Goal: Task Accomplishment & Management: Manage account settings

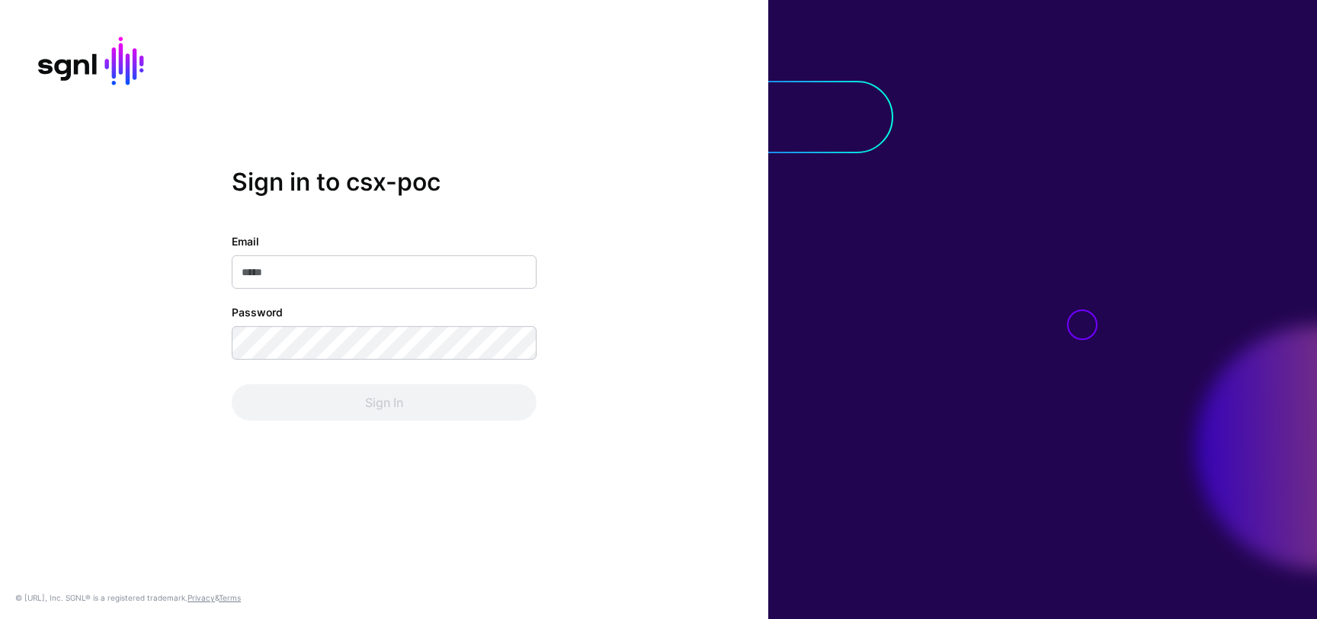
type input "**********"
click at [467, 380] on div "**********" at bounding box center [384, 327] width 305 height 188
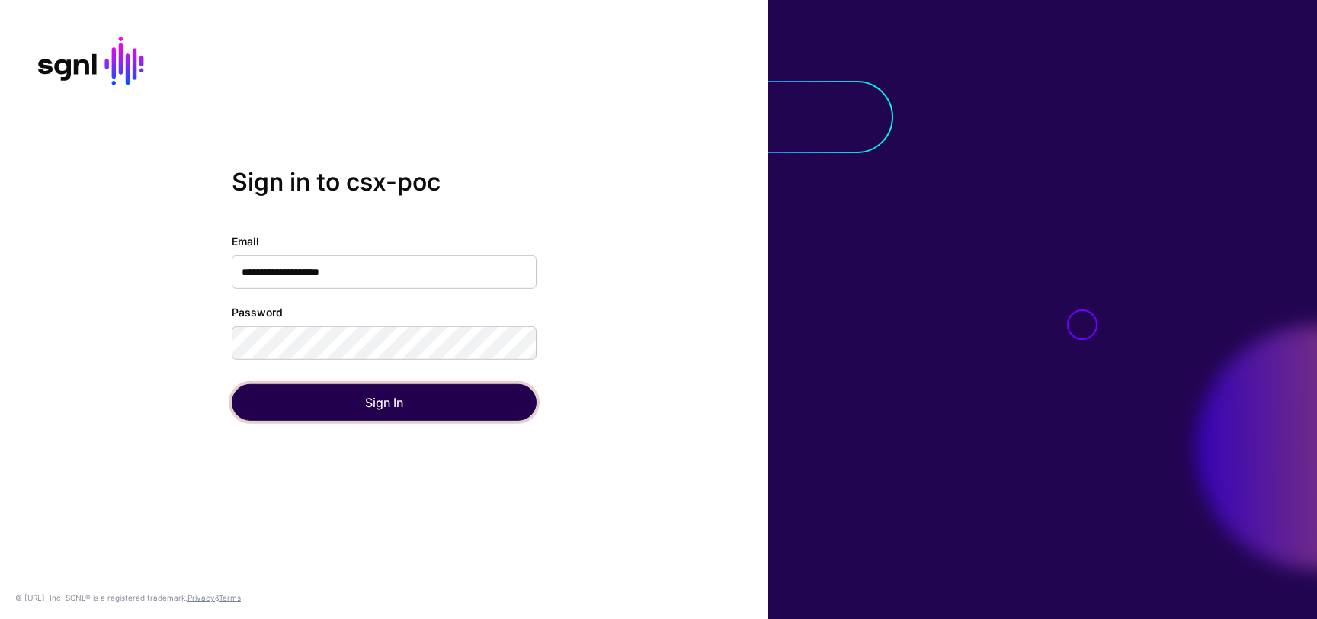
click at [461, 403] on button "Sign In" at bounding box center [384, 402] width 305 height 37
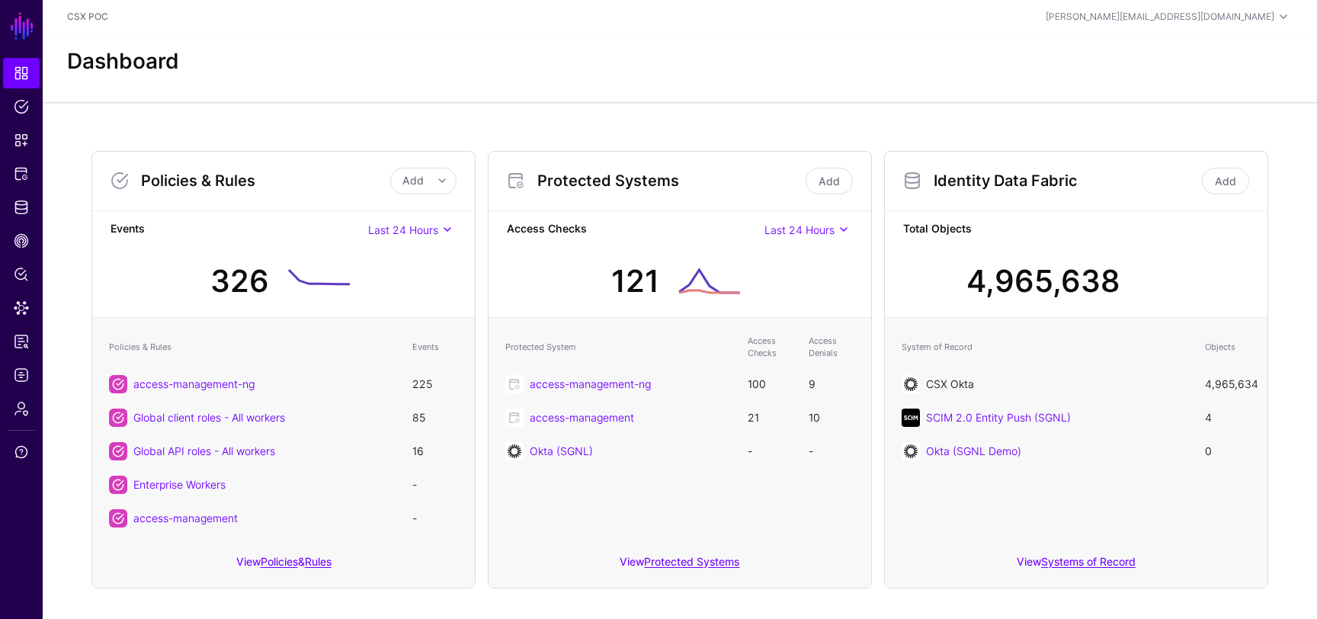
click at [934, 380] on link "CSX Okta" at bounding box center [950, 383] width 48 height 13
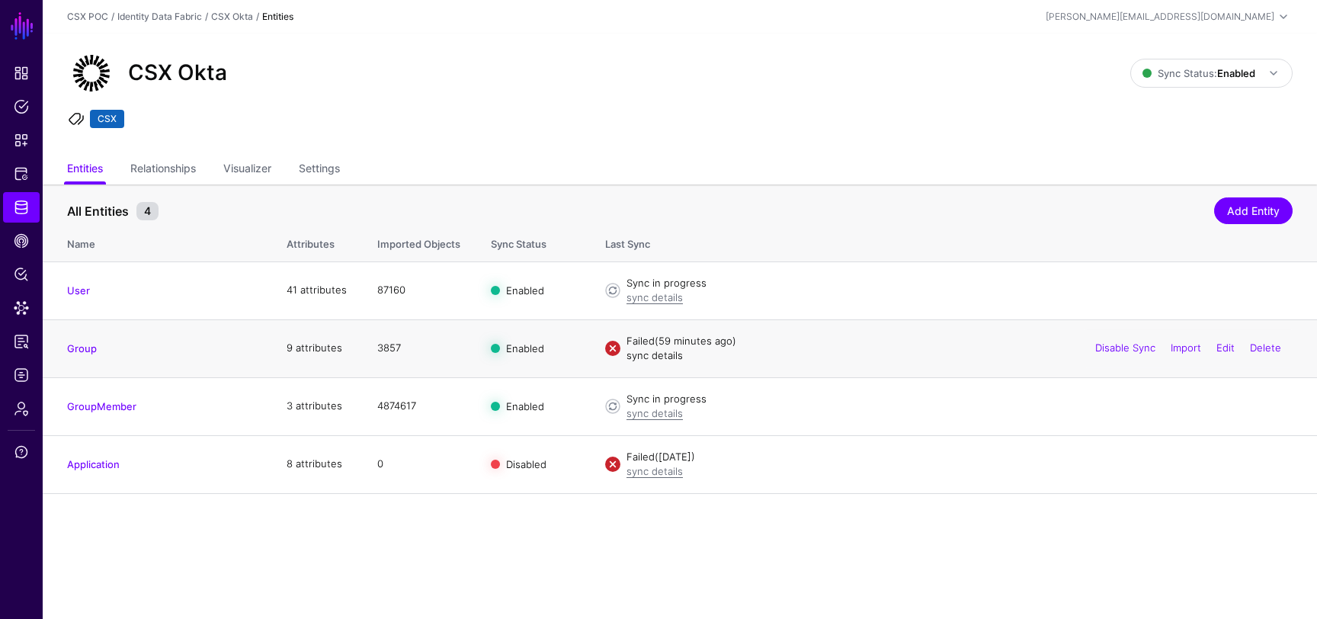
click at [659, 358] on link "sync details" at bounding box center [655, 355] width 56 height 12
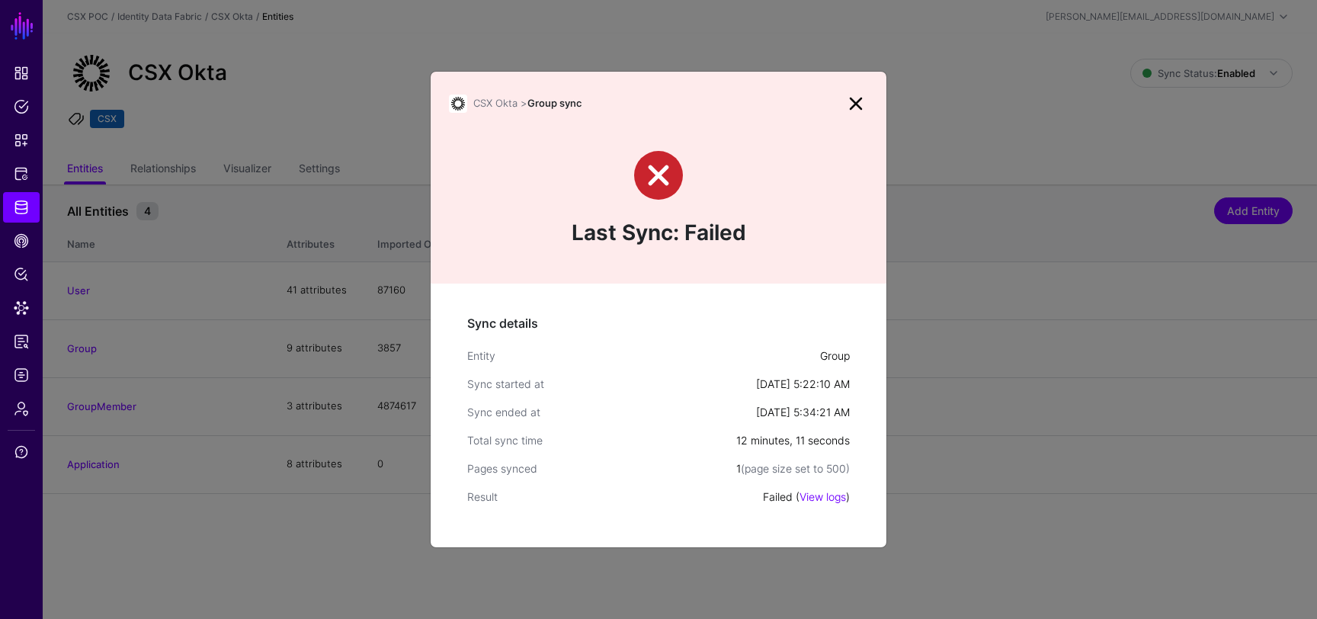
click at [851, 102] on link at bounding box center [856, 103] width 24 height 24
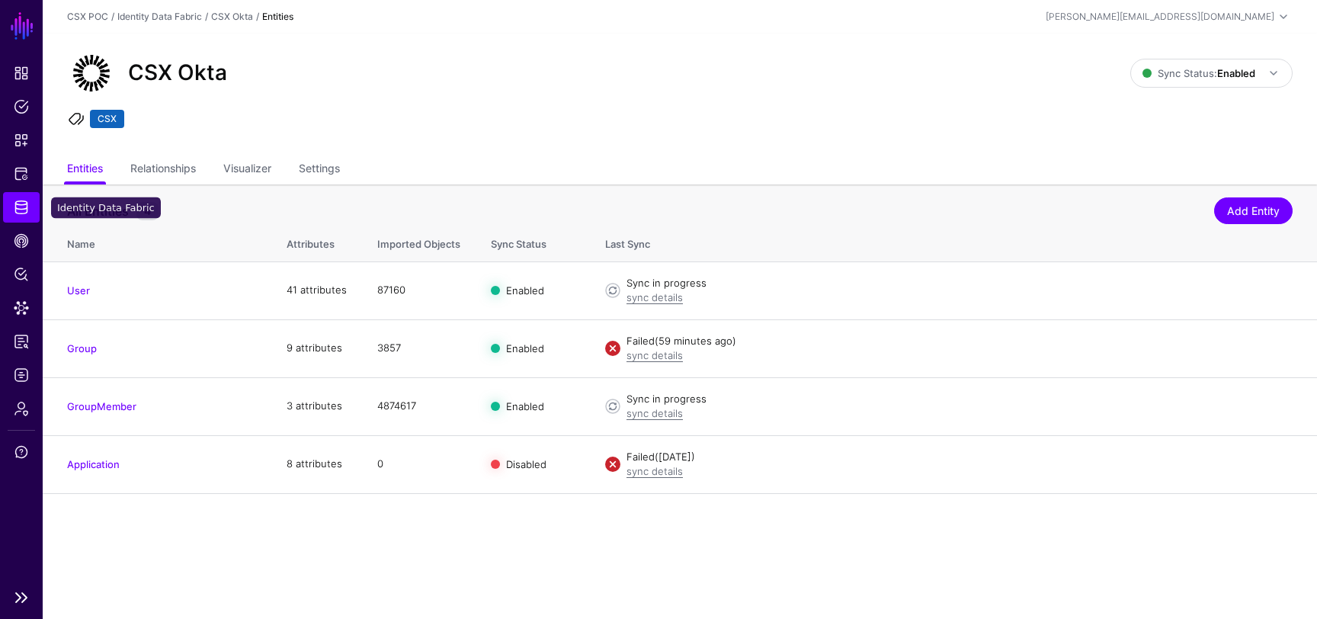
click at [24, 204] on span "Identity Data Fabric" at bounding box center [21, 207] width 15 height 15
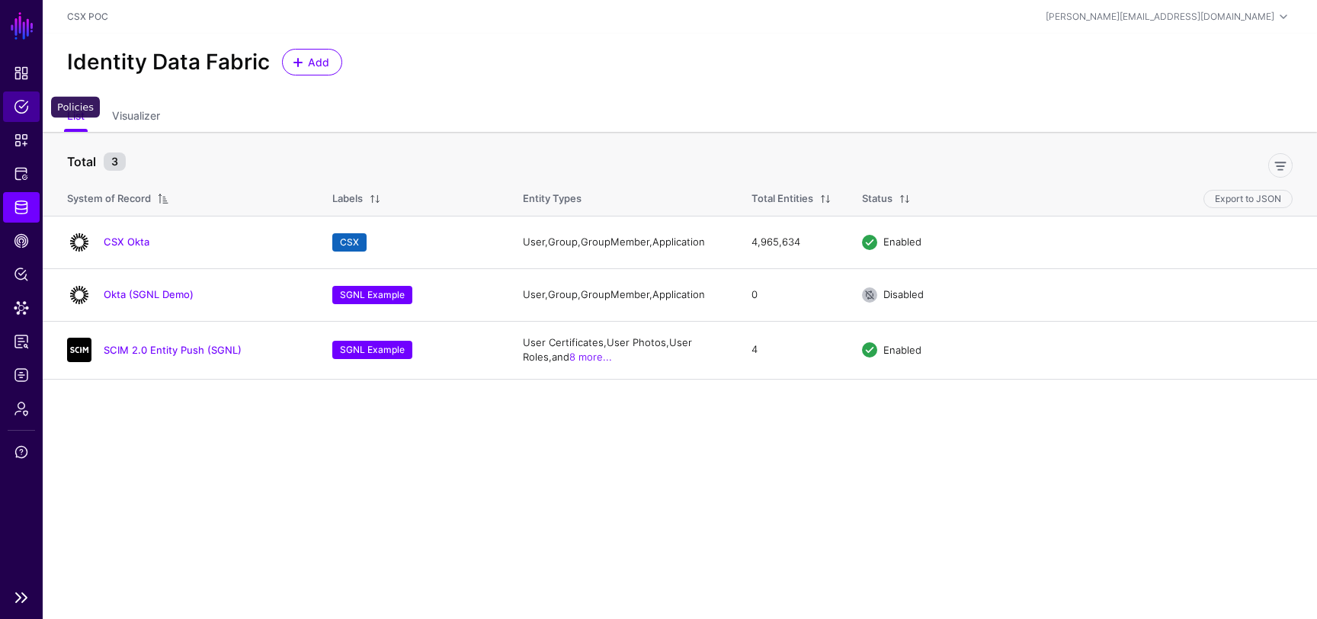
click at [19, 108] on span "Policies" at bounding box center [21, 106] width 15 height 15
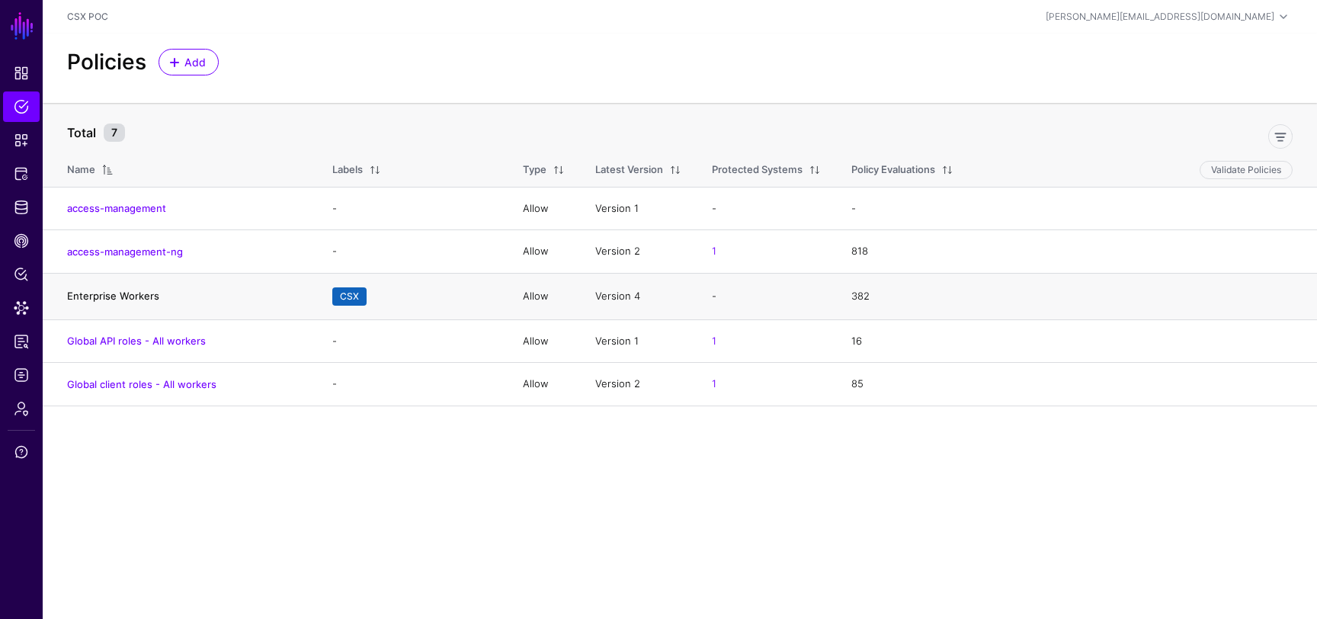
click at [129, 298] on link "Enterprise Workers" at bounding box center [113, 296] width 92 height 12
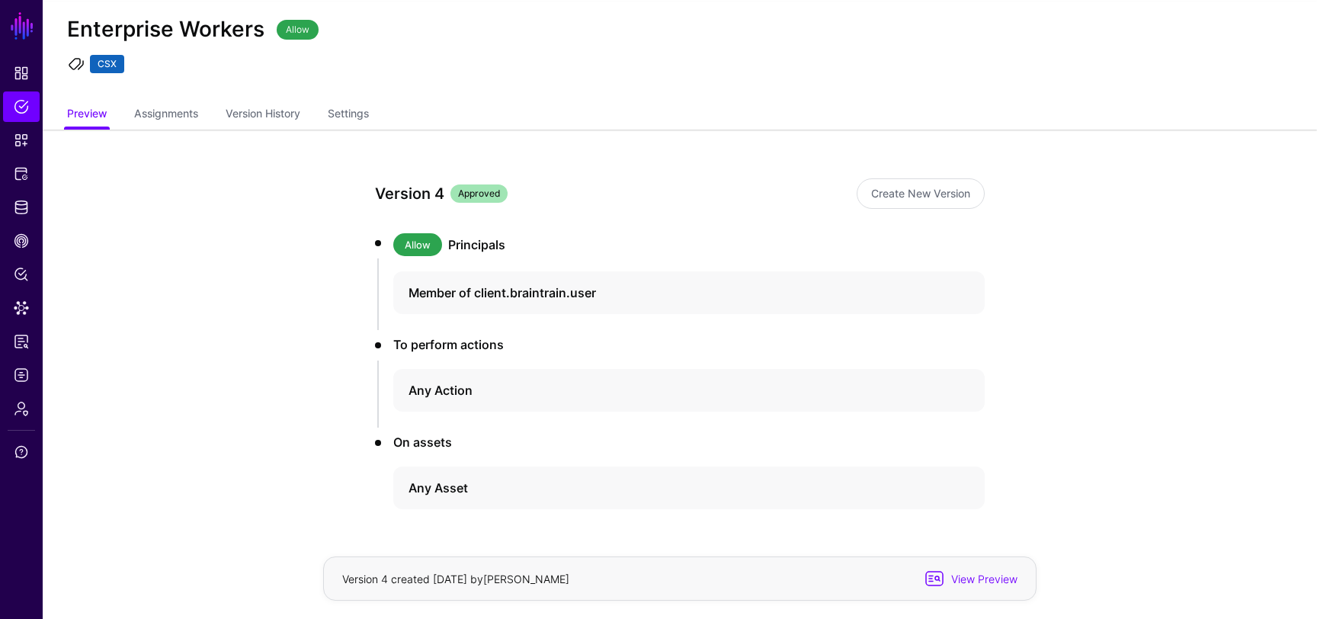
scroll to position [16, 0]
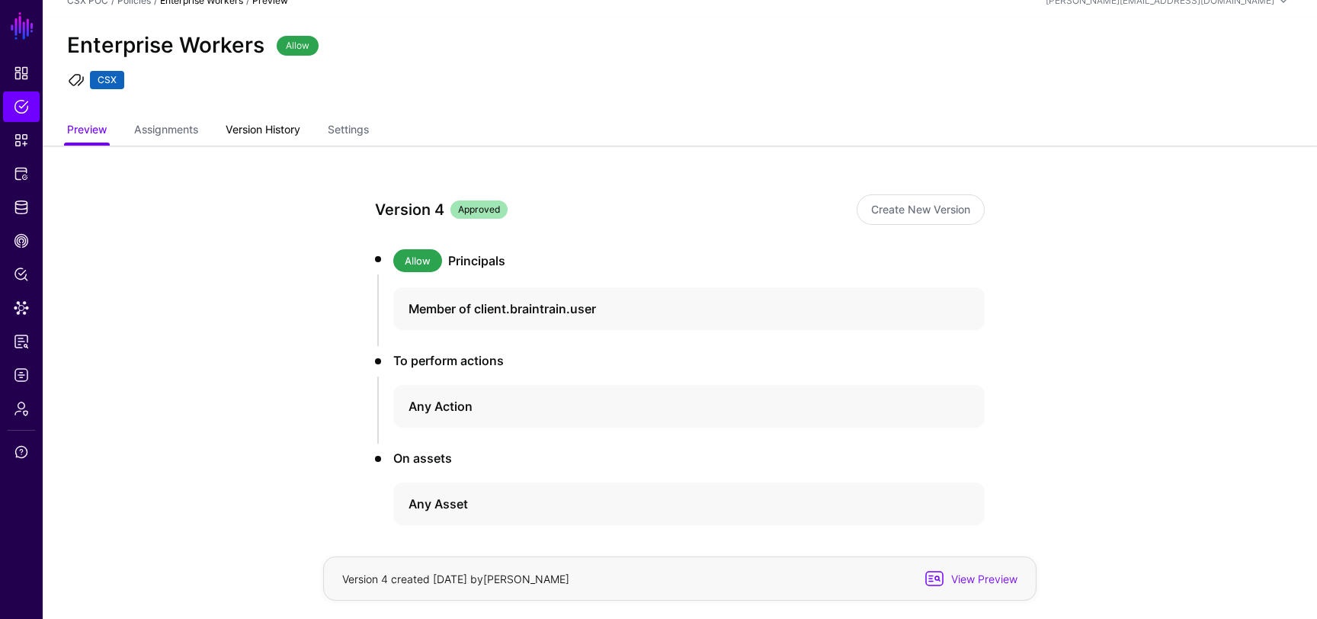
click at [264, 124] on link "Version History" at bounding box center [263, 131] width 75 height 29
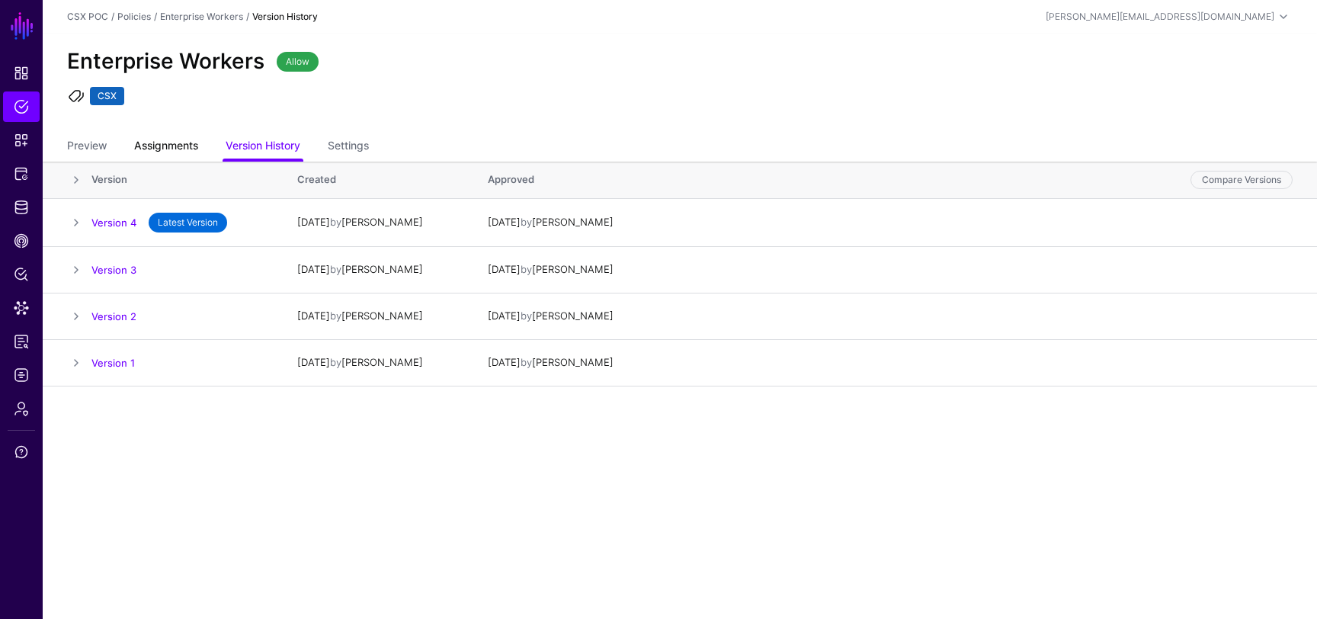
click at [175, 144] on span "Assignments" at bounding box center [166, 145] width 72 height 16
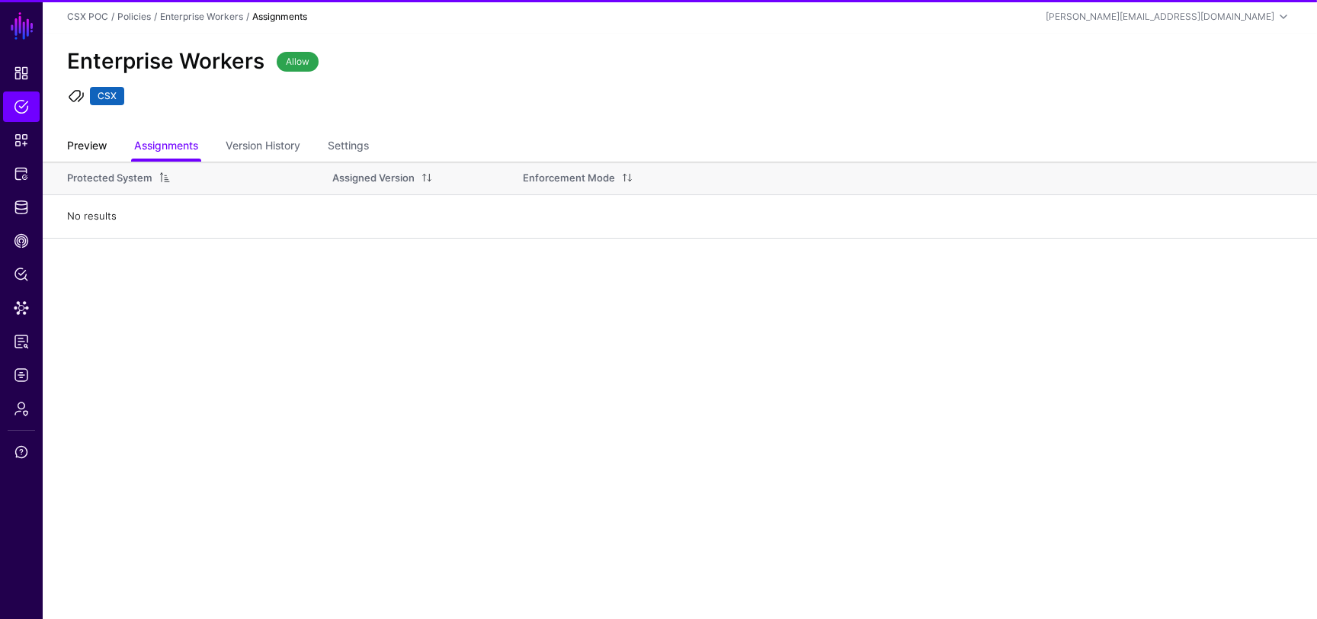
click at [93, 148] on link "Preview" at bounding box center [87, 147] width 40 height 29
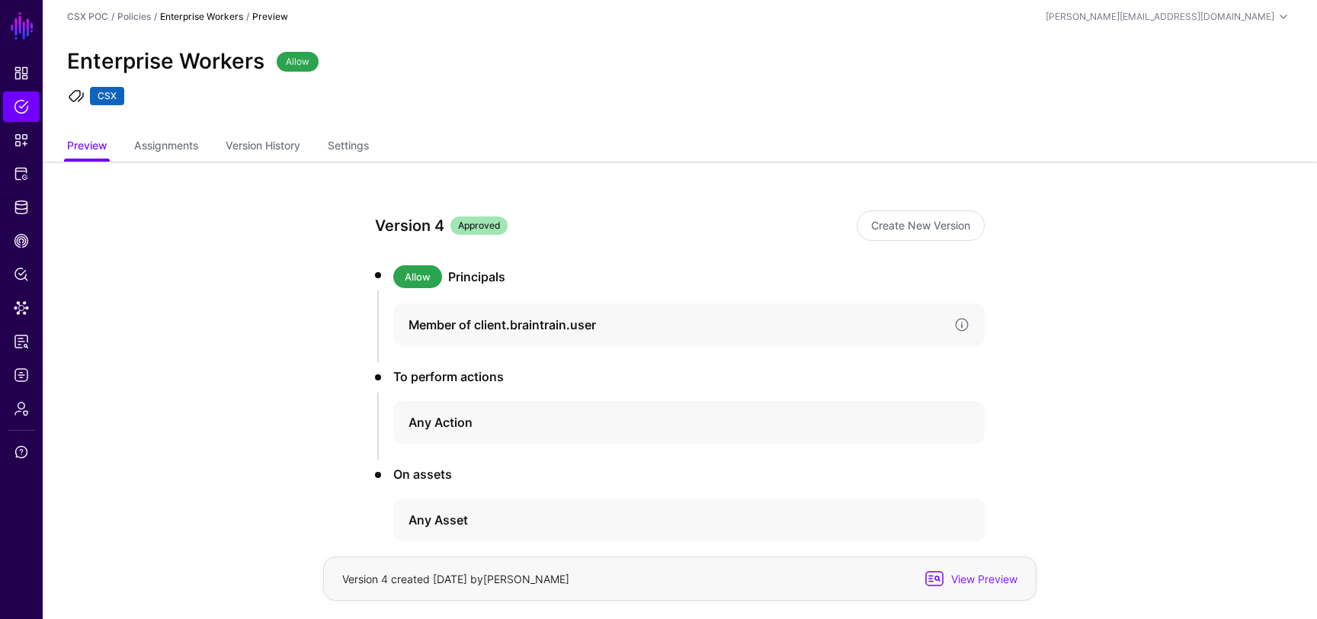
click at [466, 321] on h4 "Member of client.braintrain.user" at bounding box center [676, 325] width 534 height 18
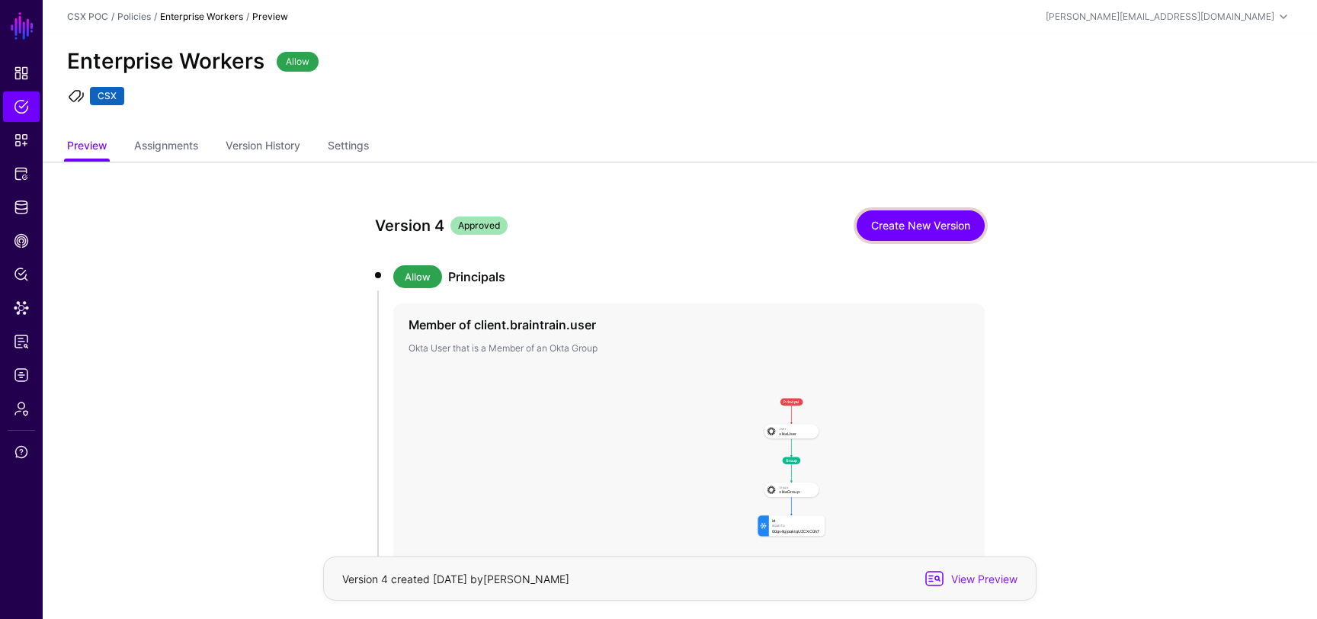
click at [950, 226] on link "Create New Version" at bounding box center [921, 225] width 128 height 30
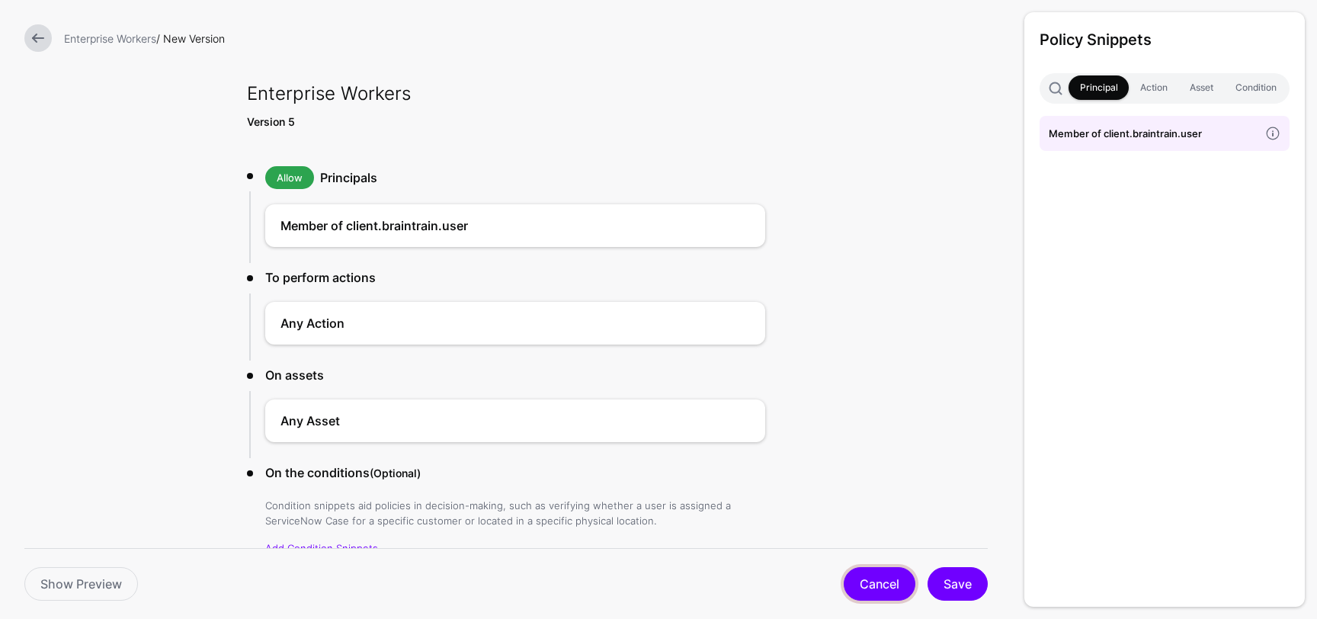
click at [872, 583] on link "Cancel" at bounding box center [880, 584] width 72 height 34
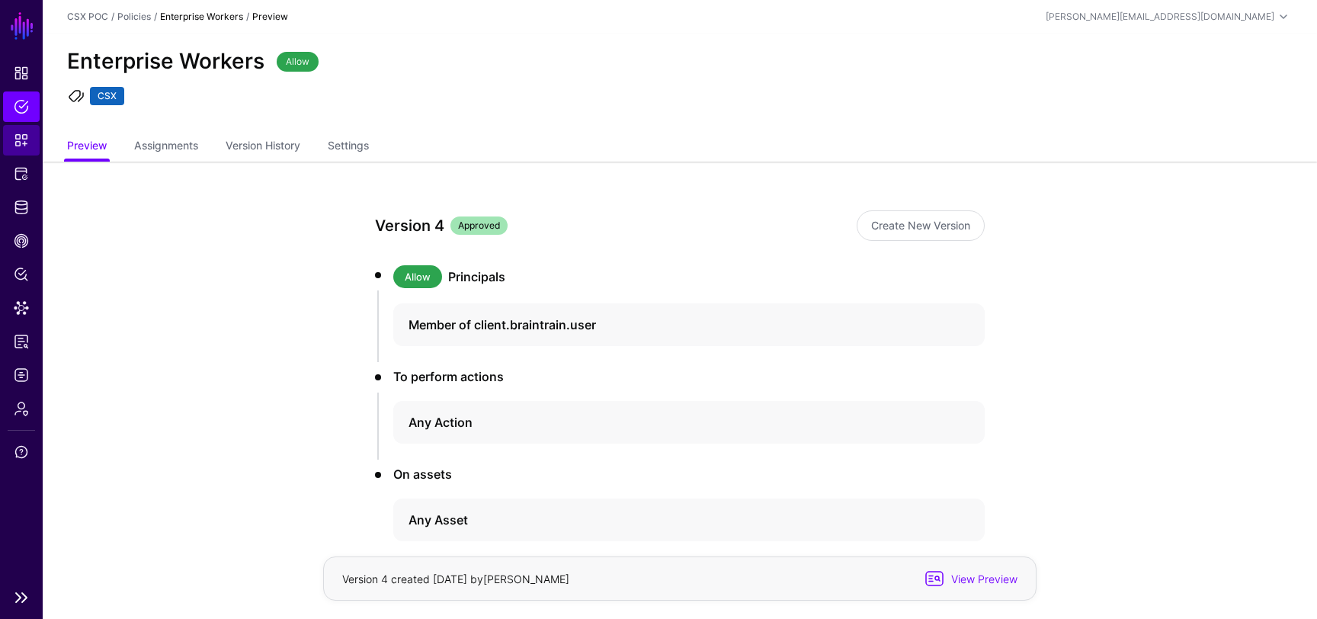
click at [25, 142] on span "Snippets" at bounding box center [21, 140] width 15 height 15
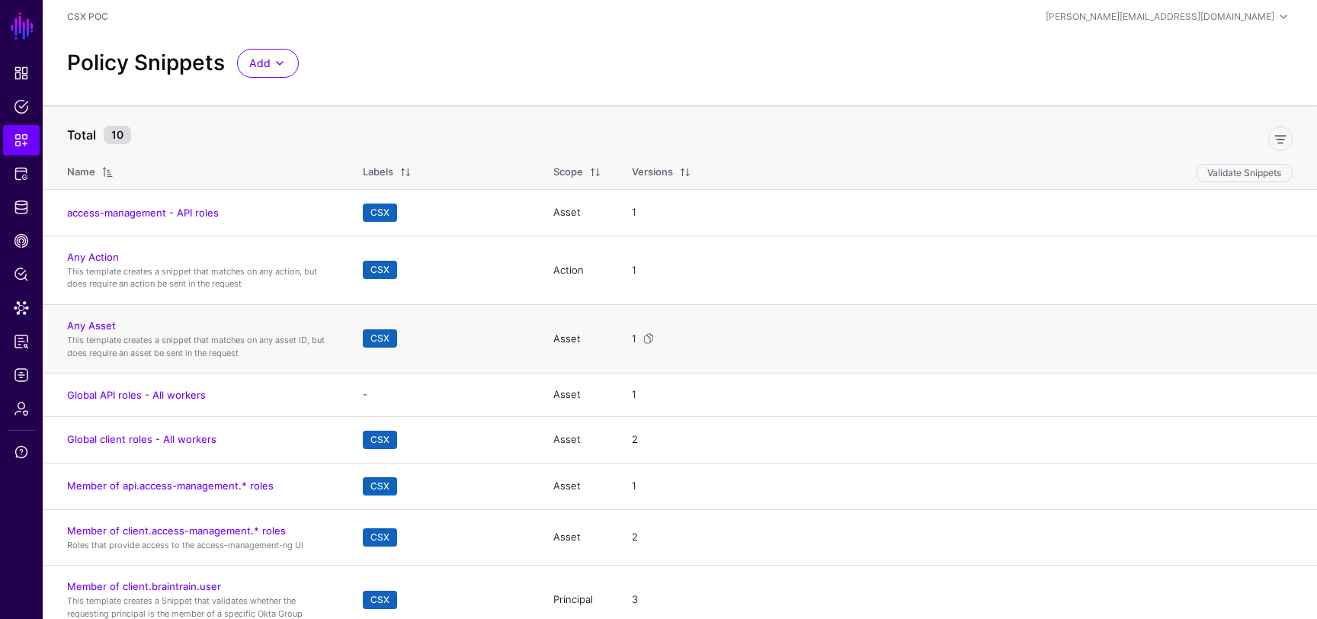
scroll to position [15, 0]
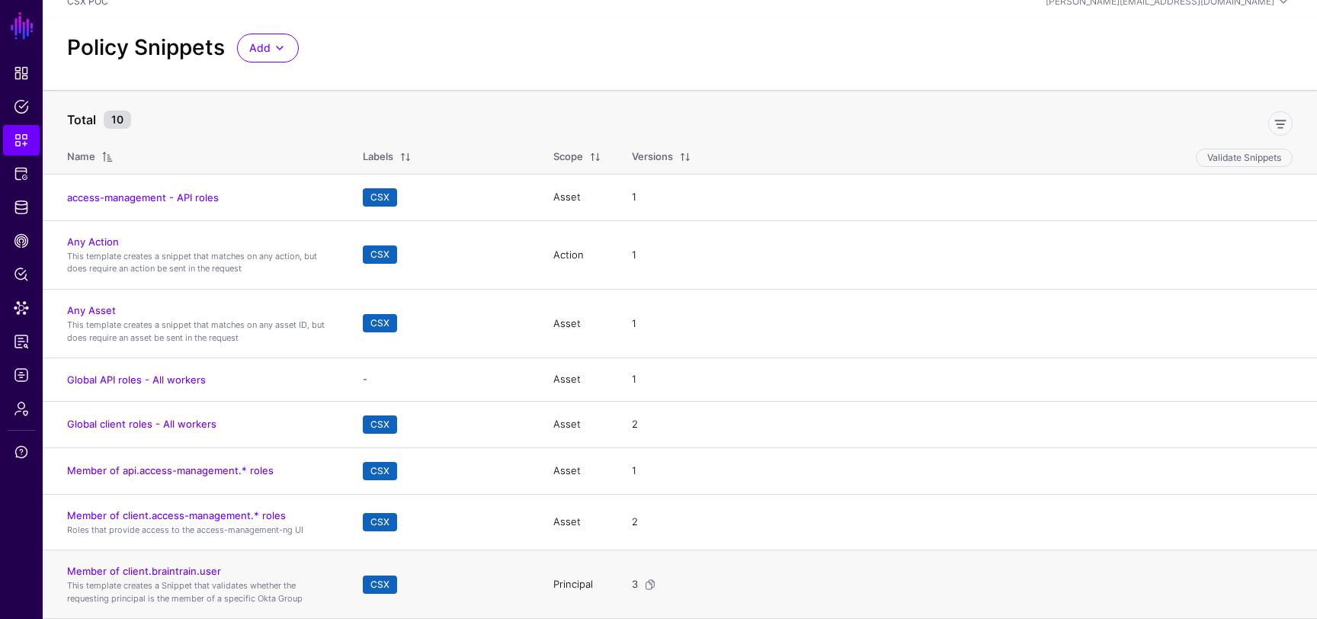
click at [162, 564] on h4 "Member of client.braintrain.user" at bounding box center [199, 571] width 265 height 14
click at [165, 571] on link "Member of client.braintrain.user" at bounding box center [144, 571] width 154 height 12
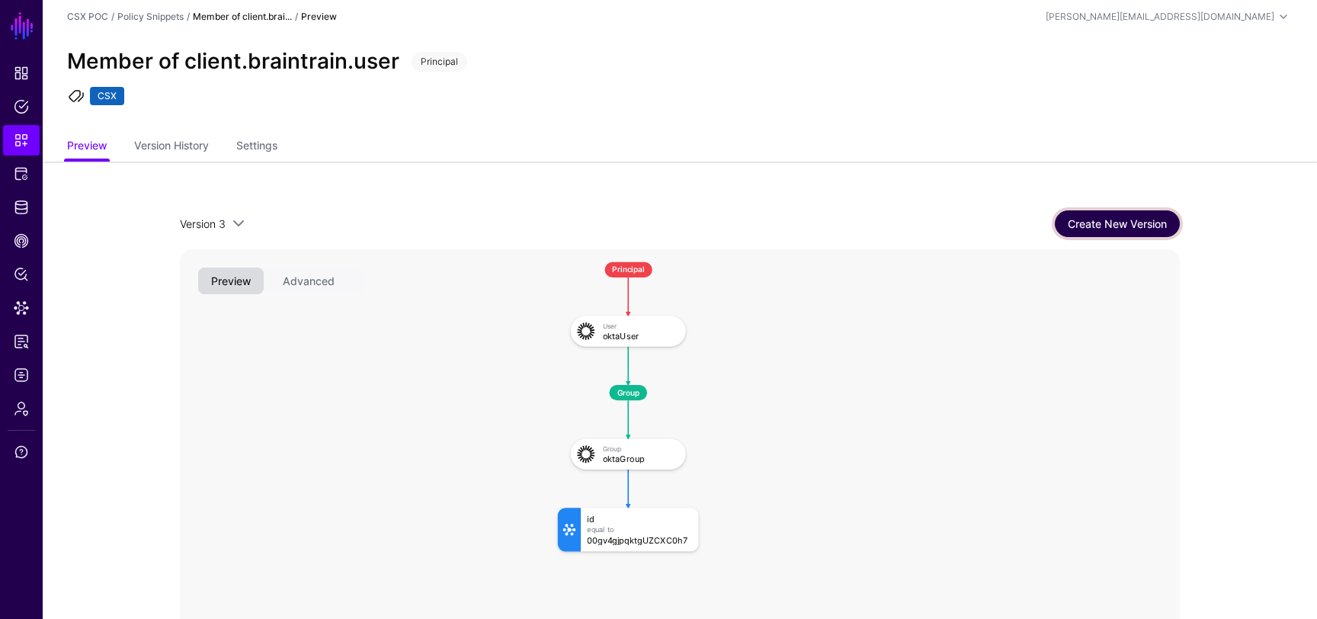
click at [1118, 227] on link "Create New Version" at bounding box center [1117, 223] width 125 height 27
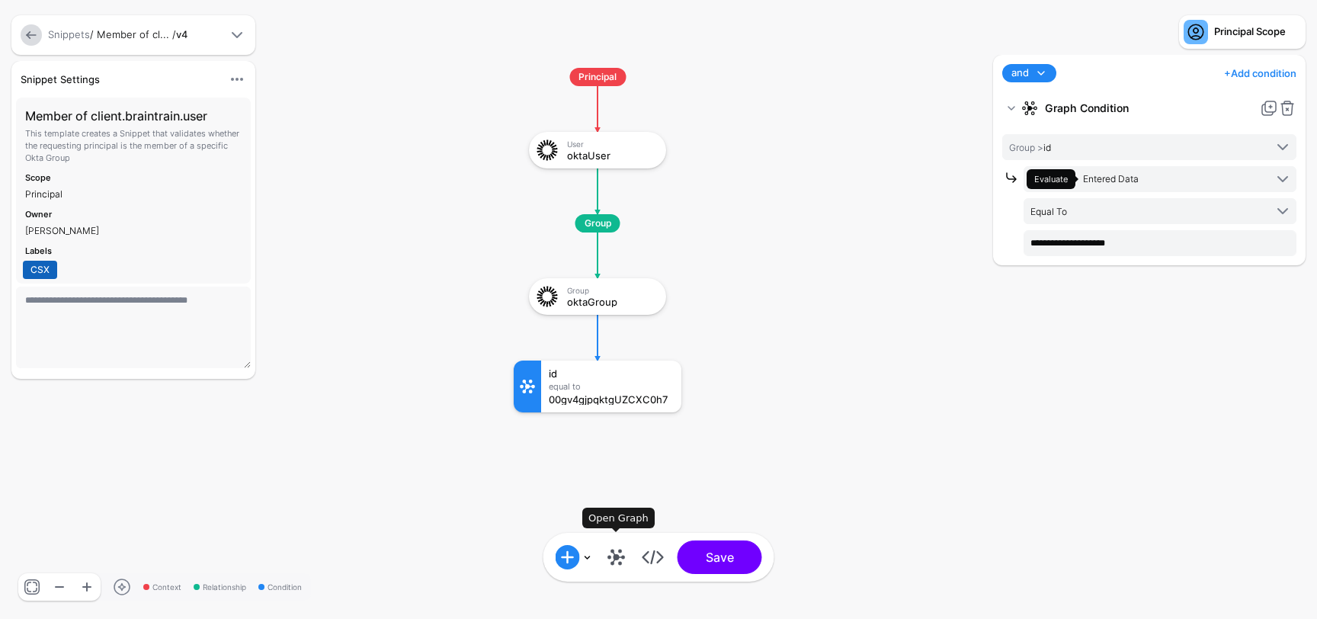
click at [612, 559] on link at bounding box center [616, 557] width 24 height 24
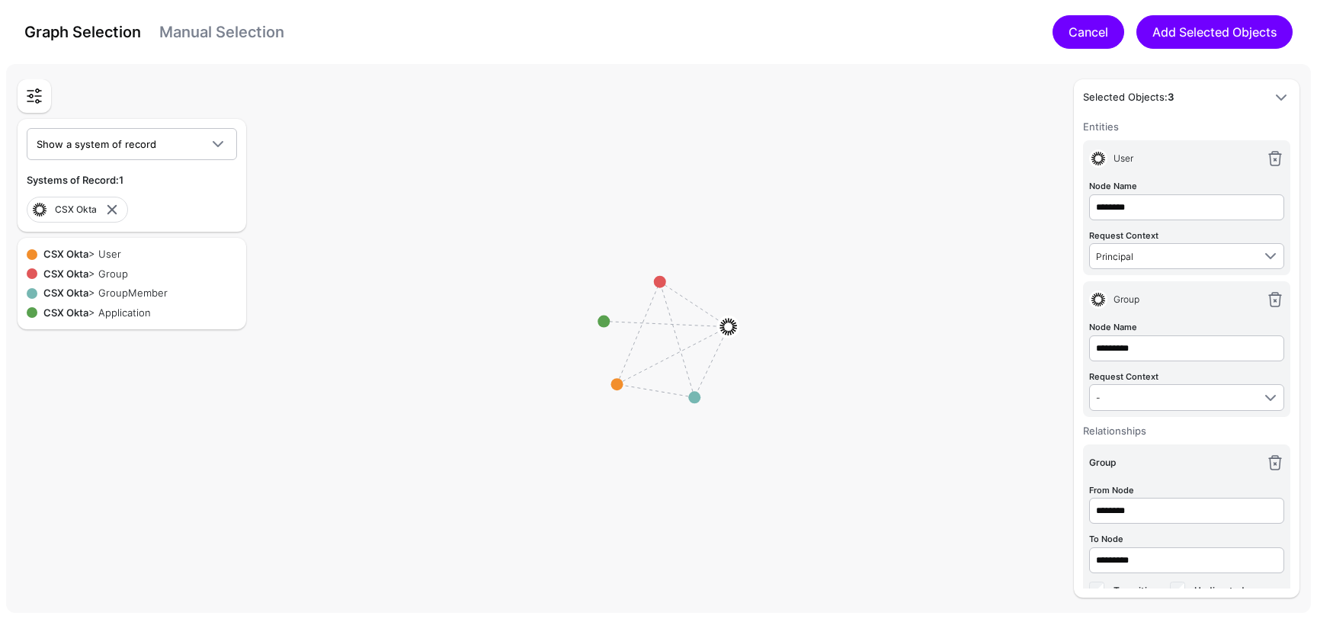
click at [1090, 27] on link "Cancel" at bounding box center [1089, 32] width 72 height 34
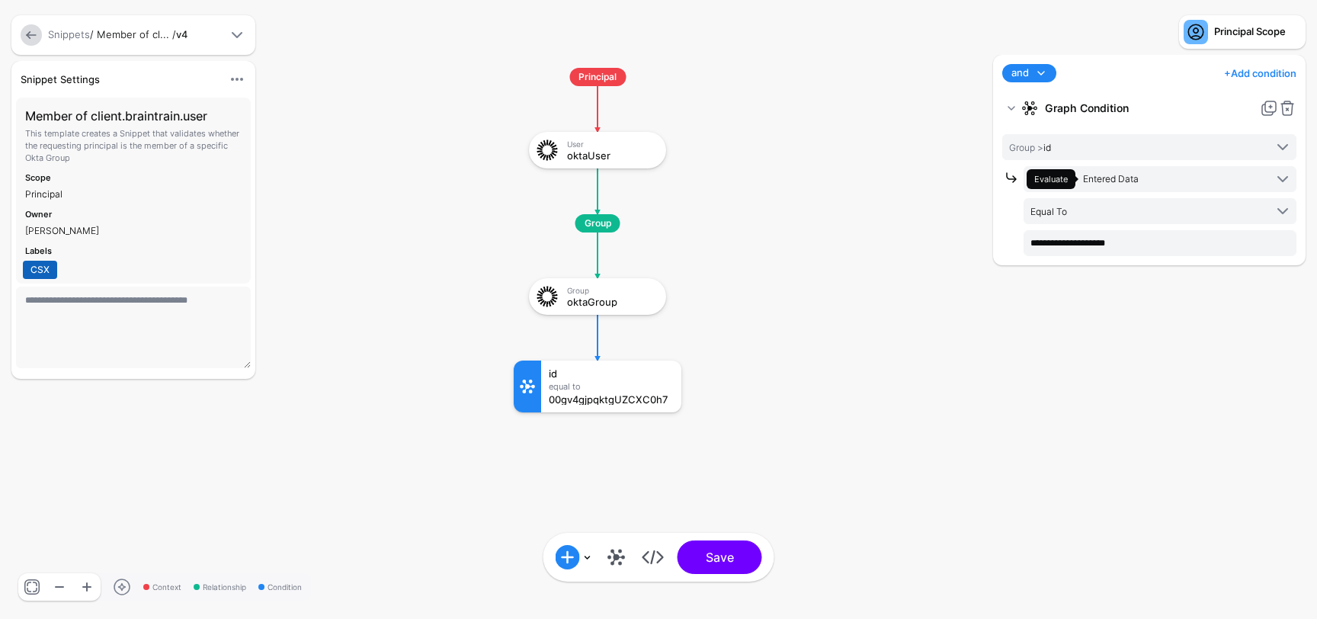
click at [34, 30] on link at bounding box center [31, 34] width 21 height 21
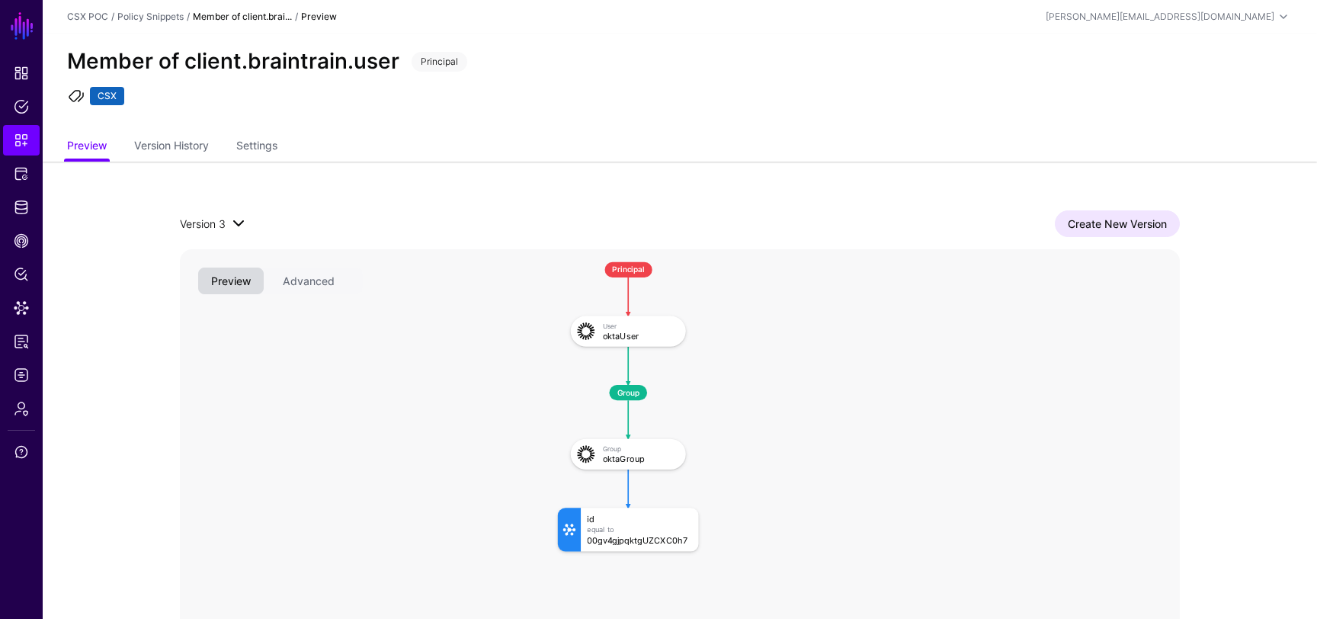
click at [245, 227] on span at bounding box center [238, 223] width 18 height 18
click at [242, 250] on div "Version 3" at bounding box center [241, 252] width 98 height 15
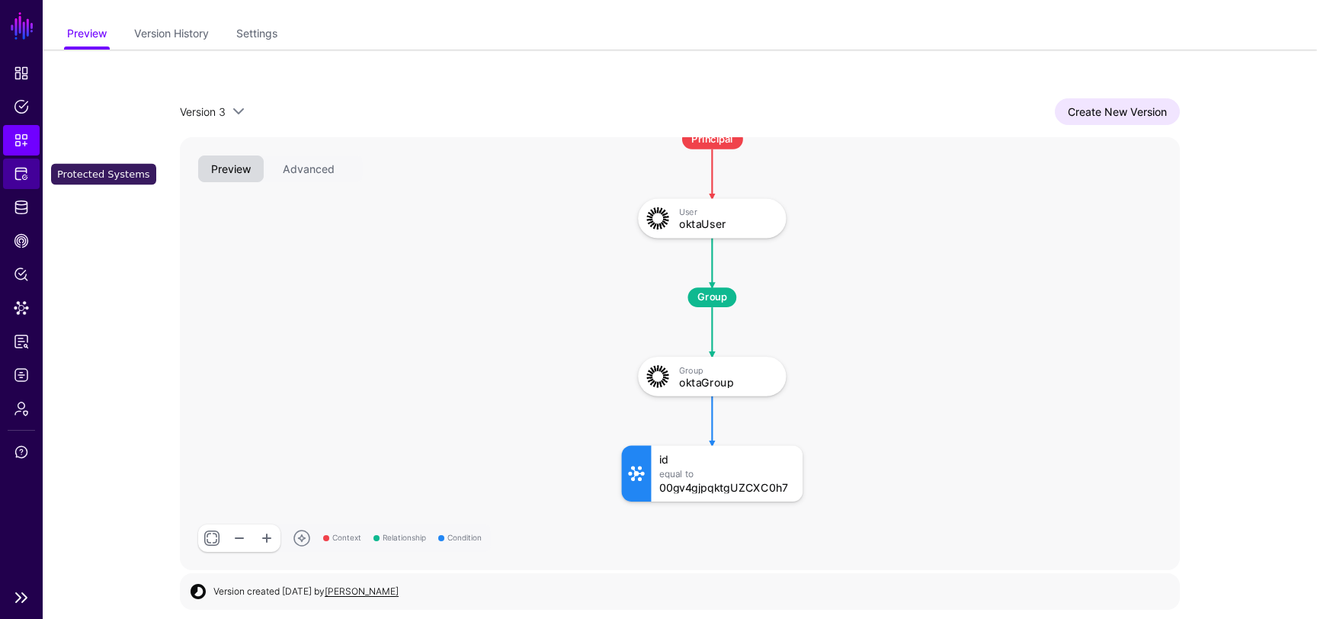
click at [32, 174] on link "Protected Systems" at bounding box center [21, 174] width 37 height 30
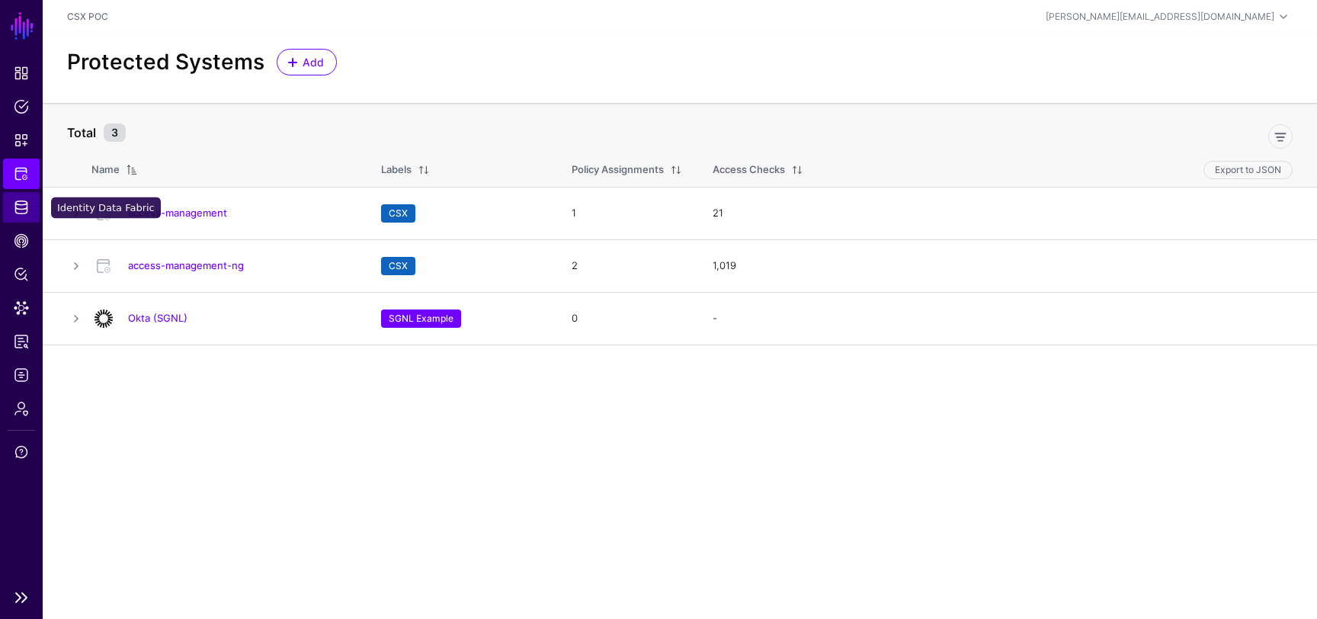
click at [20, 204] on span "Identity Data Fabric" at bounding box center [21, 207] width 15 height 15
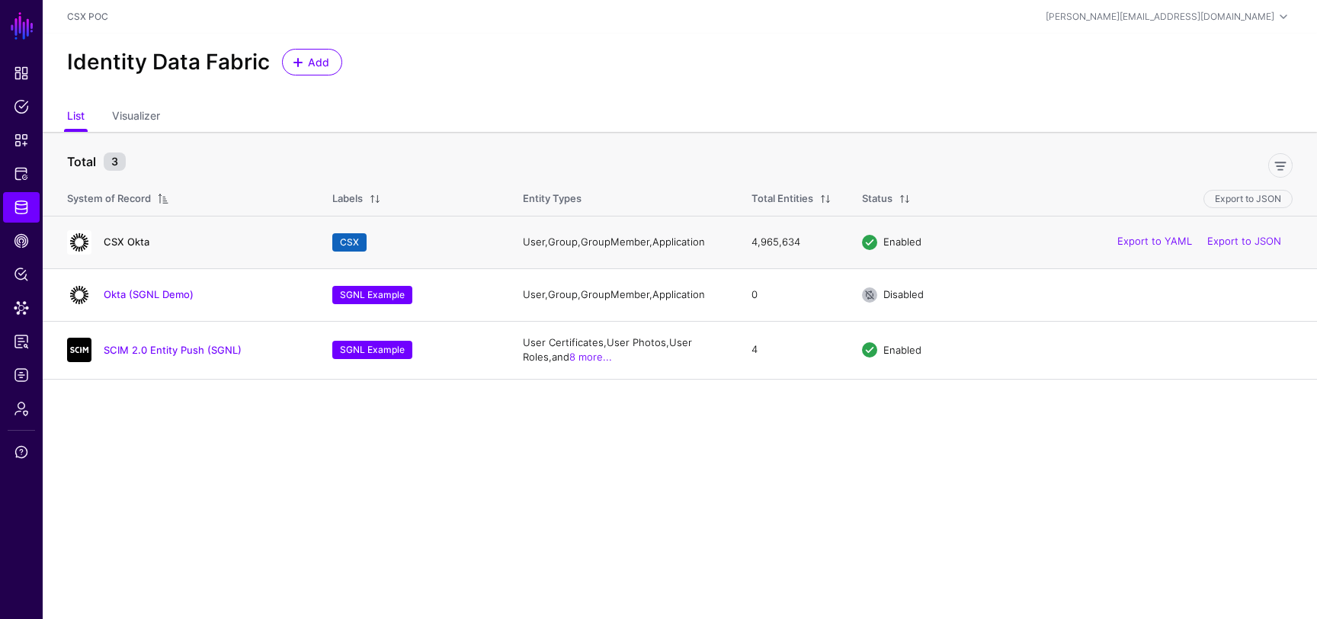
click at [116, 240] on link "CSX Okta" at bounding box center [127, 242] width 46 height 12
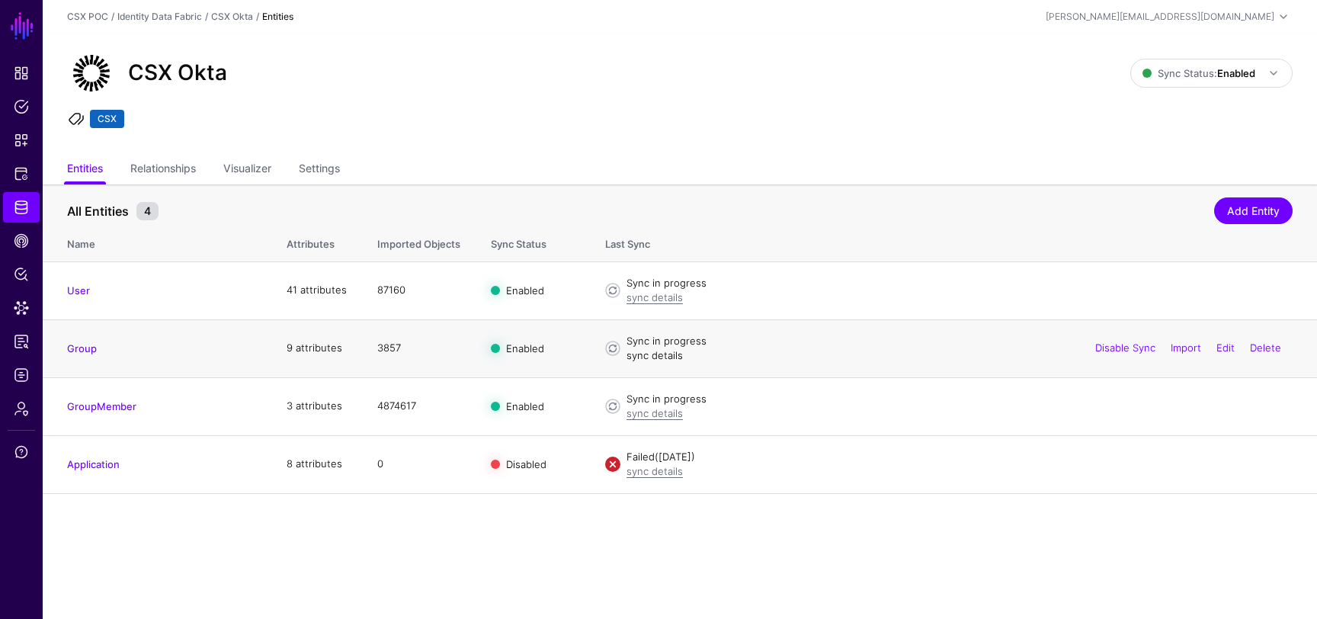
click at [649, 356] on link "sync details" at bounding box center [655, 355] width 56 height 12
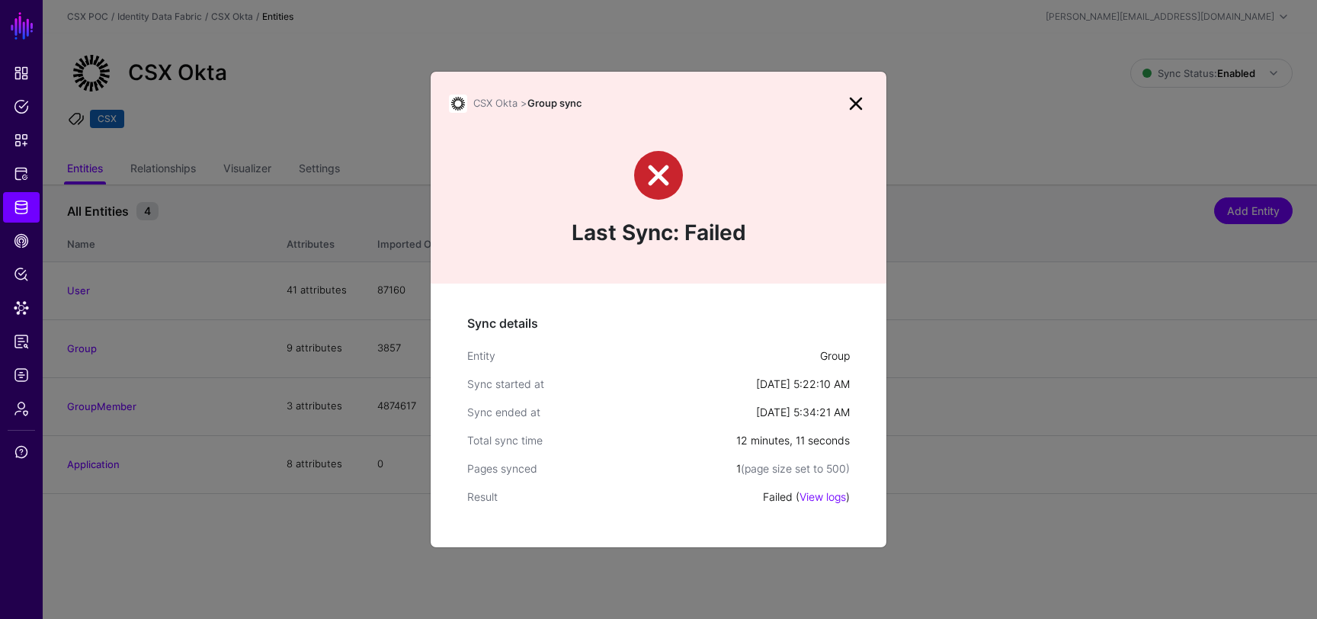
click at [847, 96] on link at bounding box center [856, 103] width 24 height 24
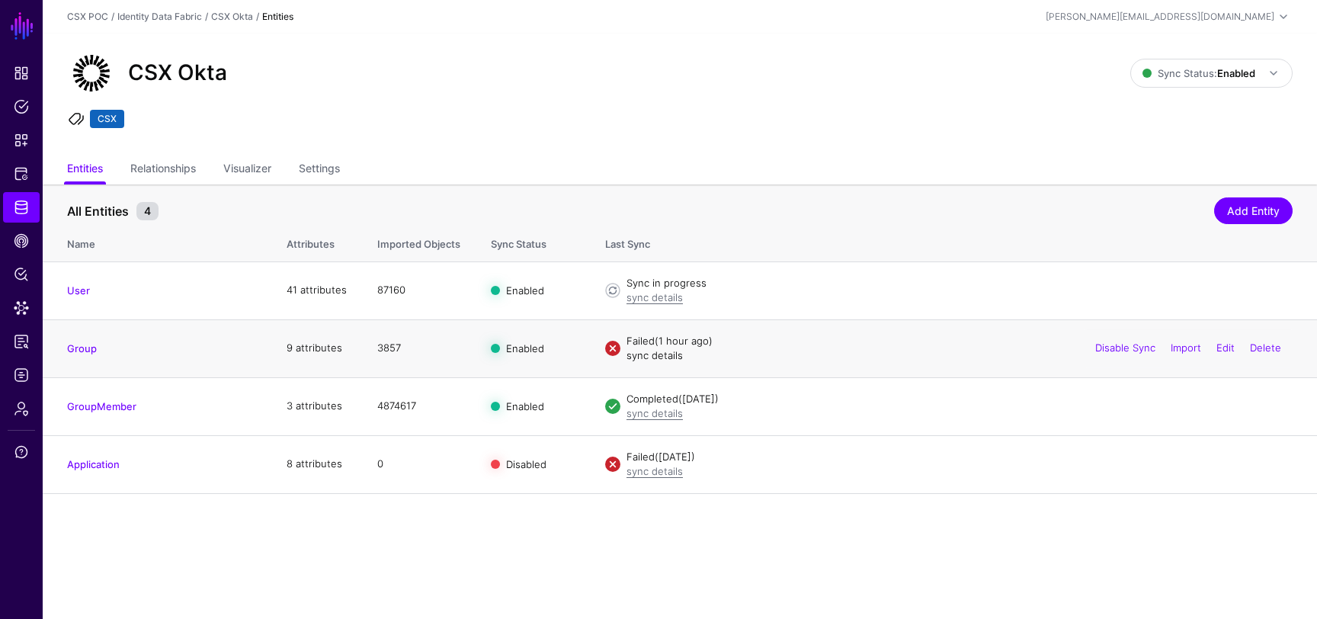
click at [665, 360] on link "sync details" at bounding box center [655, 355] width 56 height 12
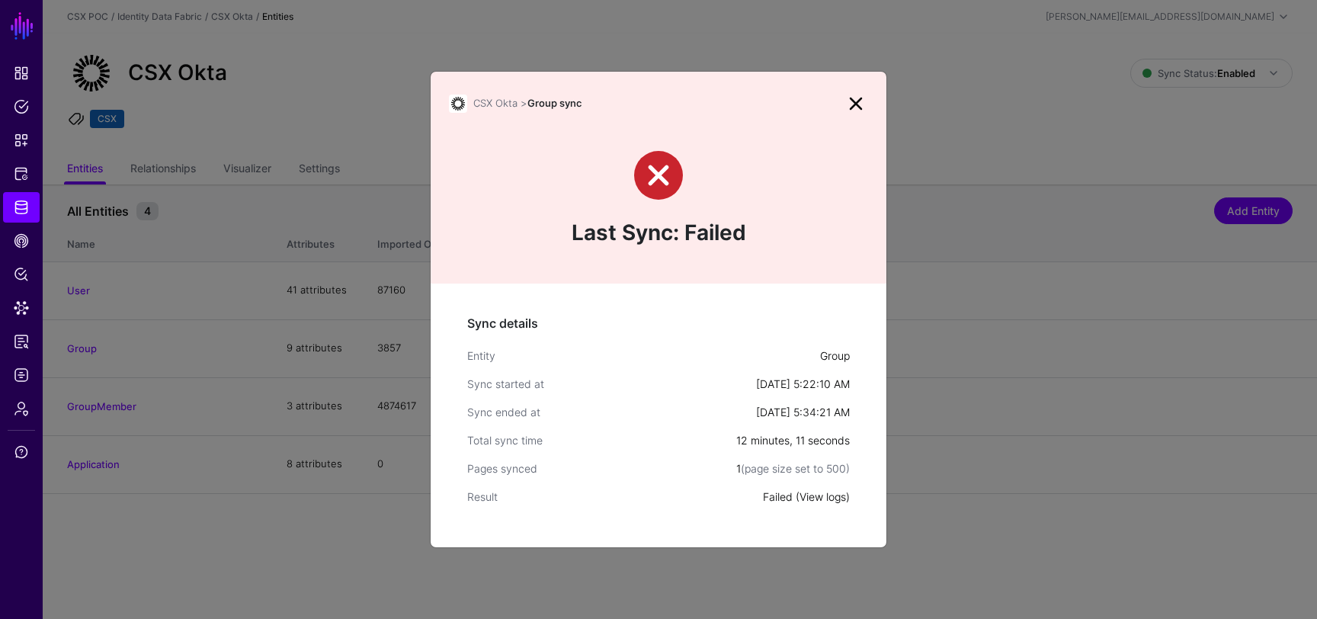
click at [836, 500] on link "View logs" at bounding box center [823, 496] width 46 height 13
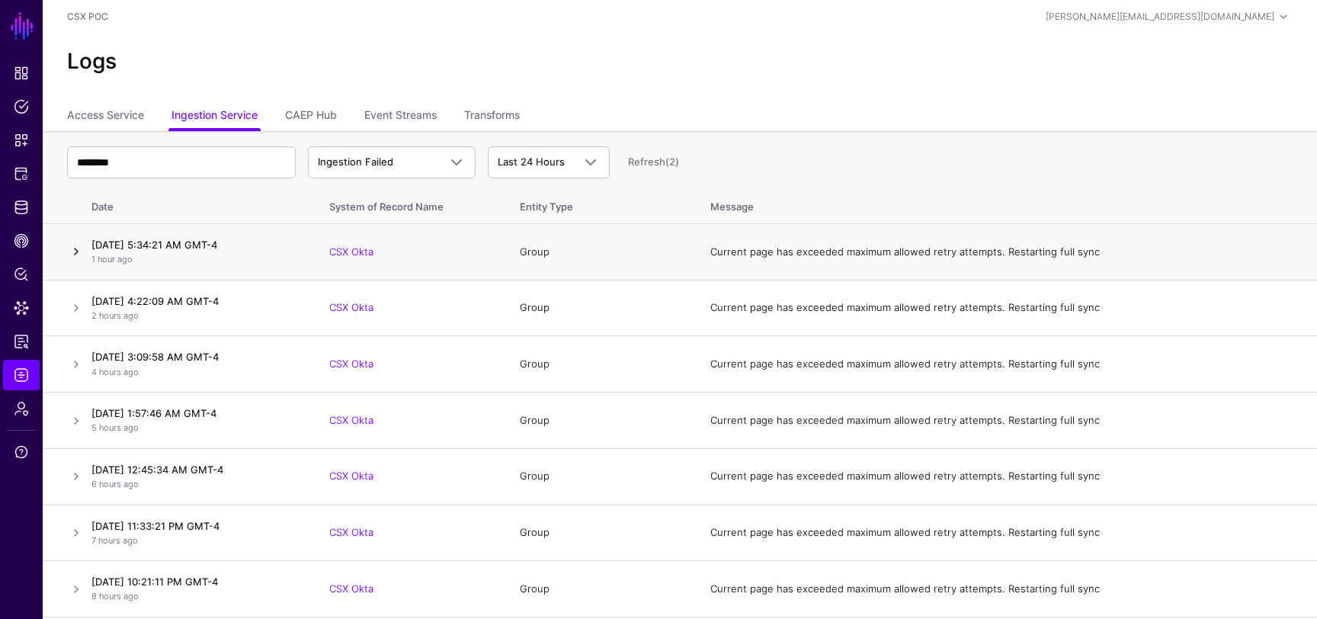
click at [73, 255] on link at bounding box center [76, 251] width 18 height 18
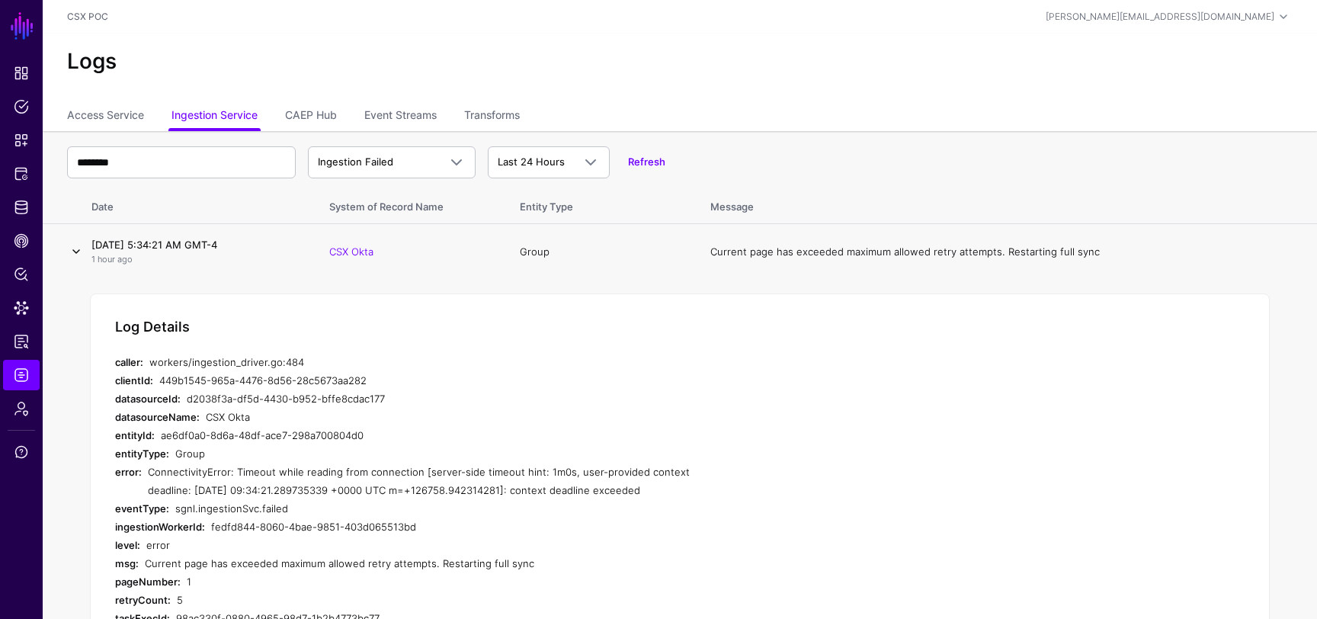
click at [78, 247] on link at bounding box center [76, 251] width 18 height 18
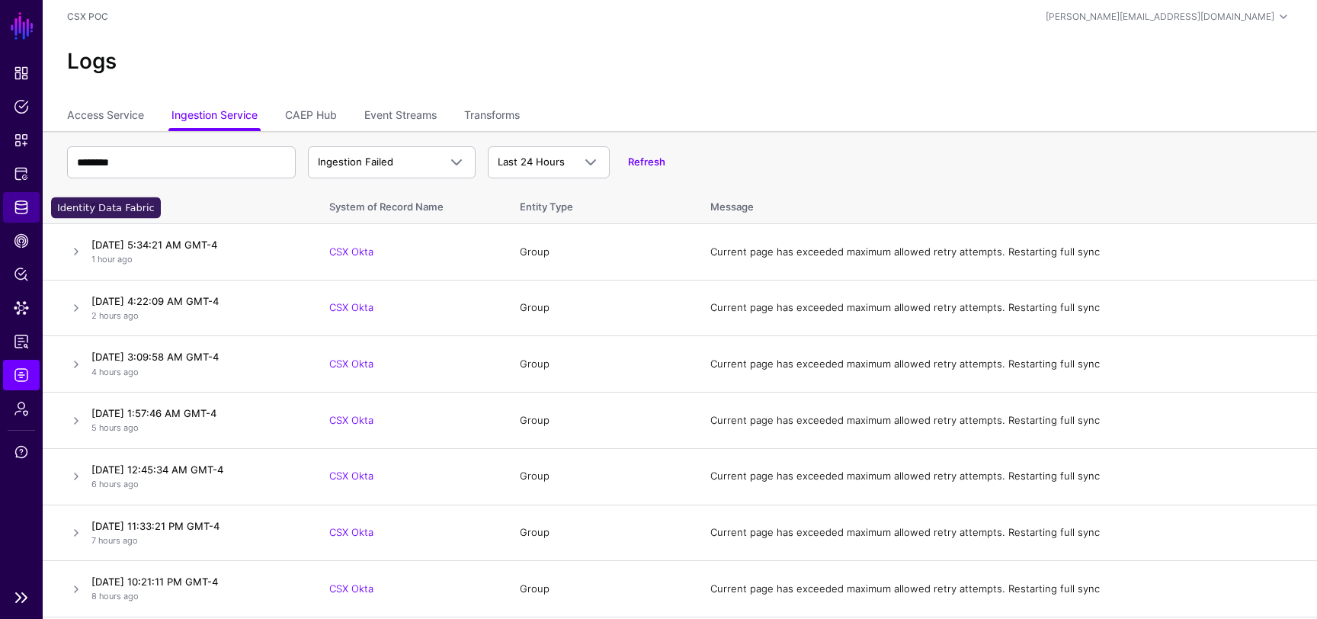
click at [21, 203] on span "Identity Data Fabric" at bounding box center [21, 207] width 15 height 15
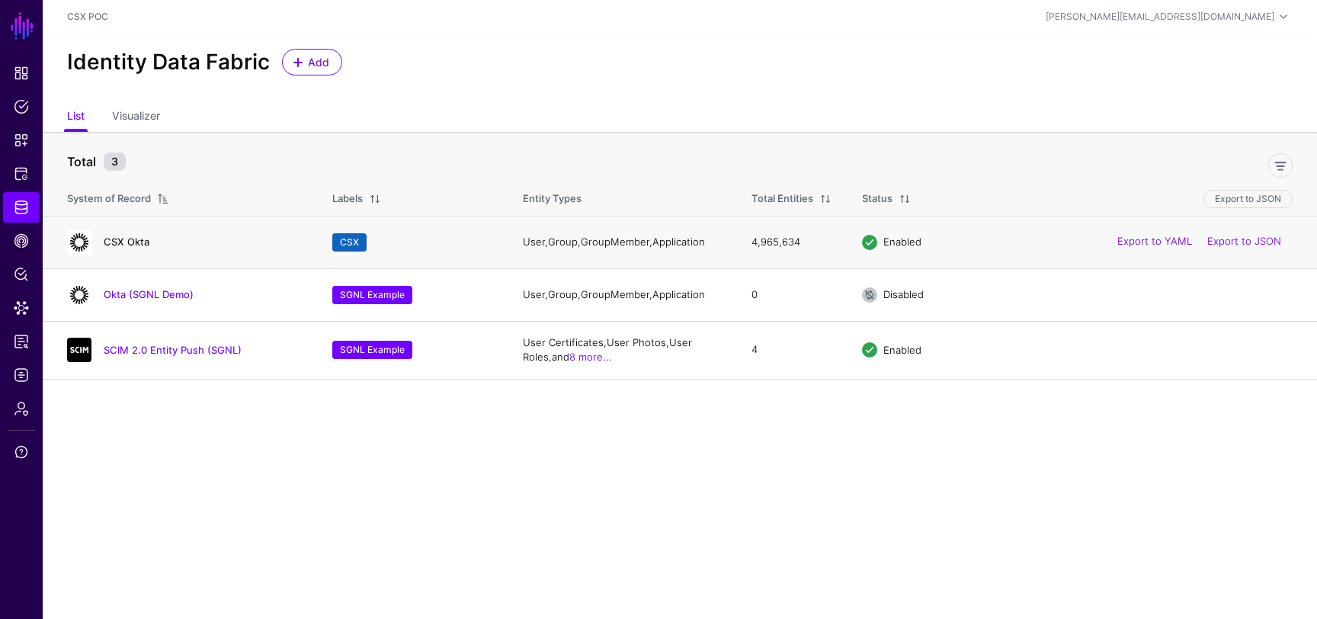
click at [132, 238] on link "CSX Okta" at bounding box center [127, 242] width 46 height 12
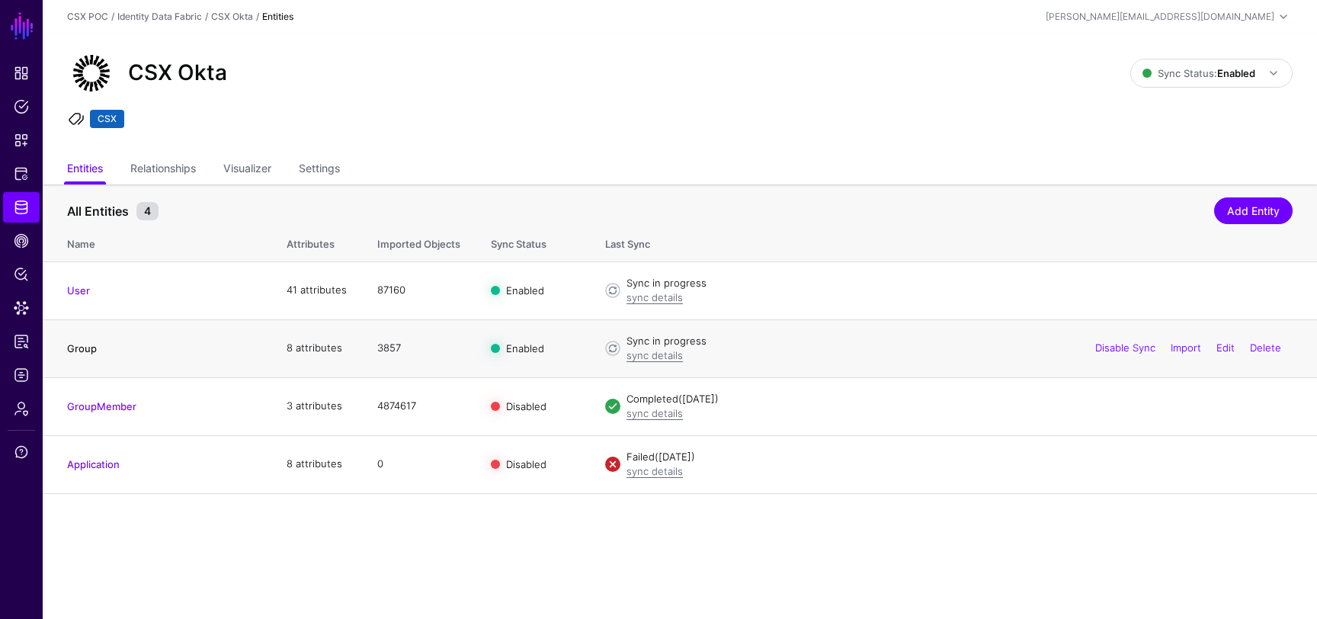
click at [79, 345] on link "Group" at bounding box center [82, 348] width 30 height 12
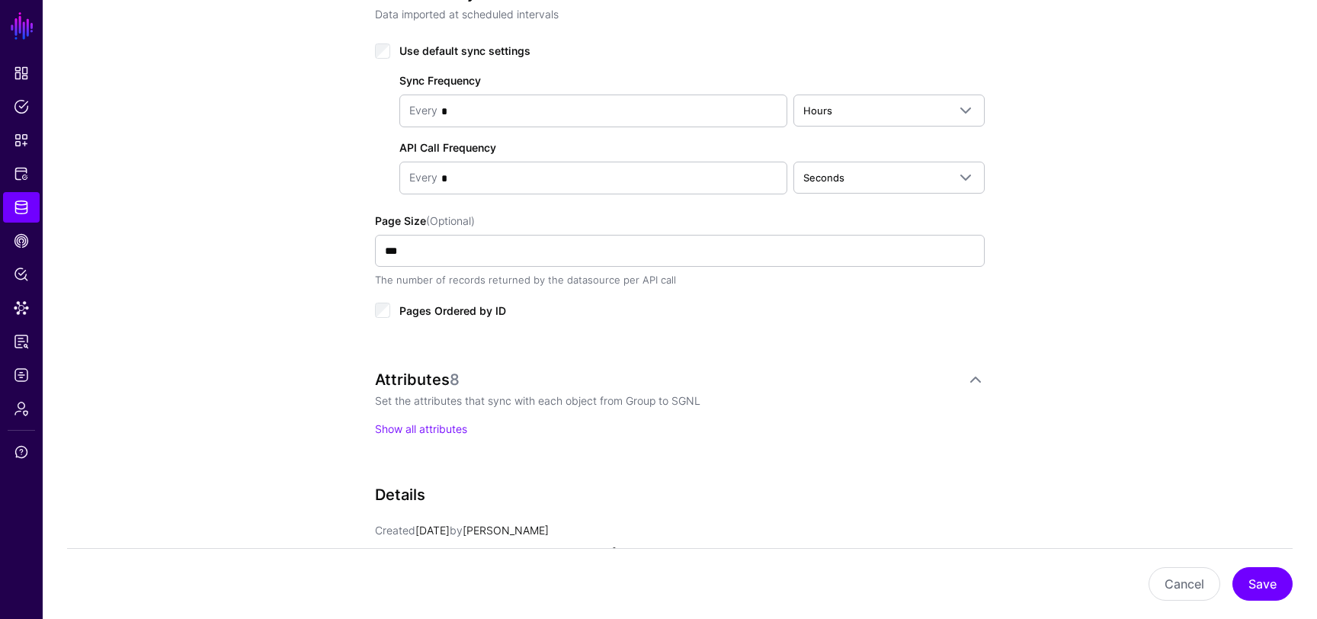
scroll to position [706, 0]
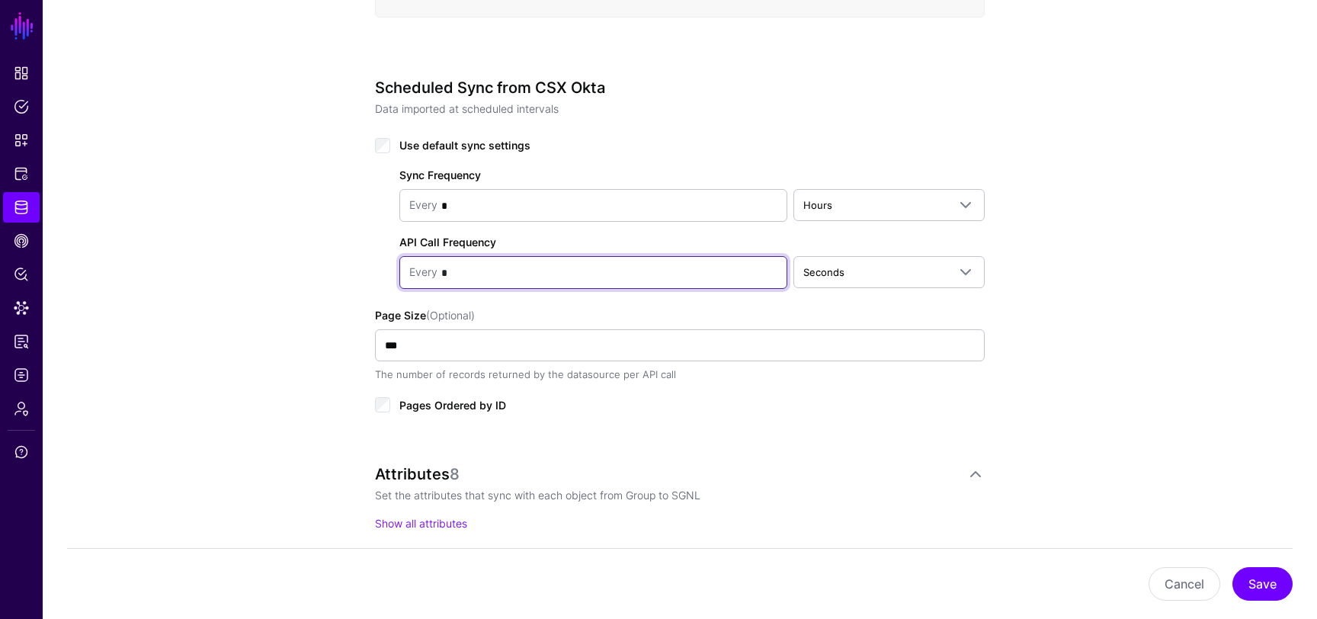
click at [486, 276] on input "*" at bounding box center [608, 273] width 340 height 30
type input "*"
click at [700, 395] on div "Pages Ordered by ID" at bounding box center [680, 404] width 610 height 18
click at [561, 276] on input "*" at bounding box center [608, 273] width 340 height 30
type input "*"
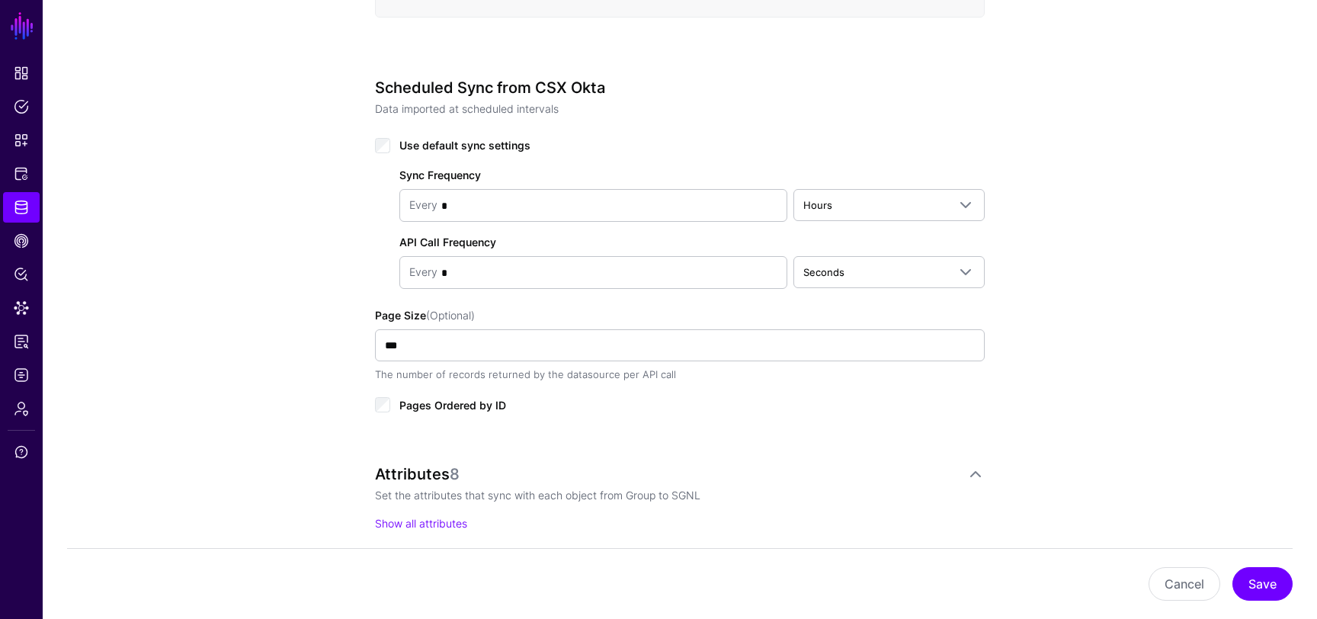
click at [1086, 398] on div "**********" at bounding box center [680, 197] width 1274 height 1557
click at [1276, 594] on button "Save" at bounding box center [1263, 584] width 60 height 34
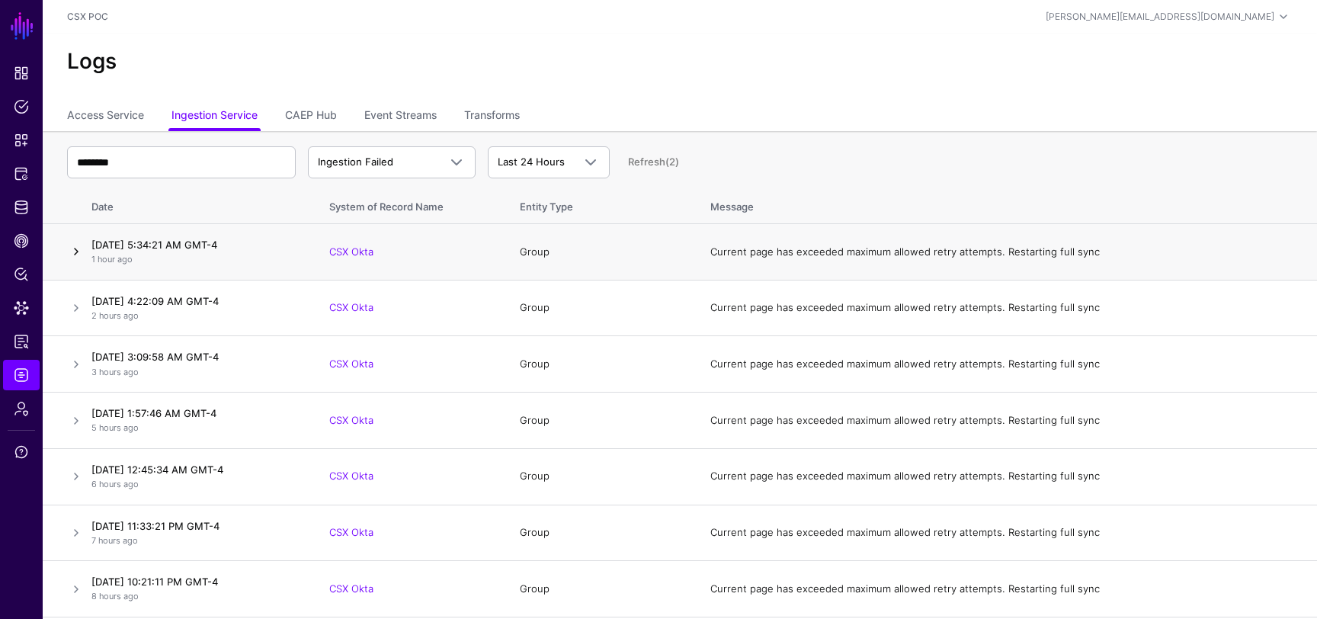
click at [73, 253] on link at bounding box center [76, 251] width 18 height 18
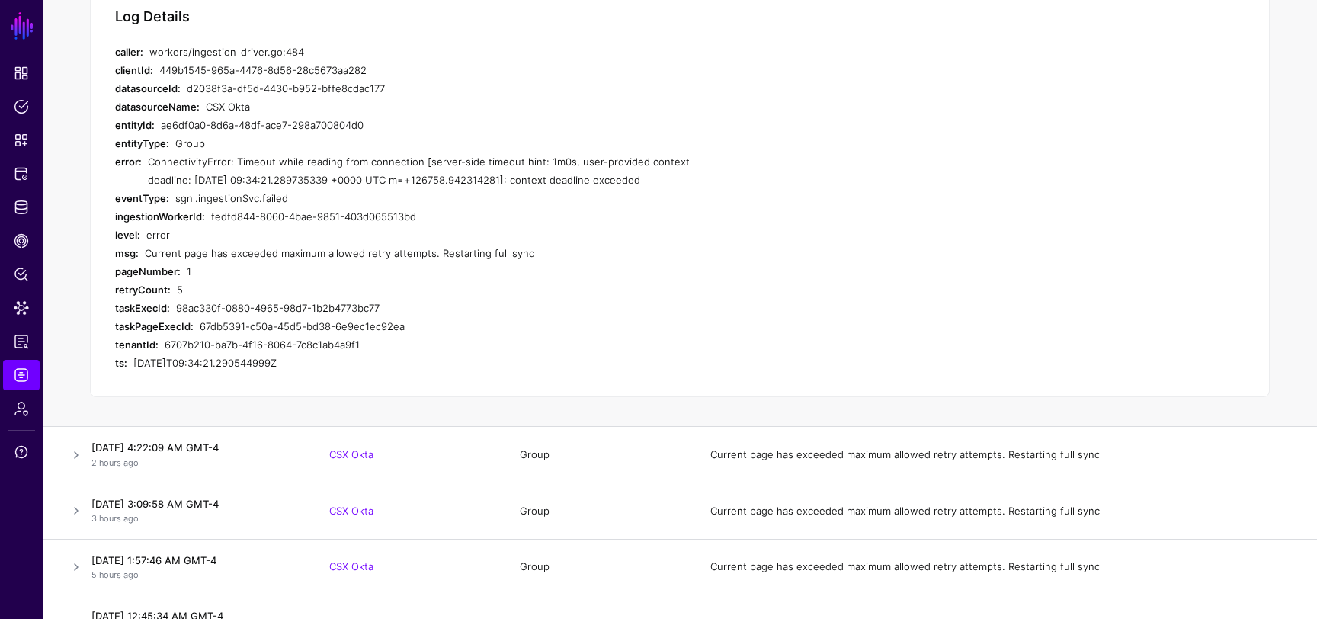
scroll to position [330, 0]
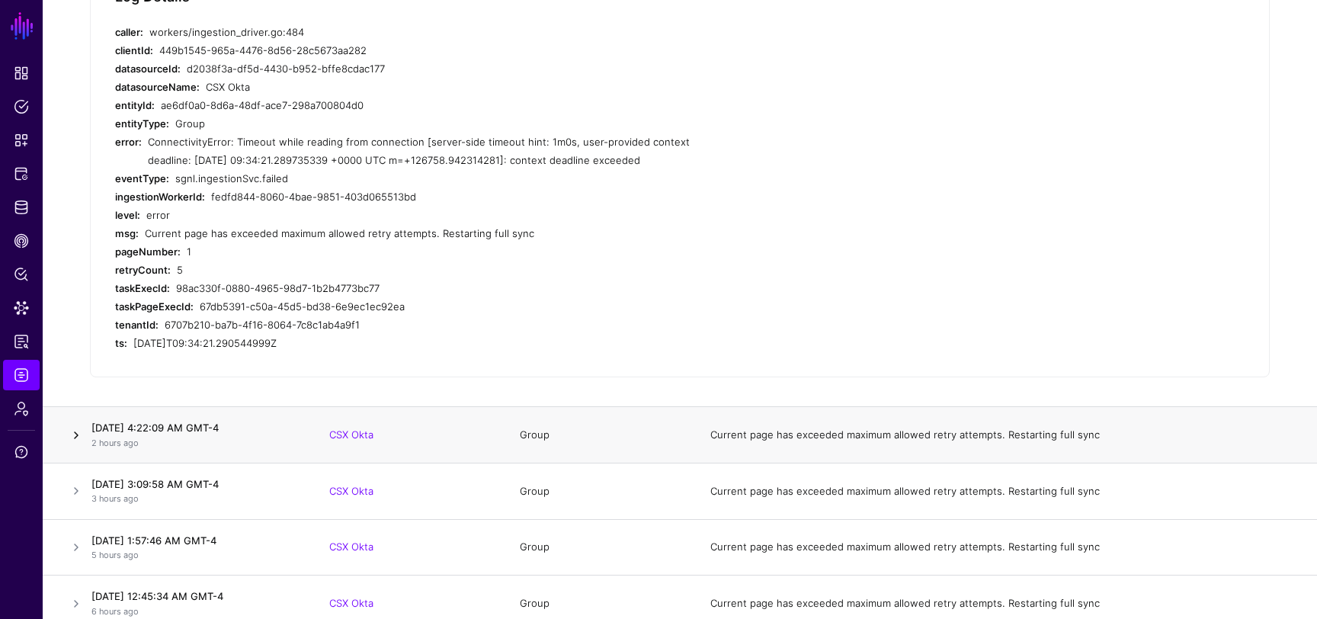
click at [75, 437] on link at bounding box center [76, 435] width 18 height 18
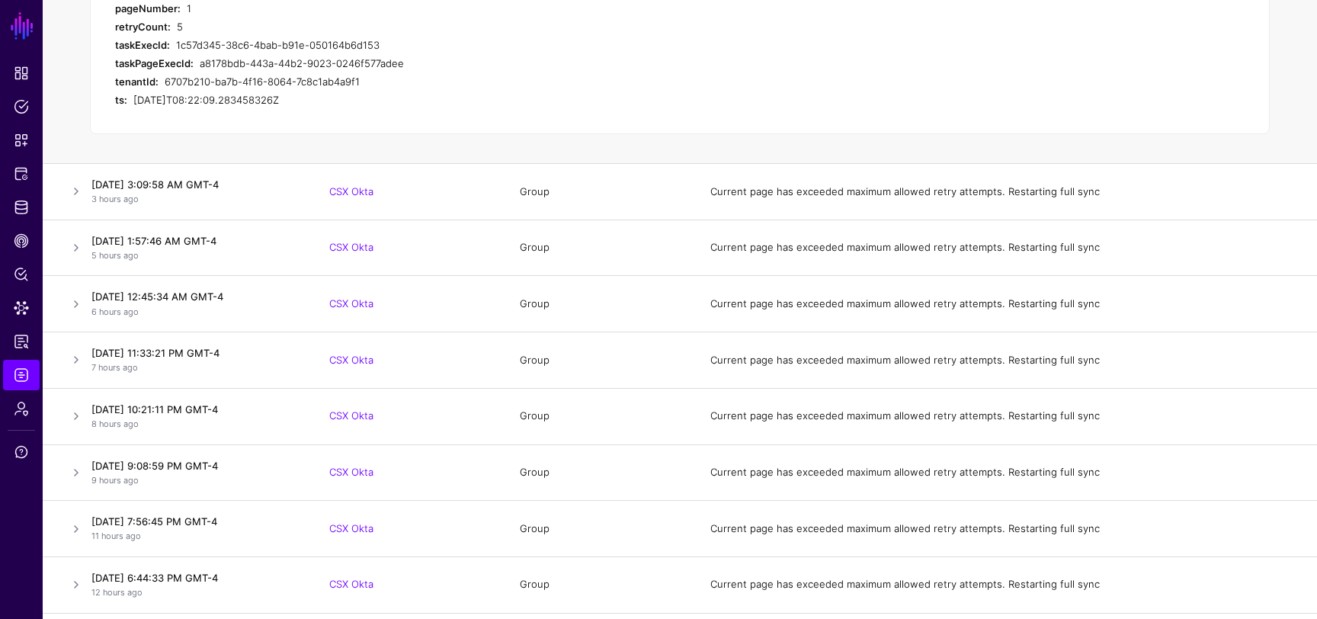
scroll to position [933, 0]
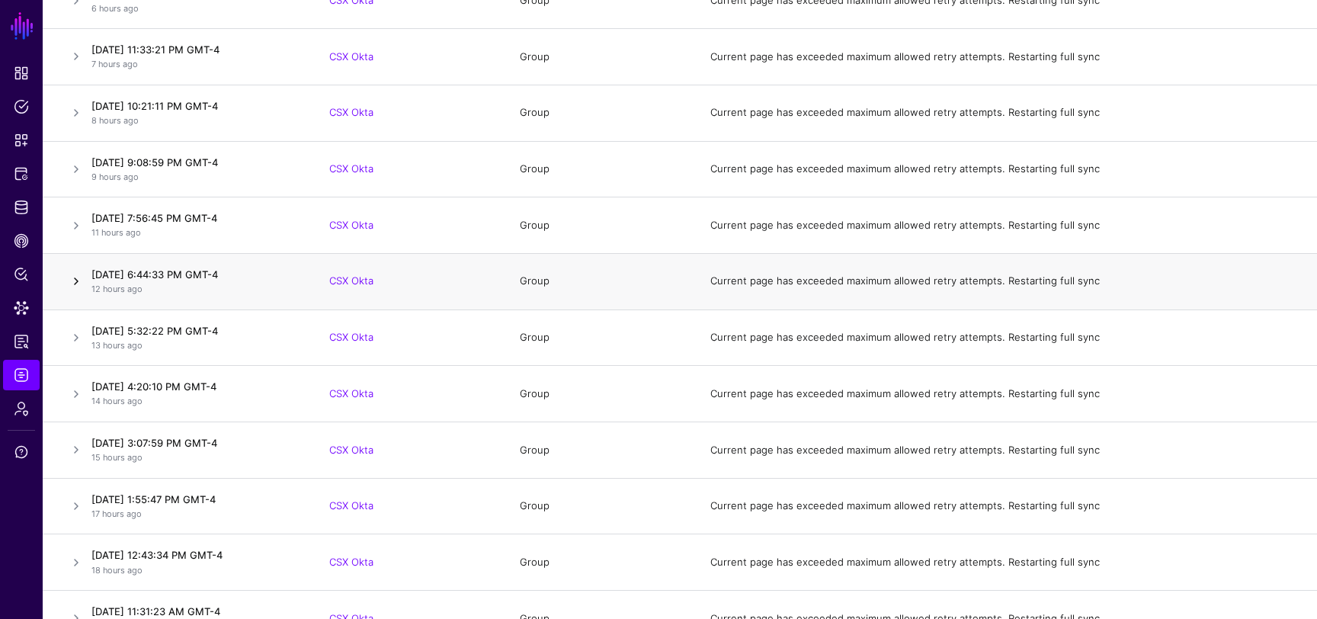
click at [75, 286] on link at bounding box center [76, 281] width 18 height 18
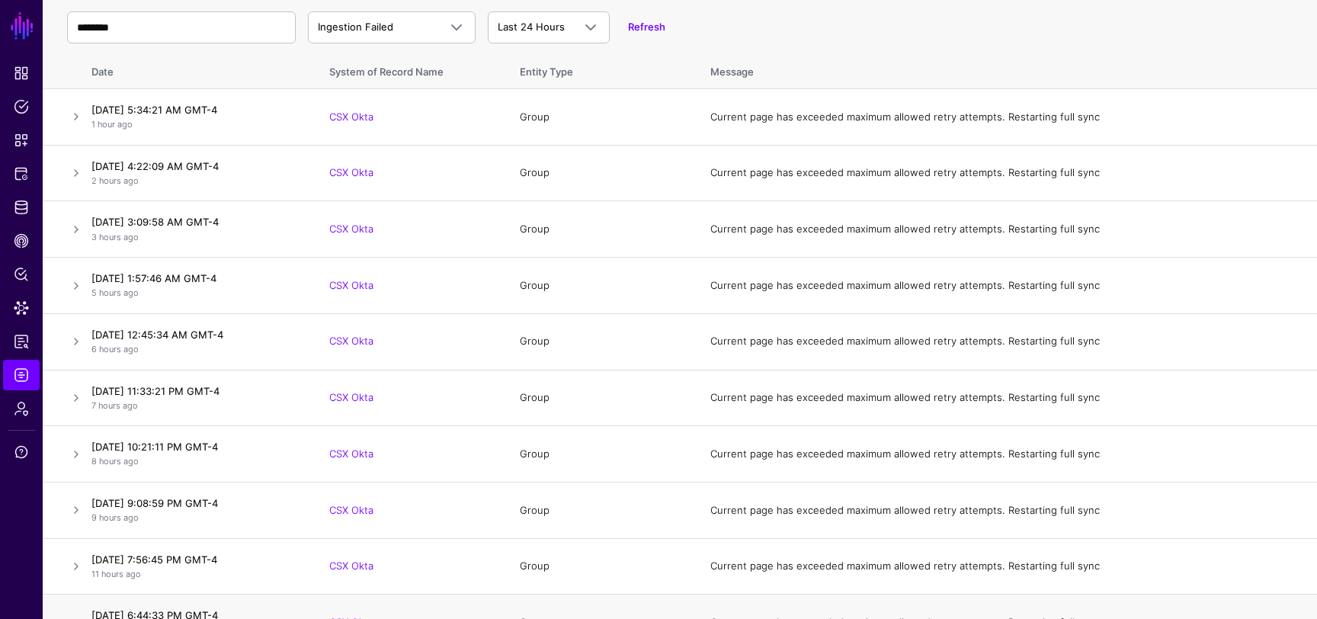
scroll to position [0, 0]
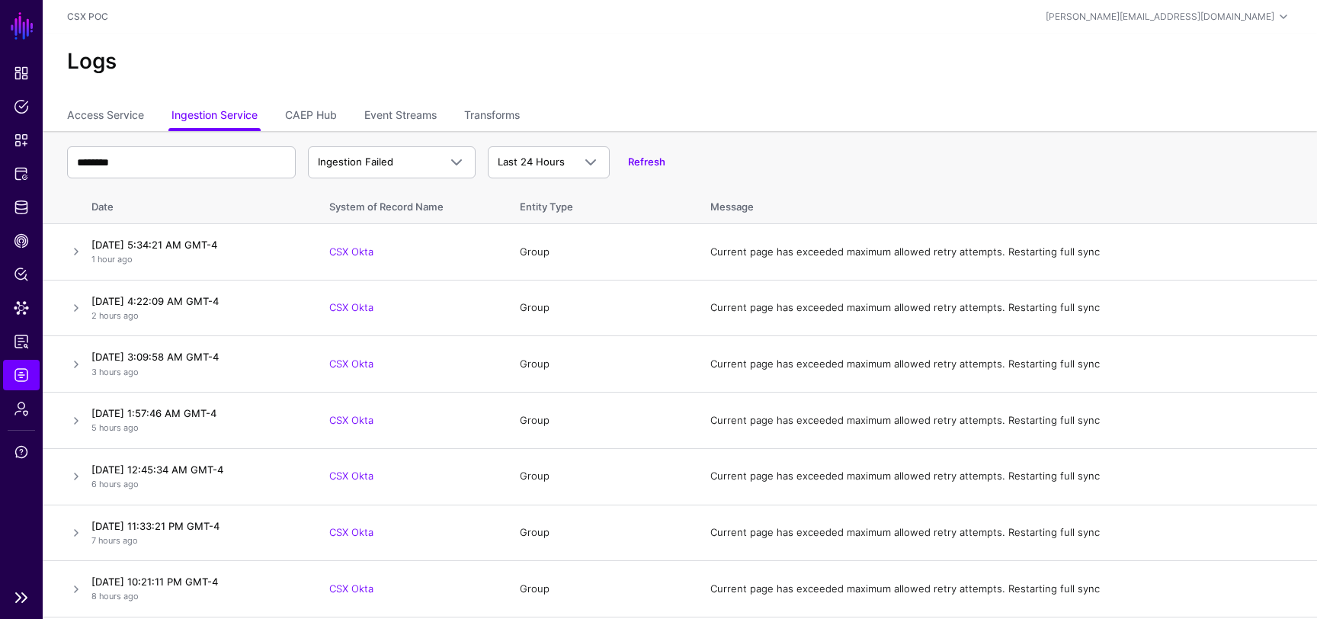
click at [19, 189] on ul "Dashboard Policies Snippets Protected Systems Identity Data Fabric CAEP Hub Pol…" at bounding box center [21, 319] width 43 height 523
click at [21, 168] on span "Protected Systems" at bounding box center [21, 173] width 15 height 15
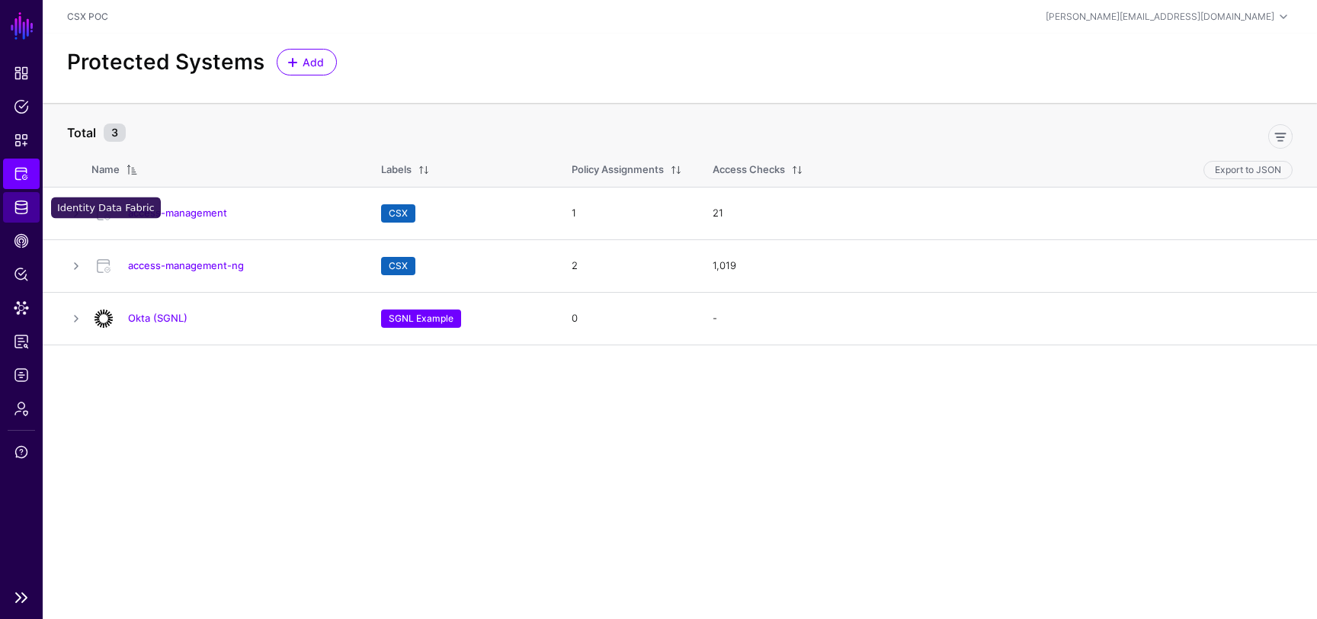
click at [21, 214] on span "Identity Data Fabric" at bounding box center [21, 207] width 15 height 15
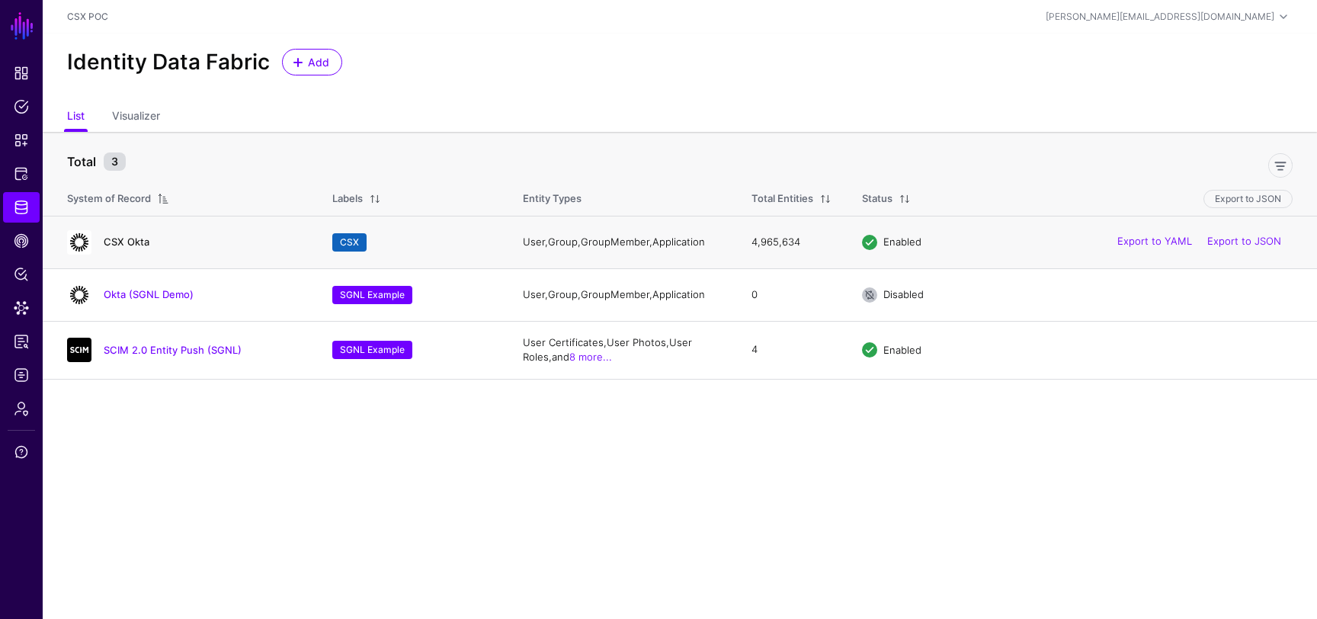
click at [122, 239] on link "CSX Okta" at bounding box center [127, 242] width 46 height 12
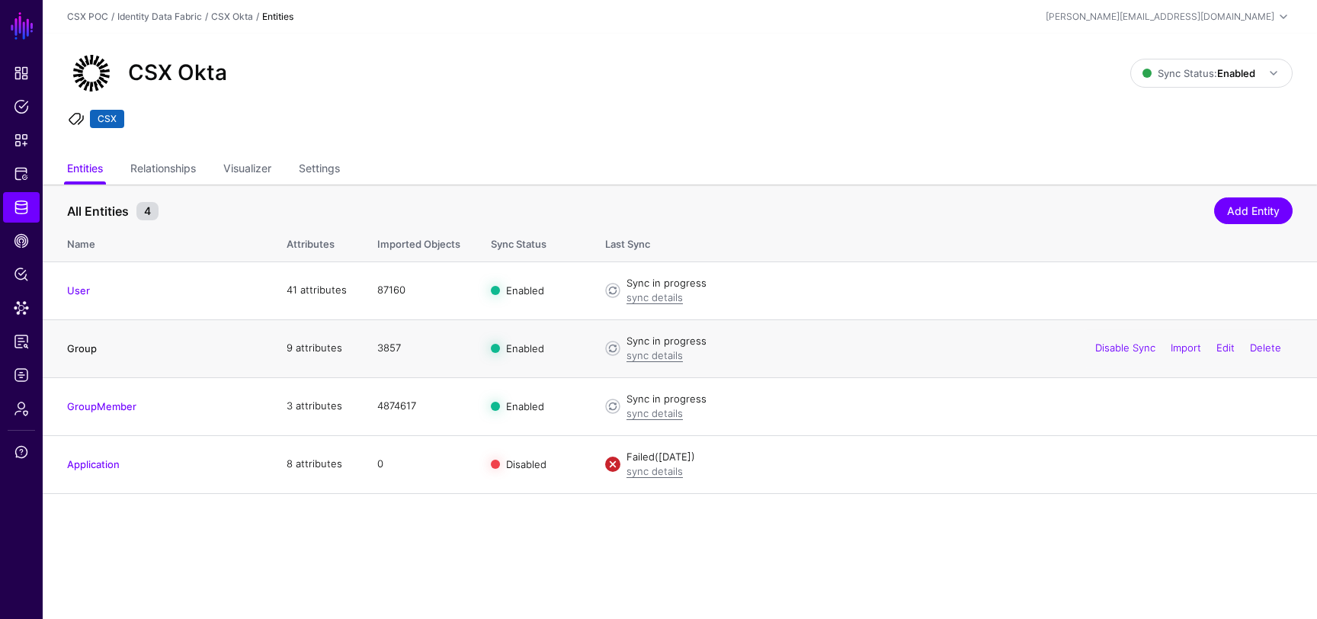
click at [72, 347] on link "Group" at bounding box center [82, 348] width 30 height 12
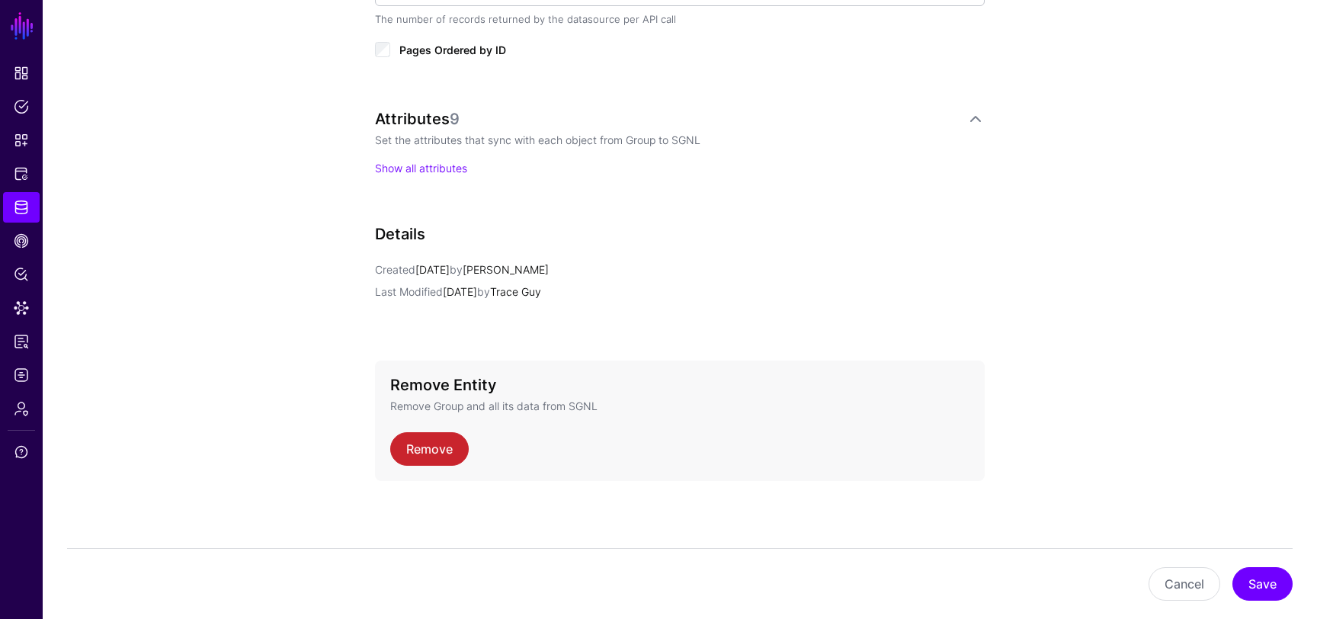
scroll to position [1060, 0]
click at [429, 166] on link "Show all attributes" at bounding box center [421, 168] width 92 height 13
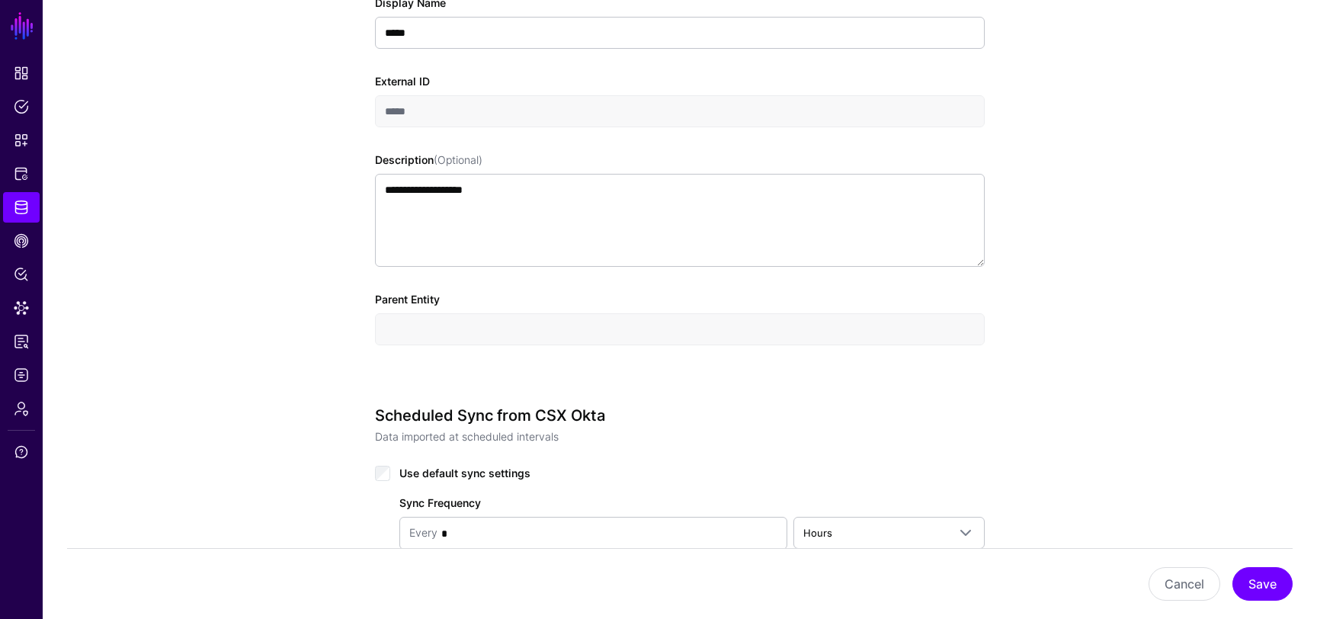
scroll to position [0, 0]
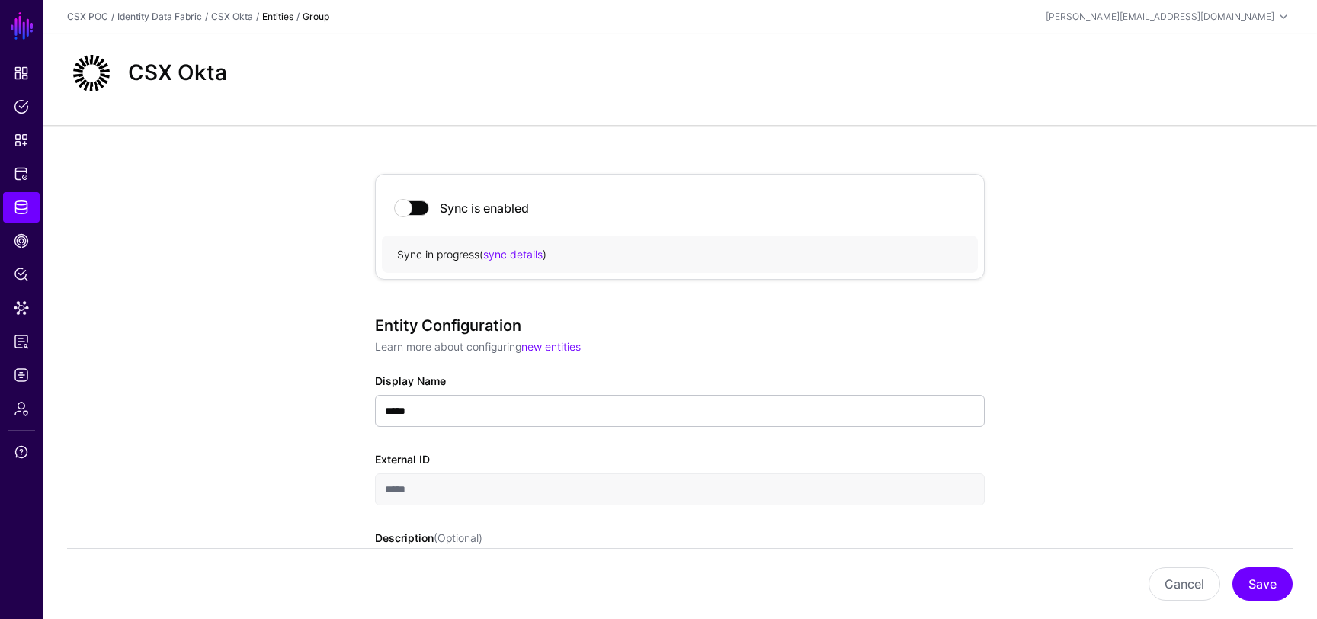
click at [418, 206] on span at bounding box center [413, 207] width 34 height 15
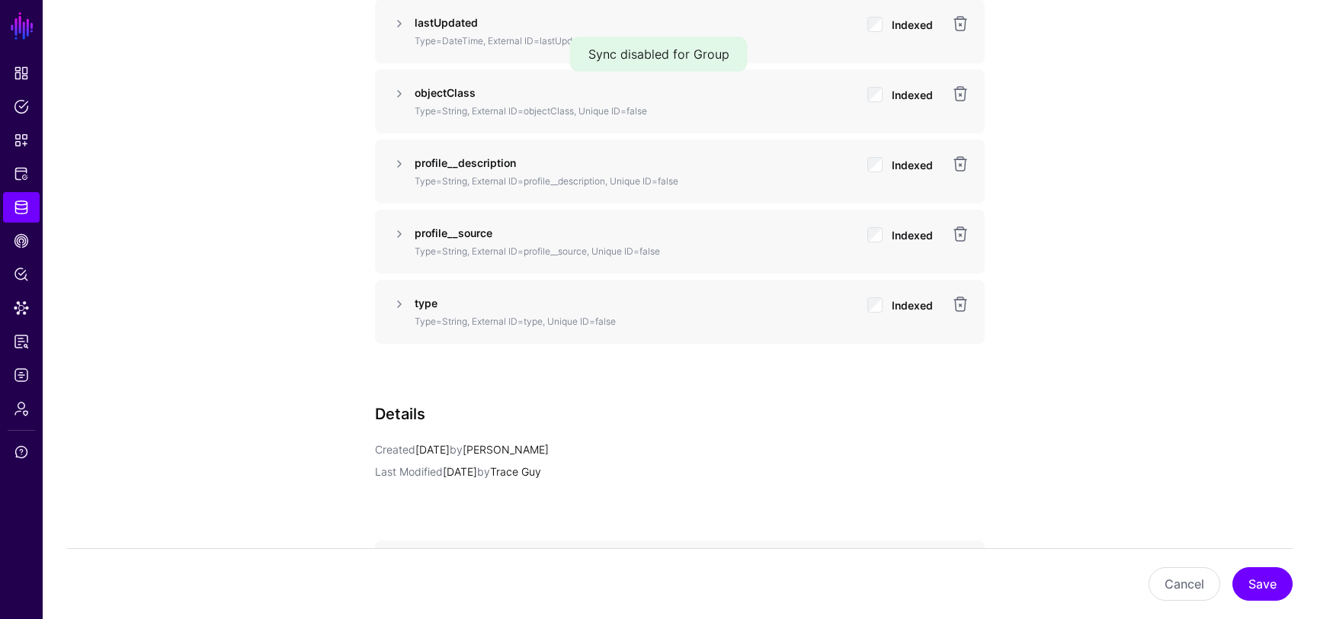
scroll to position [1528, 0]
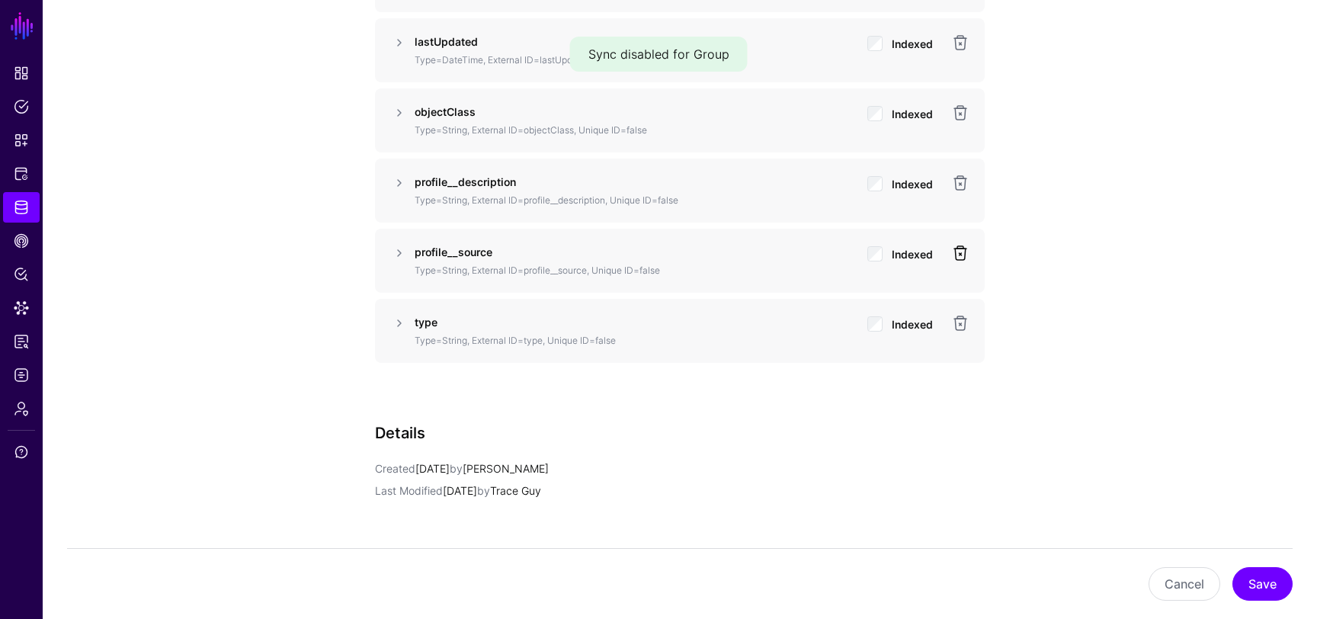
click at [963, 249] on link at bounding box center [960, 253] width 18 height 18
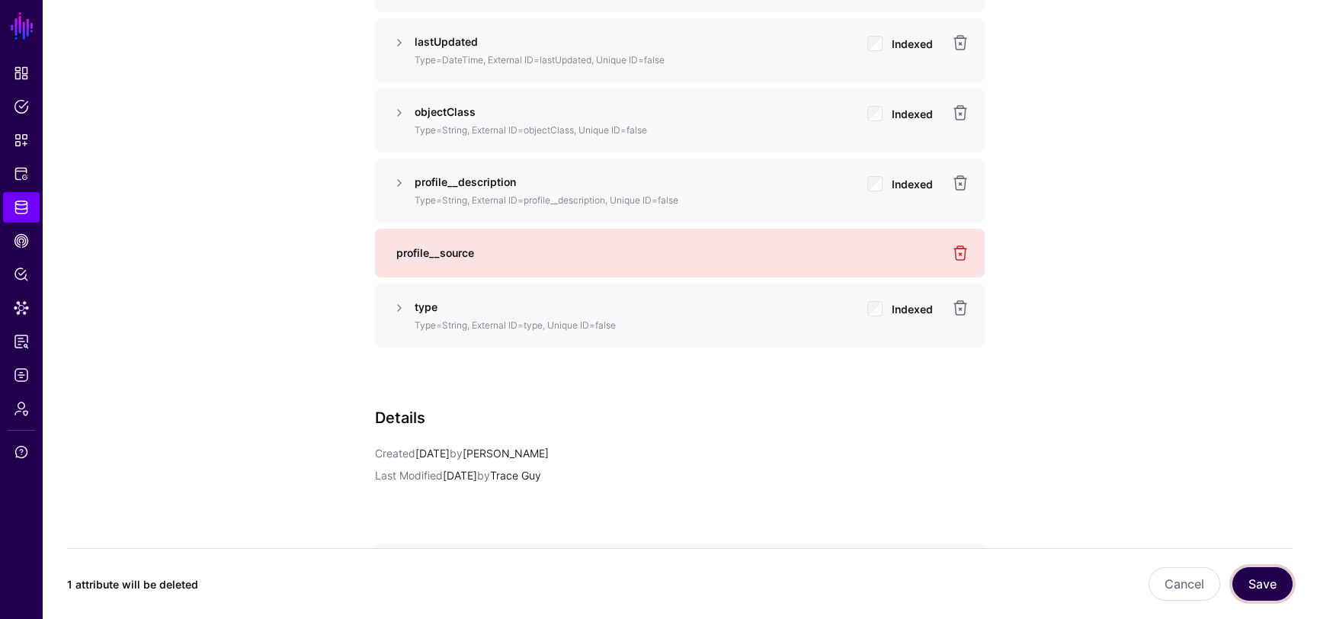
click at [1263, 588] on button "Save" at bounding box center [1263, 584] width 60 height 34
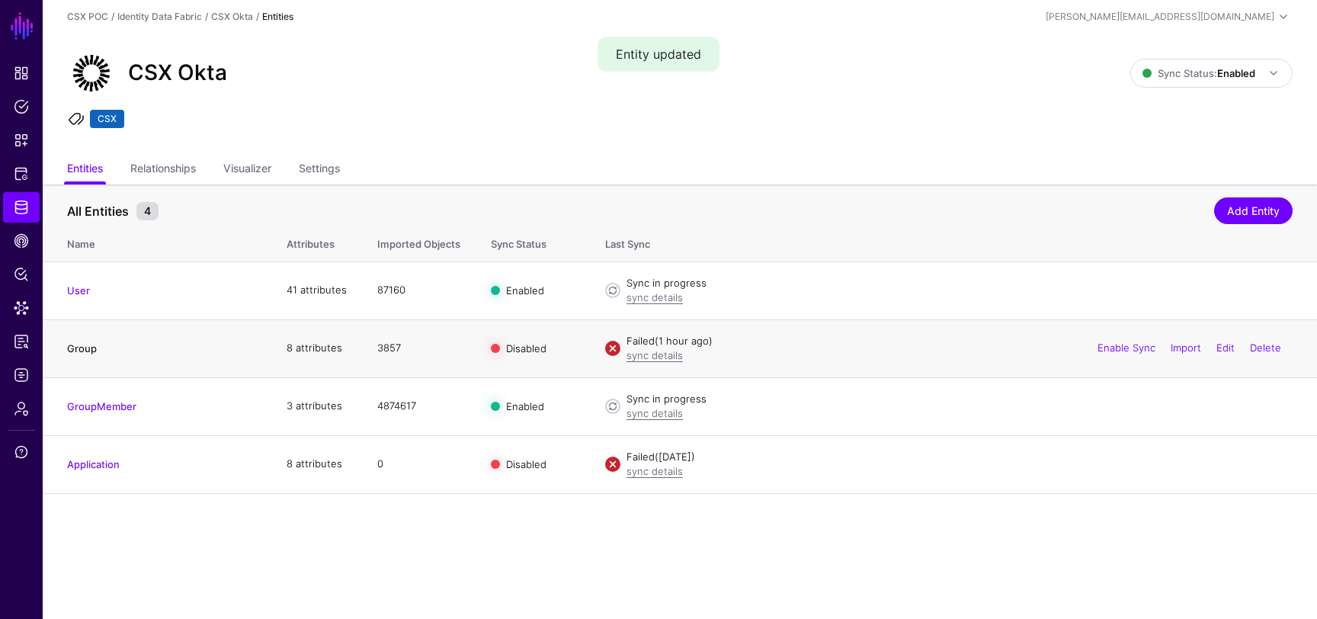
click at [84, 349] on link "Group" at bounding box center [82, 348] width 30 height 12
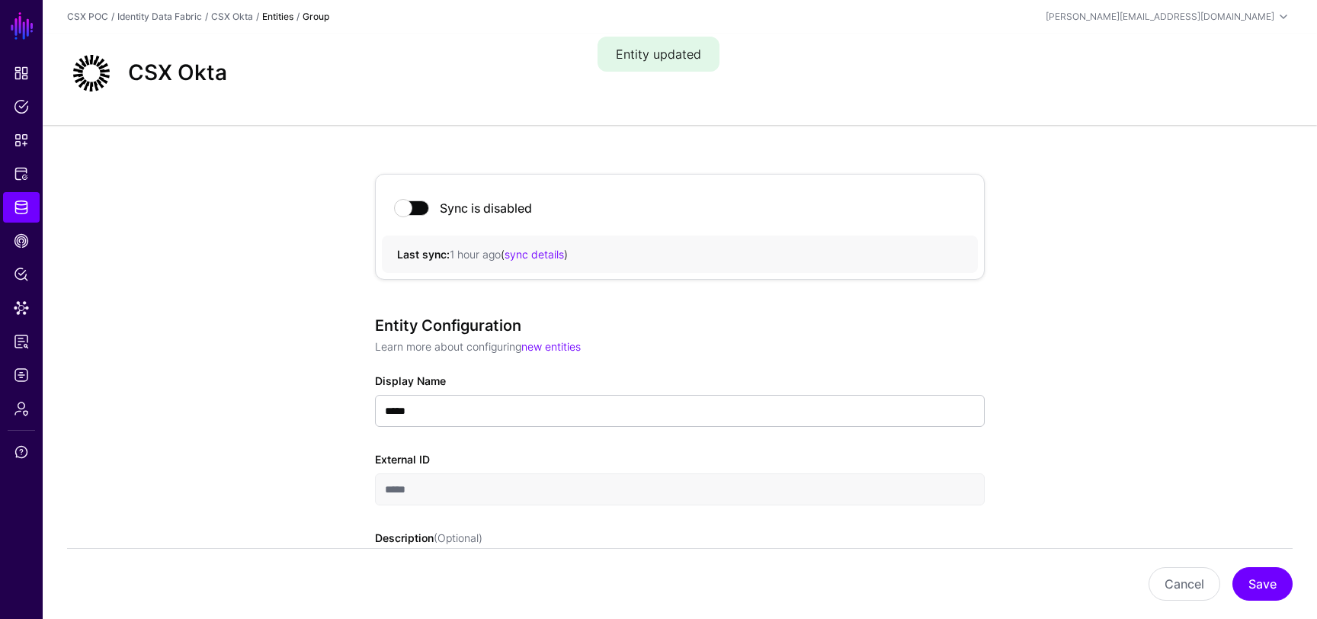
click at [417, 209] on span at bounding box center [413, 207] width 34 height 15
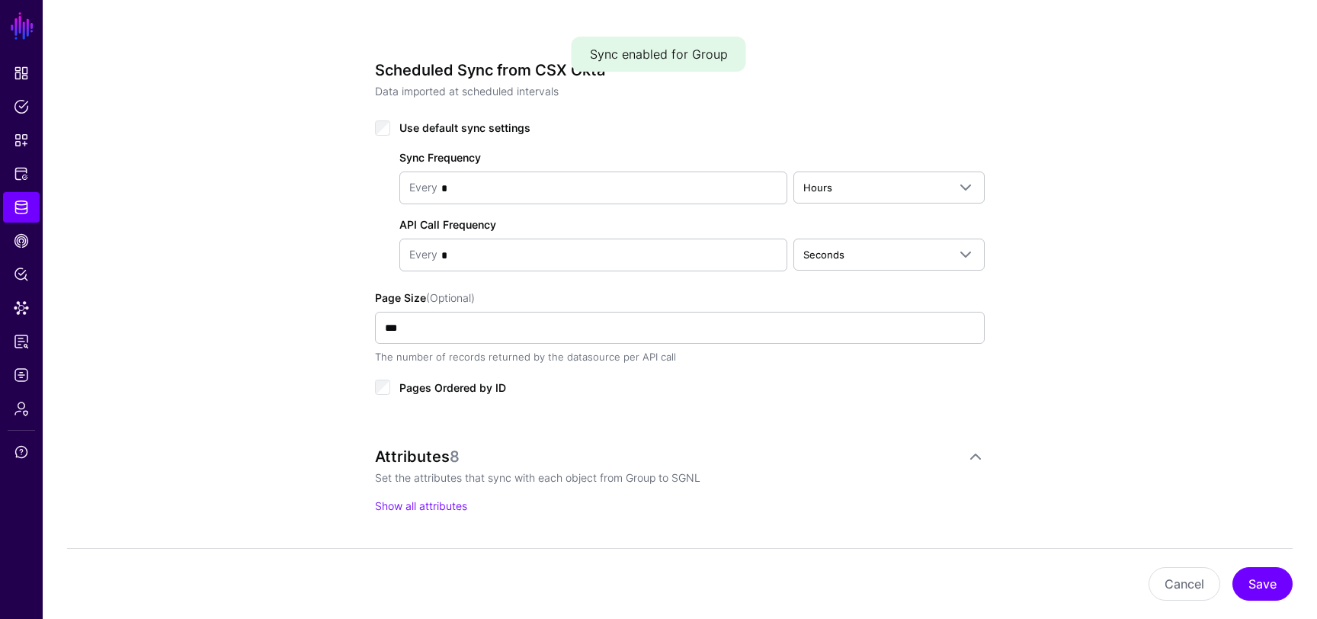
scroll to position [1061, 0]
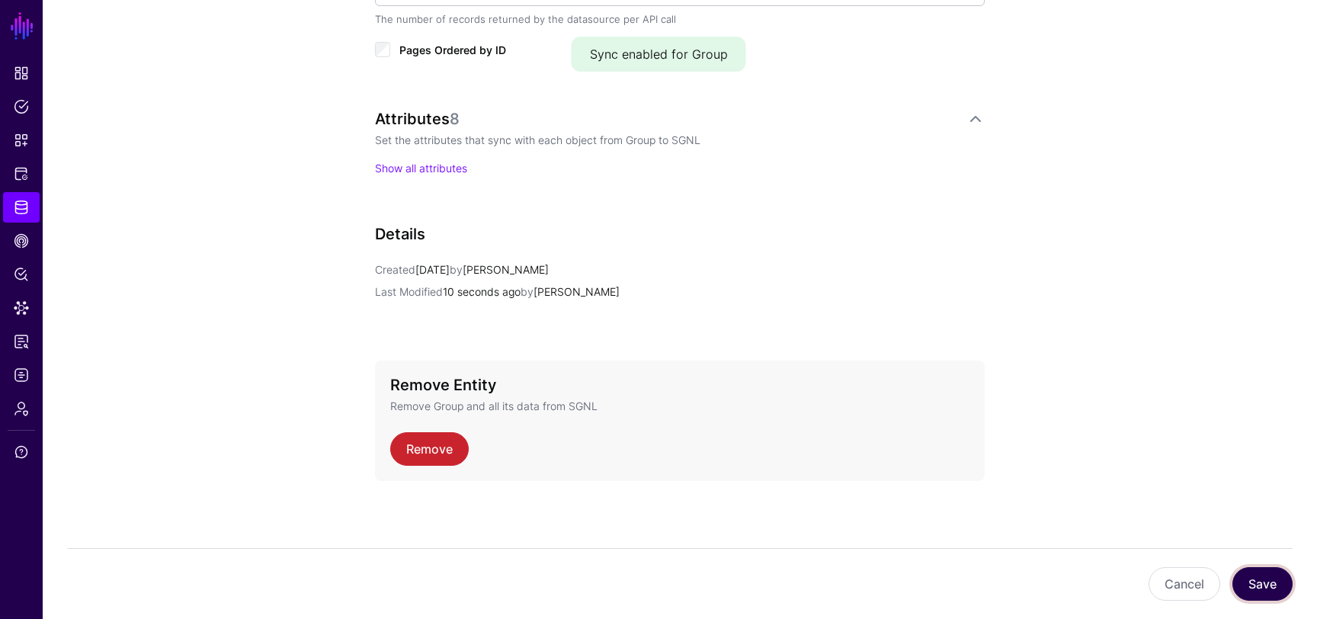
click at [1281, 585] on button "Save" at bounding box center [1263, 584] width 60 height 34
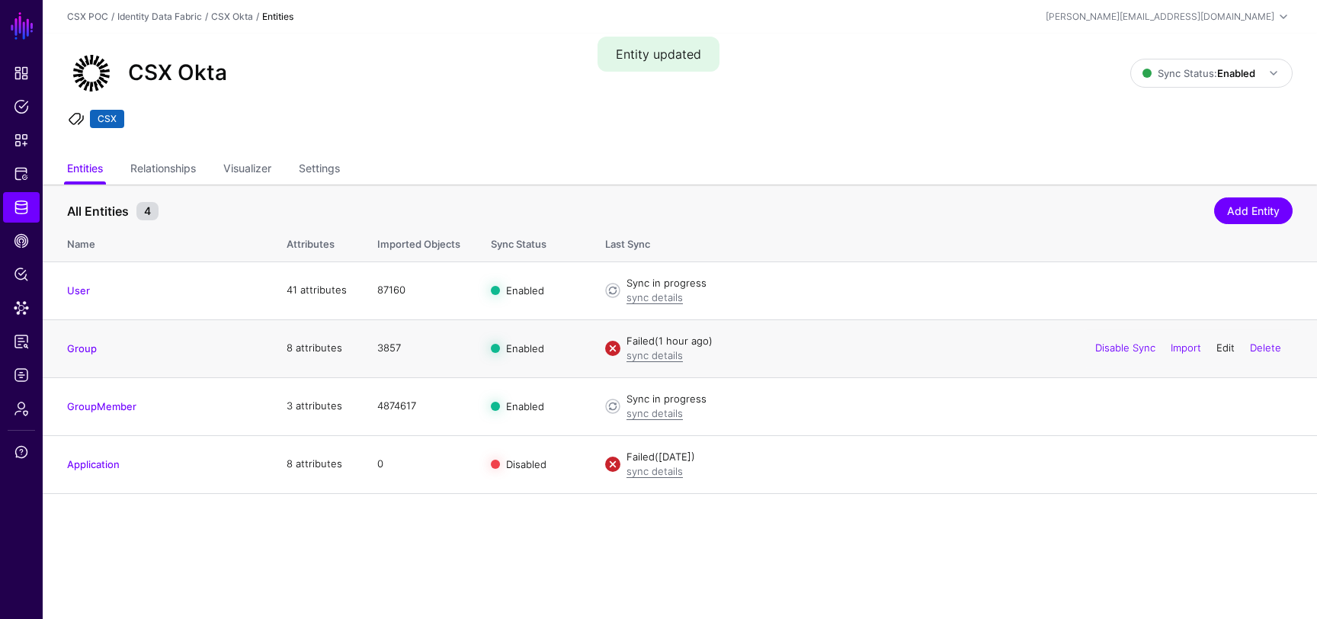
click at [1226, 349] on link "Edit" at bounding box center [1226, 347] width 18 height 12
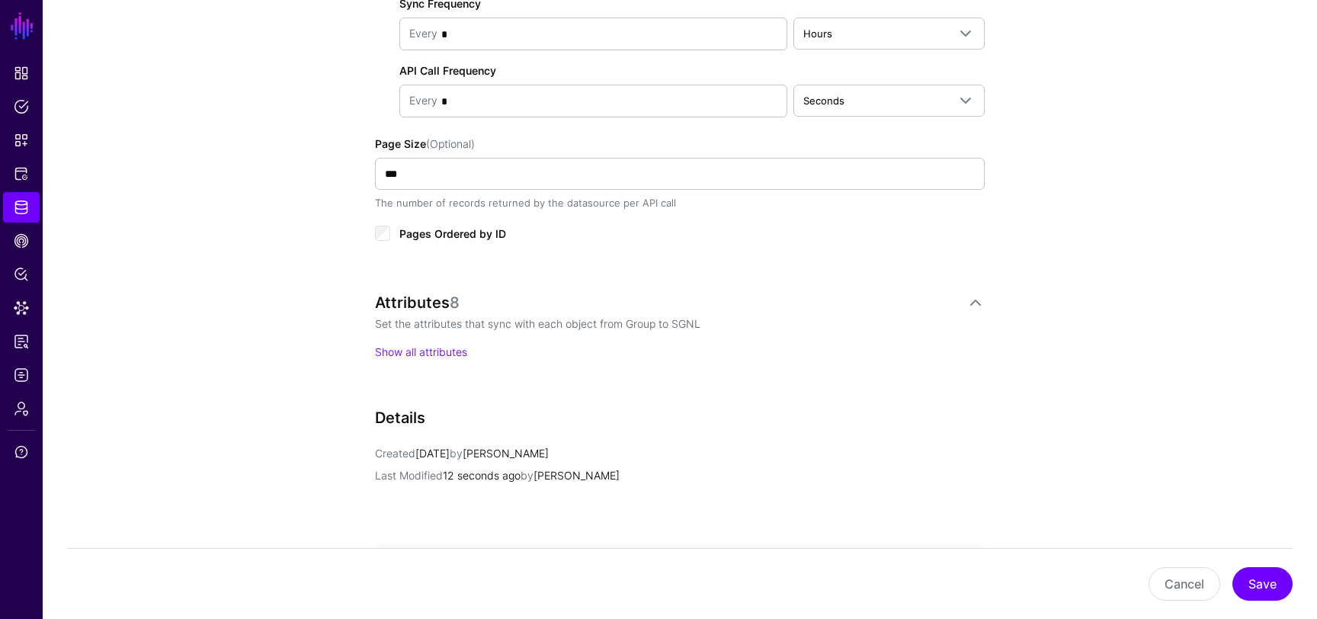
scroll to position [886, 0]
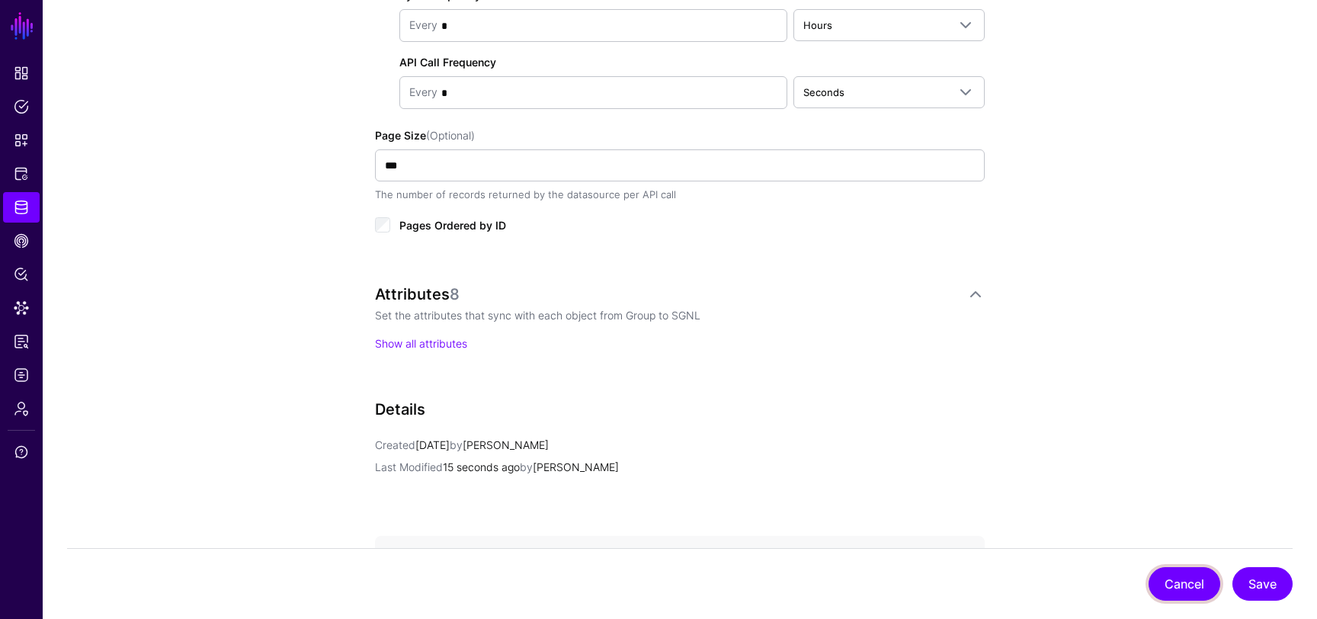
click at [1176, 584] on button "Cancel" at bounding box center [1185, 584] width 72 height 34
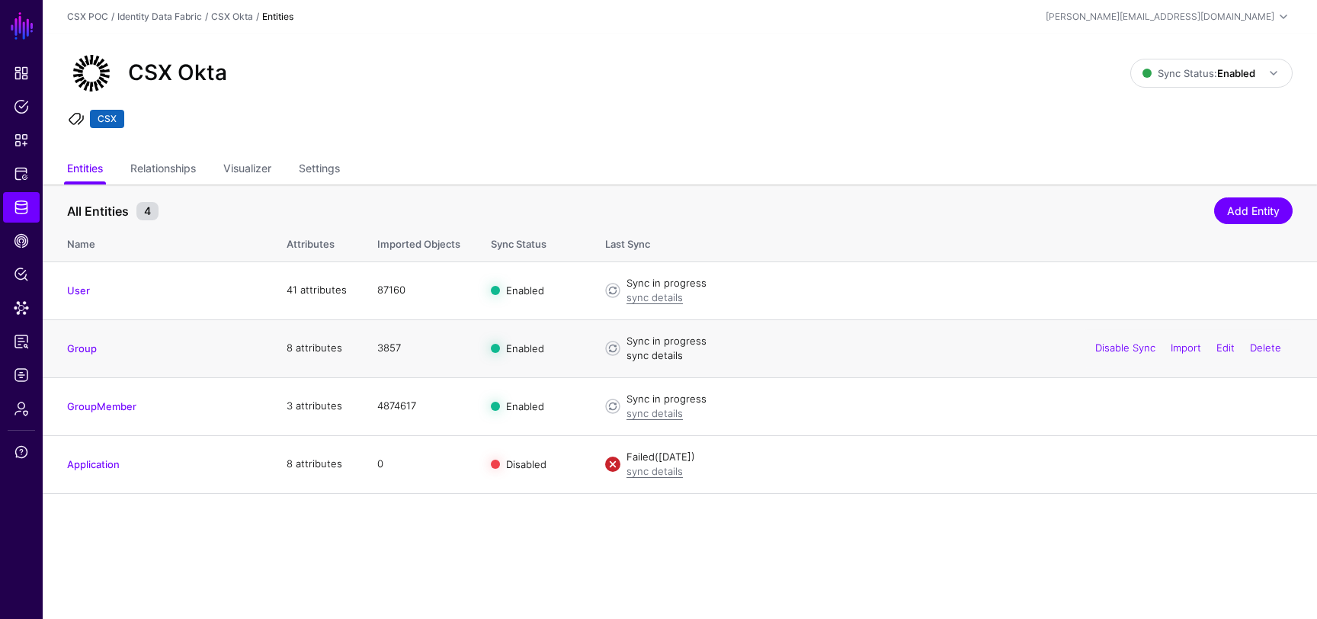
click at [660, 354] on link "sync details" at bounding box center [655, 355] width 56 height 12
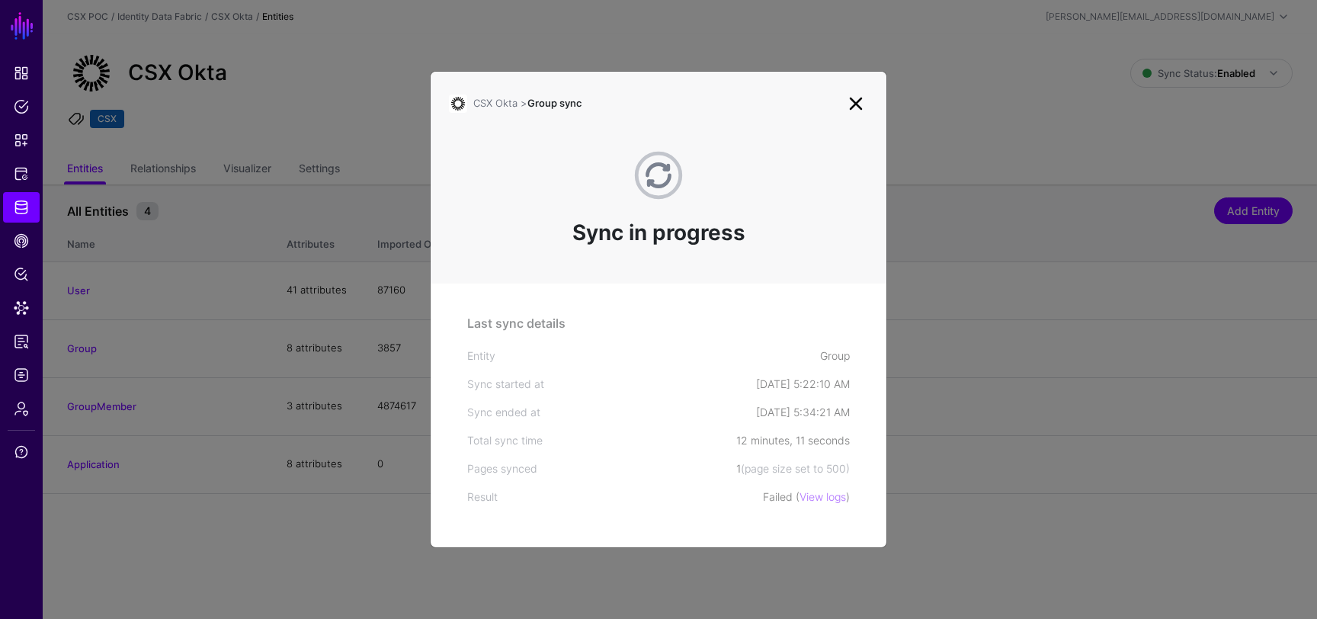
click at [855, 106] on link at bounding box center [856, 103] width 24 height 24
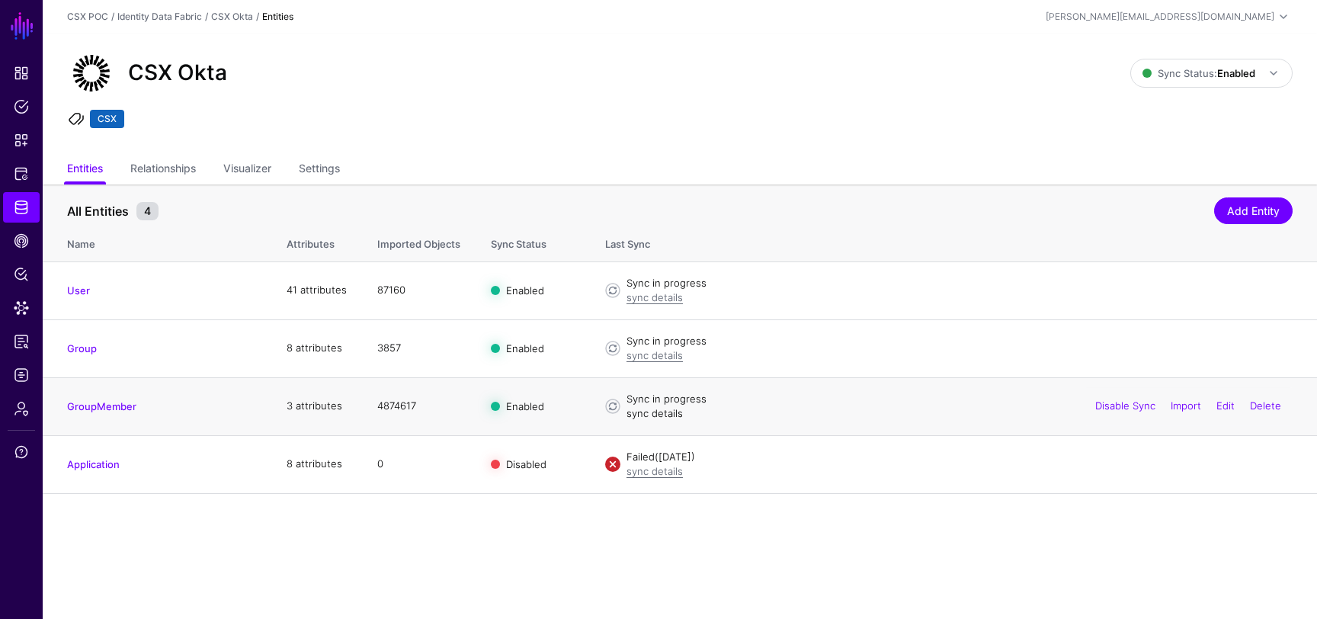
click at [654, 415] on link "sync details" at bounding box center [655, 413] width 56 height 12
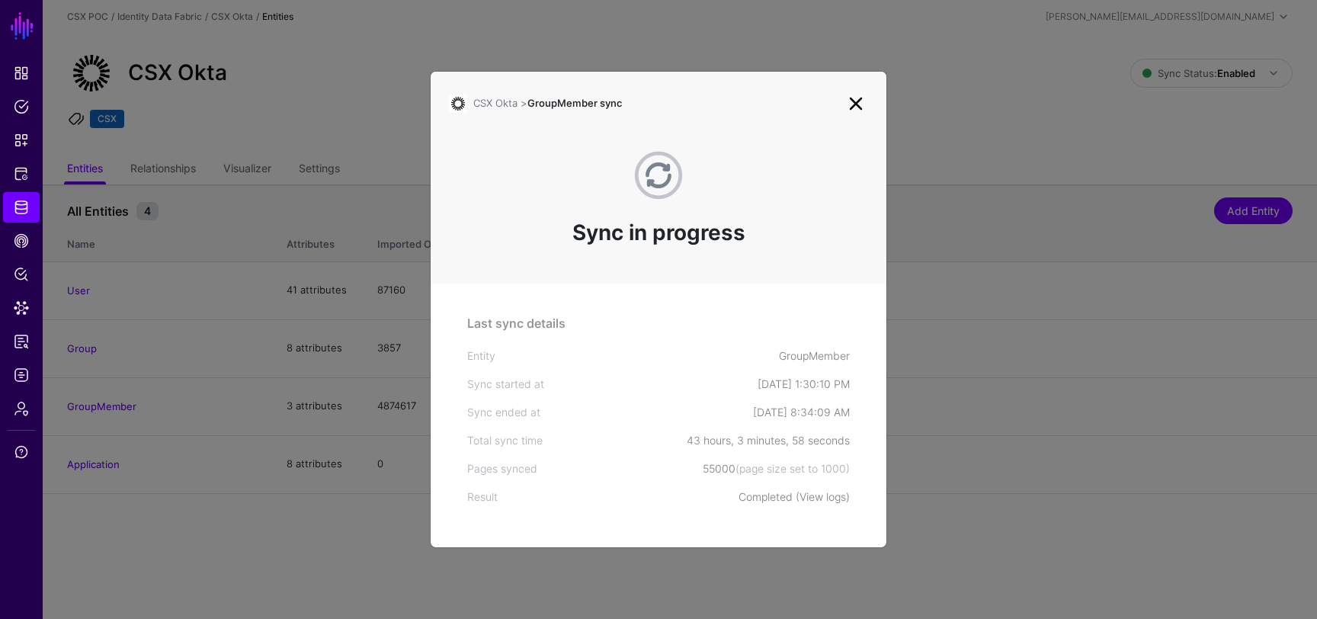
click at [818, 495] on link "View logs" at bounding box center [823, 496] width 46 height 13
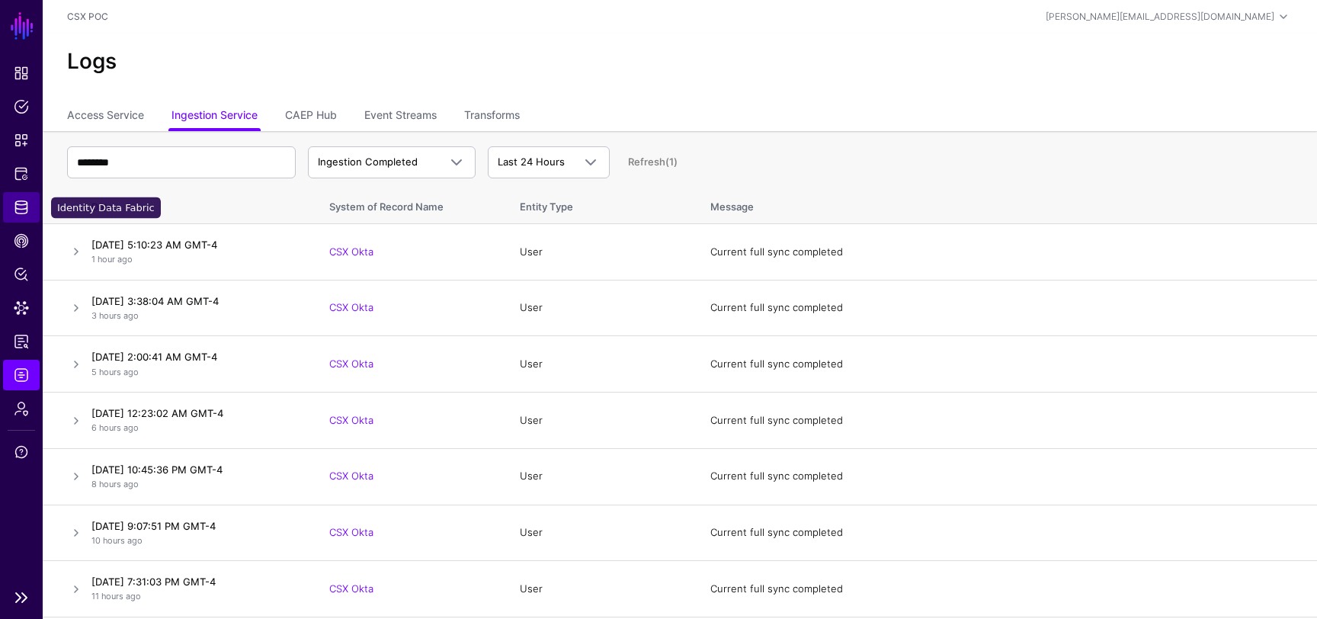
click at [23, 197] on link "Identity Data Fabric" at bounding box center [21, 207] width 37 height 30
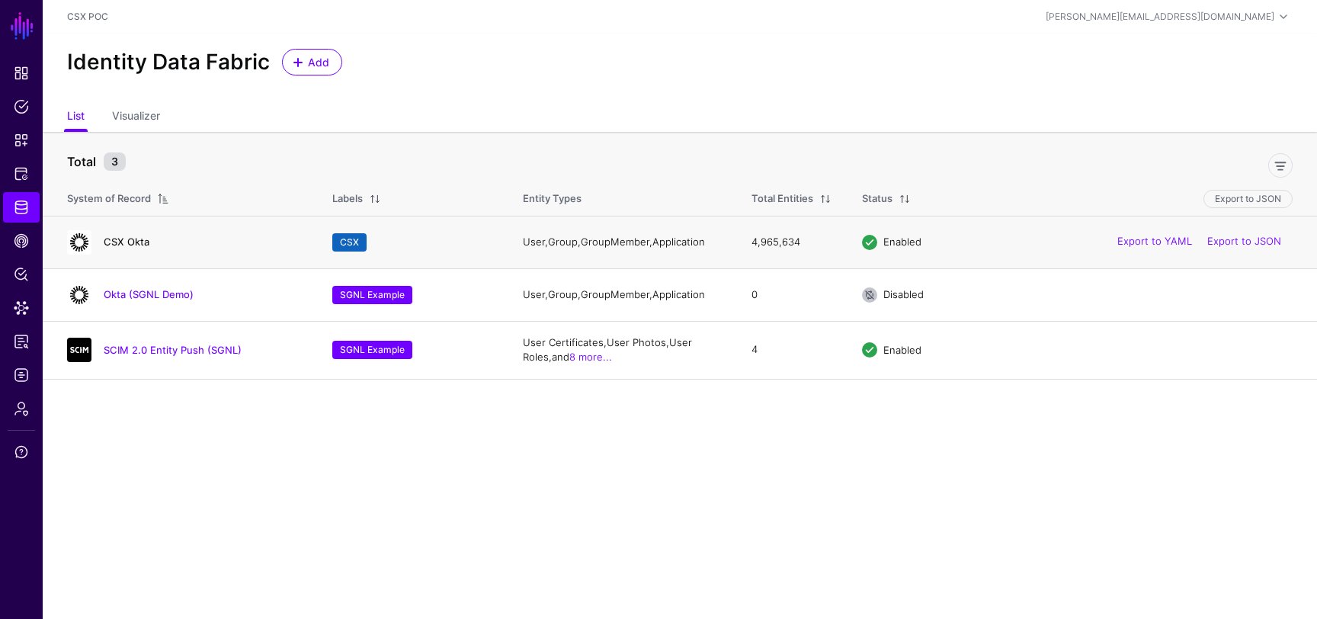
click at [114, 239] on link "CSX Okta" at bounding box center [127, 242] width 46 height 12
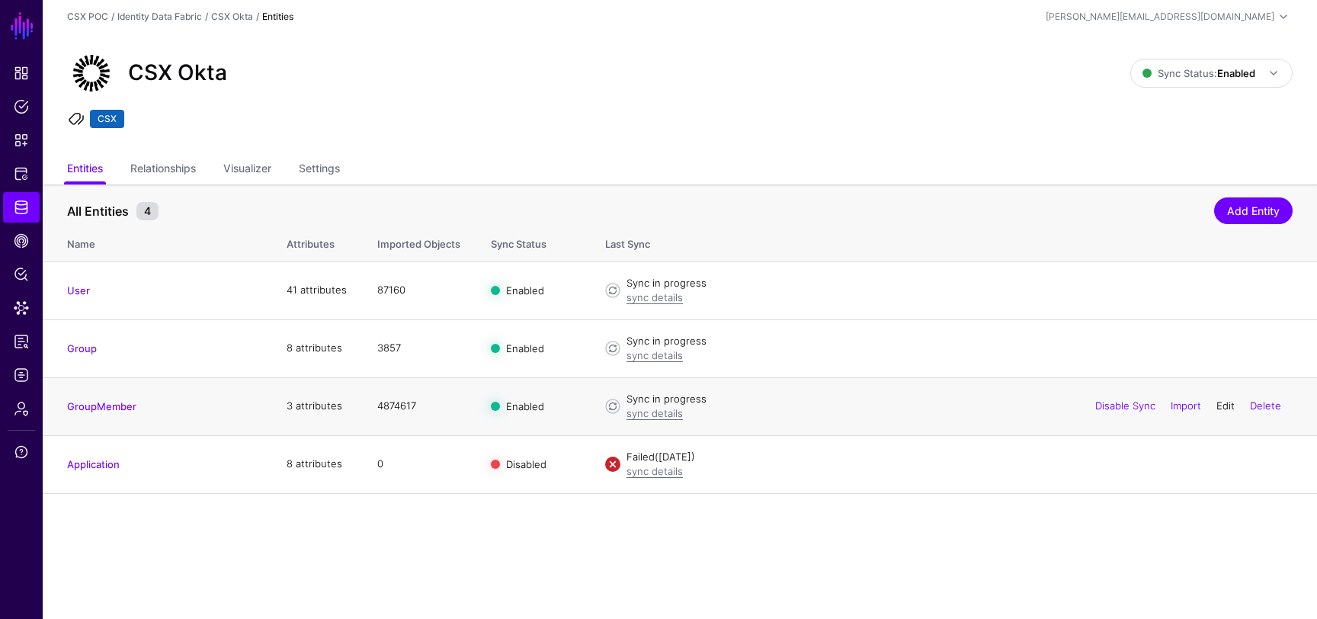
click at [1224, 408] on link "Edit" at bounding box center [1226, 405] width 18 height 12
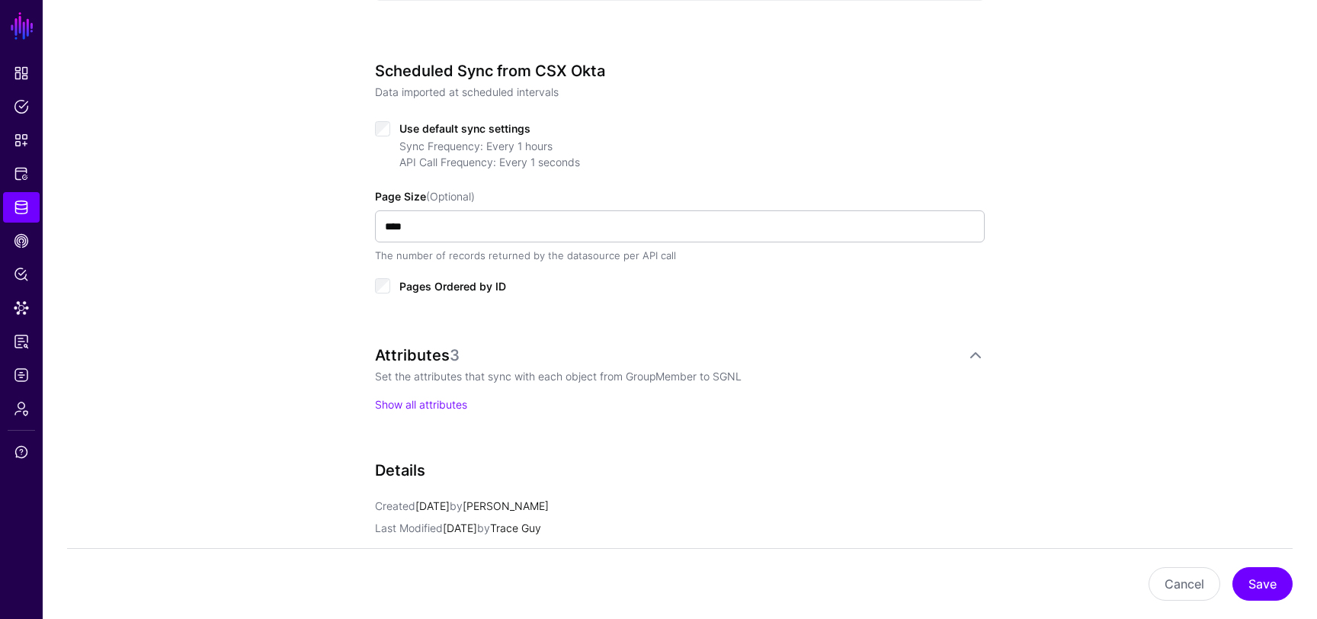
scroll to position [724, 0]
click at [457, 400] on link "Show all attributes" at bounding box center [421, 402] width 92 height 13
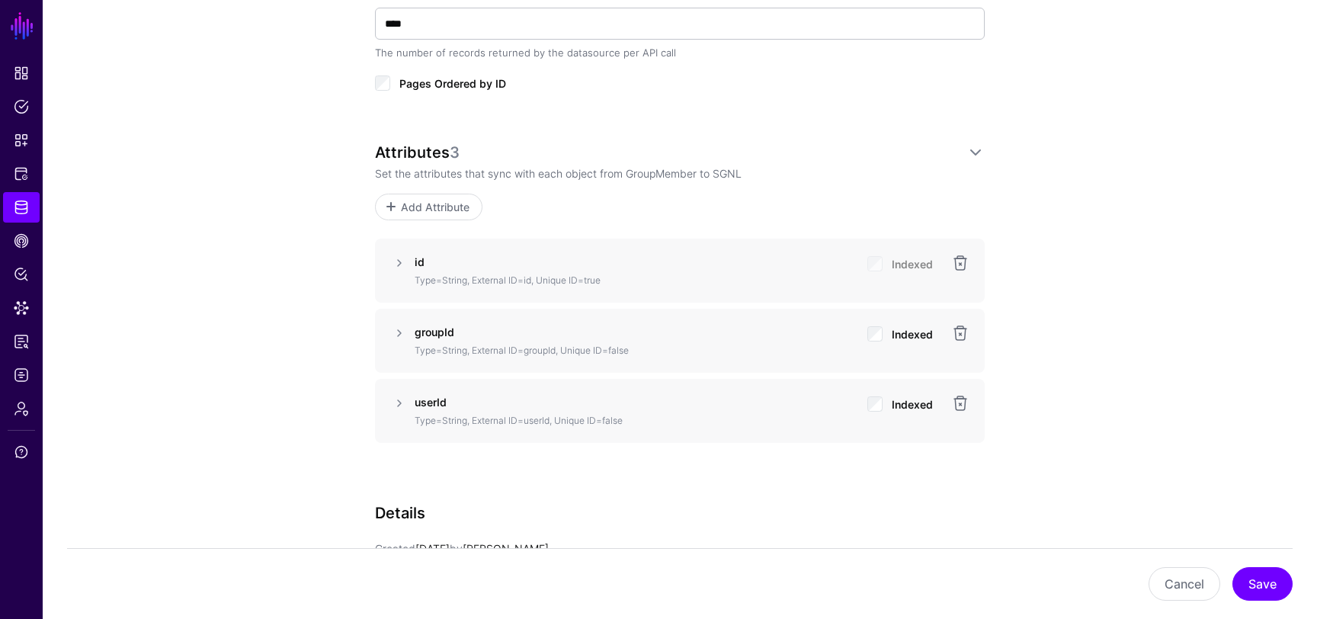
scroll to position [982, 0]
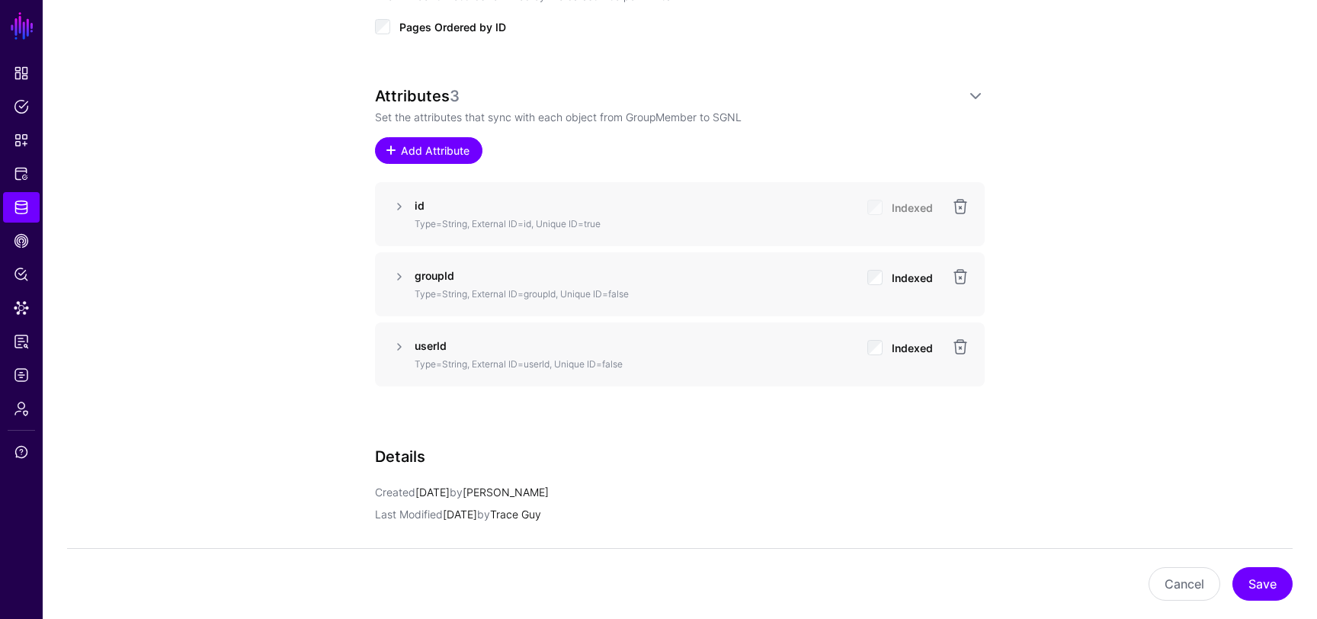
click at [431, 140] on link "Add Attribute" at bounding box center [428, 150] width 107 height 27
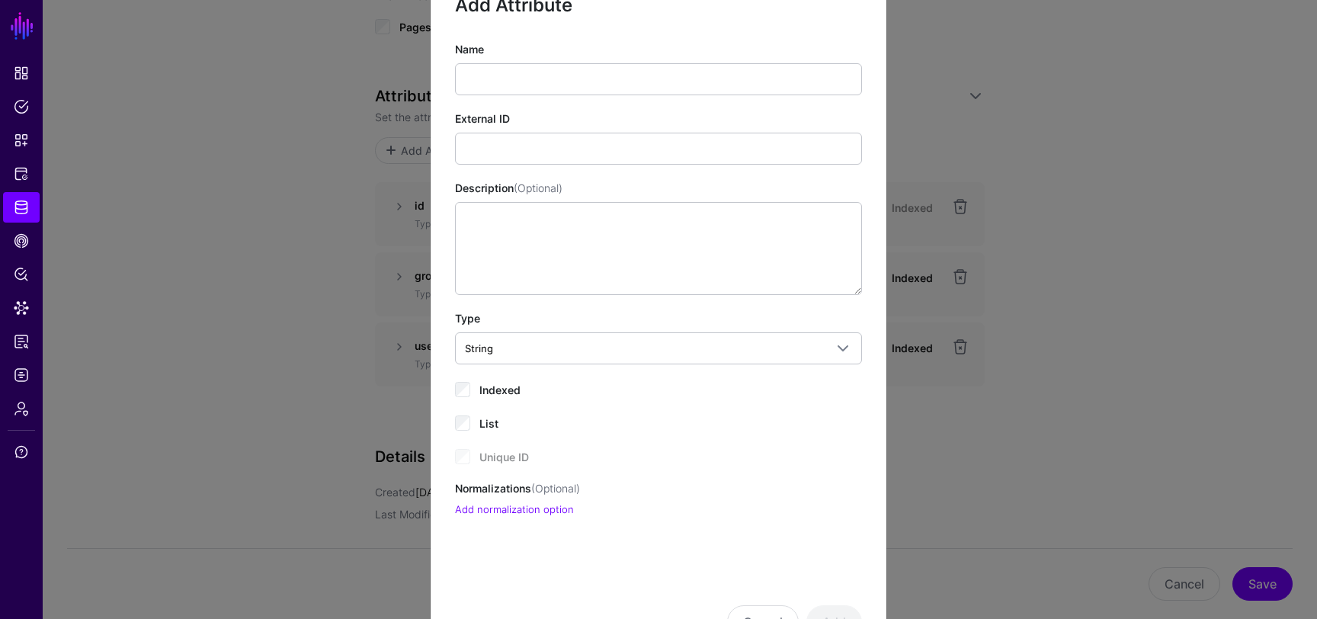
scroll to position [59, 0]
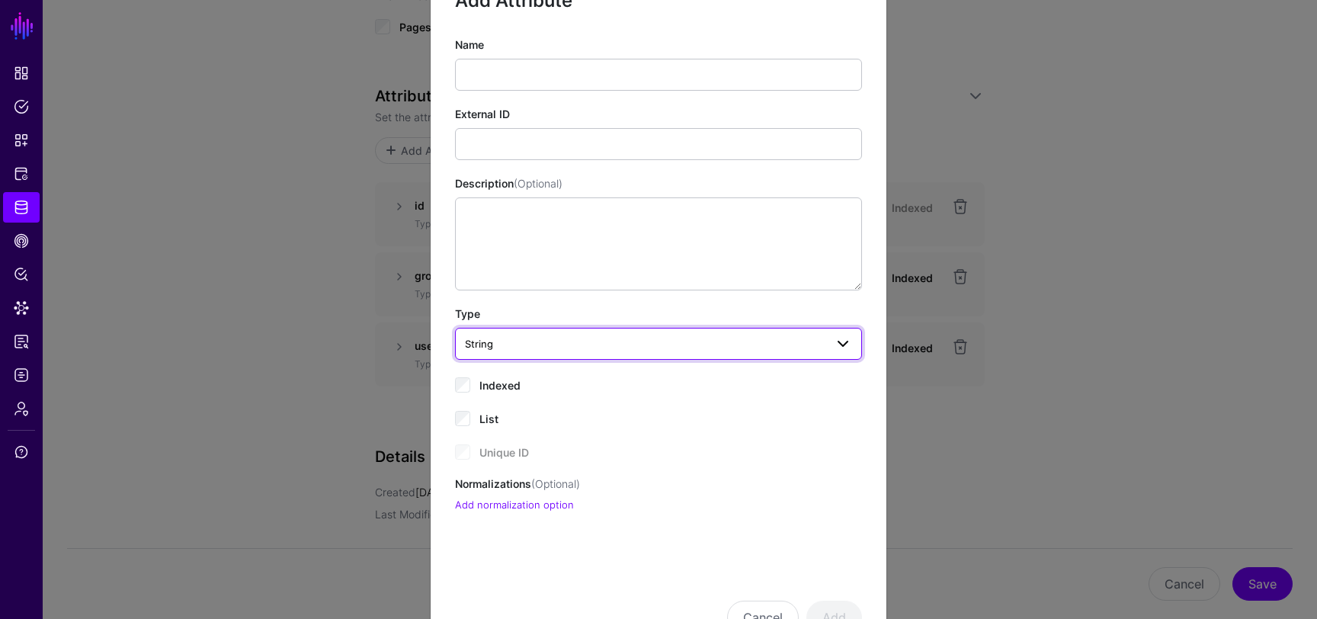
click at [575, 348] on span "String" at bounding box center [645, 343] width 360 height 17
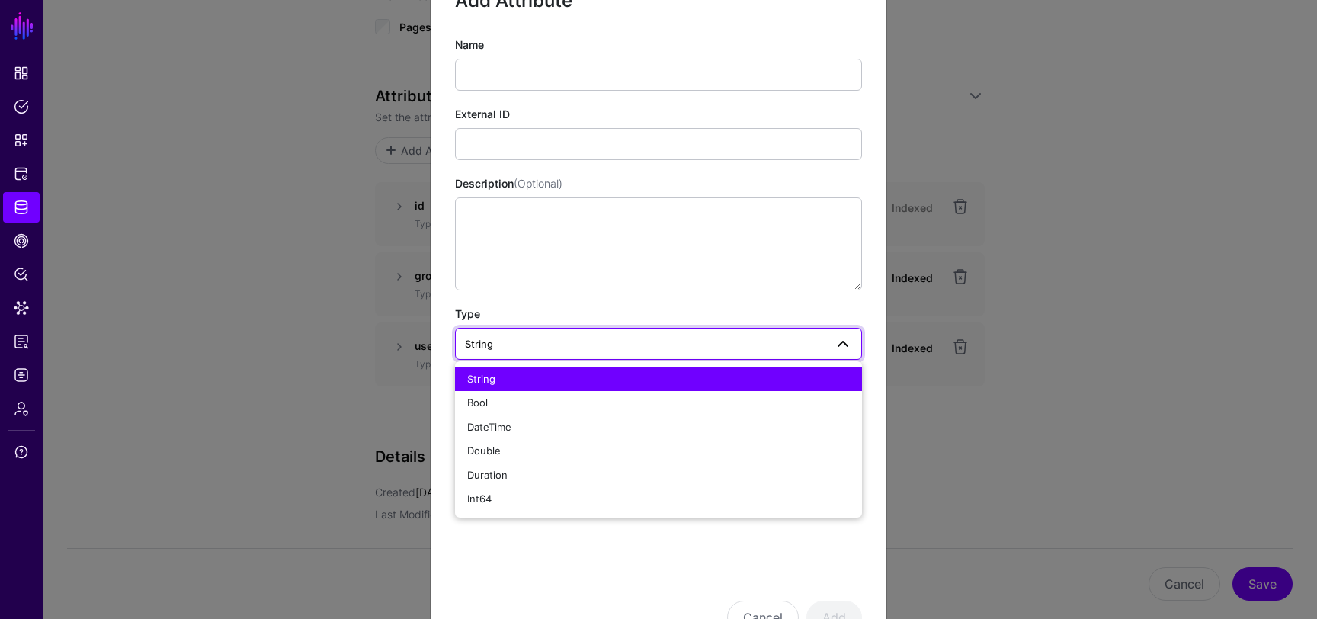
click at [575, 348] on span "String" at bounding box center [645, 343] width 360 height 17
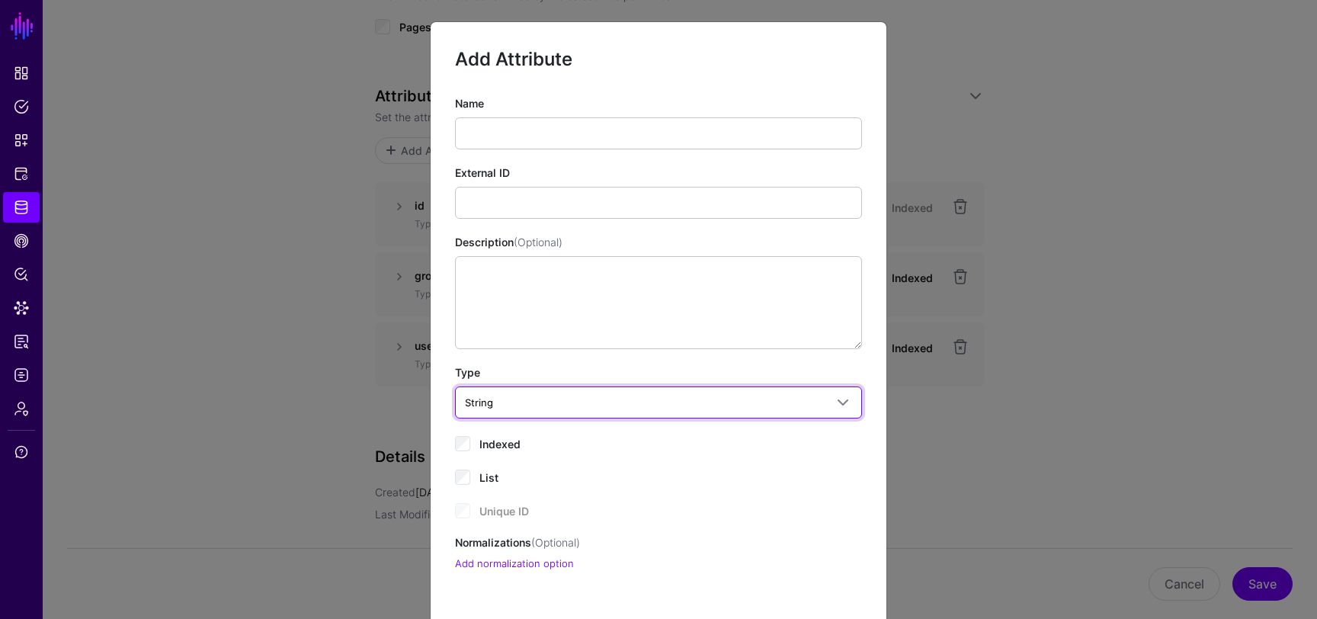
scroll to position [120, 0]
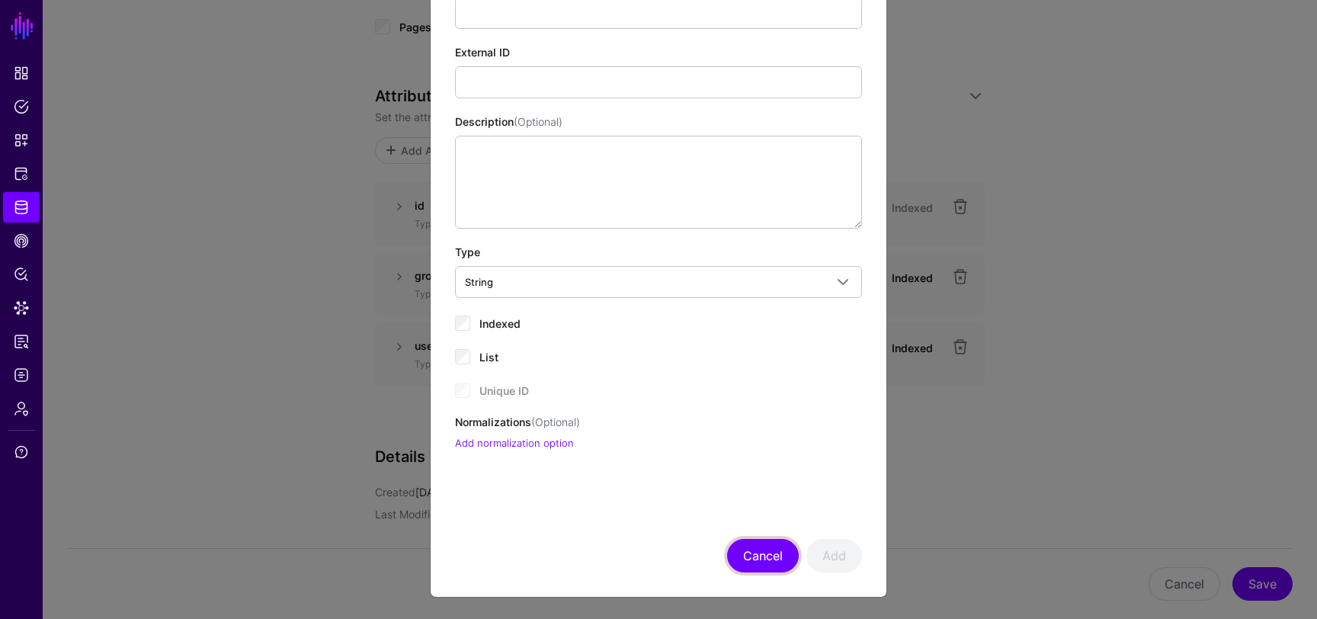
click at [775, 548] on button "Cancel" at bounding box center [763, 556] width 72 height 34
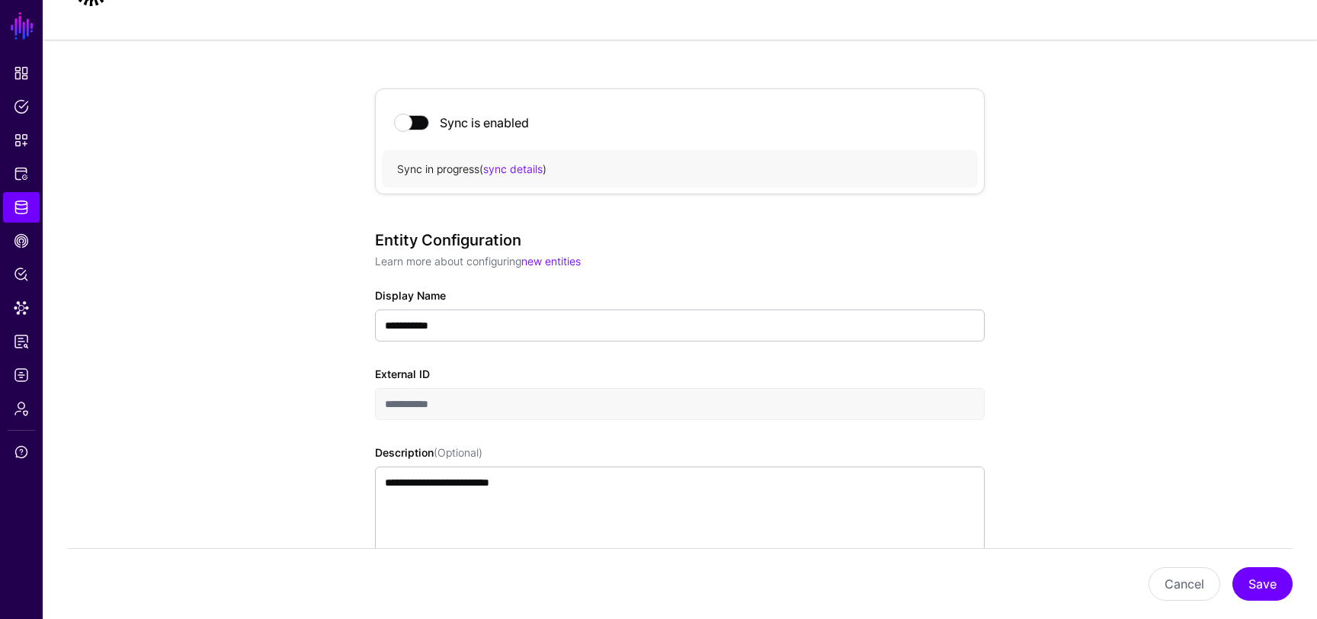
scroll to position [0, 0]
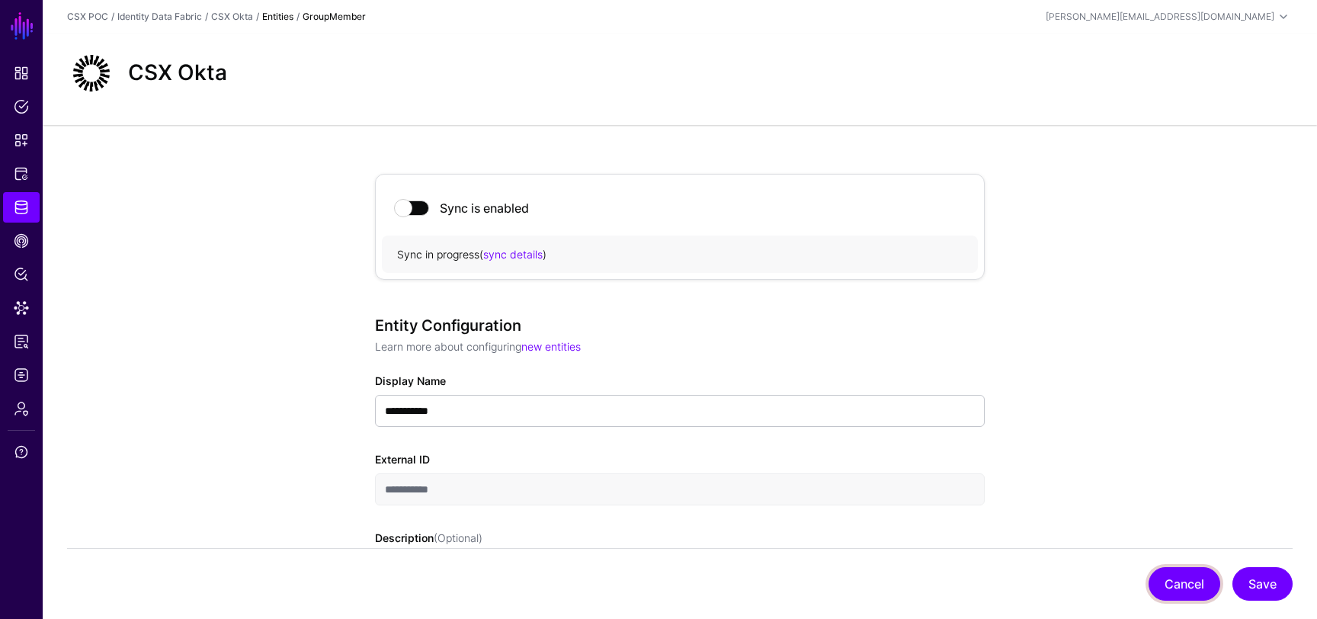
click at [1188, 583] on button "Cancel" at bounding box center [1185, 584] width 72 height 34
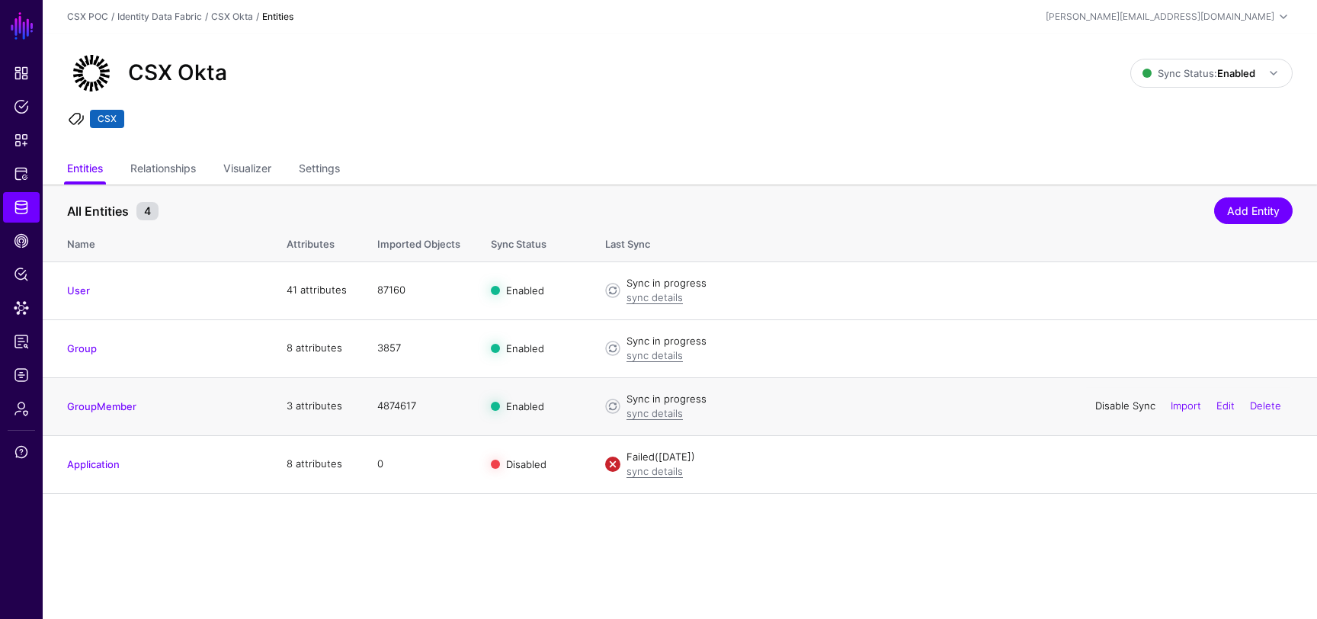
click at [1123, 409] on link "Disable Sync" at bounding box center [1125, 405] width 60 height 12
click at [665, 419] on link "sync details" at bounding box center [655, 413] width 56 height 12
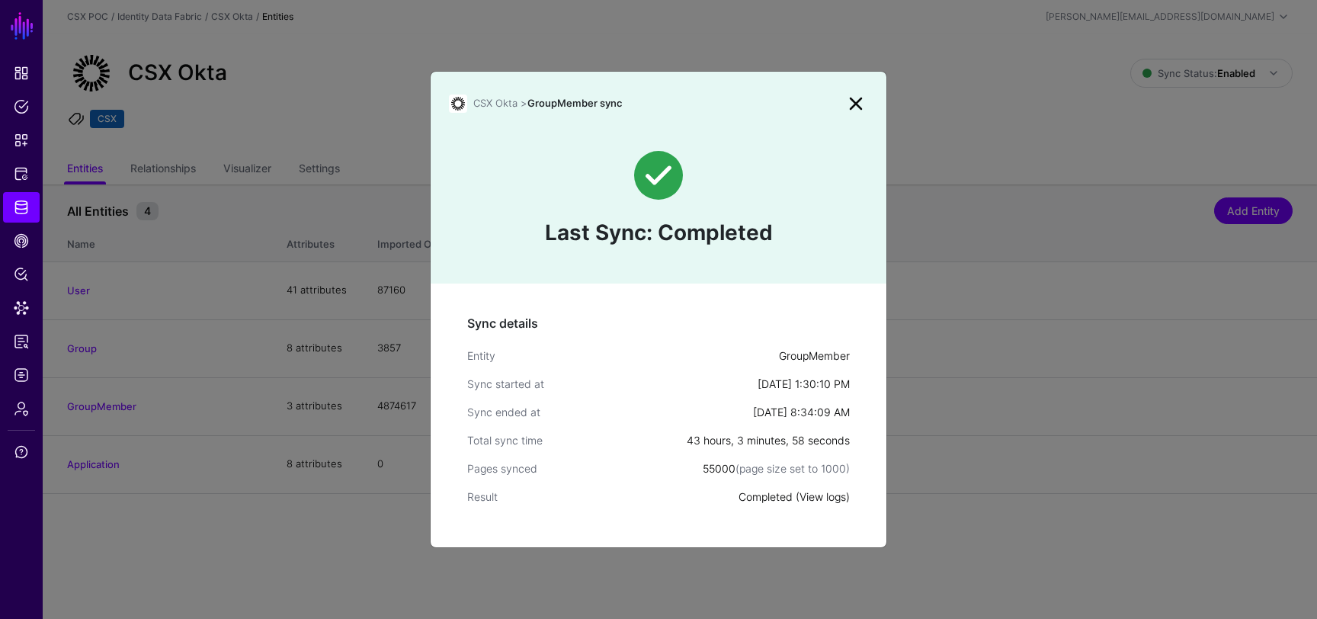
click at [806, 493] on link "View logs" at bounding box center [823, 496] width 46 height 13
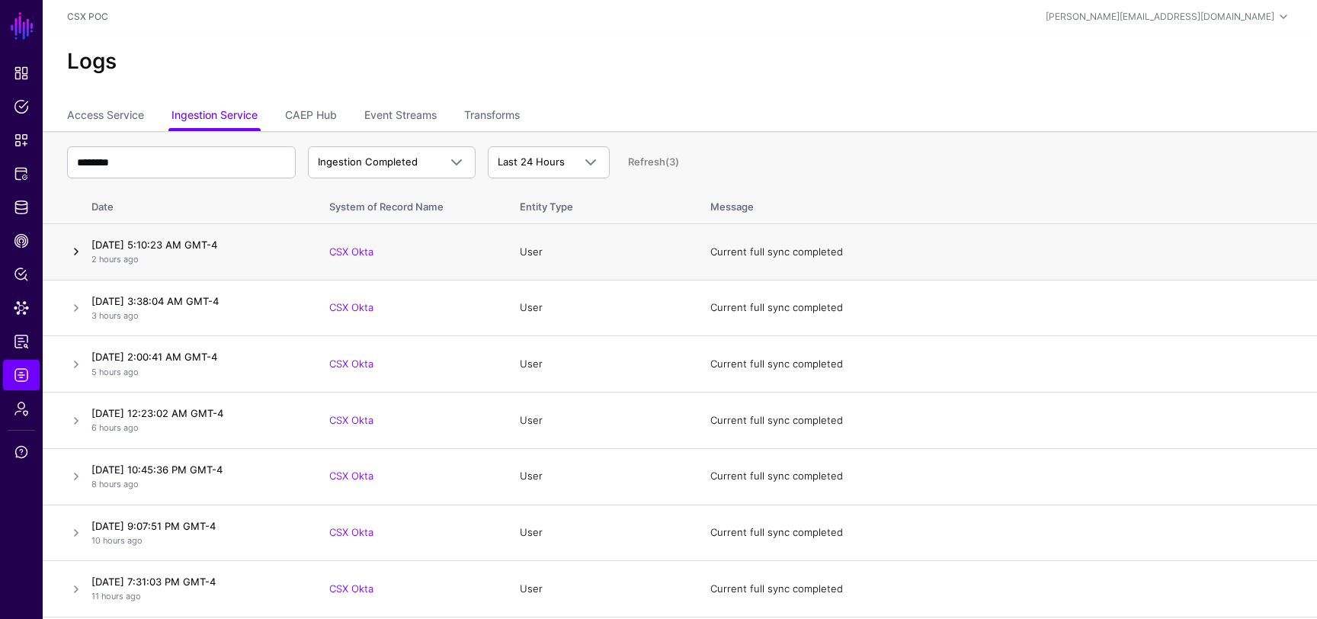
click at [69, 252] on link at bounding box center [76, 251] width 18 height 18
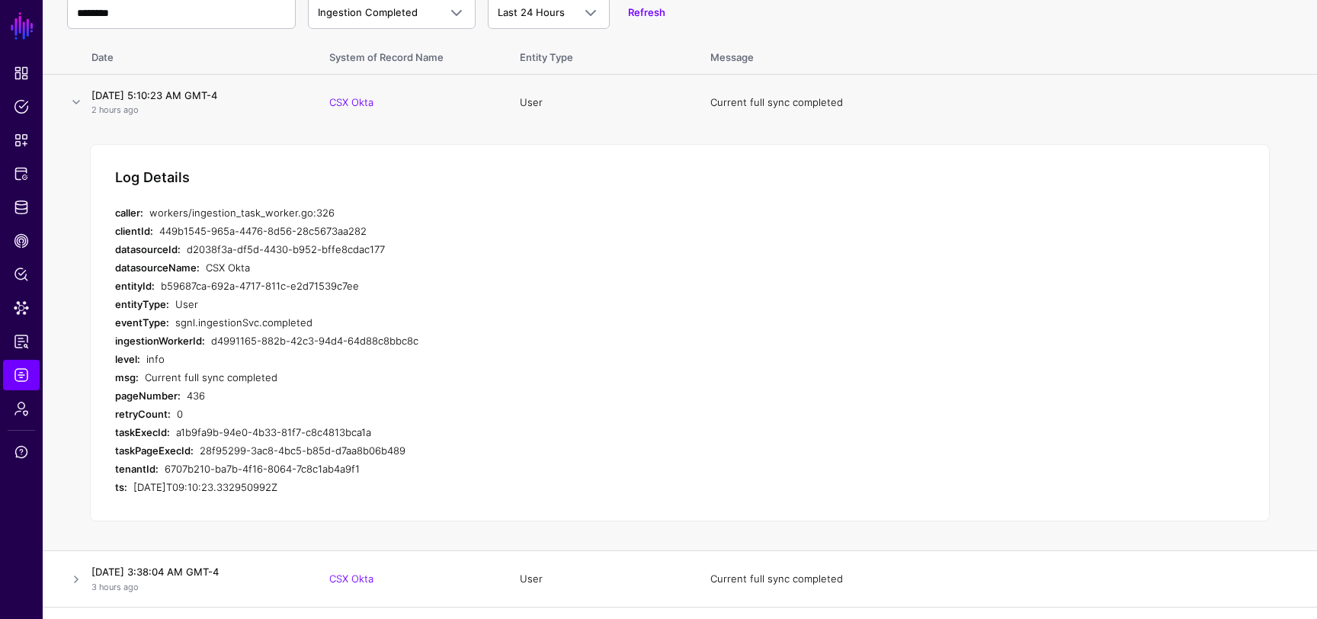
scroll to position [136, 0]
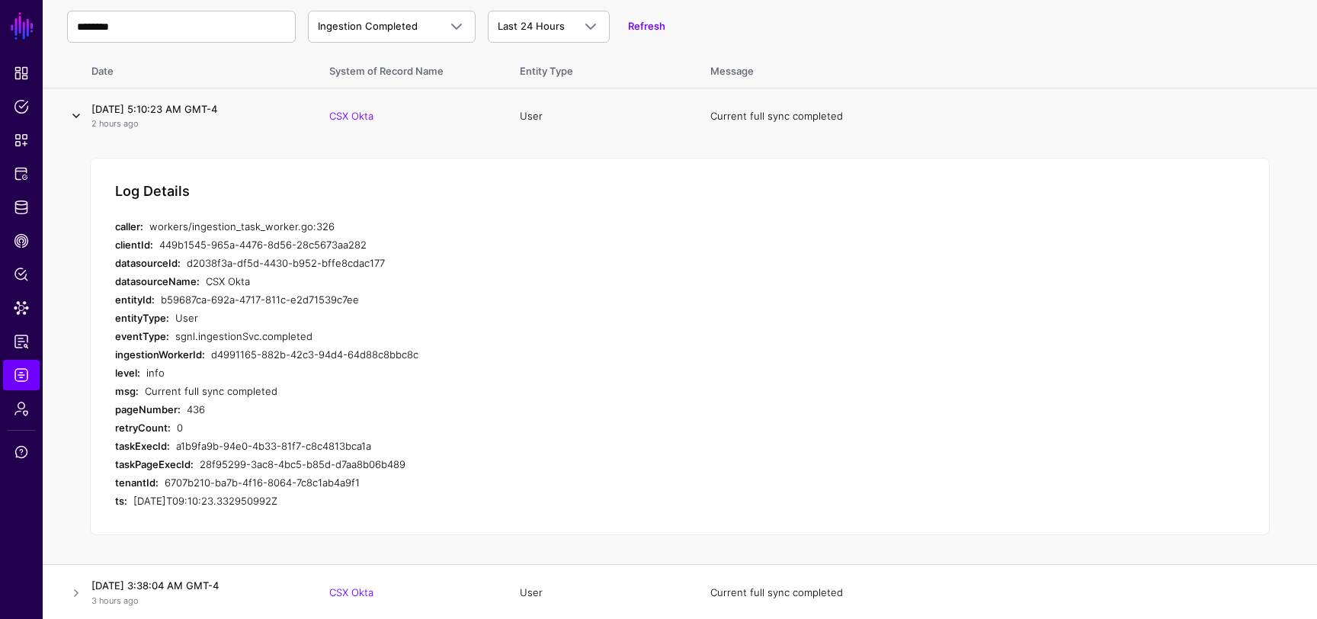
click at [74, 112] on link at bounding box center [76, 116] width 18 height 18
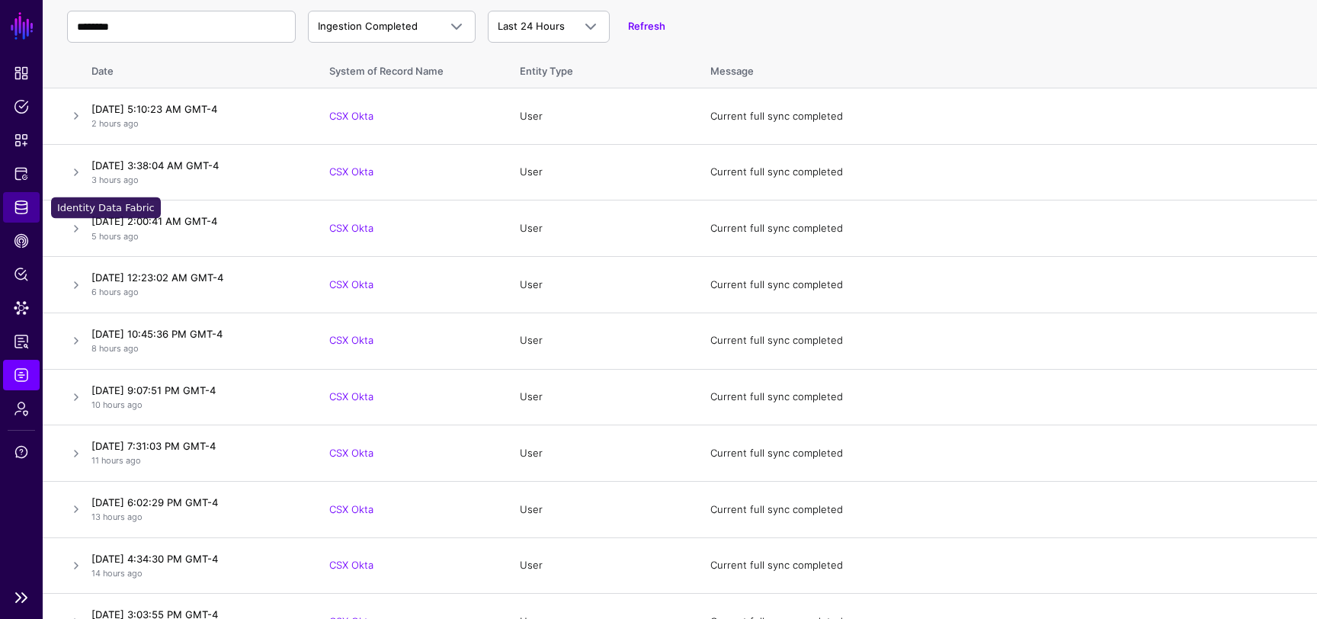
click at [21, 204] on span "Identity Data Fabric" at bounding box center [21, 207] width 15 height 15
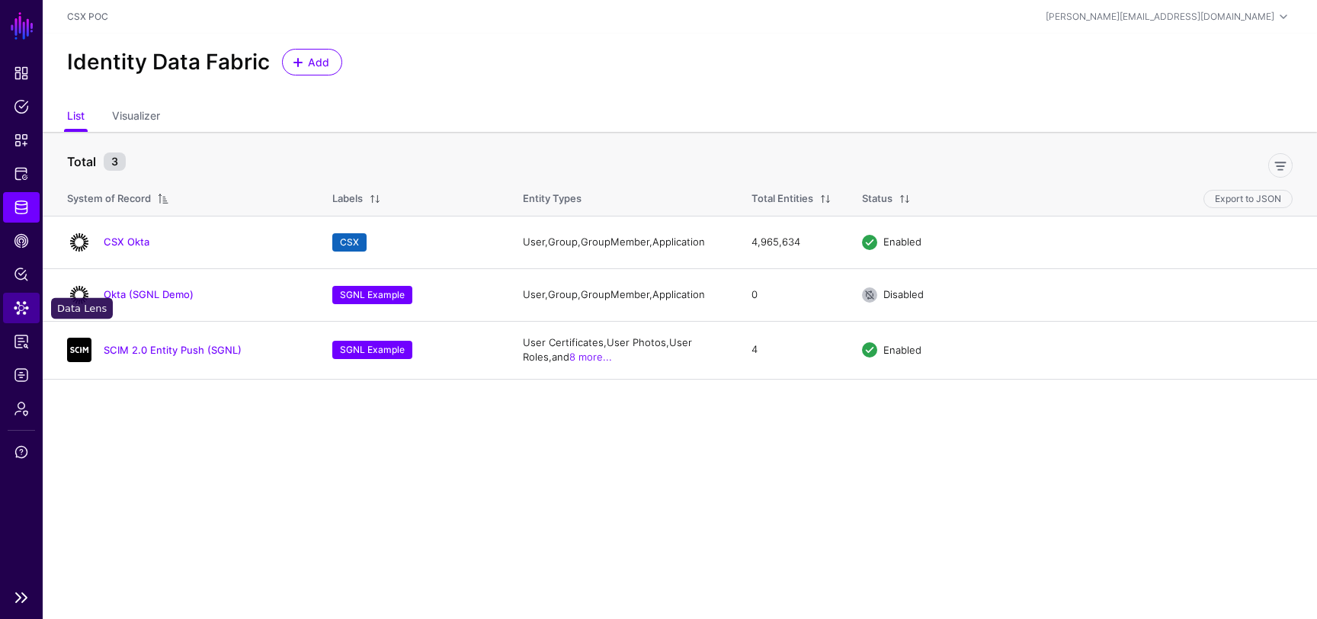
click at [18, 317] on link "Data Lens" at bounding box center [21, 308] width 37 height 30
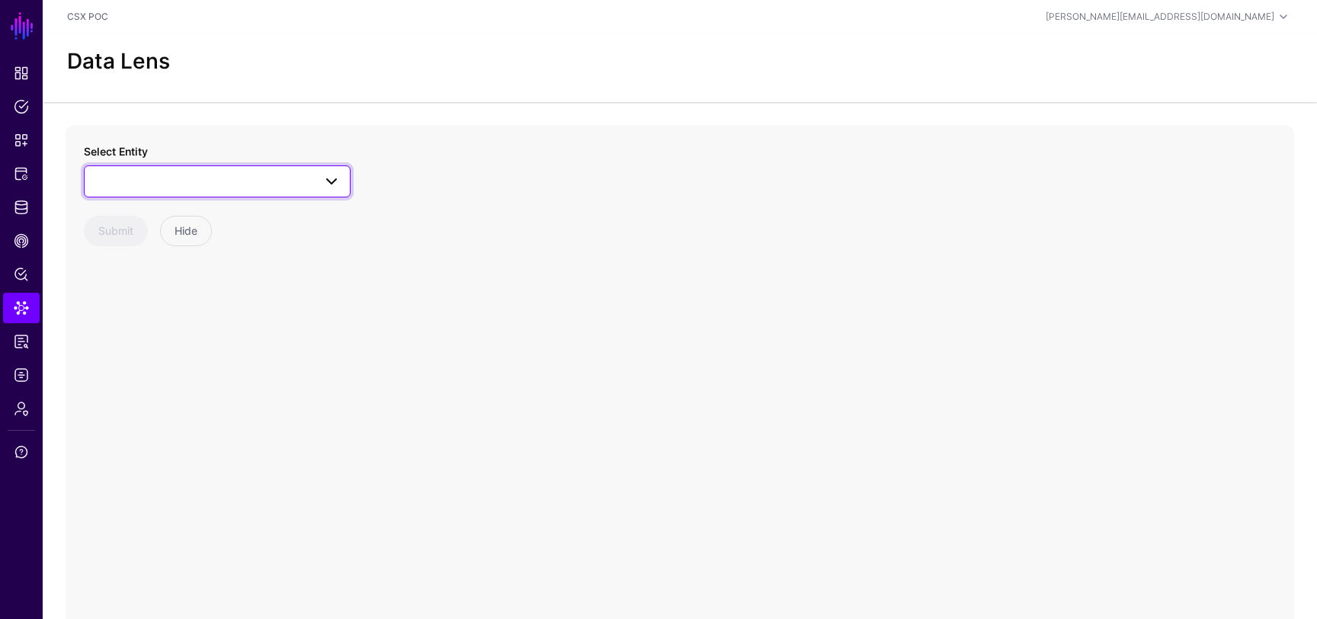
click at [259, 191] on link at bounding box center [217, 181] width 267 height 32
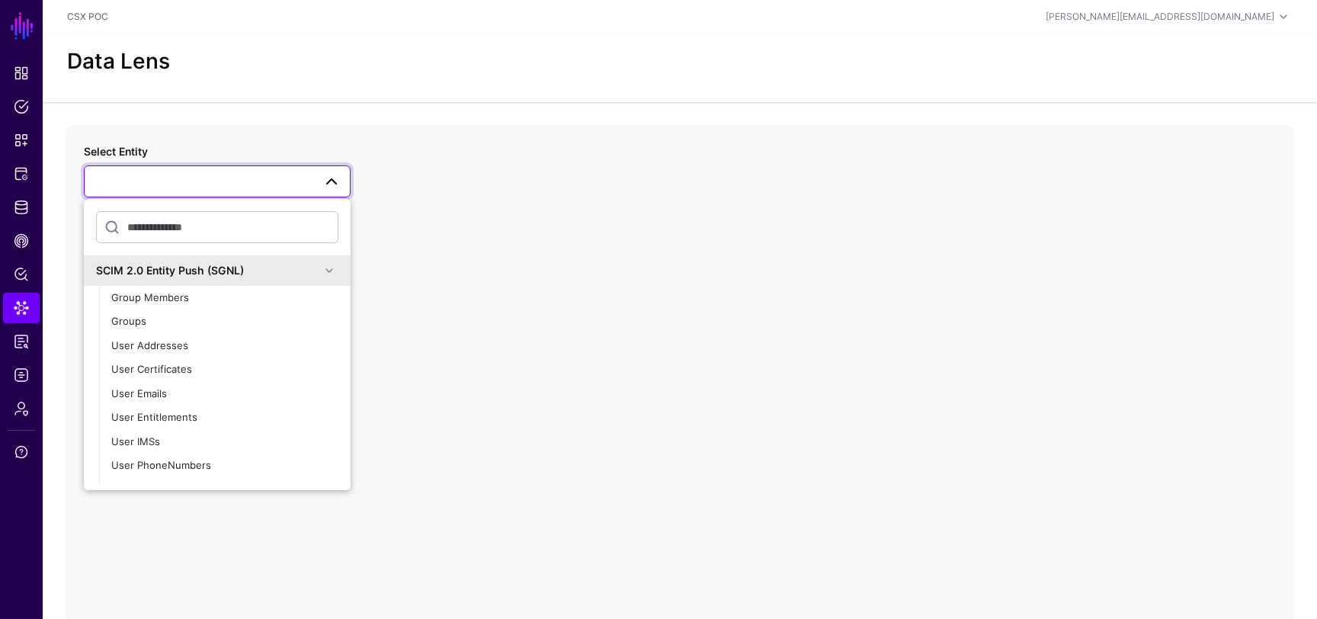
click at [253, 278] on div "SCIM 2.0 Entity Push (SGNL)" at bounding box center [217, 270] width 242 height 18
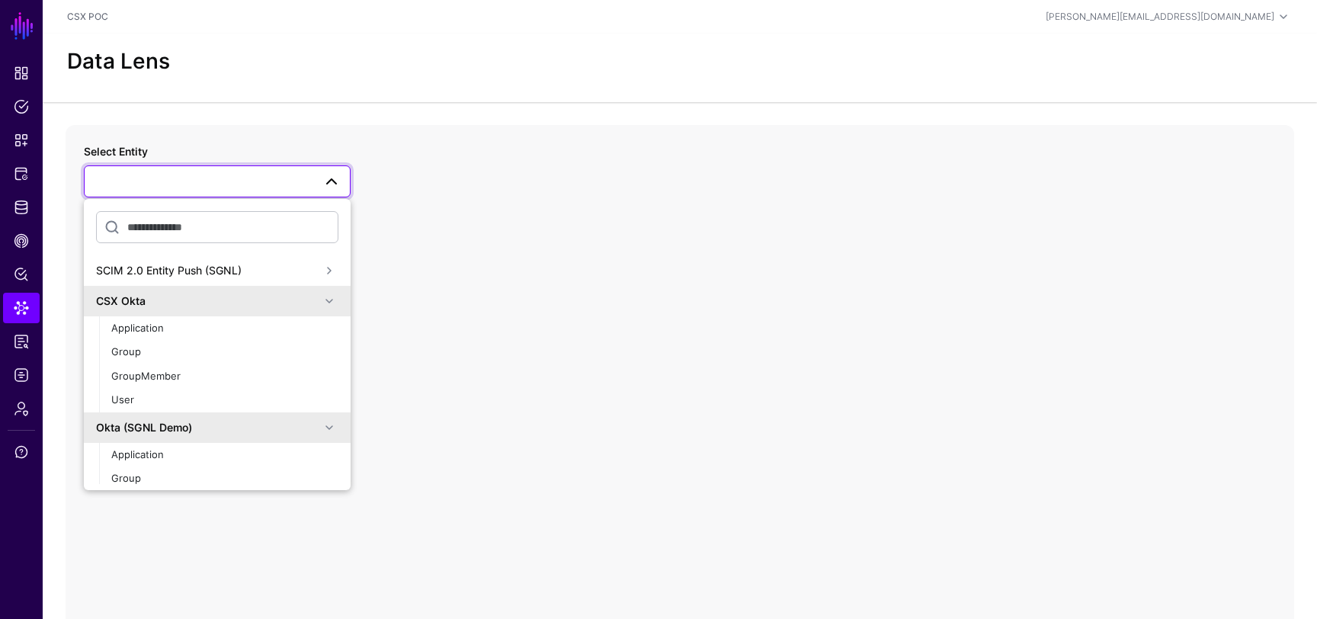
click at [251, 296] on div "CSX Okta" at bounding box center [208, 301] width 224 height 16
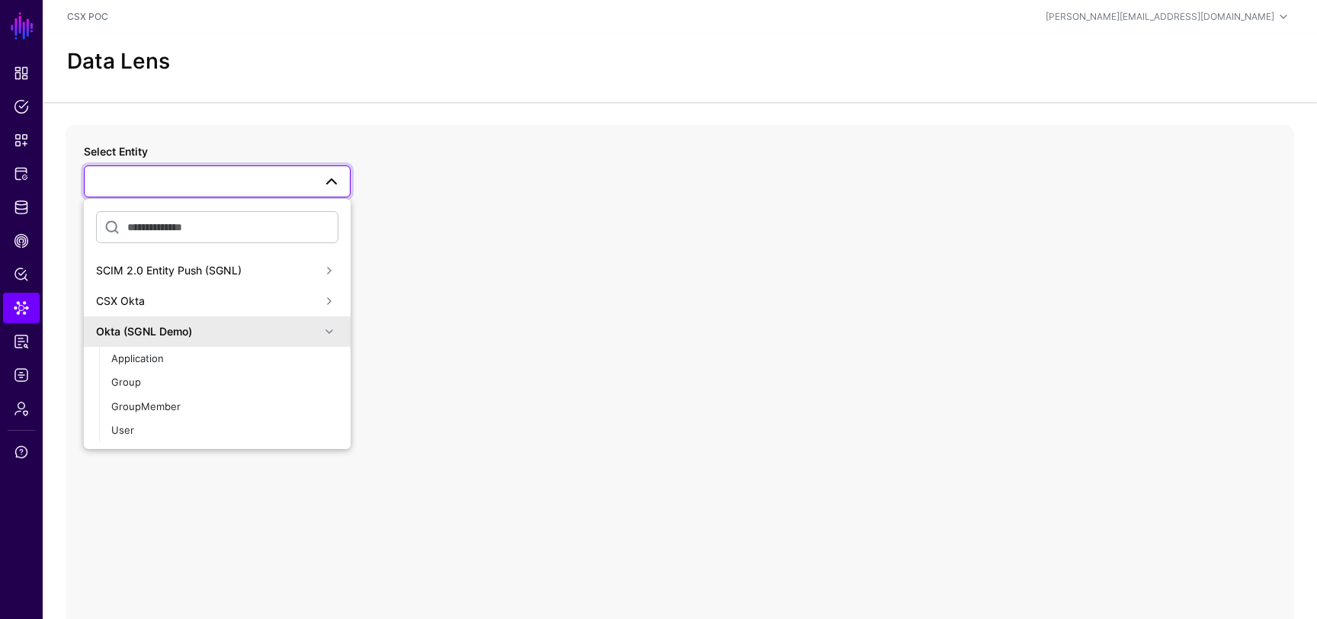
click at [251, 296] on div "CSX Okta" at bounding box center [208, 301] width 224 height 16
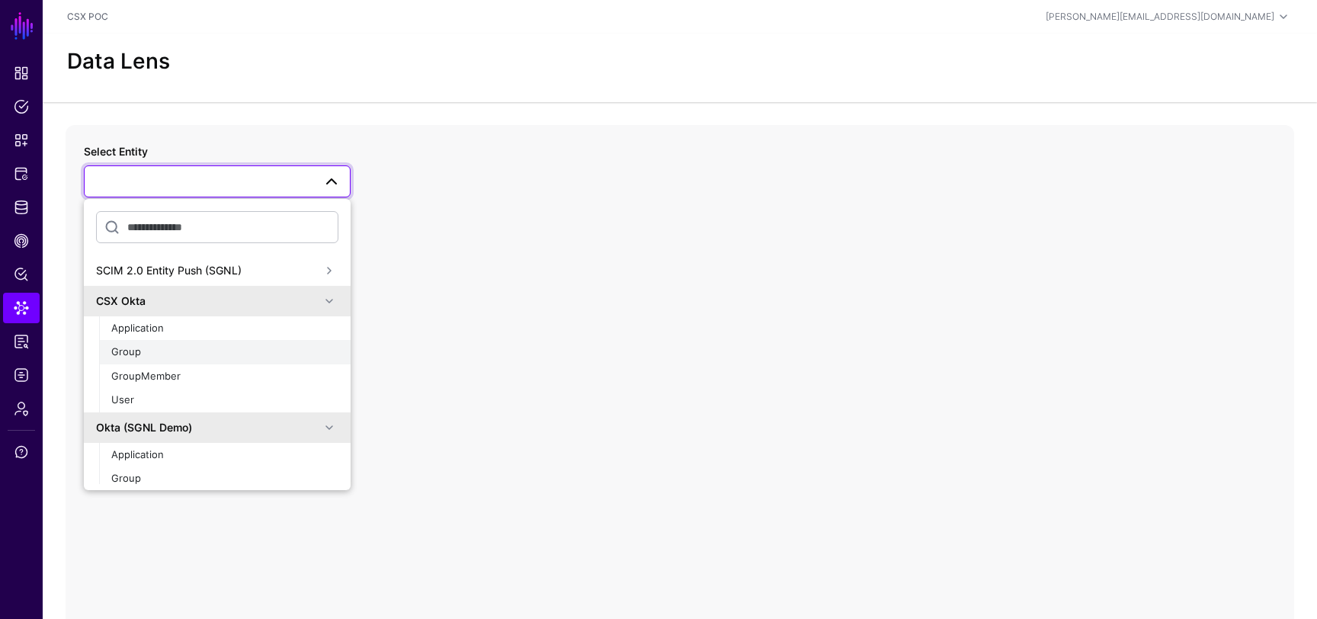
click at [170, 353] on div "Group" at bounding box center [224, 352] width 227 height 15
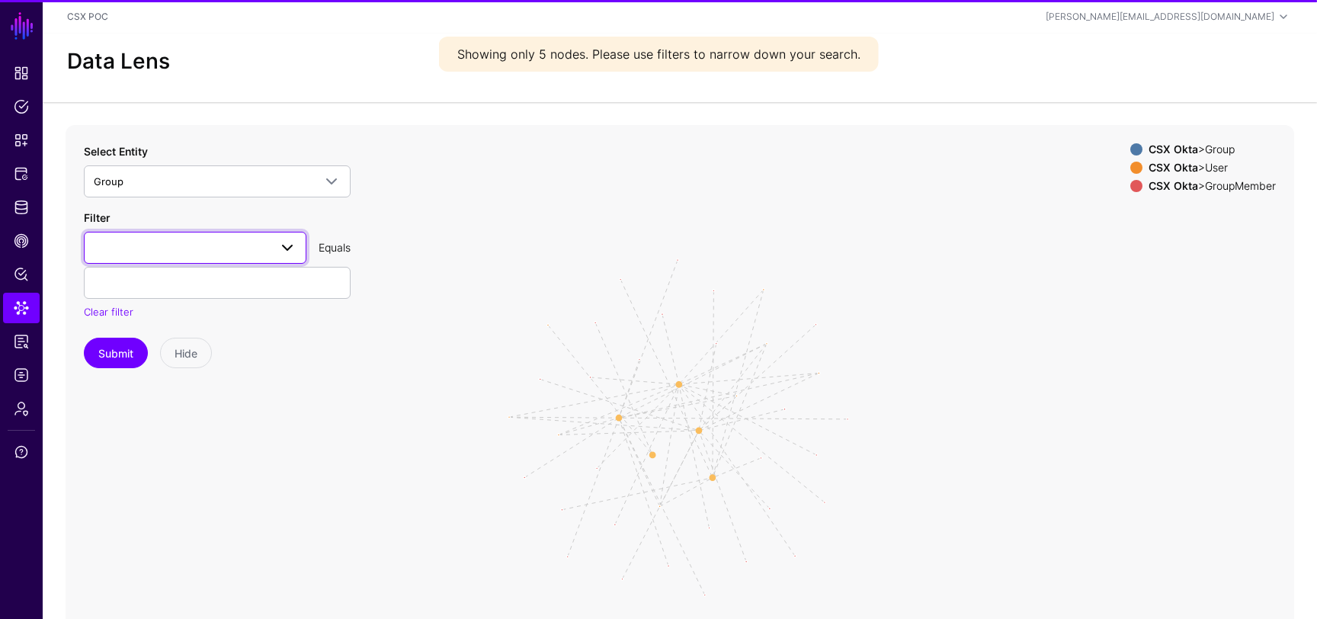
click at [266, 242] on span at bounding box center [195, 248] width 203 height 18
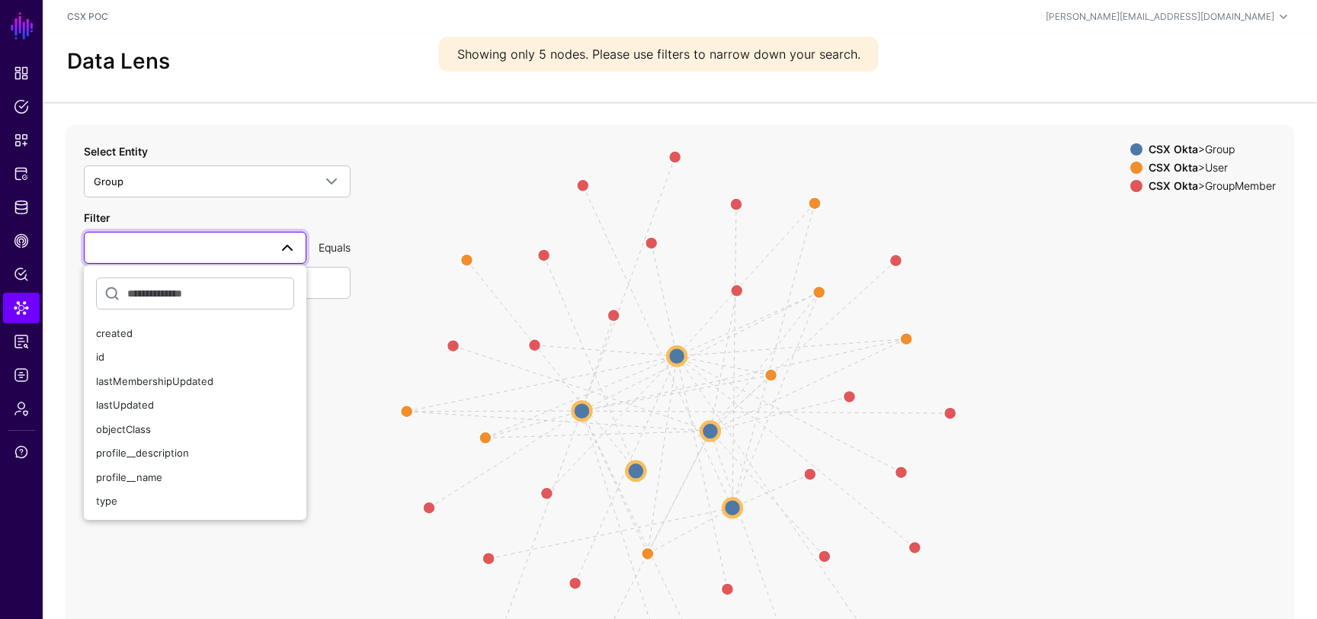
click at [421, 215] on icon "Group Group Group Group Group Group GroupMembership GroupMembership GroupMember…" at bounding box center [680, 430] width 1229 height 610
click at [288, 251] on span at bounding box center [287, 248] width 18 height 18
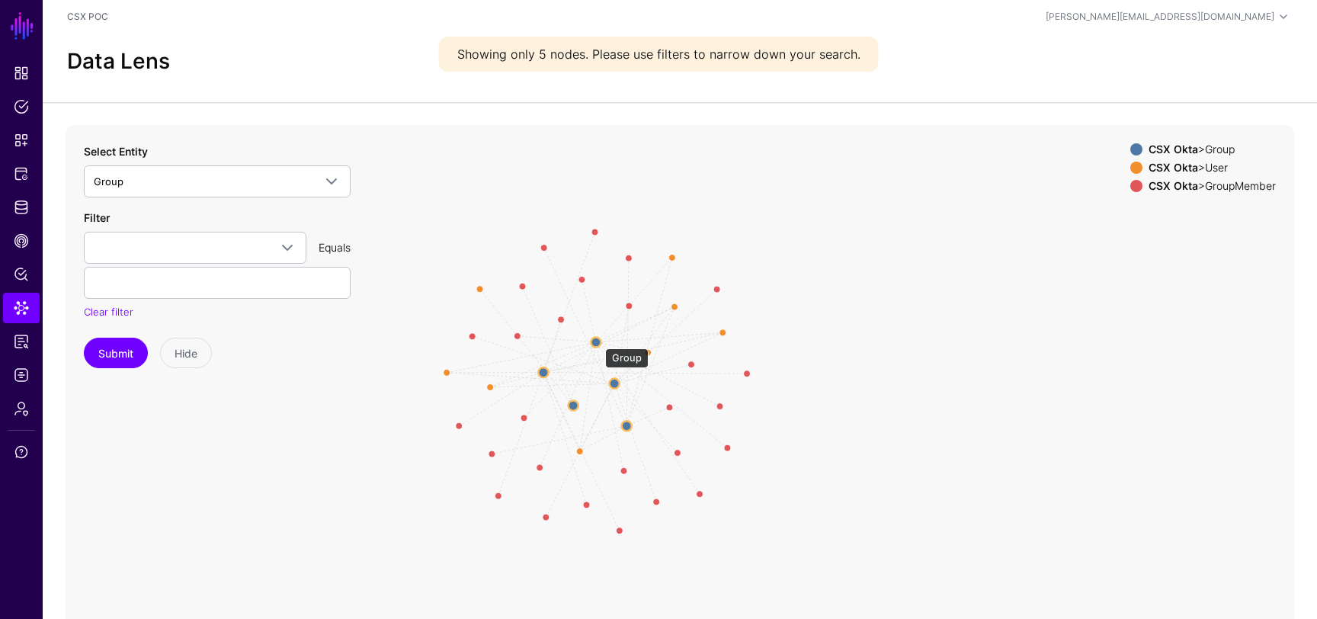
click at [598, 341] on circle at bounding box center [596, 342] width 10 height 10
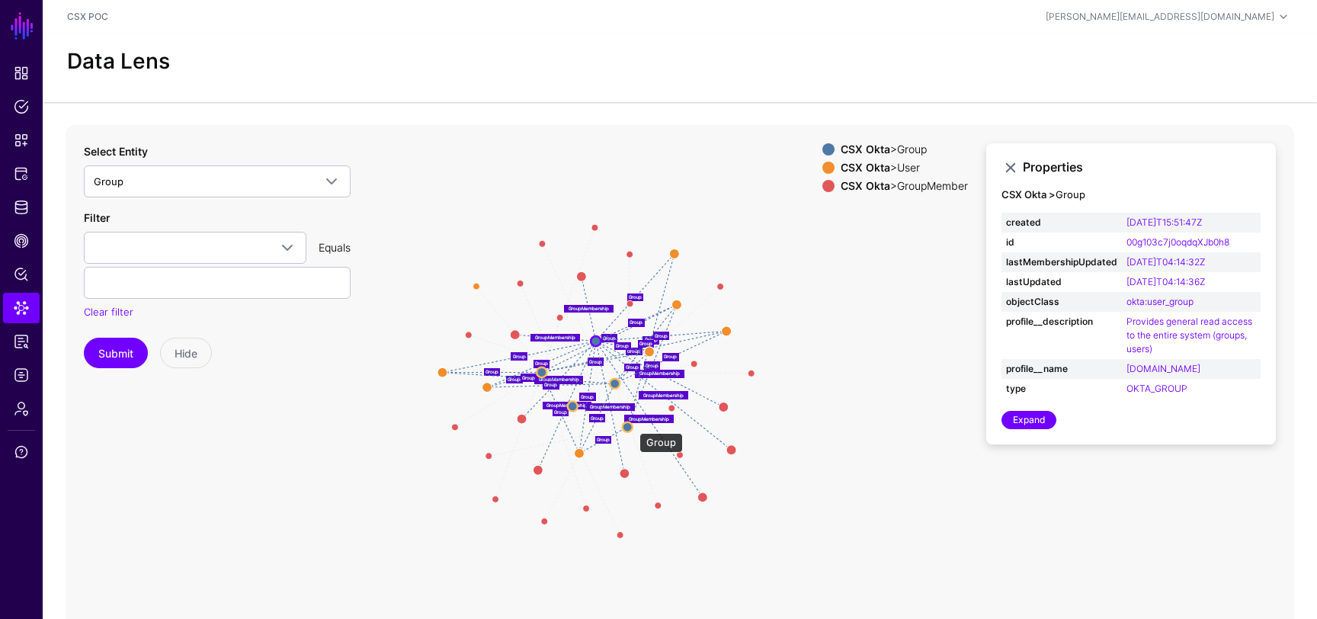
click at [632, 425] on circle at bounding box center [628, 427] width 10 height 10
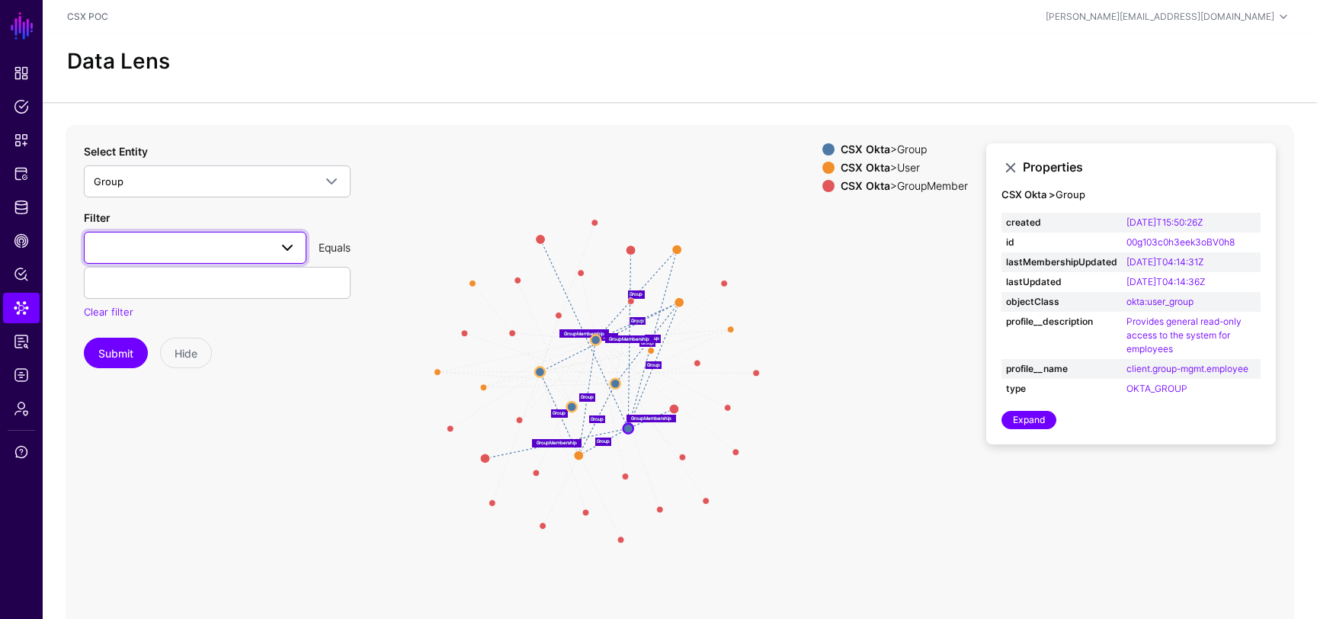
click at [282, 248] on span at bounding box center [287, 248] width 18 height 18
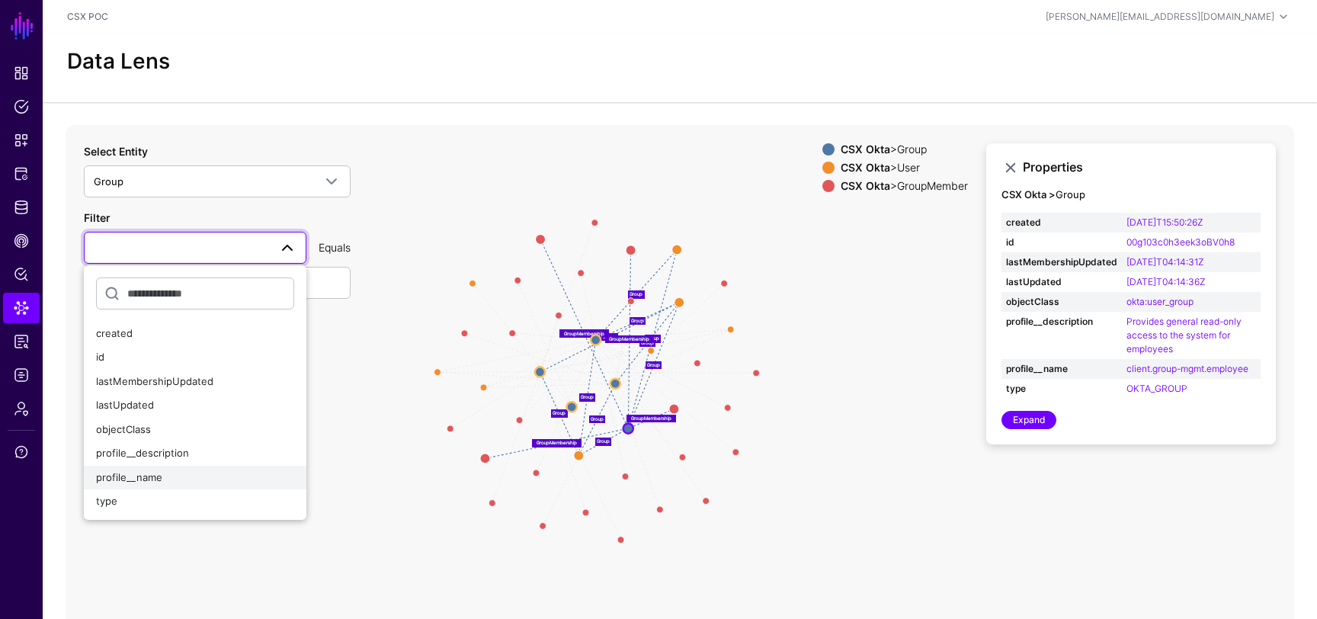
click at [177, 475] on div "profile__name" at bounding box center [195, 477] width 198 height 15
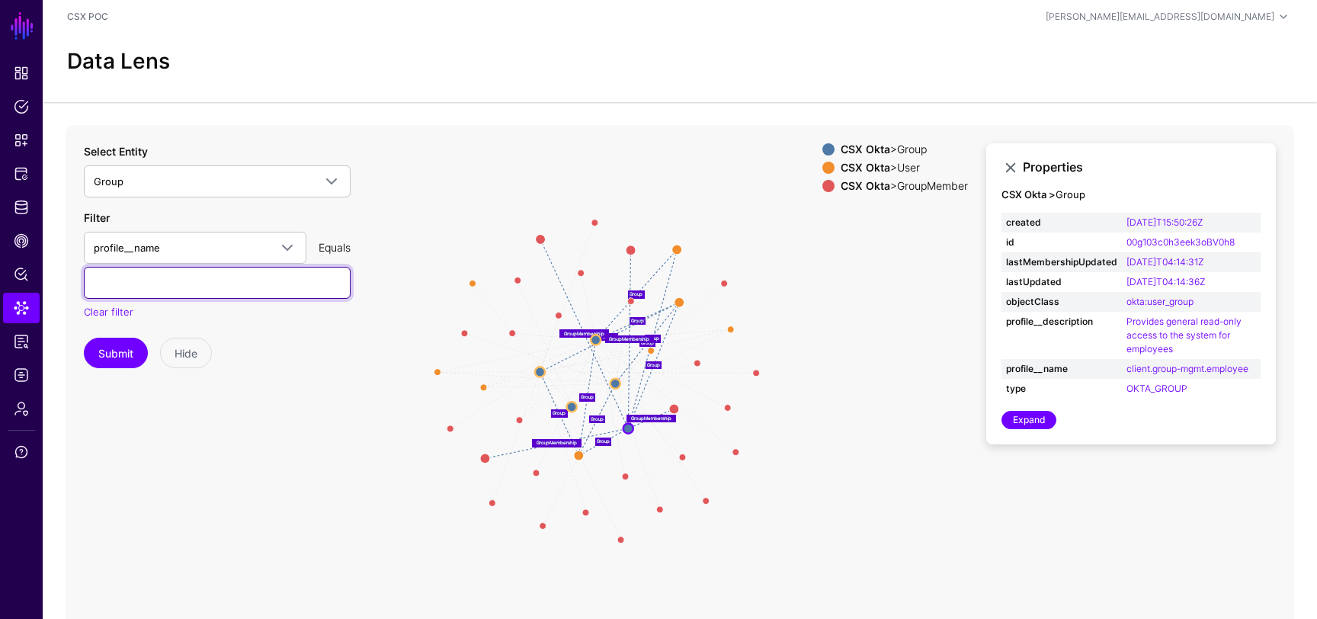
click at [235, 293] on input "text" at bounding box center [217, 283] width 267 height 32
click at [120, 352] on button "Submit" at bounding box center [116, 353] width 64 height 30
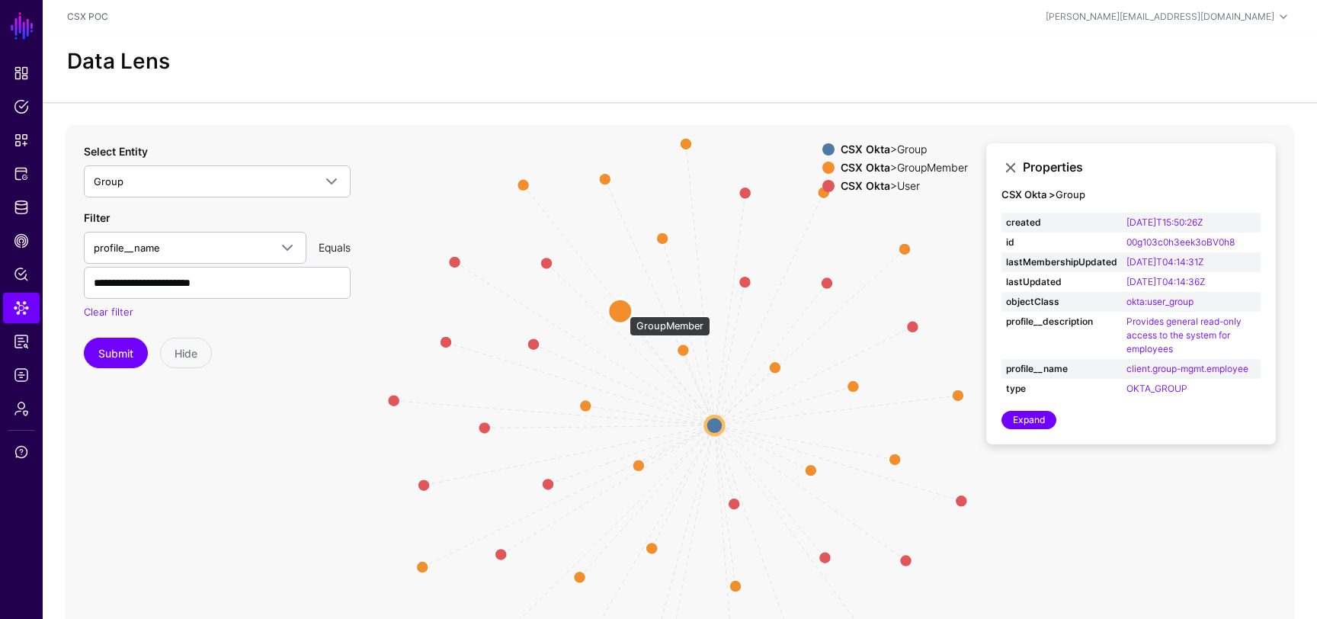
click at [622, 309] on circle at bounding box center [620, 311] width 24 height 24
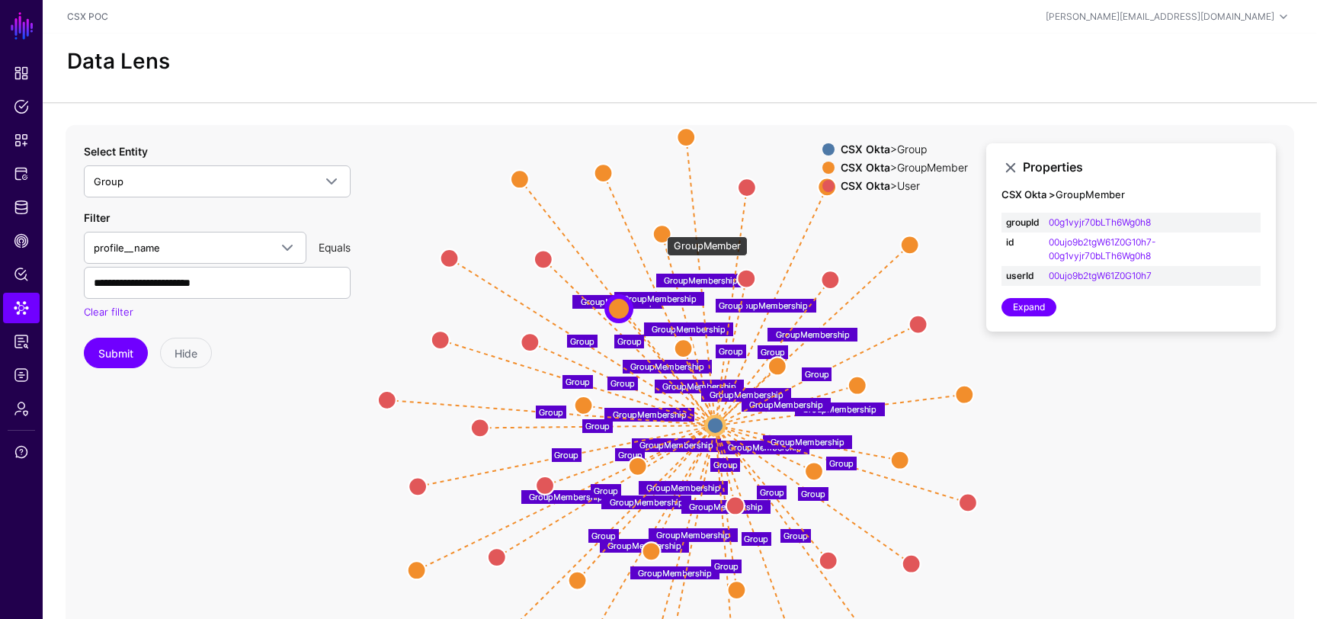
click at [659, 229] on circle at bounding box center [662, 234] width 18 height 18
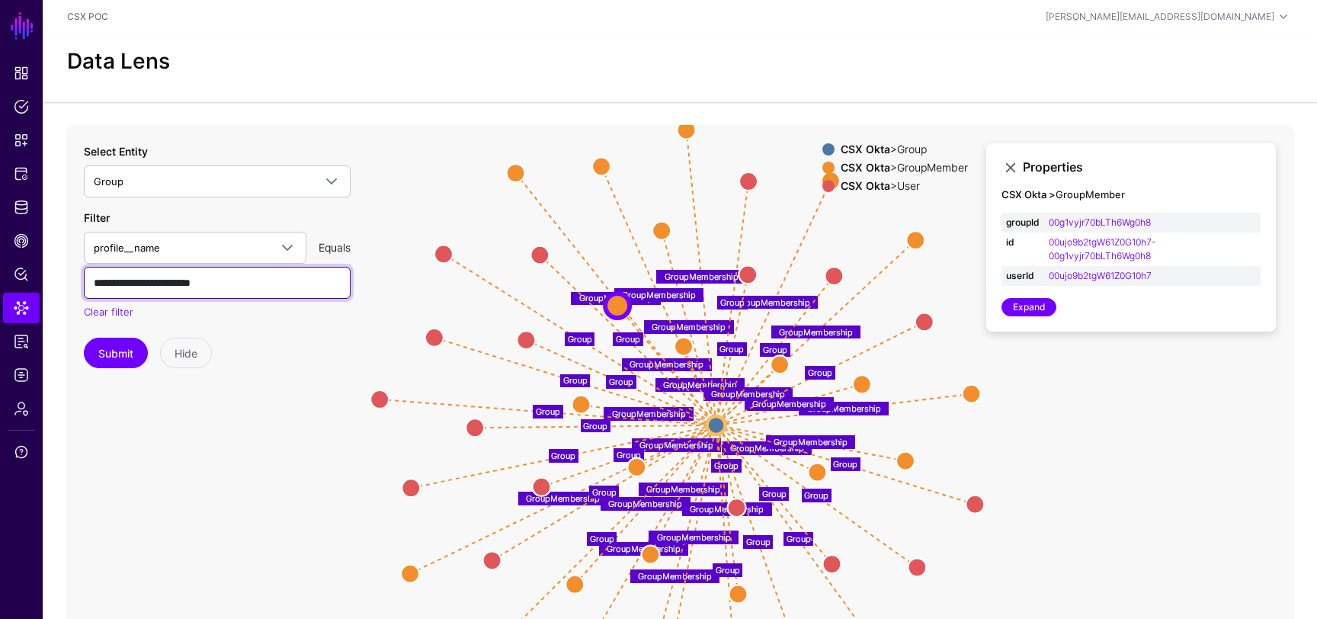
click at [266, 284] on input "**********" at bounding box center [217, 283] width 267 height 32
click at [159, 281] on input "**********" at bounding box center [217, 283] width 267 height 32
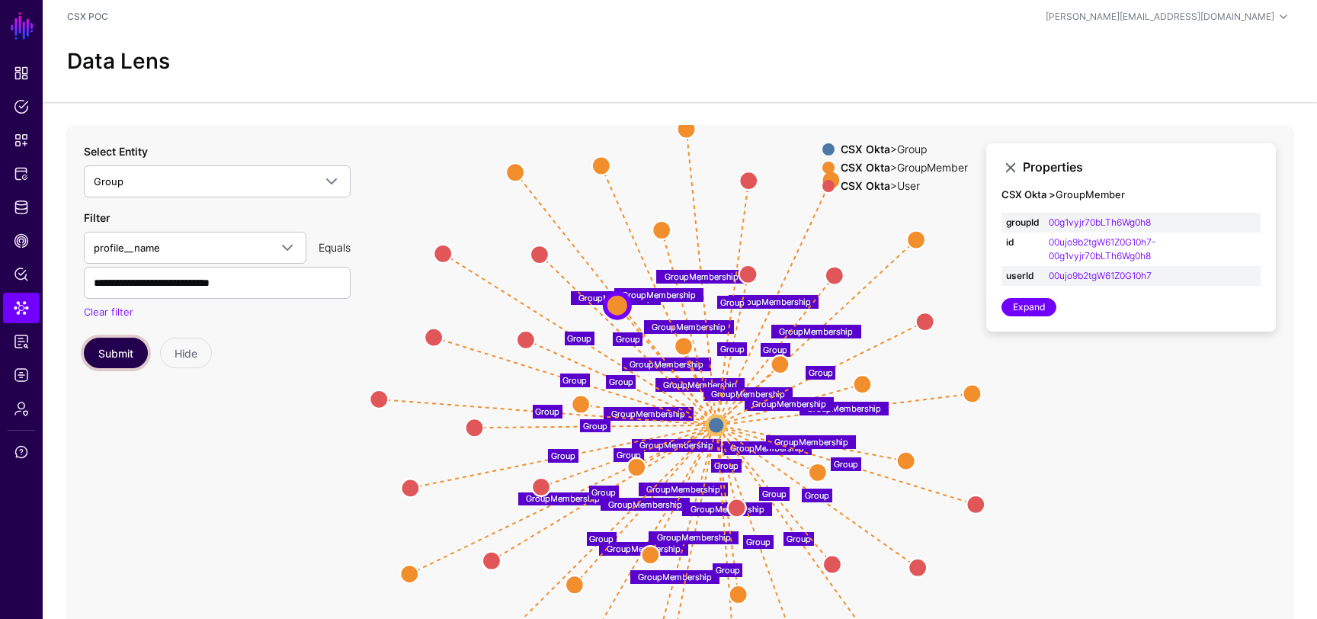
click at [117, 347] on button "Submit" at bounding box center [116, 353] width 64 height 30
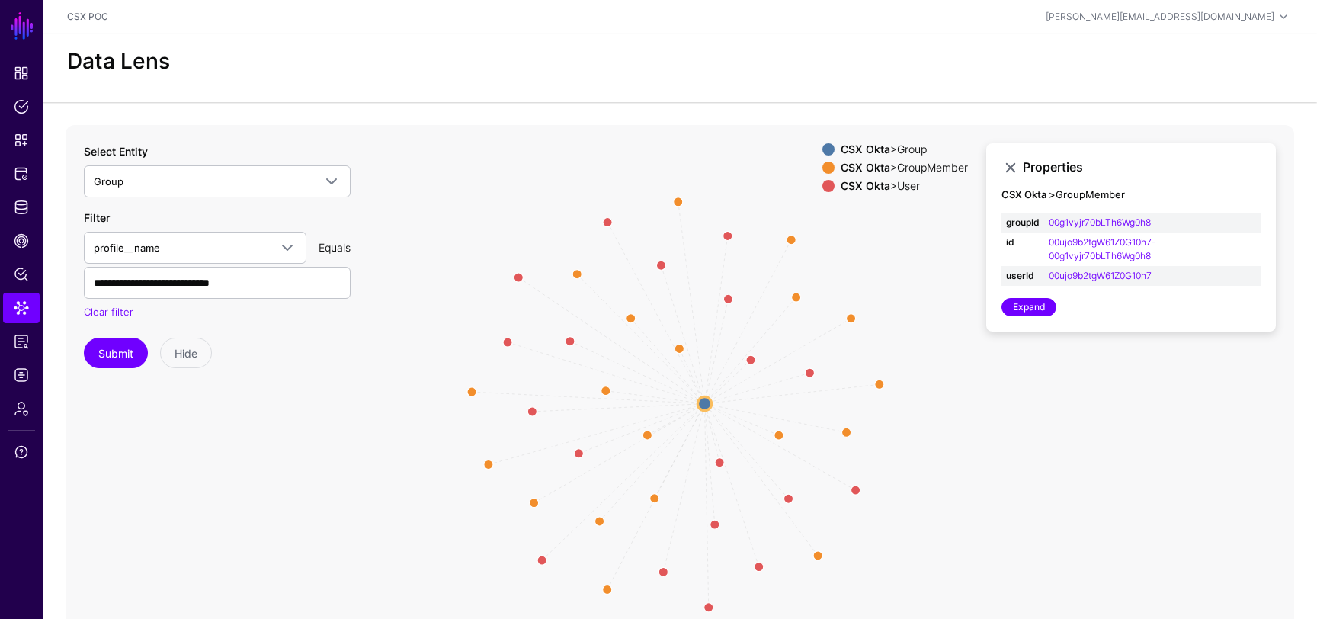
click at [822, 190] on span at bounding box center [828, 186] width 12 height 12
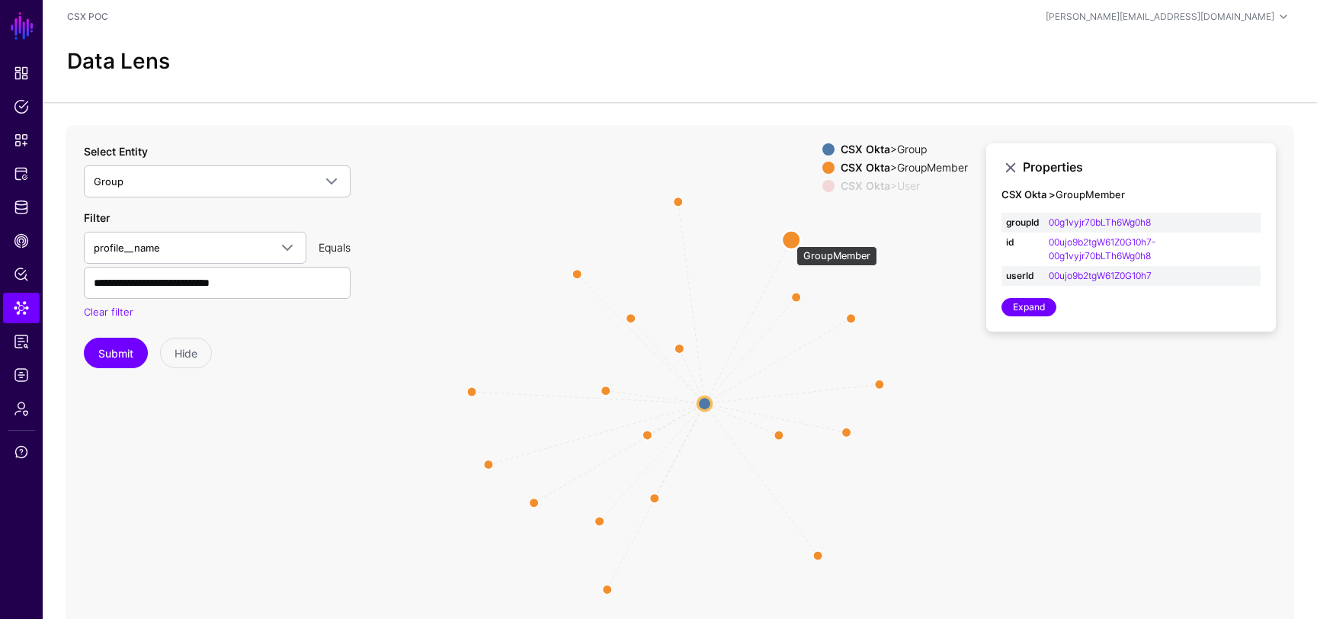
click at [789, 239] on circle at bounding box center [791, 239] width 18 height 18
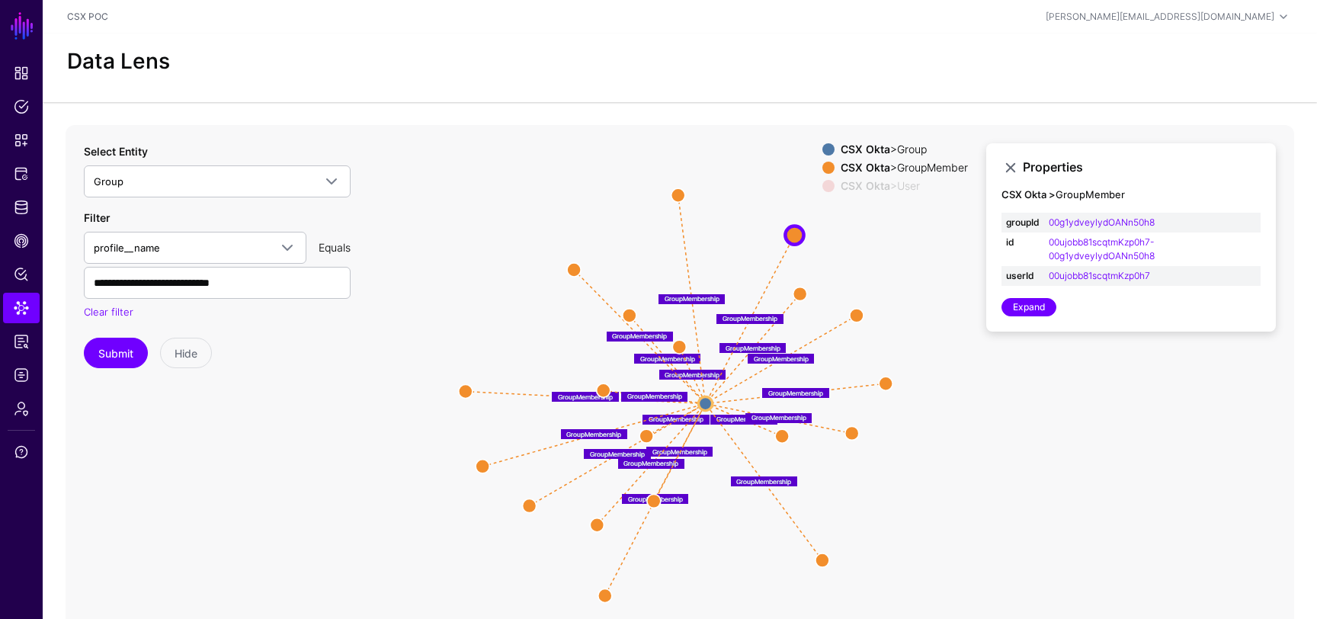
click at [822, 187] on span at bounding box center [828, 186] width 12 height 12
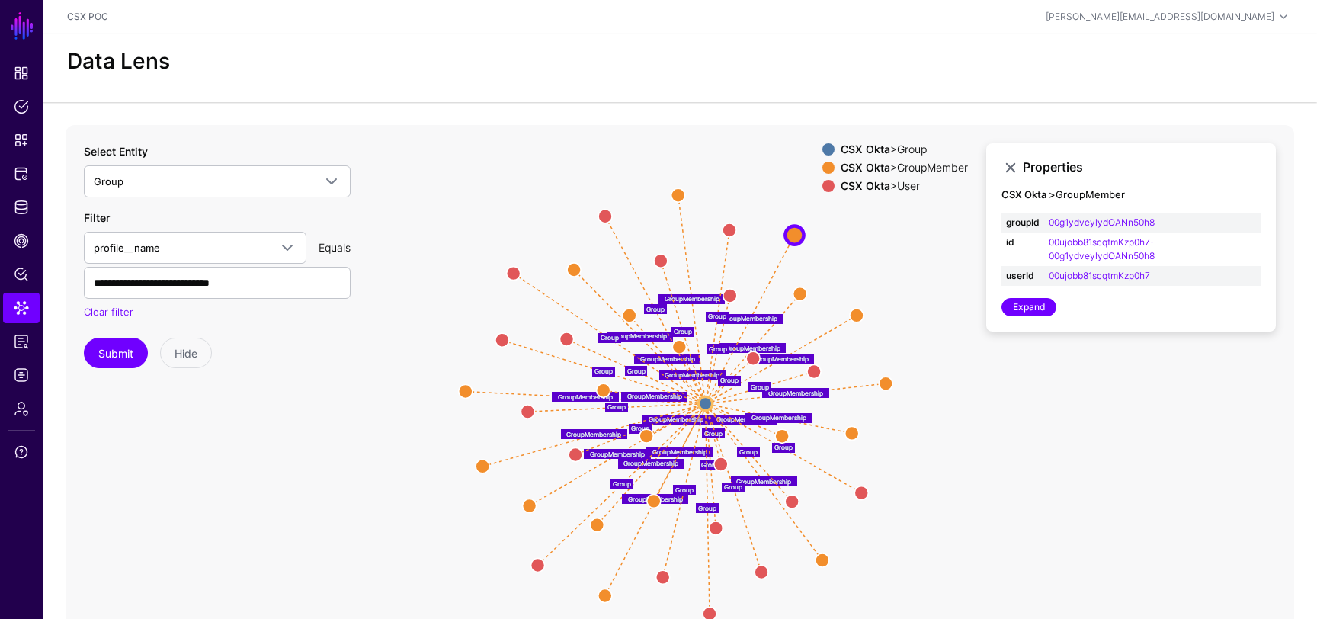
click at [823, 169] on span at bounding box center [828, 168] width 12 height 12
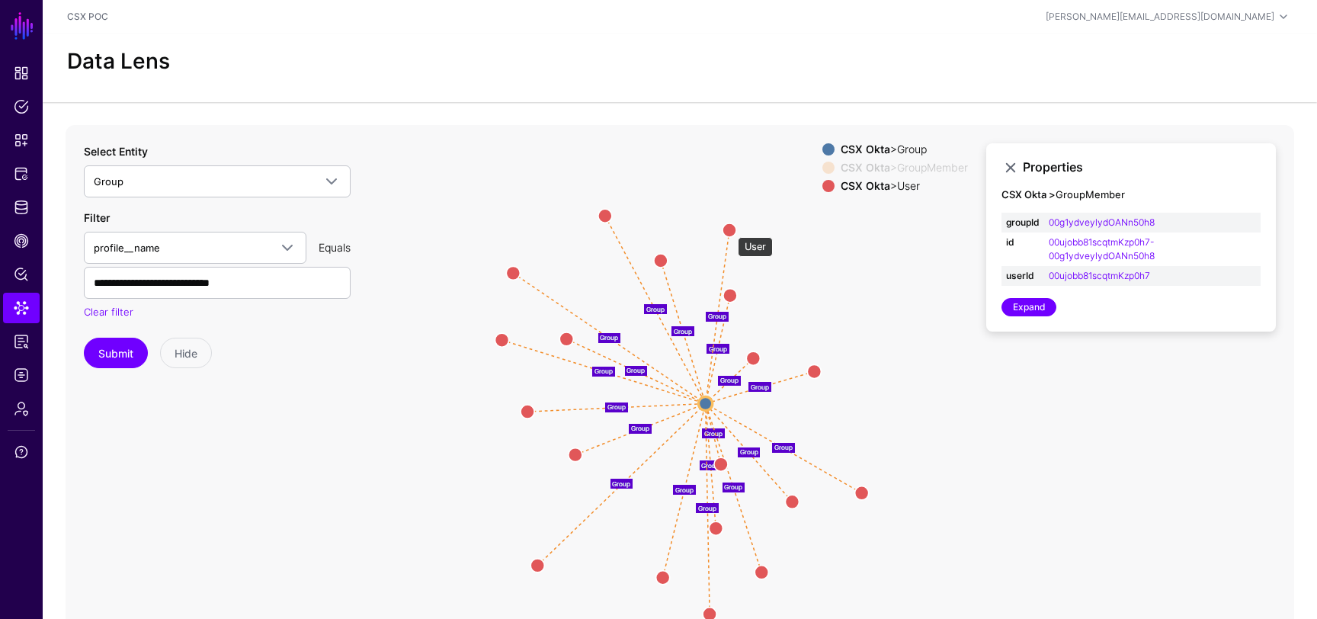
click at [730, 229] on circle at bounding box center [730, 230] width 14 height 14
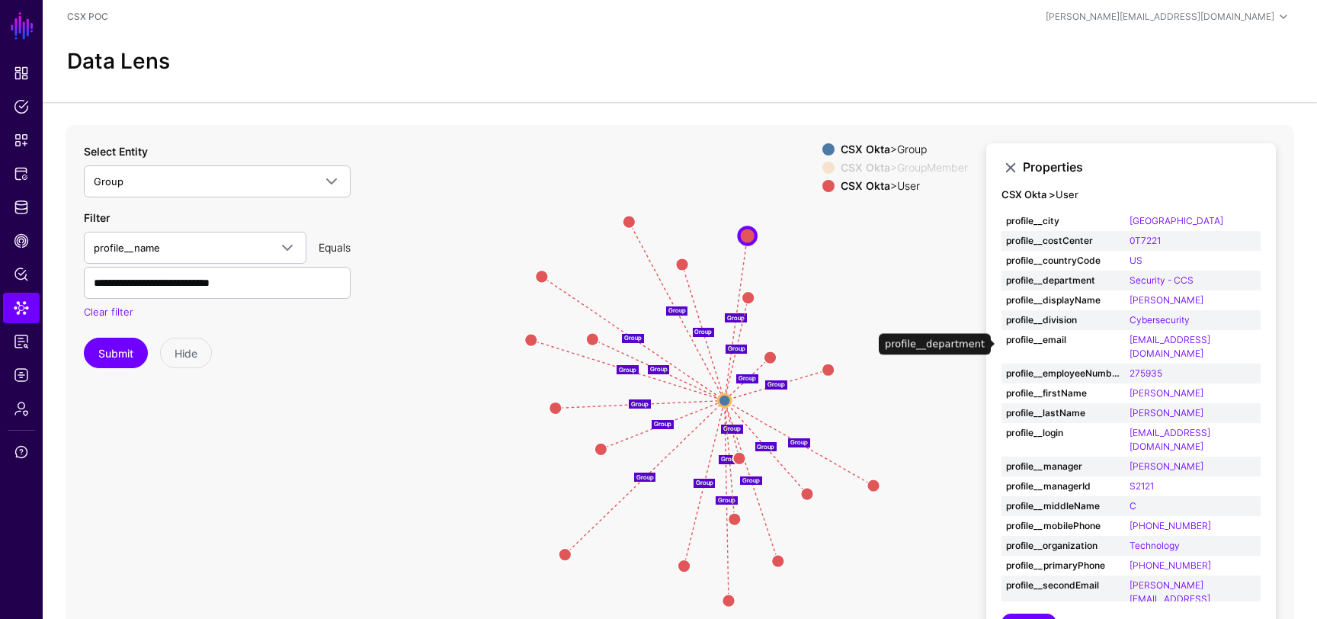
scroll to position [239, 0]
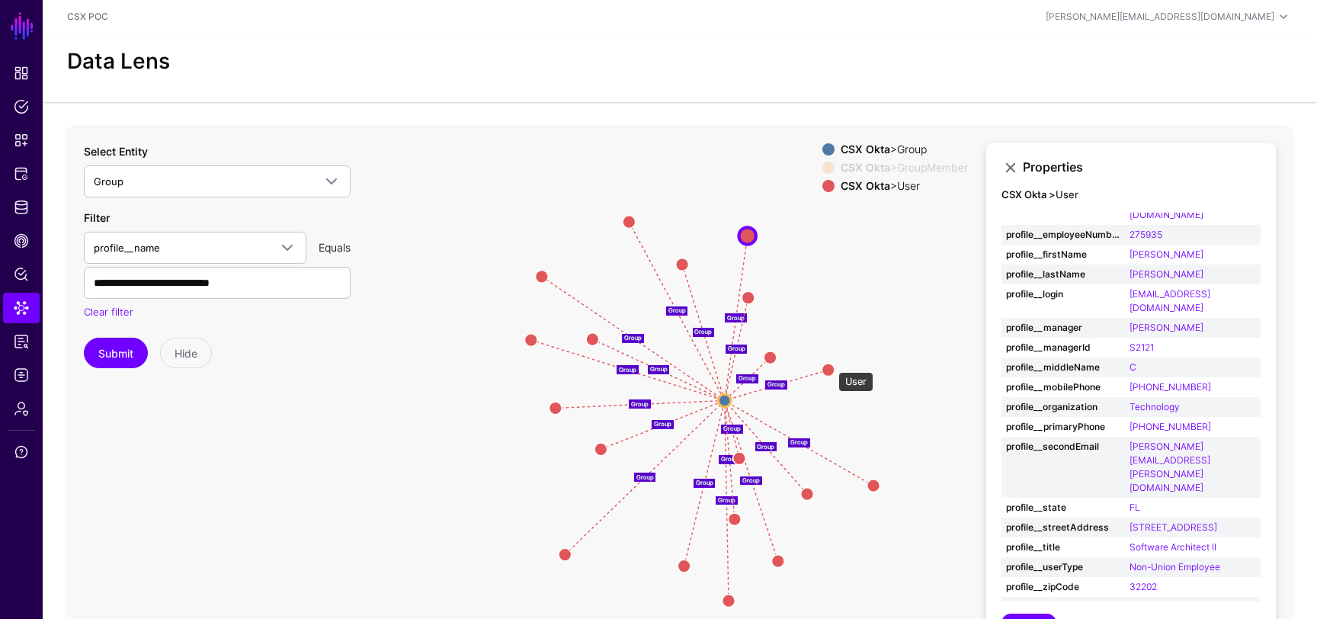
click at [832, 367] on circle at bounding box center [828, 369] width 13 height 13
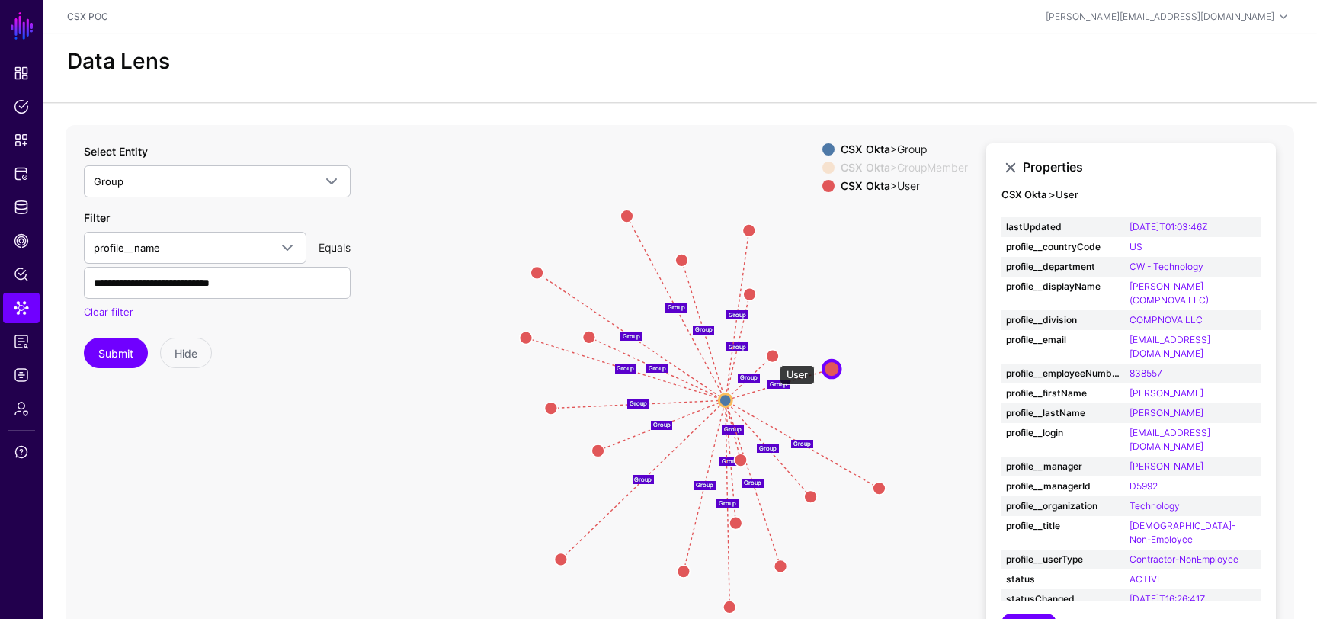
click at [772, 357] on circle at bounding box center [772, 355] width 13 height 13
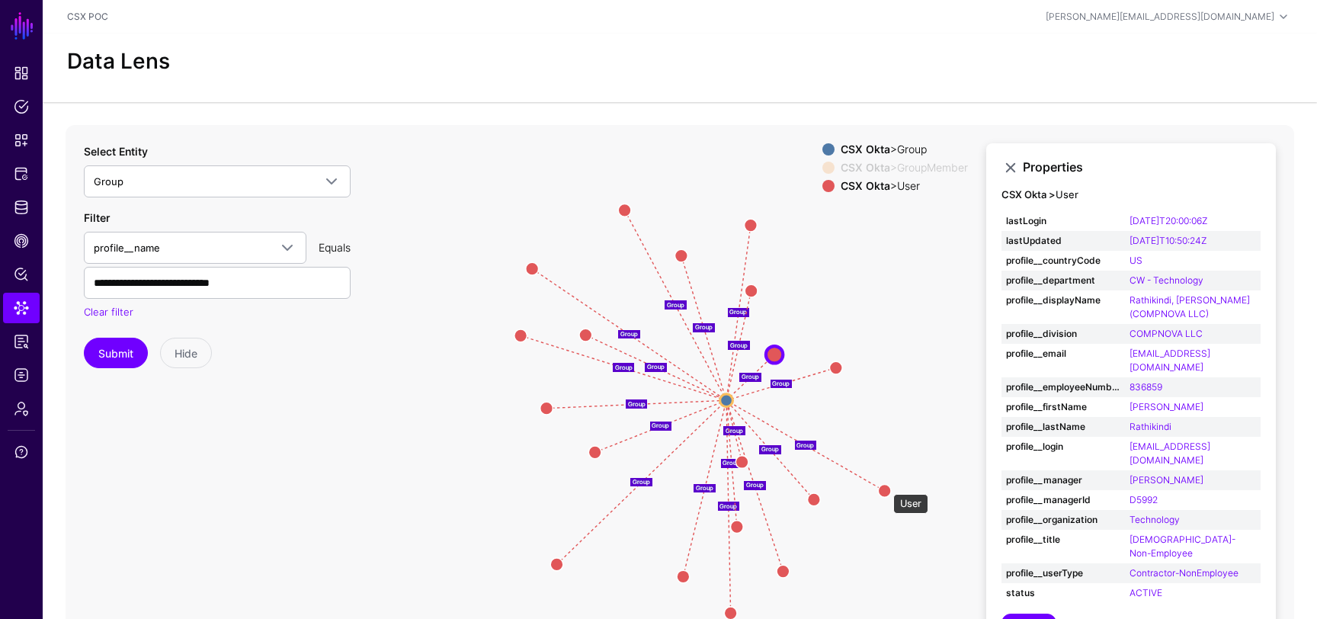
click at [886, 486] on circle at bounding box center [884, 490] width 13 height 13
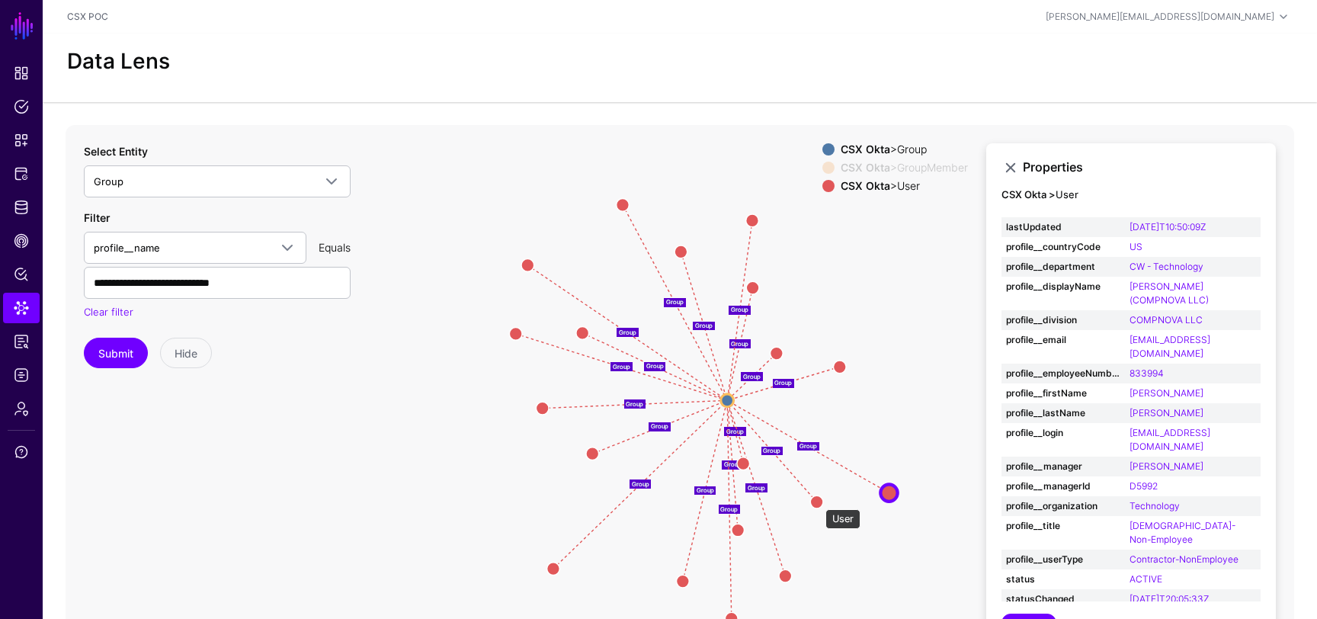
click at [818, 502] on circle at bounding box center [816, 501] width 13 height 13
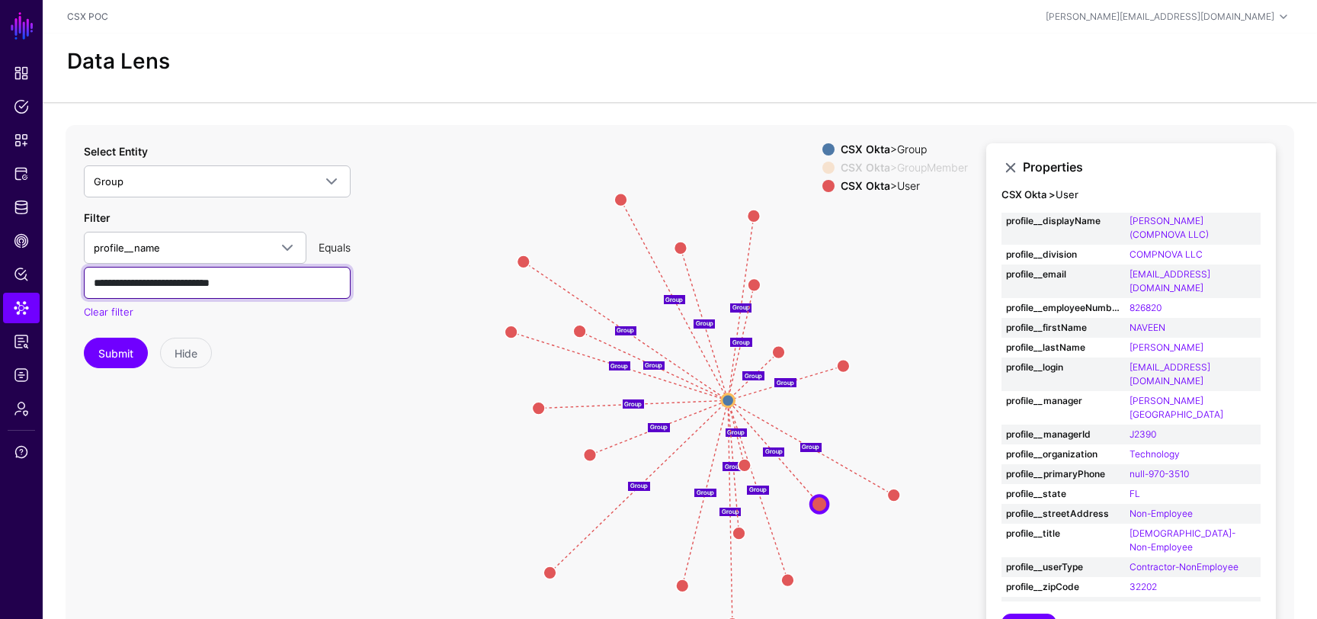
click at [247, 287] on input "**********" at bounding box center [217, 283] width 267 height 32
type input "**********"
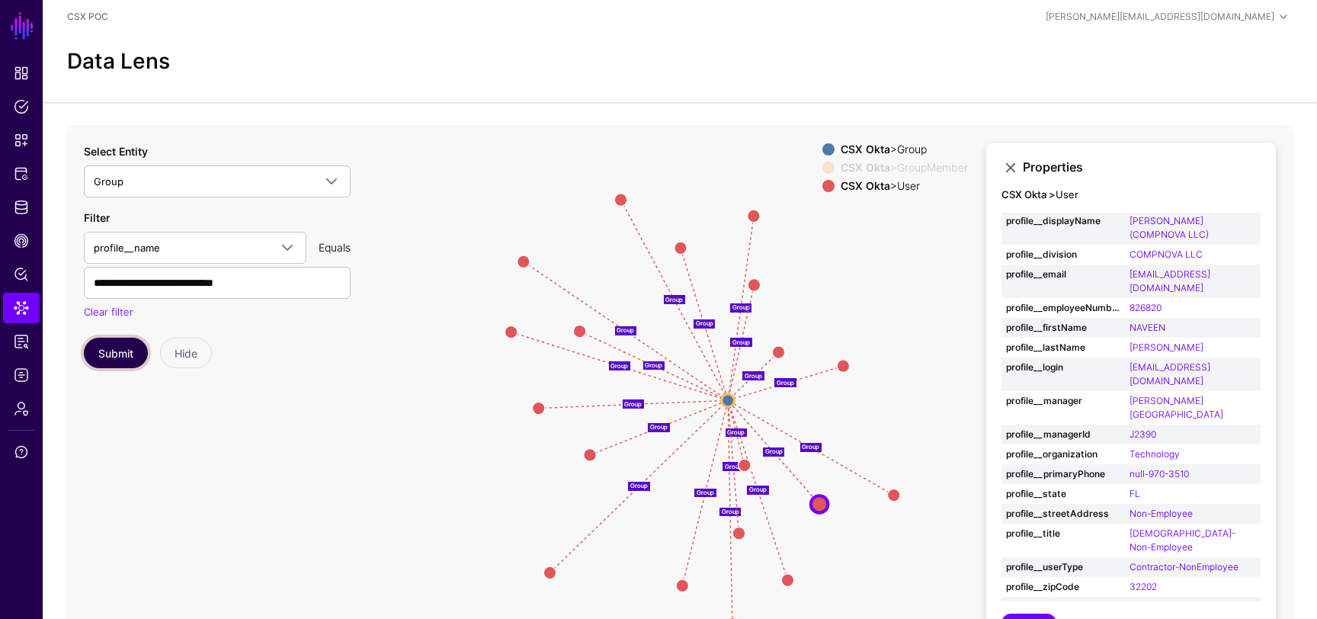
click at [114, 346] on button "Submit" at bounding box center [116, 353] width 64 height 30
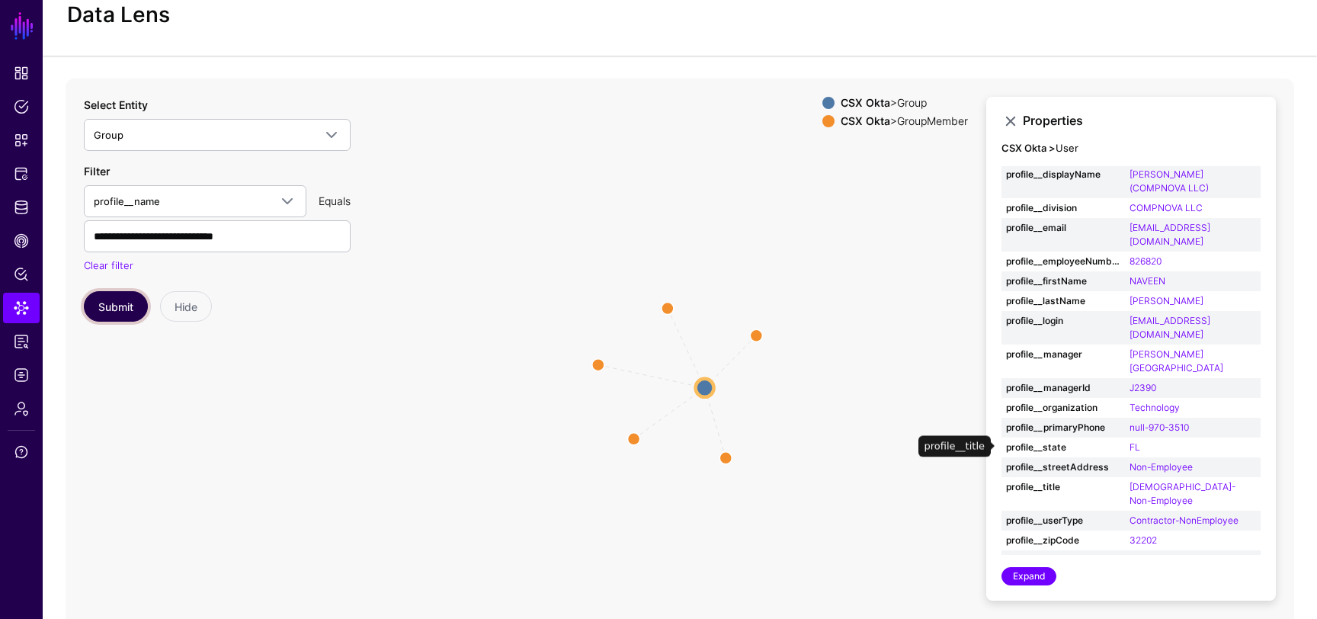
scroll to position [52, 0]
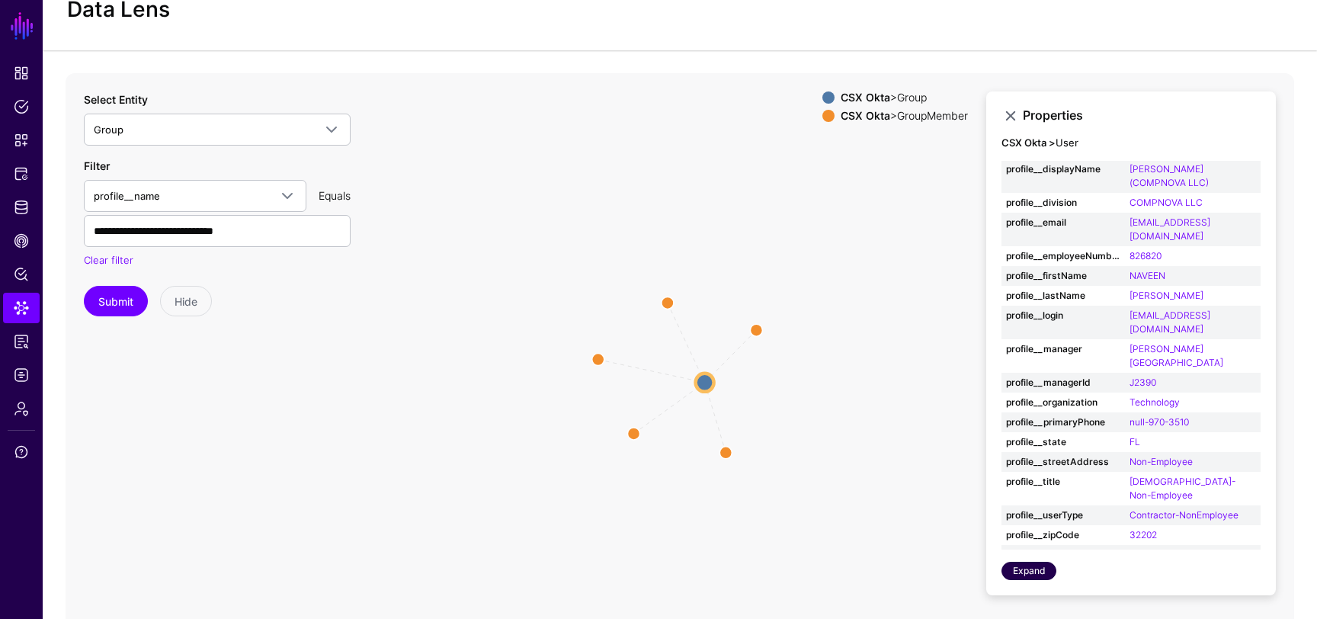
click at [1038, 569] on link "Expand" at bounding box center [1029, 571] width 55 height 18
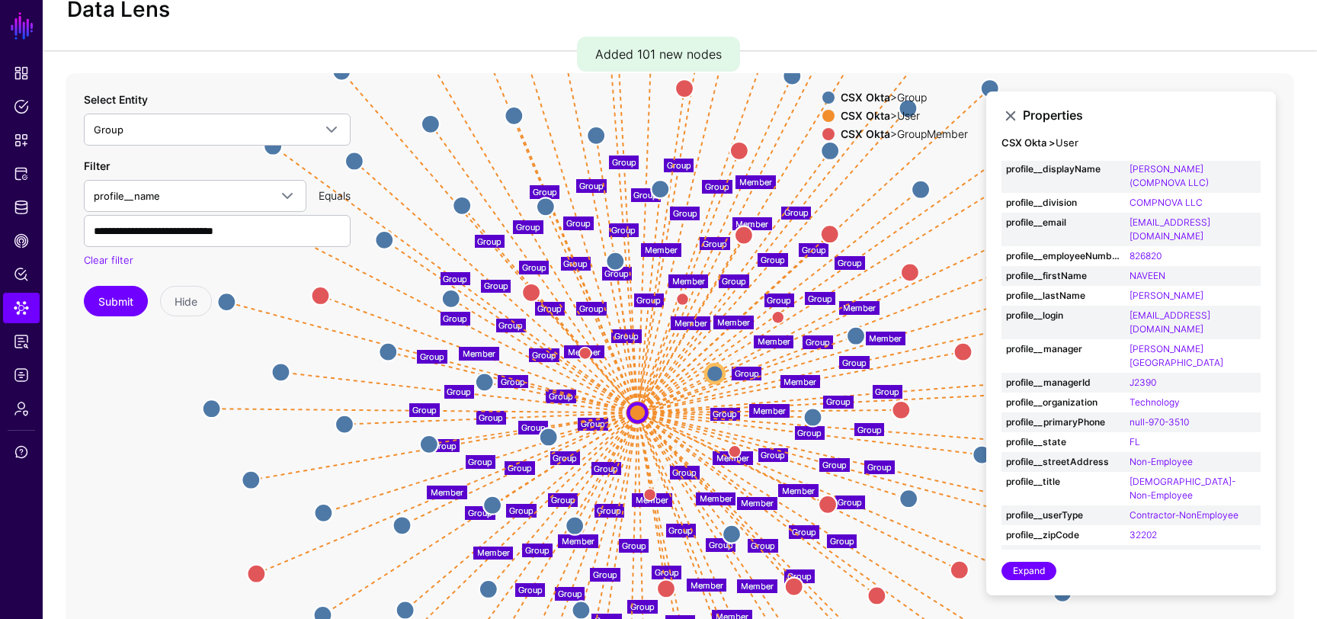
click at [852, 130] on strong "CSX Okta" at bounding box center [866, 133] width 50 height 13
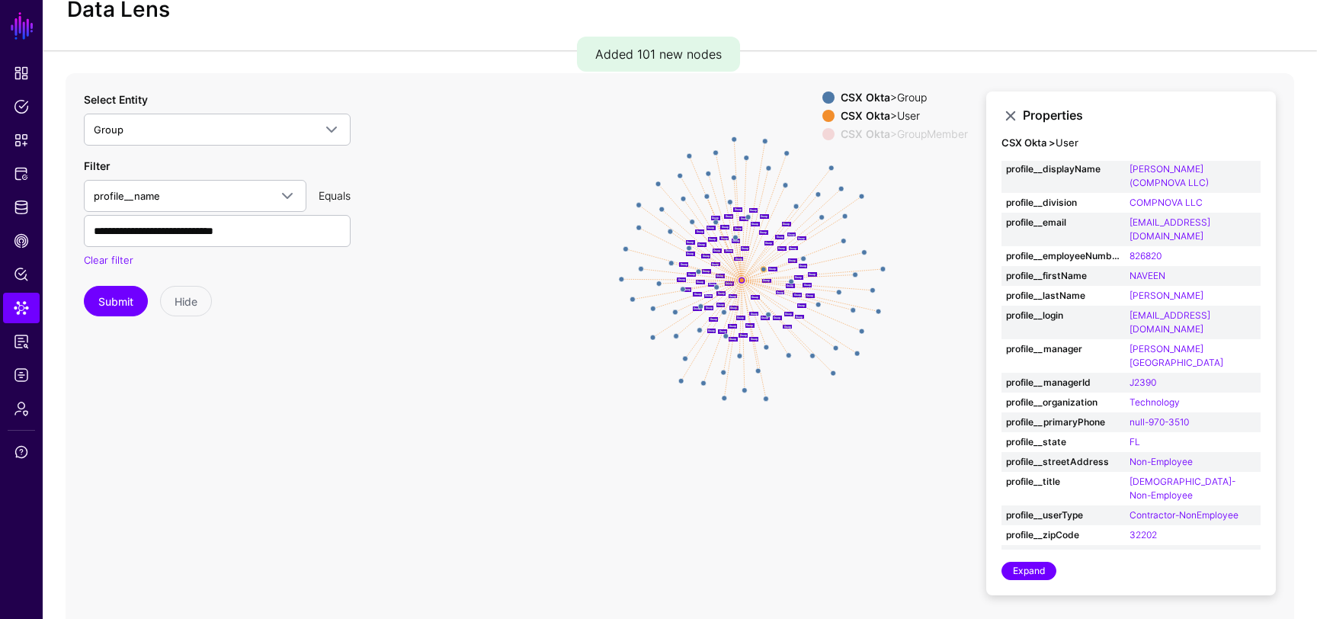
click at [841, 91] on strong "CSX Okta" at bounding box center [866, 97] width 50 height 13
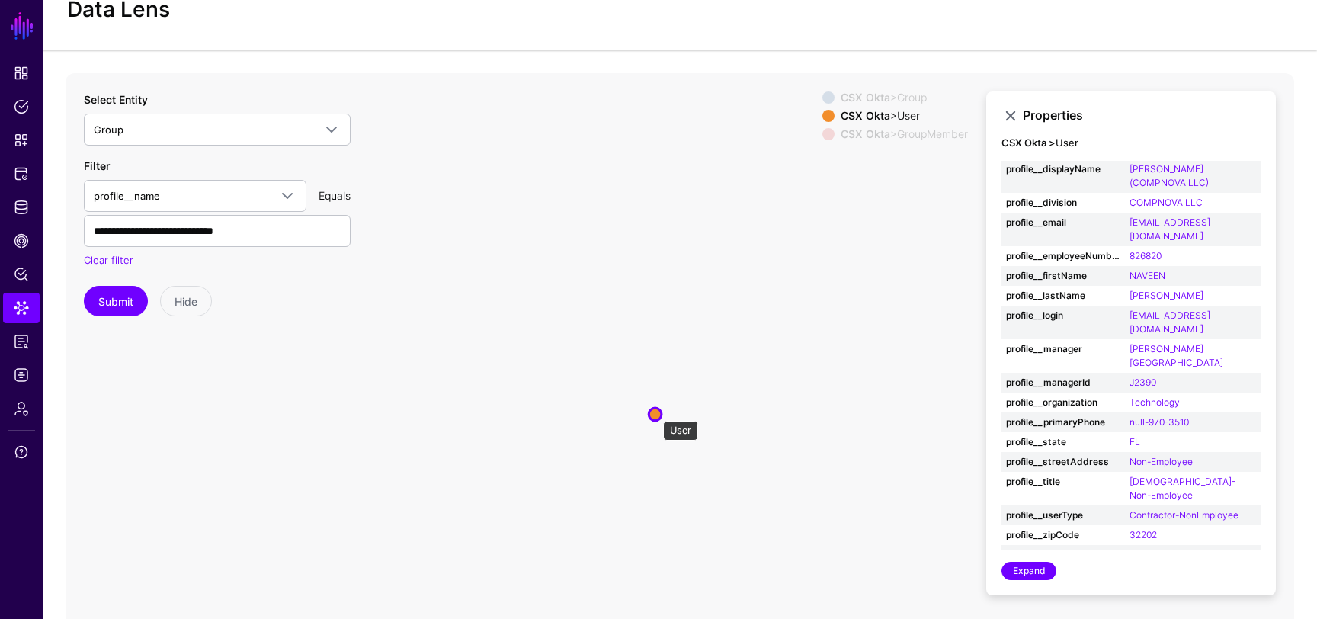
click at [656, 413] on circle at bounding box center [655, 414] width 13 height 13
click at [656, 413] on circle at bounding box center [654, 415] width 13 height 13
click at [886, 92] on div "CSX Okta > Group" at bounding box center [904, 97] width 133 height 12
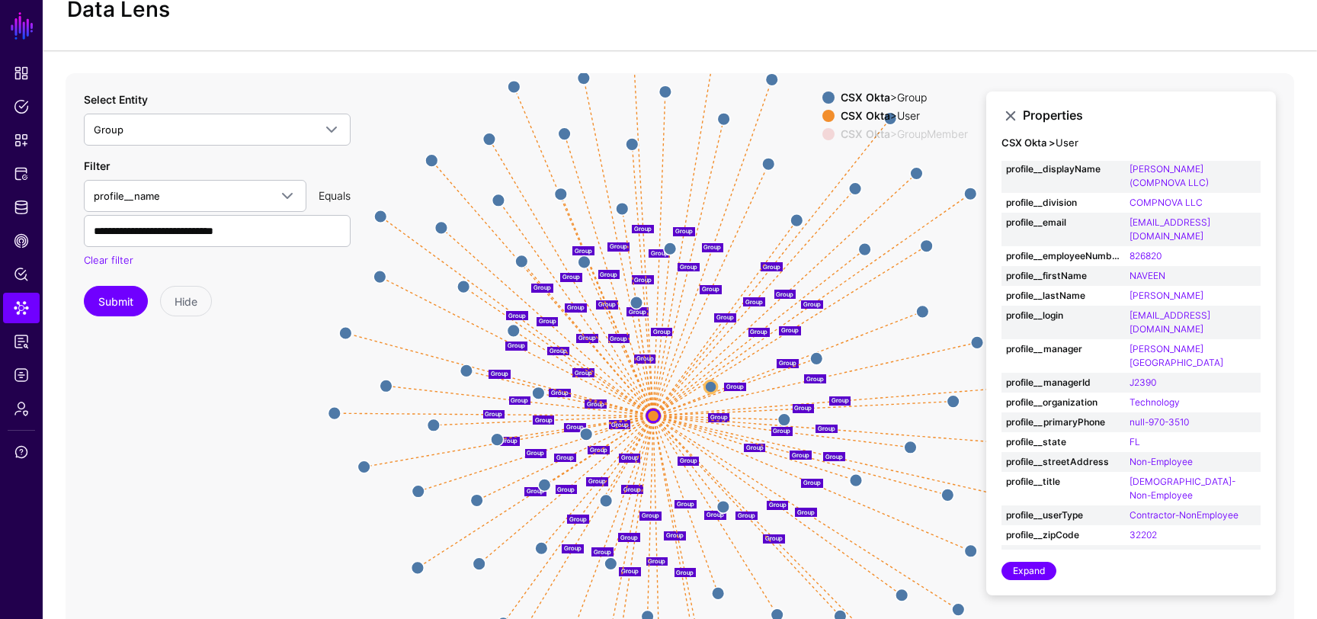
click at [880, 92] on strong "CSX Okta" at bounding box center [866, 97] width 50 height 13
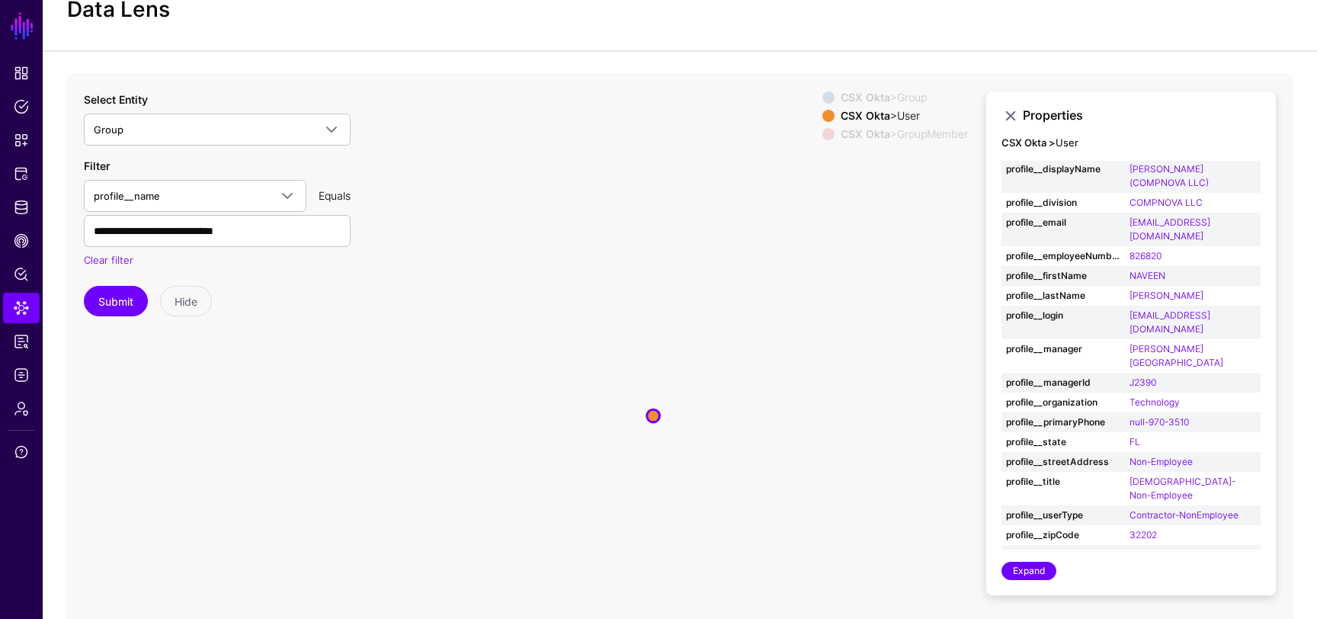
click at [880, 132] on strong "CSX Okta" at bounding box center [866, 133] width 50 height 13
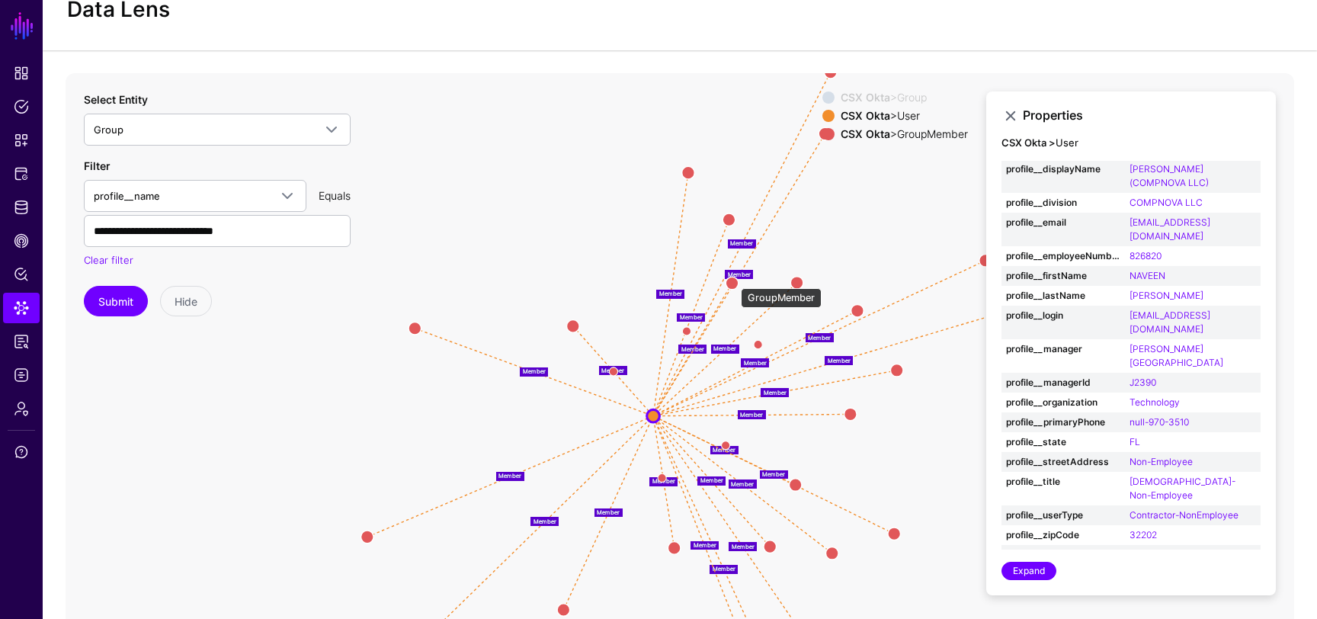
click at [733, 280] on circle at bounding box center [732, 283] width 13 height 13
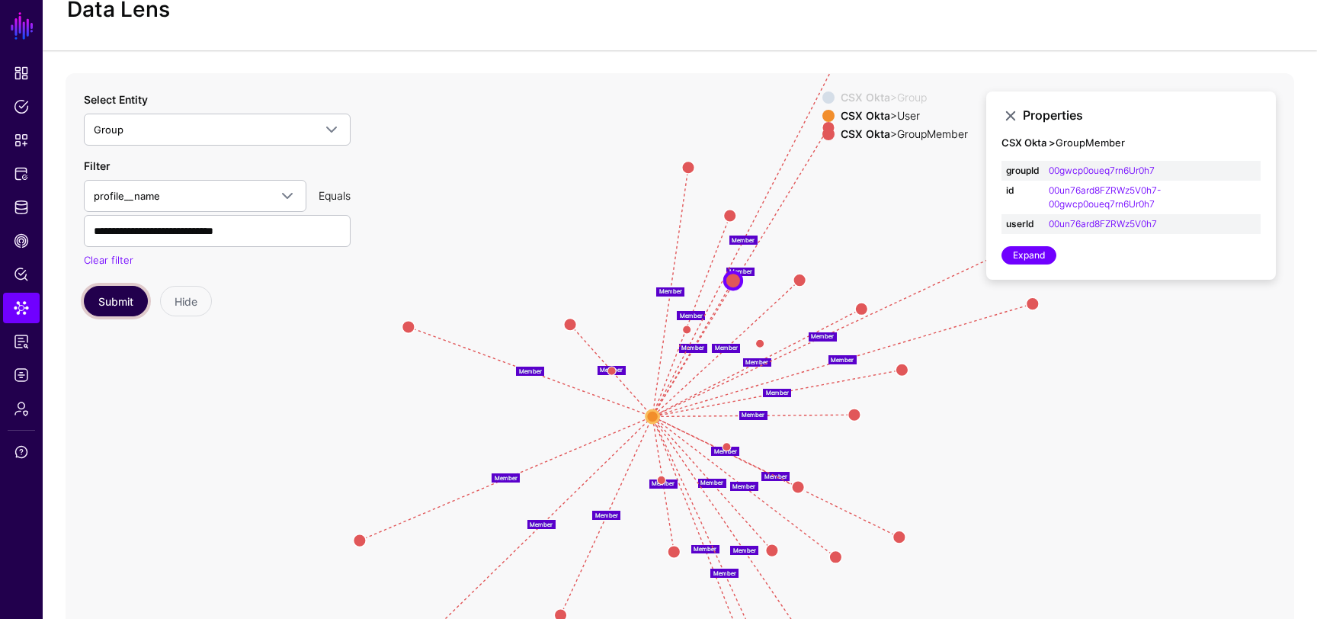
click at [117, 295] on button "Submit" at bounding box center [116, 301] width 64 height 30
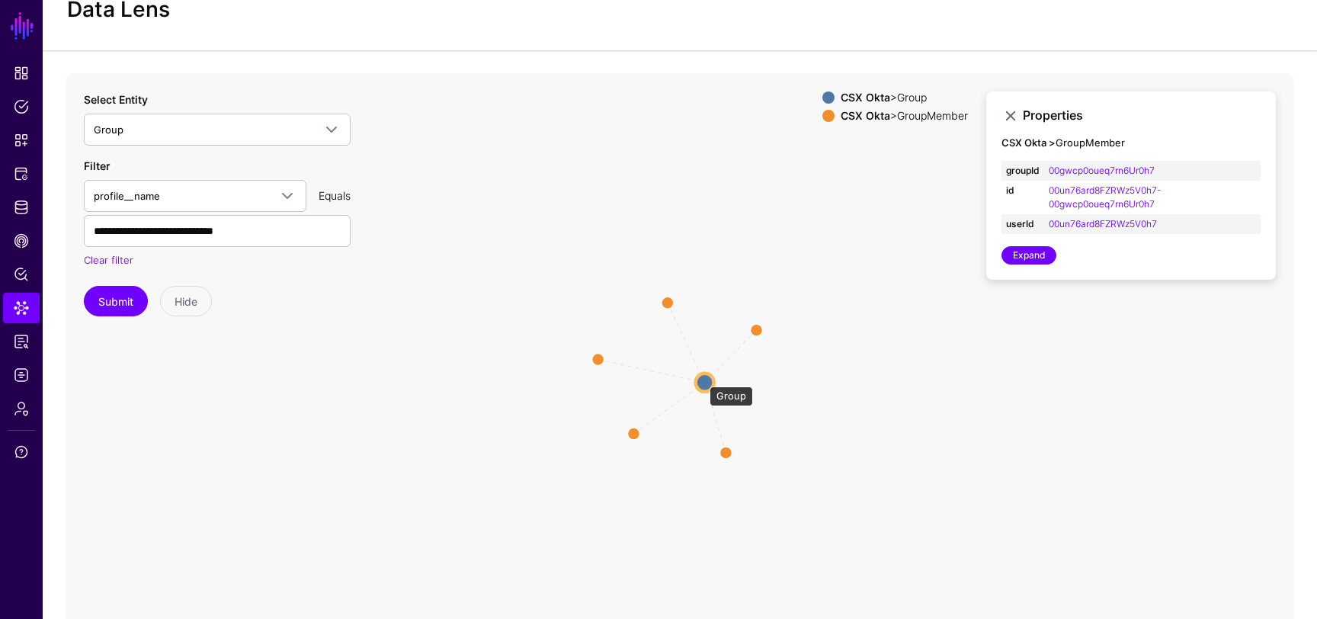
click at [702, 379] on circle at bounding box center [705, 382] width 18 height 18
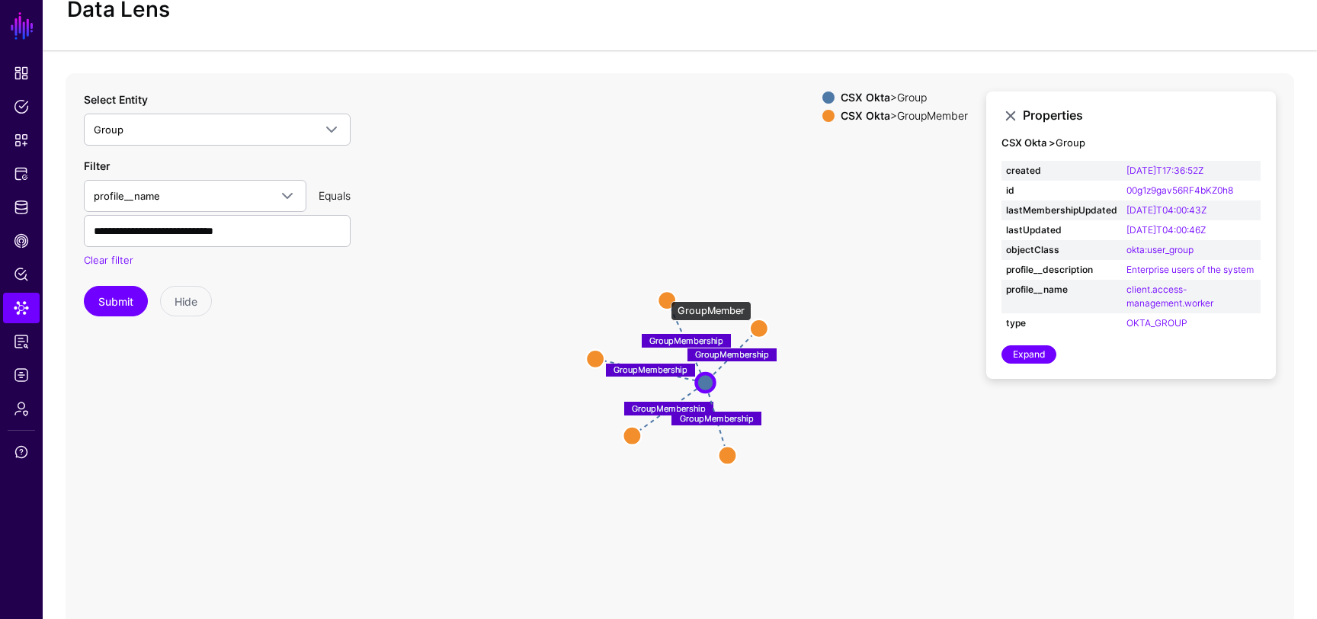
click at [663, 293] on circle at bounding box center [667, 300] width 18 height 18
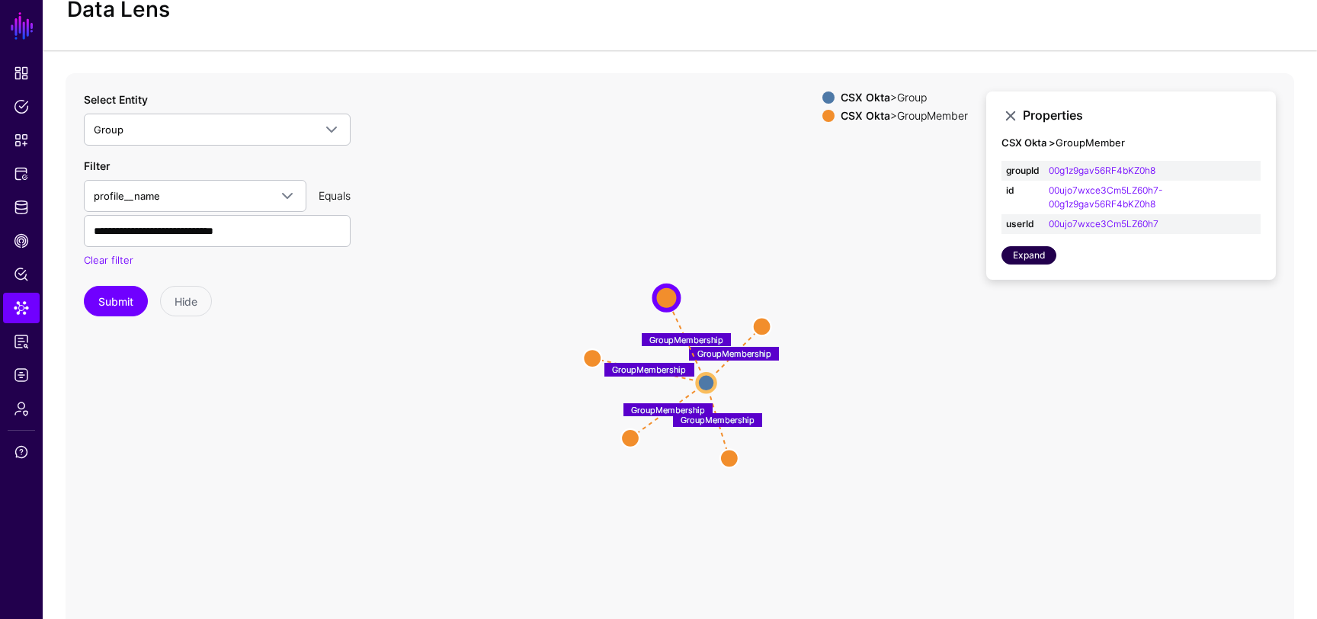
click at [1044, 260] on link "Expand" at bounding box center [1029, 255] width 55 height 18
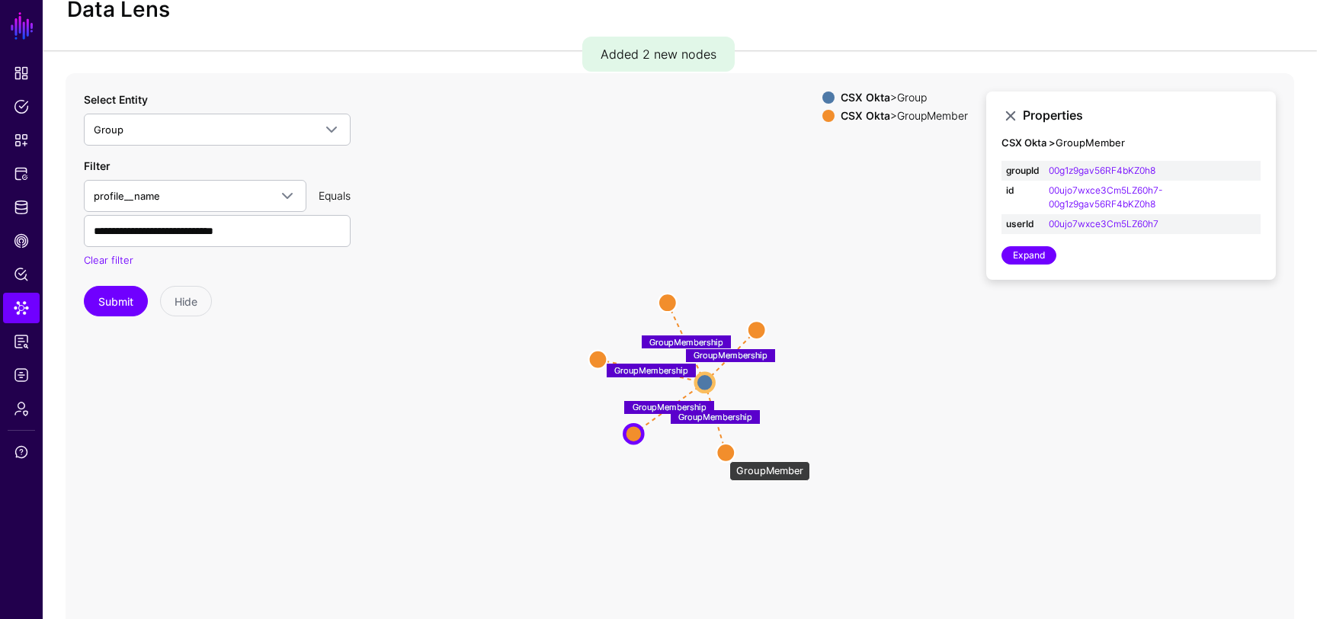
click at [722, 454] on circle at bounding box center [725, 452] width 18 height 18
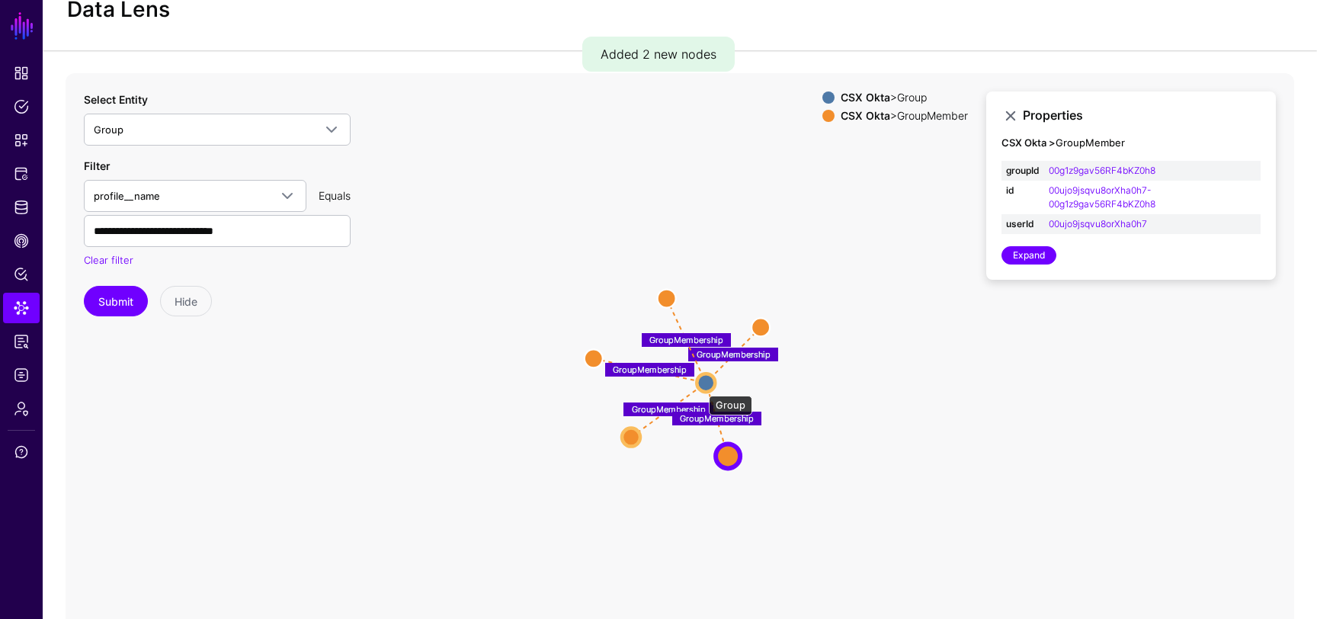
click at [701, 388] on circle at bounding box center [706, 382] width 18 height 18
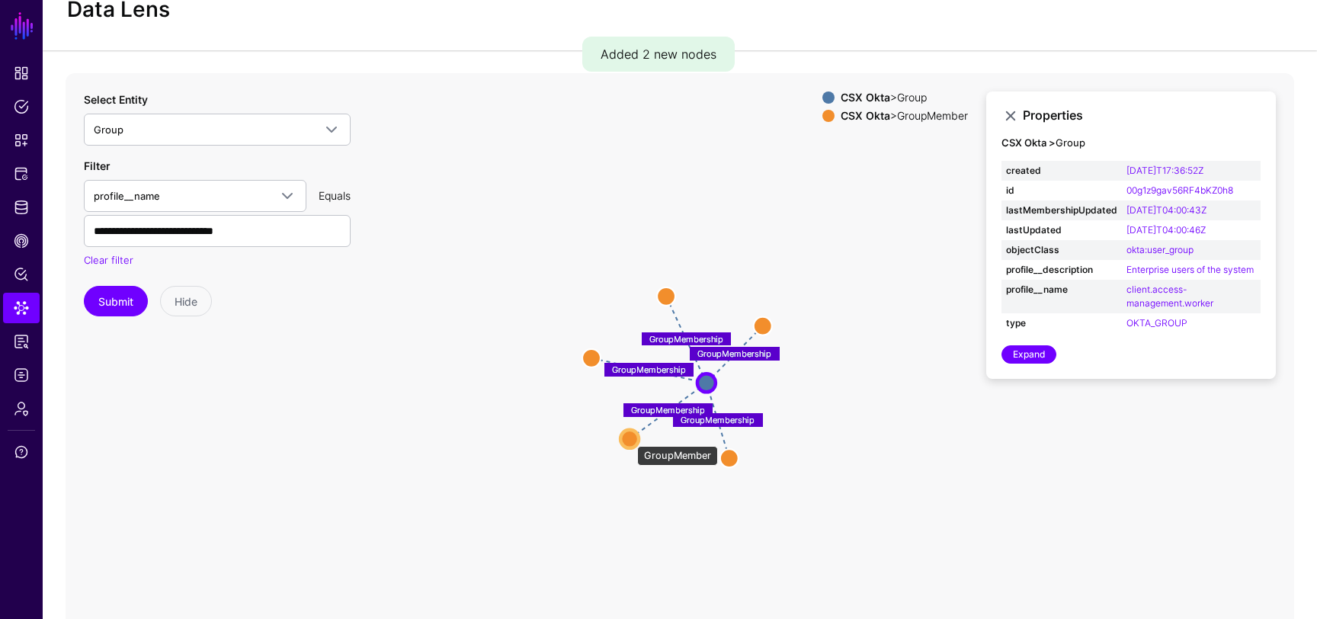
click at [629, 438] on circle at bounding box center [629, 438] width 18 height 18
click at [629, 438] on circle at bounding box center [627, 440] width 18 height 18
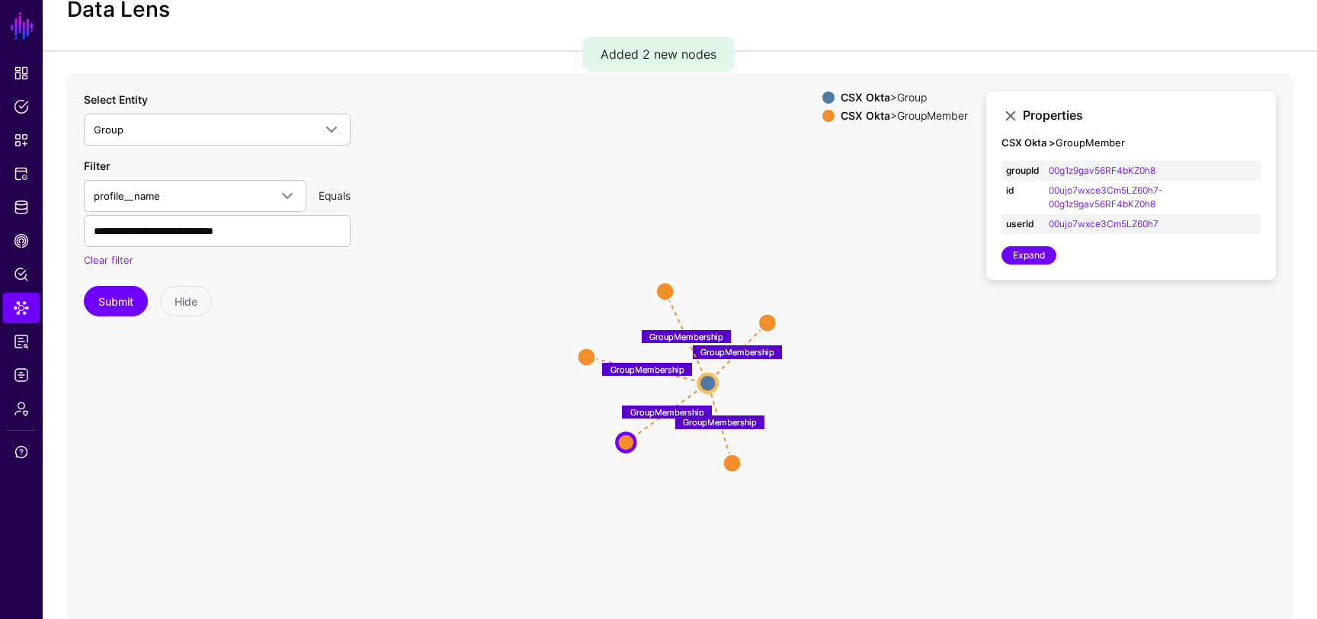
click at [697, 377] on icon "GroupMembership GroupMembership GroupMembership GroupMembership GroupMembership…" at bounding box center [680, 378] width 1229 height 610
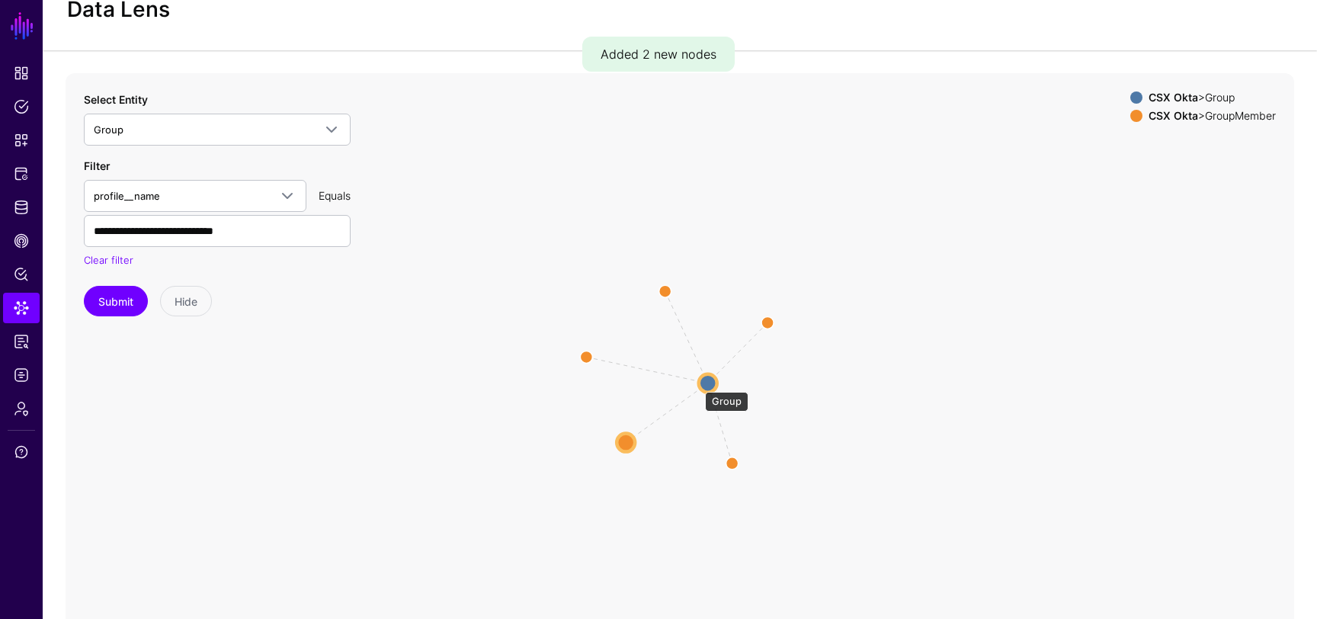
click at [710, 377] on circle at bounding box center [708, 382] width 18 height 18
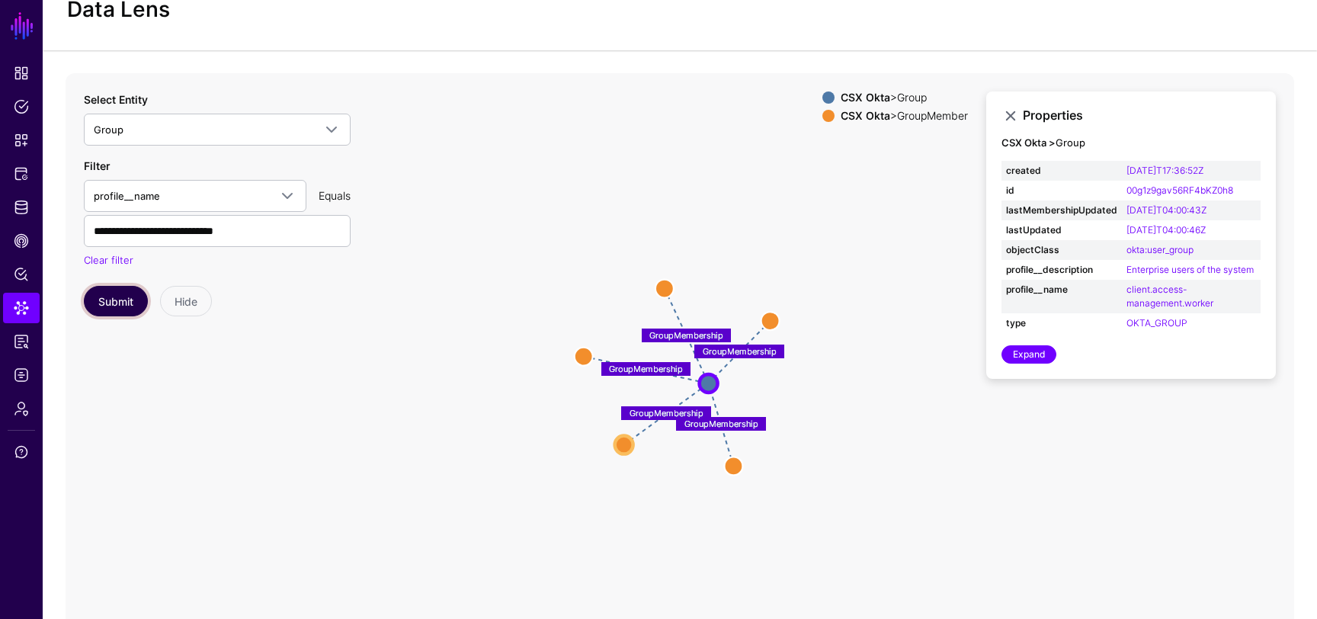
click at [116, 305] on button "Submit" at bounding box center [116, 301] width 64 height 30
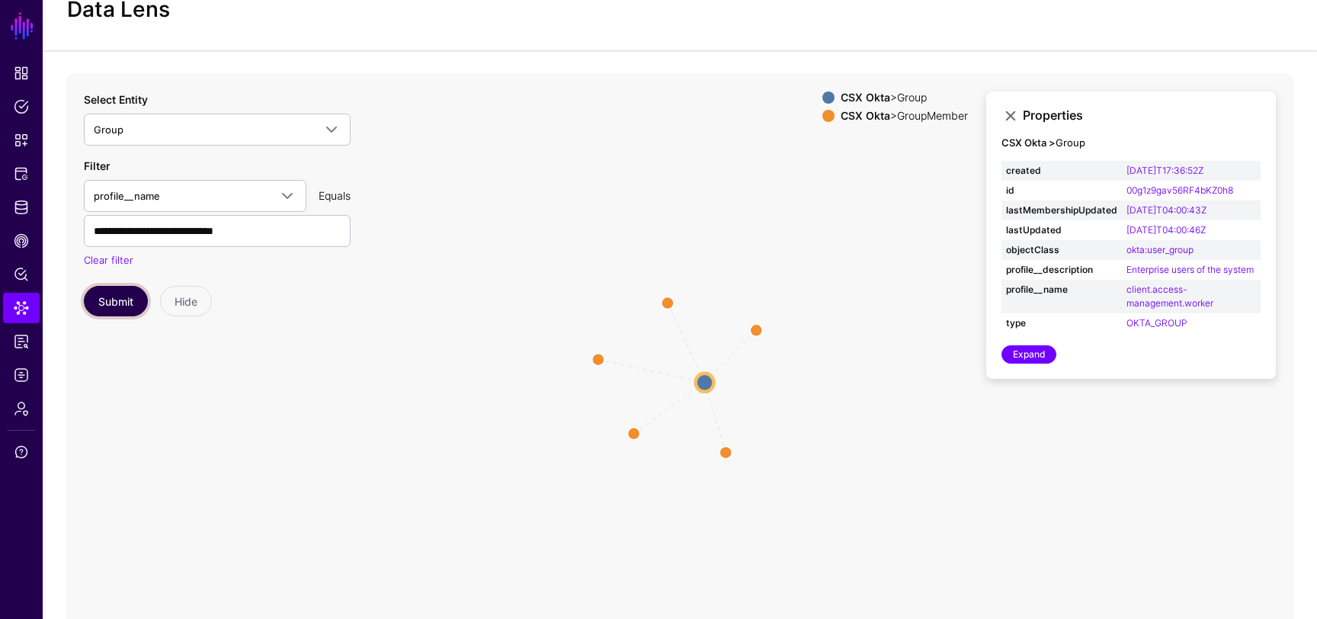
click at [131, 311] on button "Submit" at bounding box center [116, 301] width 64 height 30
click at [668, 301] on circle at bounding box center [668, 302] width 24 height 24
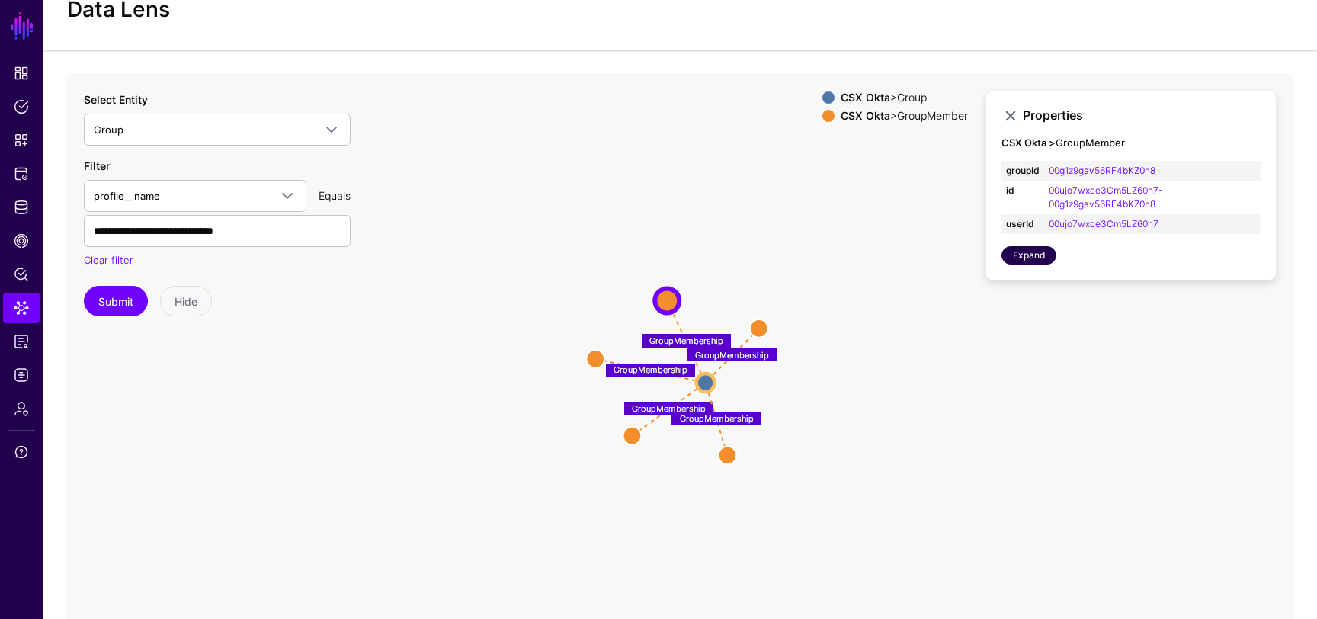
click at [1027, 252] on link "Expand" at bounding box center [1029, 255] width 55 height 18
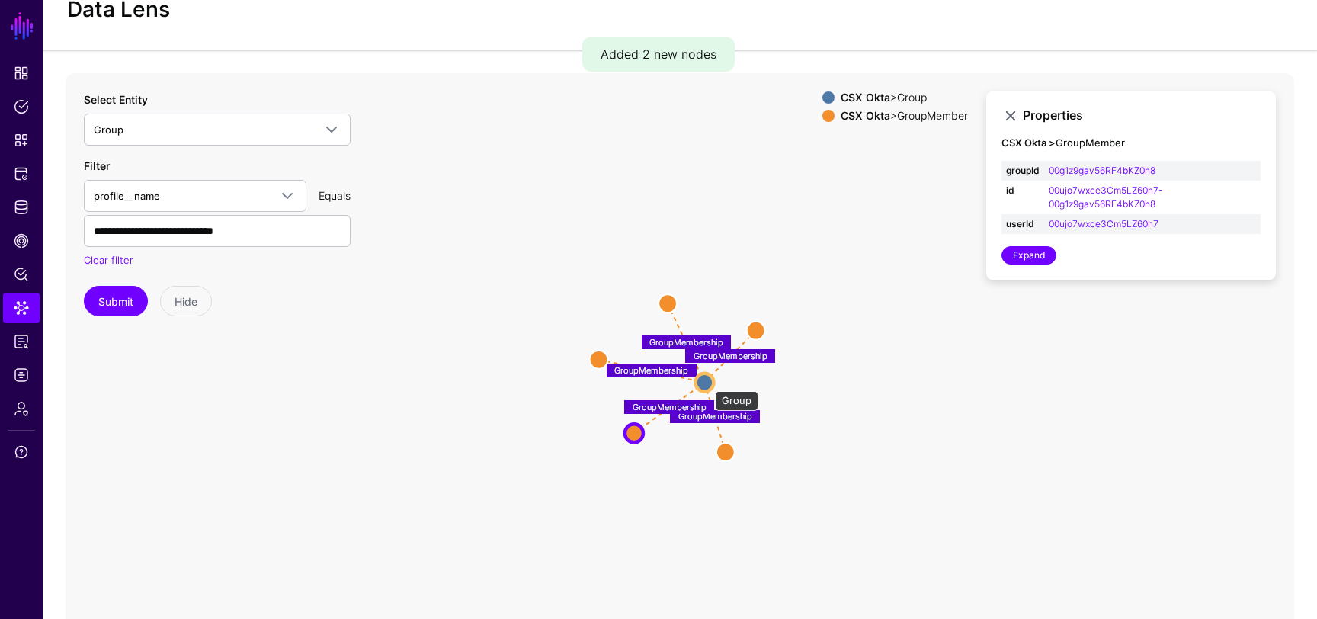
click at [704, 382] on circle at bounding box center [704, 382] width 18 height 18
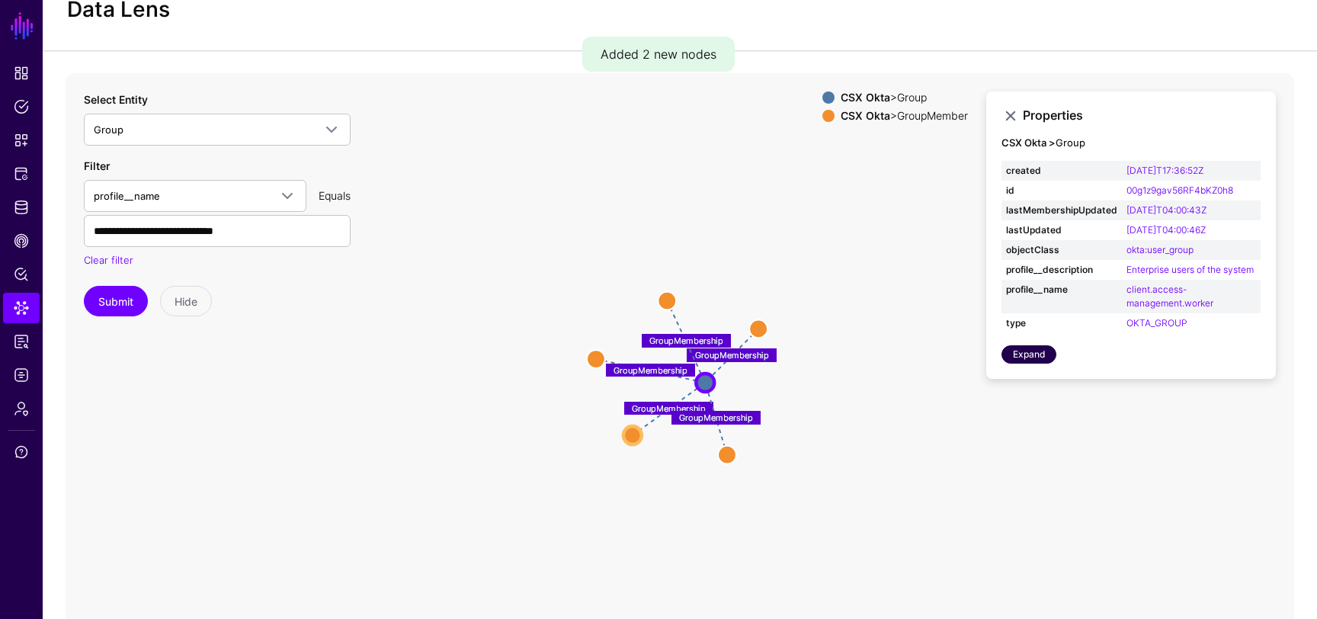
click at [1047, 351] on link "Expand" at bounding box center [1029, 354] width 55 height 18
click at [1048, 354] on link "Expand" at bounding box center [1029, 354] width 55 height 18
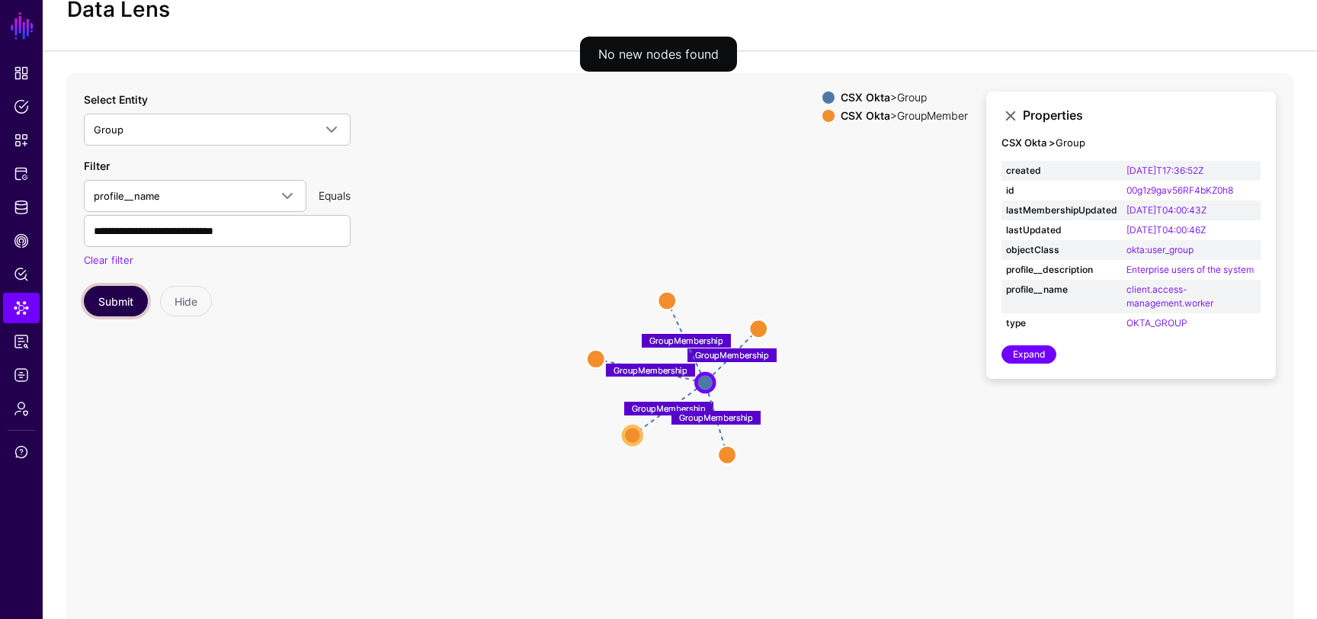
click at [105, 292] on button "Submit" at bounding box center [116, 301] width 64 height 30
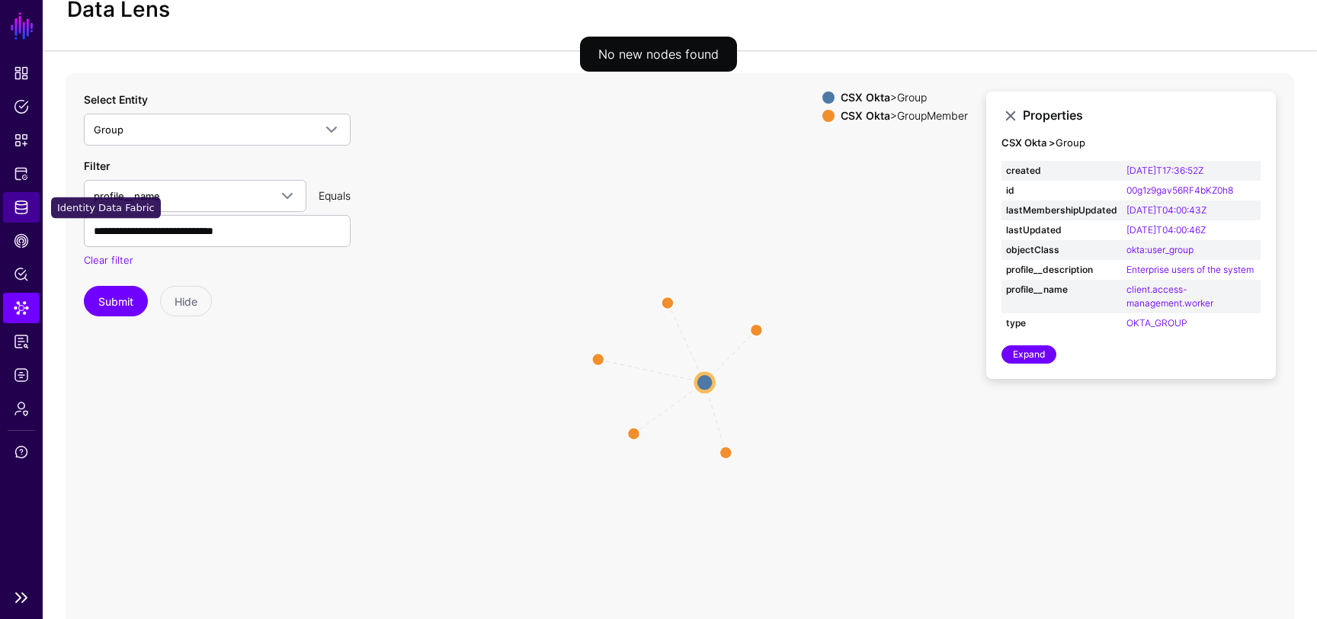
click at [21, 200] on span "Identity Data Fabric" at bounding box center [21, 207] width 15 height 15
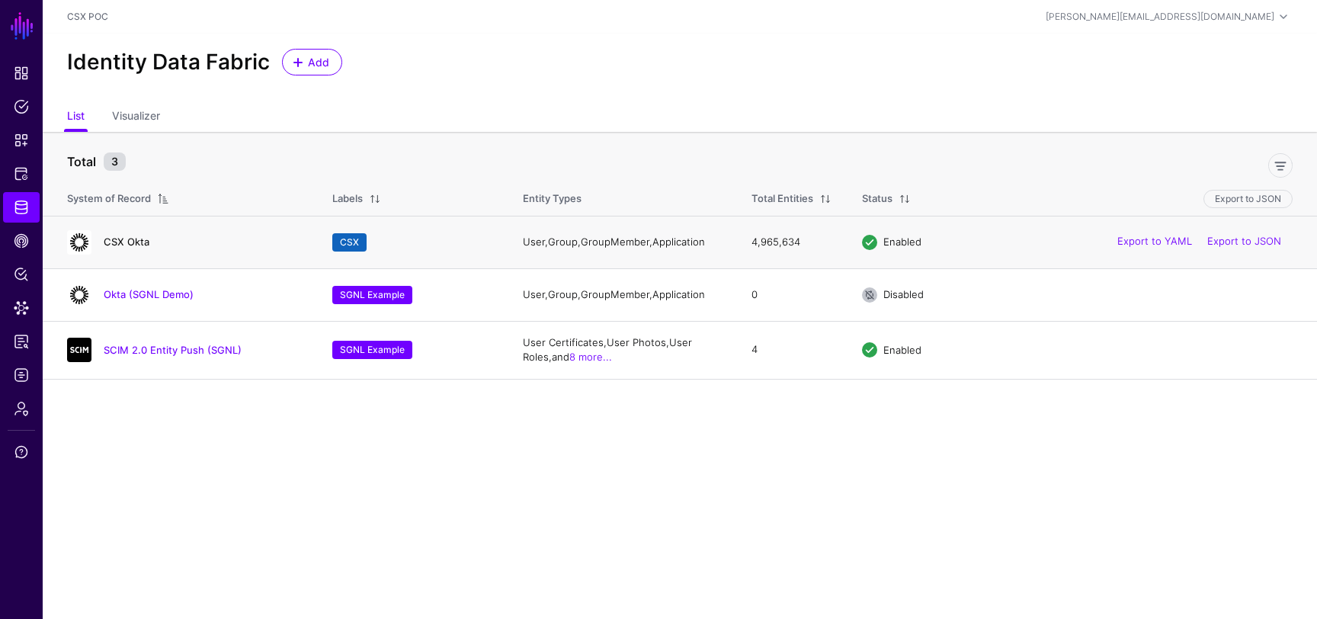
click at [131, 242] on link "CSX Okta" at bounding box center [127, 242] width 46 height 12
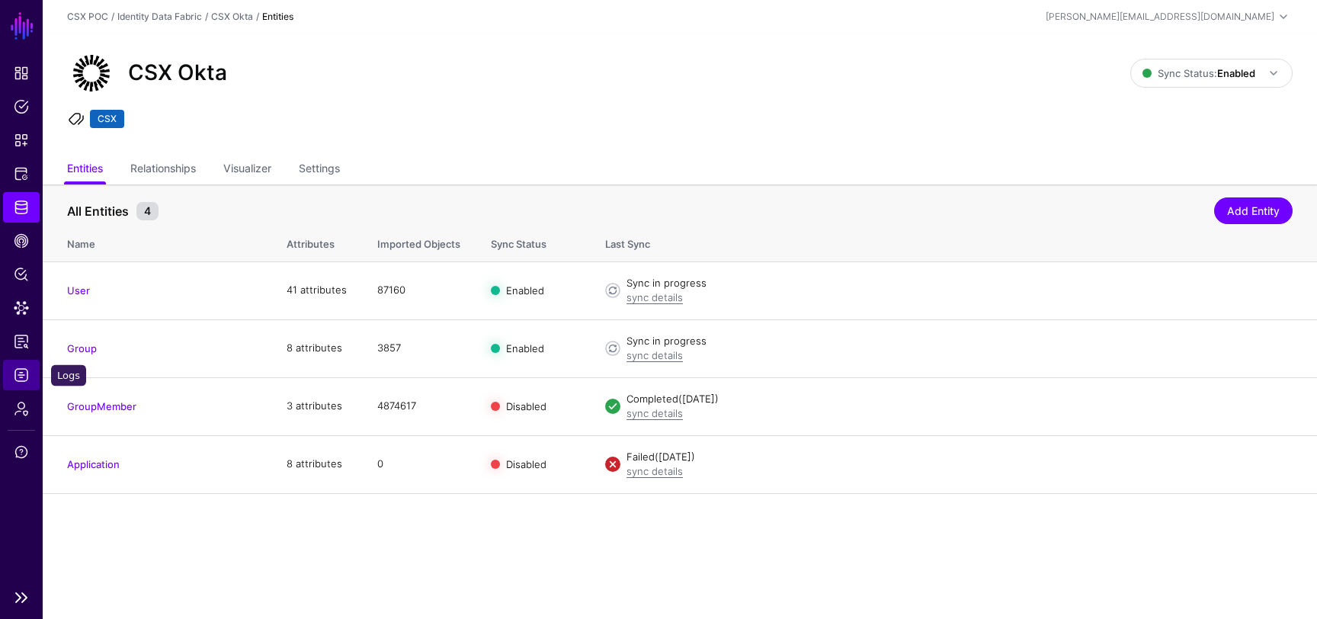
click at [21, 368] on span "Logs" at bounding box center [21, 374] width 15 height 15
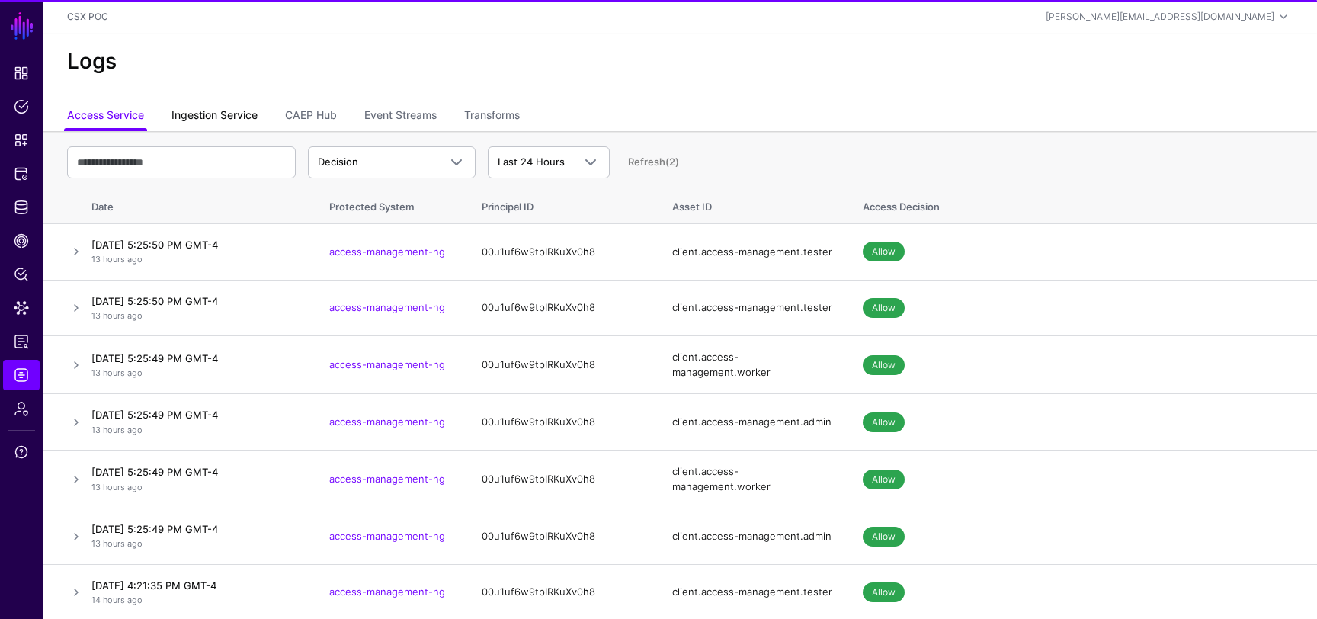
click at [220, 127] on link "Ingestion Service" at bounding box center [214, 116] width 86 height 29
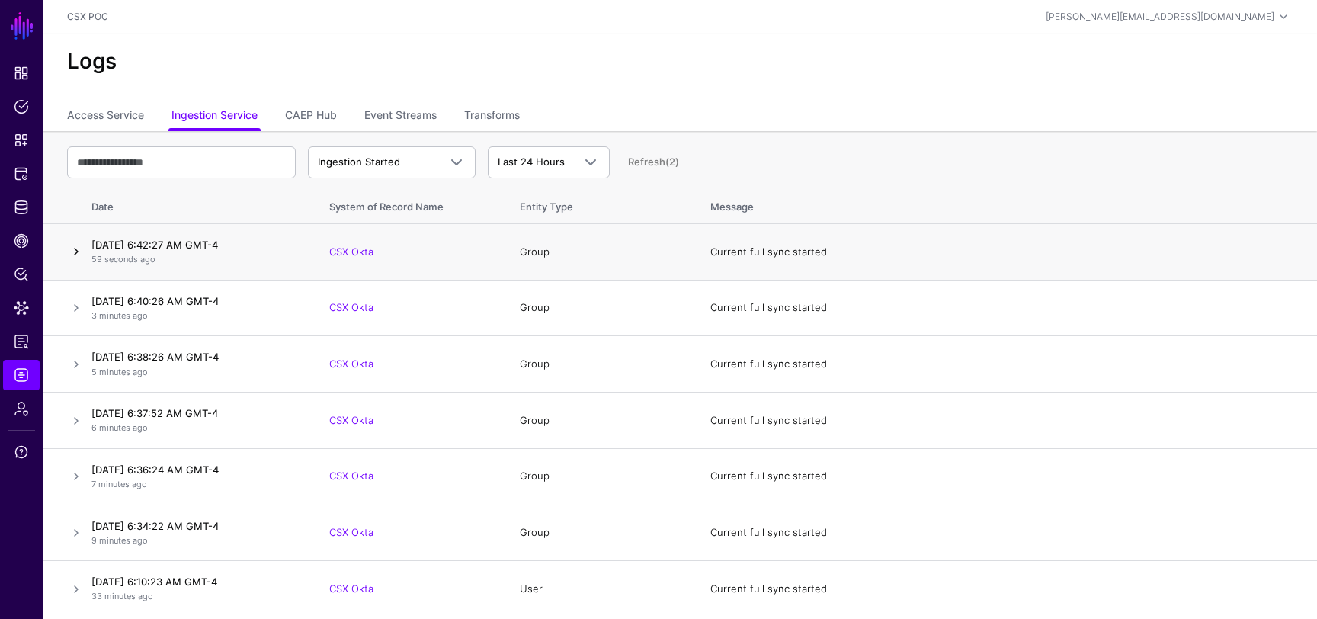
click at [77, 251] on link at bounding box center [76, 251] width 18 height 18
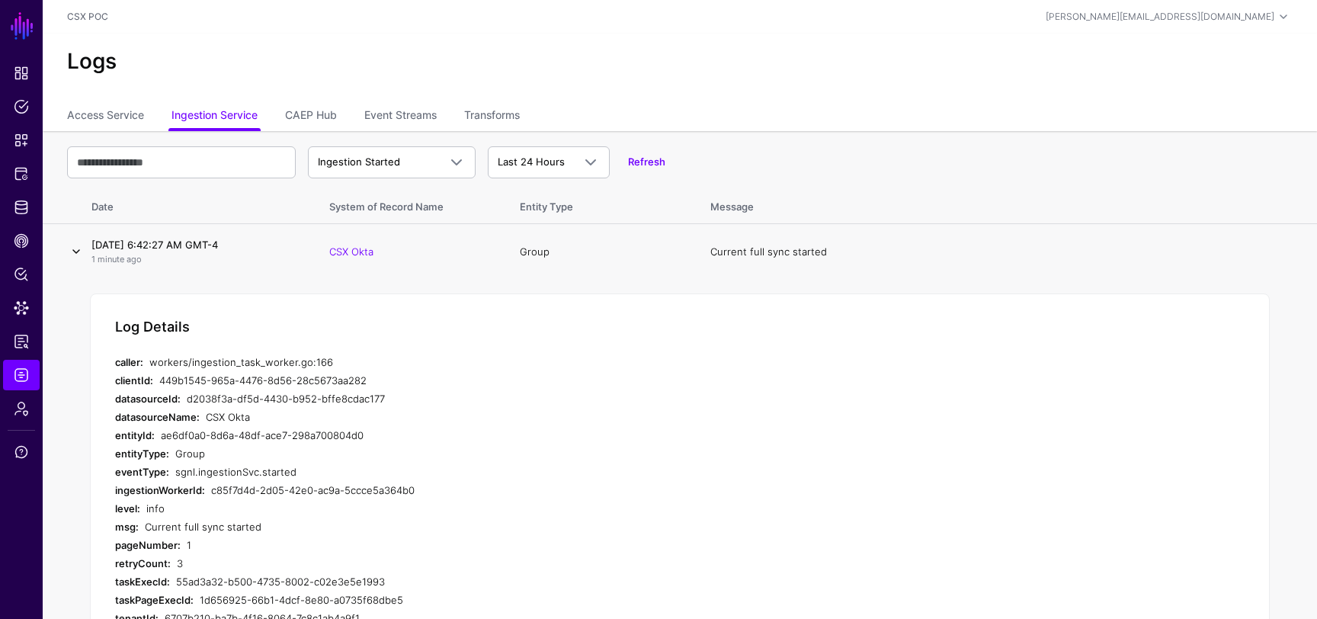
click at [79, 251] on link at bounding box center [76, 251] width 18 height 18
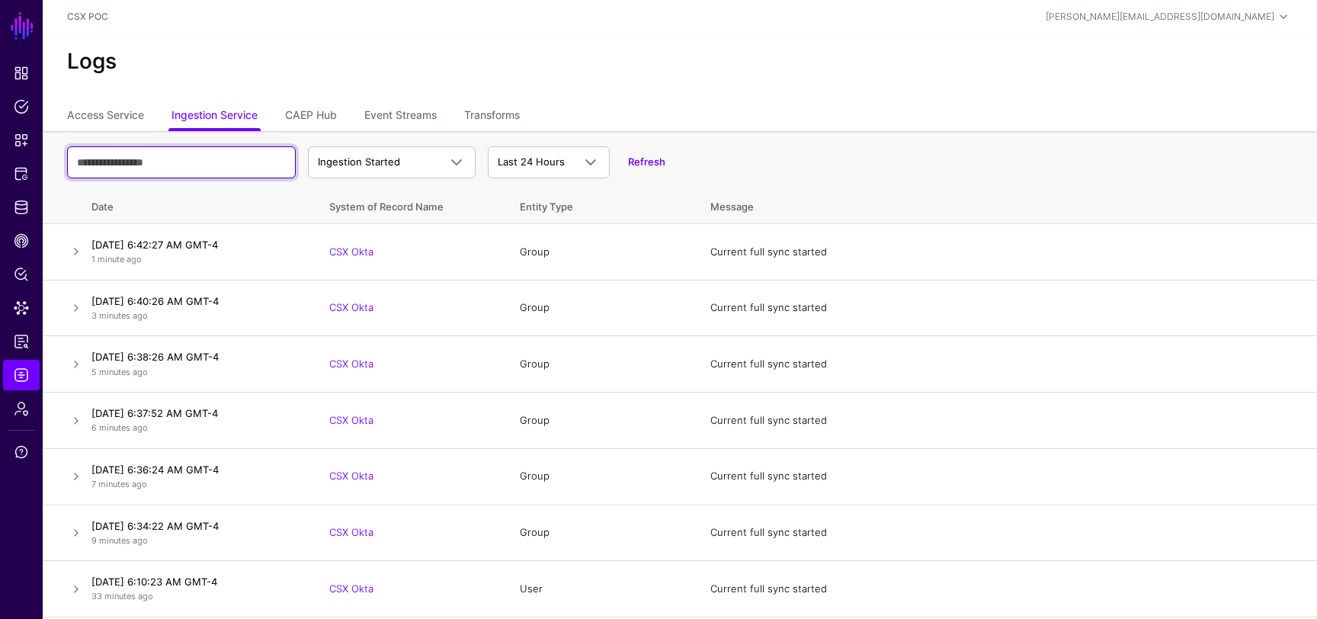
click at [245, 165] on input "text" at bounding box center [181, 162] width 229 height 32
type input "*****"
click at [245, 165] on input "*****" at bounding box center [181, 162] width 229 height 32
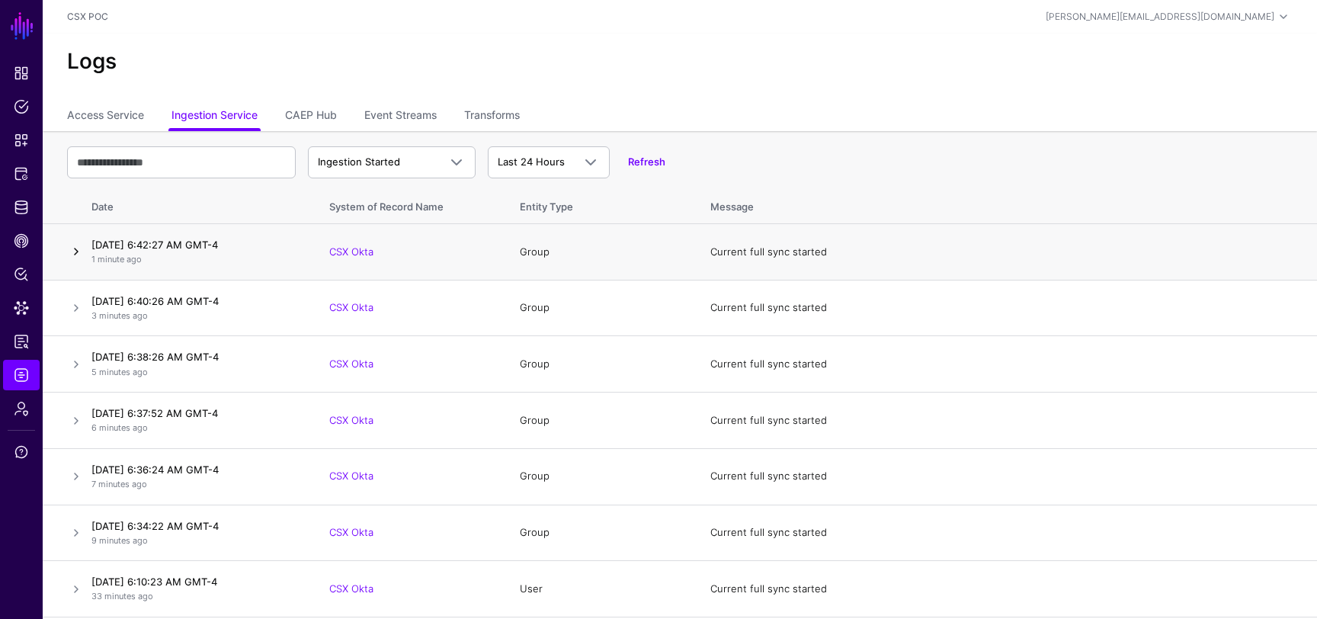
click at [69, 246] on link at bounding box center [76, 251] width 18 height 18
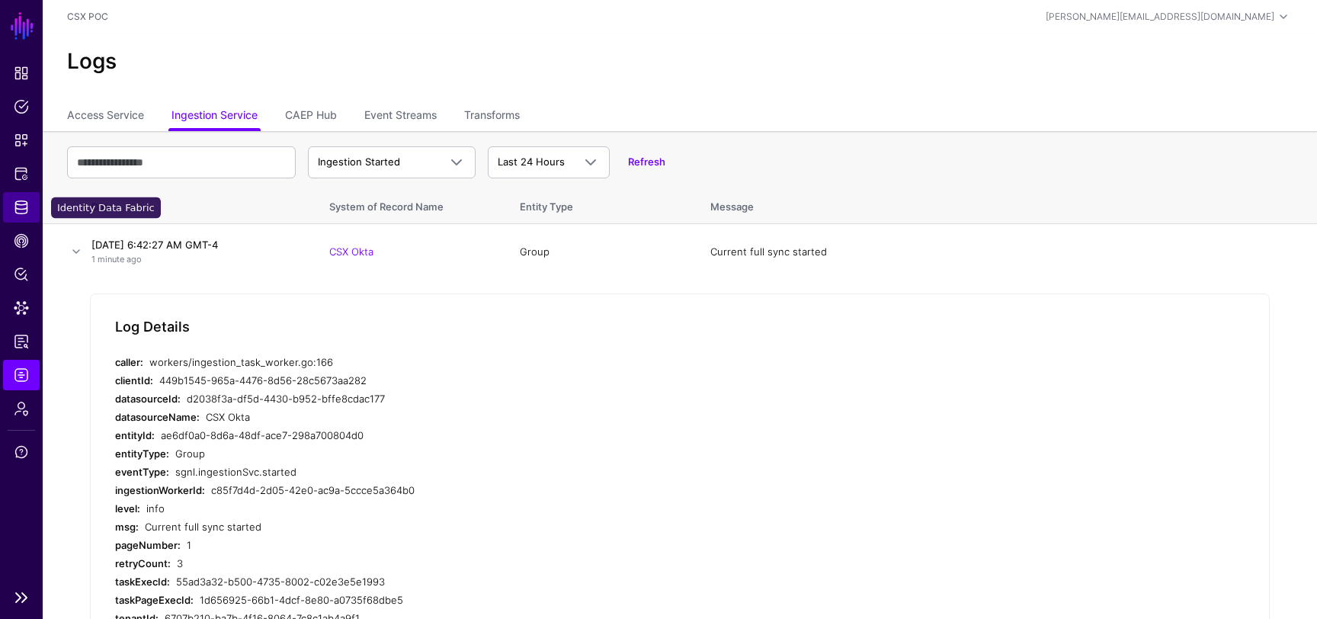
click at [22, 216] on link "Identity Data Fabric" at bounding box center [21, 207] width 37 height 30
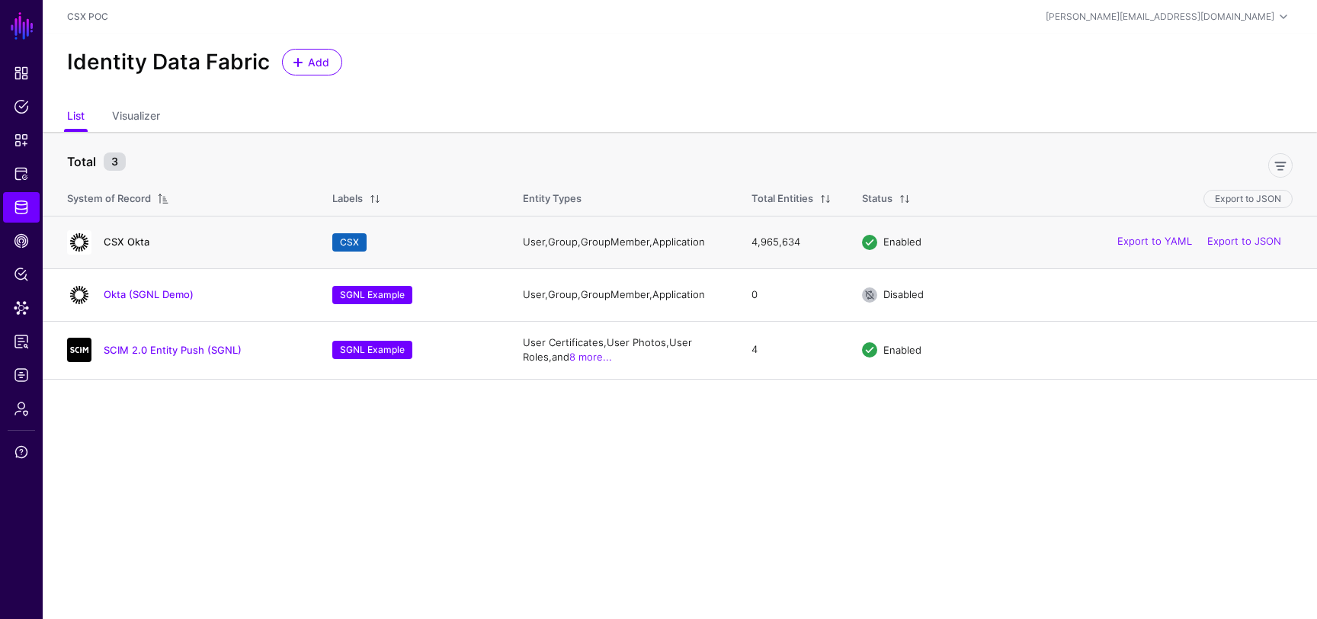
click at [131, 239] on link "CSX Okta" at bounding box center [127, 242] width 46 height 12
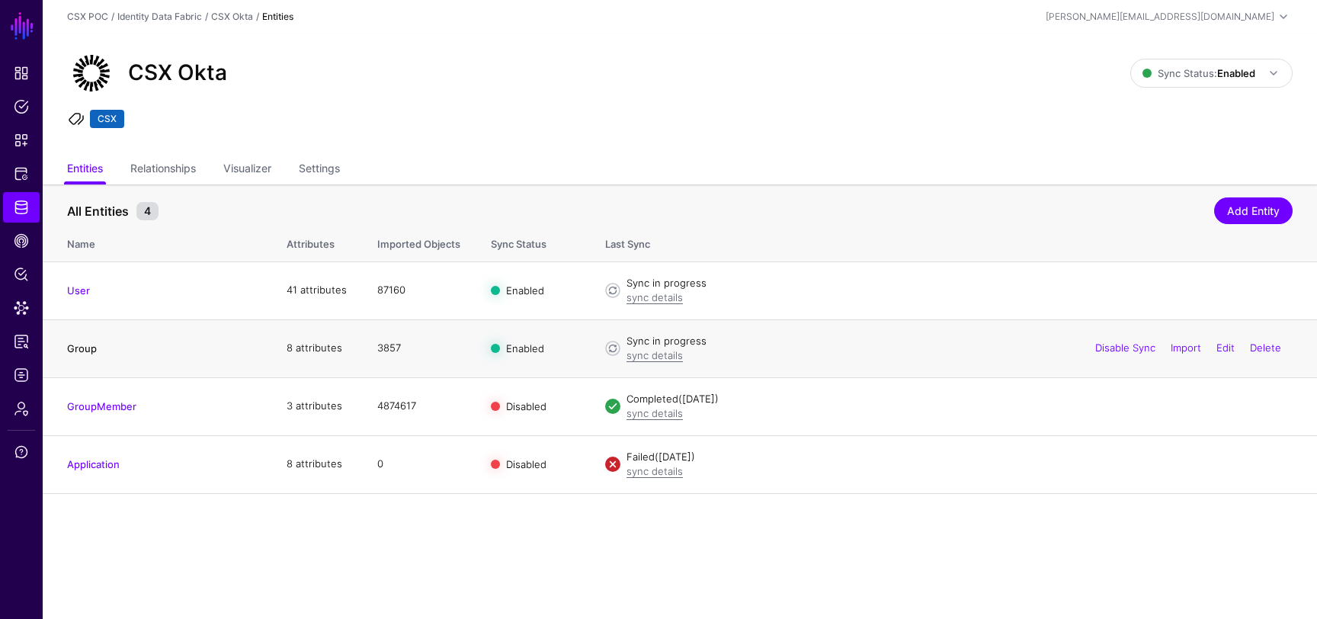
click at [89, 343] on link "Group" at bounding box center [82, 348] width 30 height 12
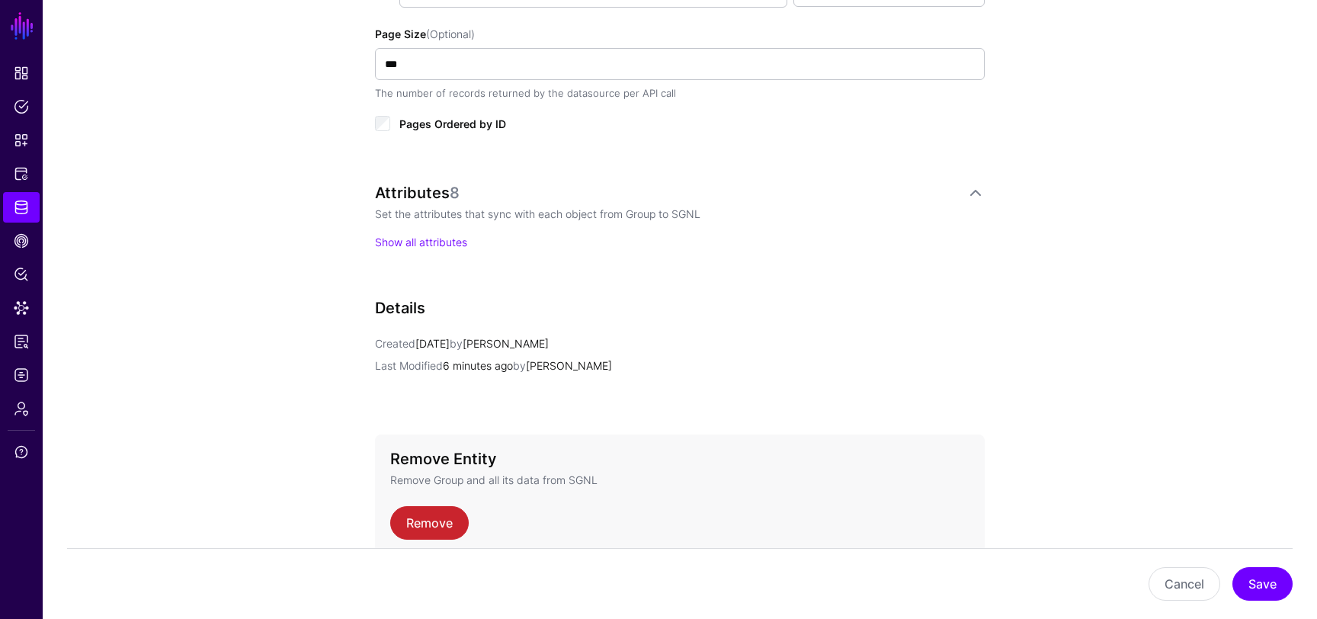
scroll to position [1027, 0]
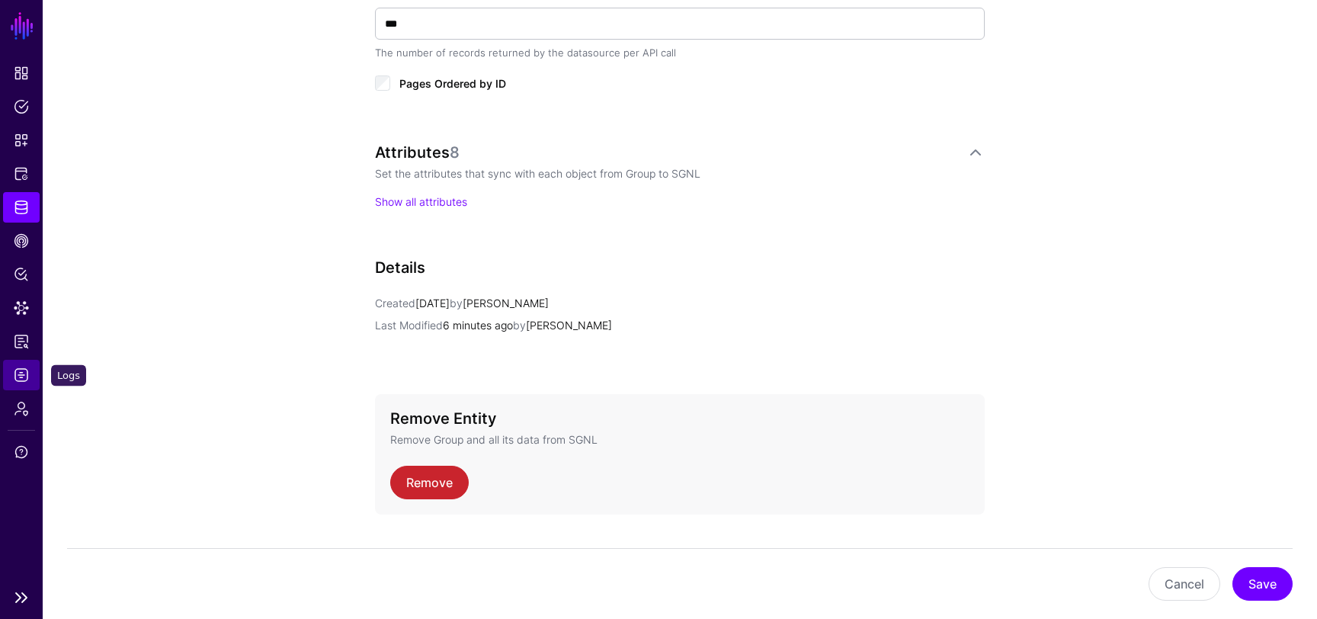
click at [21, 376] on span "Logs" at bounding box center [21, 374] width 15 height 15
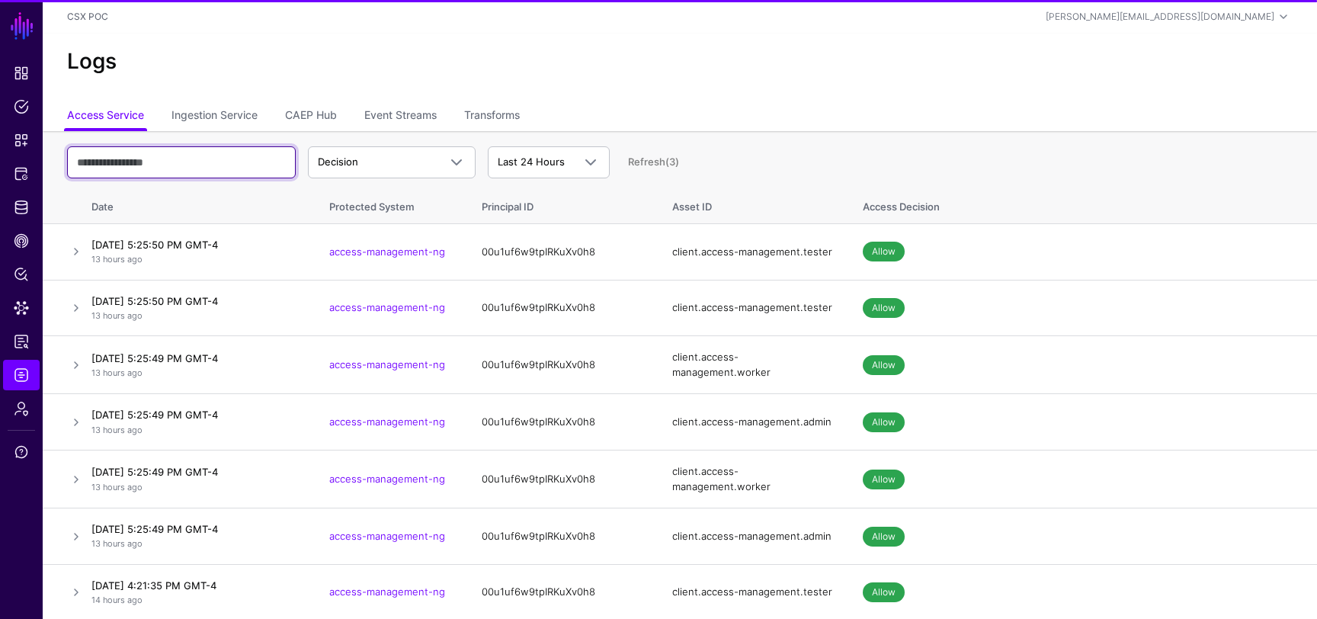
click at [248, 165] on input "text" at bounding box center [181, 162] width 229 height 32
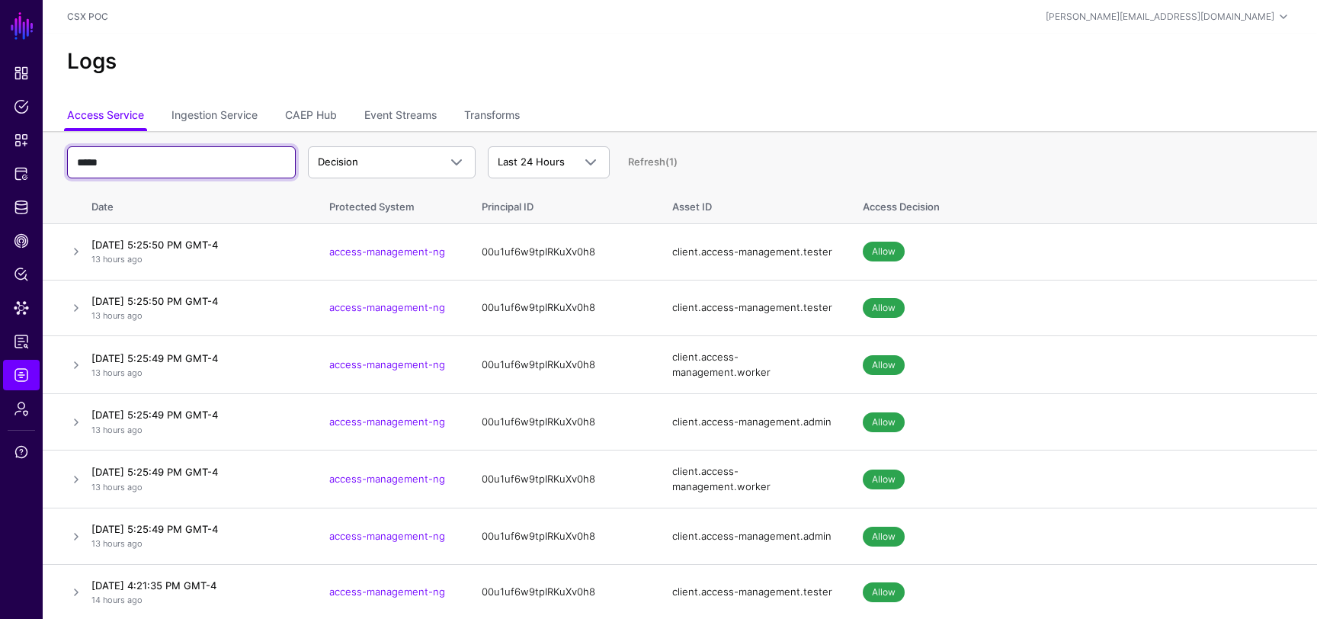
type input "*****"
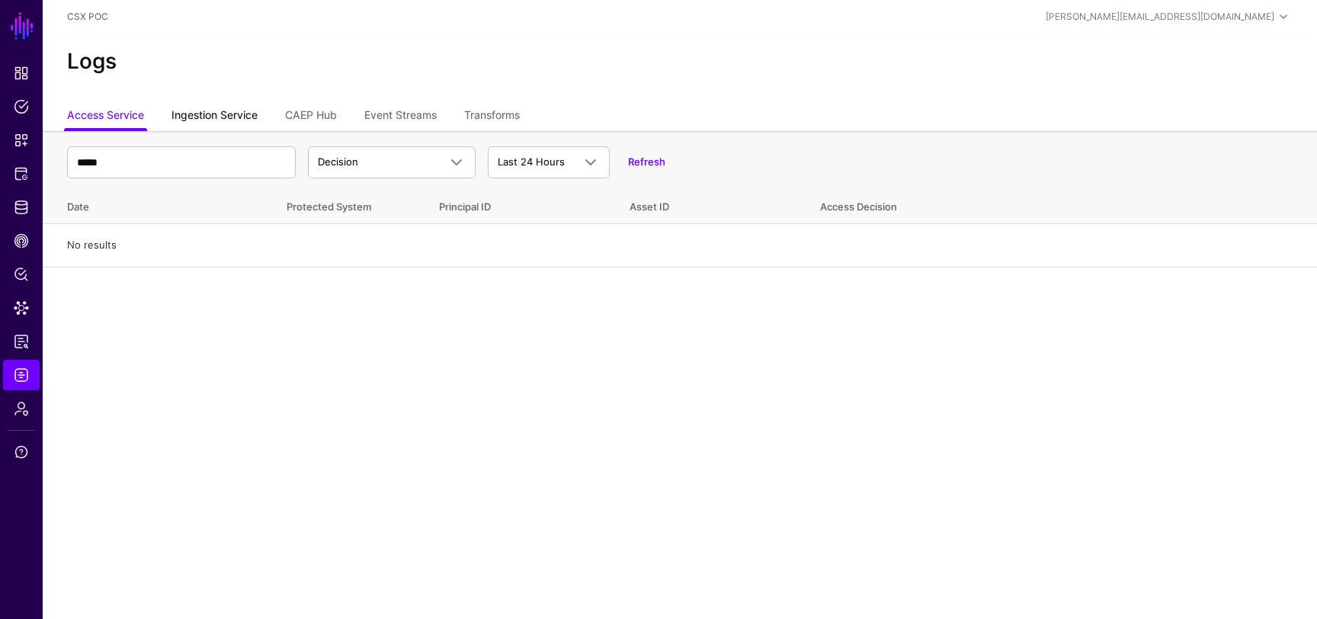
click at [206, 123] on link "Ingestion Service" at bounding box center [214, 116] width 86 height 29
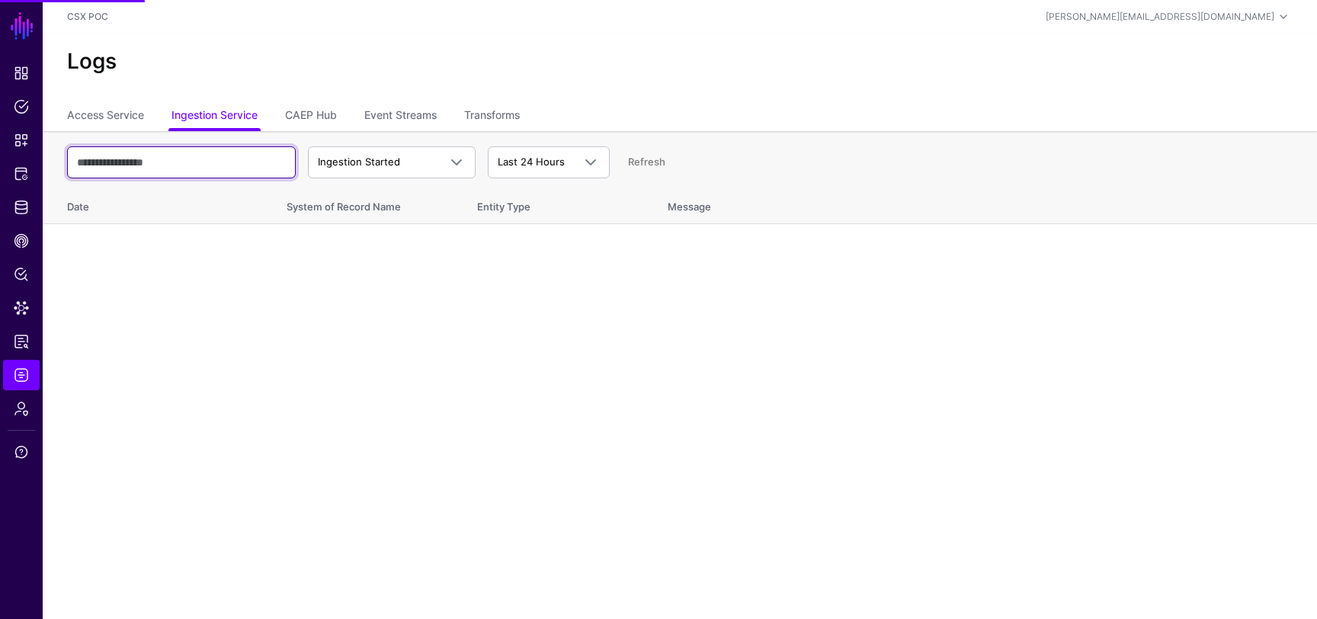
click at [182, 164] on input "text" at bounding box center [181, 162] width 229 height 32
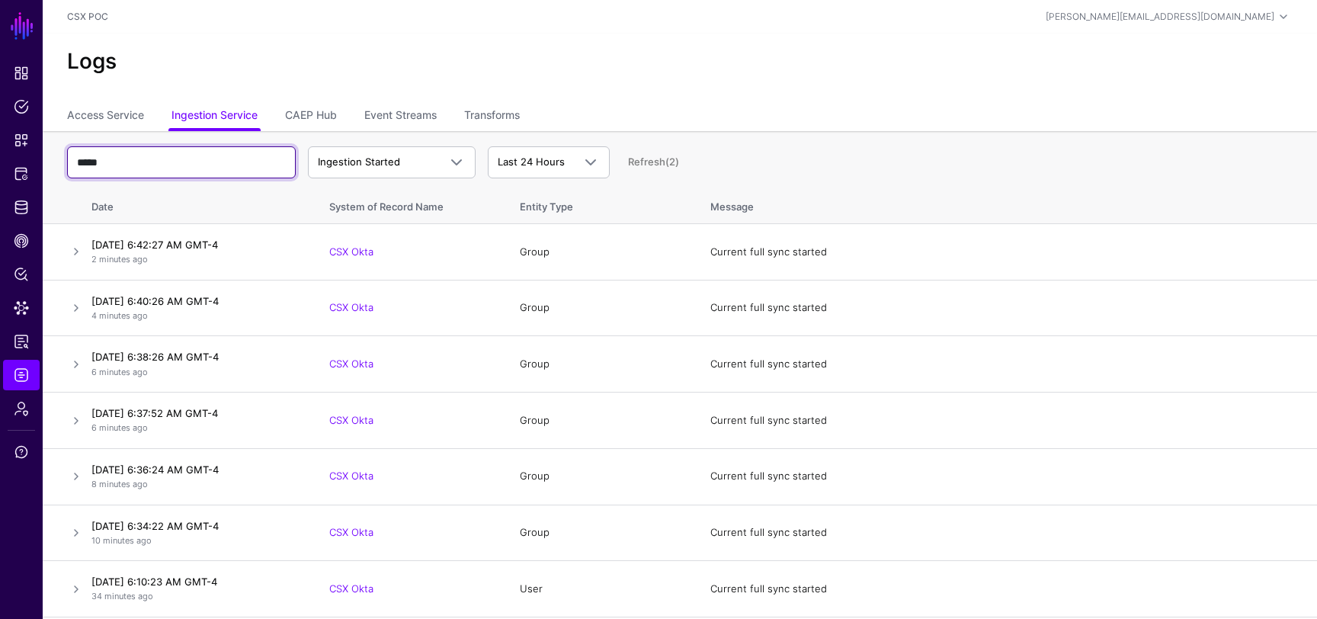
type input "*****"
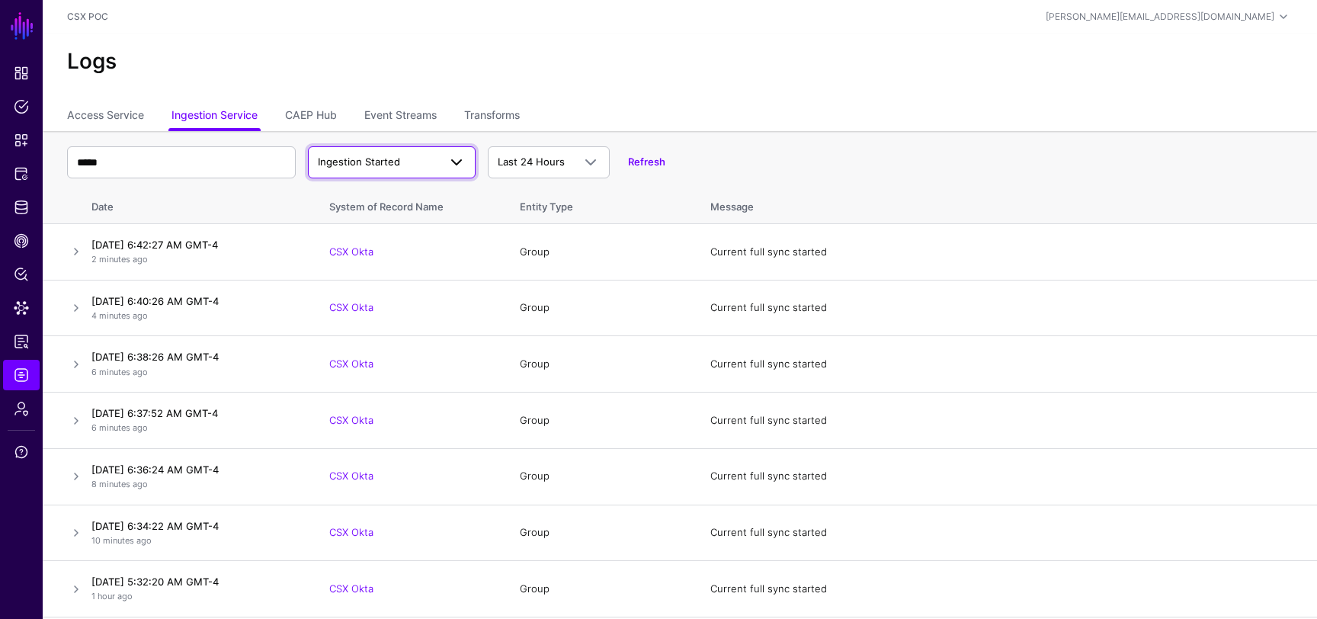
click at [404, 158] on span "Ingestion Started" at bounding box center [378, 162] width 120 height 15
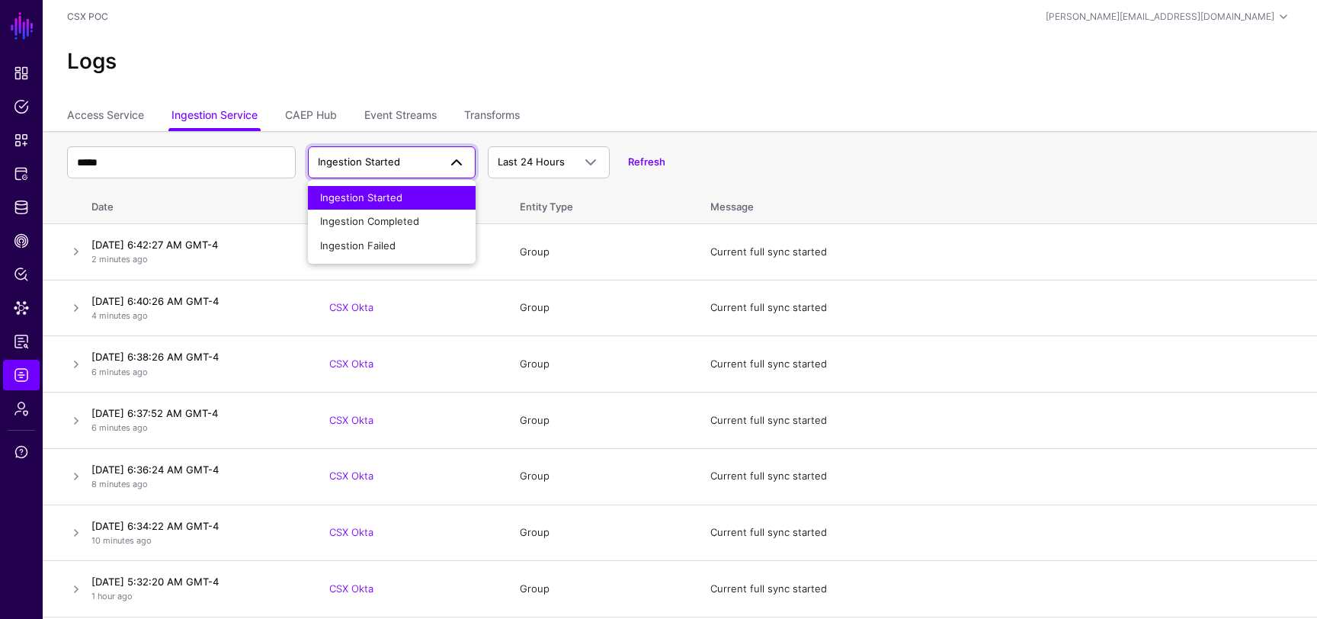
click at [592, 120] on ul "Access Service Ingestion Service CAEP Hub Event Streams Transforms" at bounding box center [680, 116] width 1226 height 29
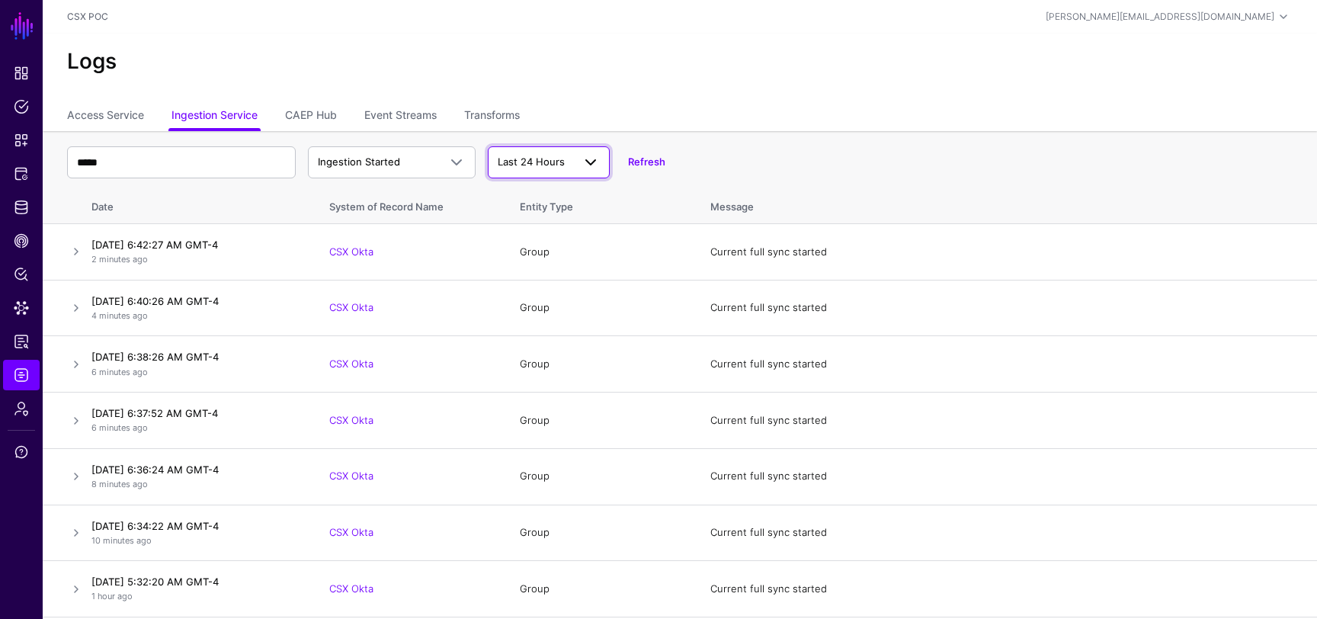
click at [584, 154] on span at bounding box center [591, 162] width 18 height 18
click at [611, 116] on ul "Access Service Ingestion Service CAEP Hub Event Streams Transforms" at bounding box center [680, 116] width 1226 height 29
click at [571, 160] on span "Last 24 Hours" at bounding box center [535, 162] width 75 height 15
click at [604, 125] on ul "Access Service Ingestion Service CAEP Hub Event Streams Transforms" at bounding box center [680, 116] width 1226 height 29
click at [572, 162] on span "Last 24 Hours" at bounding box center [535, 162] width 75 height 15
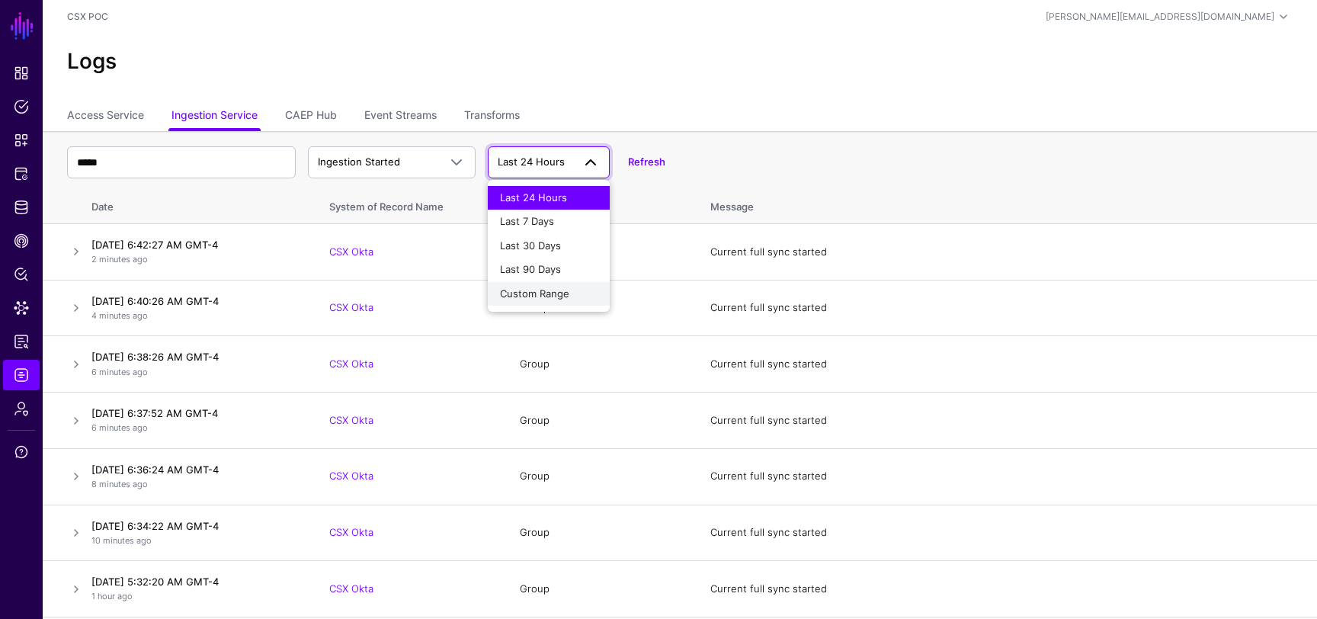
click at [540, 291] on span "Custom Range" at bounding box center [534, 293] width 69 height 12
select select "**"
select select "****"
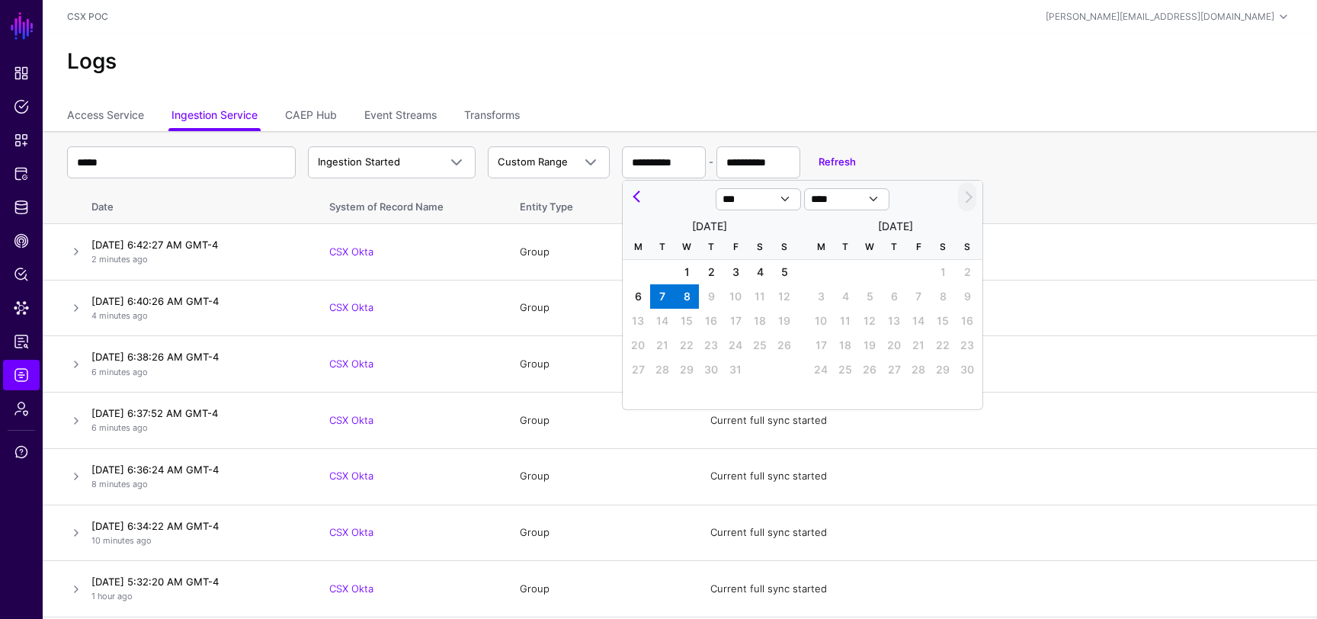
click at [670, 117] on ul "Access Service Ingestion Service CAEP Hub Event Streams Transforms" at bounding box center [680, 116] width 1226 height 29
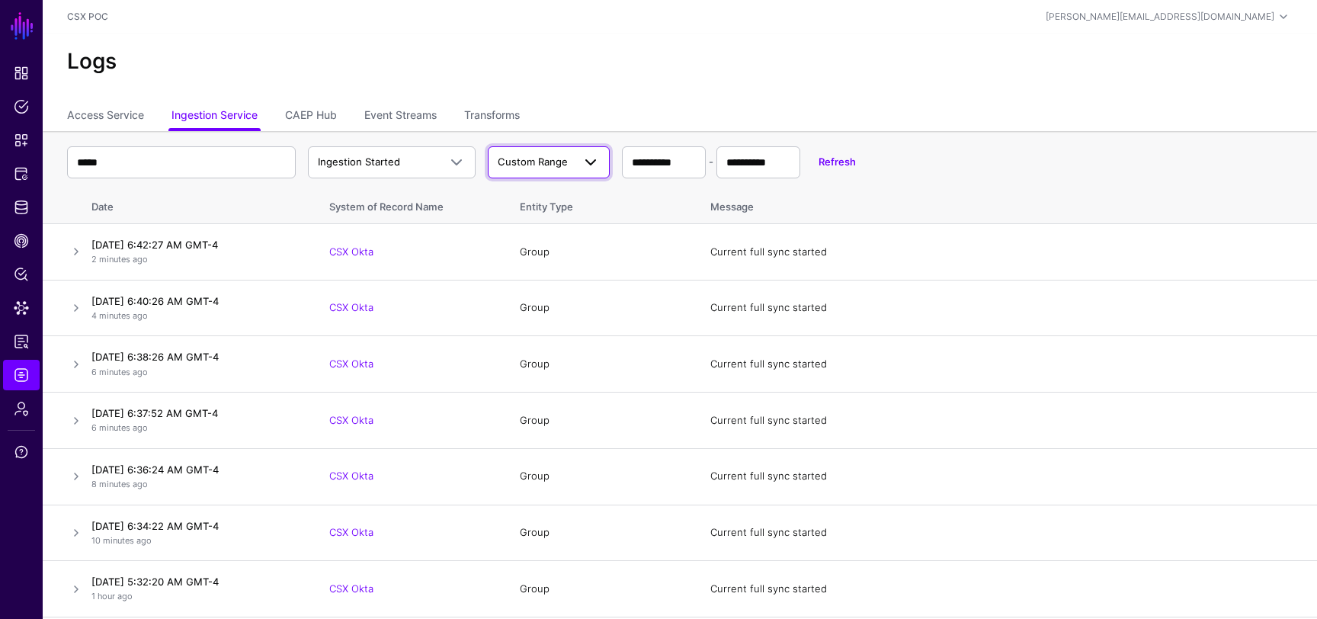
click at [577, 165] on span at bounding box center [585, 162] width 27 height 18
click at [569, 194] on div "Last 24 Hours" at bounding box center [549, 198] width 98 height 15
click at [79, 257] on link at bounding box center [76, 251] width 18 height 18
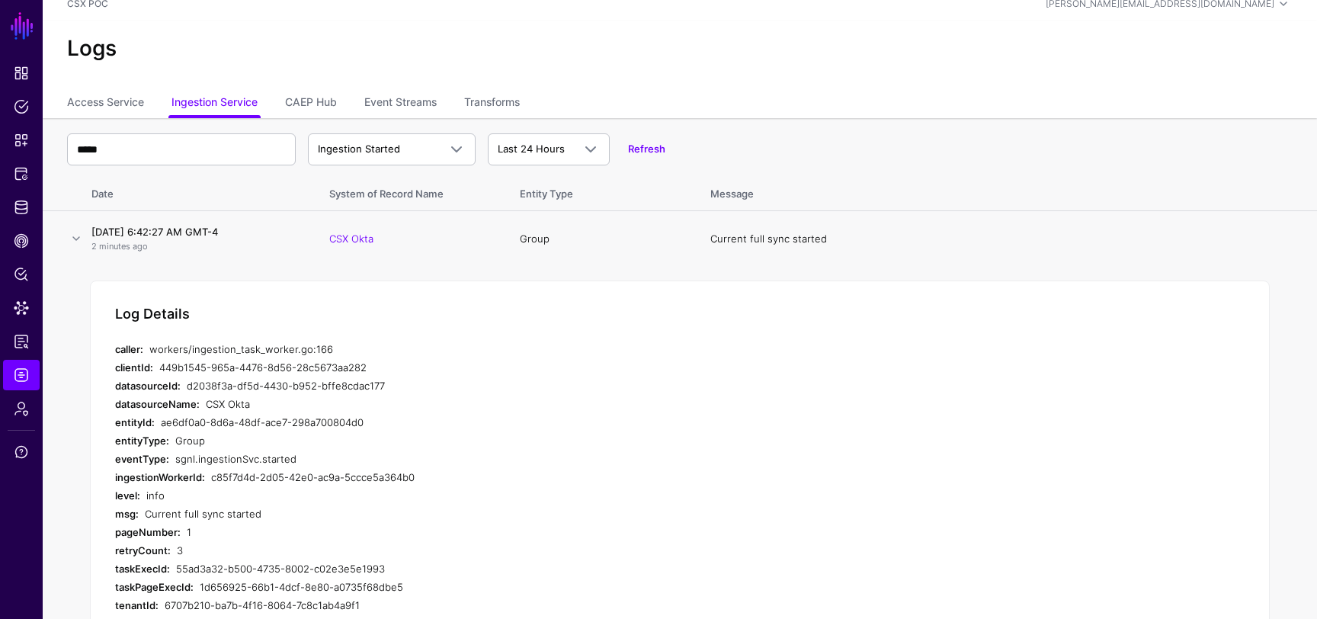
scroll to position [10, 0]
click at [85, 243] on td "October 8, 2025 at 6:42:27 AM GMT-4 2 minutes ago" at bounding box center [199, 242] width 229 height 56
click at [77, 239] on link at bounding box center [76, 241] width 18 height 18
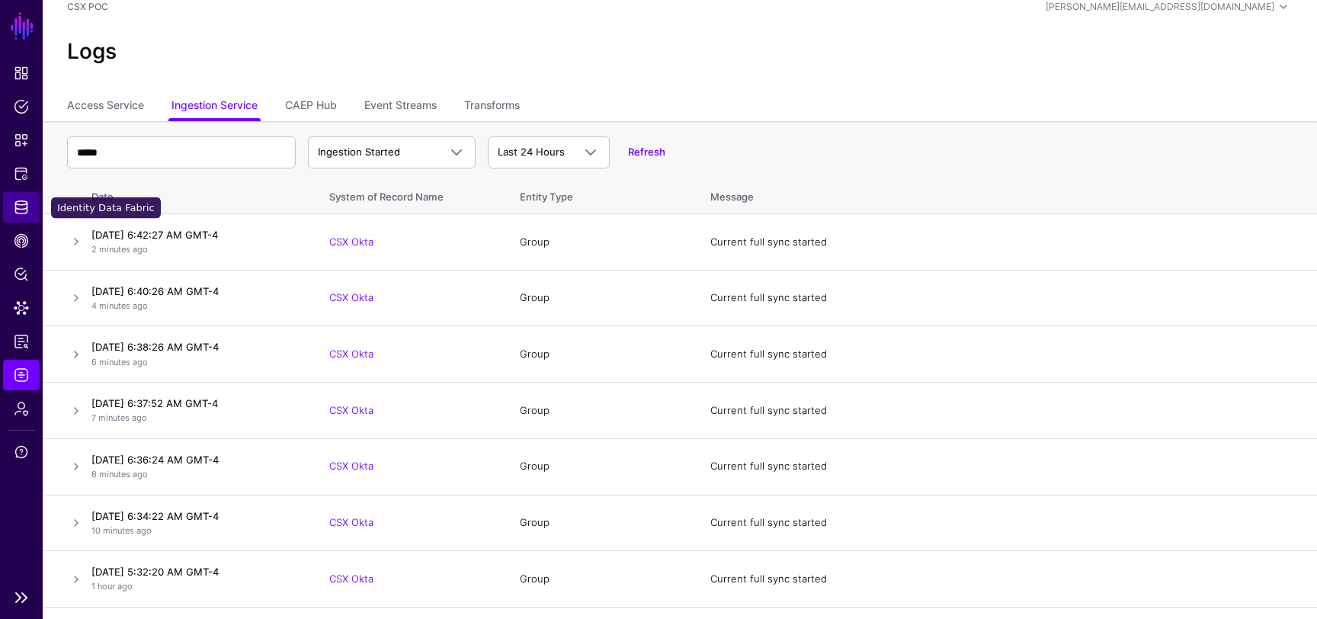
click at [20, 207] on span "Identity Data Fabric" at bounding box center [21, 207] width 15 height 15
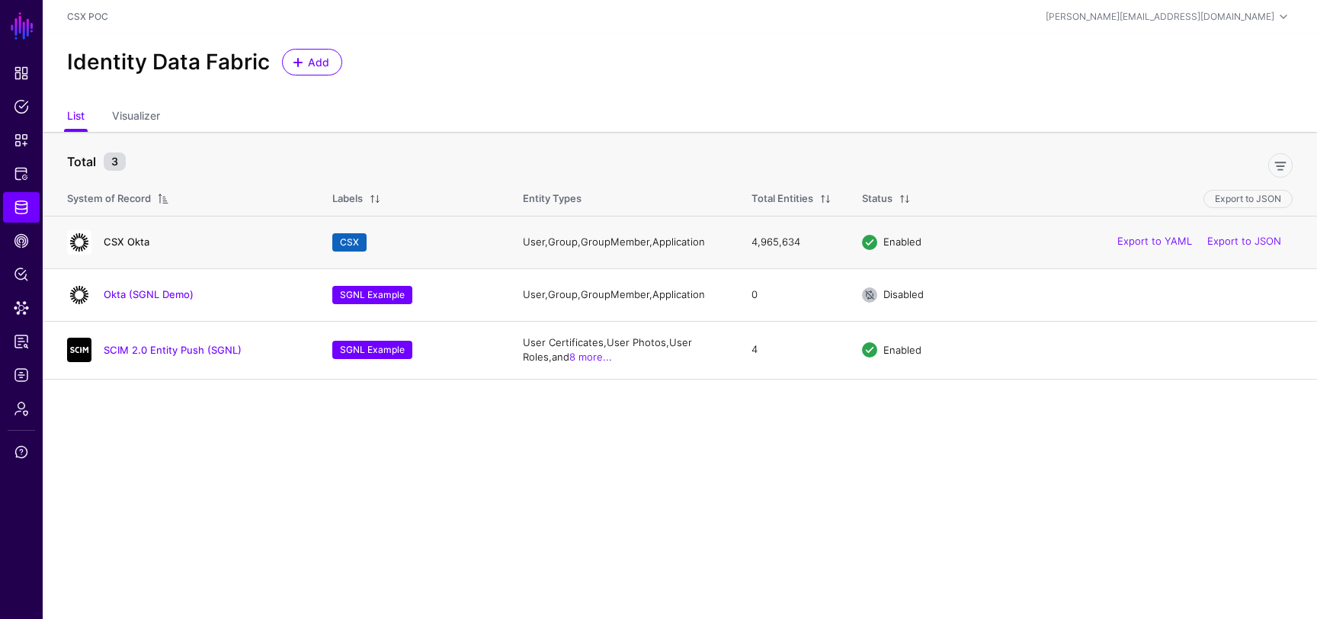
click at [128, 239] on link "CSX Okta" at bounding box center [127, 242] width 46 height 12
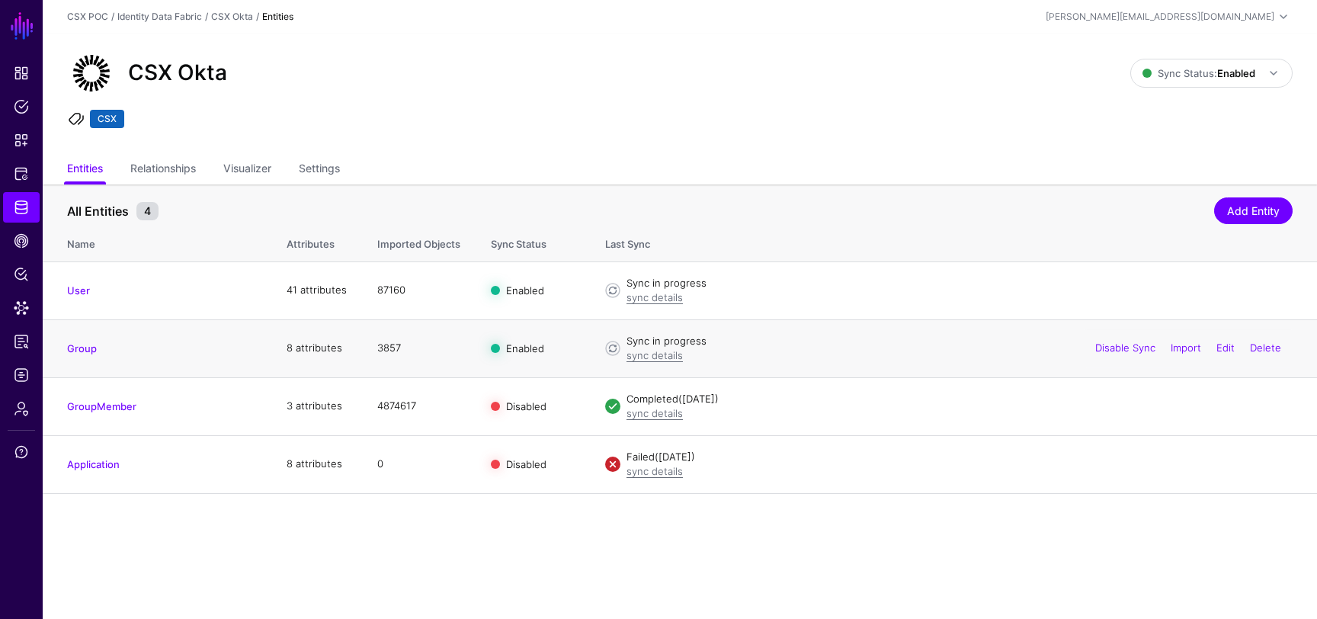
click at [653, 361] on div "sync details" at bounding box center [960, 355] width 666 height 15
click at [661, 358] on link "sync details" at bounding box center [655, 355] width 56 height 12
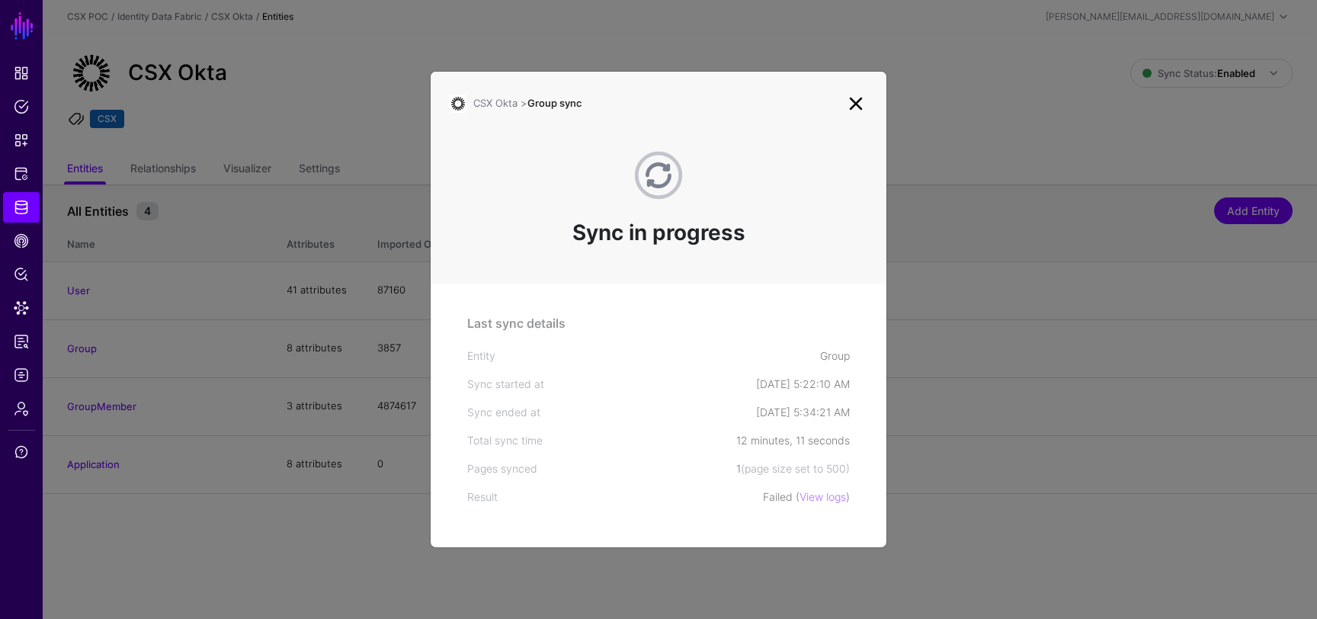
click at [857, 103] on link at bounding box center [856, 103] width 24 height 24
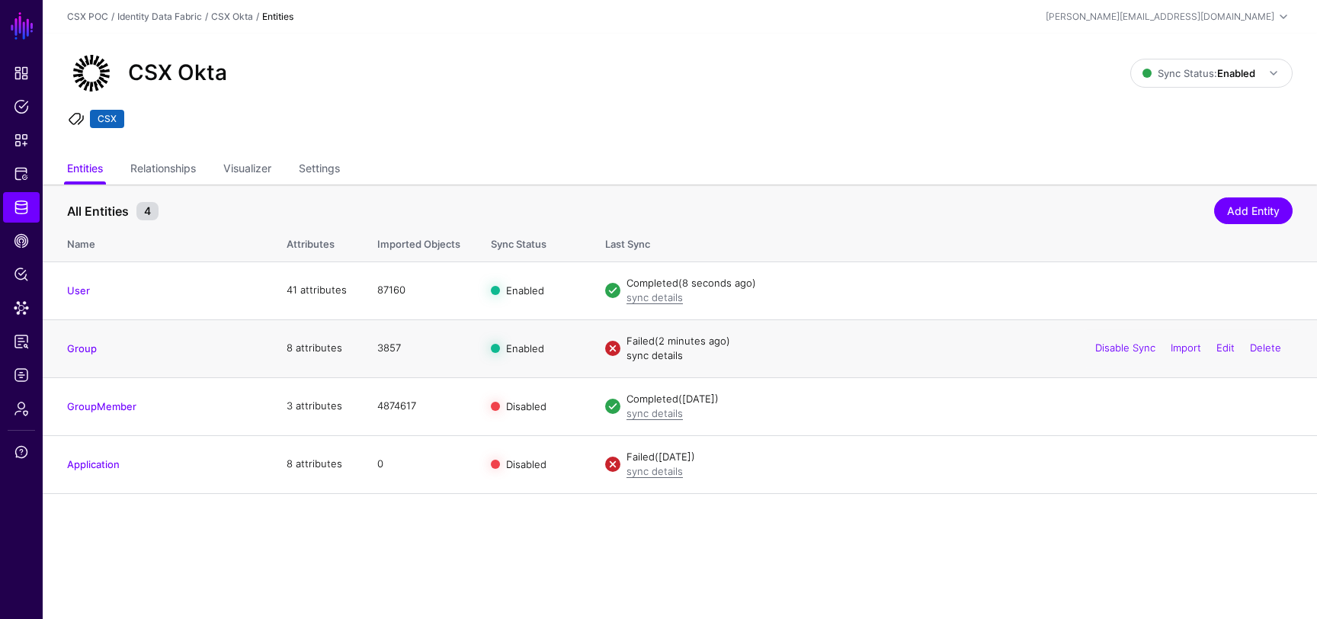
click at [660, 359] on link "sync details" at bounding box center [655, 355] width 56 height 12
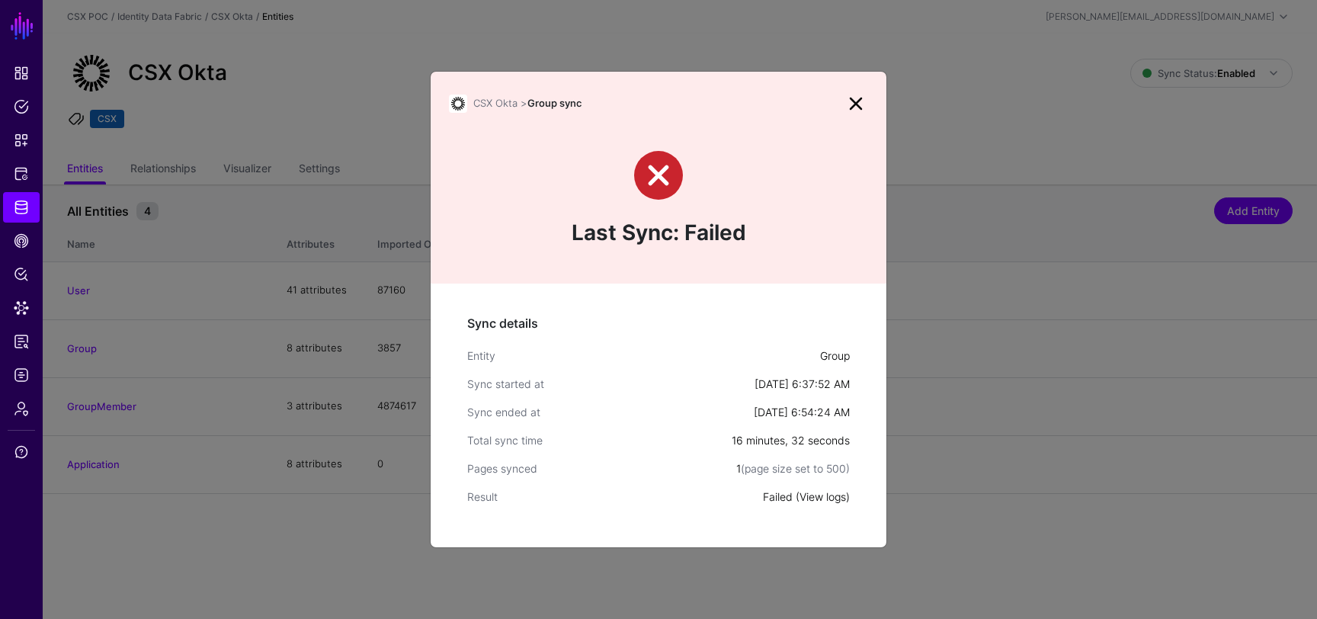
click at [822, 495] on link "View logs" at bounding box center [823, 496] width 46 height 13
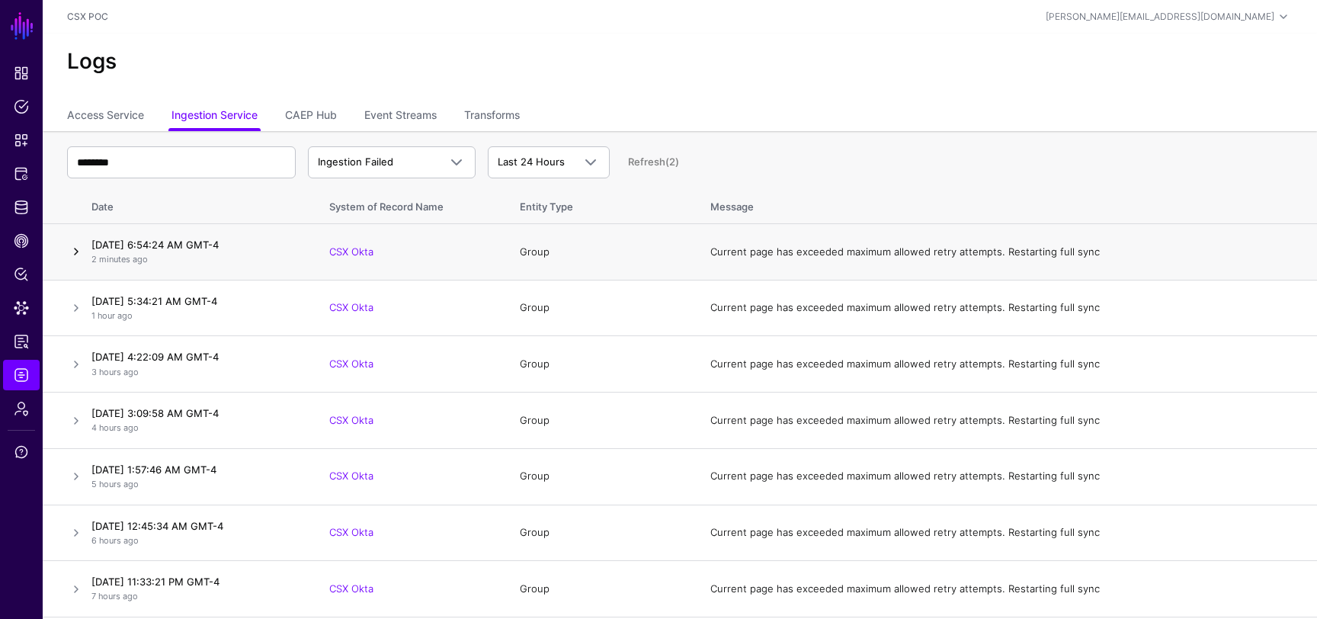
click at [79, 258] on link at bounding box center [76, 251] width 18 height 18
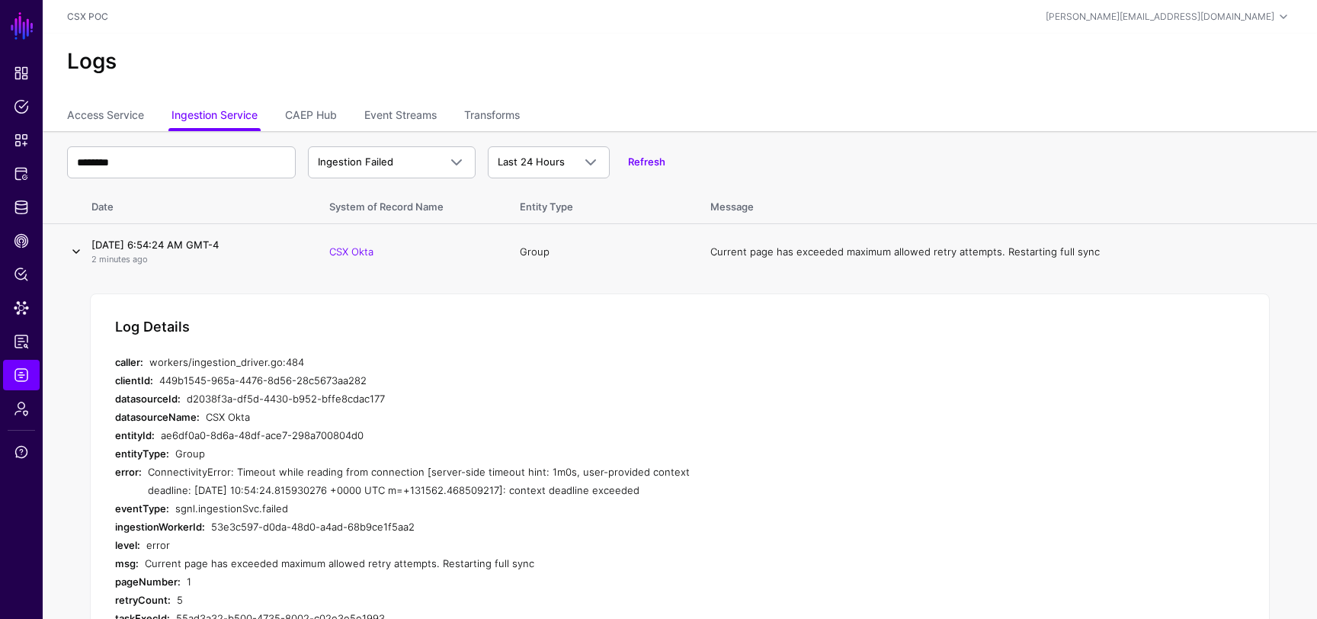
click at [73, 248] on link at bounding box center [76, 251] width 18 height 18
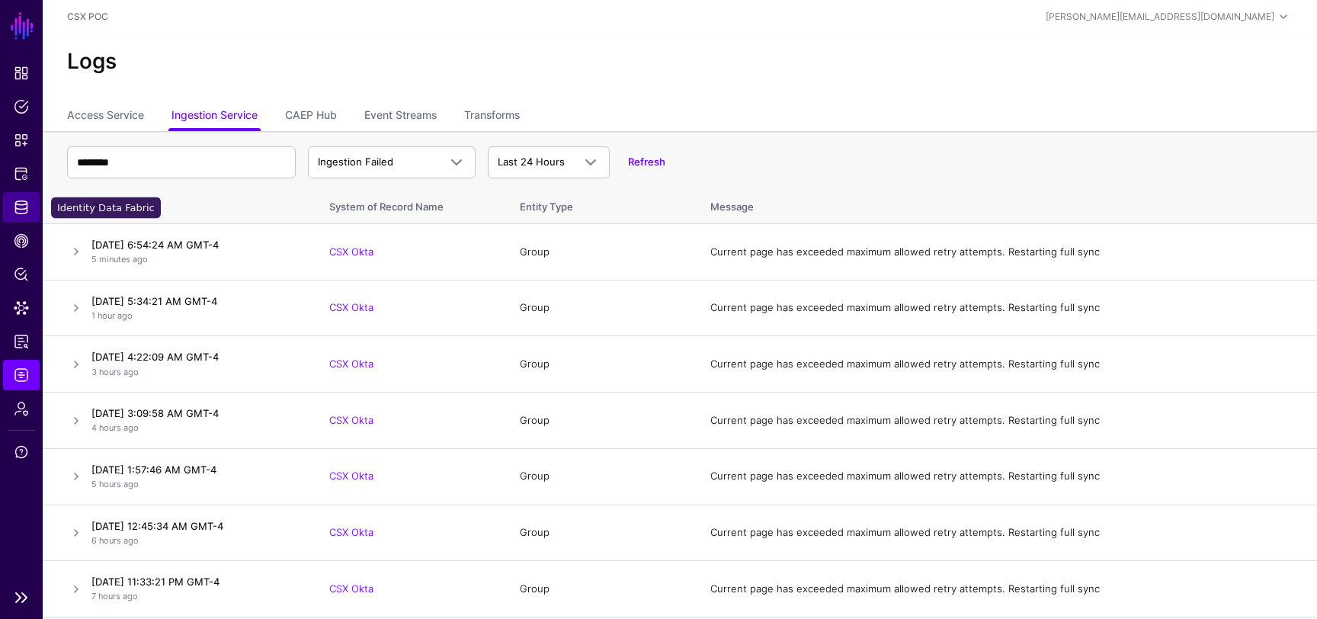
click at [21, 206] on span "Identity Data Fabric" at bounding box center [21, 207] width 15 height 15
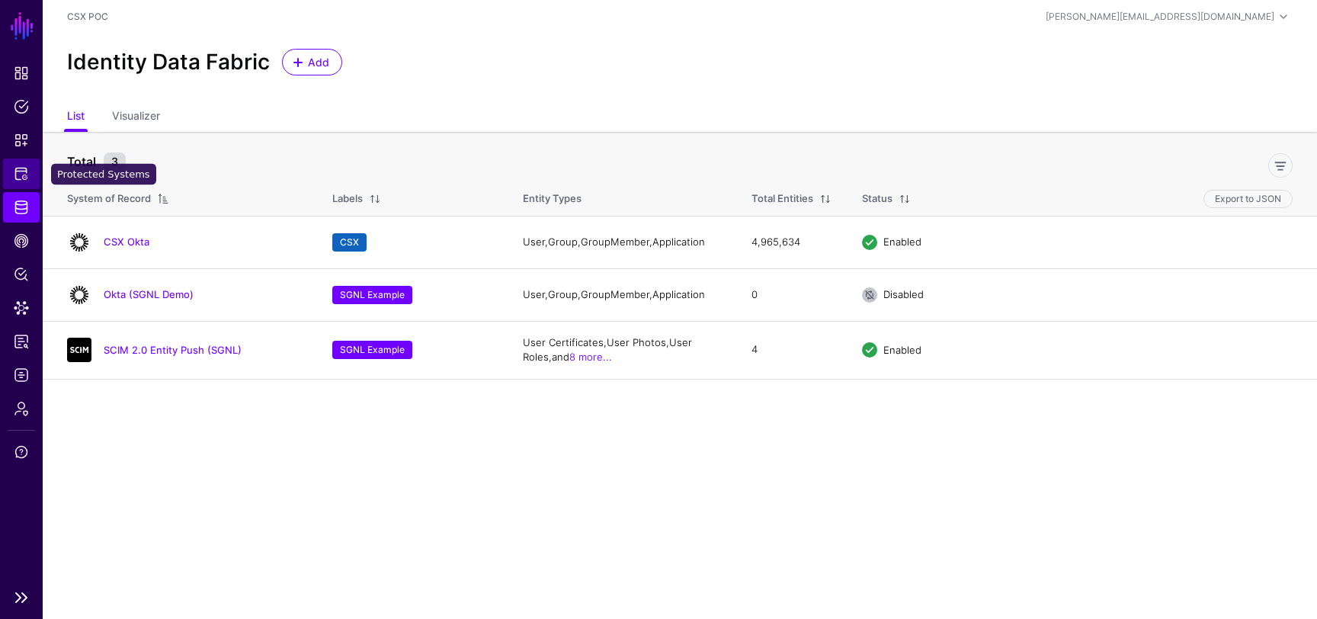
click at [30, 181] on link "Protected Systems" at bounding box center [21, 174] width 37 height 30
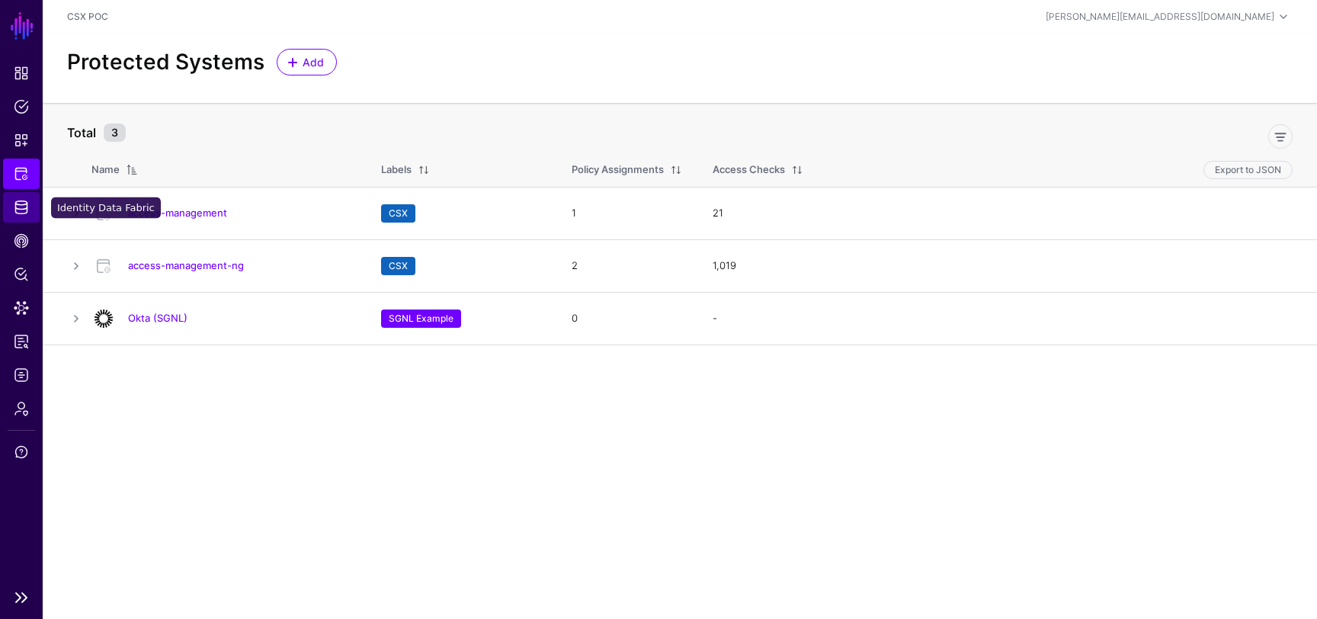
click at [22, 207] on span "Identity Data Fabric" at bounding box center [21, 207] width 15 height 15
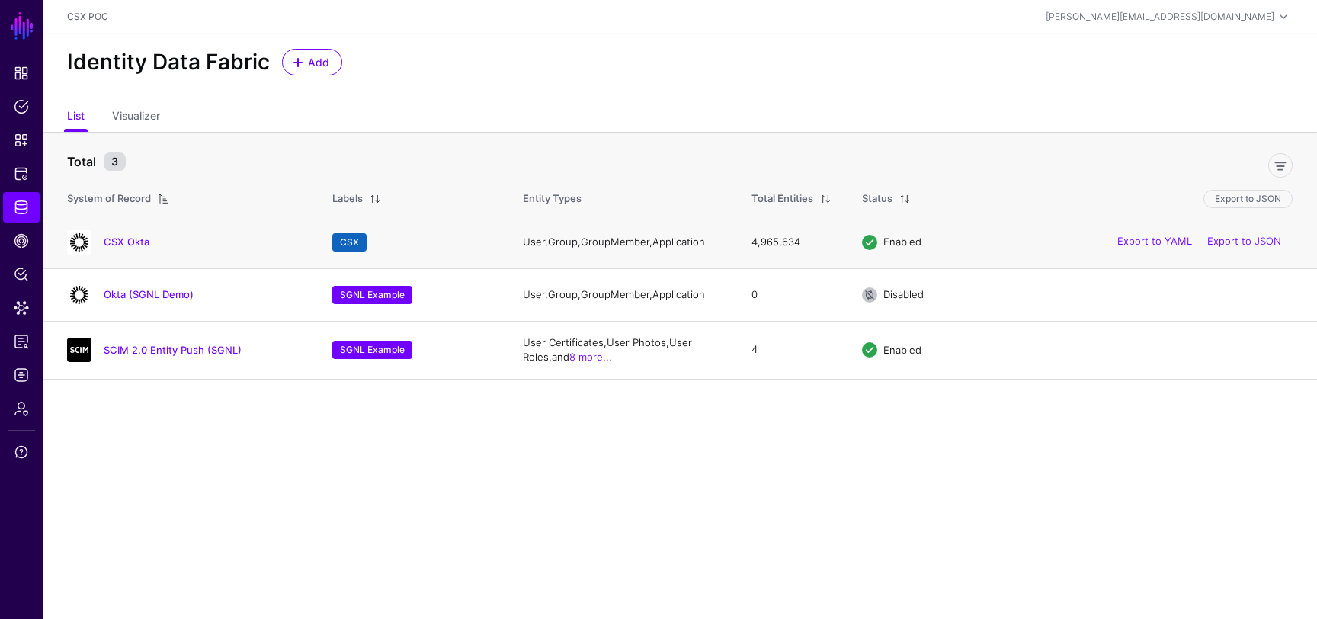
click at [135, 258] on td "CSX Okta" at bounding box center [180, 242] width 274 height 53
click at [128, 247] on link "CSX Okta" at bounding box center [127, 242] width 46 height 12
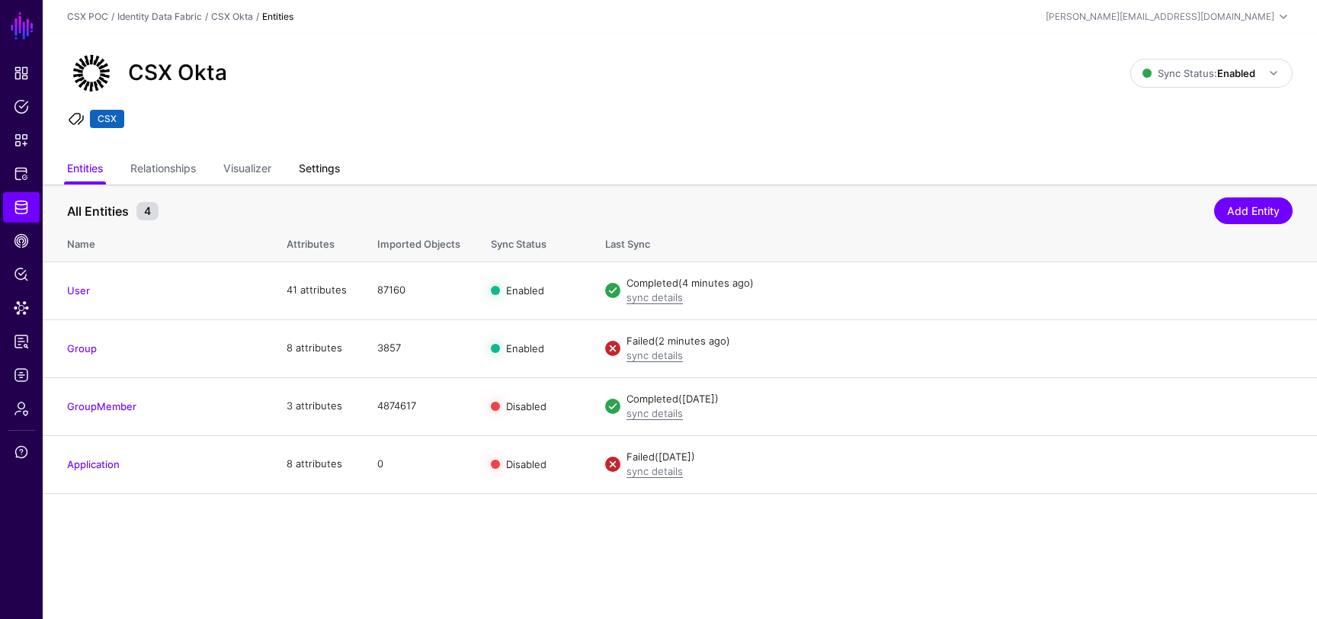
click at [324, 167] on link "Settings" at bounding box center [319, 169] width 41 height 29
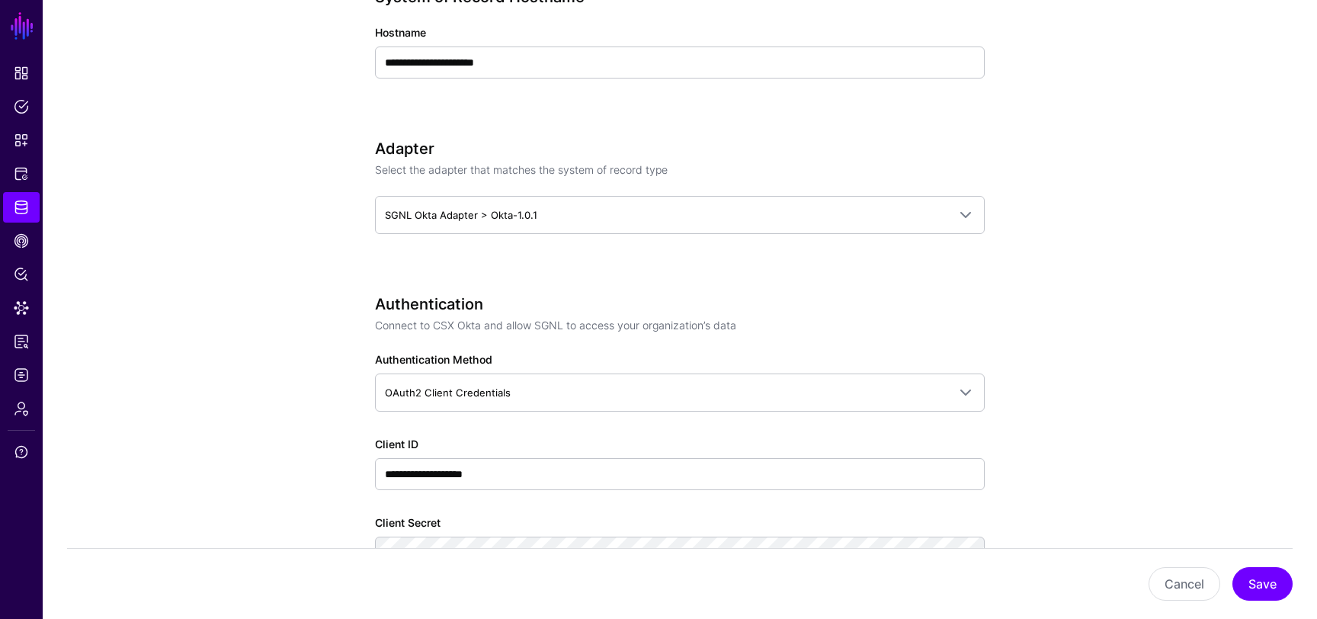
scroll to position [816, 0]
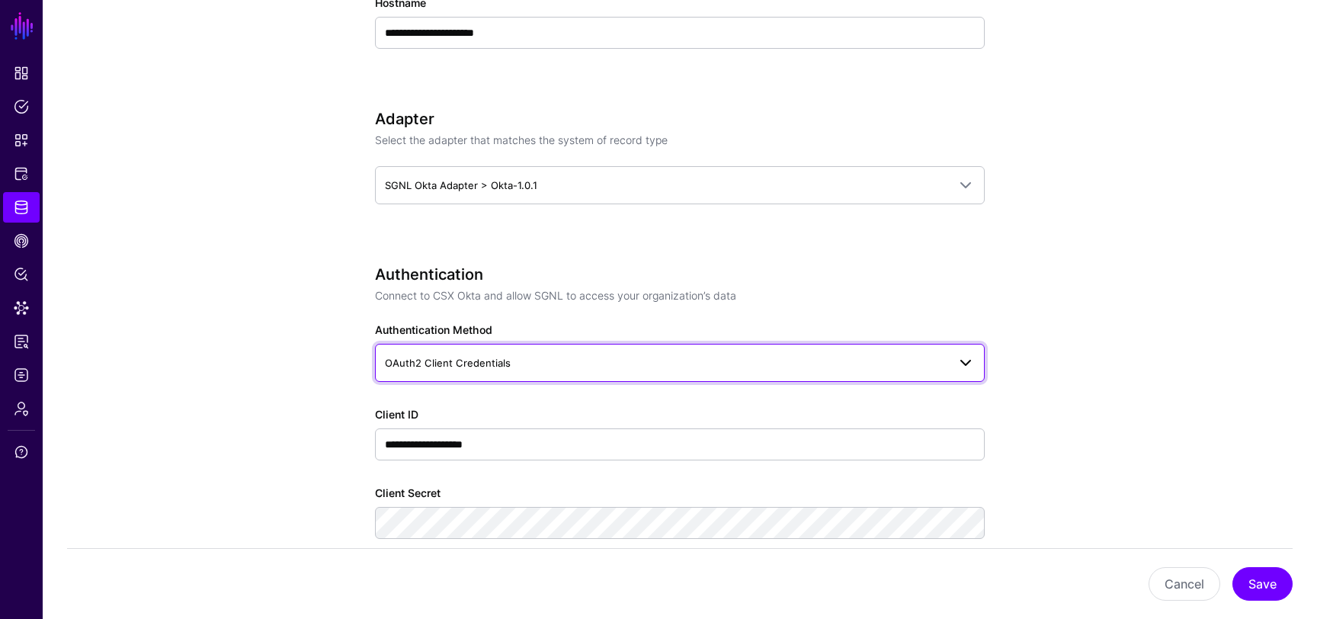
click at [454, 357] on span "OAuth2 Client Credentials" at bounding box center [448, 363] width 126 height 12
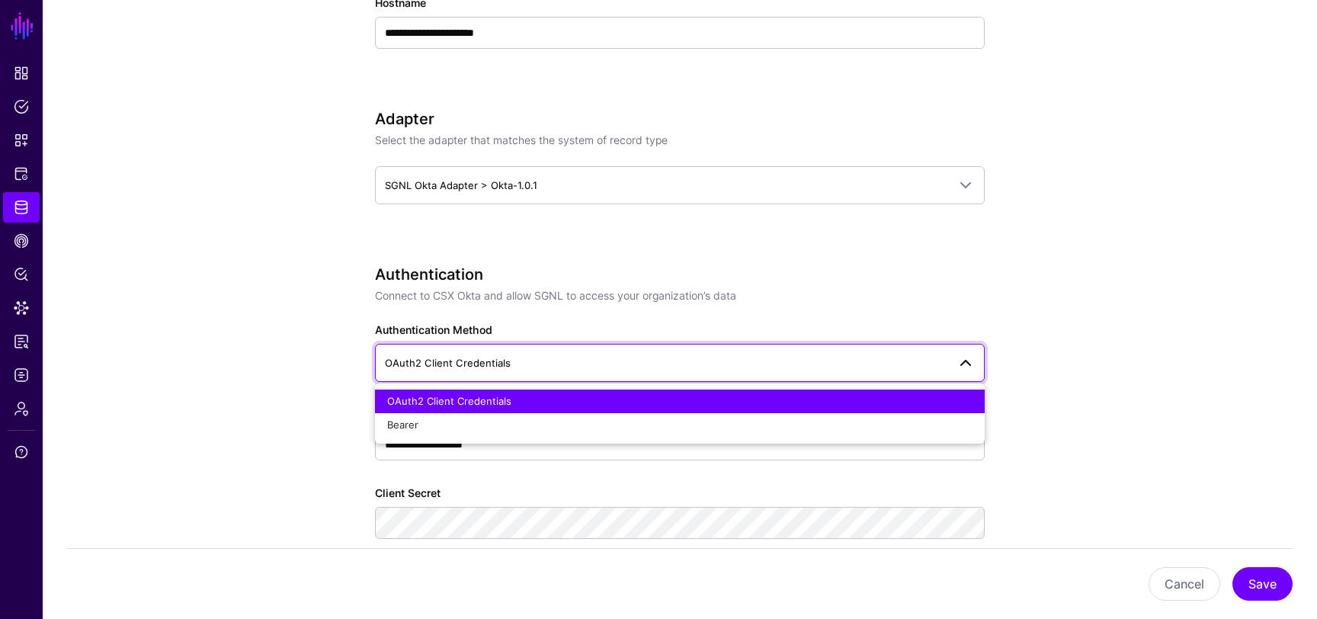
click at [324, 359] on app-datasources-details-form "**********" at bounding box center [680, 624] width 1274 height 2512
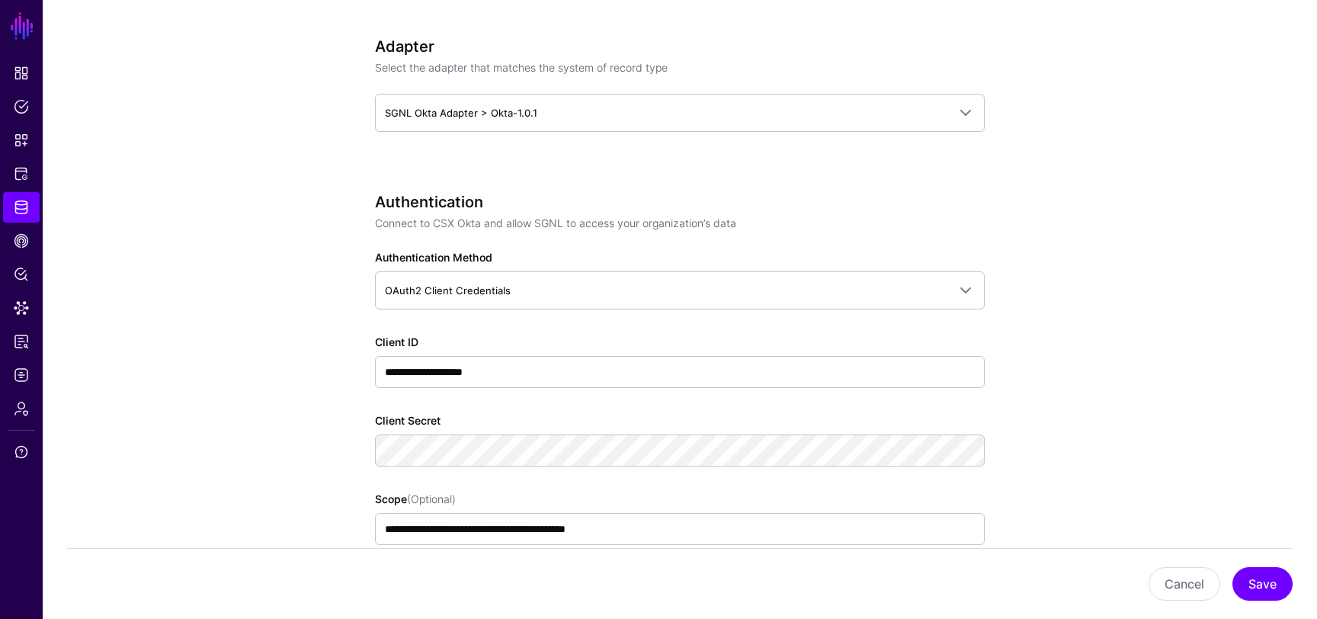
scroll to position [902, 0]
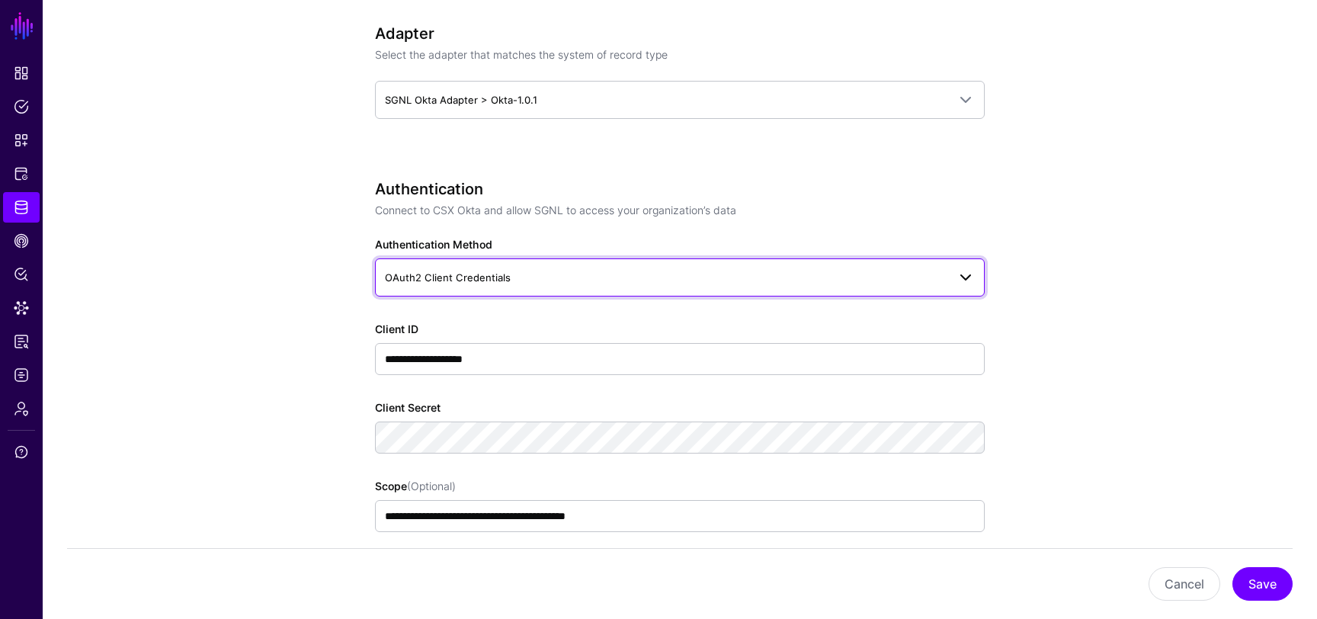
click at [403, 273] on span "OAuth2 Client Credentials" at bounding box center [448, 277] width 126 height 12
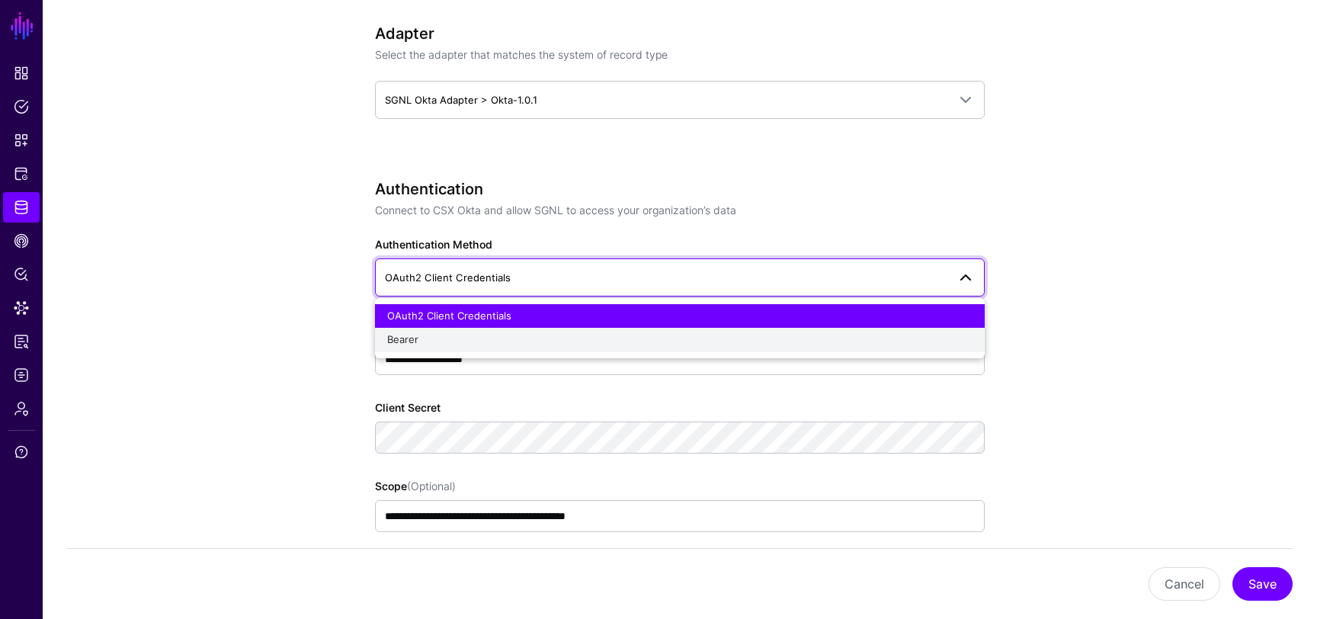
click at [414, 338] on span "Bearer" at bounding box center [402, 339] width 31 height 12
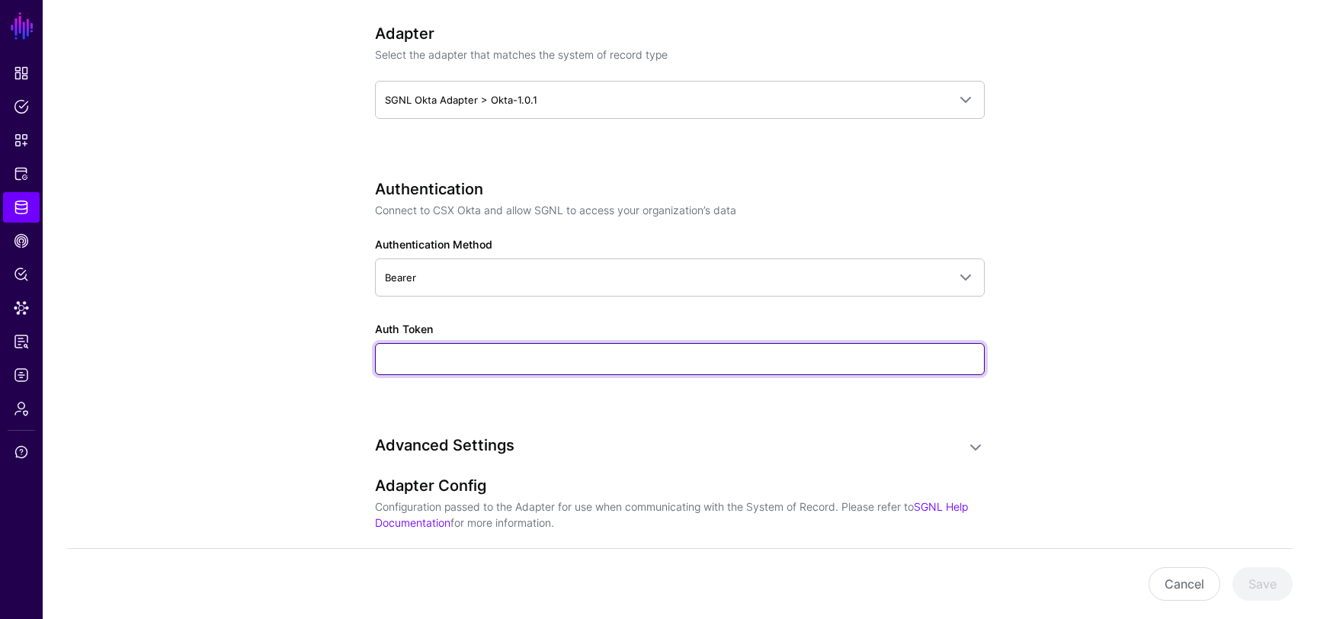
click at [396, 358] on input "Auth Token" at bounding box center [680, 359] width 610 height 32
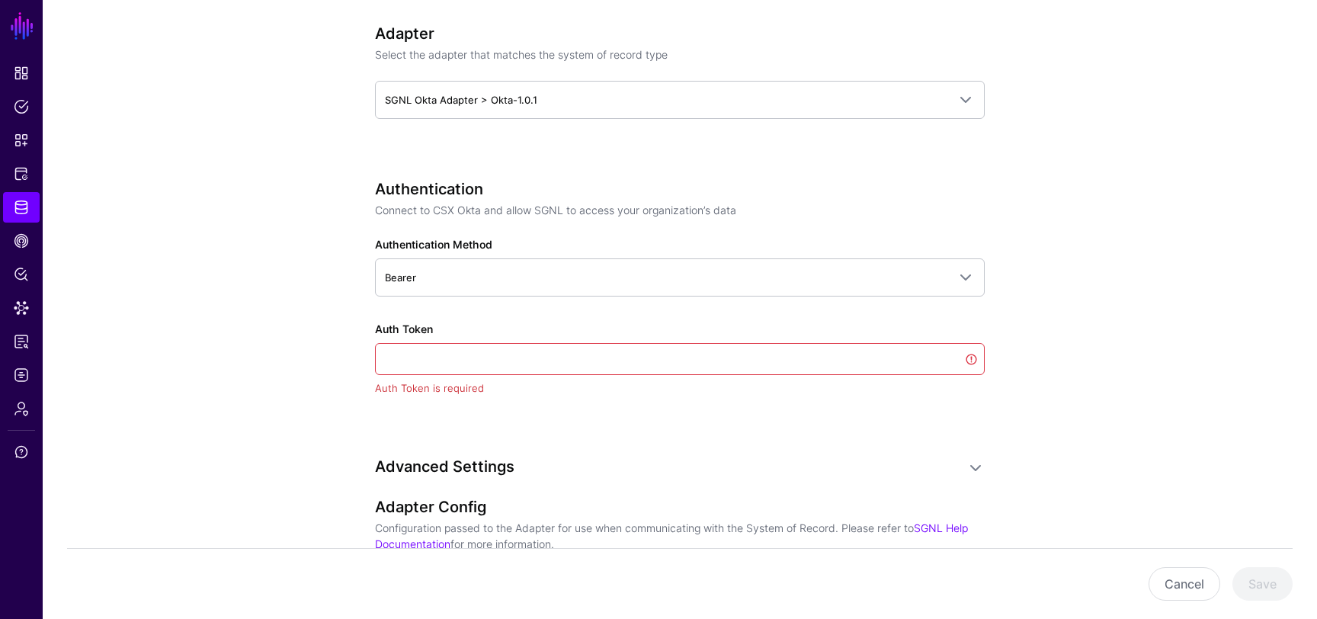
click at [336, 348] on div "**********" at bounding box center [679, 350] width 707 height 2134
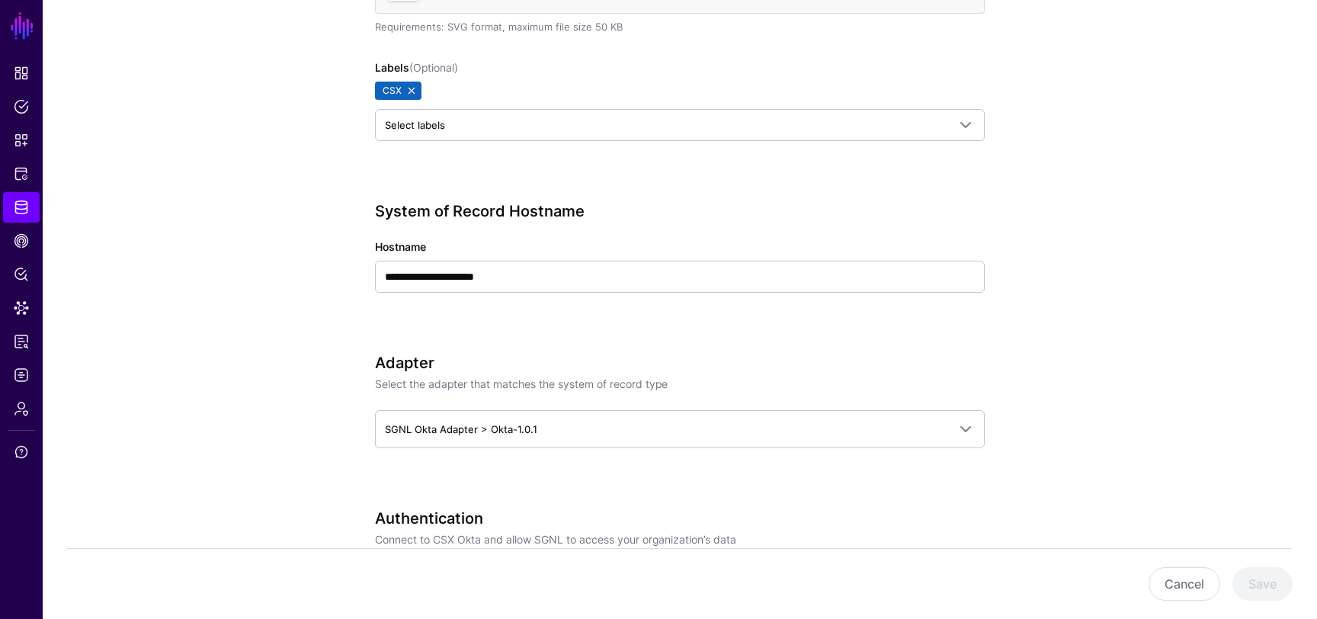
scroll to position [640, 0]
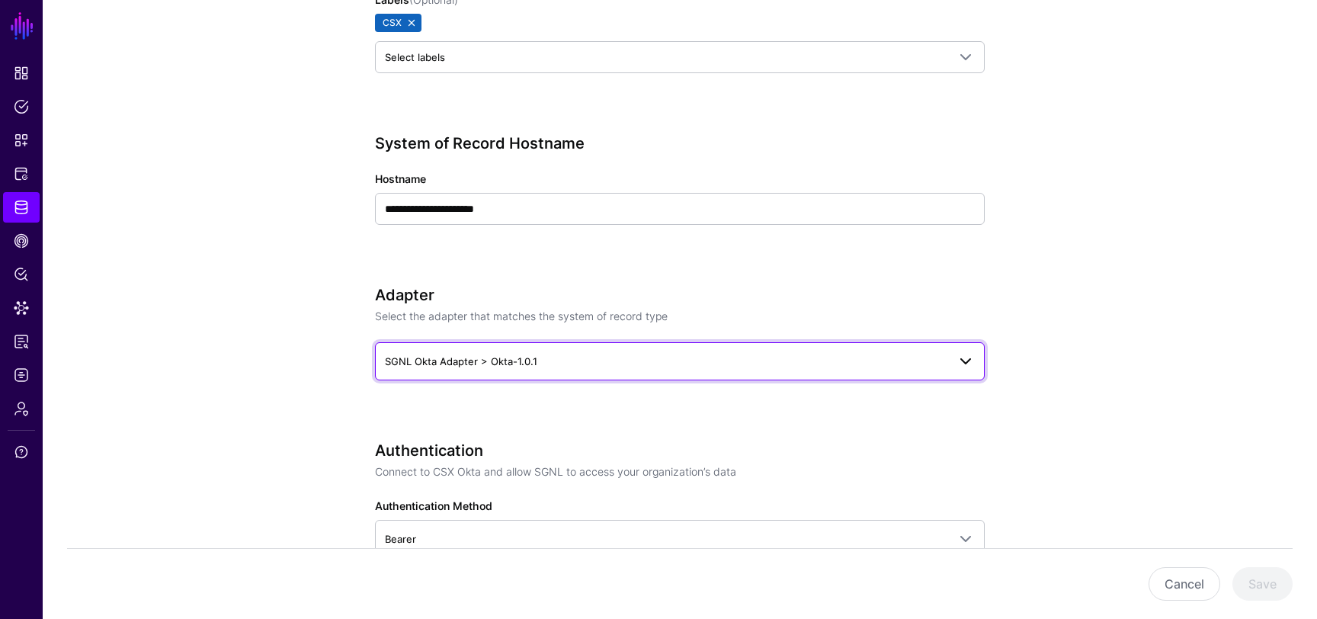
click at [435, 357] on span "SGNL Okta Adapter > Okta-1.0.1" at bounding box center [461, 361] width 152 height 12
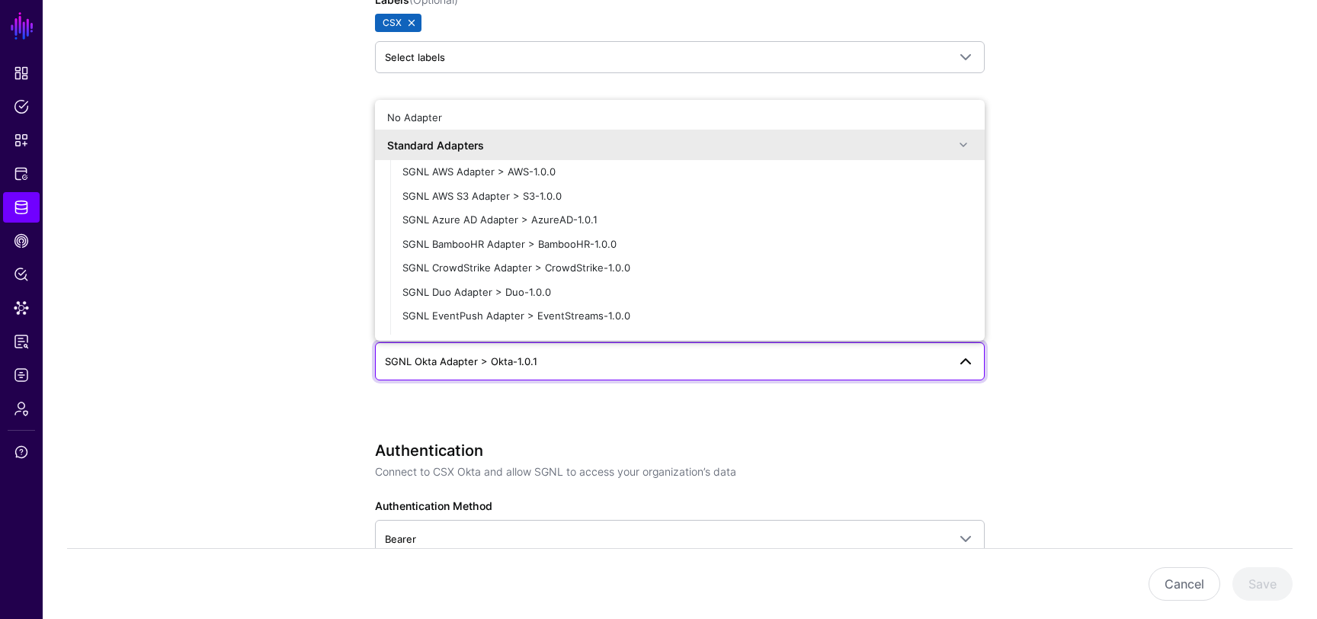
click at [361, 214] on div "**********" at bounding box center [679, 611] width 707 height 2134
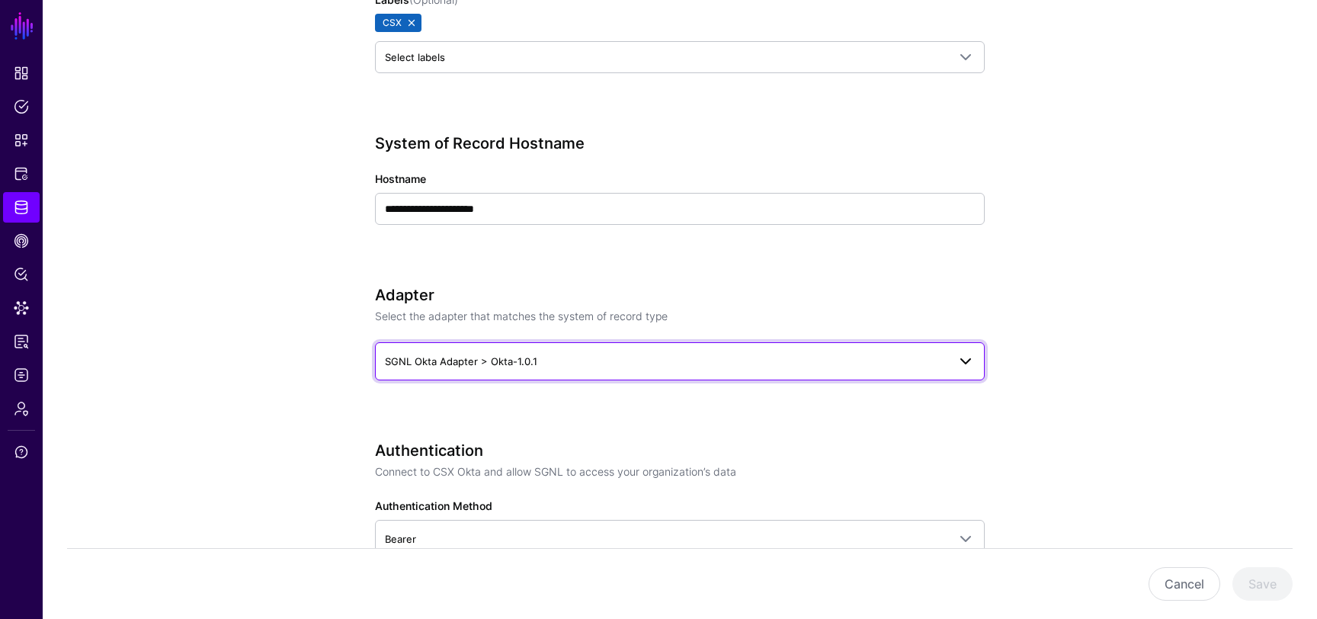
click at [505, 358] on span "SGNL Okta Adapter > Okta-1.0.1" at bounding box center [461, 361] width 152 height 12
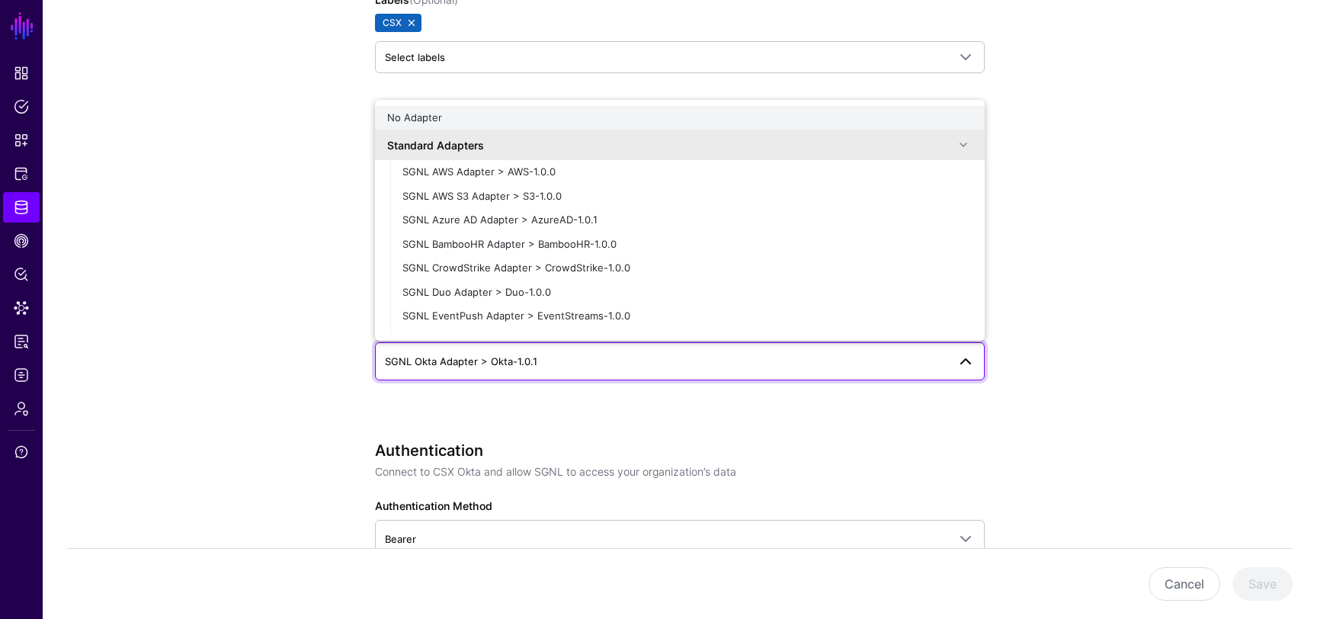
click at [489, 126] on button "No Adapter" at bounding box center [680, 118] width 610 height 24
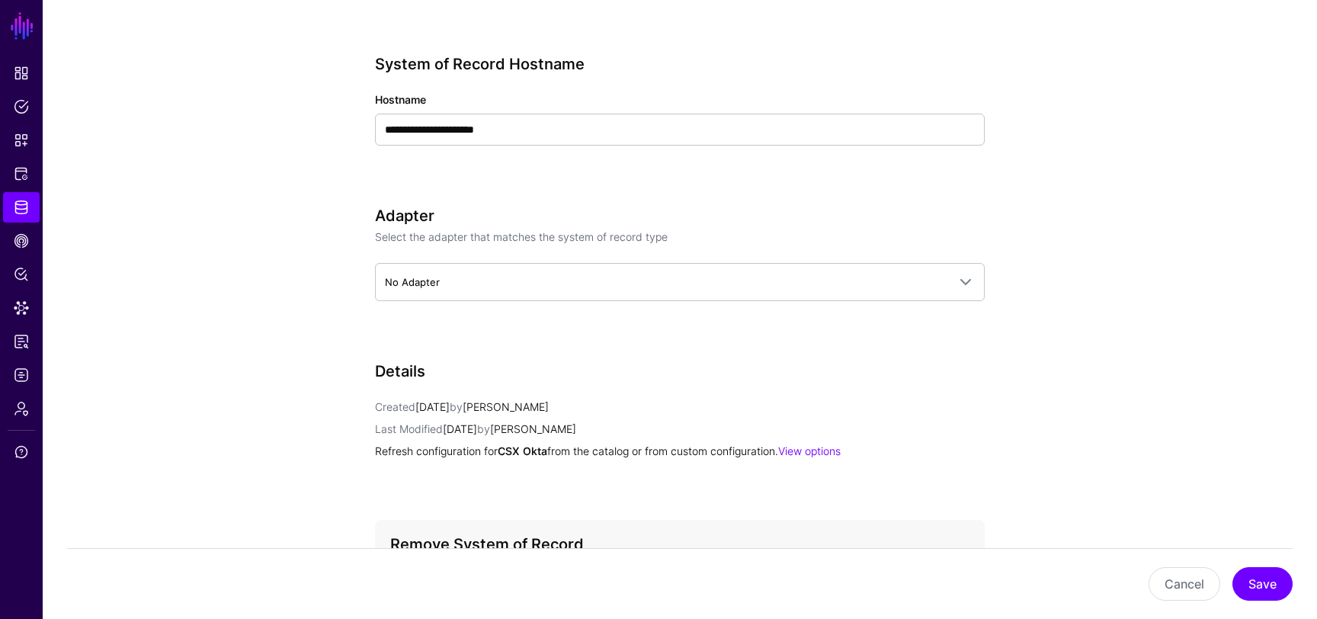
scroll to position [728, 0]
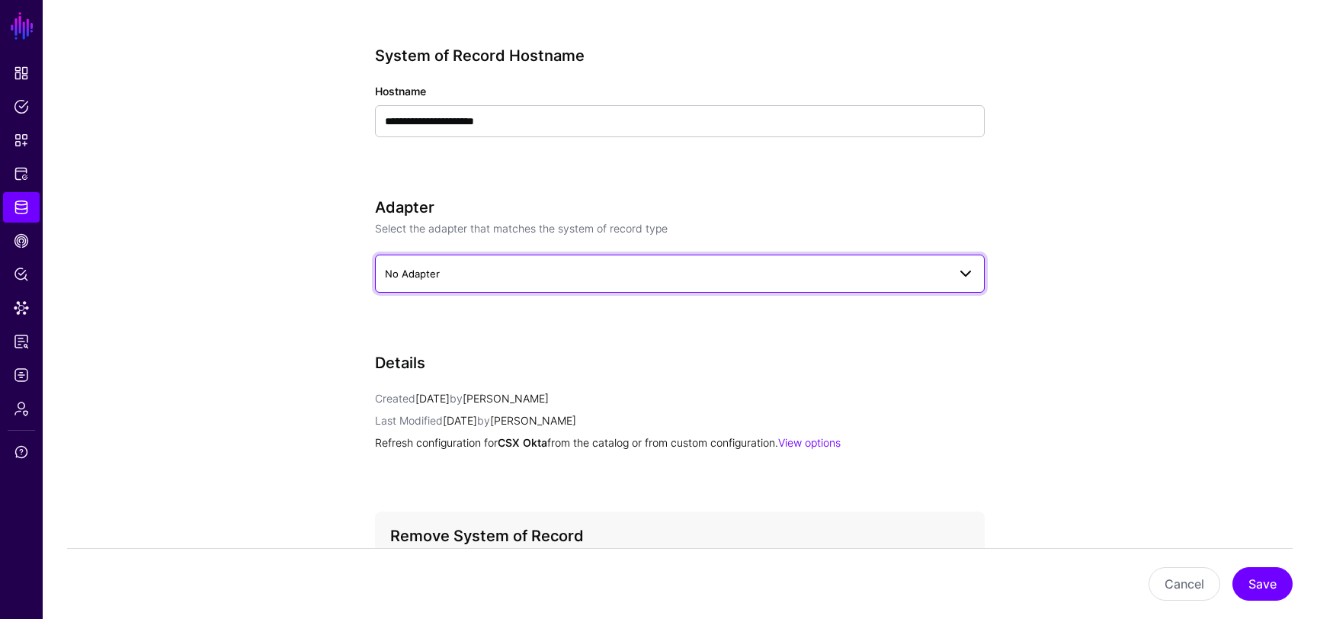
click at [512, 279] on span "No Adapter" at bounding box center [666, 273] width 563 height 17
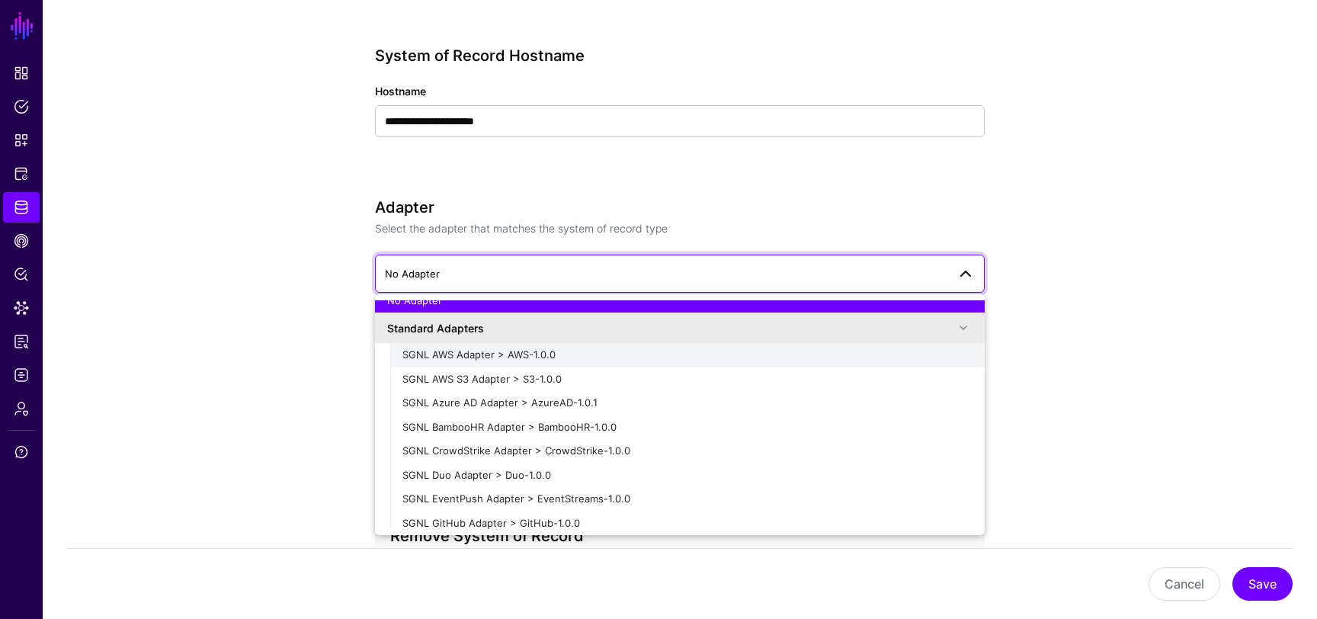
scroll to position [0, 0]
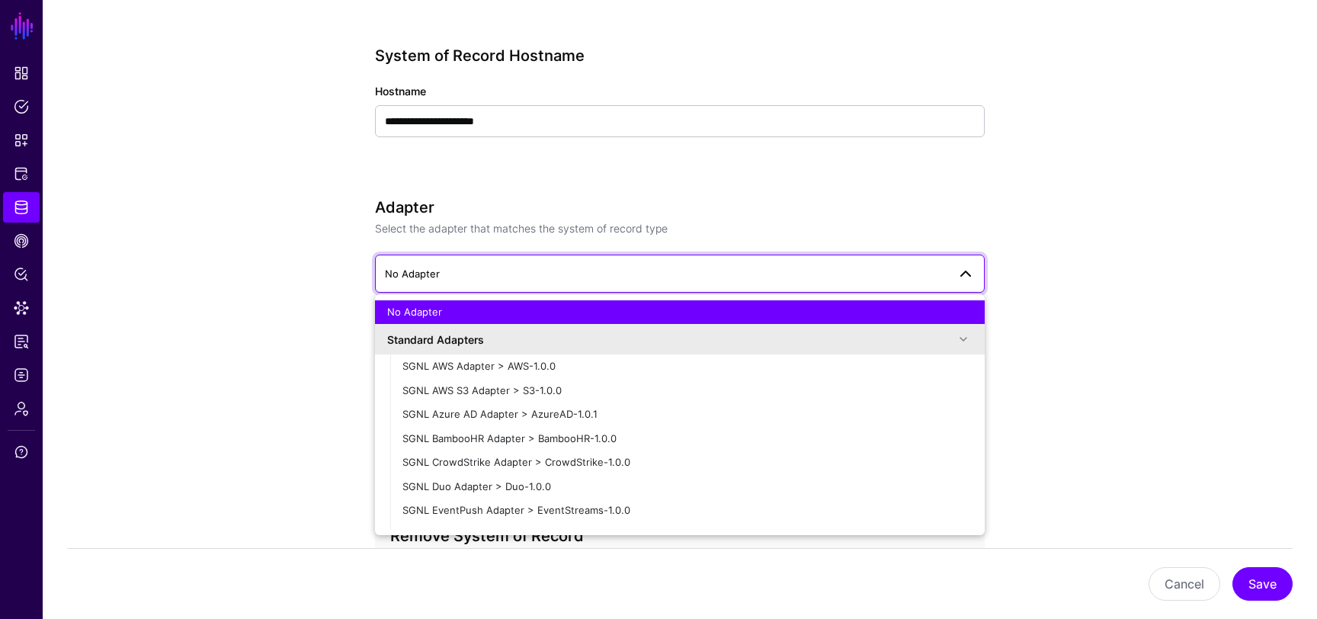
click at [488, 337] on div "Standard Adapters" at bounding box center [670, 340] width 567 height 16
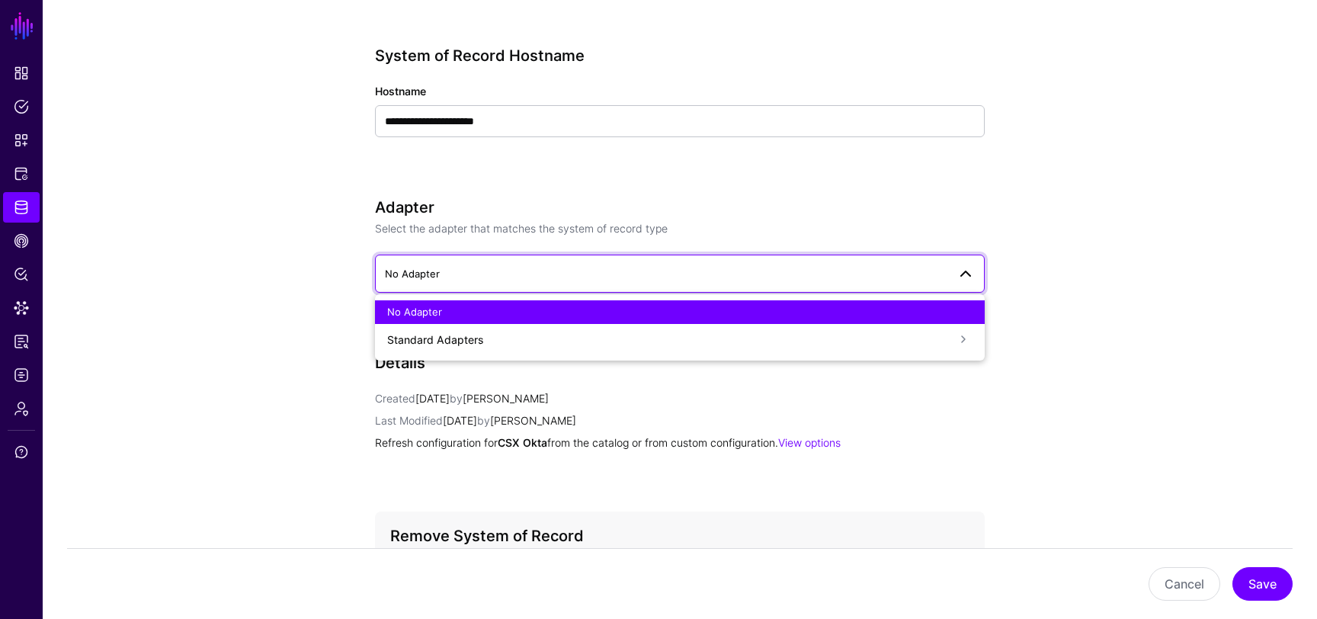
click at [494, 281] on span "No Adapter" at bounding box center [680, 273] width 590 height 18
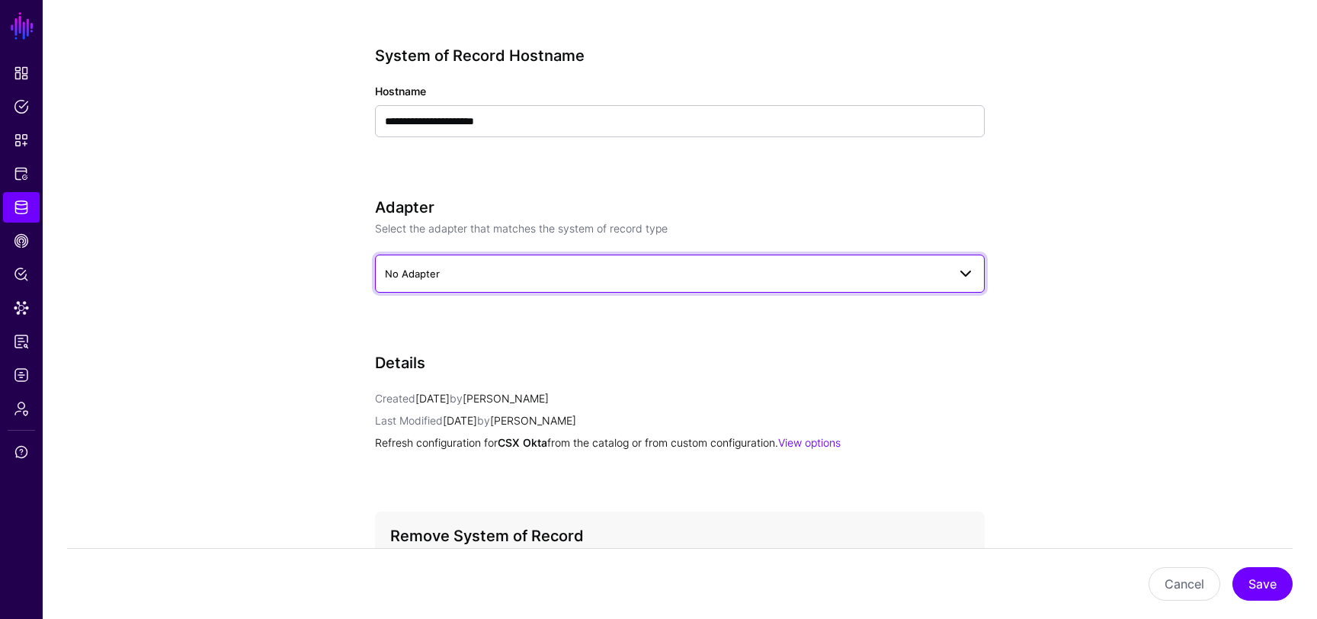
click at [494, 281] on span "No Adapter" at bounding box center [680, 273] width 590 height 18
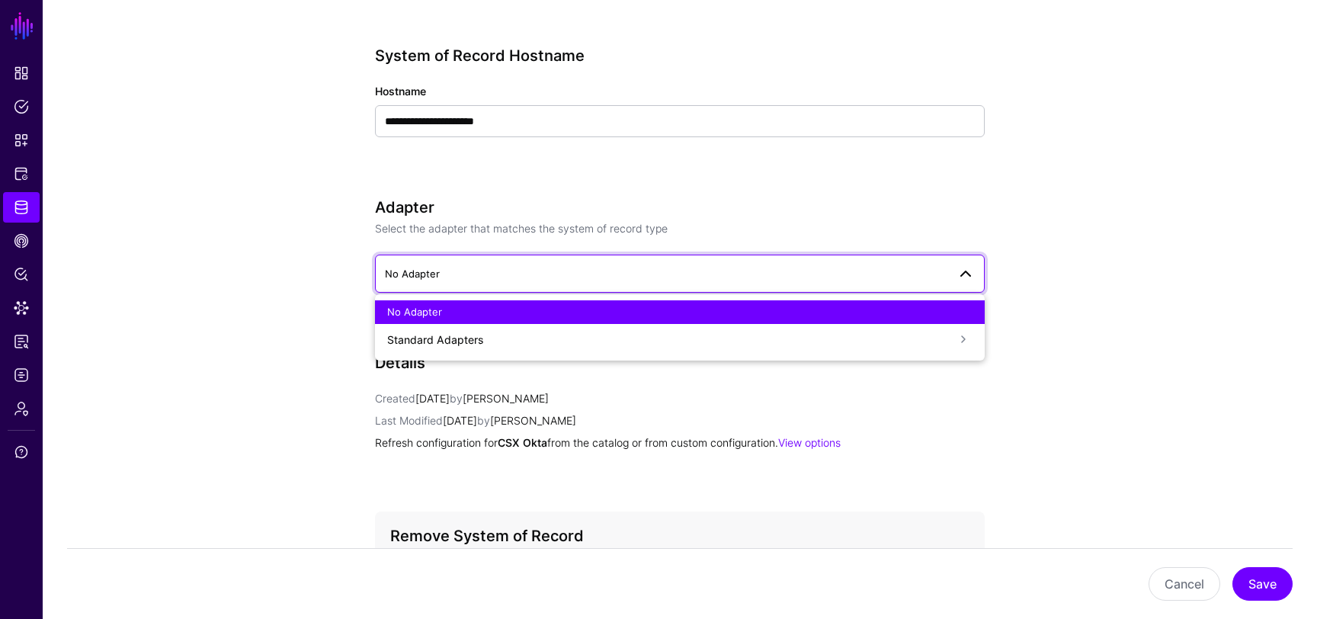
click at [500, 332] on div "Standard Adapters" at bounding box center [670, 340] width 567 height 16
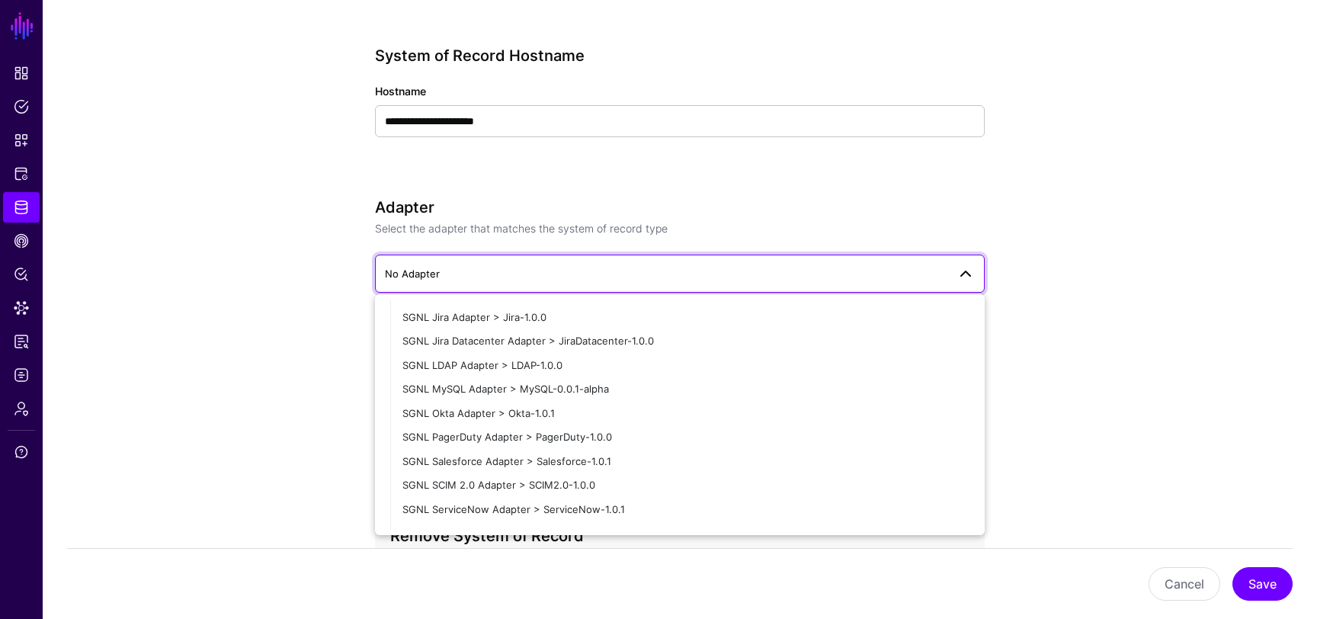
scroll to position [330, 0]
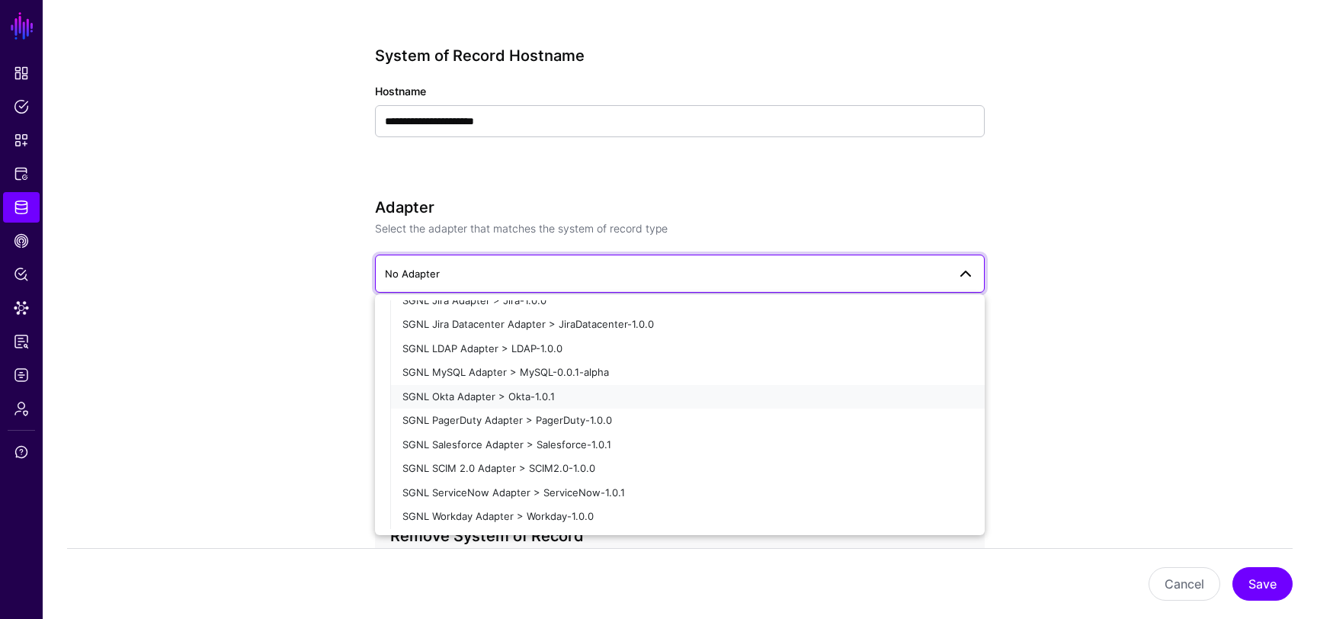
click at [491, 395] on span "SGNL Okta Adapter > Okta-1.0.1" at bounding box center [478, 396] width 152 height 12
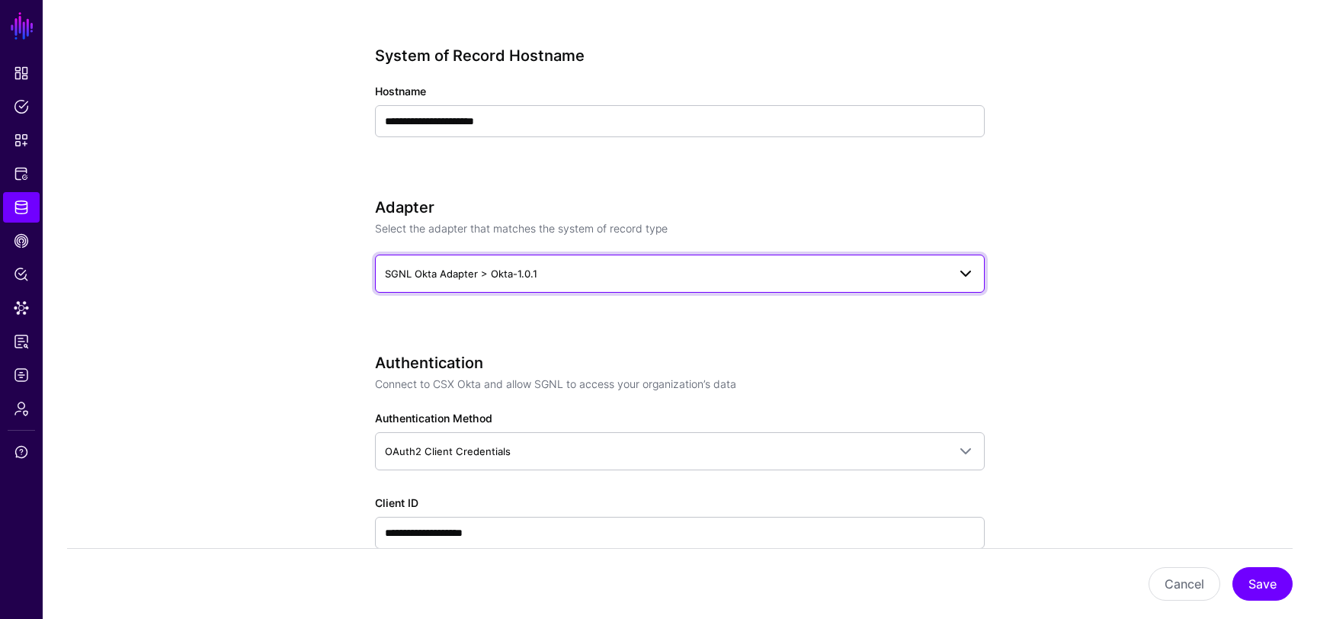
click at [479, 271] on span "SGNL Okta Adapter > Okta-1.0.1" at bounding box center [461, 274] width 152 height 12
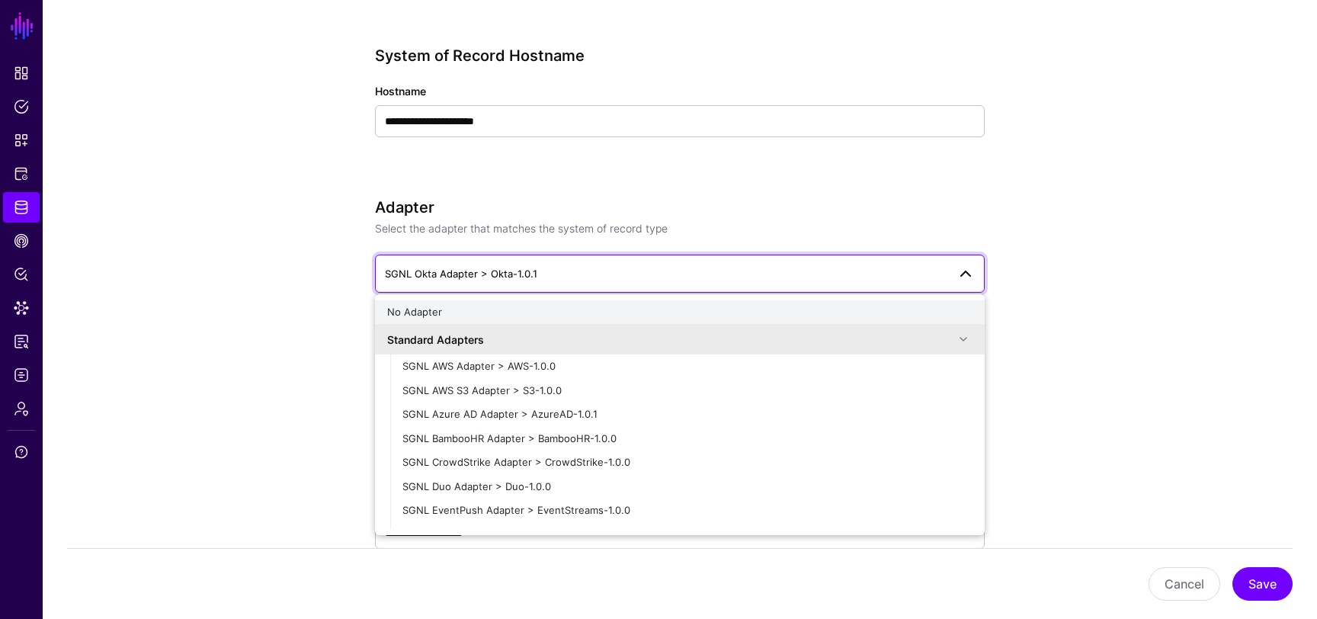
click at [476, 306] on div "No Adapter" at bounding box center [679, 312] width 585 height 15
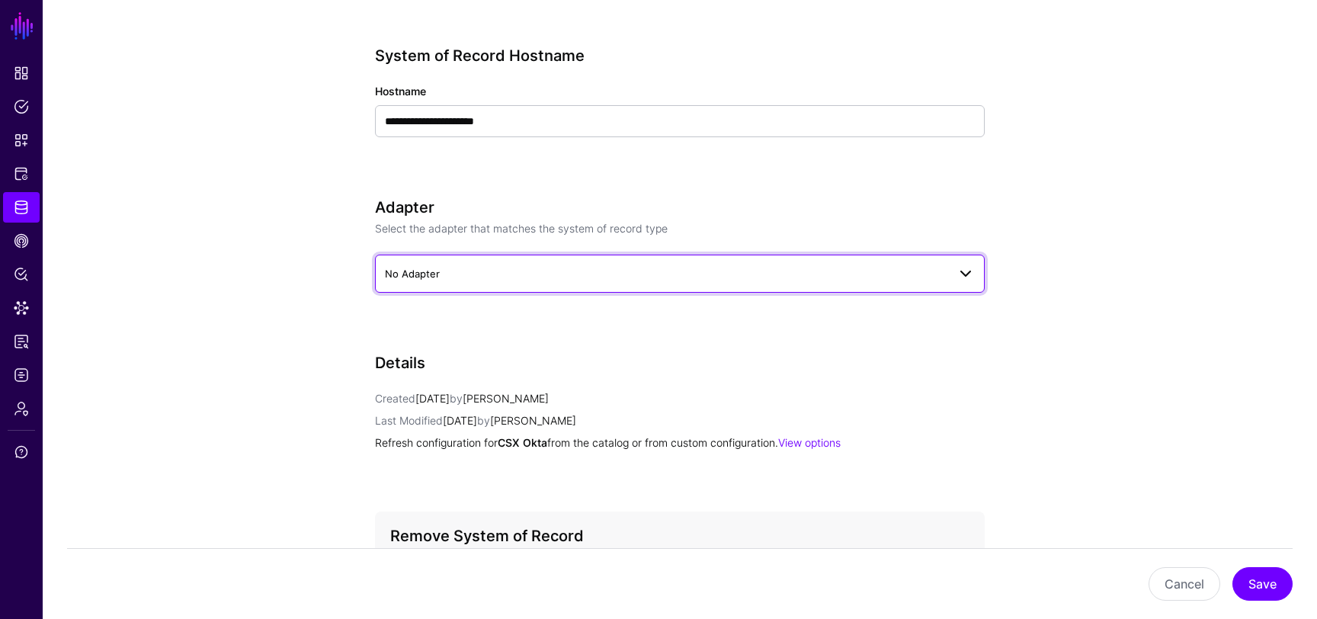
click at [487, 262] on link "No Adapter" at bounding box center [680, 274] width 610 height 38
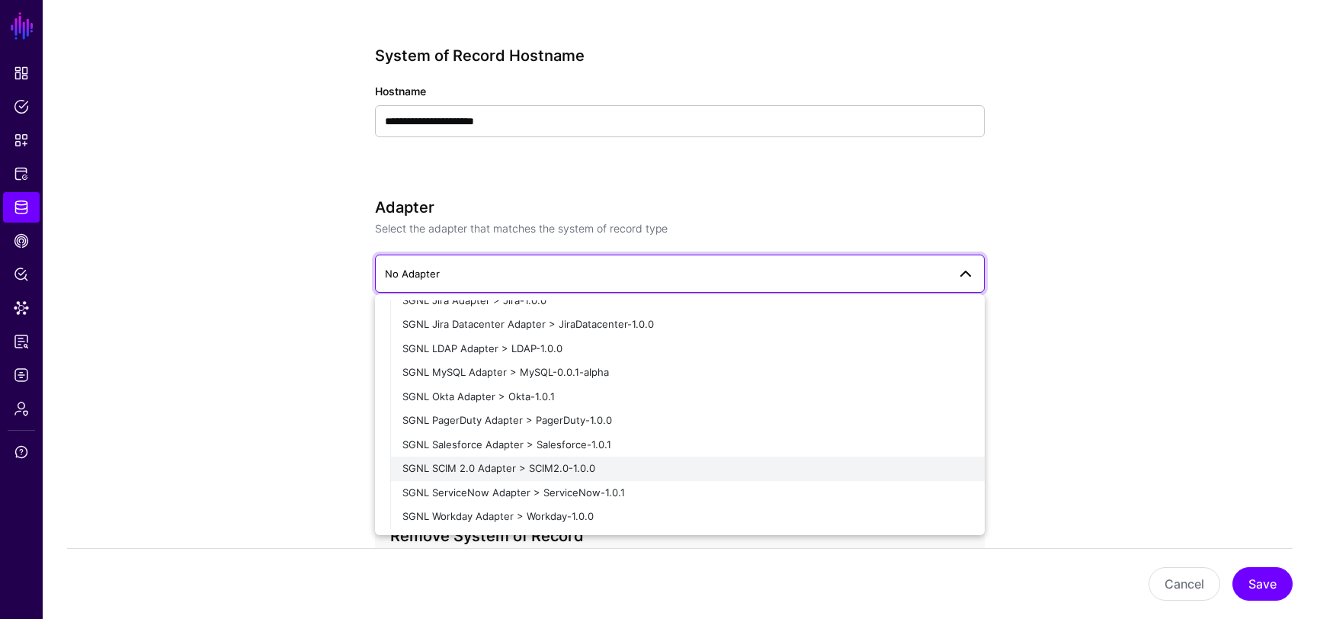
click at [595, 459] on button "SGNL SCIM 2.0 Adapter > SCIM2.0-1.0.0" at bounding box center [687, 469] width 595 height 24
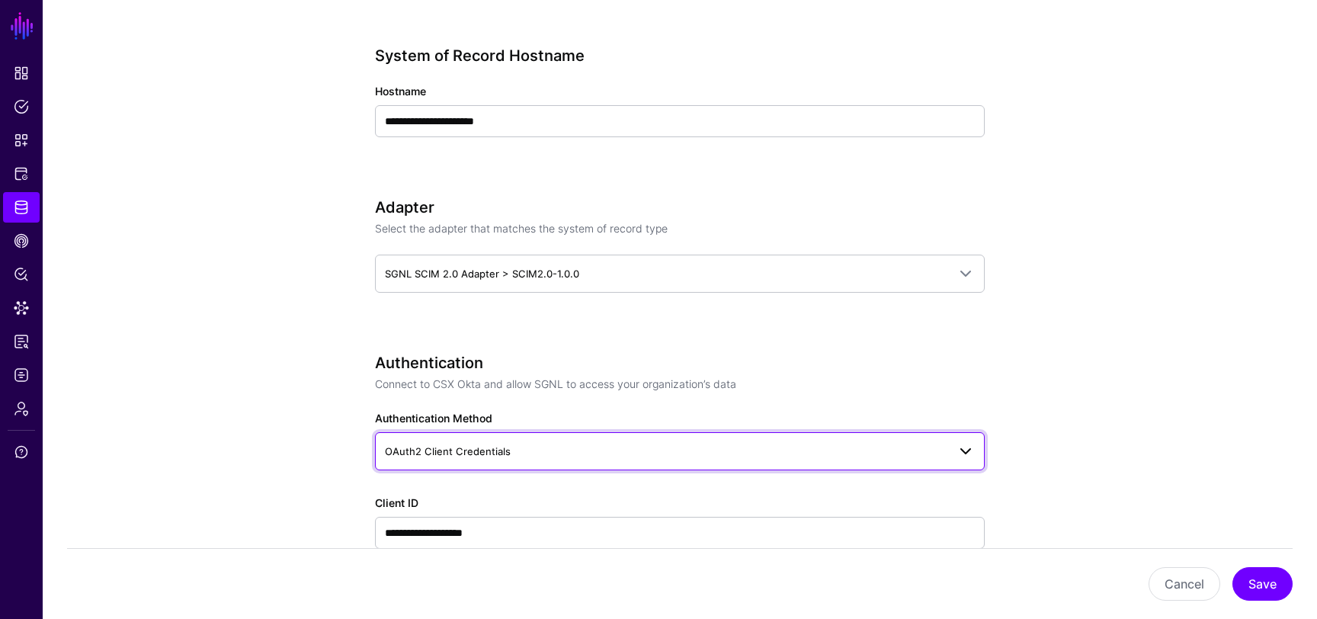
click at [621, 442] on span "OAuth2 Client Credentials" at bounding box center [680, 451] width 590 height 18
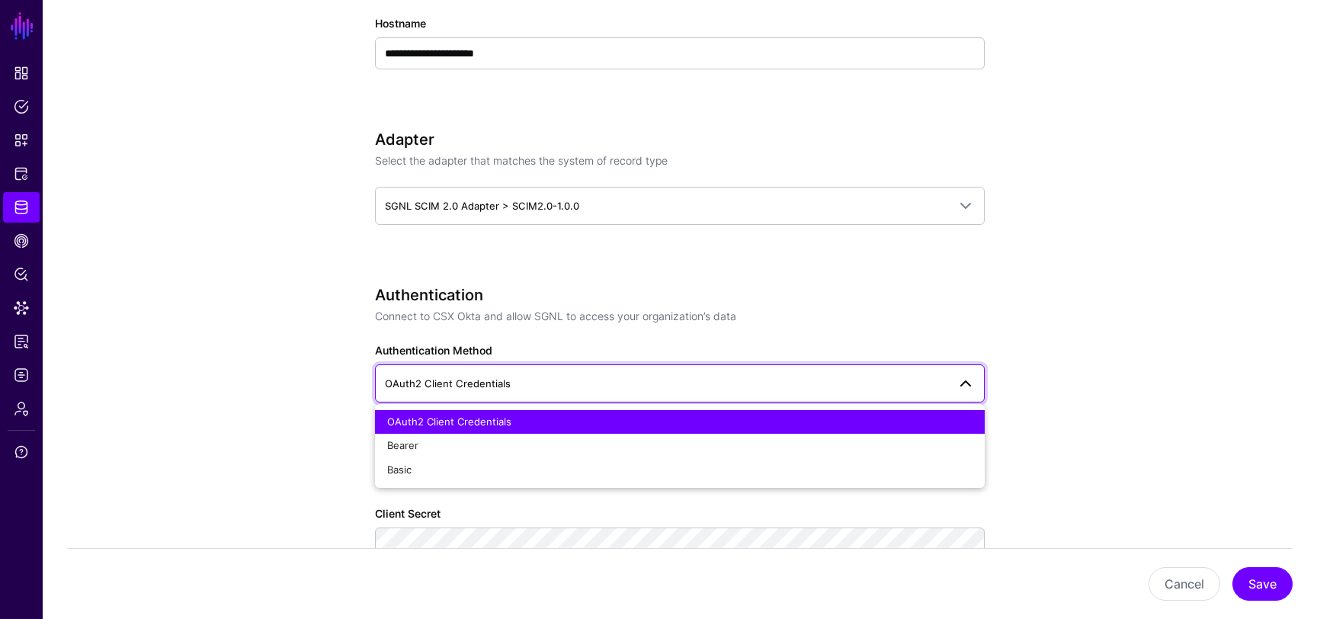
scroll to position [805, 0]
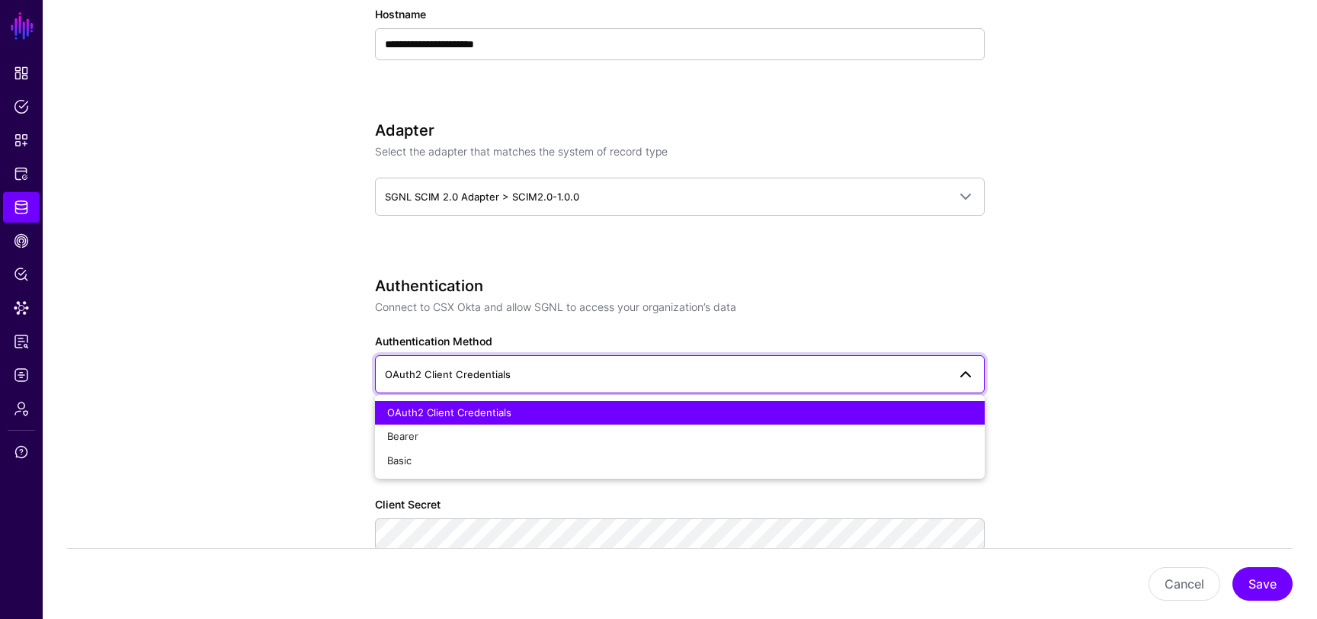
click at [628, 355] on link "OAuth2 Client Credentials" at bounding box center [680, 374] width 610 height 38
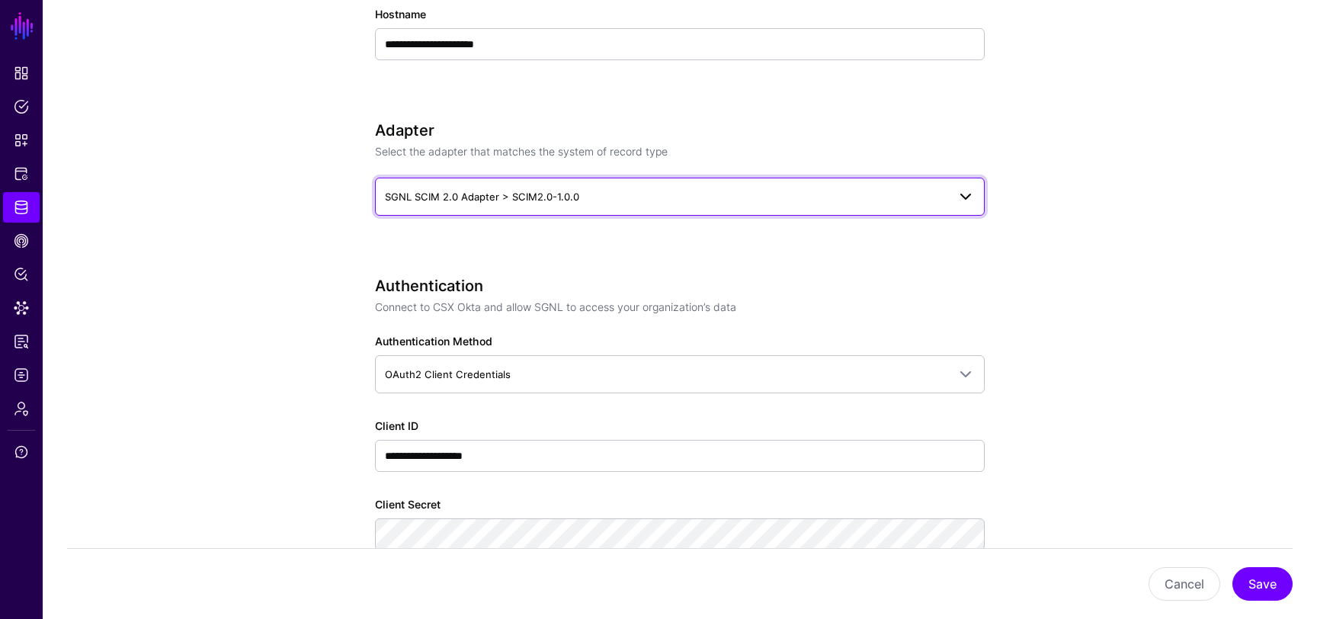
click at [593, 178] on link "SGNL SCIM 2.0 Adapter > SCIM2.0-1.0.0" at bounding box center [680, 197] width 610 height 38
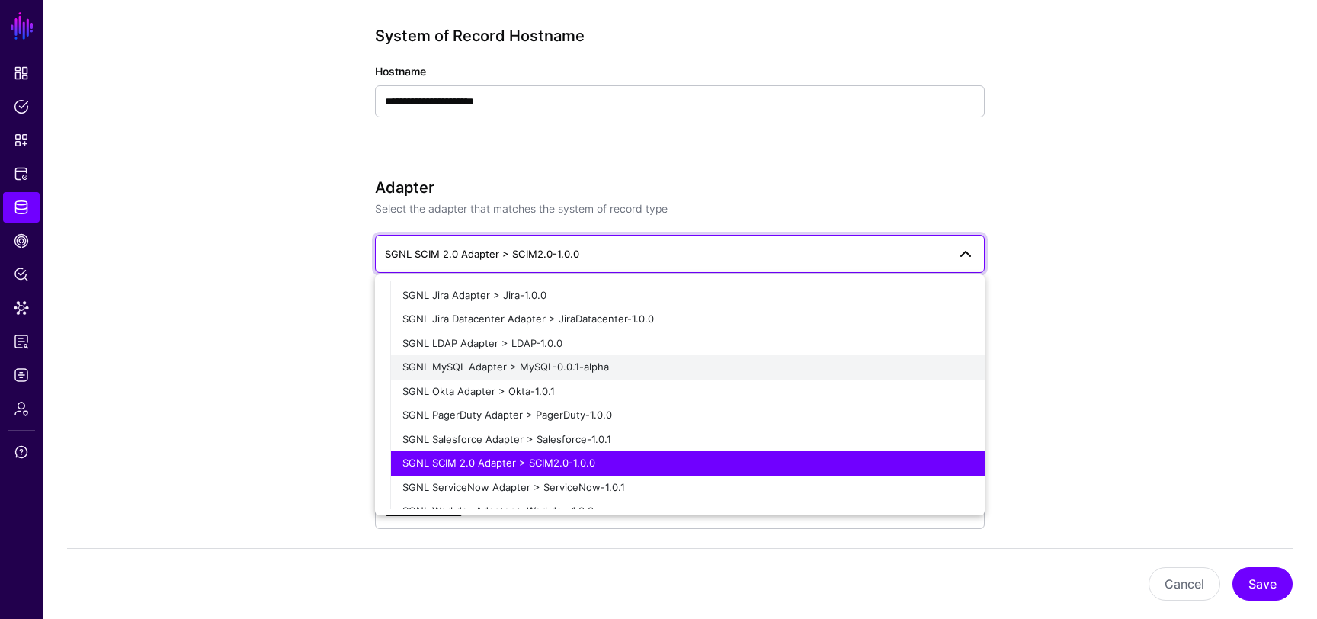
scroll to position [316, 0]
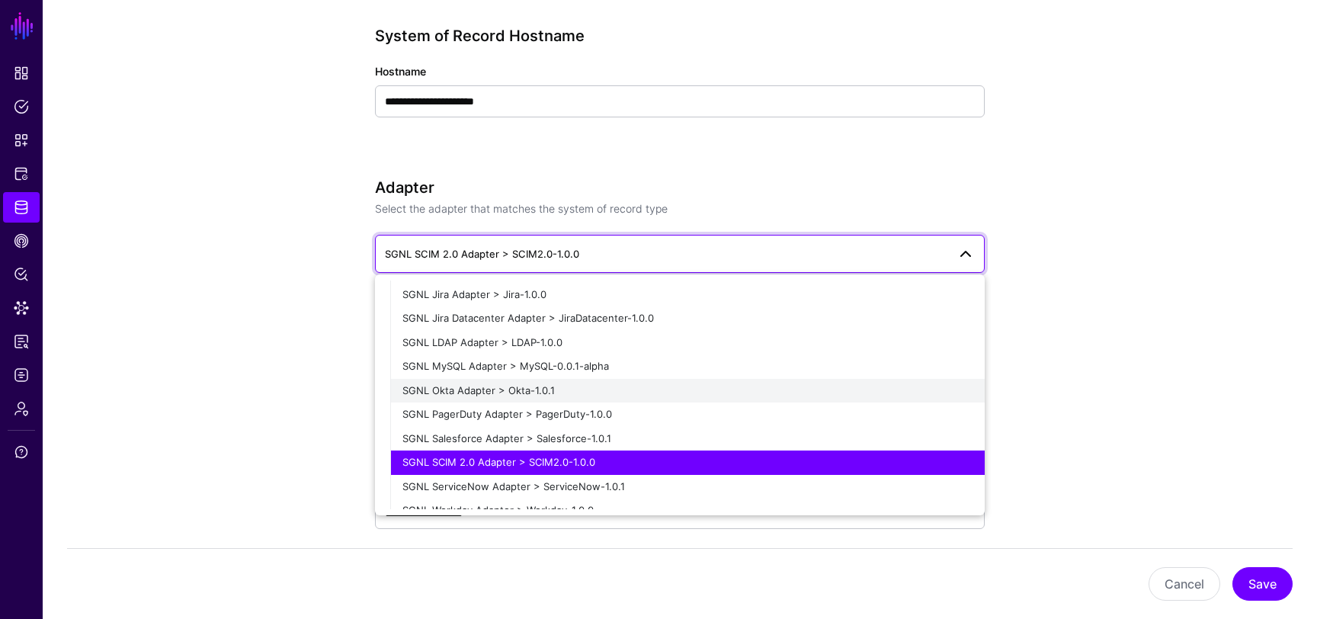
click at [547, 392] on span "SGNL Okta Adapter > Okta-1.0.1" at bounding box center [478, 390] width 152 height 12
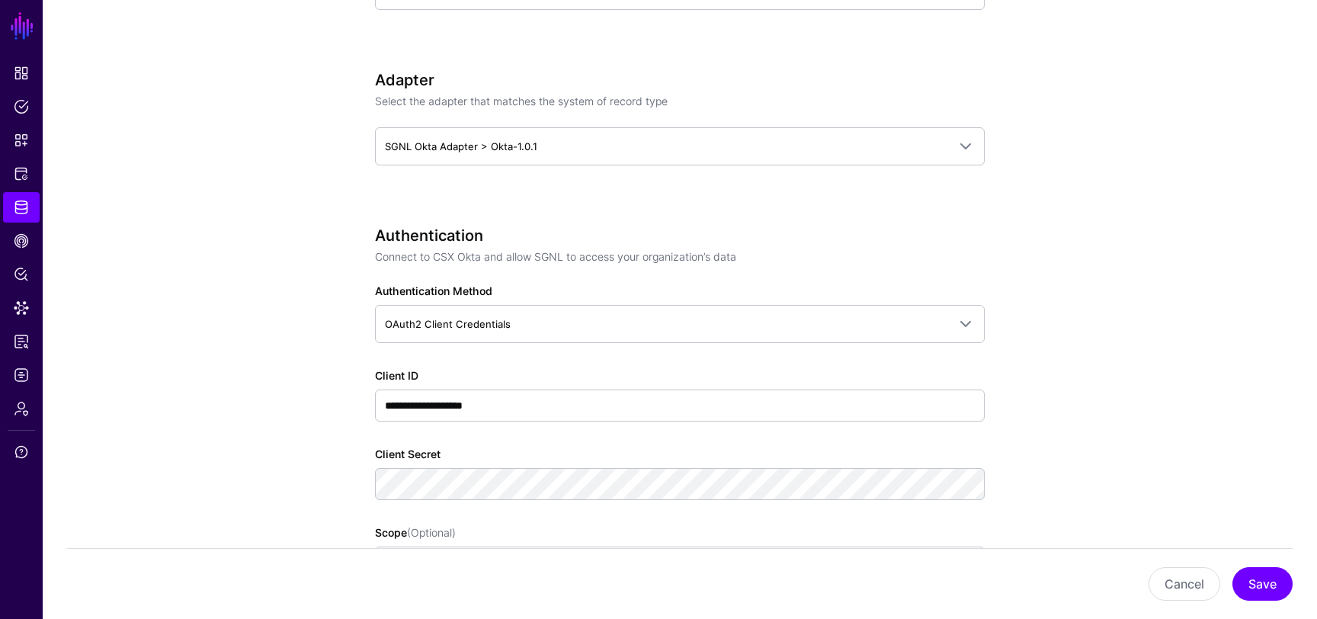
scroll to position [865, 0]
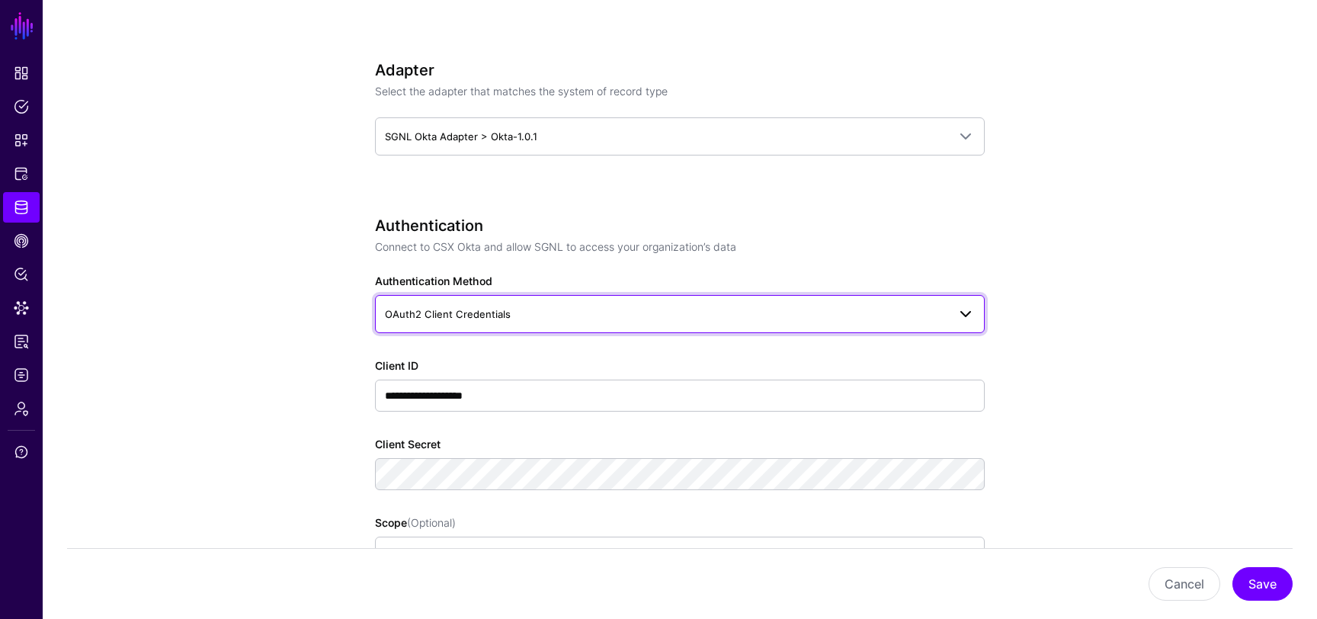
click at [562, 309] on span "OAuth2 Client Credentials" at bounding box center [666, 314] width 563 height 17
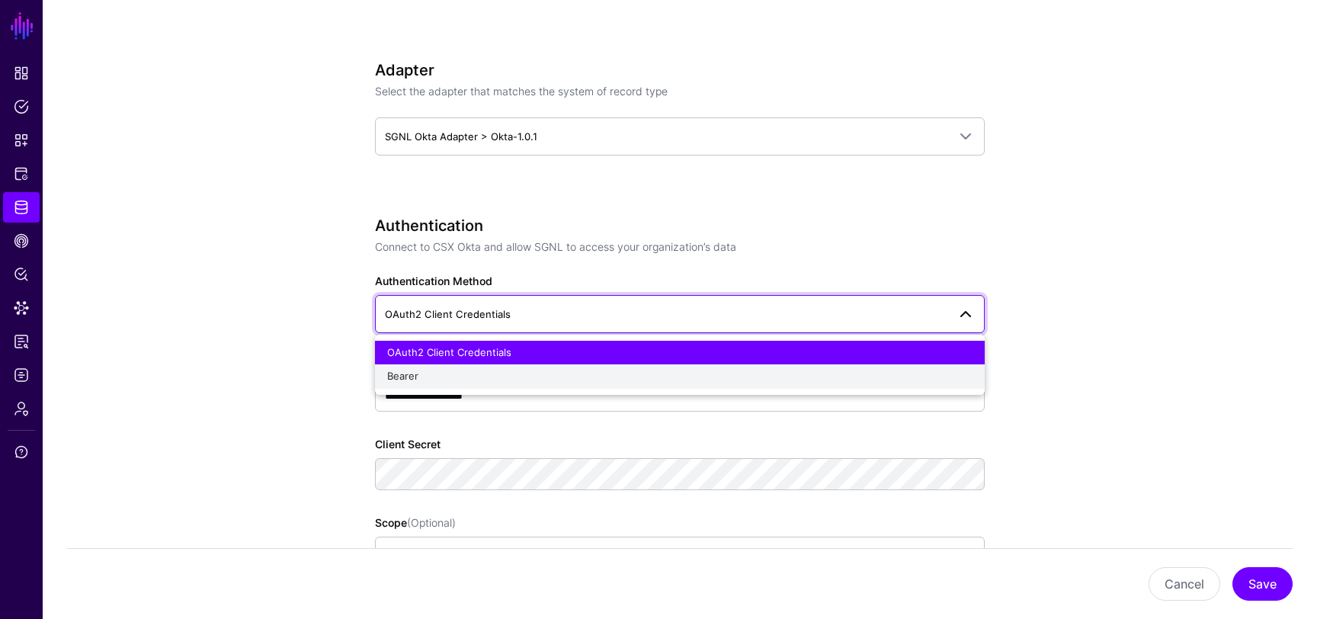
click at [553, 366] on button "Bearer" at bounding box center [680, 376] width 610 height 24
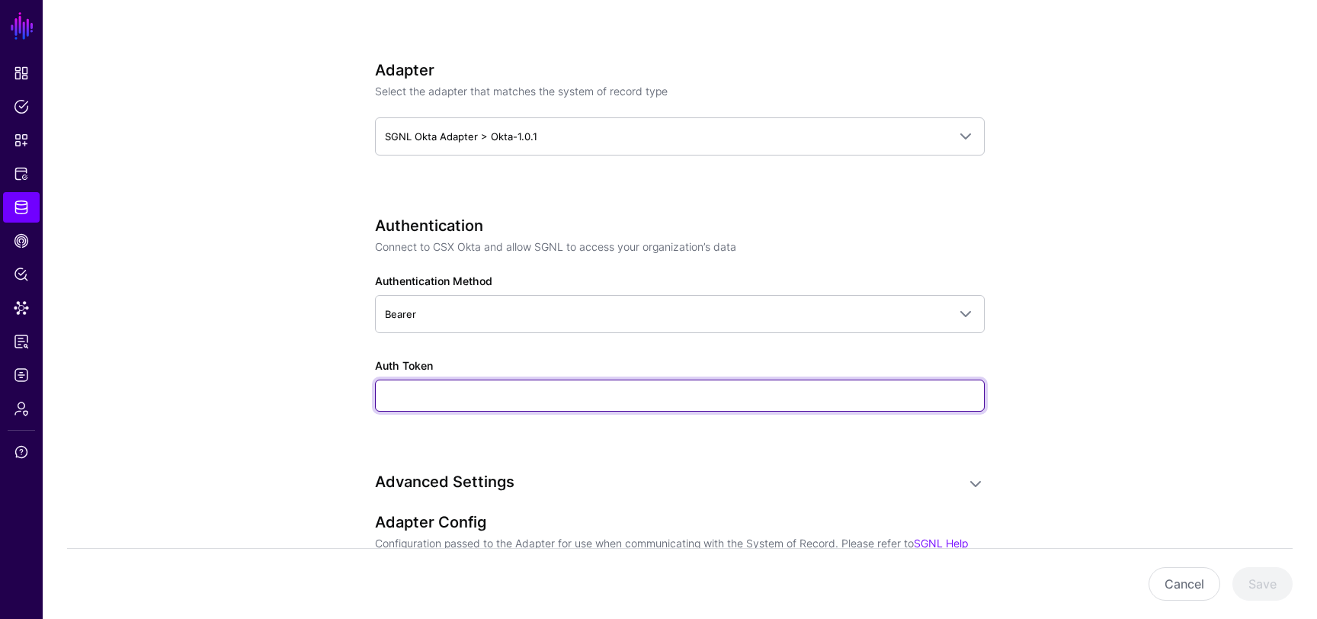
click at [534, 402] on input "Auth Token" at bounding box center [680, 396] width 610 height 32
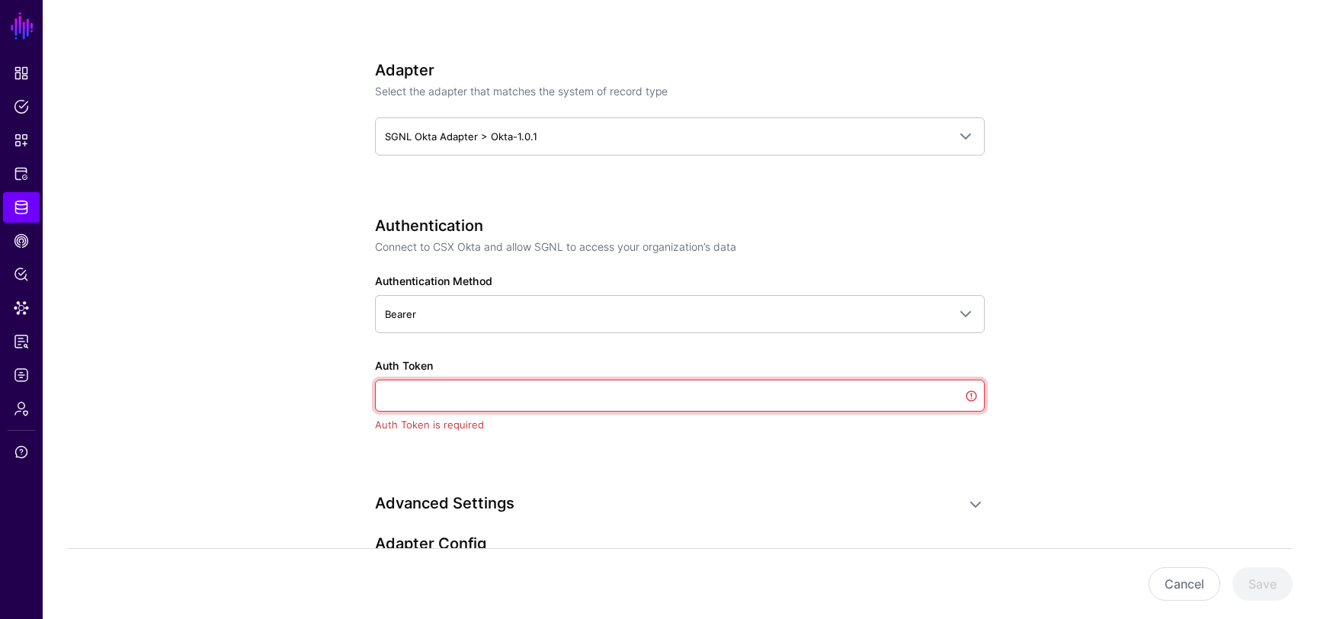
paste input "**********"
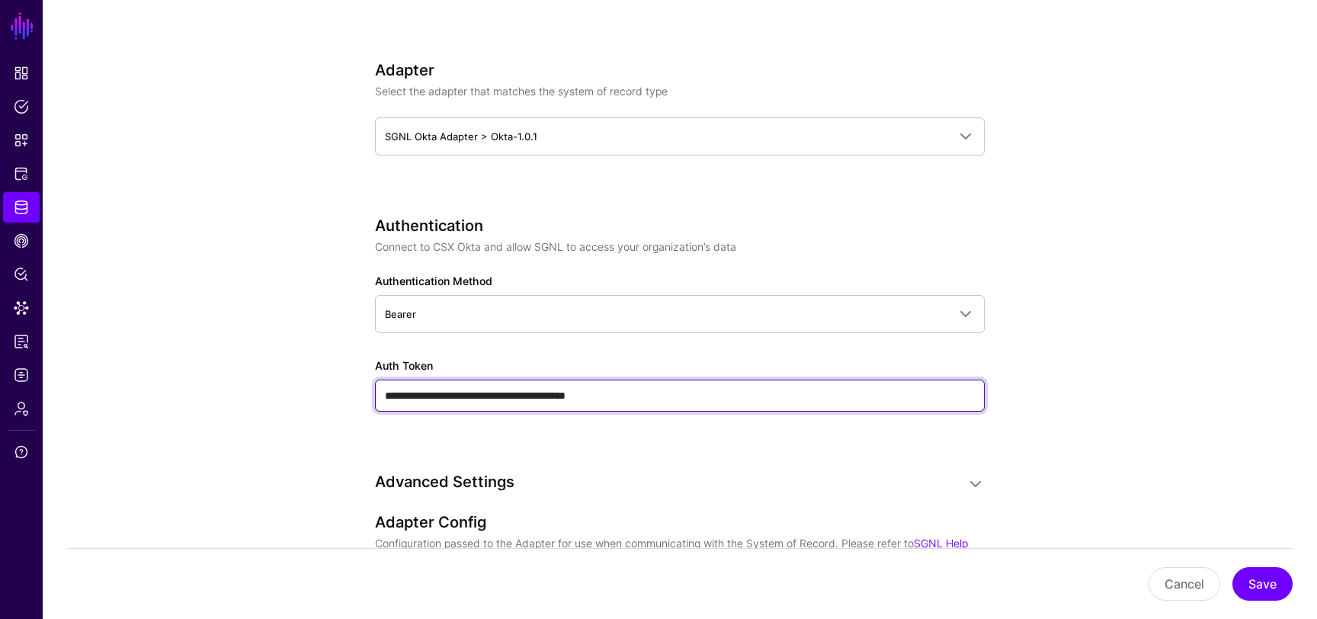
type input "**********"
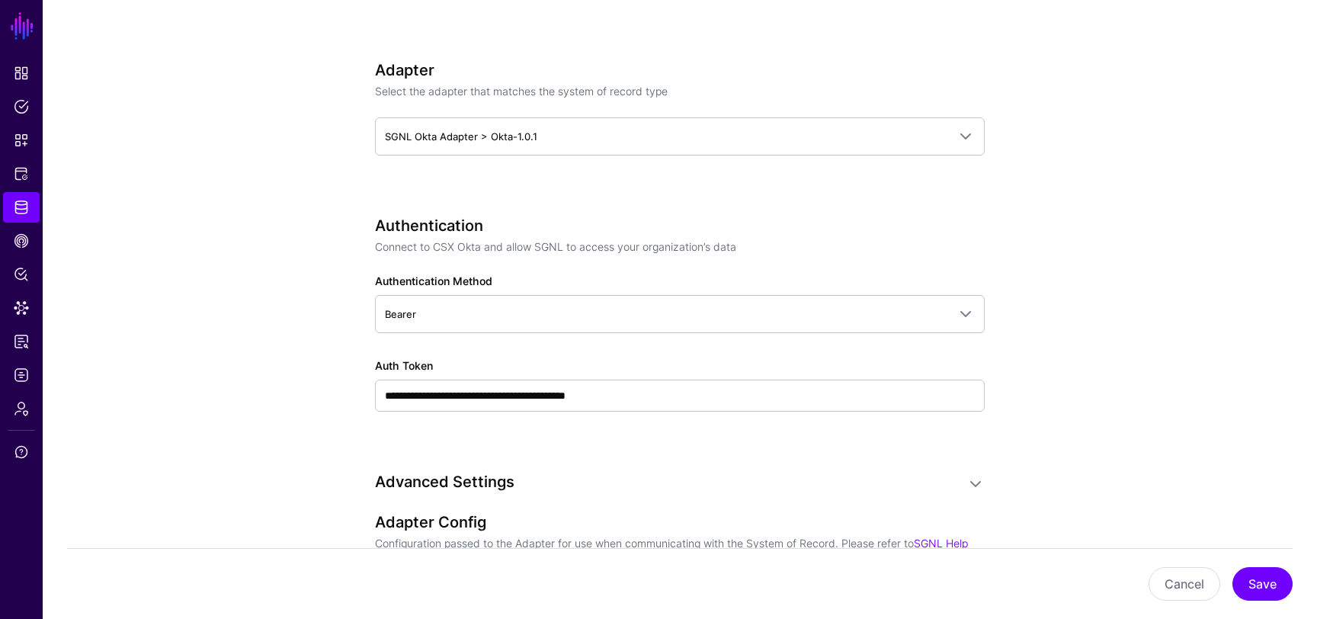
click at [318, 393] on app-datasources-details-form "**********" at bounding box center [680, 375] width 1274 height 2113
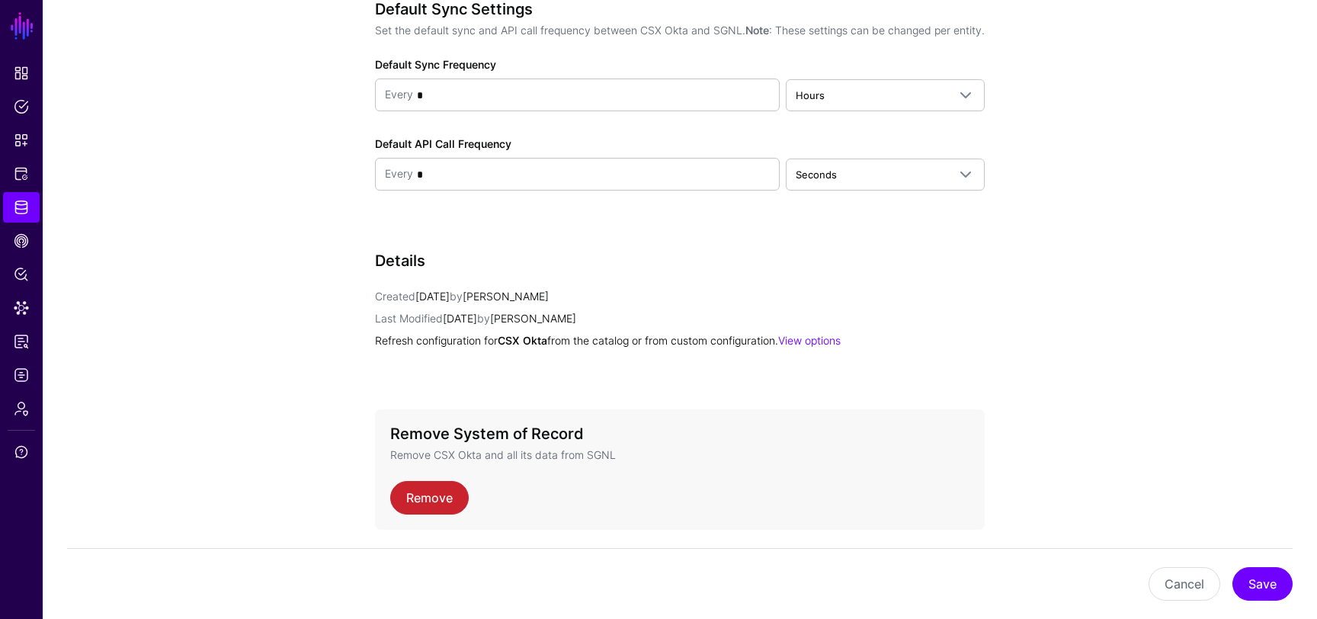
scroll to position [1692, 0]
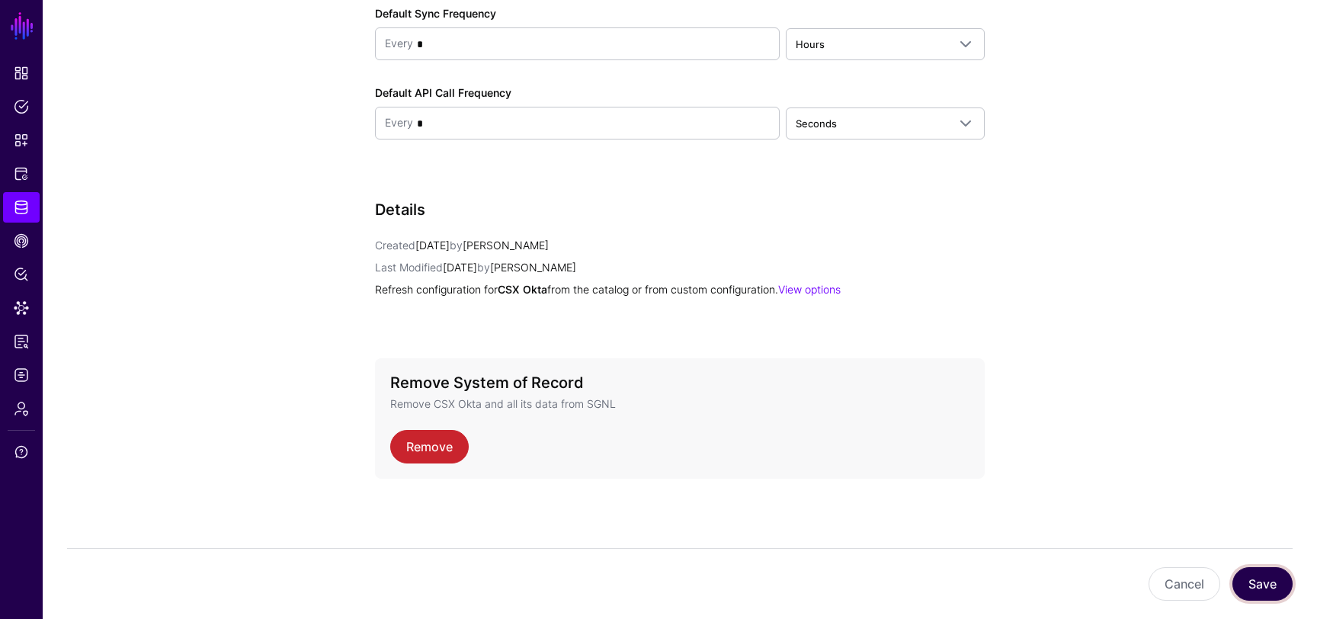
click at [1265, 596] on button "Save" at bounding box center [1263, 584] width 60 height 34
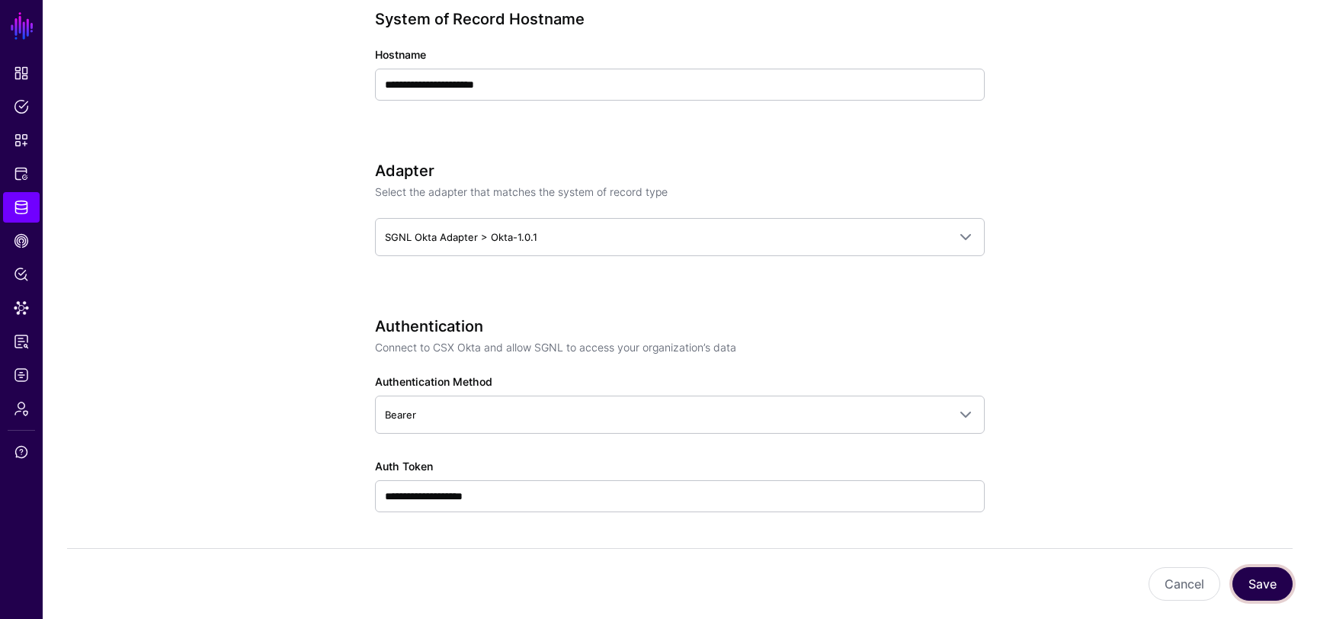
scroll to position [0, 0]
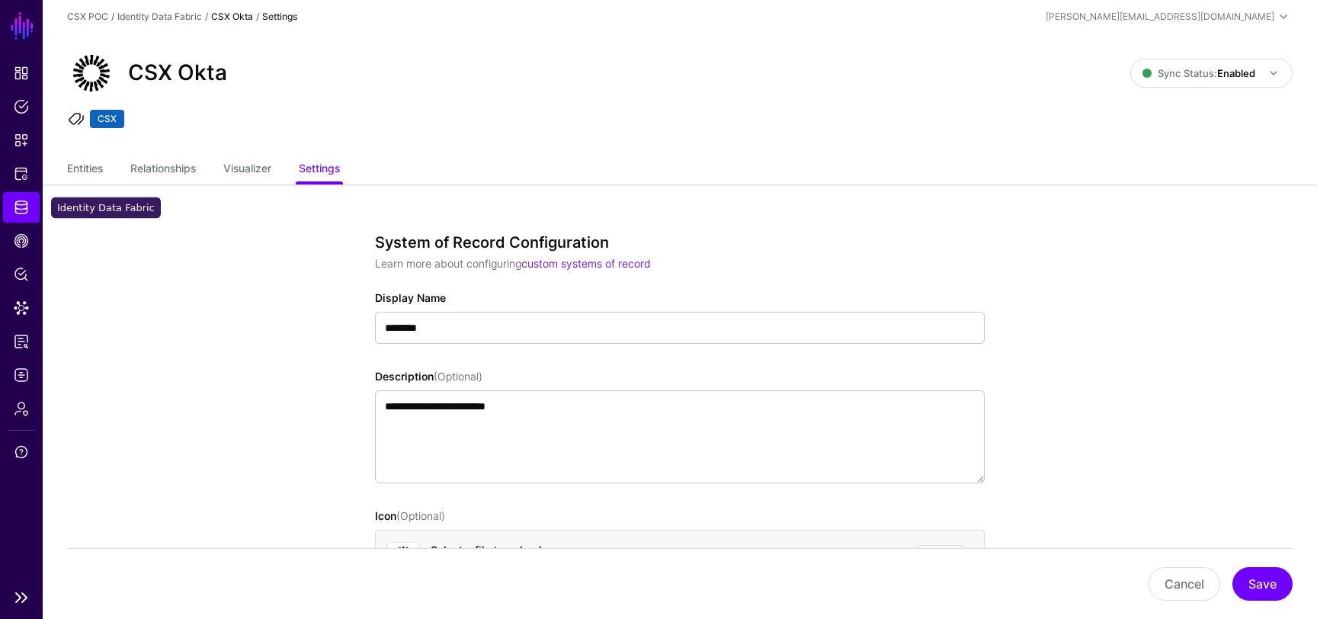
click at [20, 210] on span "Identity Data Fabric" at bounding box center [21, 207] width 15 height 15
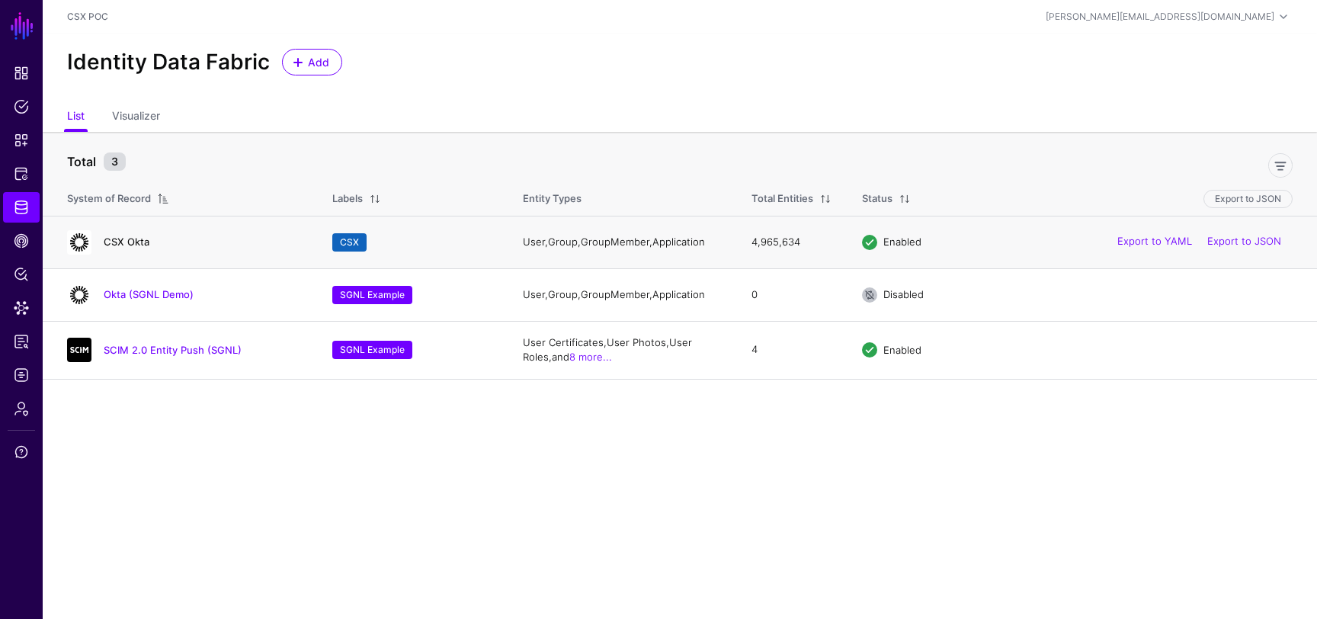
click at [132, 240] on link "CSX Okta" at bounding box center [127, 242] width 46 height 12
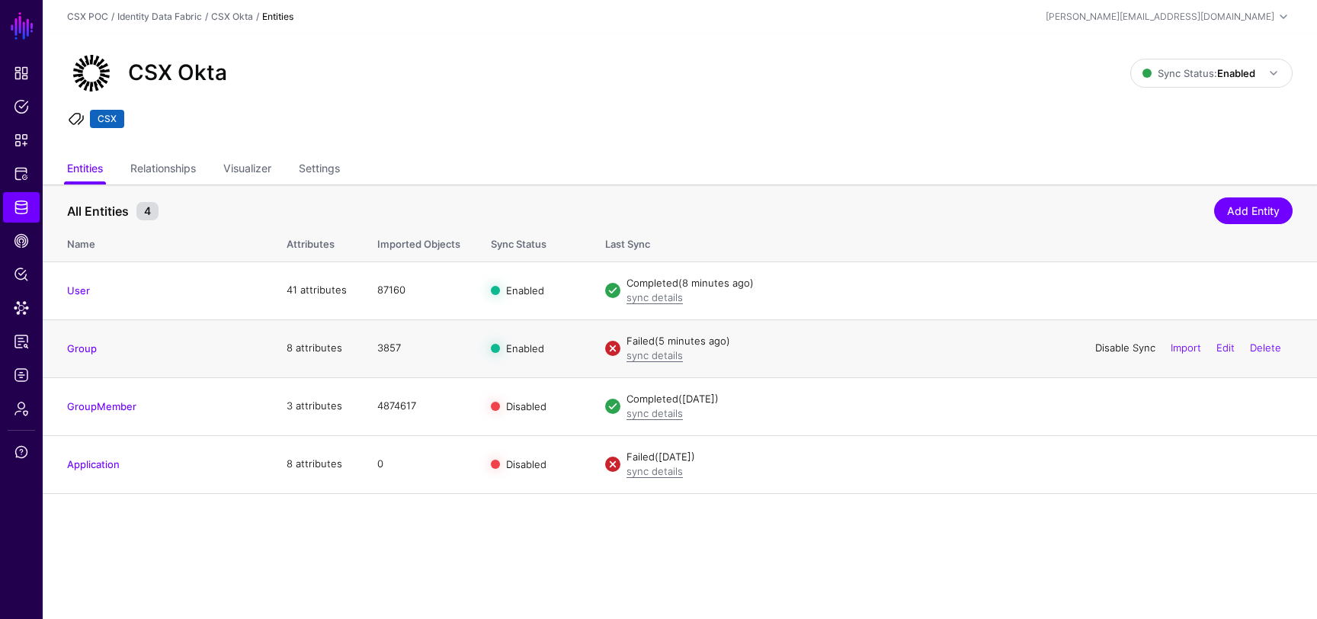
click at [1120, 351] on link "Disable Sync" at bounding box center [1125, 347] width 60 height 12
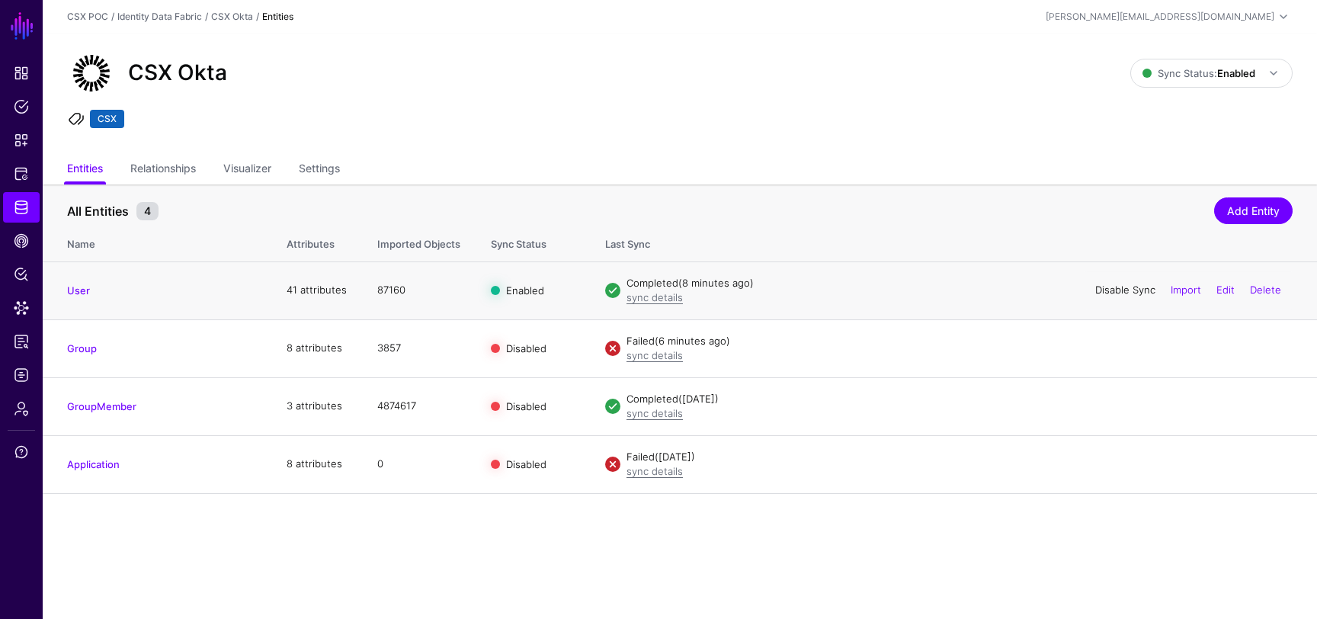
click at [1105, 293] on link "Disable Sync" at bounding box center [1125, 290] width 60 height 12
click at [1126, 467] on link "Enable Sync" at bounding box center [1127, 463] width 58 height 12
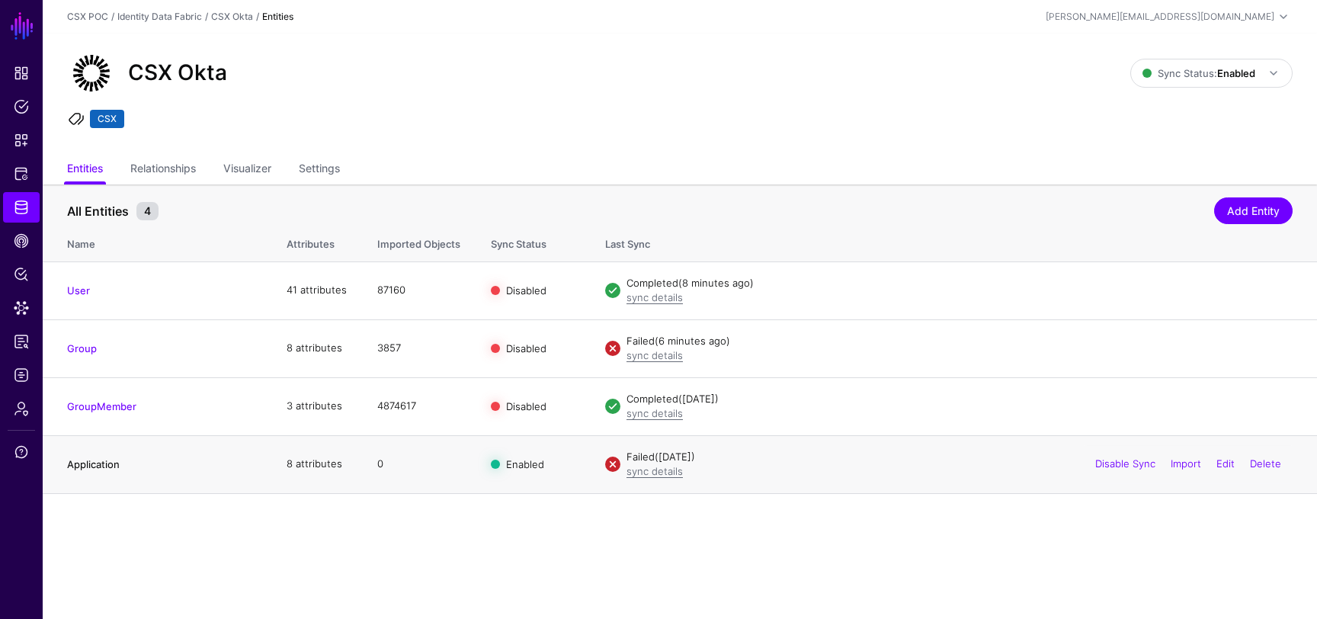
click at [87, 467] on link "Application" at bounding box center [93, 464] width 53 height 12
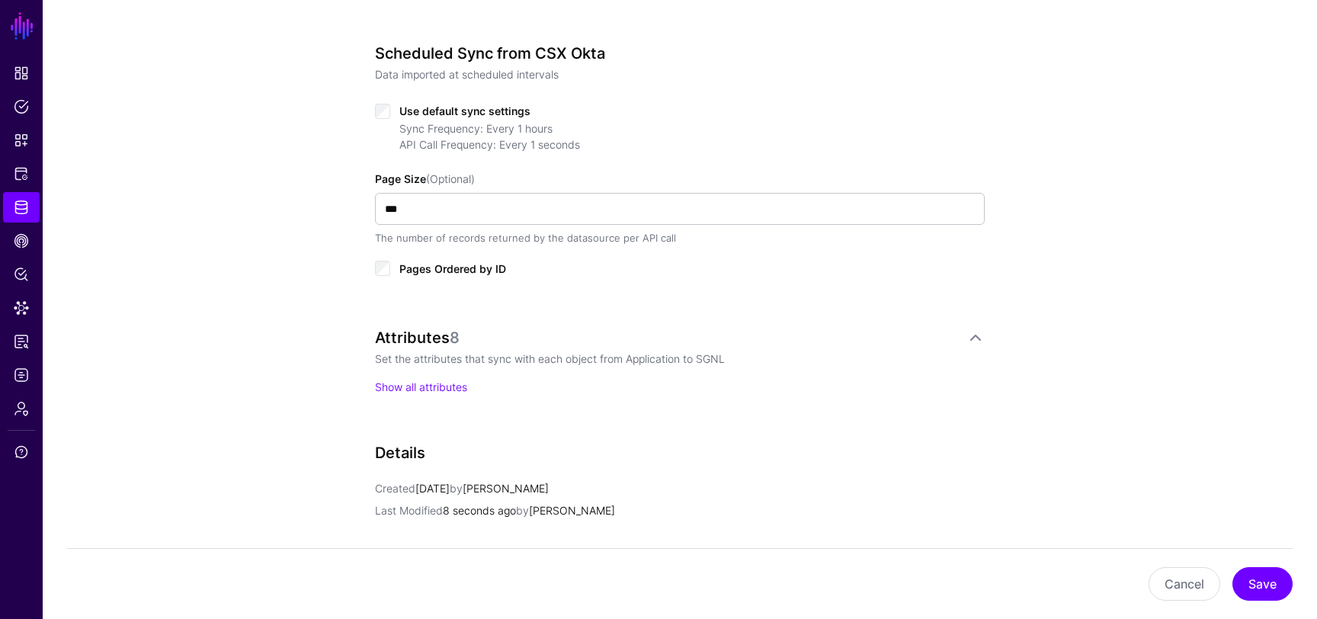
scroll to position [702, 0]
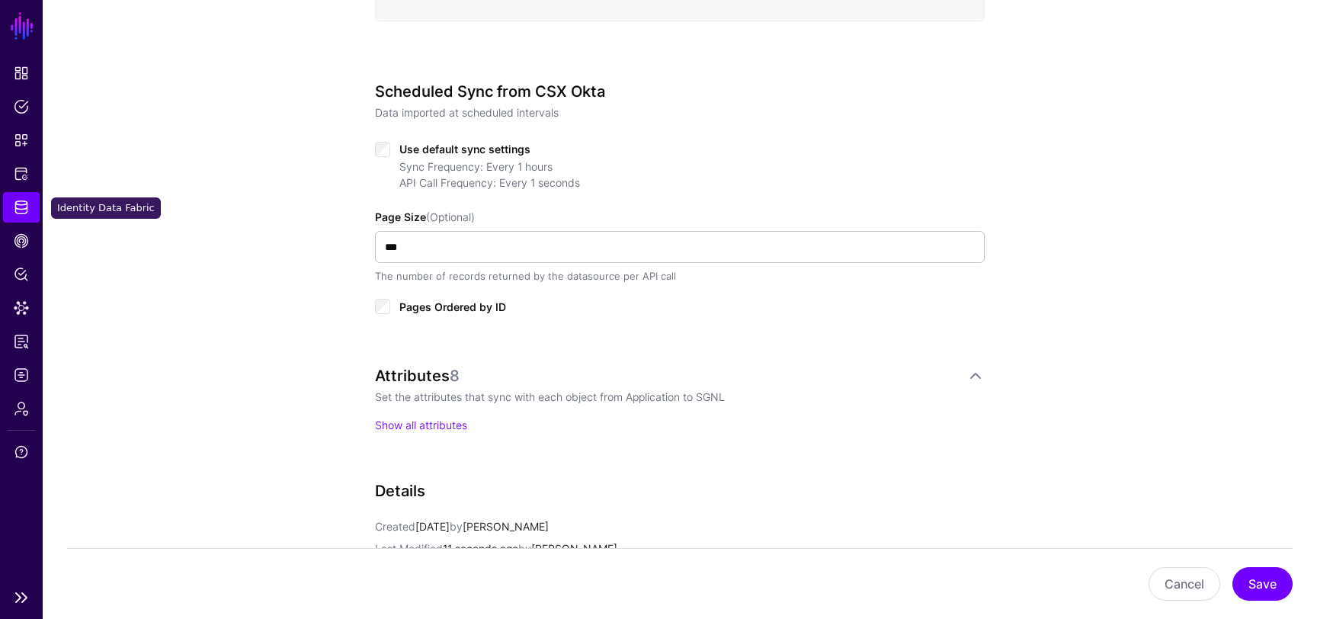
click at [12, 193] on link "Identity Data Fabric" at bounding box center [21, 207] width 37 height 30
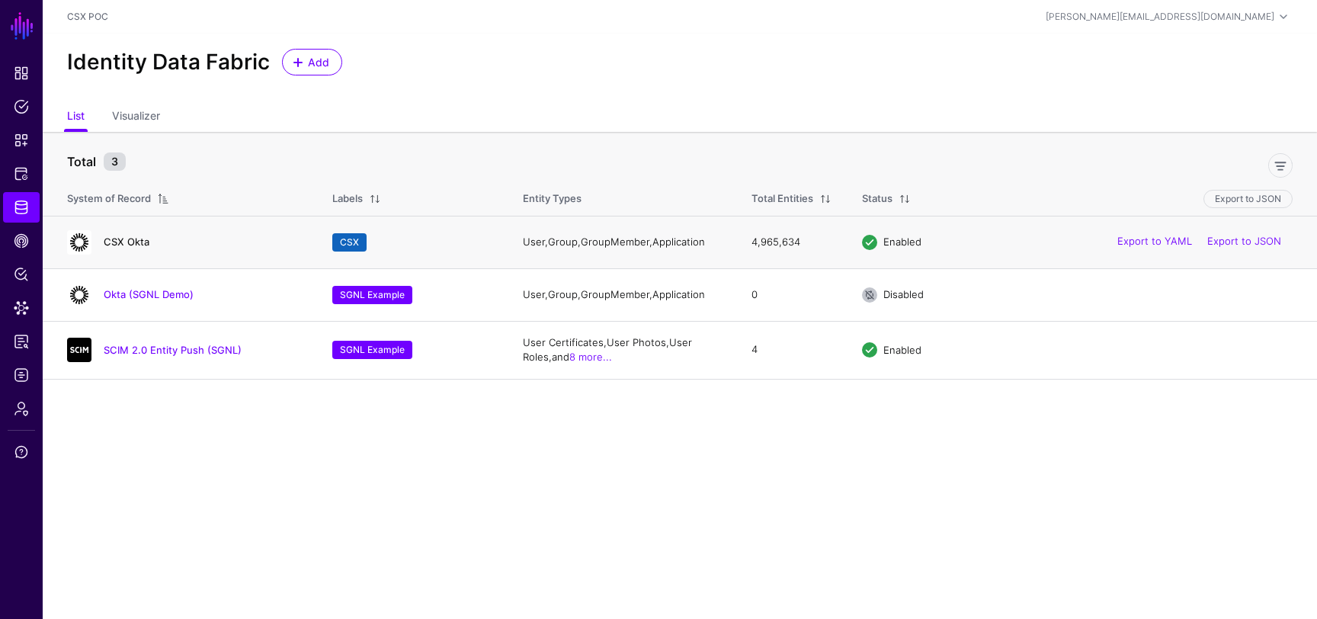
click at [123, 239] on link "CSX Okta" at bounding box center [127, 242] width 46 height 12
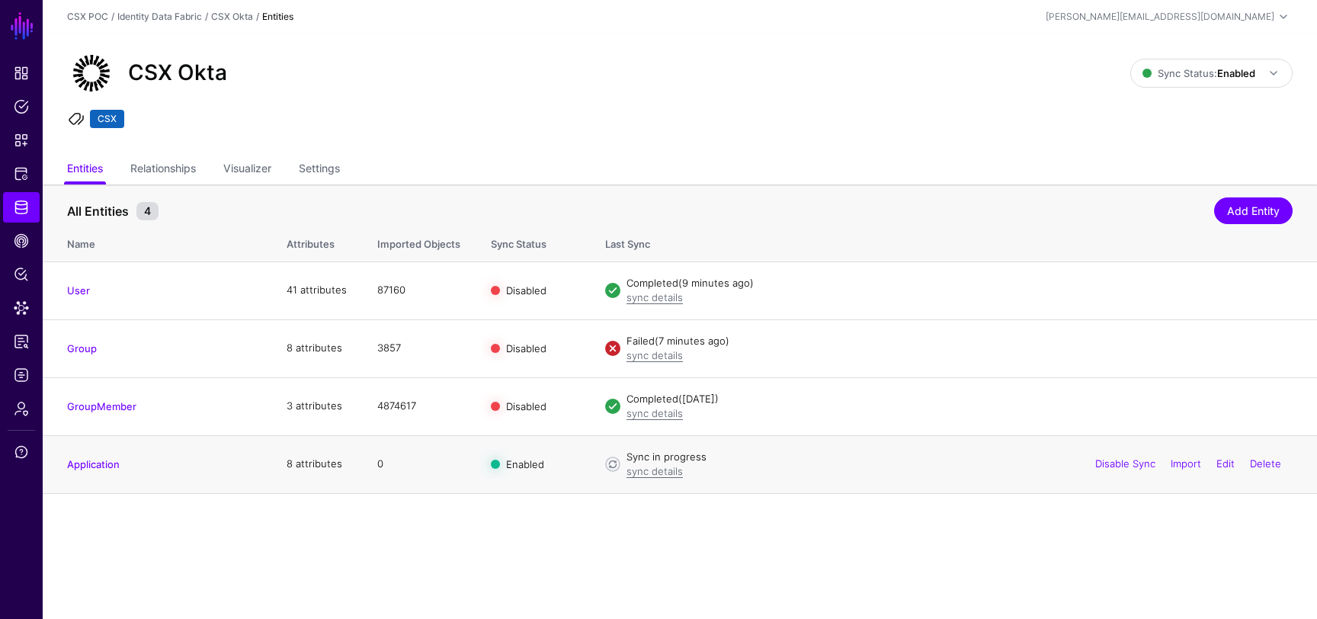
click at [665, 478] on div "sync details" at bounding box center [960, 471] width 666 height 15
click at [670, 470] on link "sync details" at bounding box center [655, 471] width 56 height 12
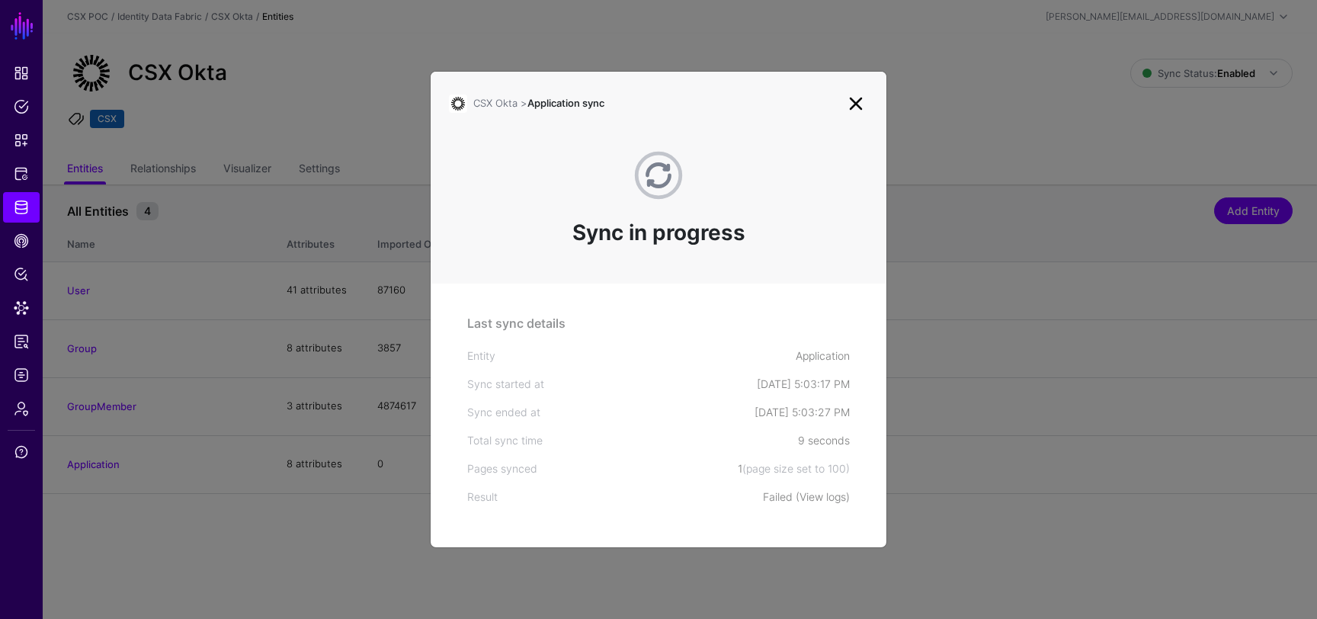
click at [820, 492] on link "View logs" at bounding box center [823, 496] width 46 height 13
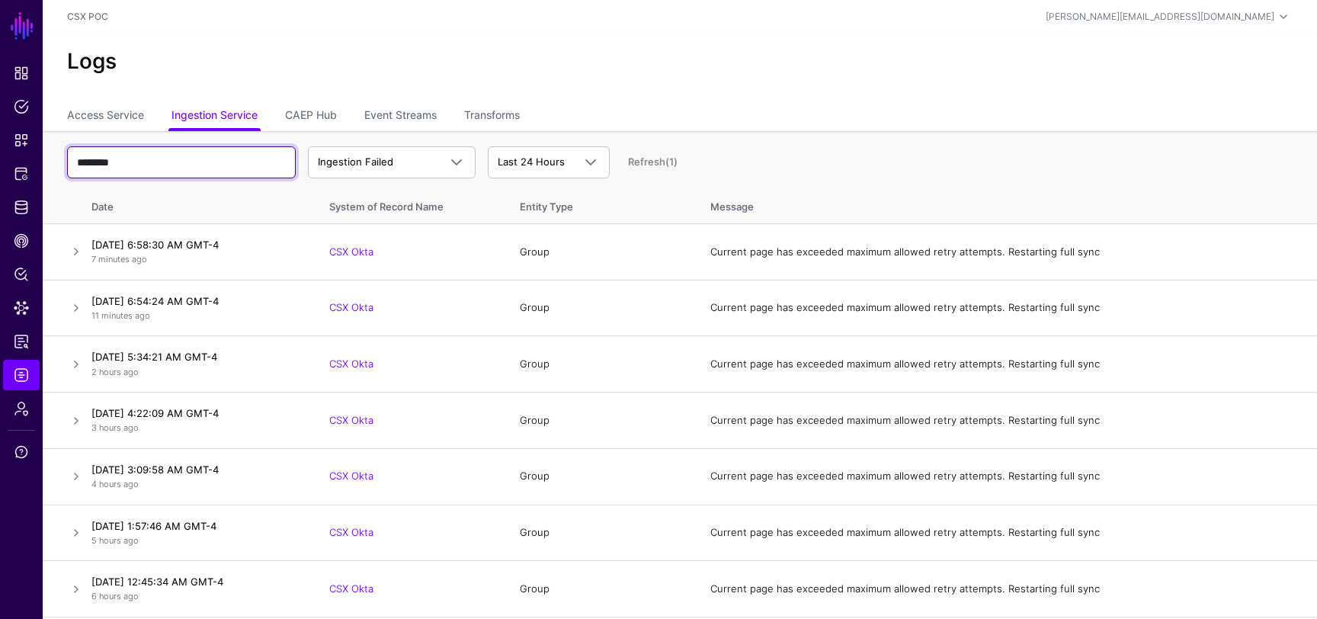
click at [177, 170] on input "********" at bounding box center [181, 162] width 229 height 32
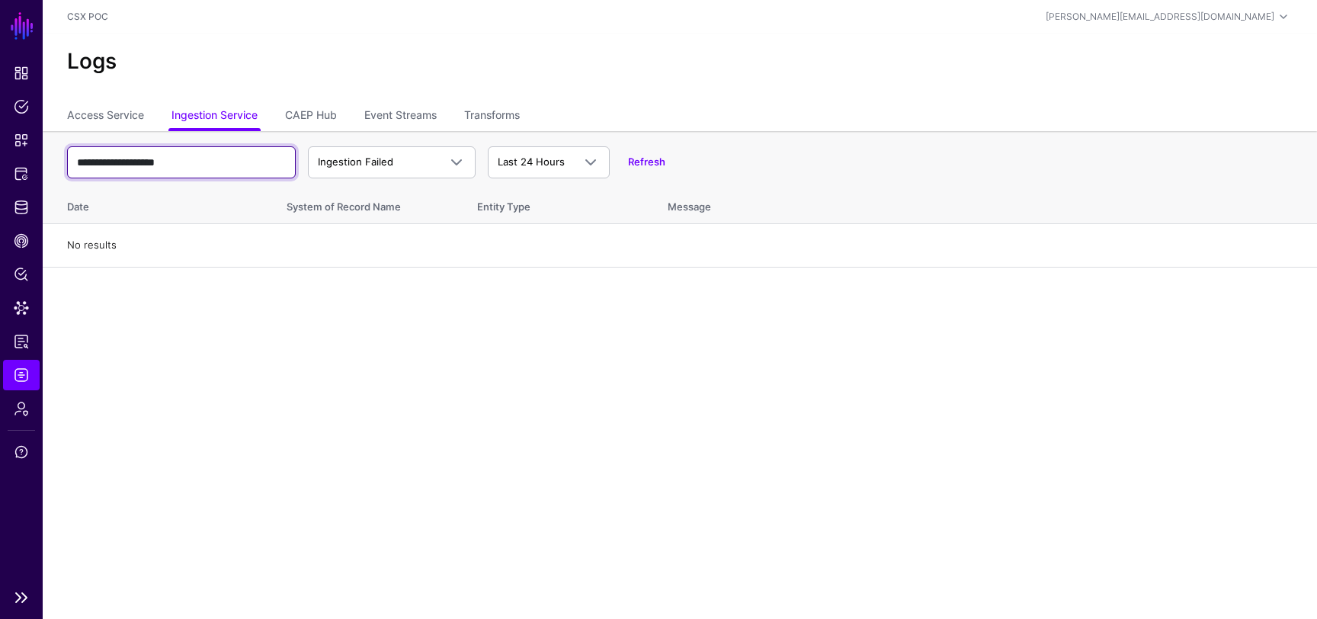
drag, startPoint x: 129, startPoint y: 161, endPoint x: 0, endPoint y: 157, distance: 128.9
click at [1, 157] on main "**********" at bounding box center [658, 309] width 1317 height 619
type input "**********"
click at [646, 160] on link "Refresh" at bounding box center [646, 161] width 37 height 12
click at [157, 161] on input "**********" at bounding box center [181, 162] width 229 height 32
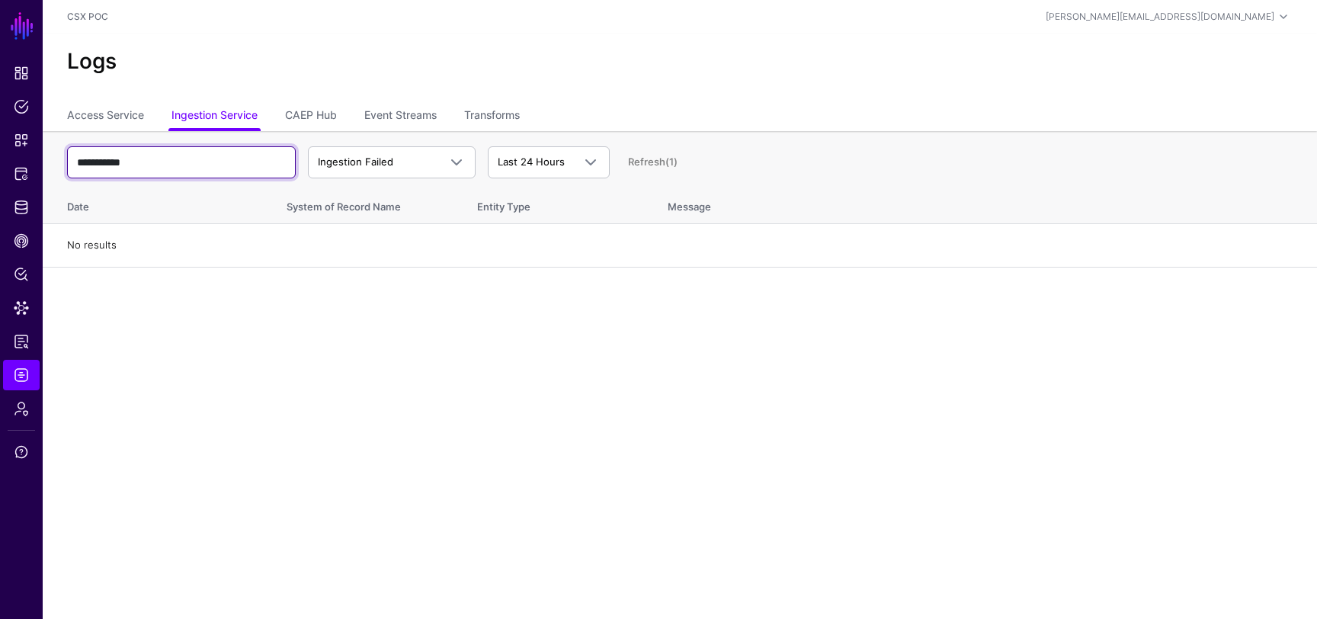
click at [157, 161] on input "**********" at bounding box center [181, 162] width 229 height 32
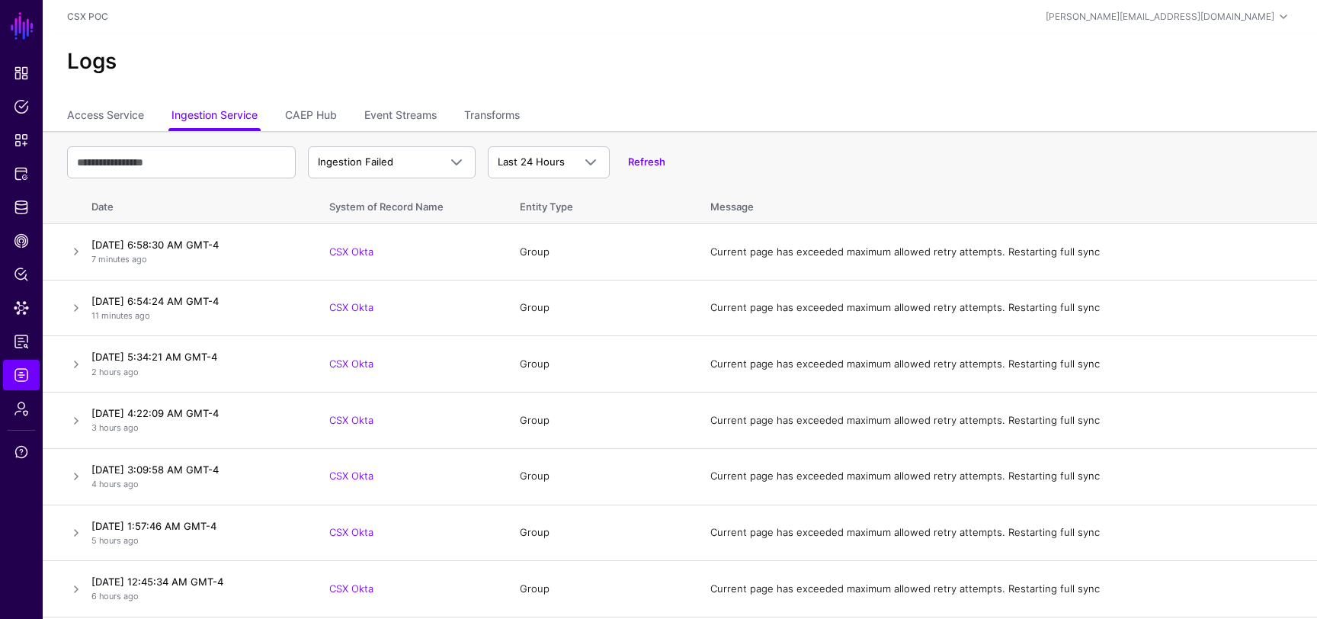
click at [661, 102] on ul "Access Service Ingestion Service CAEP Hub Event Streams Transforms" at bounding box center [680, 116] width 1226 height 29
click at [377, 153] on span "Ingestion Failed" at bounding box center [392, 162] width 148 height 18
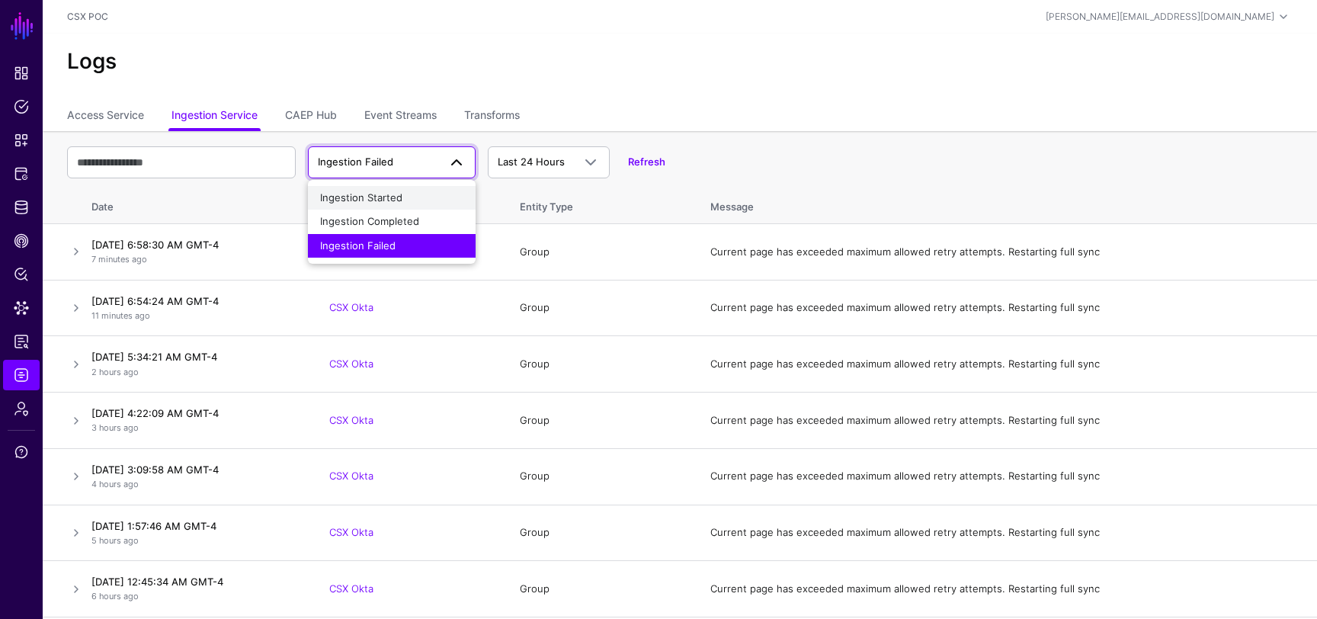
click at [370, 195] on span "Ingestion Started" at bounding box center [361, 197] width 82 height 12
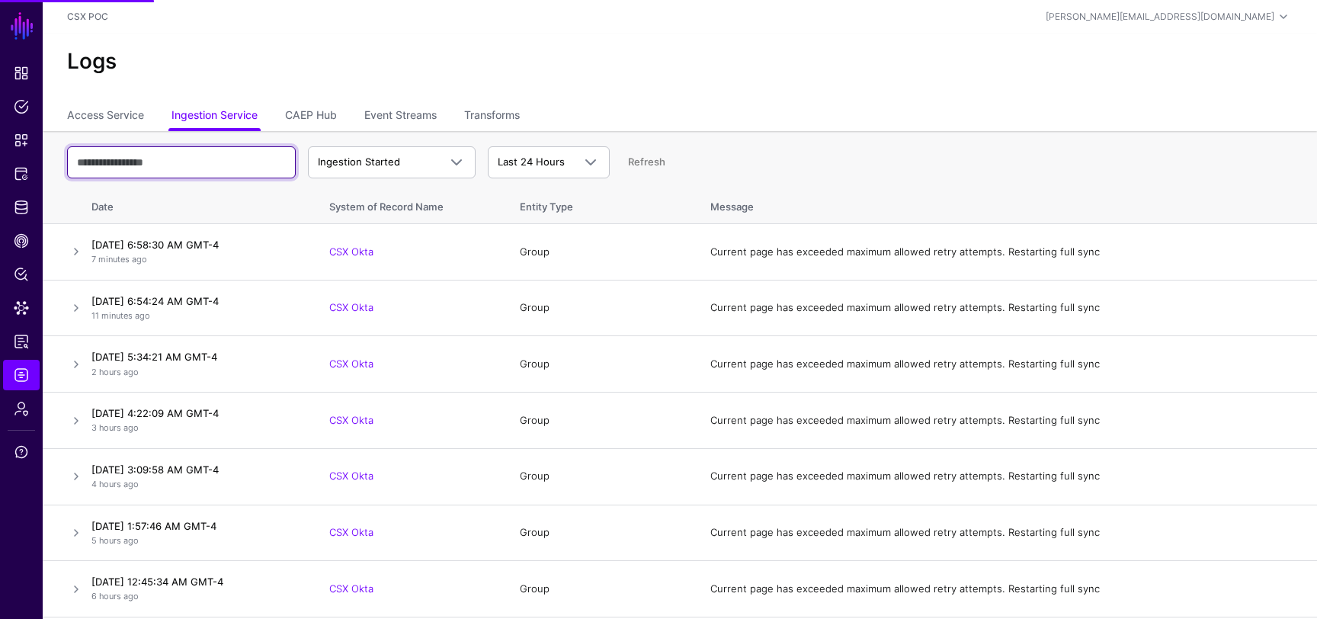
click at [238, 158] on input "text" at bounding box center [181, 162] width 229 height 32
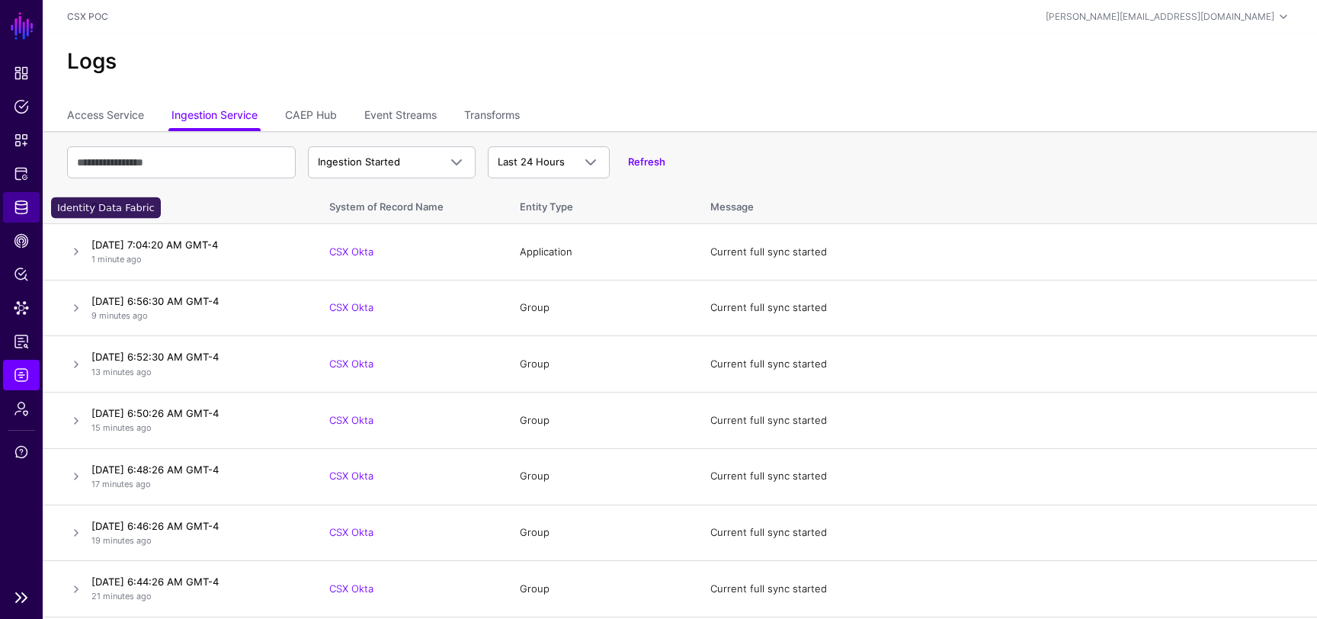
click at [18, 202] on span "Identity Data Fabric" at bounding box center [21, 207] width 15 height 15
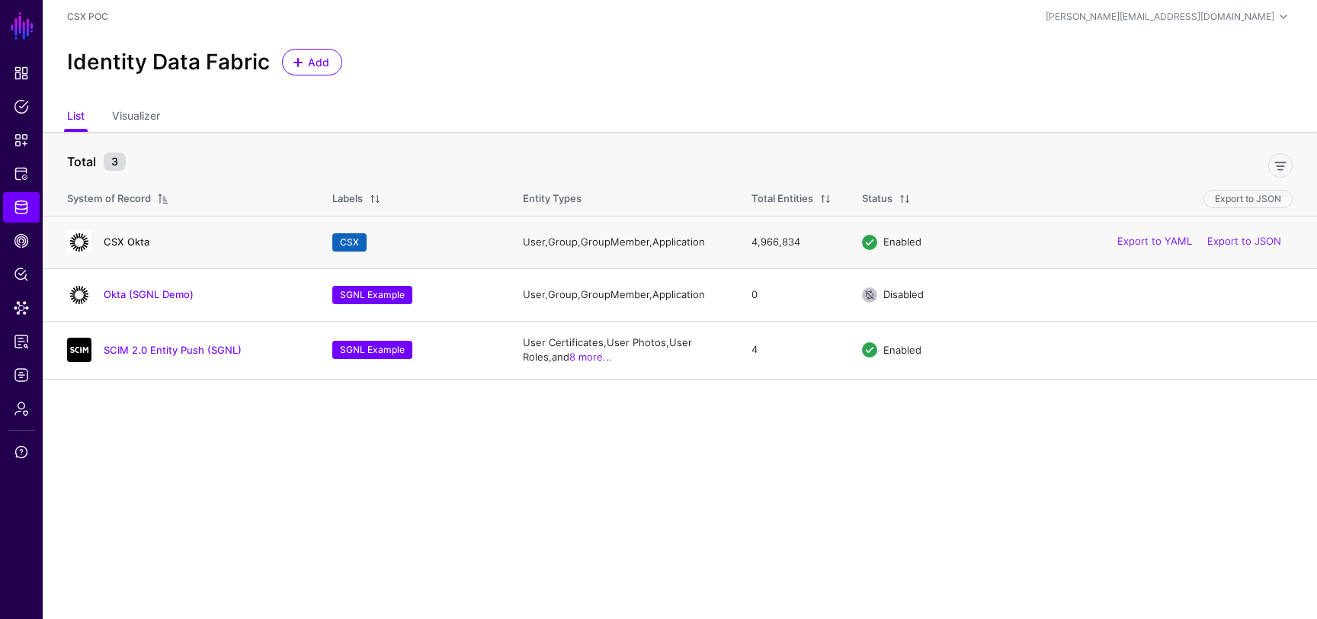
click at [136, 244] on link "CSX Okta" at bounding box center [127, 242] width 46 height 12
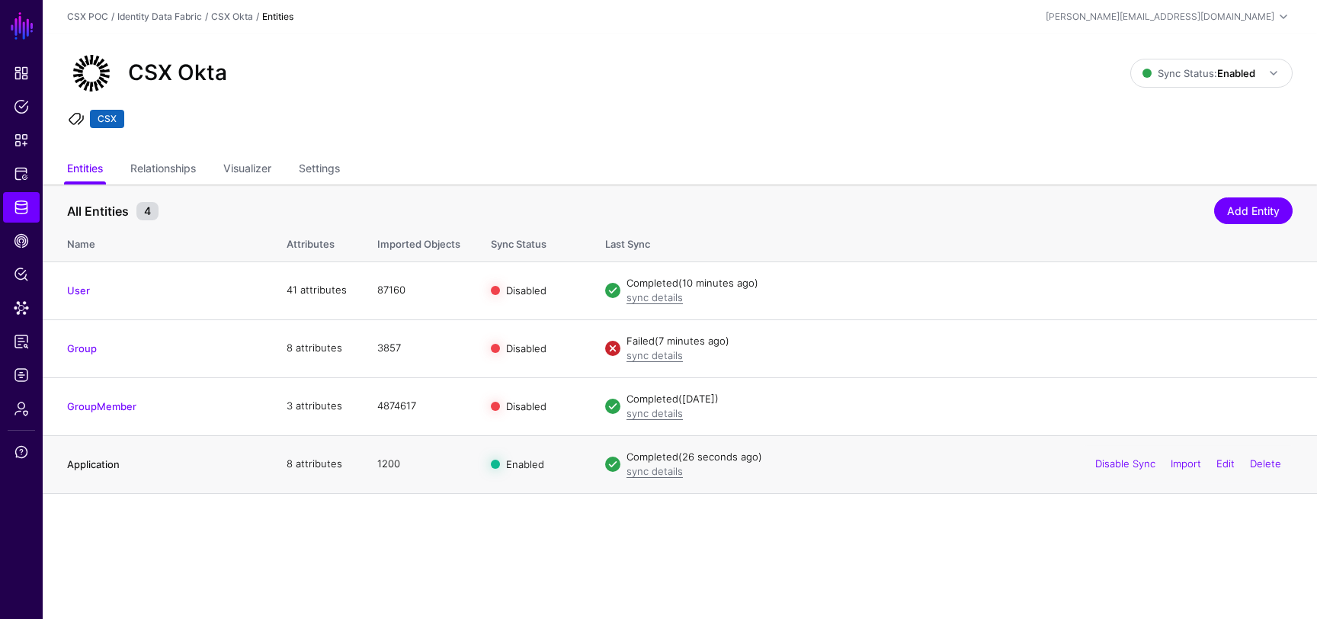
click at [111, 469] on link "Application" at bounding box center [93, 464] width 53 height 12
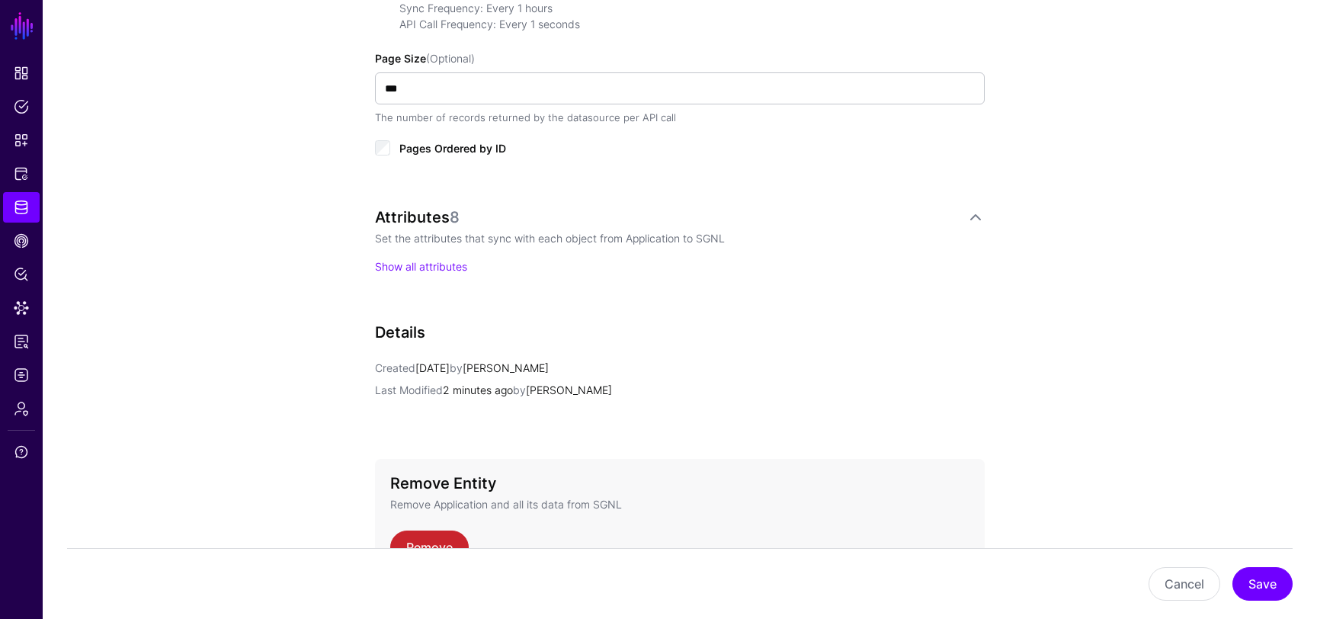
scroll to position [835, 0]
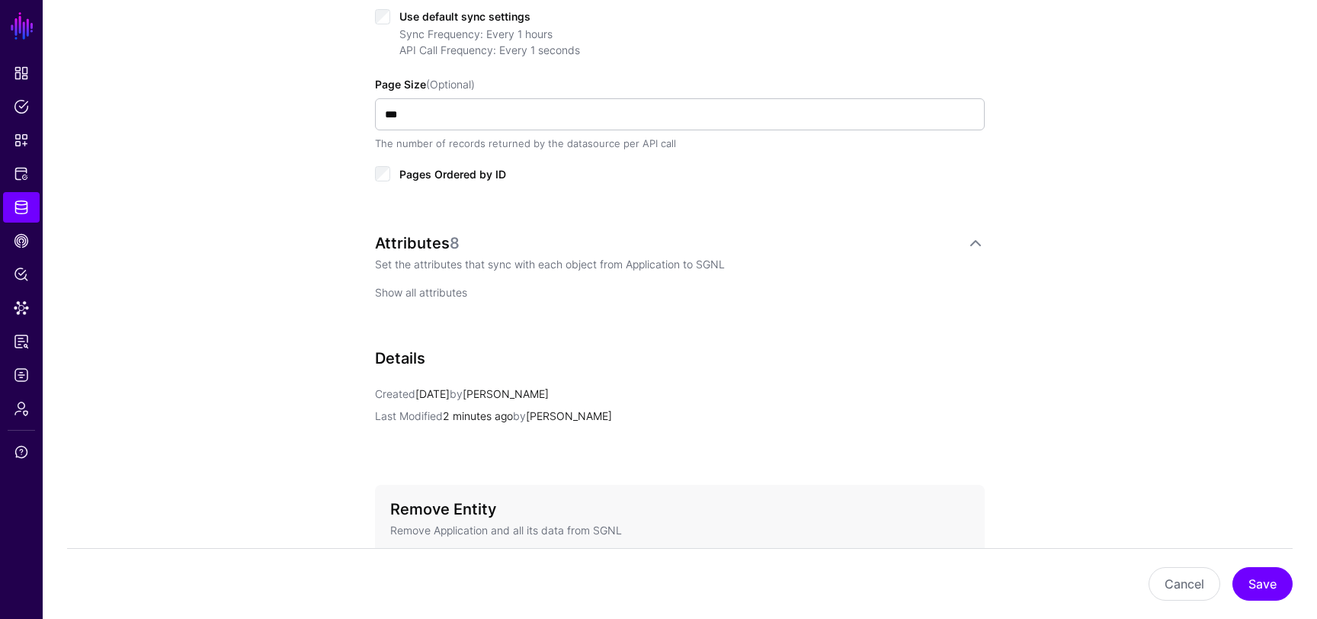
click at [454, 287] on link "Show all attributes" at bounding box center [421, 292] width 92 height 13
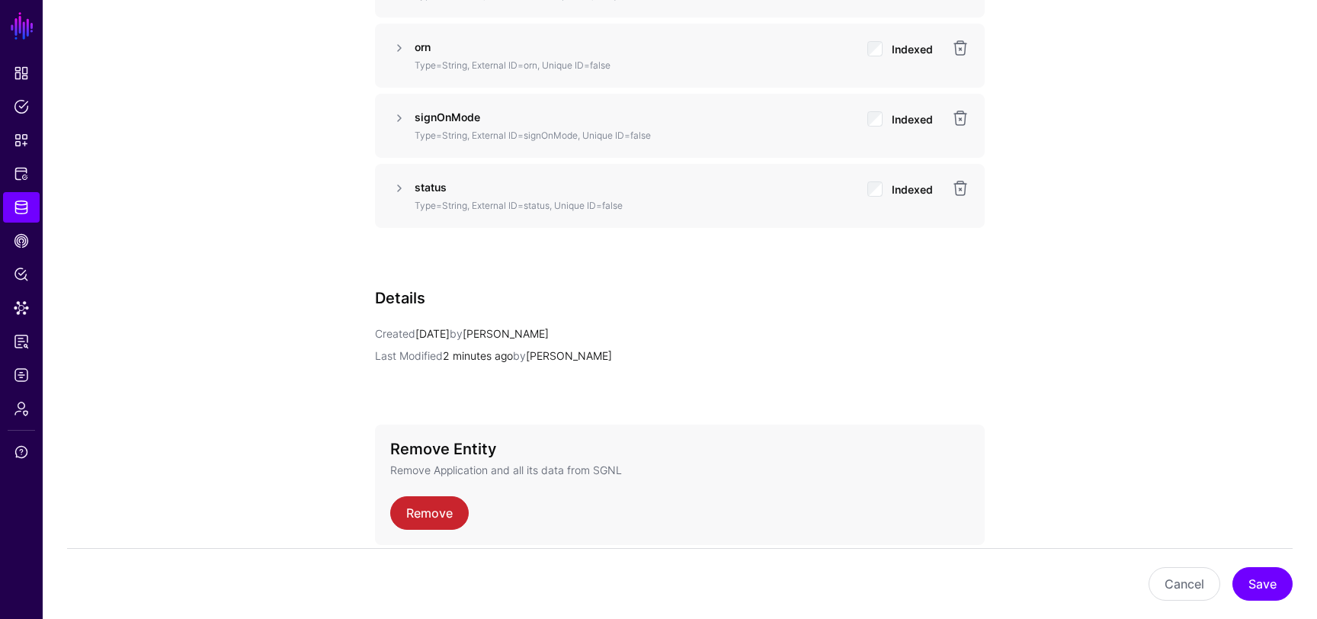
scroll to position [1556, 0]
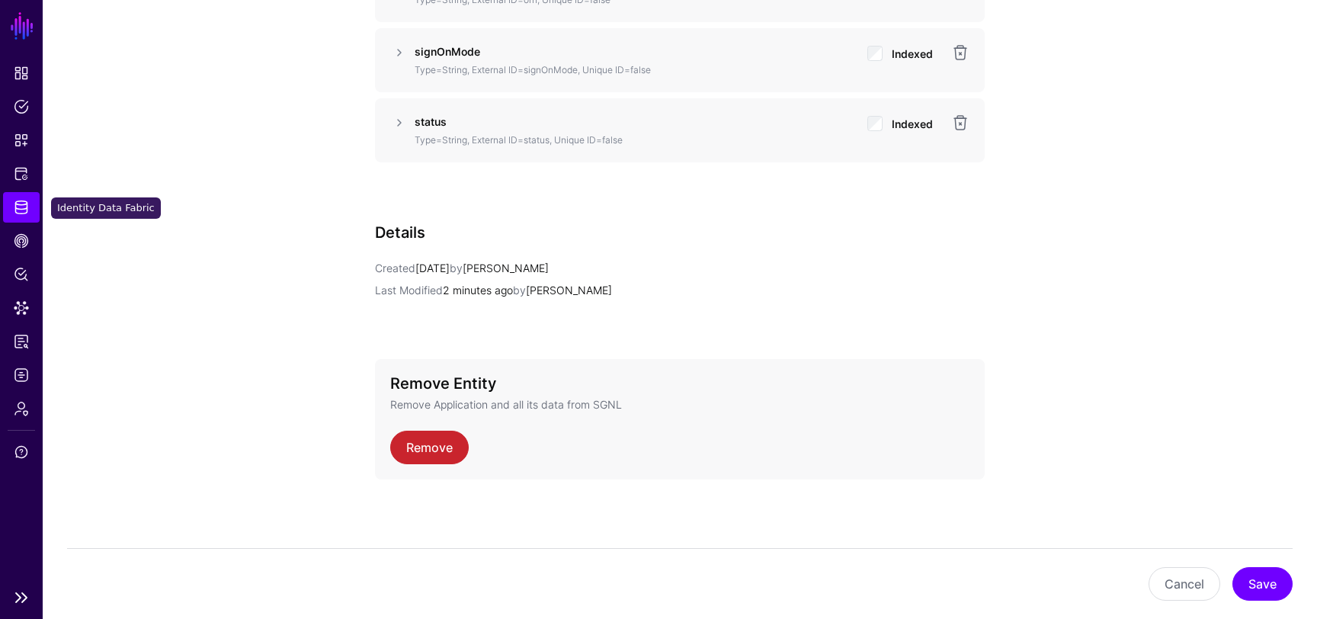
click at [24, 213] on span "Identity Data Fabric" at bounding box center [21, 207] width 15 height 15
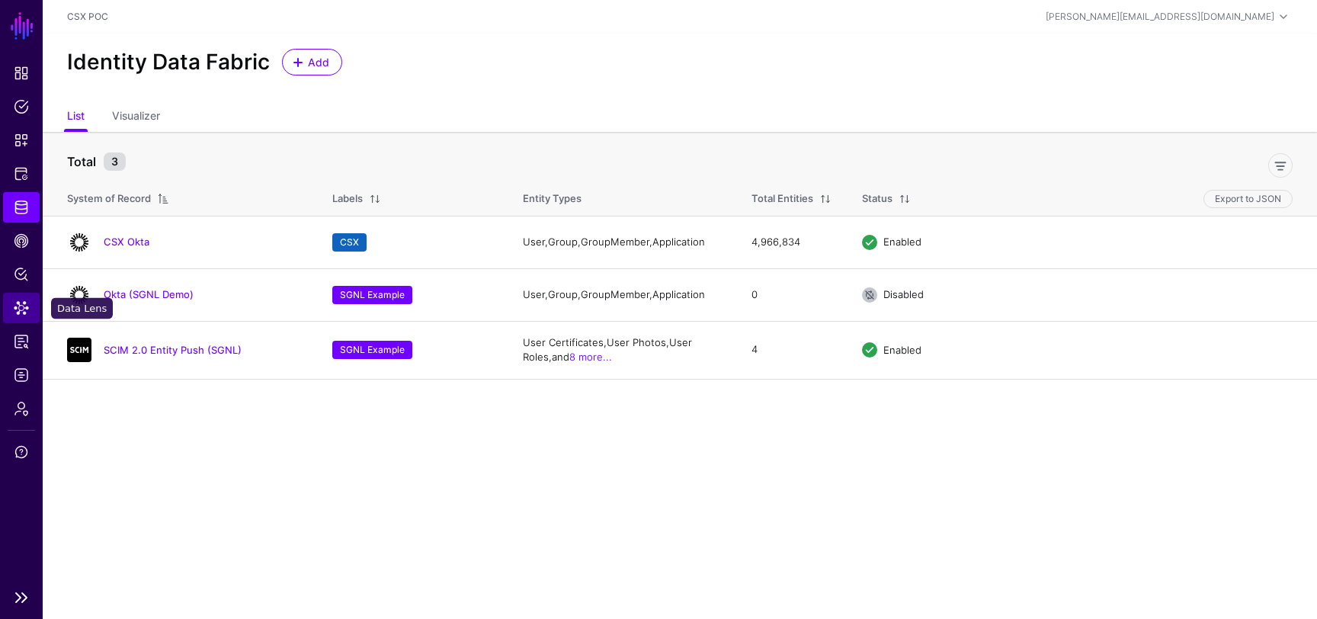
click at [25, 322] on link "Data Lens" at bounding box center [21, 308] width 37 height 30
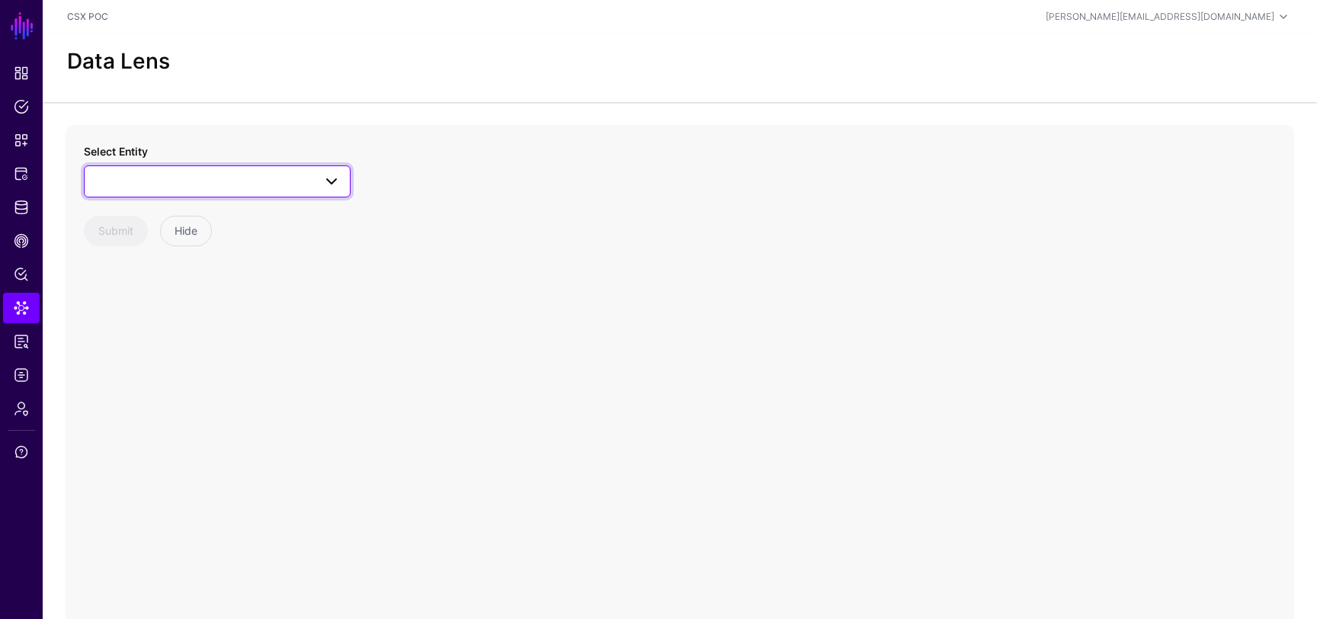
click at [266, 181] on span at bounding box center [217, 181] width 247 height 18
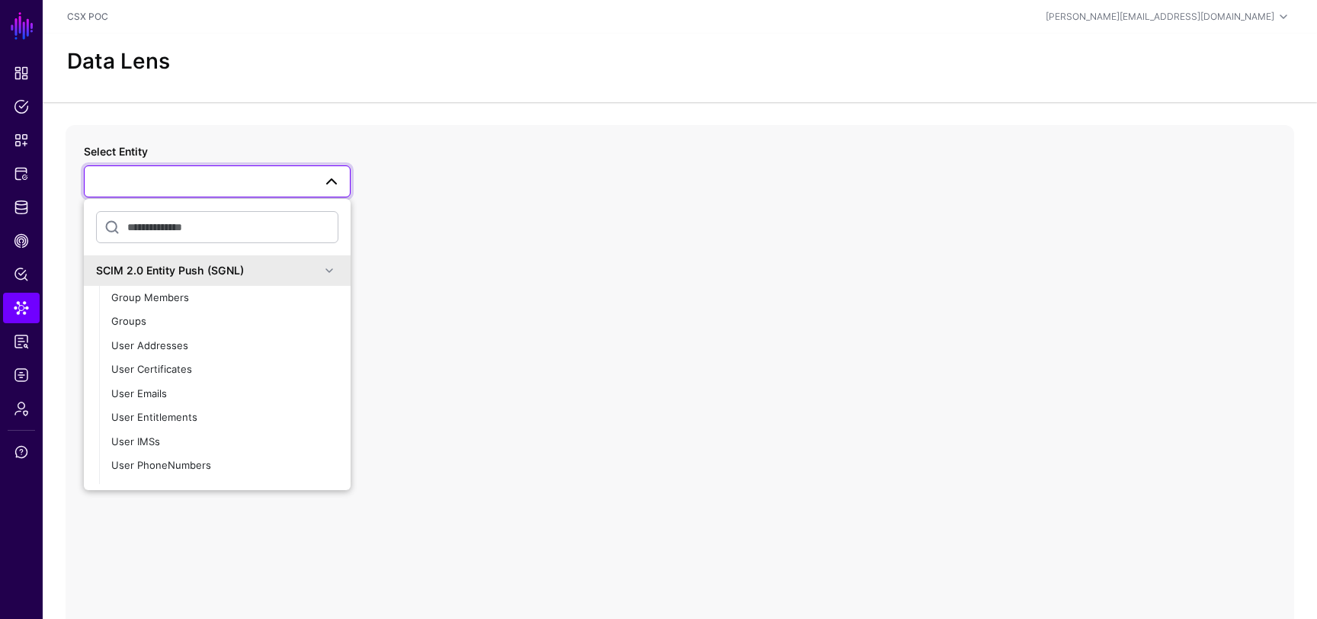
click at [239, 264] on div "SCIM 2.0 Entity Push (SGNL)" at bounding box center [208, 270] width 224 height 16
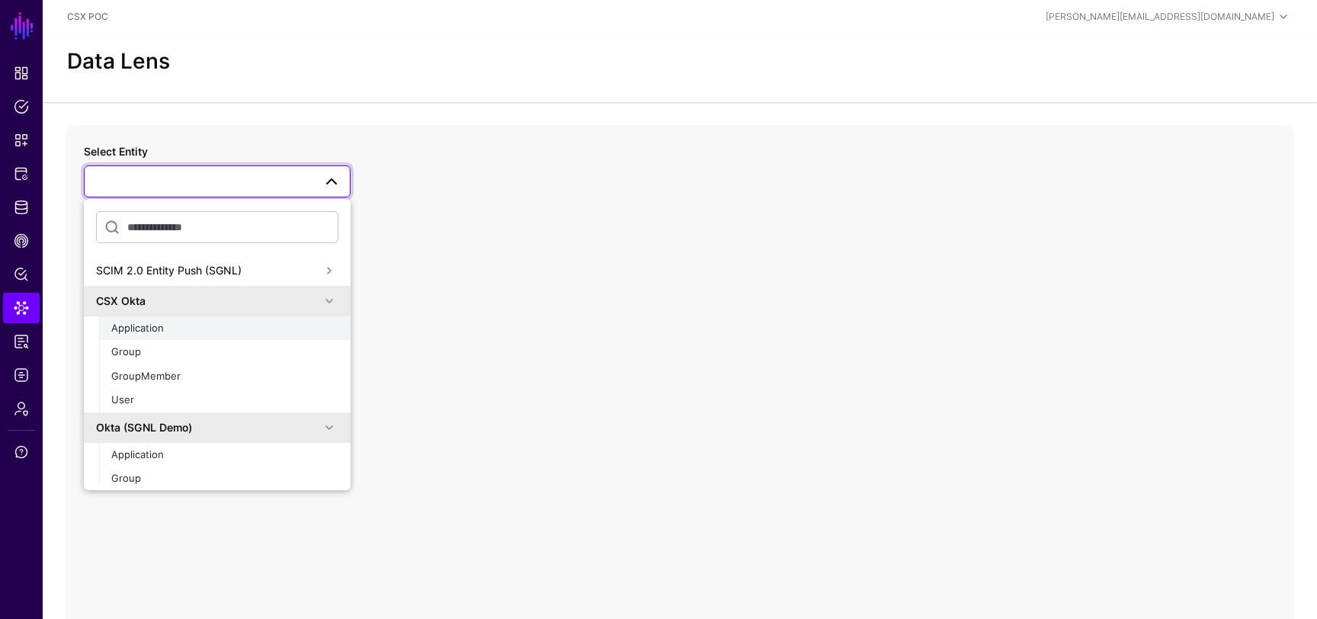
click at [183, 322] on div "Application" at bounding box center [224, 328] width 227 height 15
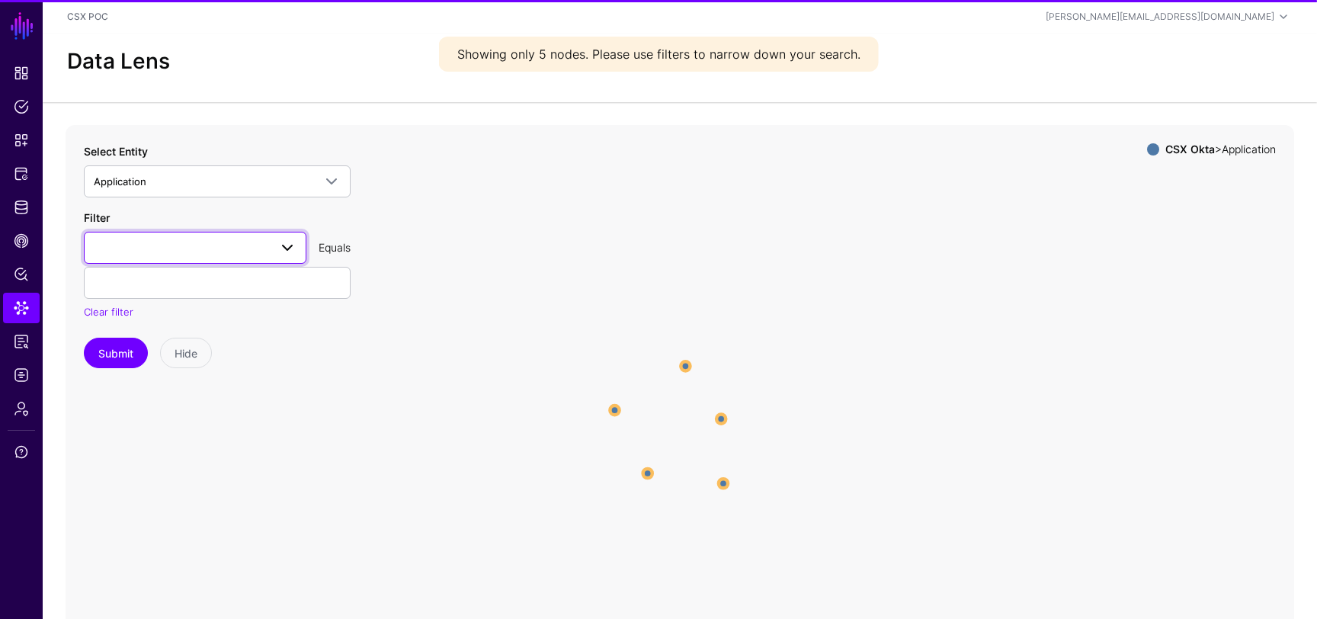
click at [209, 243] on span at bounding box center [195, 248] width 203 height 18
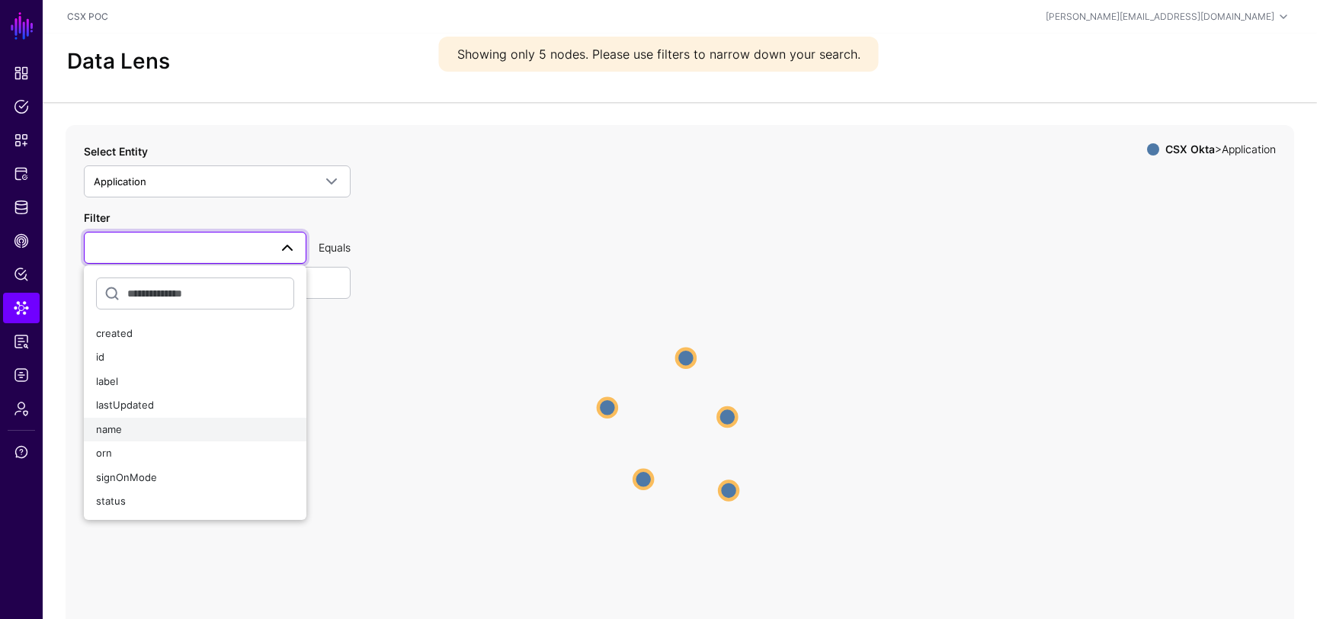
click at [168, 426] on div "name" at bounding box center [195, 429] width 198 height 15
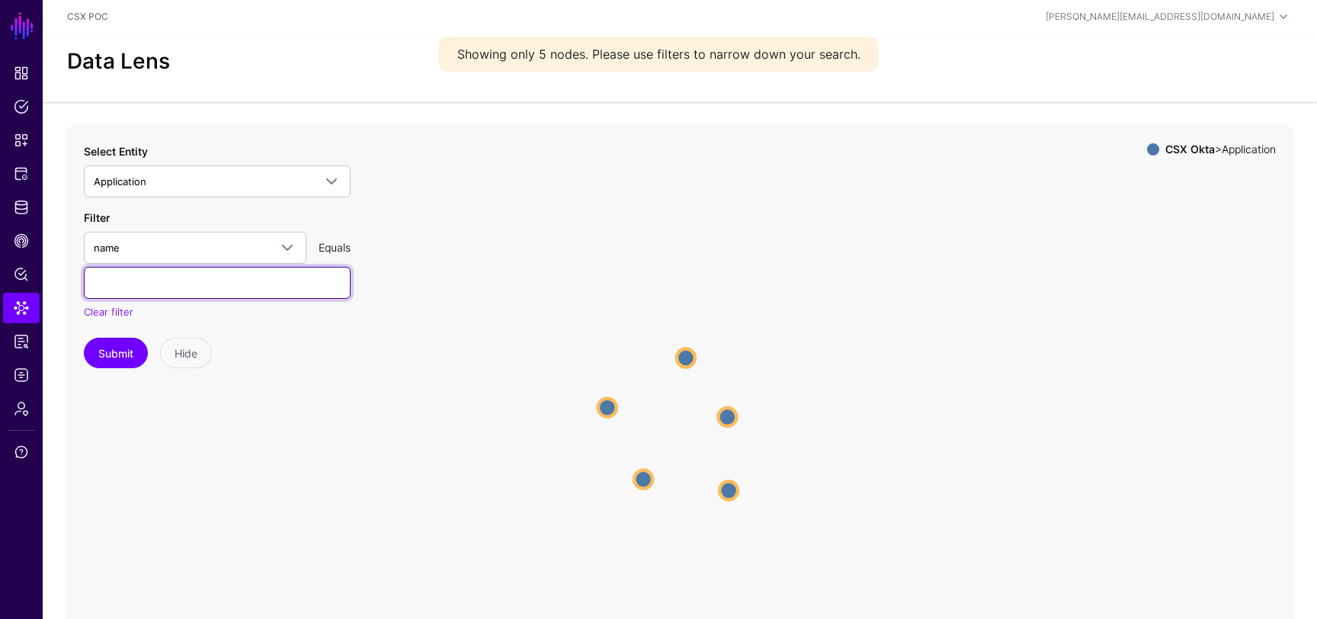
click at [216, 282] on input "text" at bounding box center [217, 283] width 267 height 32
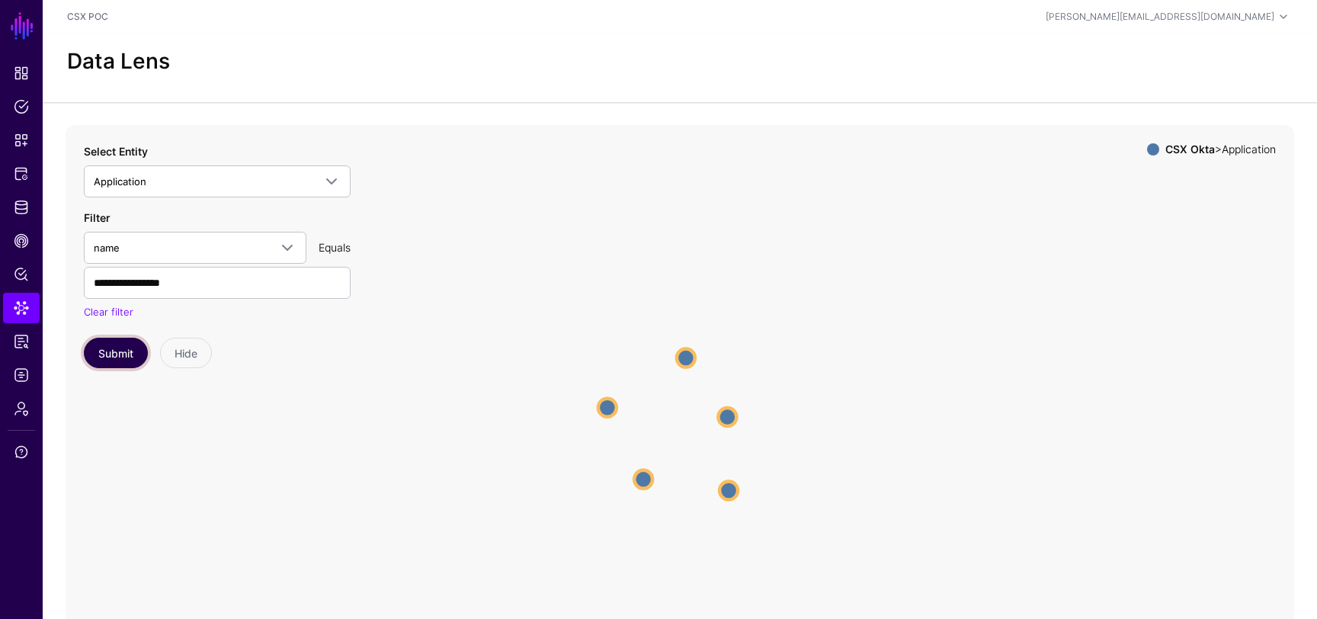
click at [124, 351] on button "Submit" at bounding box center [116, 353] width 64 height 30
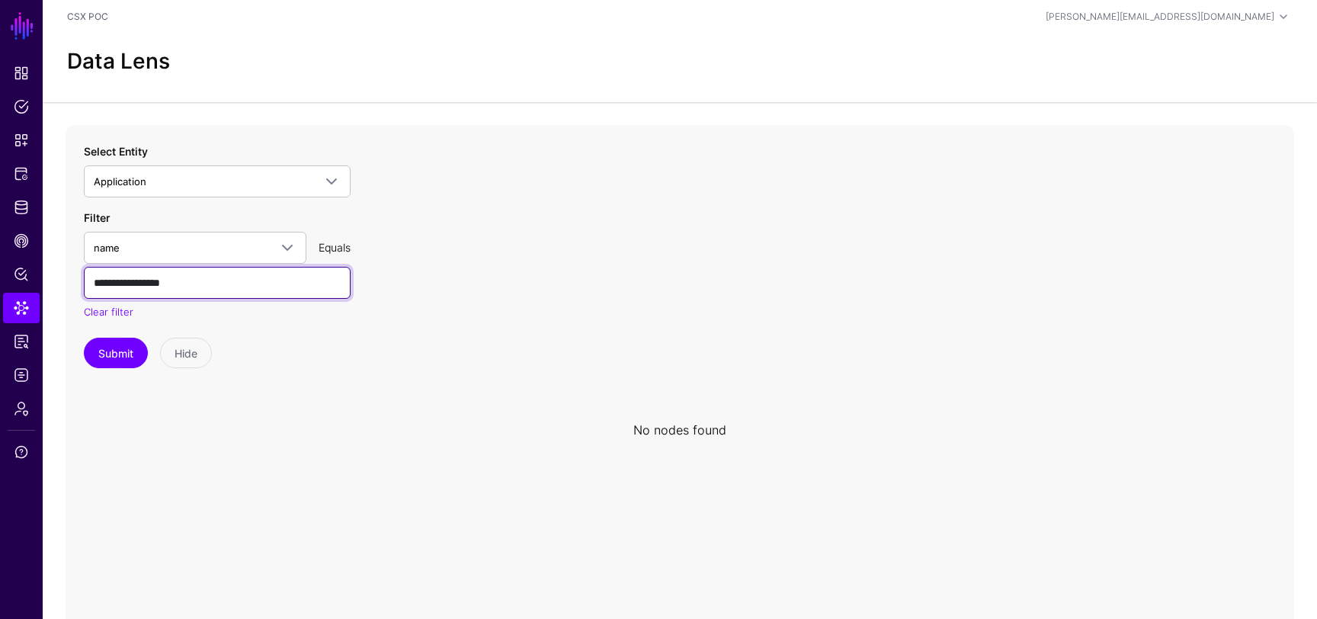
click at [214, 283] on input "**********" at bounding box center [217, 283] width 267 height 32
click at [84, 338] on button "Submit" at bounding box center [116, 353] width 64 height 30
click at [280, 248] on span at bounding box center [287, 248] width 18 height 18
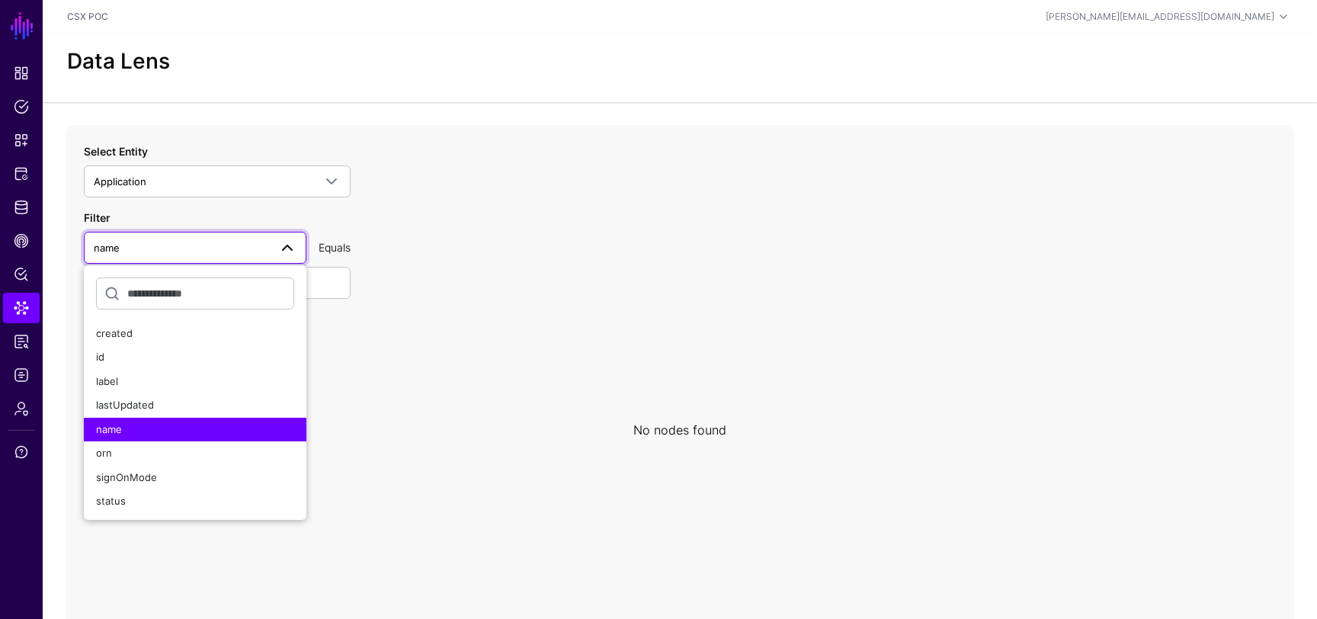
click at [281, 249] on span at bounding box center [287, 248] width 18 height 18
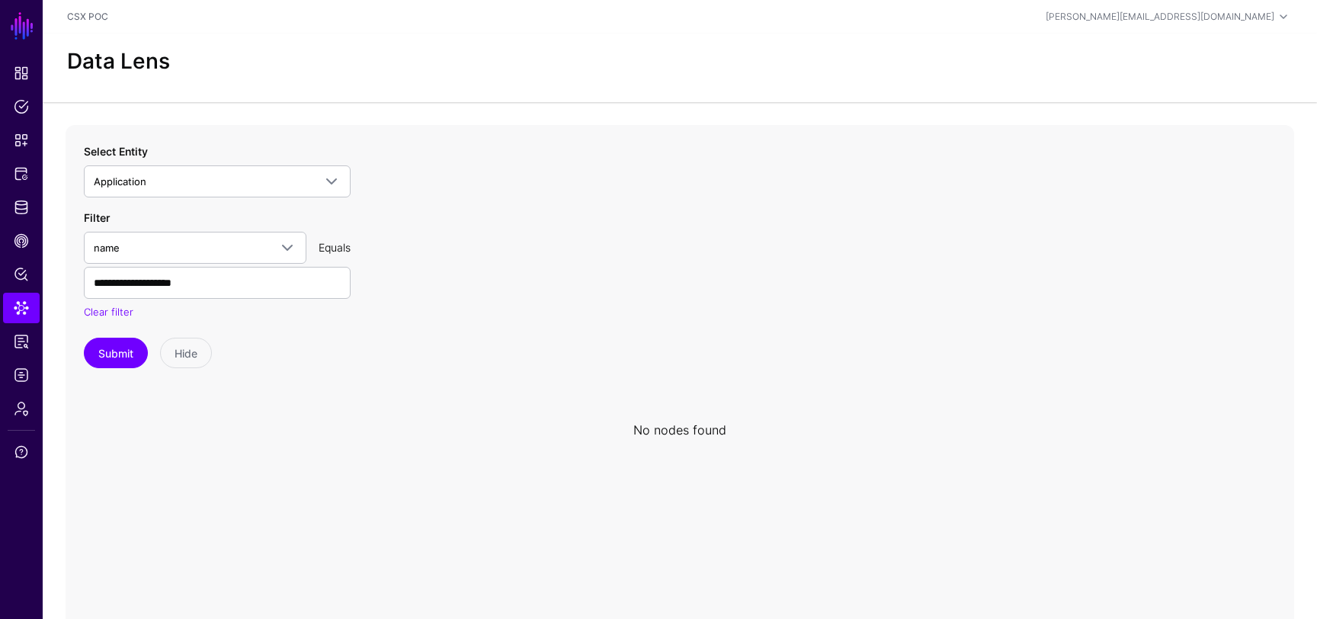
click at [337, 253] on div "Equals" at bounding box center [335, 247] width 44 height 16
click at [273, 280] on input "**********" at bounding box center [217, 283] width 267 height 32
click at [284, 284] on input "**********" at bounding box center [217, 283] width 267 height 32
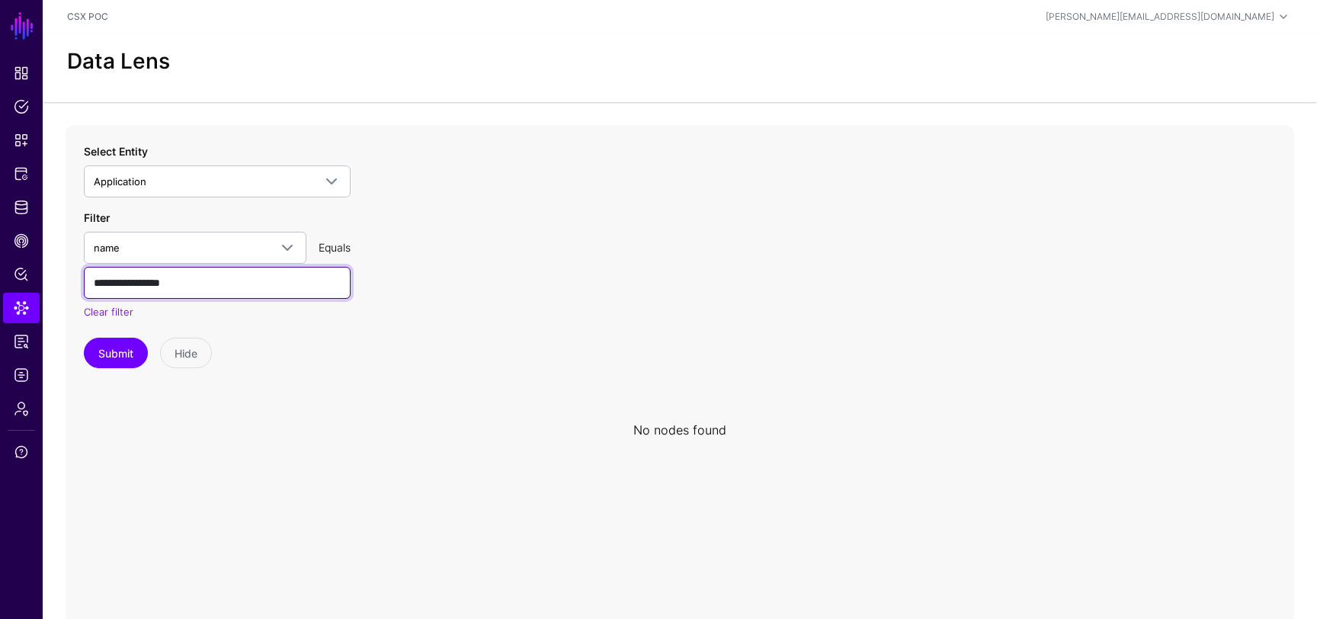
type input "**********"
click at [84, 338] on button "Submit" at bounding box center [116, 353] width 64 height 30
click at [243, 291] on input "**********" at bounding box center [217, 283] width 267 height 32
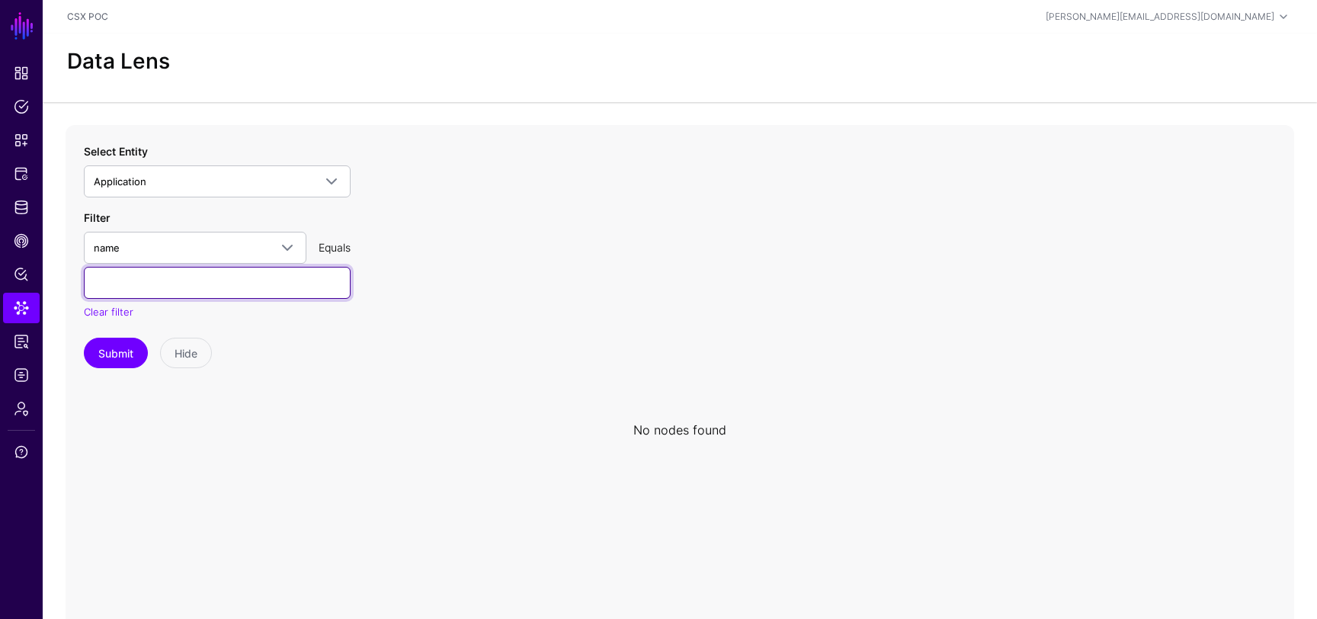
paste input "**********"
click at [120, 282] on input "**********" at bounding box center [217, 283] width 267 height 32
type input "**********"
click at [255, 290] on input "**********" at bounding box center [217, 283] width 267 height 32
click at [107, 338] on button "Submit" at bounding box center [116, 353] width 64 height 30
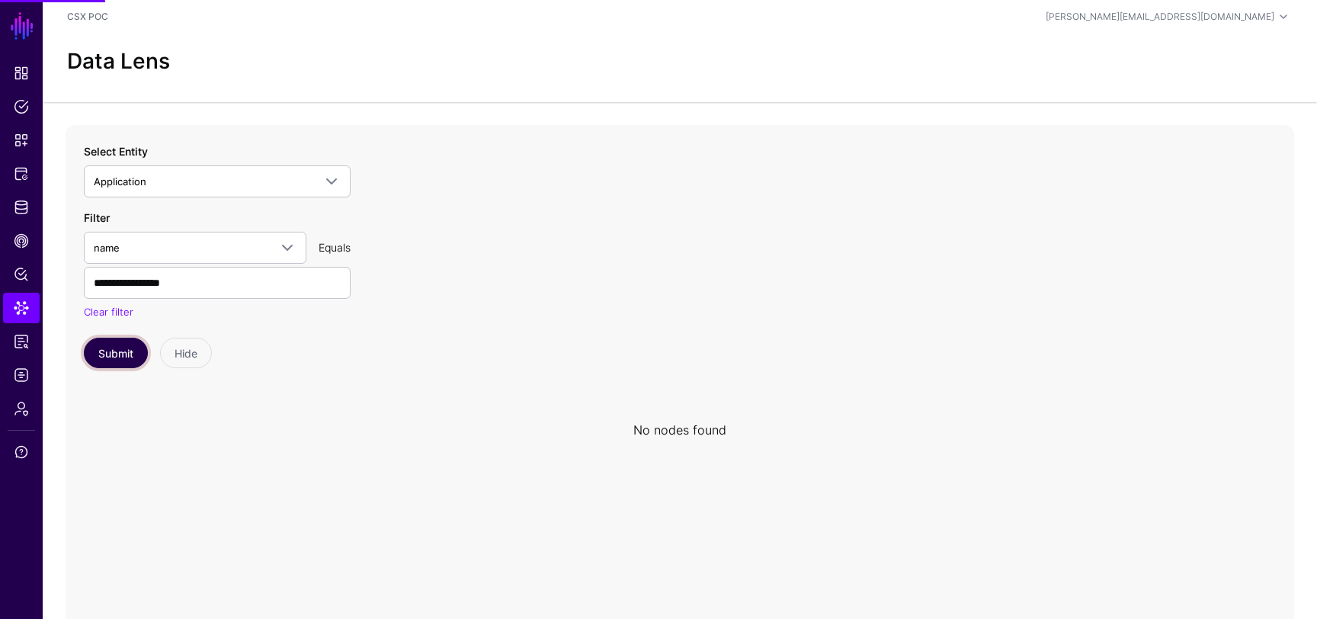
click at [110, 345] on button "Submit" at bounding box center [116, 353] width 64 height 30
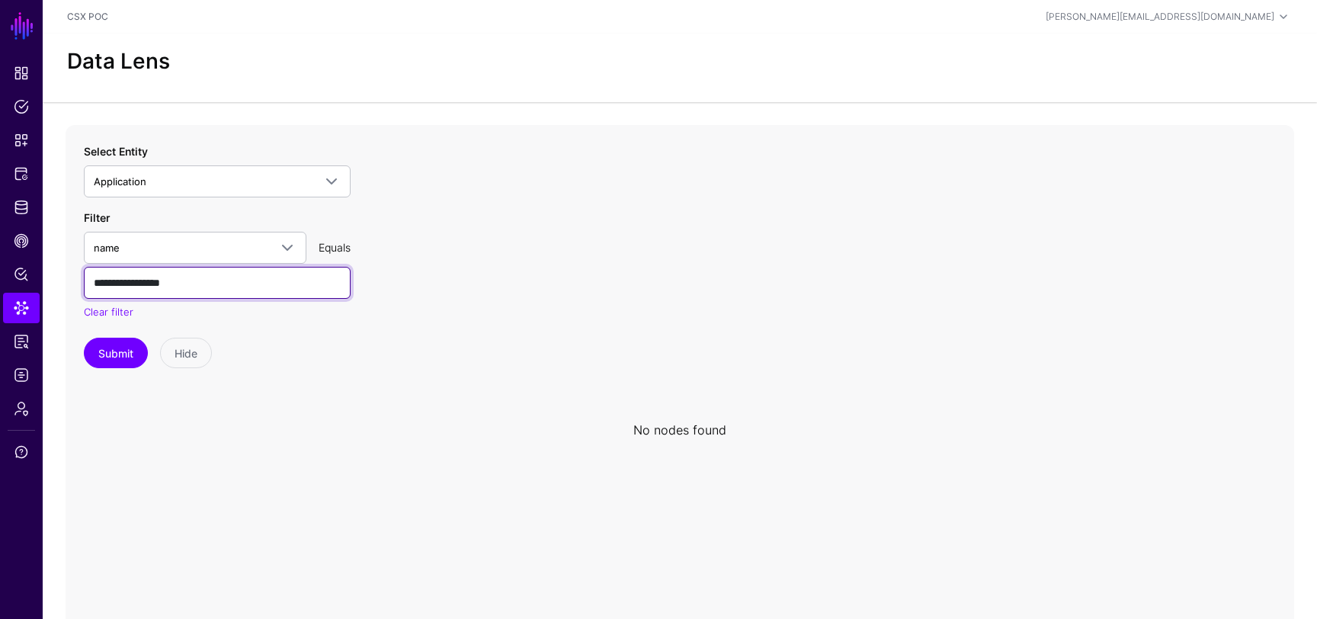
click at [209, 279] on input "**********" at bounding box center [217, 283] width 267 height 32
click at [111, 312] on link "Clear filter" at bounding box center [109, 312] width 50 height 12
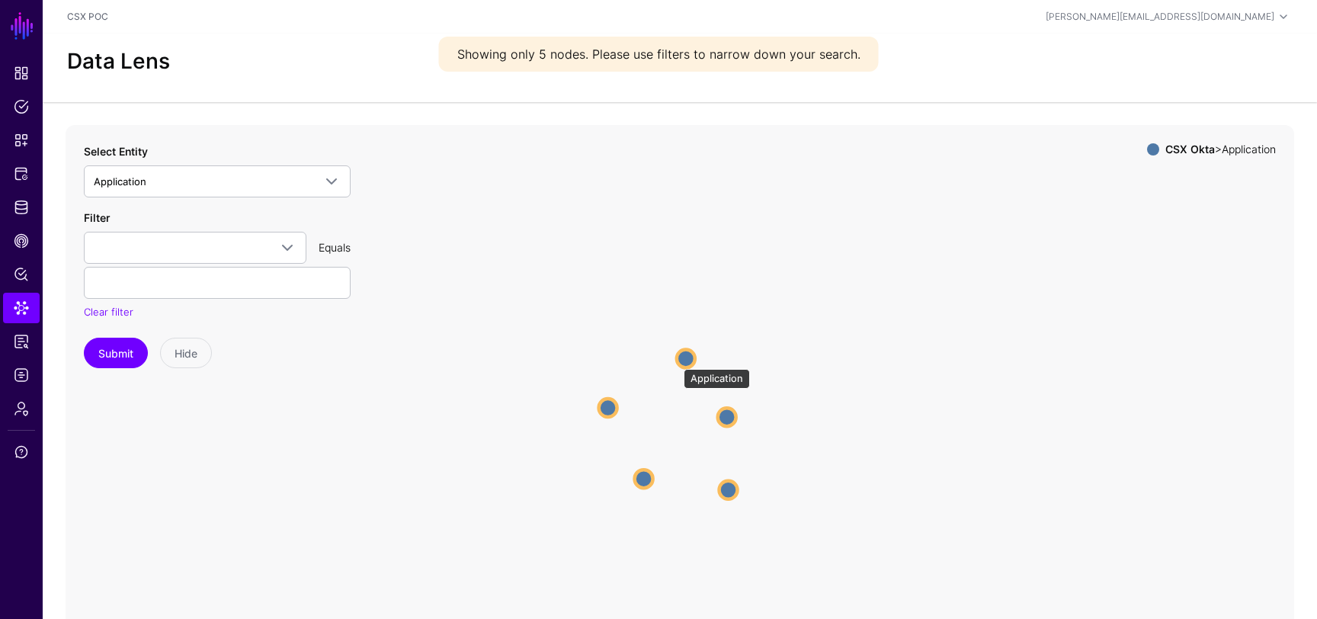
click at [678, 358] on circle at bounding box center [686, 358] width 18 height 18
click at [689, 361] on circle at bounding box center [687, 357] width 18 height 18
click at [690, 348] on circle at bounding box center [687, 354] width 18 height 18
click at [689, 352] on circle at bounding box center [688, 354] width 18 height 18
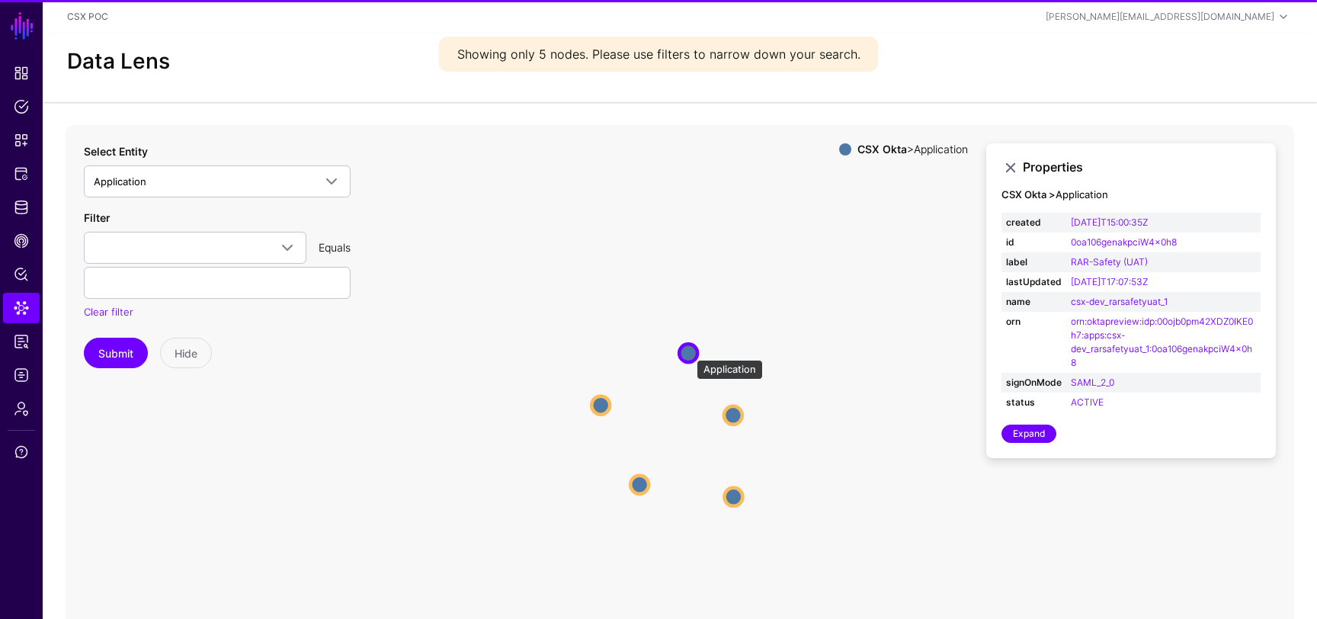
click at [689, 352] on circle at bounding box center [688, 353] width 18 height 18
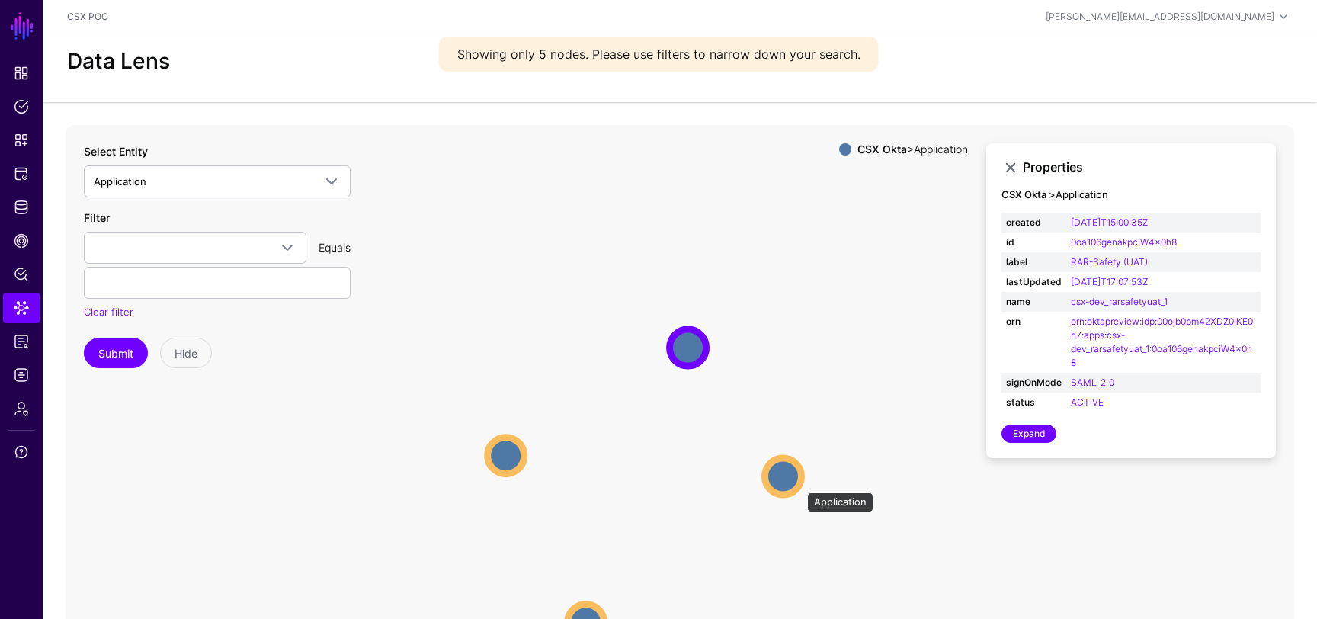
click at [800, 485] on circle at bounding box center [783, 476] width 37 height 37
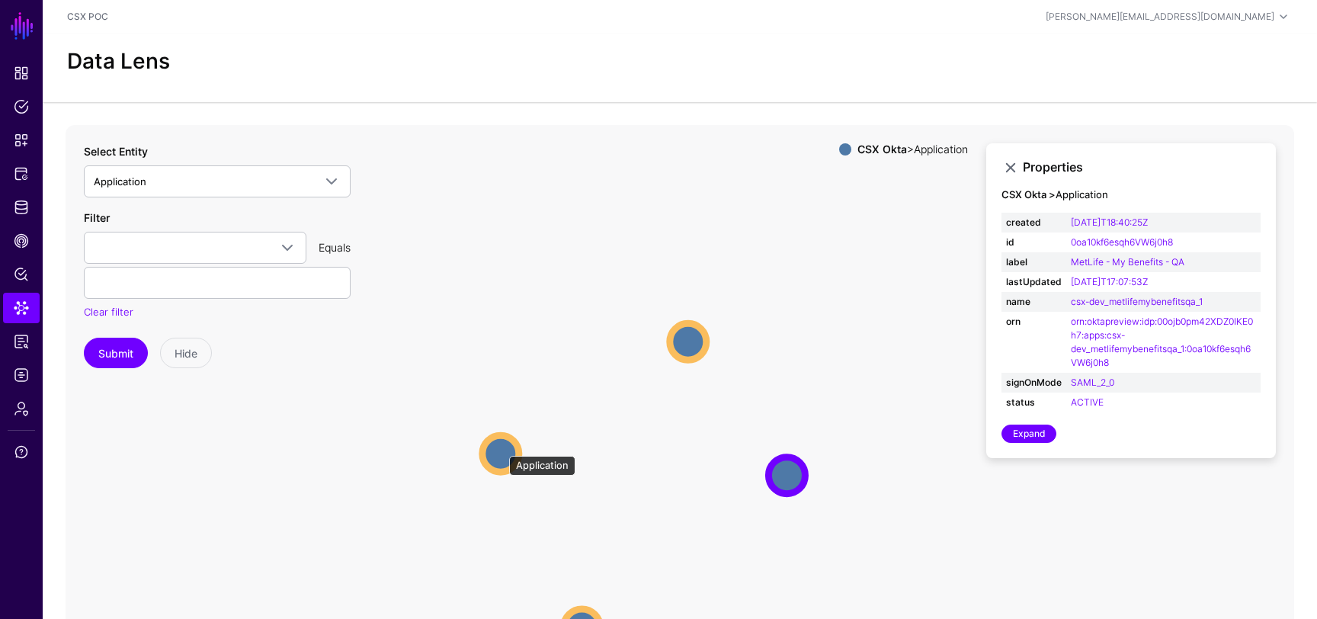
click at [502, 448] on circle at bounding box center [500, 453] width 37 height 37
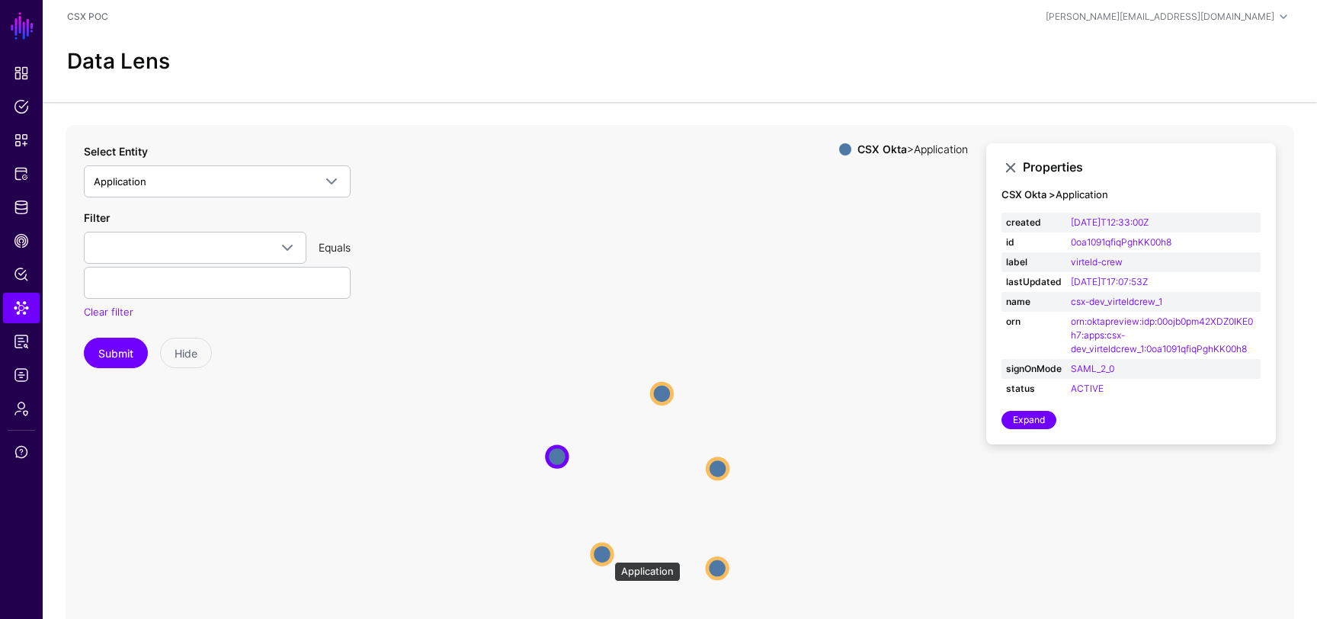
click at [601, 551] on circle at bounding box center [602, 554] width 20 height 20
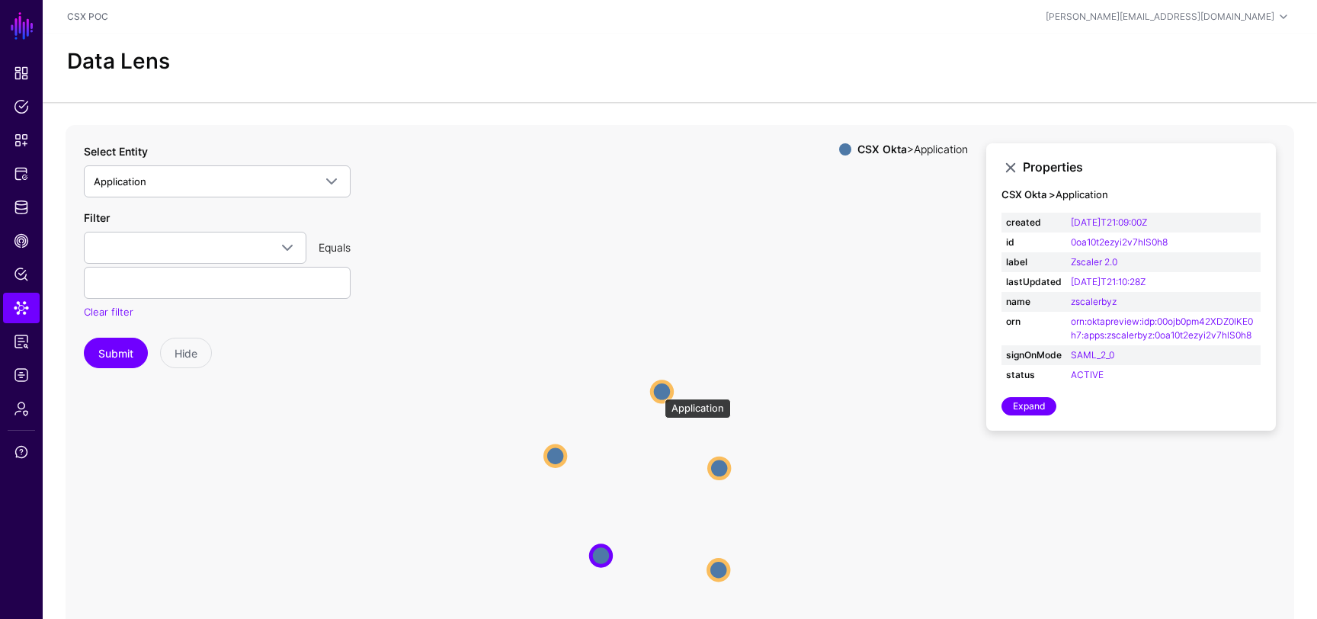
click at [657, 391] on circle at bounding box center [662, 391] width 20 height 20
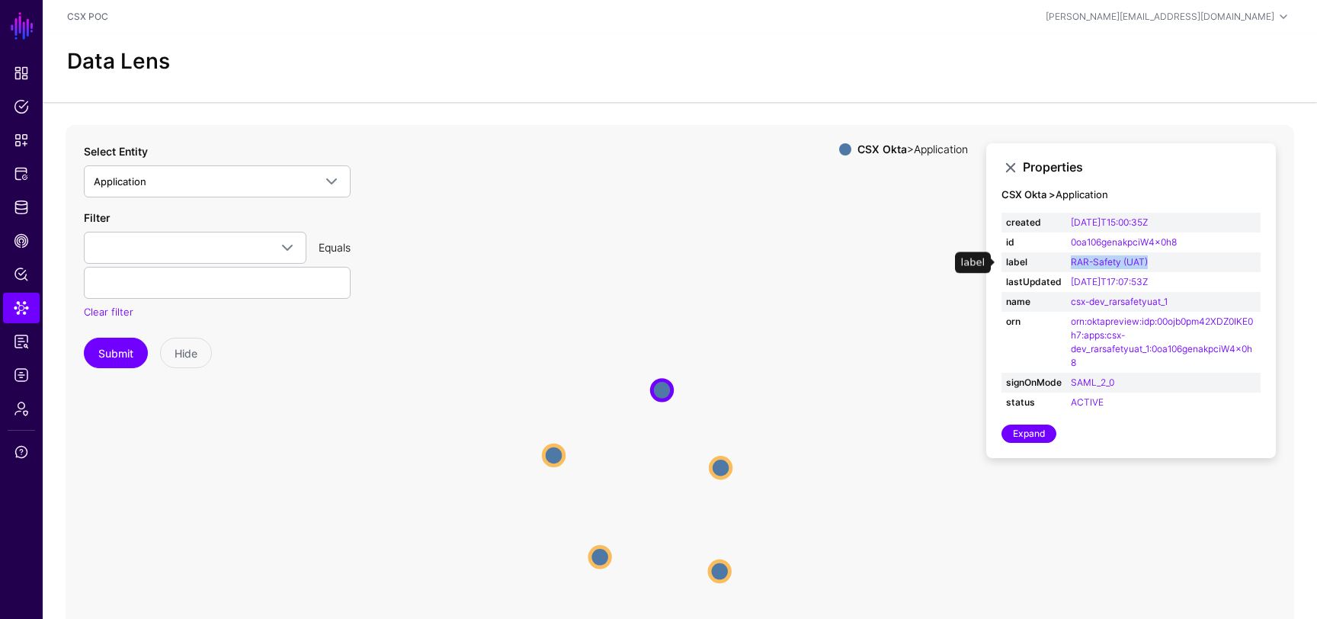
drag, startPoint x: 1153, startPoint y: 261, endPoint x: 1070, endPoint y: 265, distance: 83.2
click at [1070, 265] on td "RAR-Safety (UAT)" at bounding box center [1163, 262] width 194 height 20
copy link "RAR-Safety (UAT)"
click at [199, 253] on span at bounding box center [195, 248] width 203 height 18
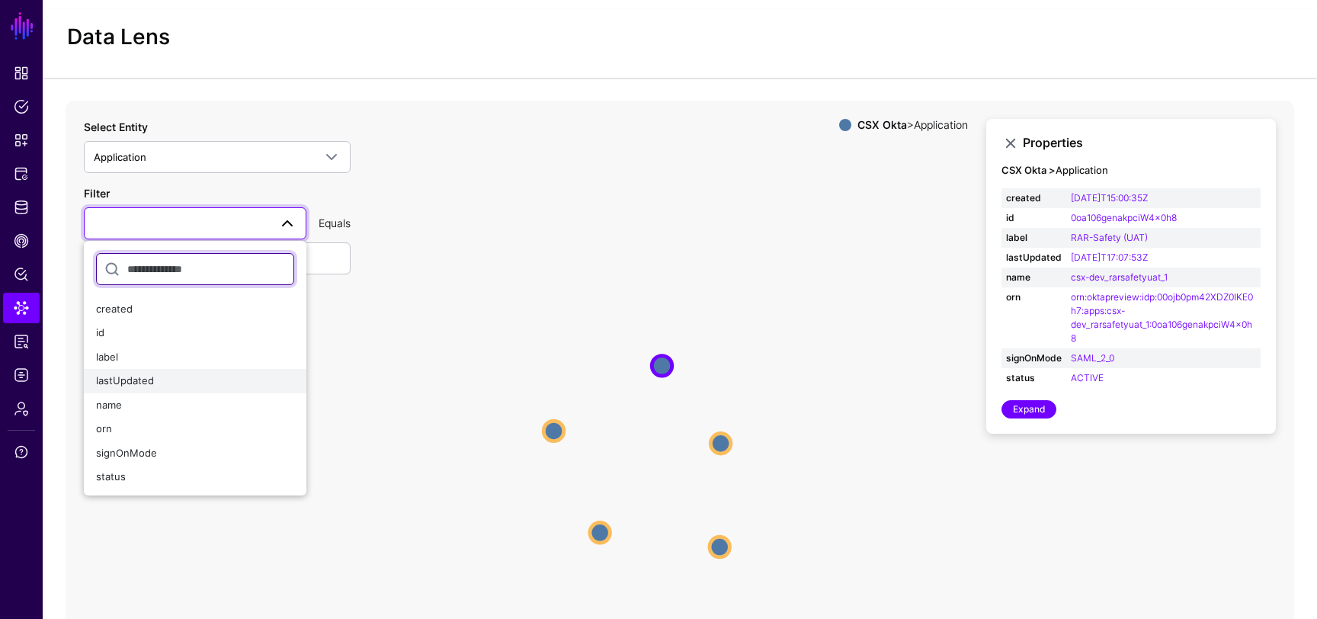
scroll to position [28, 0]
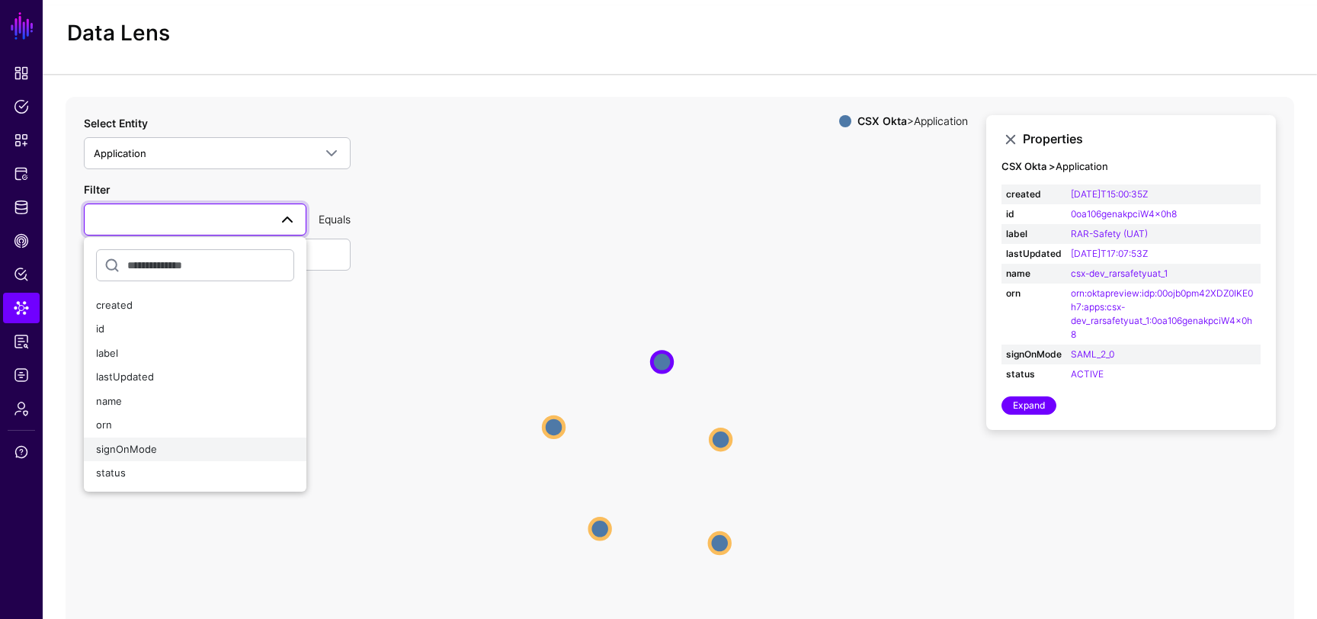
click at [149, 442] on div "signOnMode" at bounding box center [195, 449] width 198 height 15
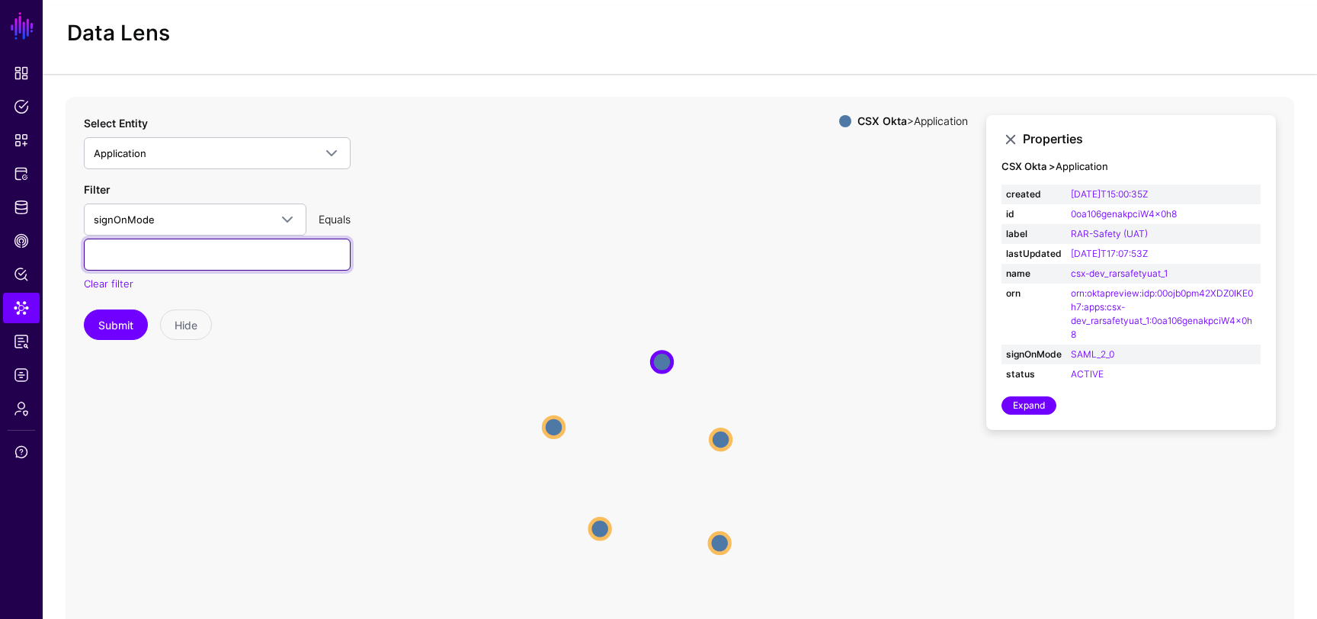
click at [182, 247] on input "text" at bounding box center [217, 255] width 267 height 32
type input "****"
click at [107, 312] on button "Submit" at bounding box center [116, 324] width 64 height 30
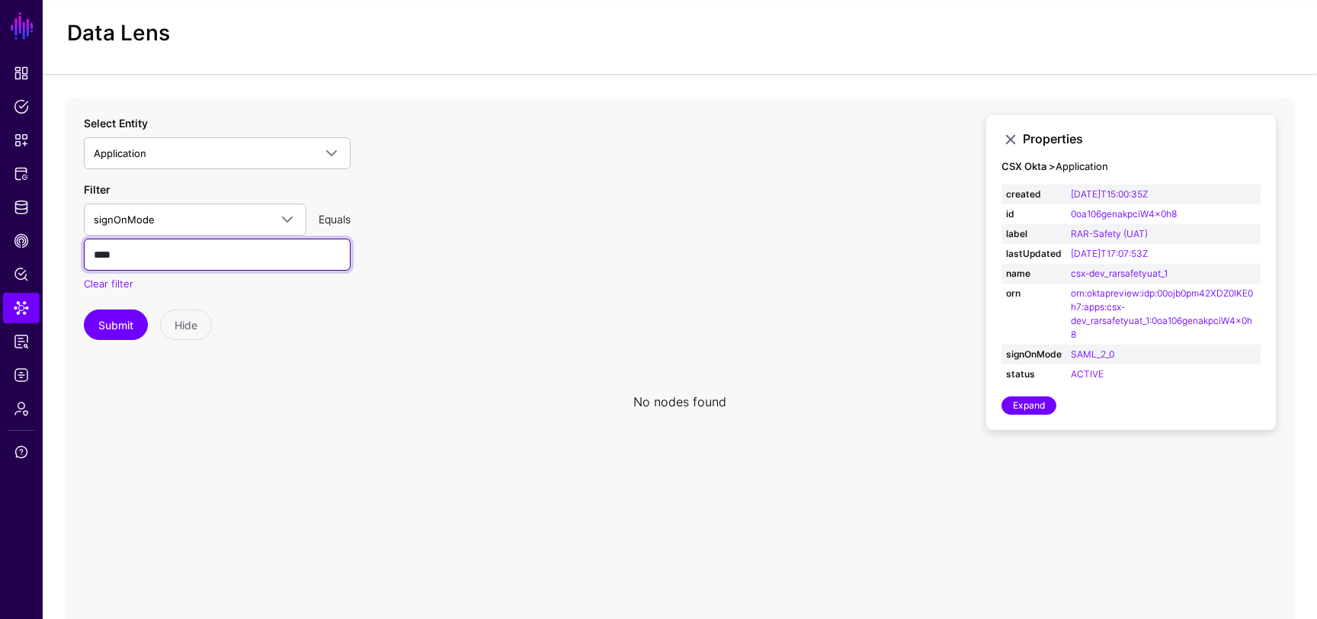
click at [163, 258] on input "****" at bounding box center [217, 255] width 267 height 32
click at [119, 313] on button "Submit" at bounding box center [116, 324] width 64 height 30
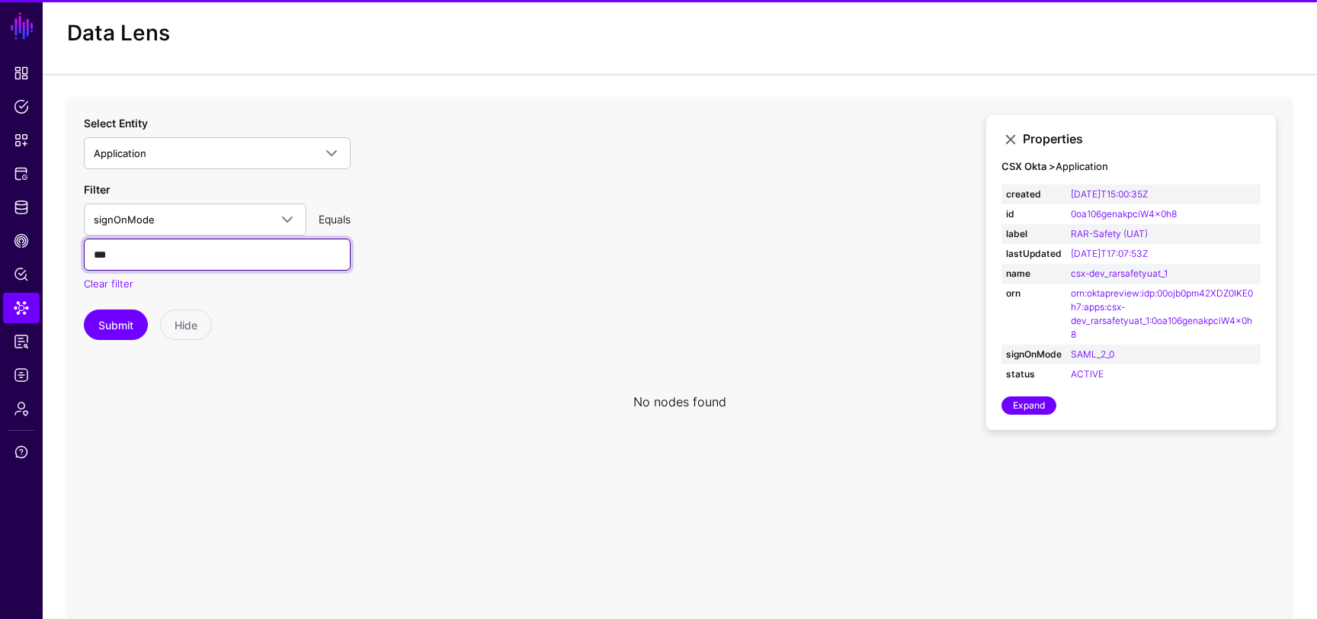
click at [104, 253] on input "***" at bounding box center [217, 255] width 267 height 32
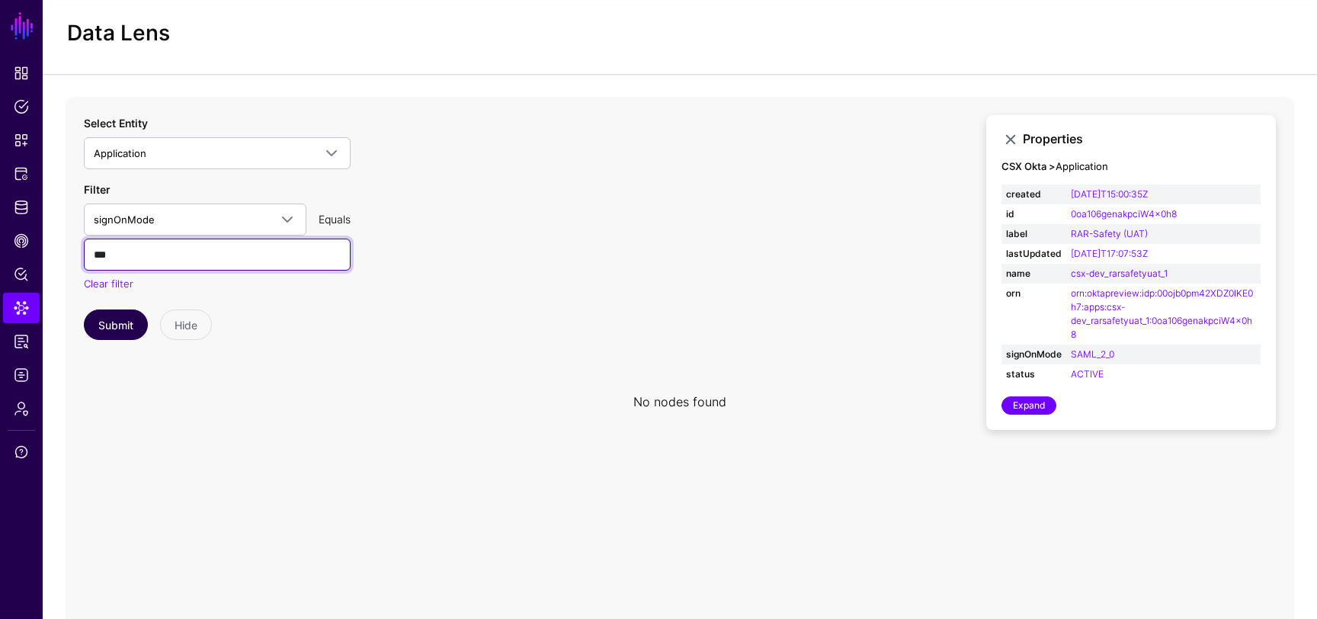
type input "***"
click at [132, 329] on button "Submit" at bounding box center [116, 324] width 64 height 30
click at [133, 256] on input "***" at bounding box center [217, 255] width 267 height 32
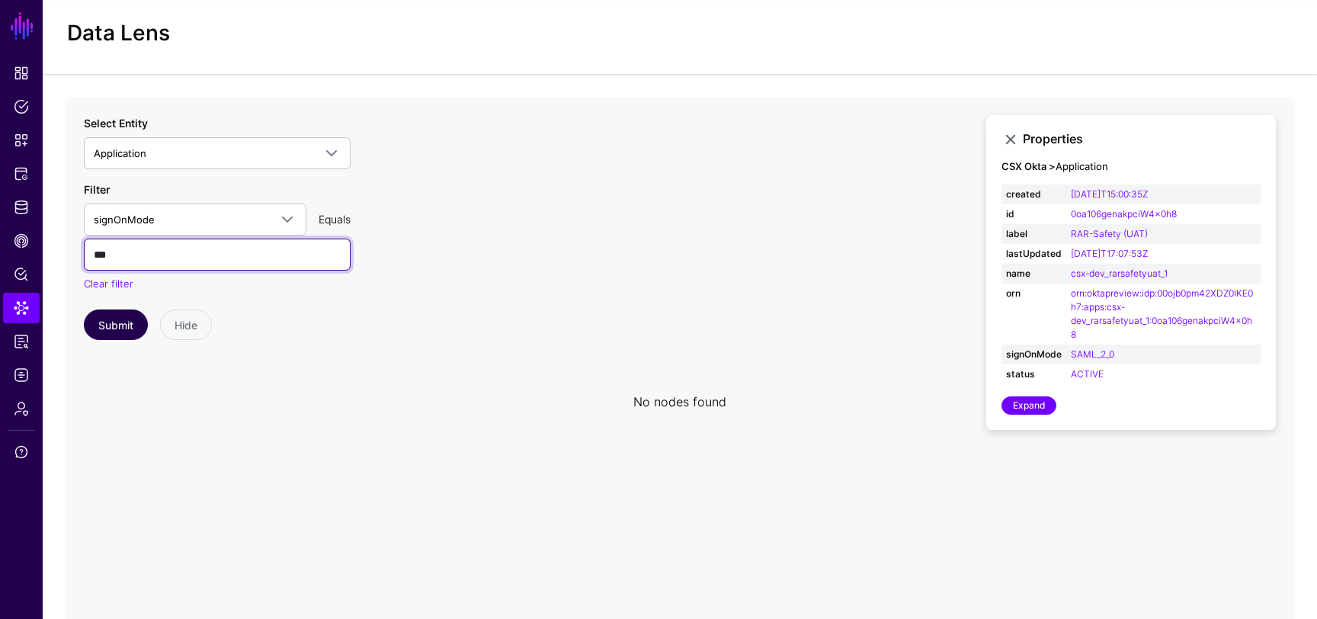
type input "***"
click at [115, 319] on button "Submit" at bounding box center [116, 324] width 64 height 30
click at [119, 287] on link "Clear filter" at bounding box center [109, 283] width 50 height 12
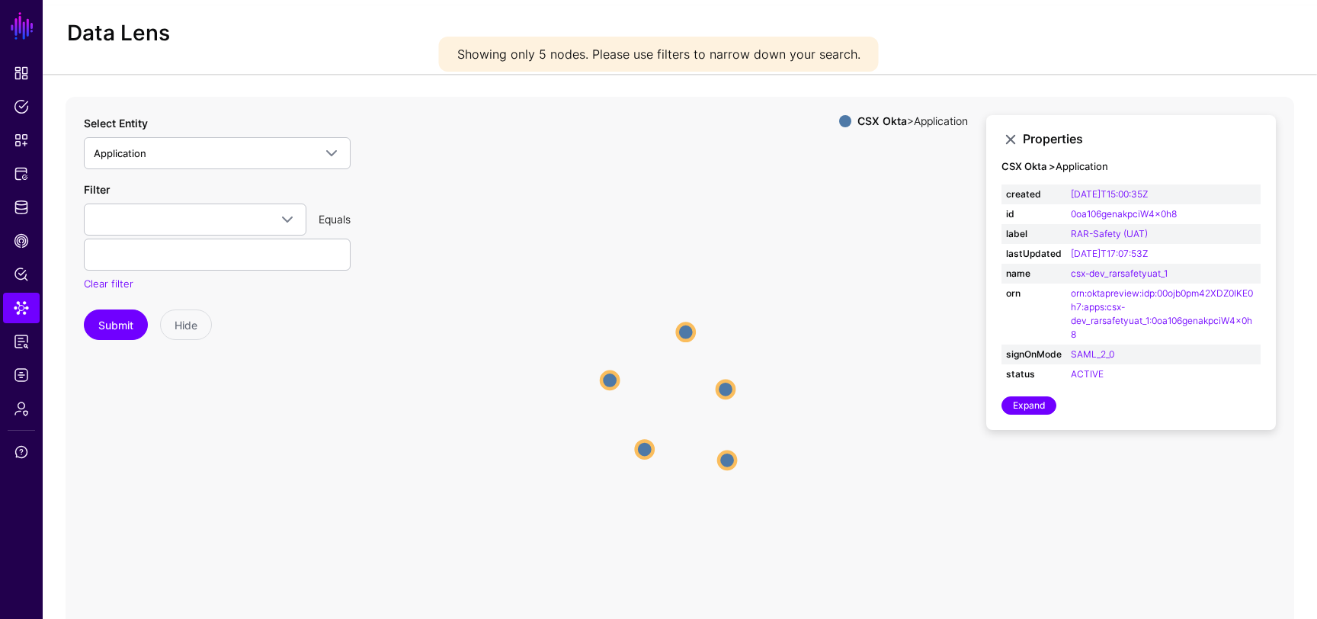
click at [611, 383] on circle at bounding box center [609, 379] width 17 height 17
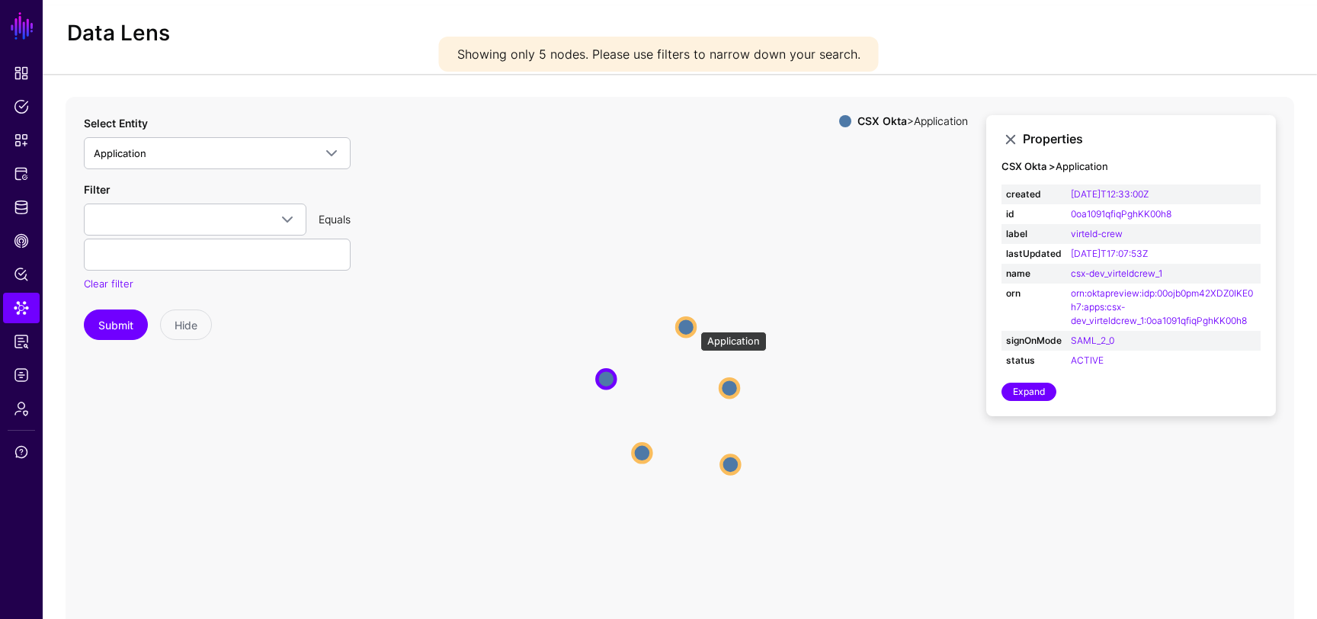
click at [693, 324] on circle at bounding box center [686, 327] width 18 height 18
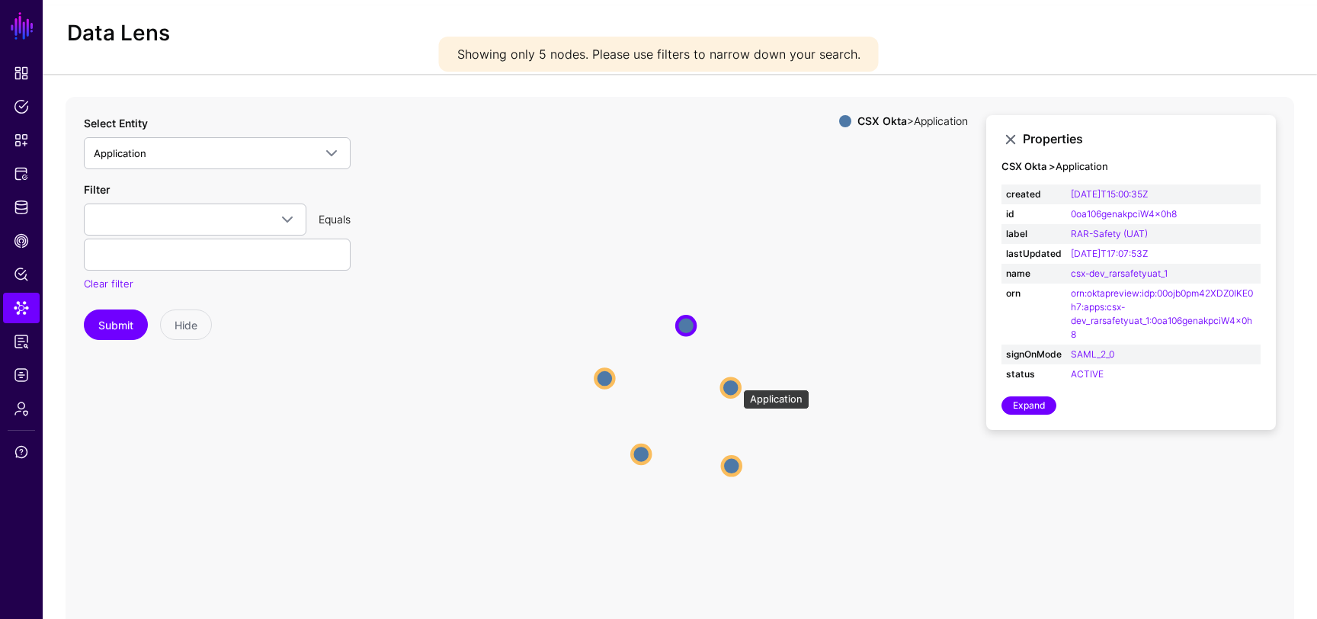
click at [736, 383] on circle at bounding box center [731, 387] width 18 height 18
click at [732, 466] on circle at bounding box center [732, 467] width 18 height 18
click at [670, 457] on icon "Application Application Application Application Application Application Applica…" at bounding box center [680, 402] width 1229 height 610
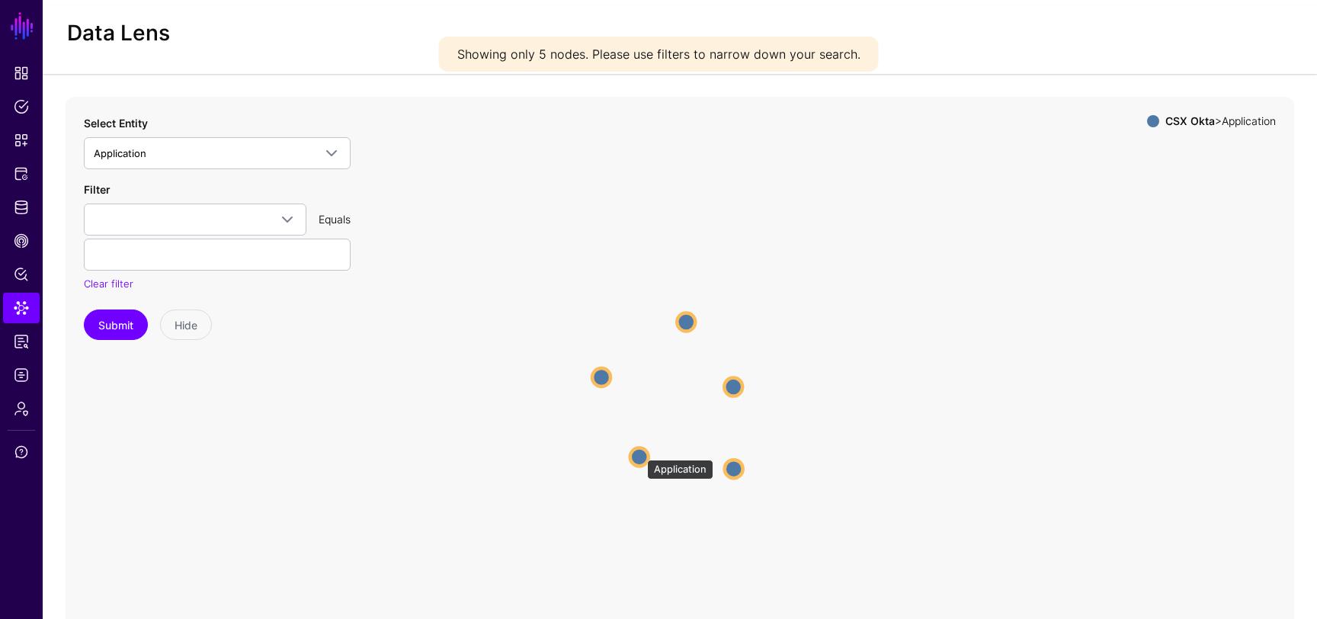
click at [628, 452] on icon "Application Application Application Application Application Application Applica…" at bounding box center [680, 402] width 1229 height 610
click at [640, 460] on circle at bounding box center [639, 456] width 18 height 18
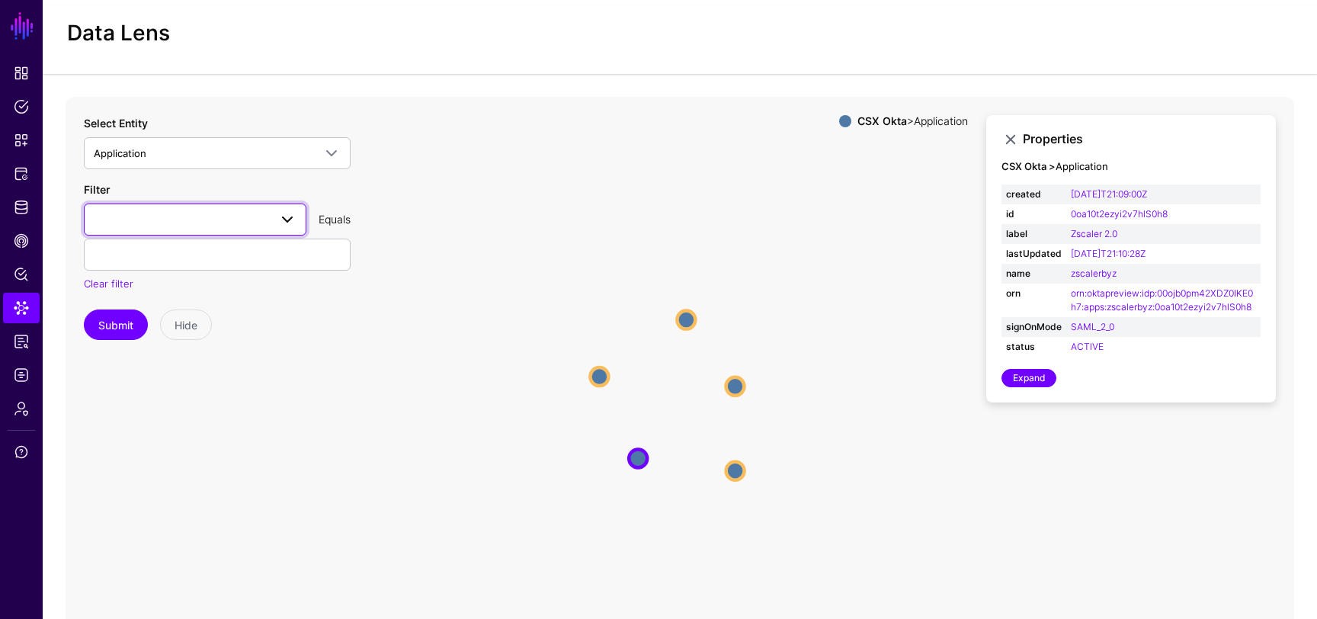
click at [279, 212] on span at bounding box center [287, 219] width 18 height 18
click at [151, 473] on div "status" at bounding box center [195, 473] width 198 height 15
click at [226, 265] on input "text" at bounding box center [217, 255] width 267 height 32
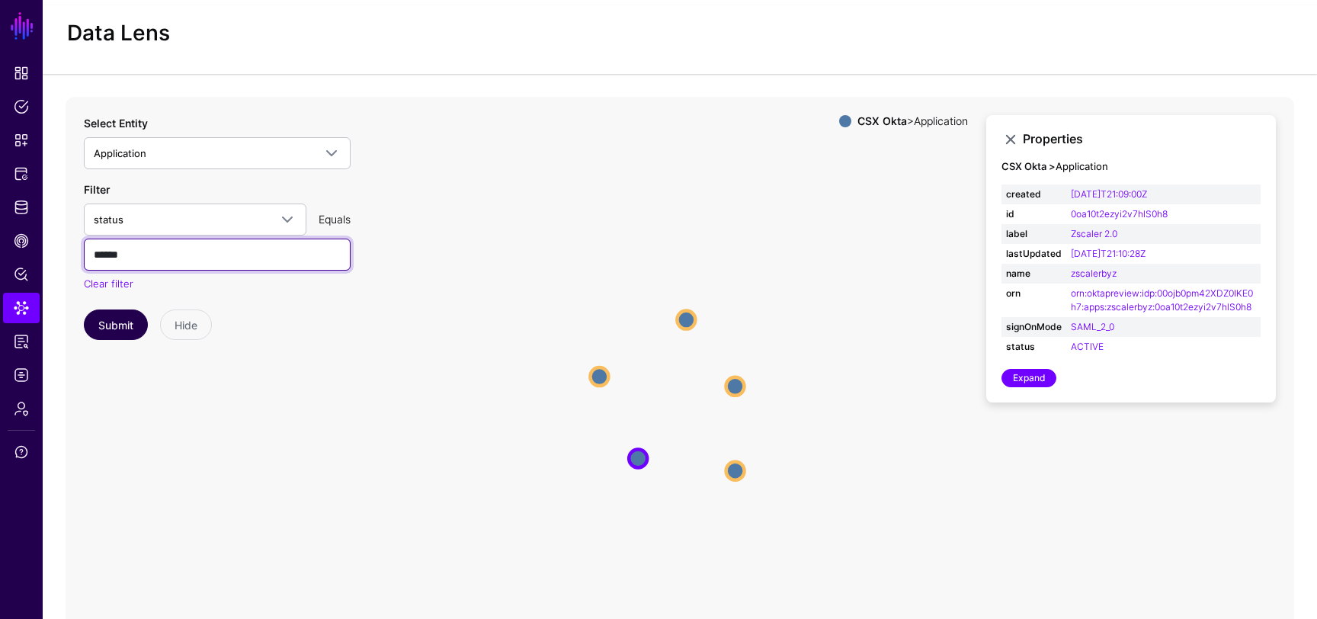
type input "******"
click at [105, 322] on button "Submit" at bounding box center [116, 324] width 64 height 30
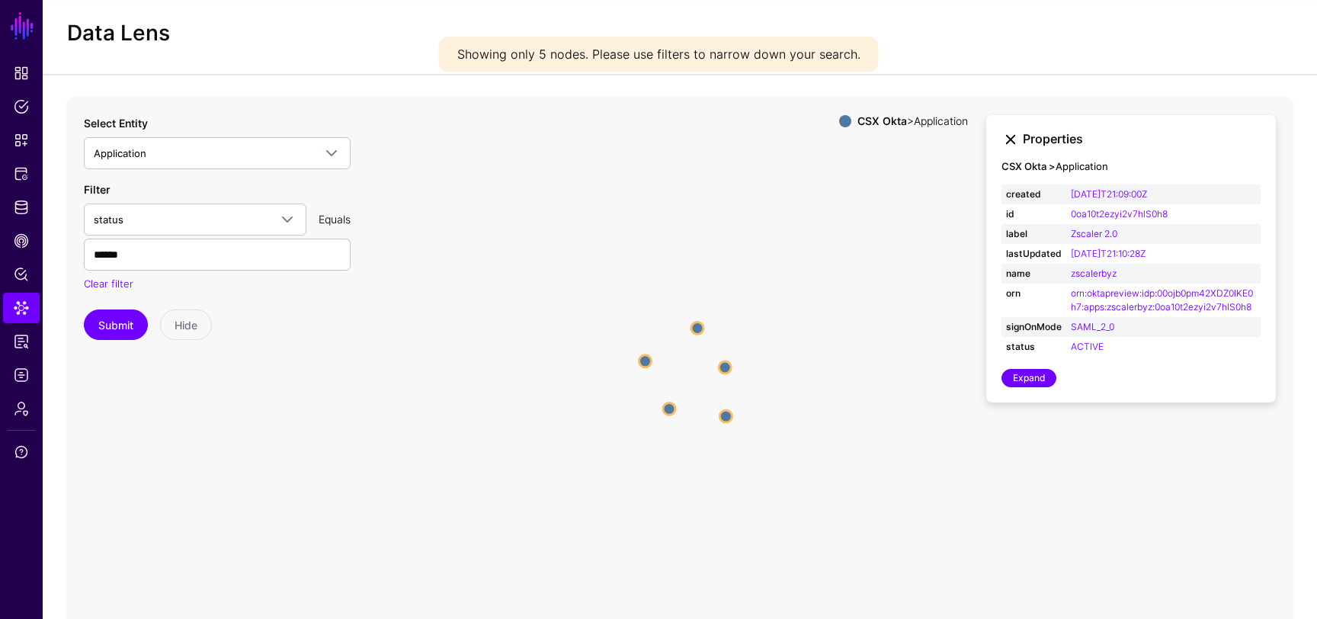
click at [1015, 138] on link at bounding box center [1011, 139] width 18 height 18
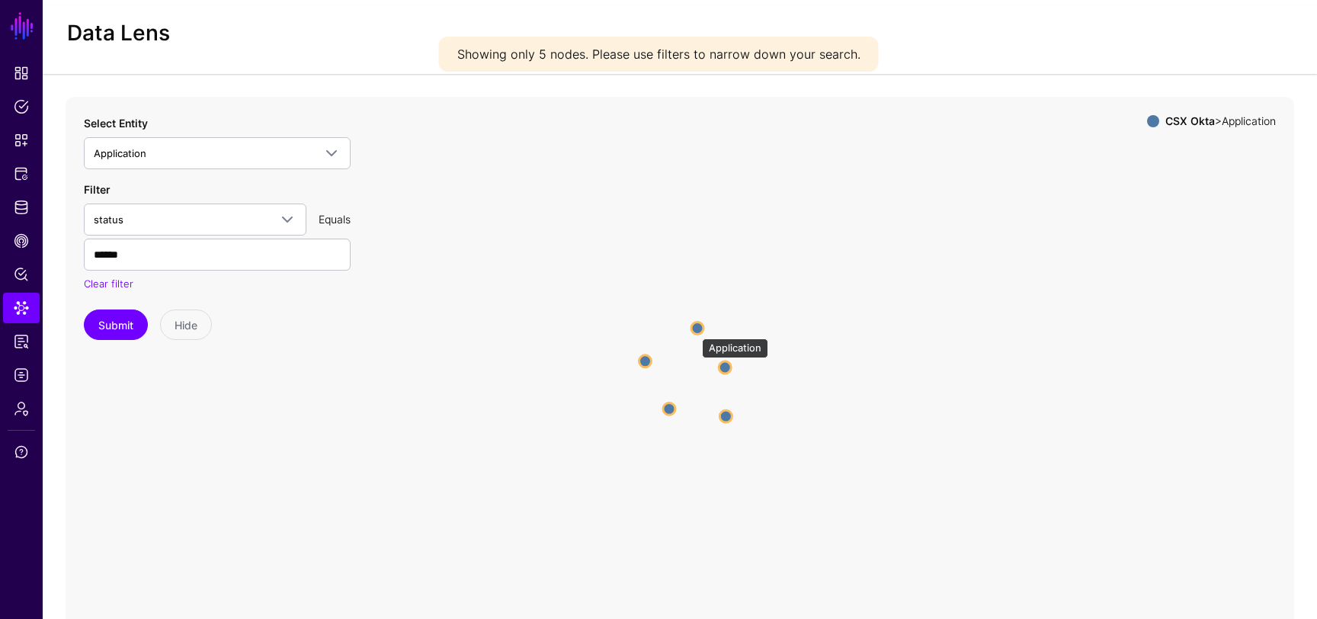
click at [695, 331] on circle at bounding box center [697, 328] width 12 height 12
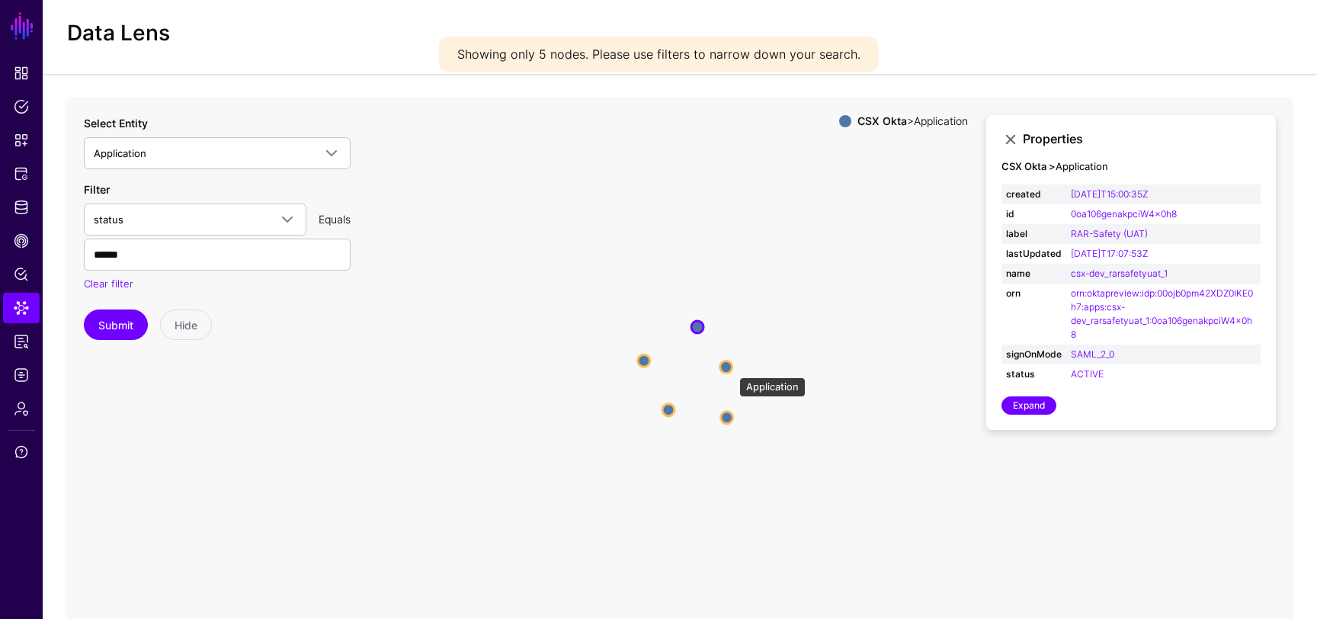
click at [732, 370] on circle at bounding box center [726, 367] width 12 height 12
click at [729, 419] on circle at bounding box center [728, 418] width 12 height 12
click at [667, 419] on icon "Application Application Application Application Application Application Applica…" at bounding box center [680, 402] width 1229 height 610
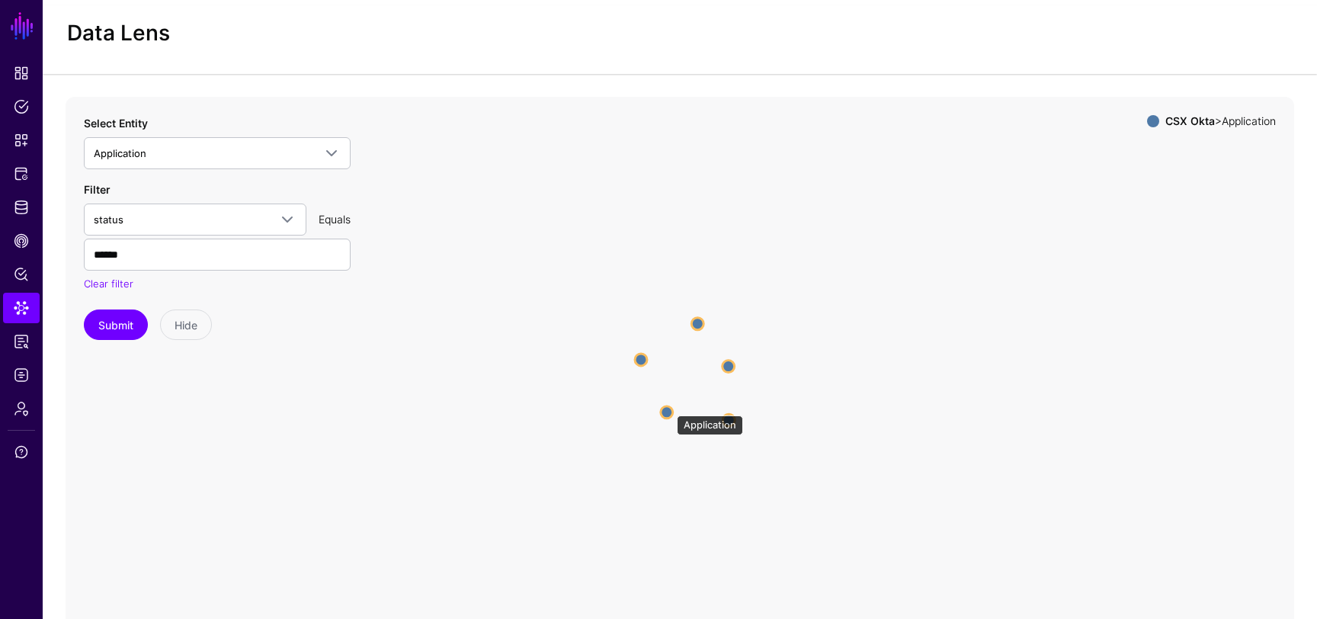
click at [669, 409] on circle at bounding box center [667, 412] width 12 height 12
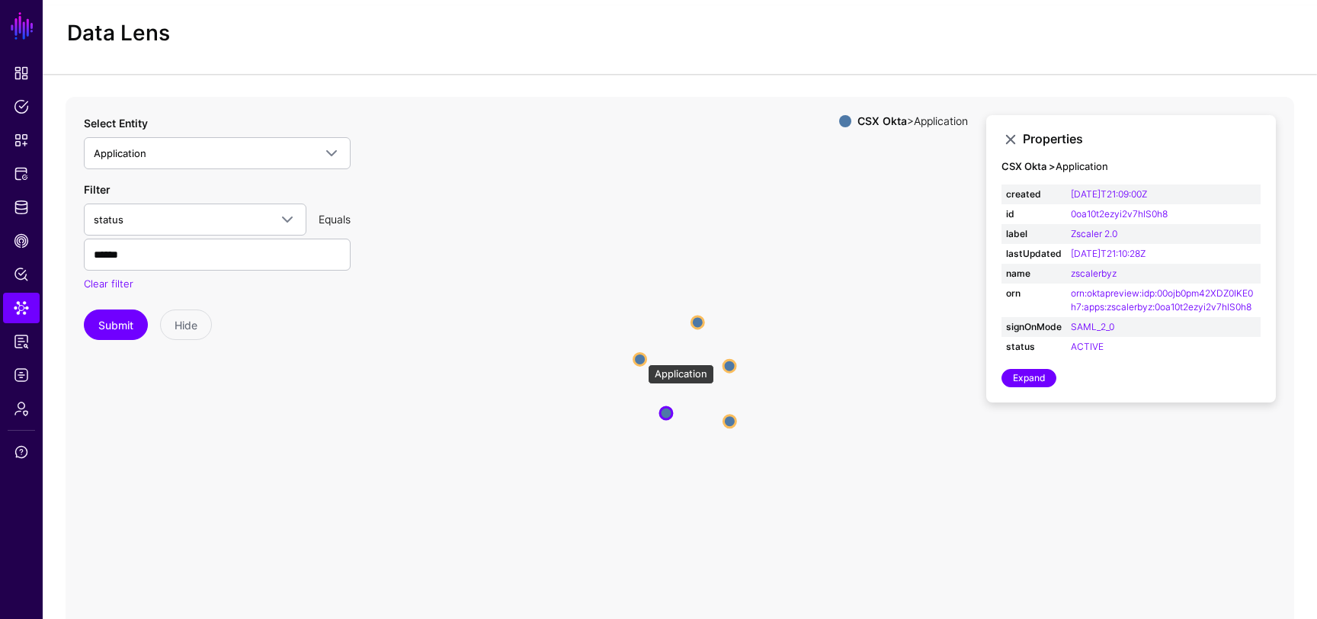
click at [640, 357] on circle at bounding box center [640, 359] width 12 height 12
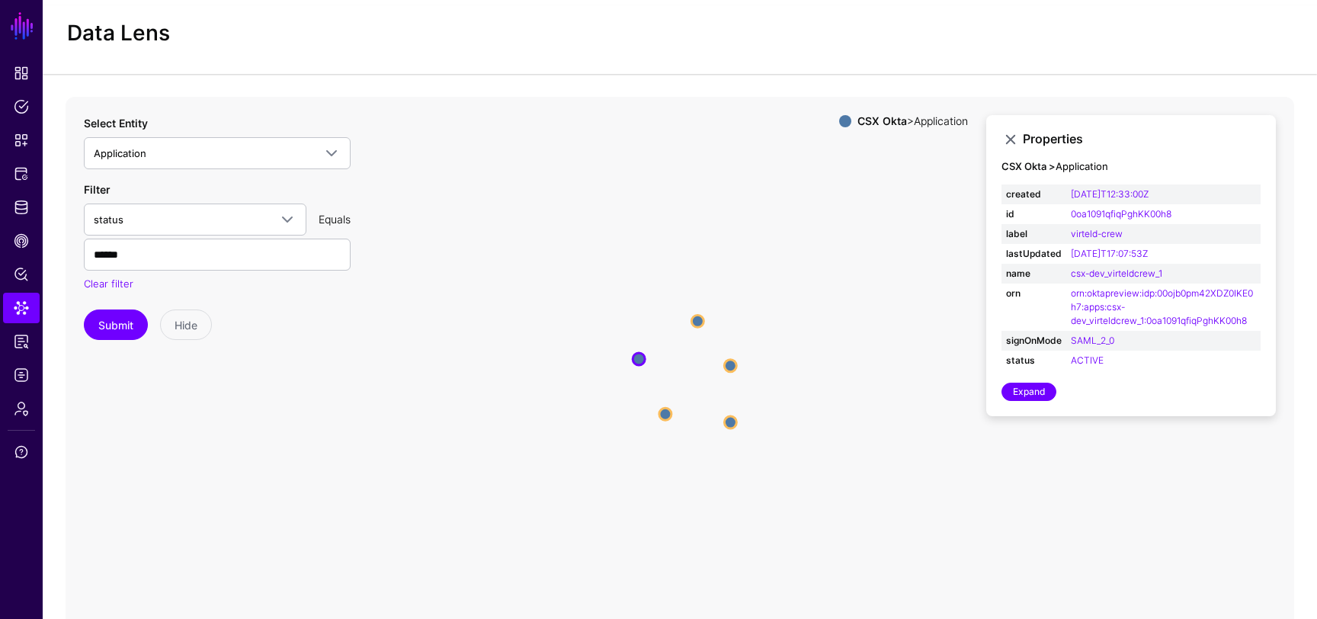
click at [873, 119] on strong "CSX Okta" at bounding box center [882, 120] width 50 height 13
click at [1027, 388] on link "Expand" at bounding box center [1029, 392] width 55 height 18
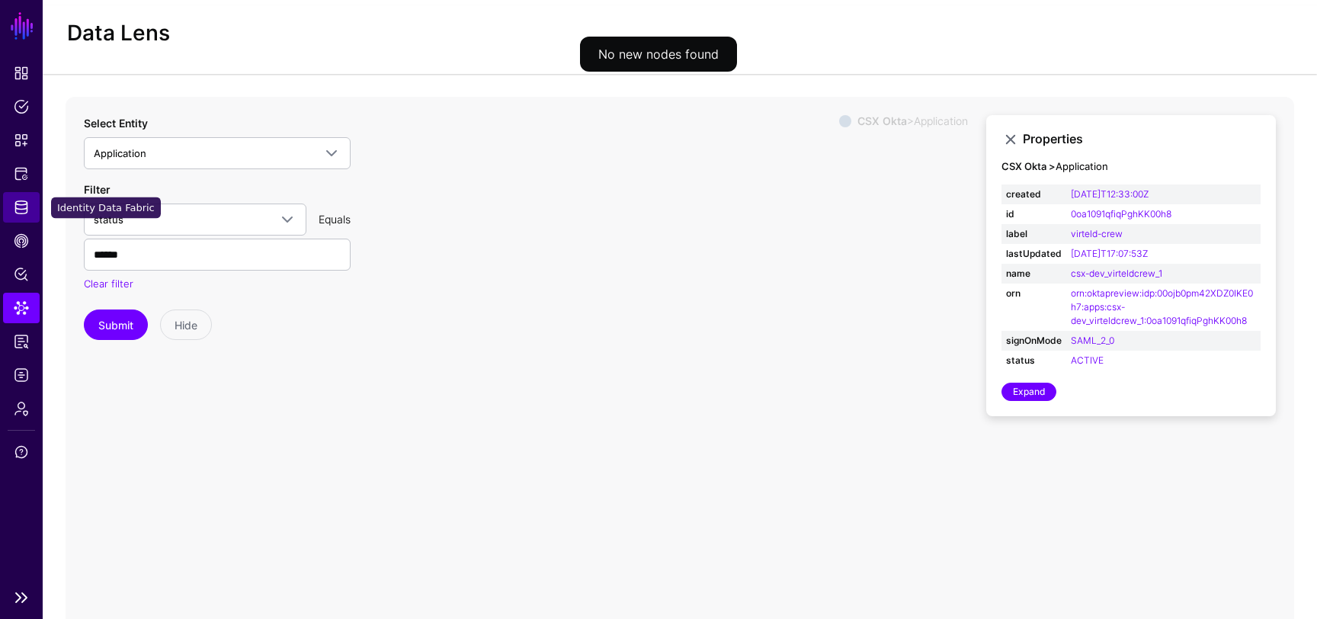
click at [26, 200] on span "Identity Data Fabric" at bounding box center [21, 207] width 15 height 15
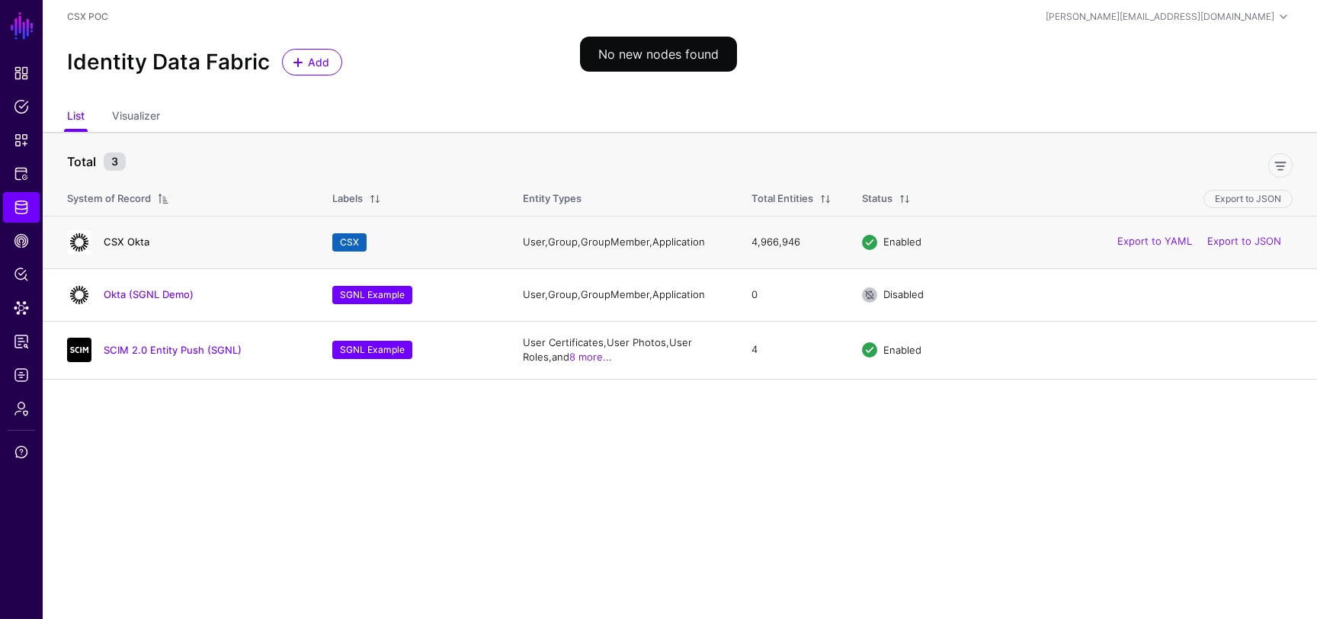
click at [135, 245] on link "CSX Okta" at bounding box center [127, 242] width 46 height 12
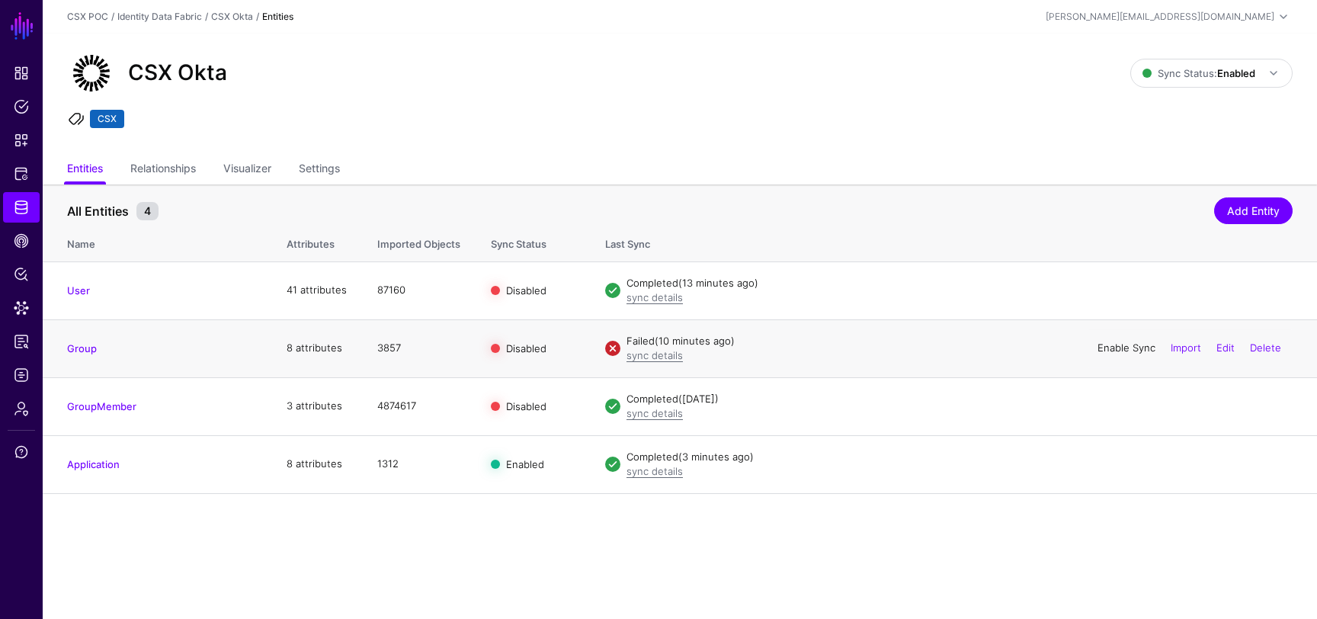
click at [1116, 348] on link "Enable Sync" at bounding box center [1127, 347] width 58 height 12
click at [668, 356] on link "sync details" at bounding box center [655, 355] width 56 height 12
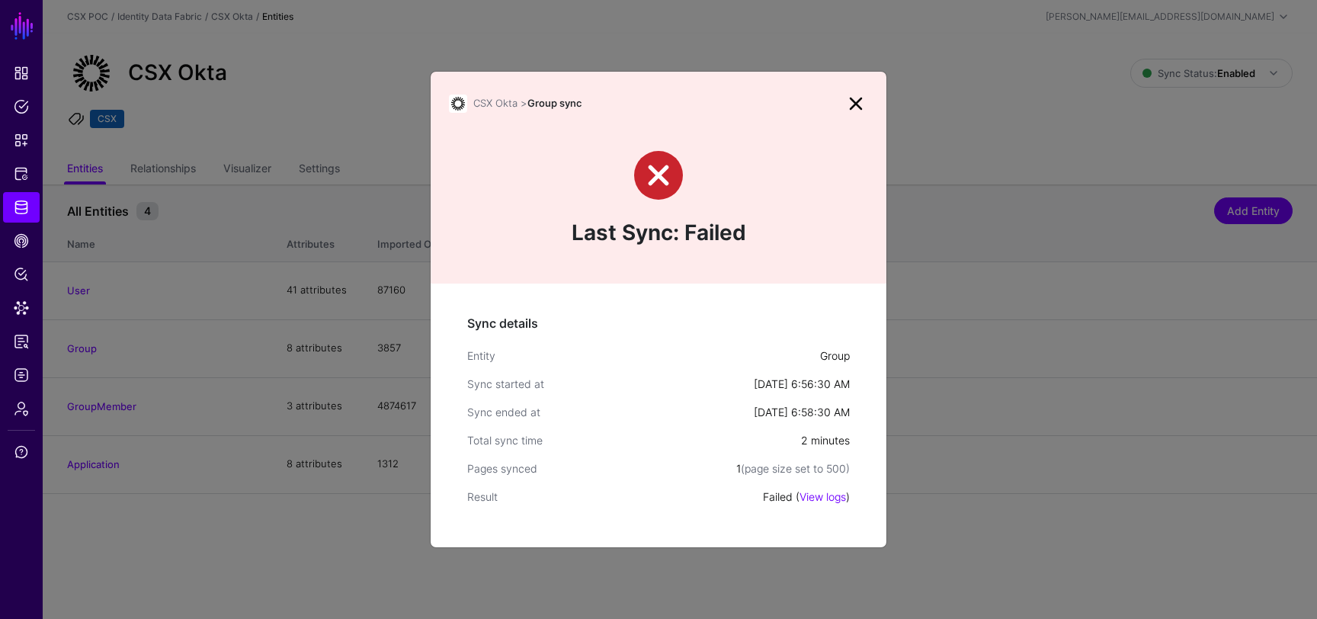
click at [853, 101] on link at bounding box center [856, 103] width 24 height 24
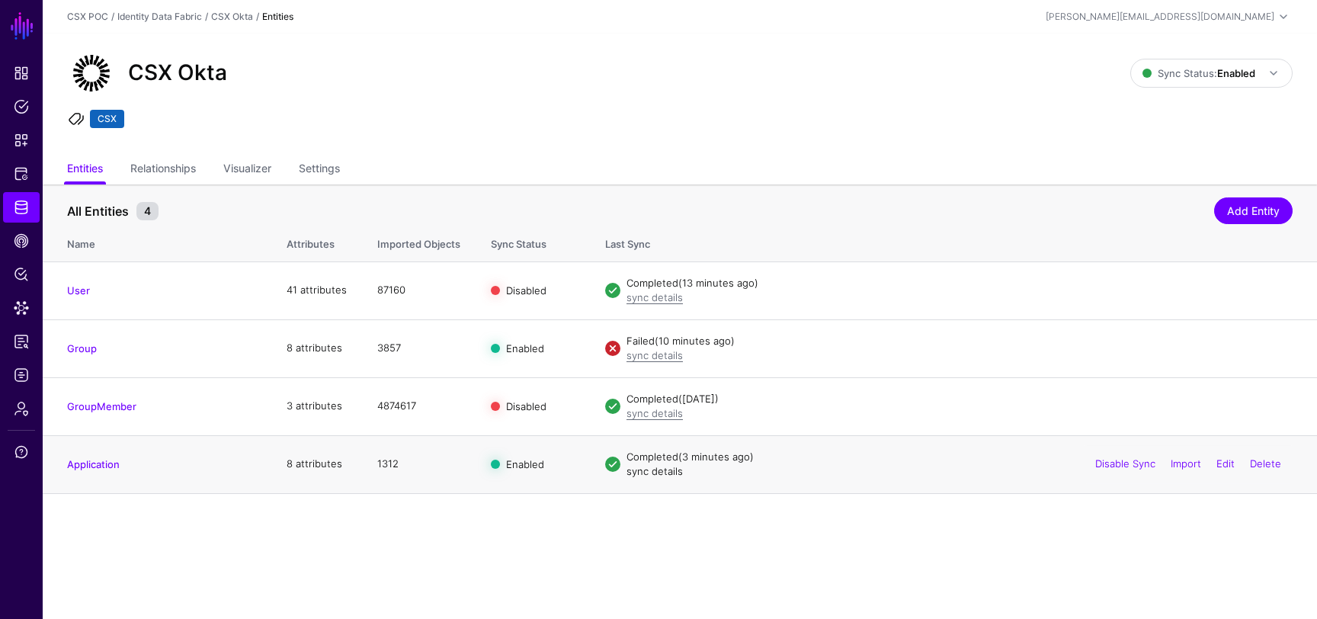
click at [661, 474] on link "sync details" at bounding box center [655, 471] width 56 height 12
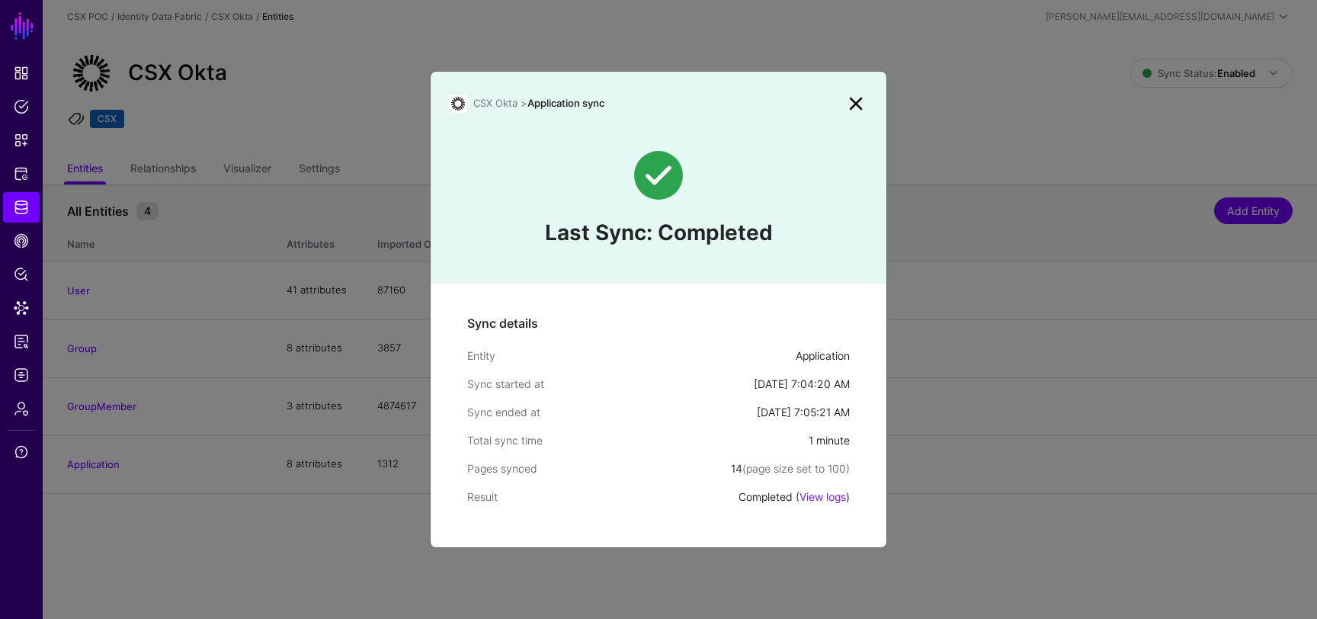
click at [857, 96] on link at bounding box center [856, 103] width 24 height 24
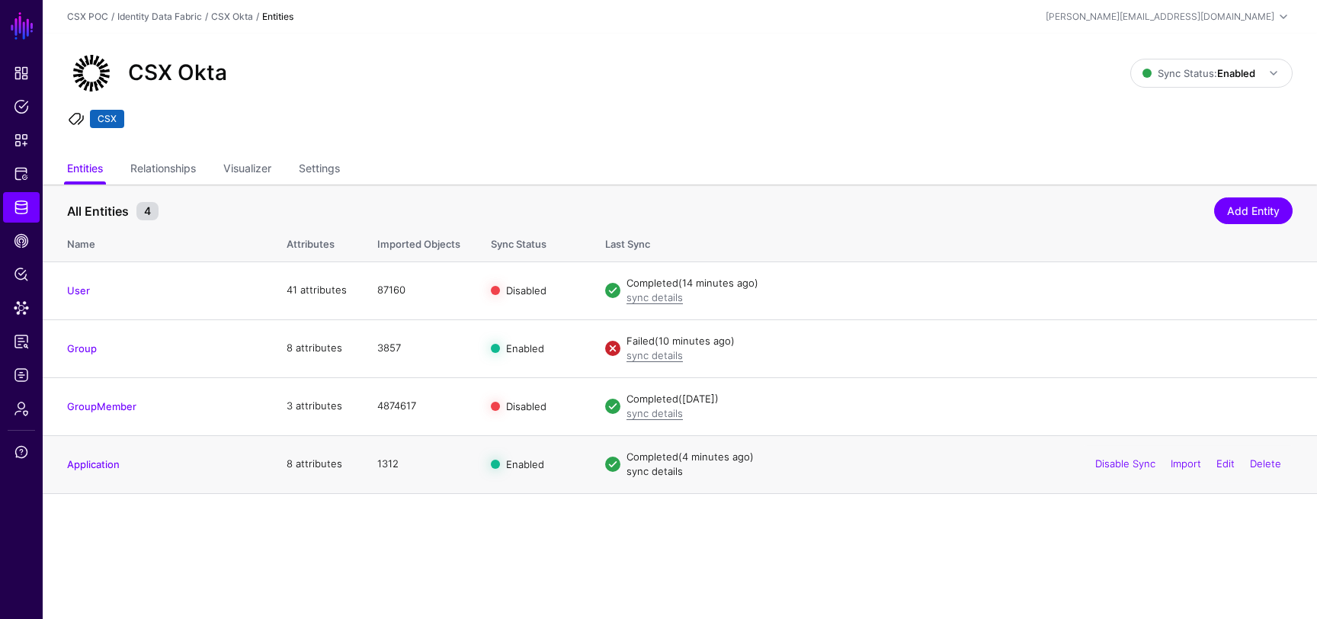
click at [660, 471] on link "sync details" at bounding box center [655, 471] width 56 height 12
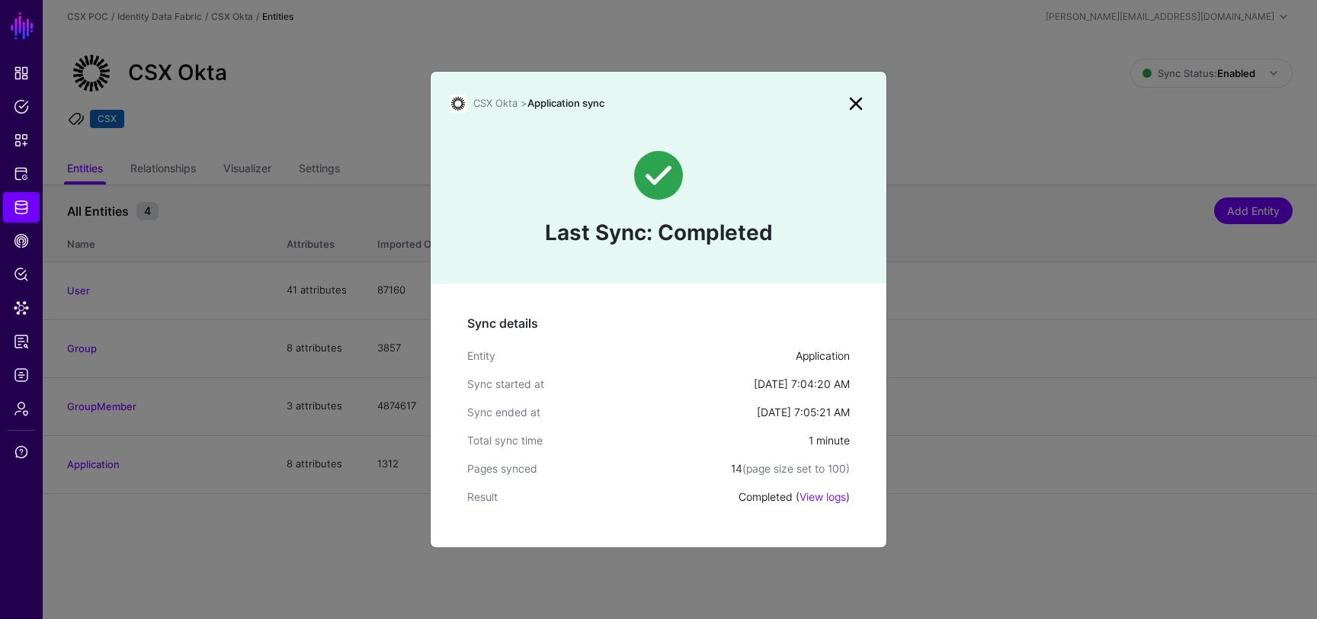
click at [862, 109] on link at bounding box center [856, 103] width 24 height 24
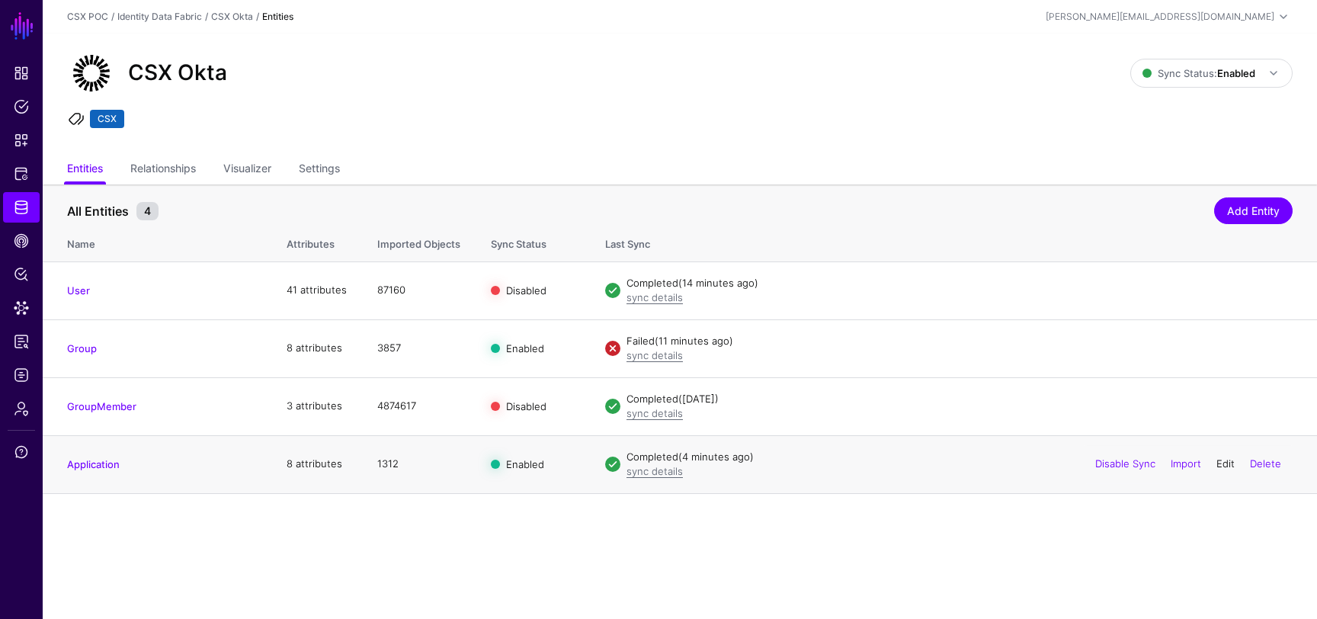
click at [1222, 464] on link "Edit" at bounding box center [1226, 463] width 18 height 12
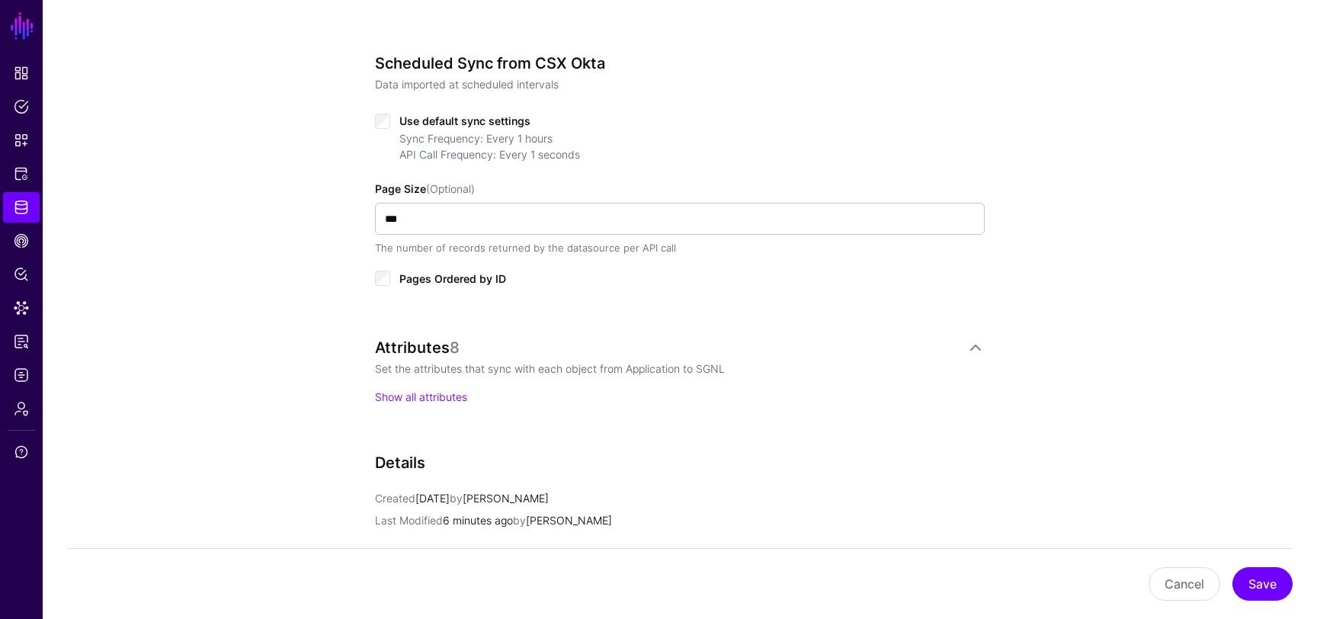
scroll to position [687, 0]
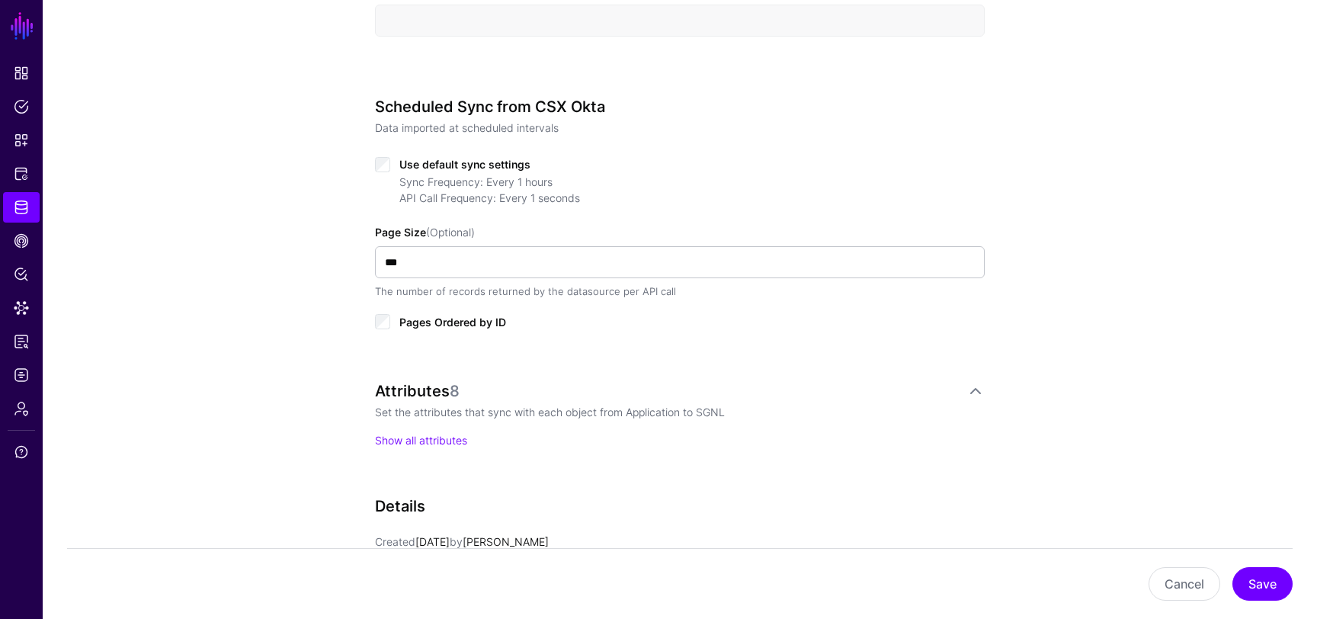
click at [453, 431] on div "Attributes 8 Set the attributes that sync with each object from Application to …" at bounding box center [680, 415] width 610 height 66
click at [458, 435] on link "Show all attributes" at bounding box center [421, 440] width 92 height 13
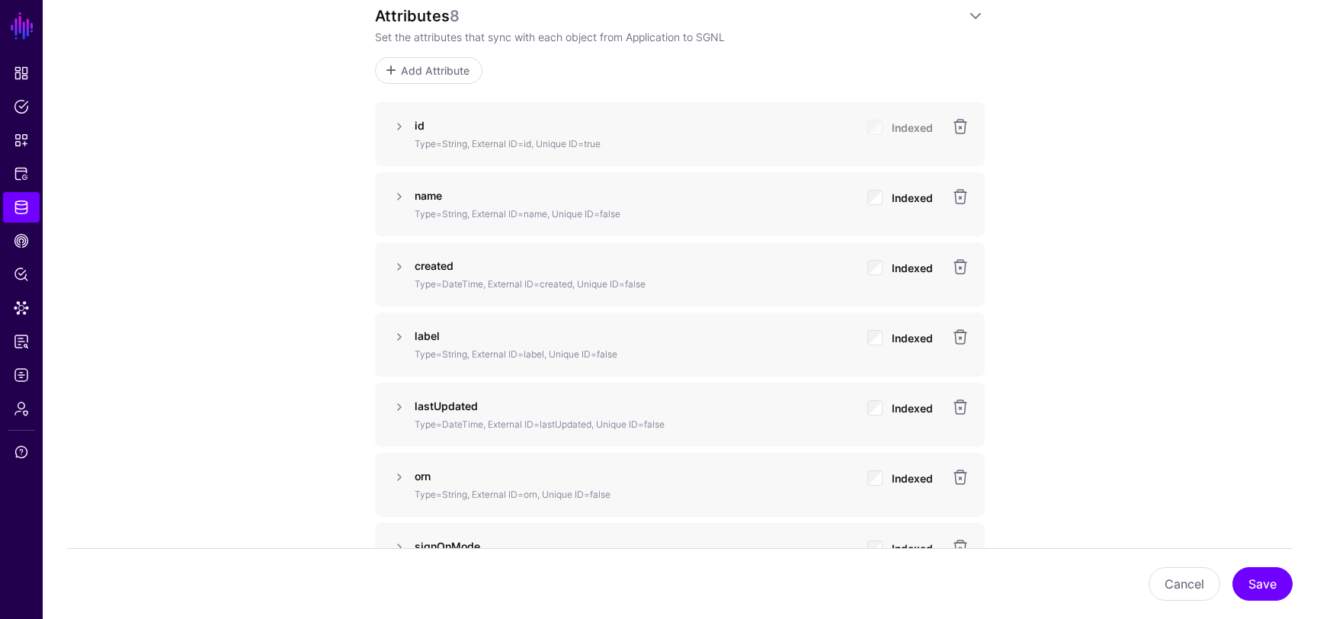
scroll to position [969, 0]
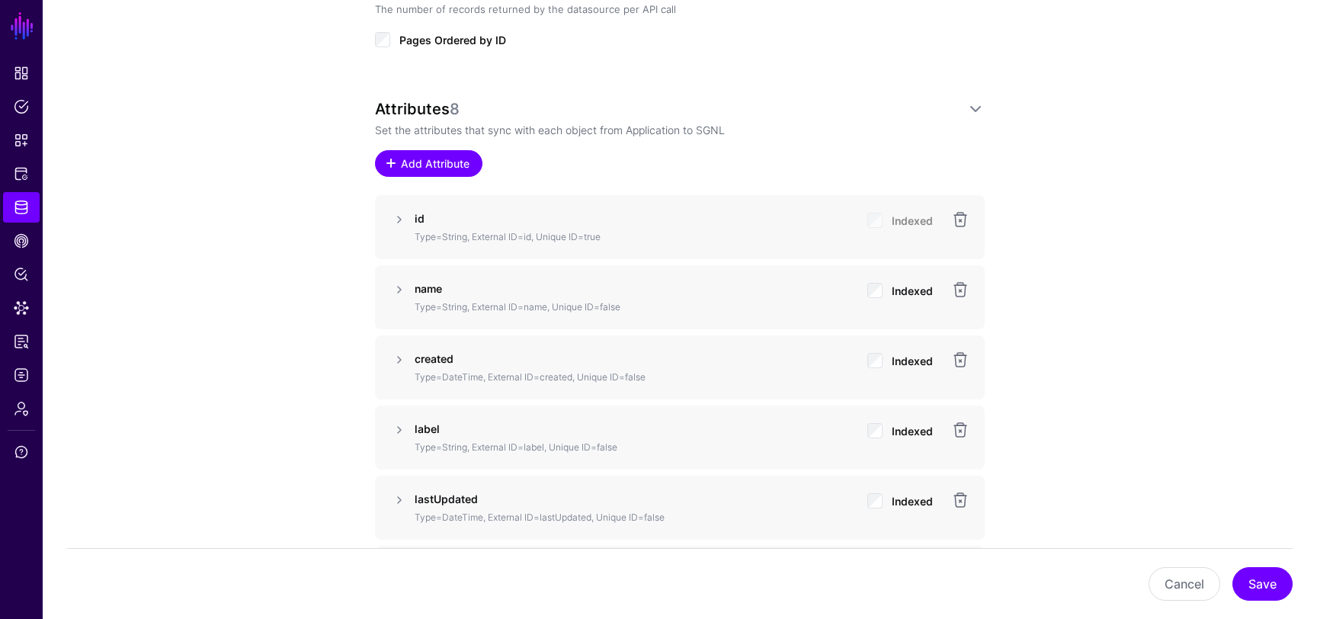
click at [457, 166] on span "Add Attribute" at bounding box center [435, 163] width 72 height 16
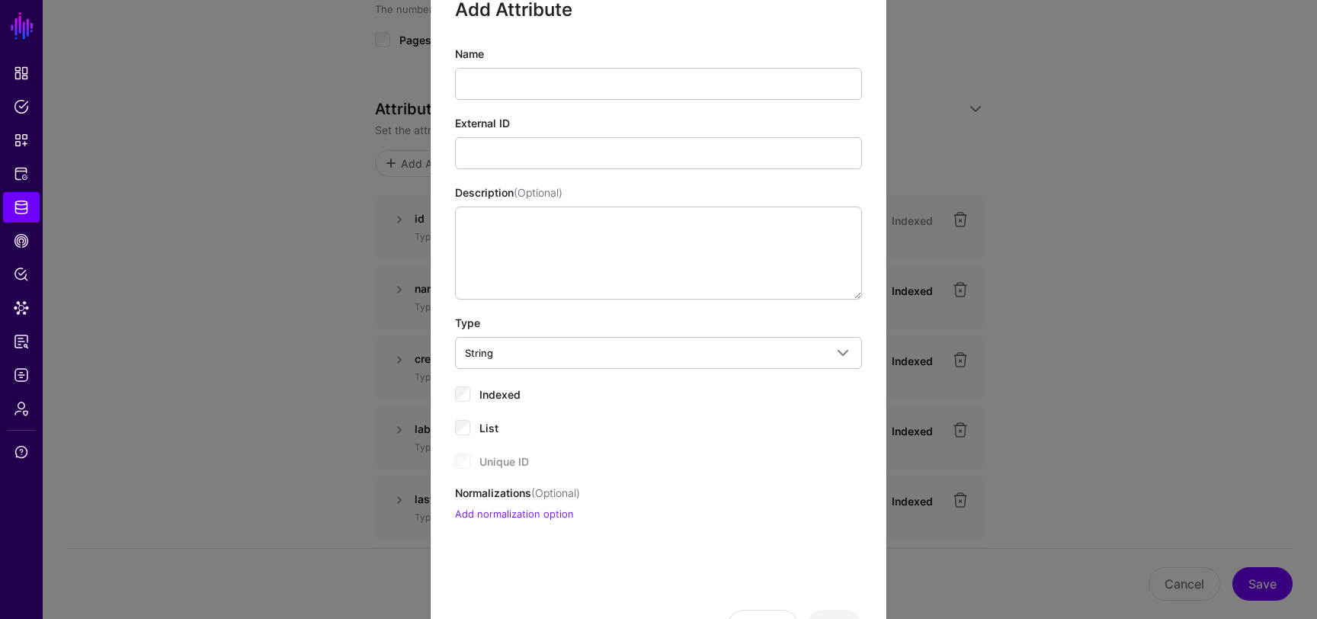
scroll to position [53, 0]
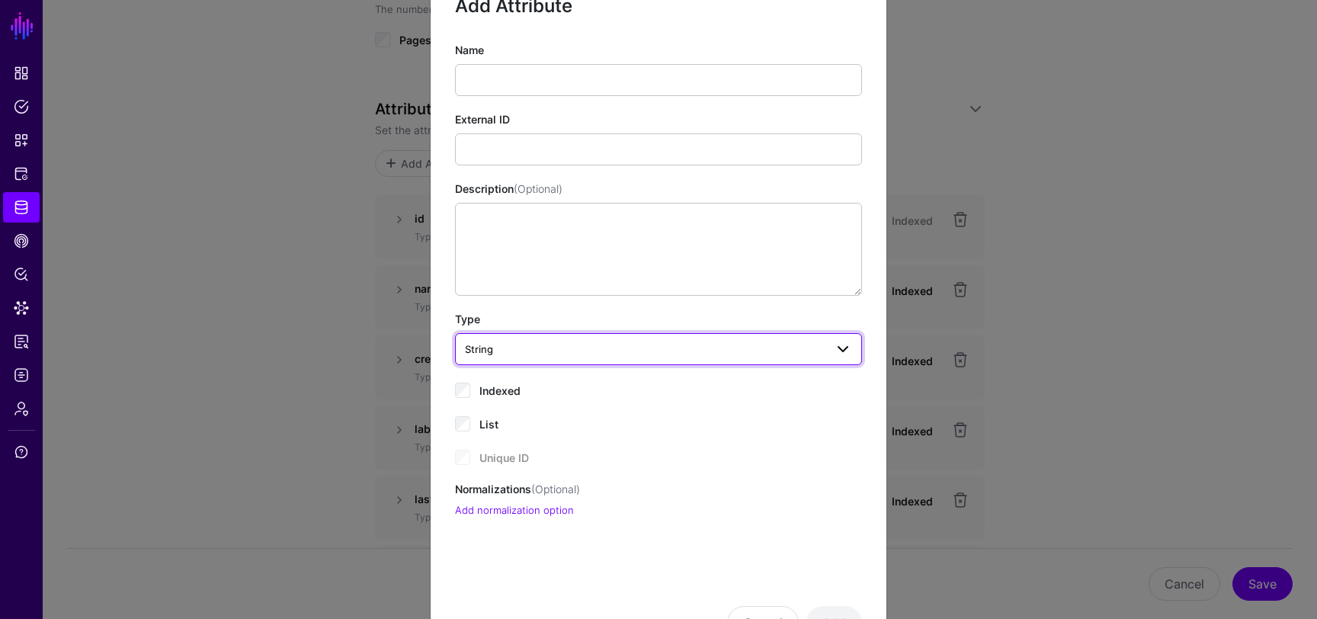
click at [565, 347] on span "String" at bounding box center [645, 349] width 360 height 17
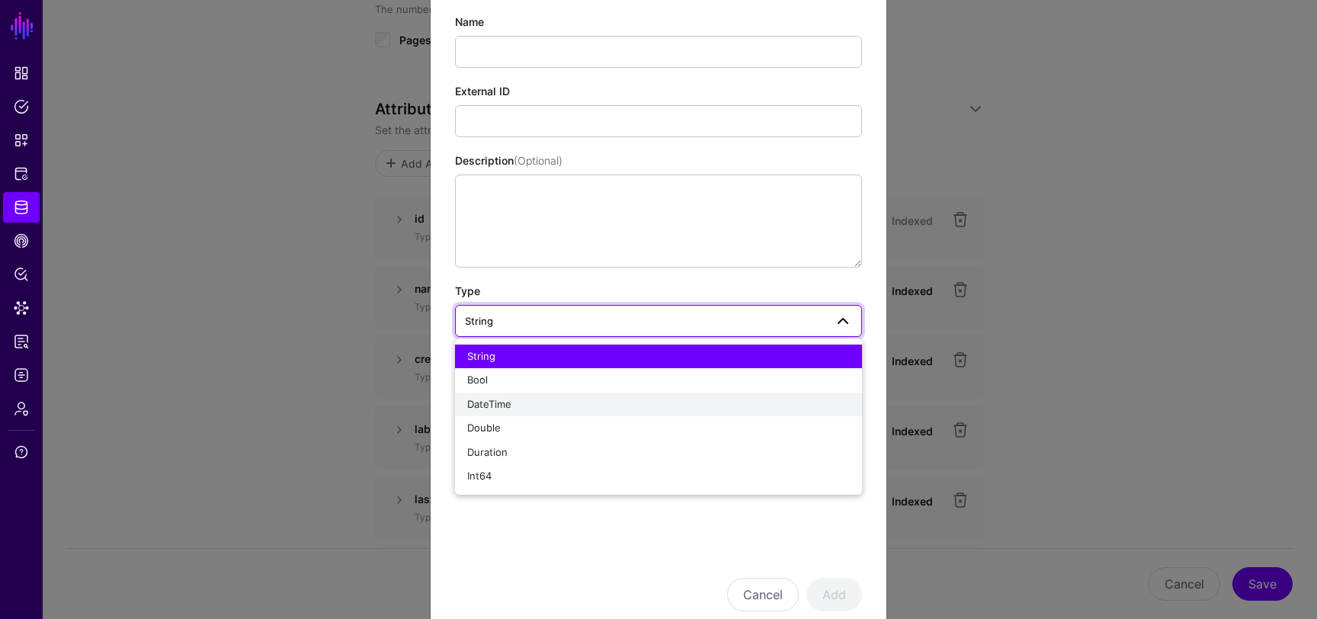
scroll to position [82, 0]
click at [538, 559] on div "Cancel Add" at bounding box center [658, 572] width 407 height 76
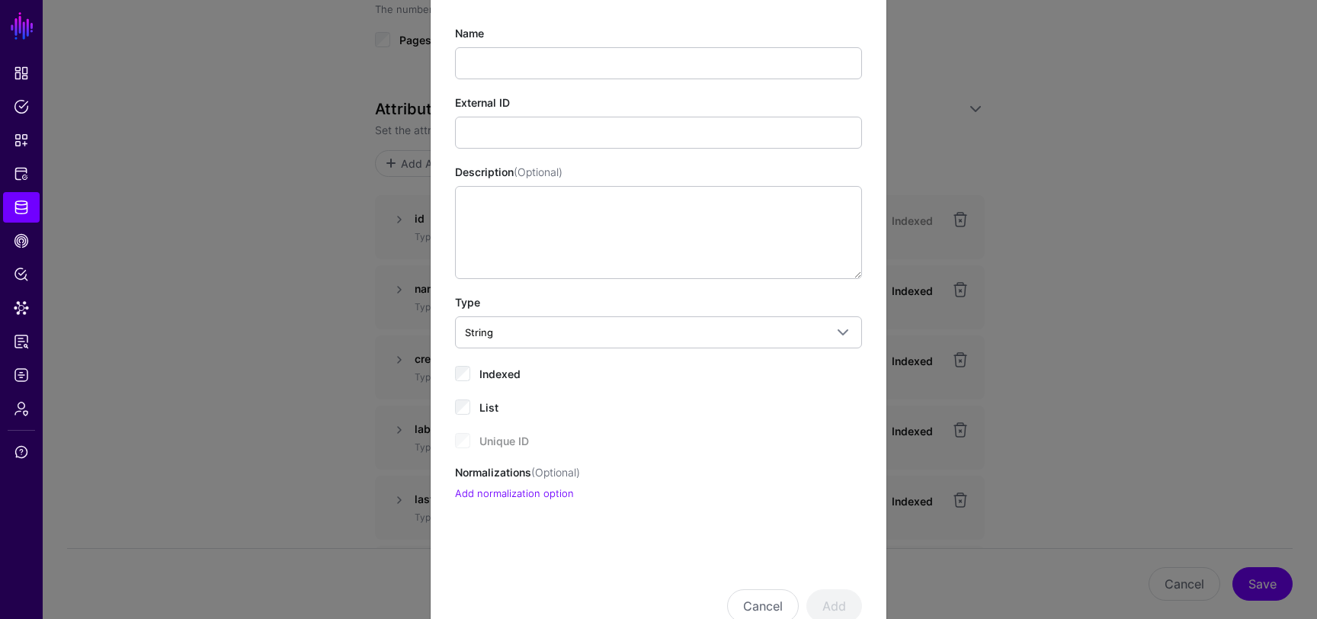
scroll to position [92, 0]
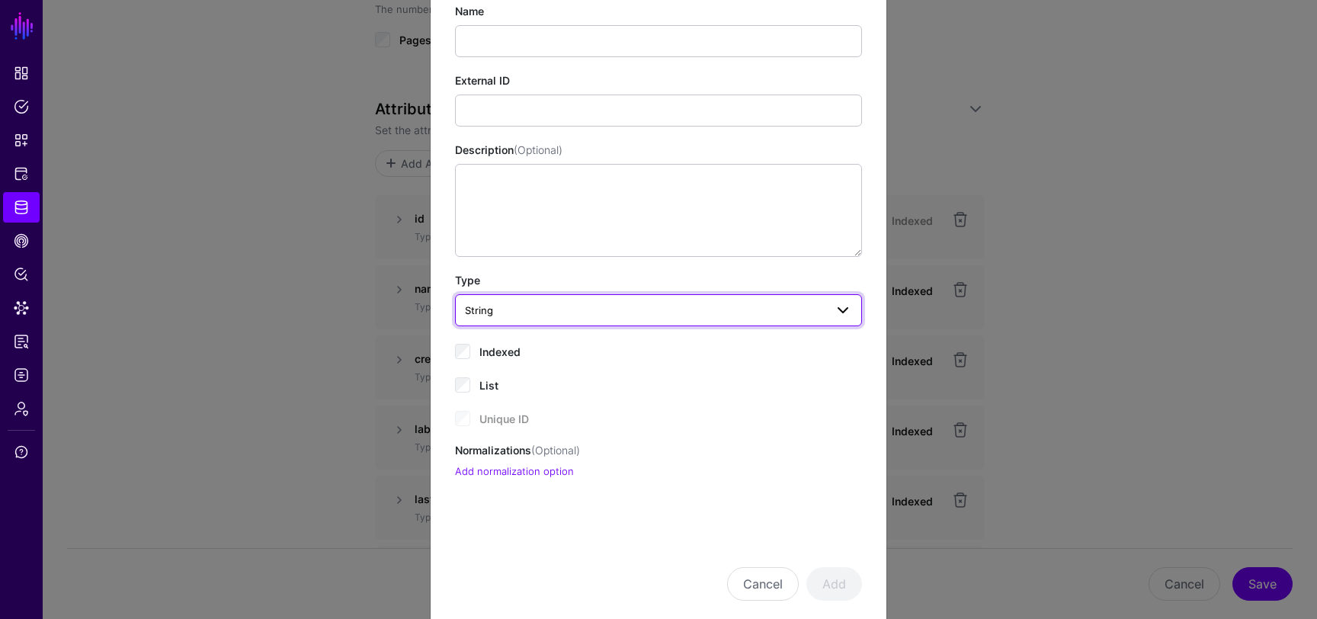
click at [562, 322] on link "String" at bounding box center [658, 310] width 407 height 32
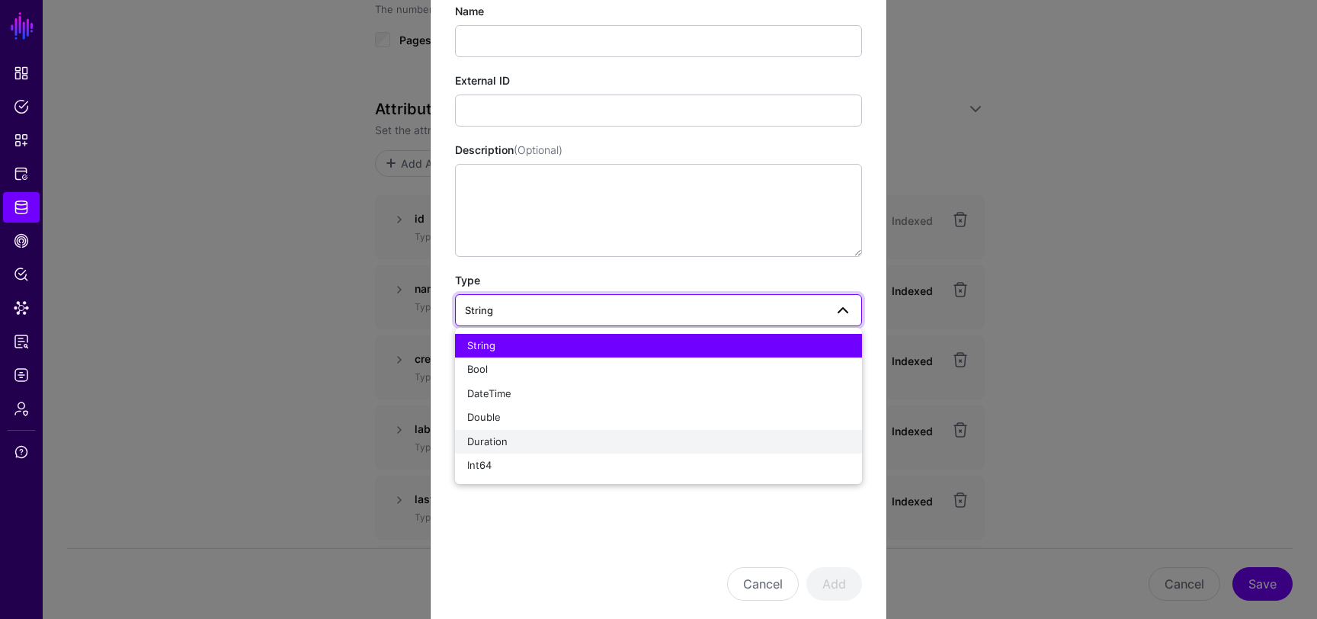
scroll to position [120, 0]
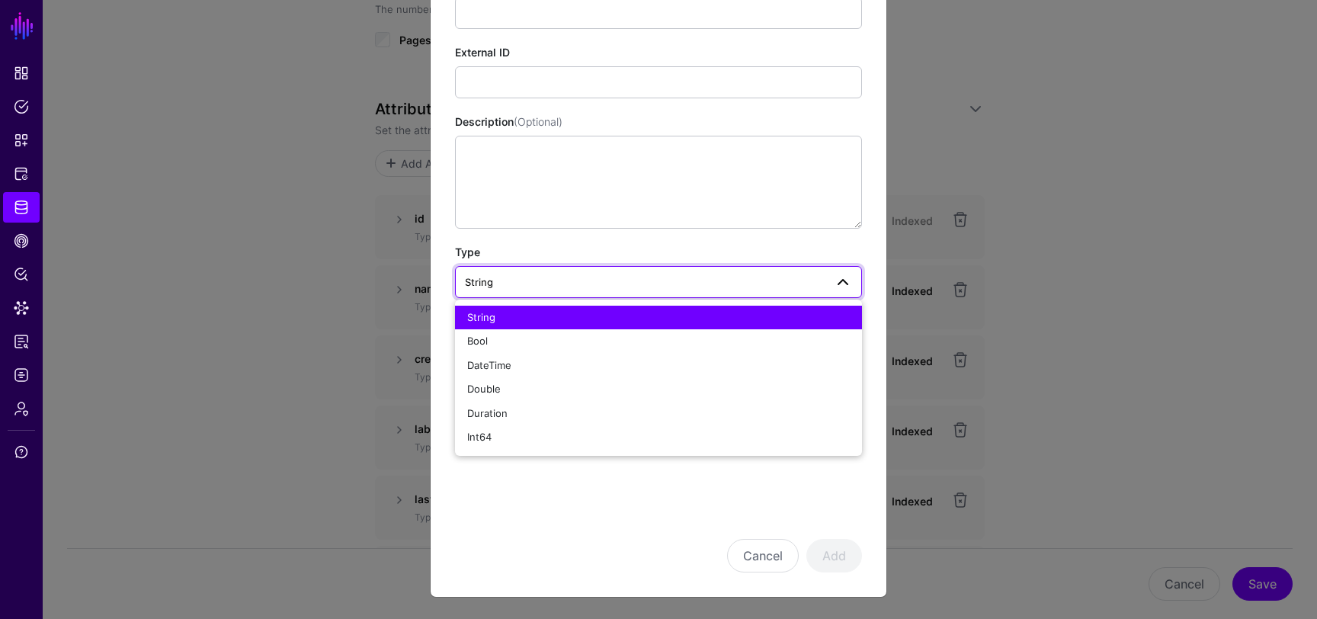
click at [524, 492] on form "Add Attribute Name External ID Description (Optional) Type String String Bool D…" at bounding box center [658, 249] width 407 height 646
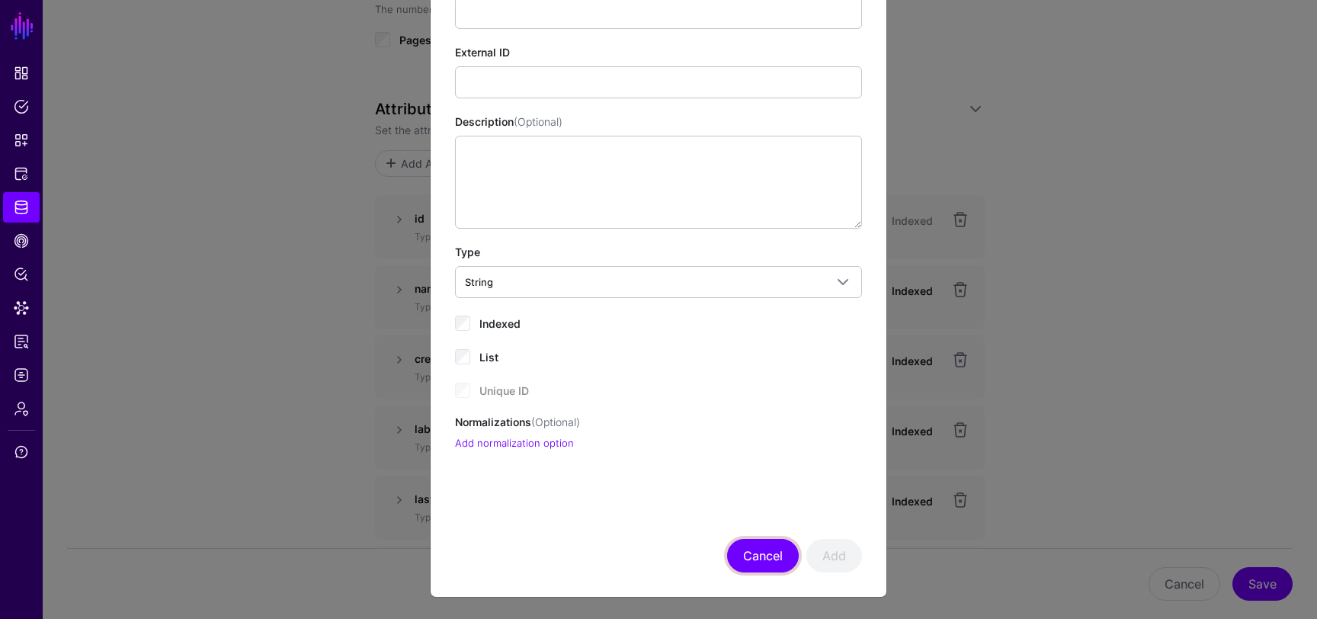
click at [753, 567] on button "Cancel" at bounding box center [763, 556] width 72 height 34
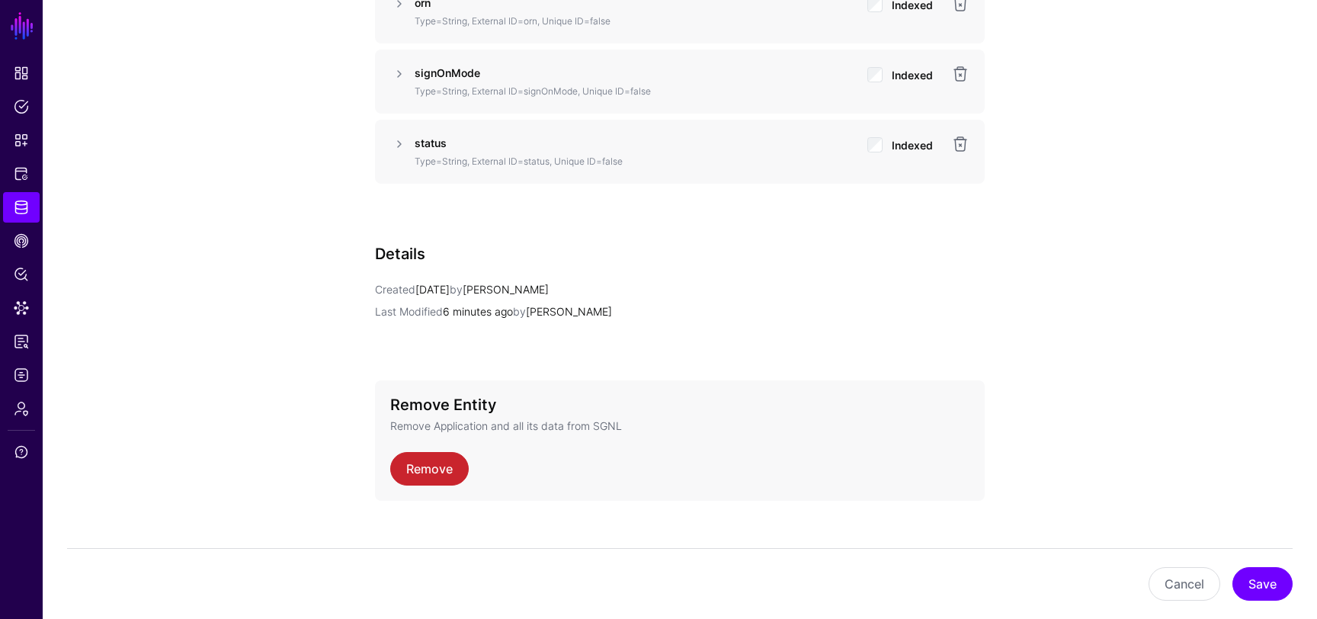
scroll to position [1556, 0]
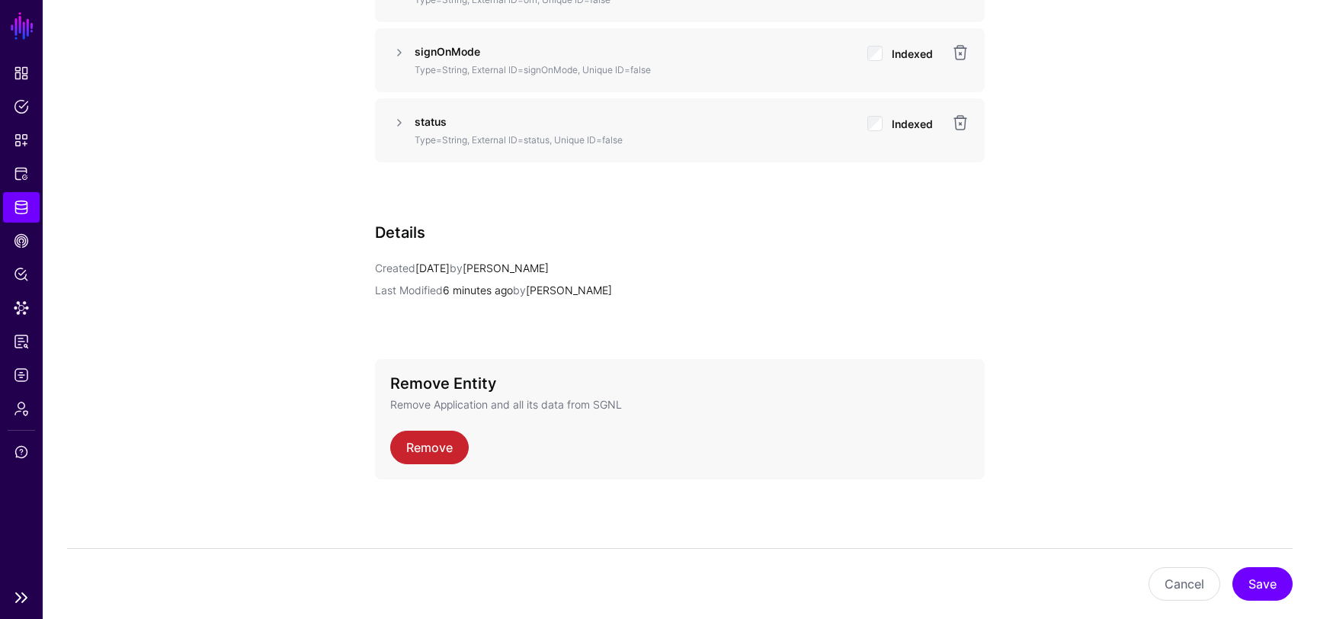
click at [22, 204] on span "Identity Data Fabric" at bounding box center [21, 207] width 15 height 15
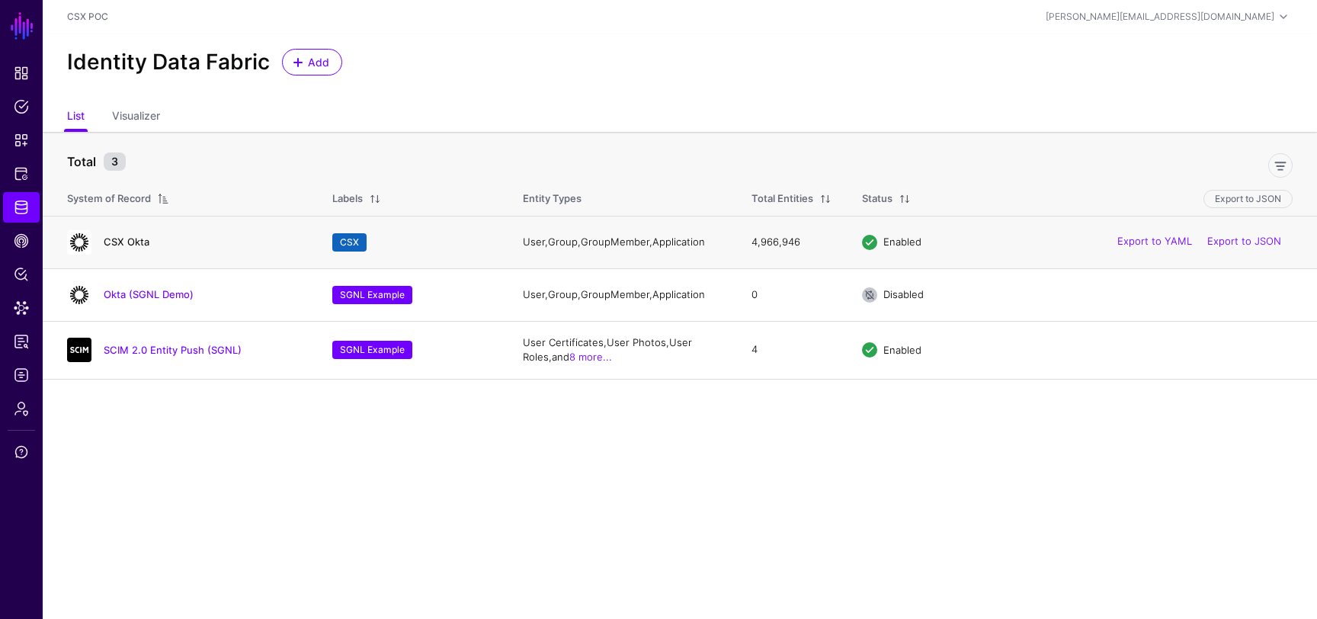
click at [128, 236] on link "CSX Okta" at bounding box center [127, 242] width 46 height 12
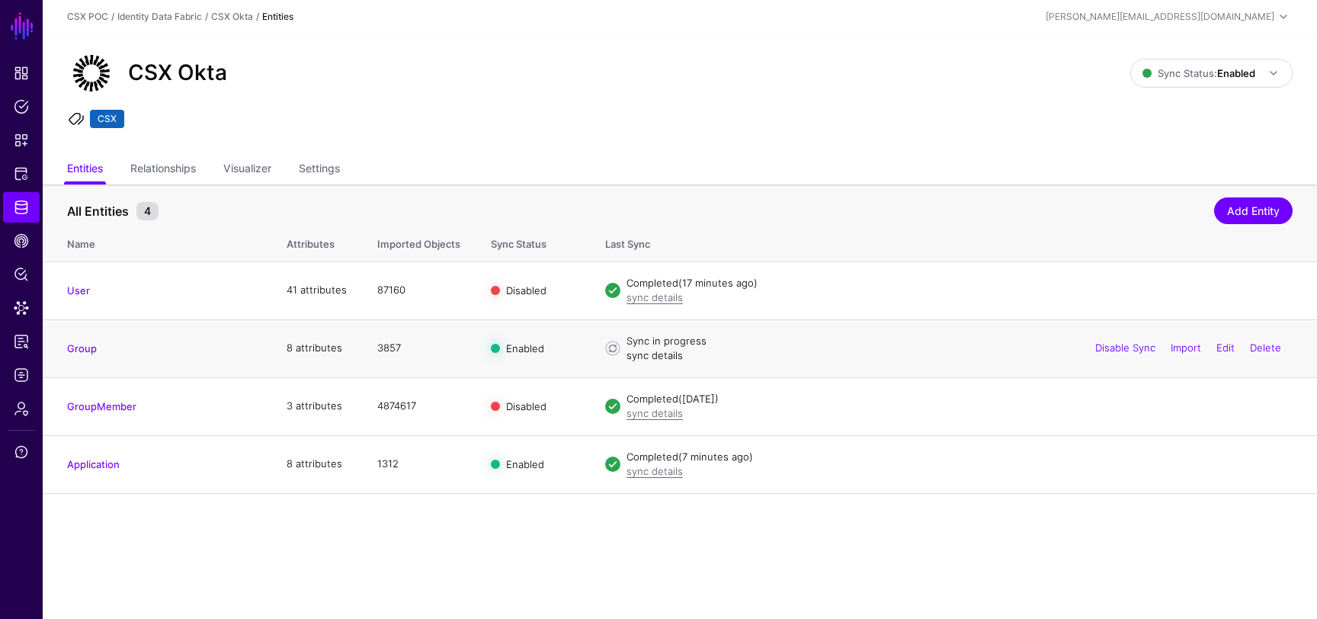
click at [653, 356] on link "sync details" at bounding box center [655, 355] width 56 height 12
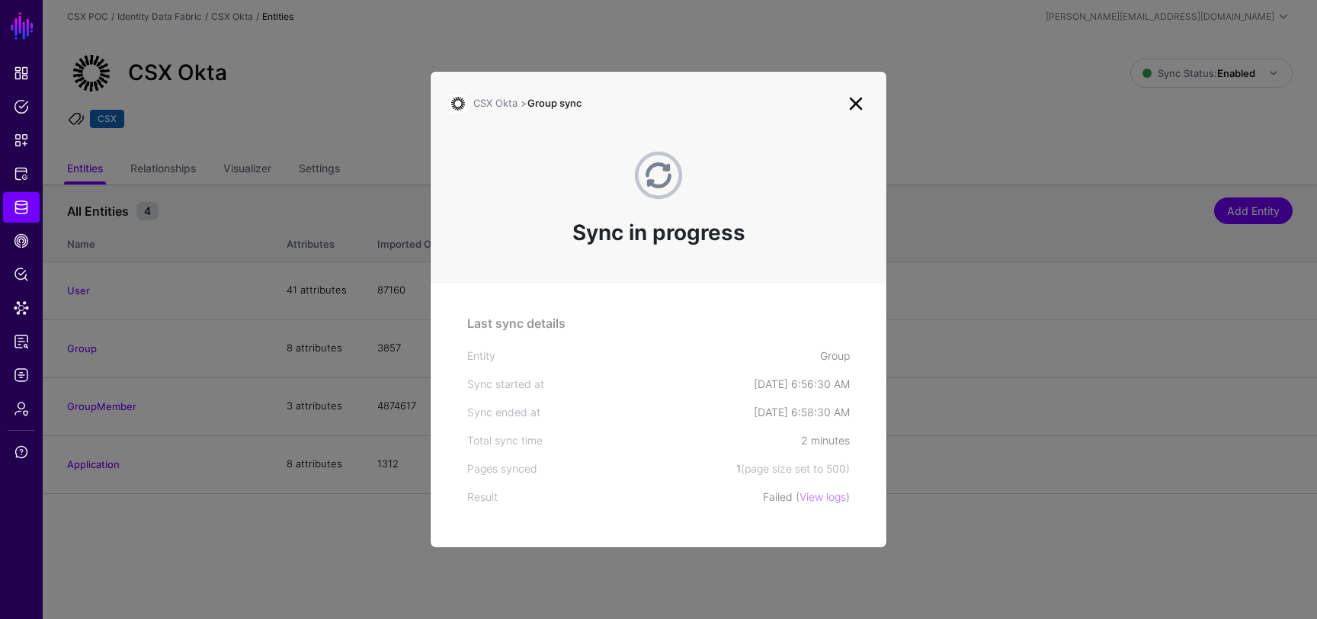
click at [859, 101] on link at bounding box center [856, 103] width 24 height 24
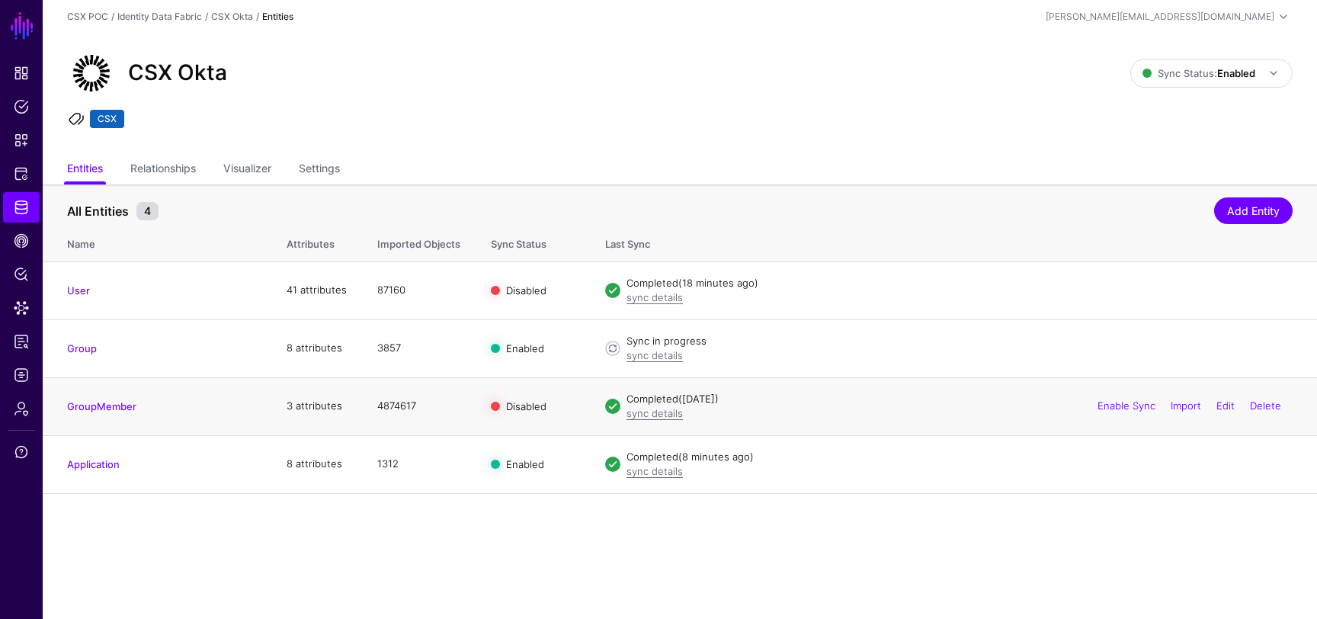
click at [89, 397] on td "GroupMember" at bounding box center [157, 406] width 229 height 58
click at [93, 409] on link "GroupMember" at bounding box center [101, 406] width 69 height 12
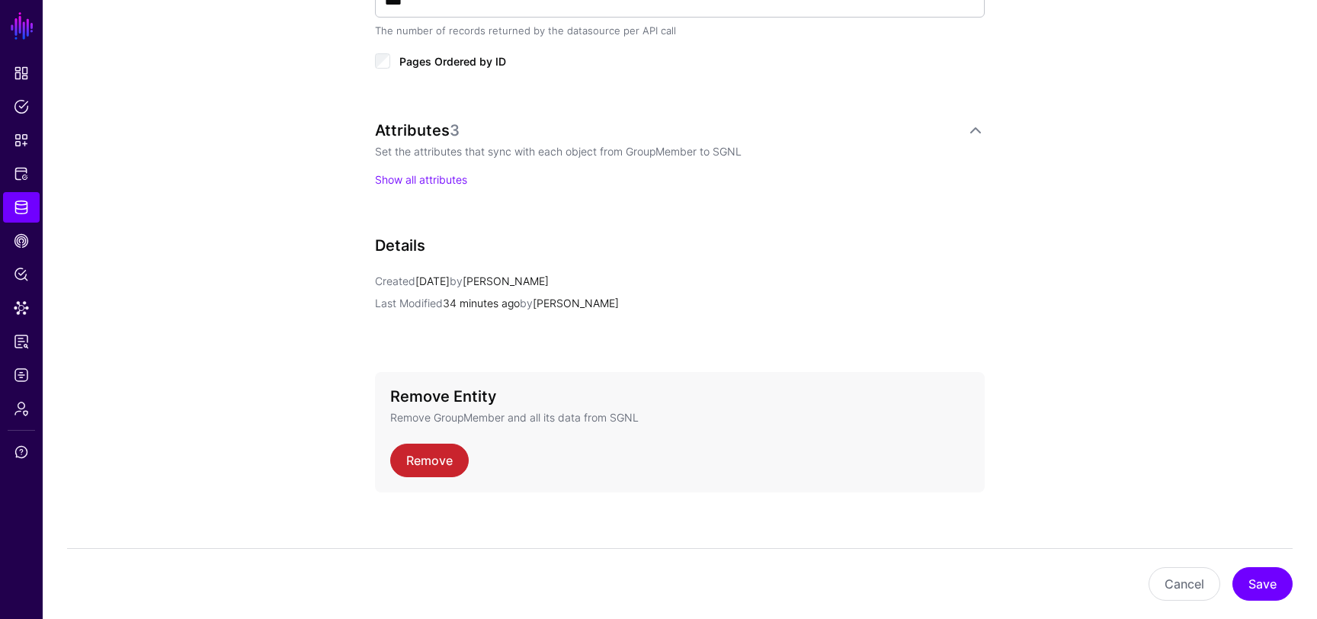
scroll to position [960, 0]
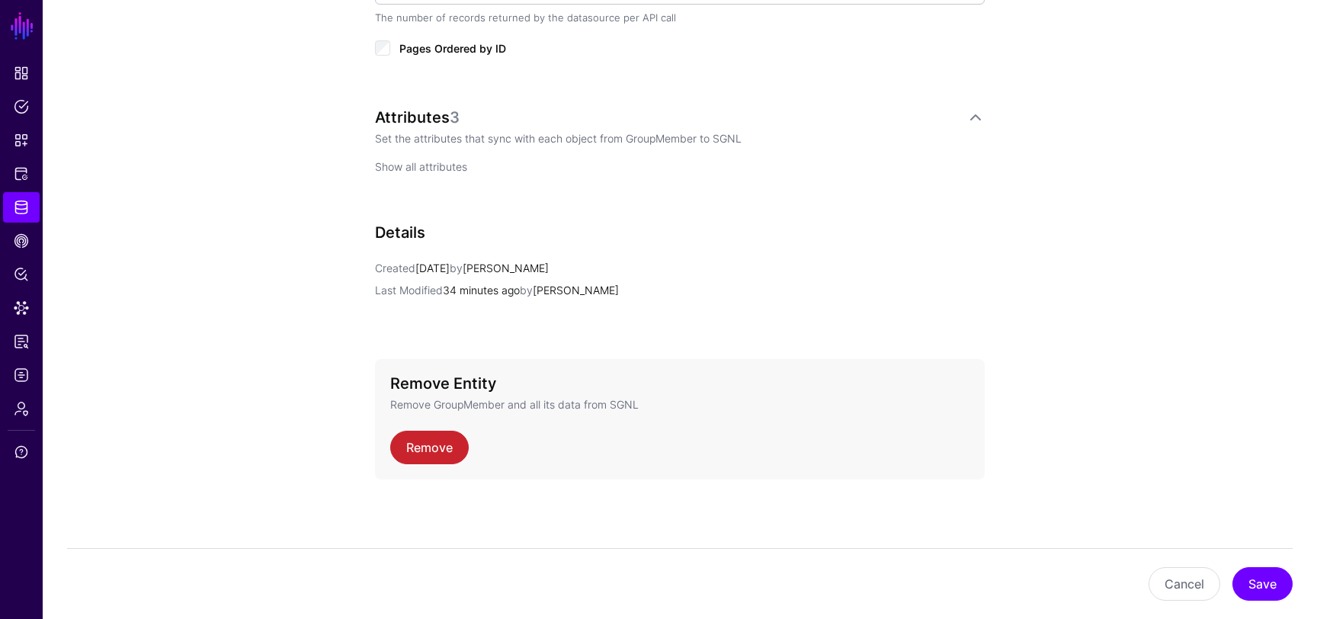
click at [412, 168] on link "Show all attributes" at bounding box center [421, 166] width 92 height 13
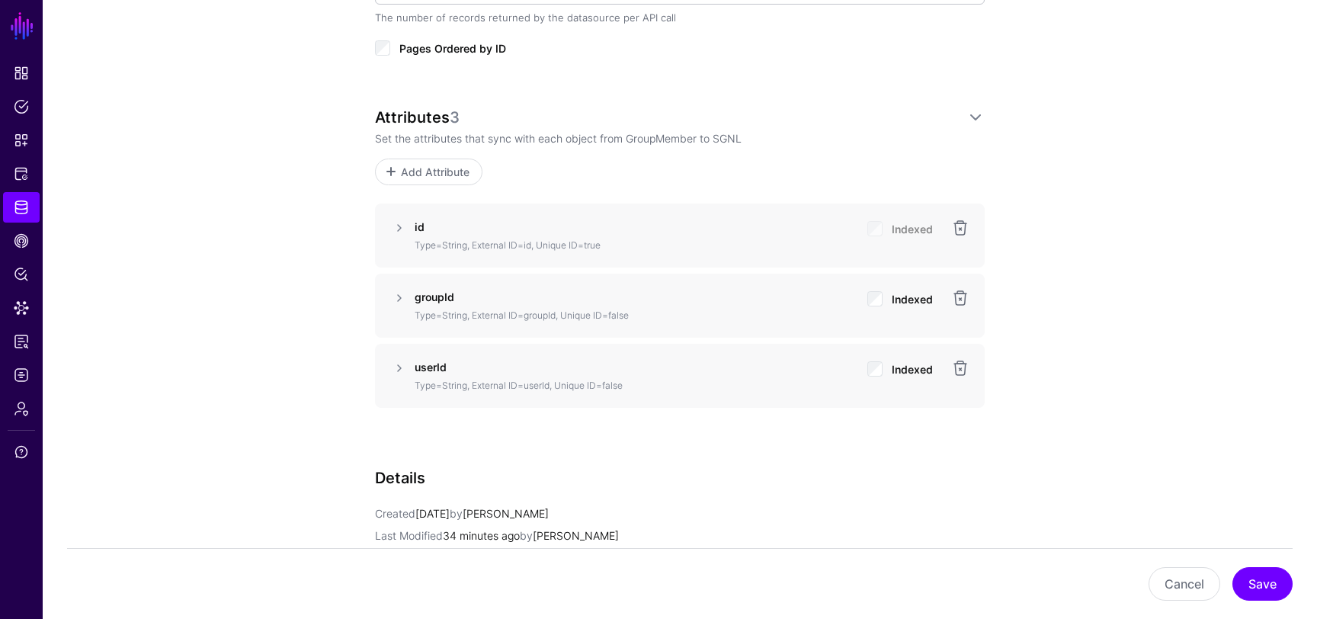
click at [409, 219] on div "id Type=String, External ID=id, Unique ID=true Indexed" at bounding box center [680, 236] width 543 height 34
click at [399, 224] on link at bounding box center [399, 228] width 18 height 18
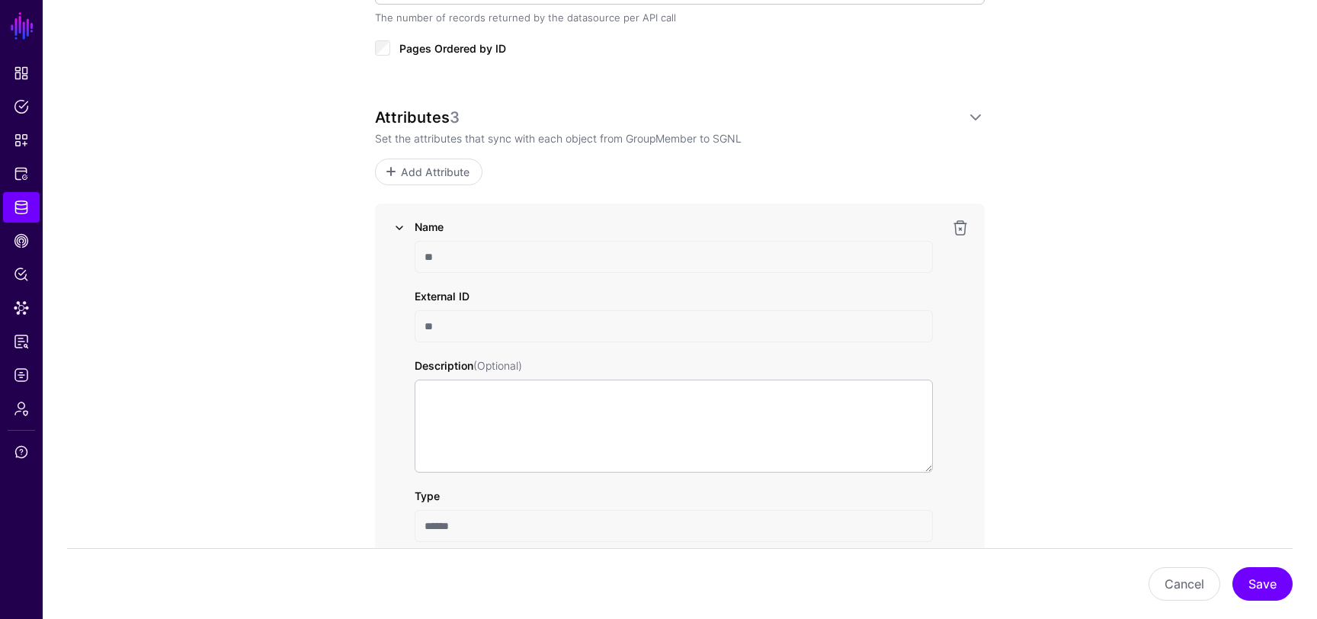
click at [399, 223] on link at bounding box center [399, 228] width 18 height 18
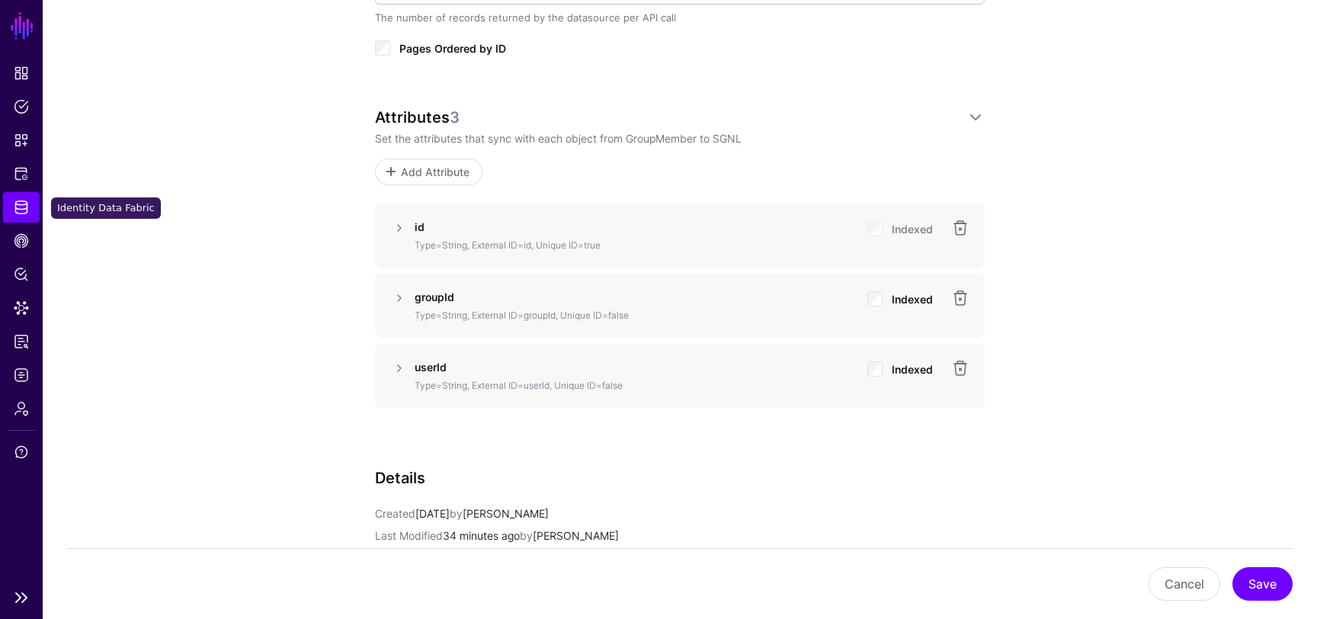
click at [22, 210] on span "Identity Data Fabric" at bounding box center [21, 207] width 15 height 15
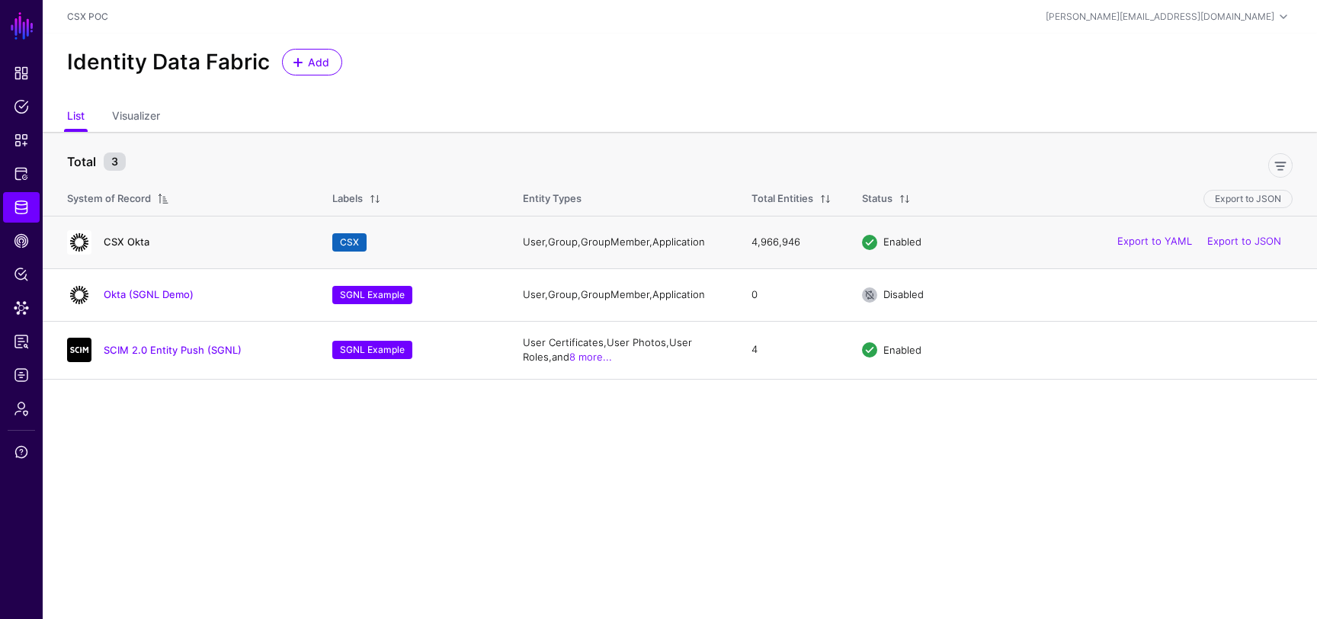
click at [130, 242] on link "CSX Okta" at bounding box center [127, 242] width 46 height 12
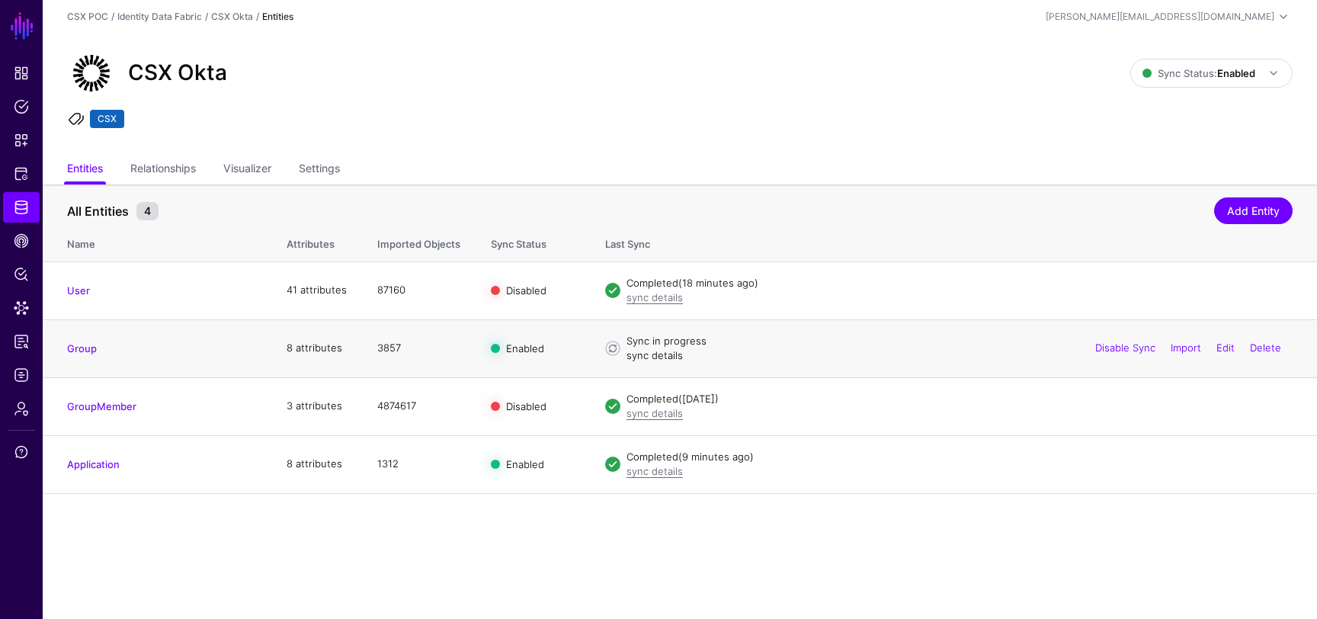
click at [653, 357] on link "sync details" at bounding box center [655, 355] width 56 height 12
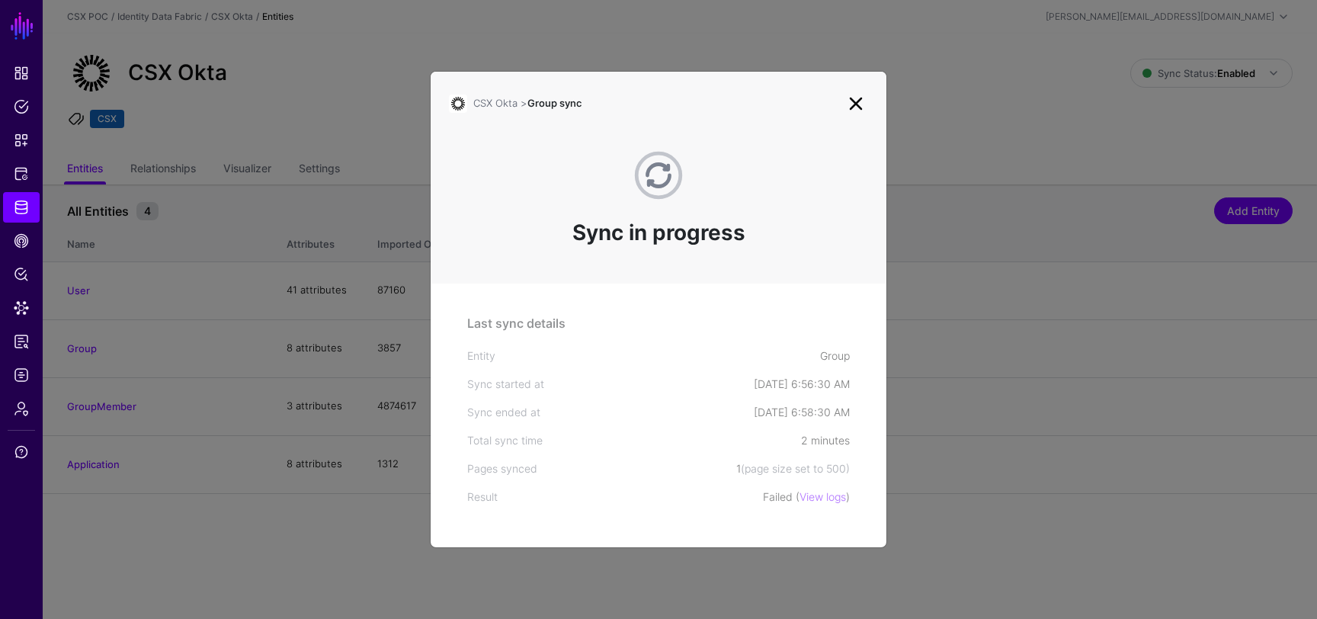
click at [851, 101] on link at bounding box center [856, 103] width 24 height 24
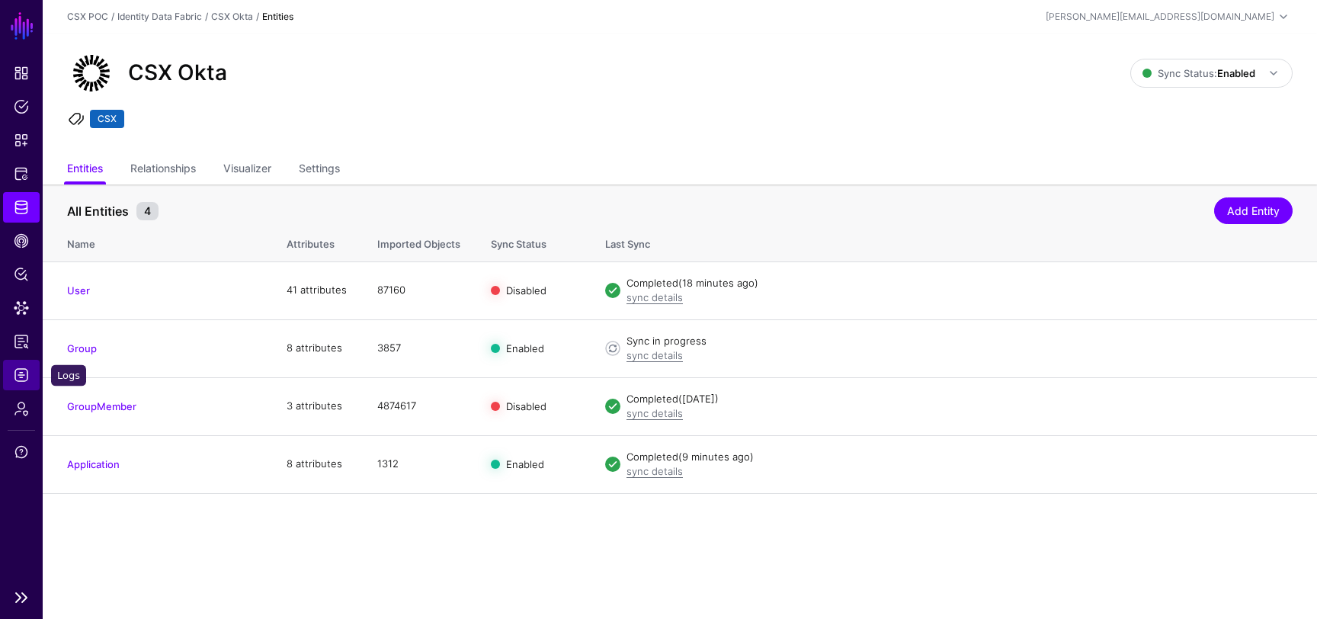
click at [17, 379] on span "Logs" at bounding box center [21, 374] width 15 height 15
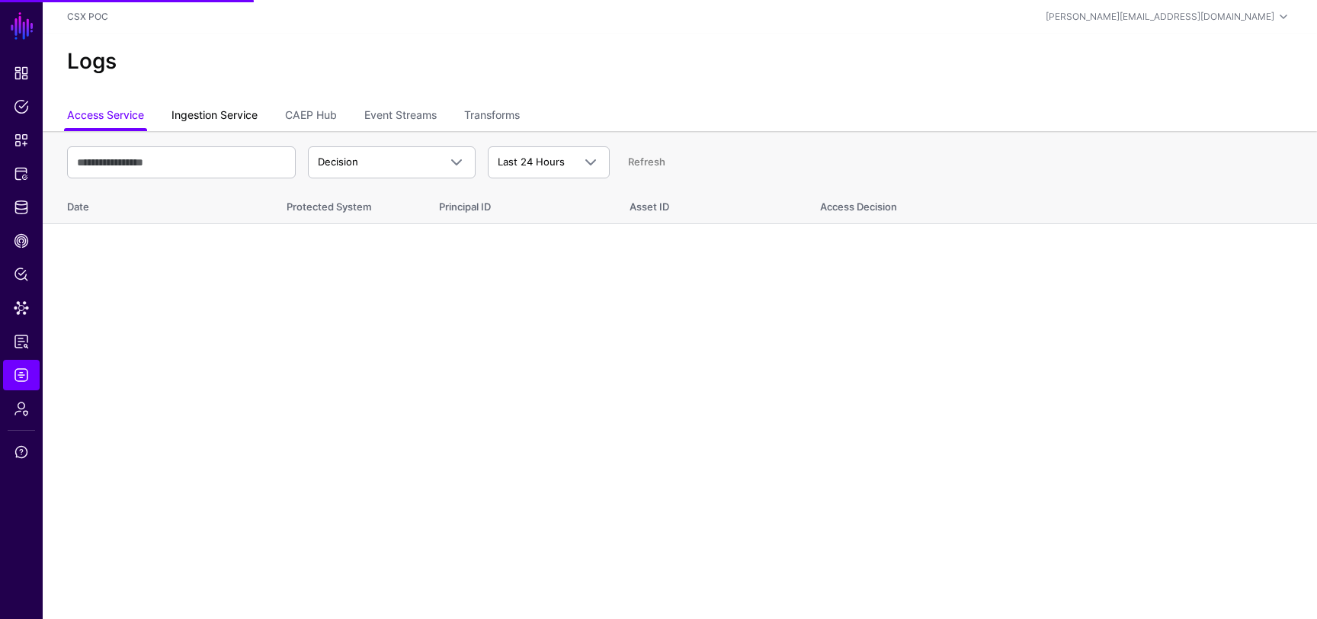
click at [204, 110] on link "Ingestion Service" at bounding box center [214, 116] width 86 height 29
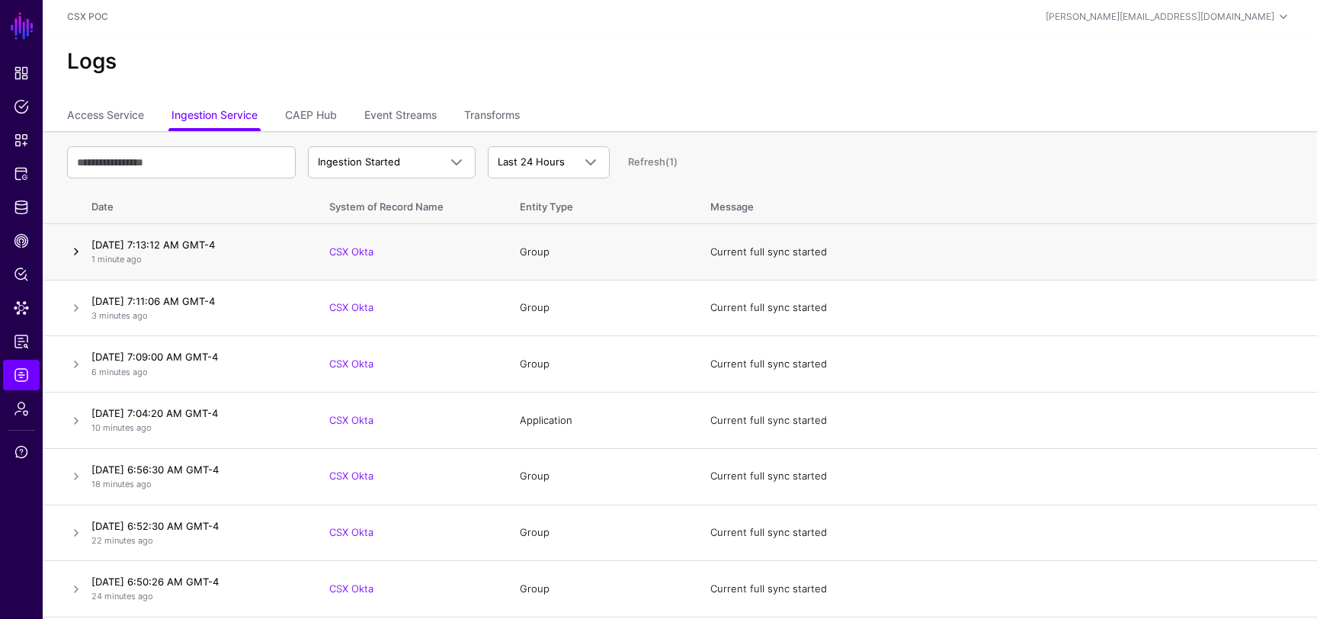
click at [79, 248] on link at bounding box center [76, 251] width 18 height 18
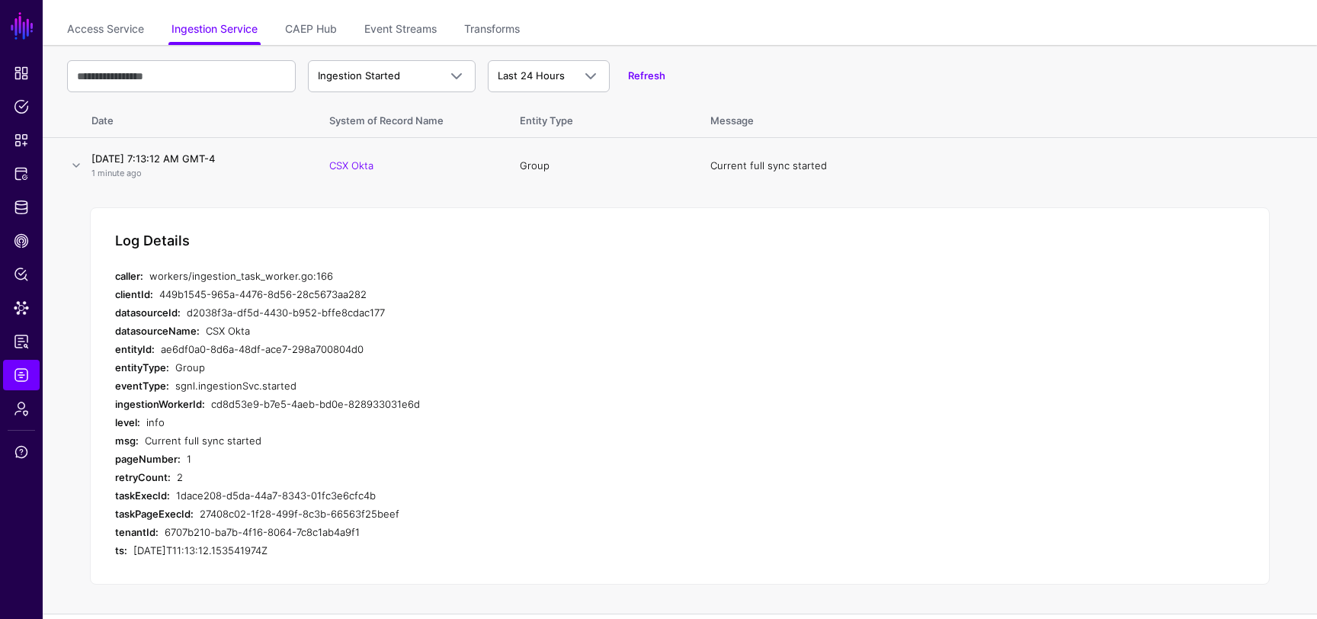
scroll to position [101, 0]
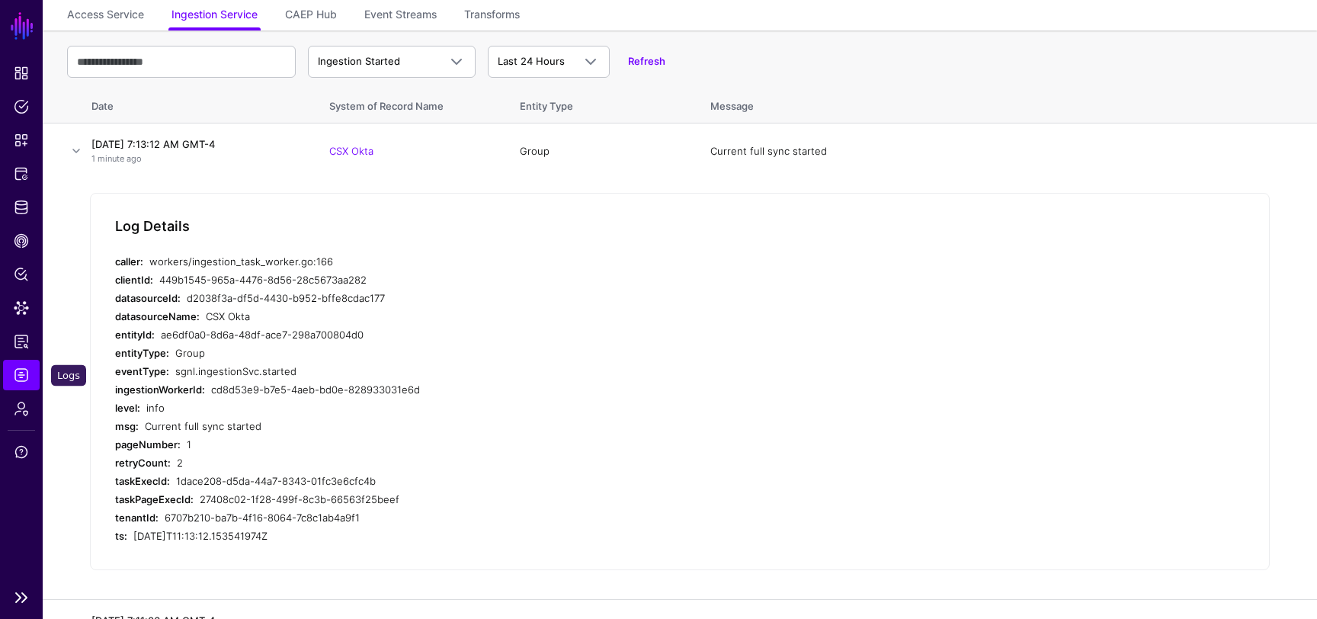
click at [21, 370] on span "Logs" at bounding box center [21, 374] width 15 height 15
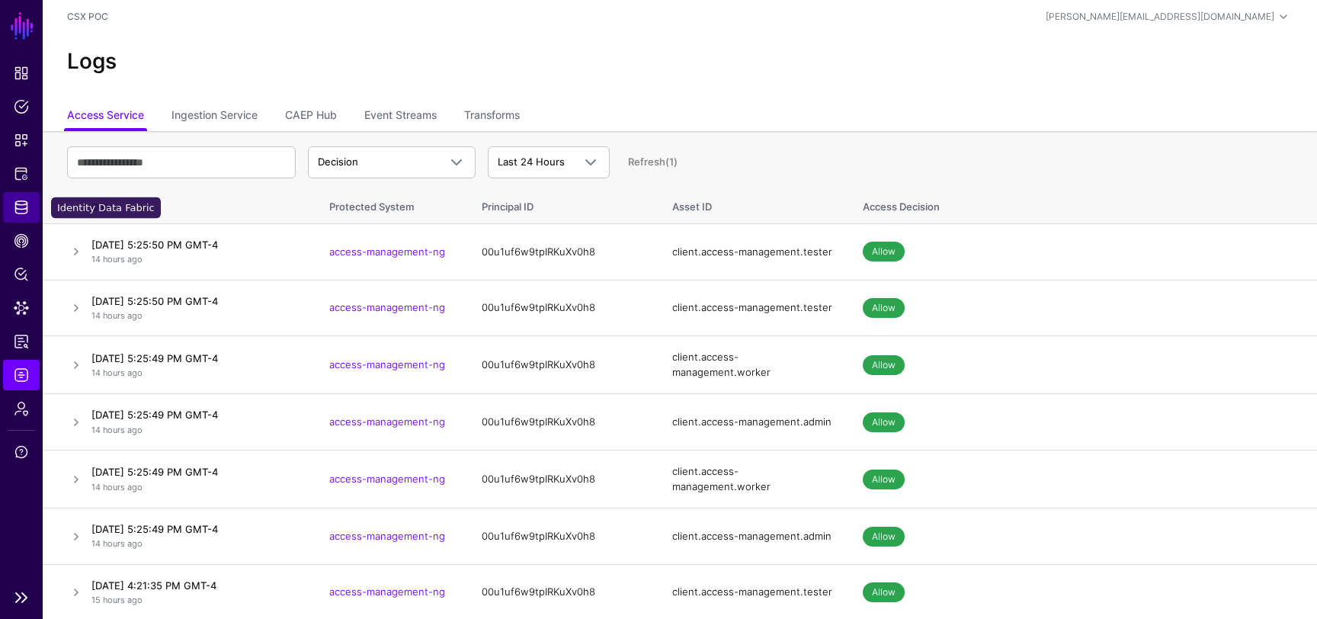
click at [22, 213] on span "Identity Data Fabric" at bounding box center [21, 207] width 15 height 15
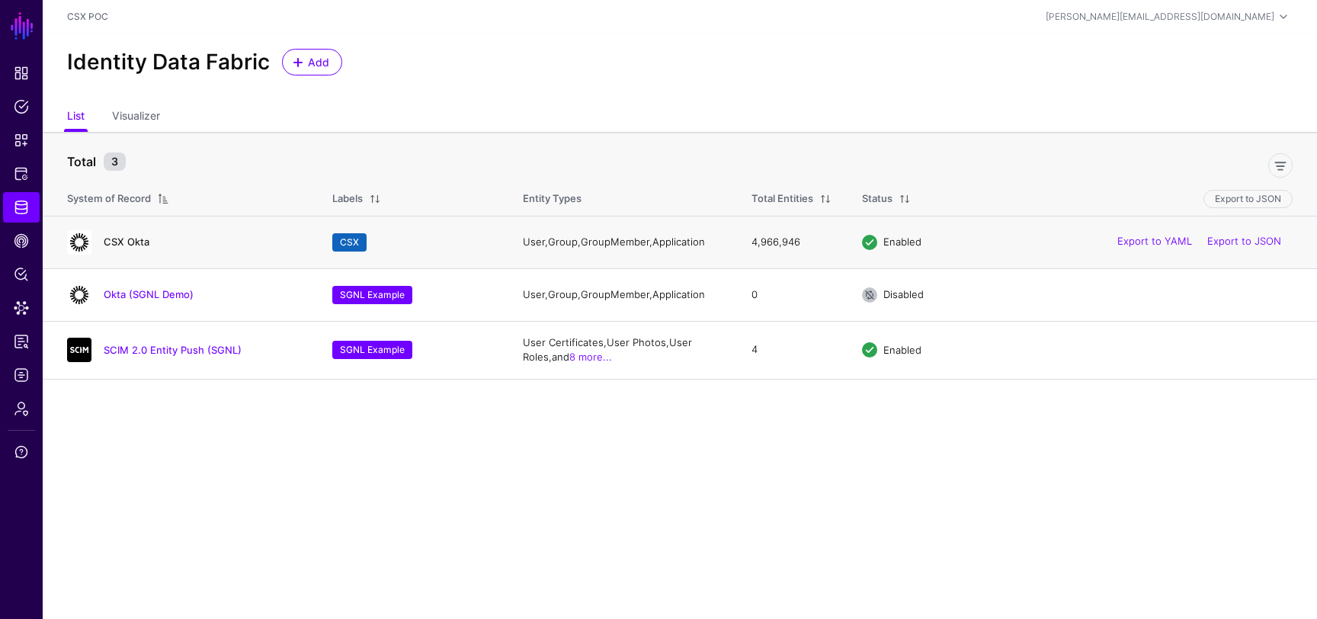
click at [128, 242] on link "CSX Okta" at bounding box center [127, 242] width 46 height 12
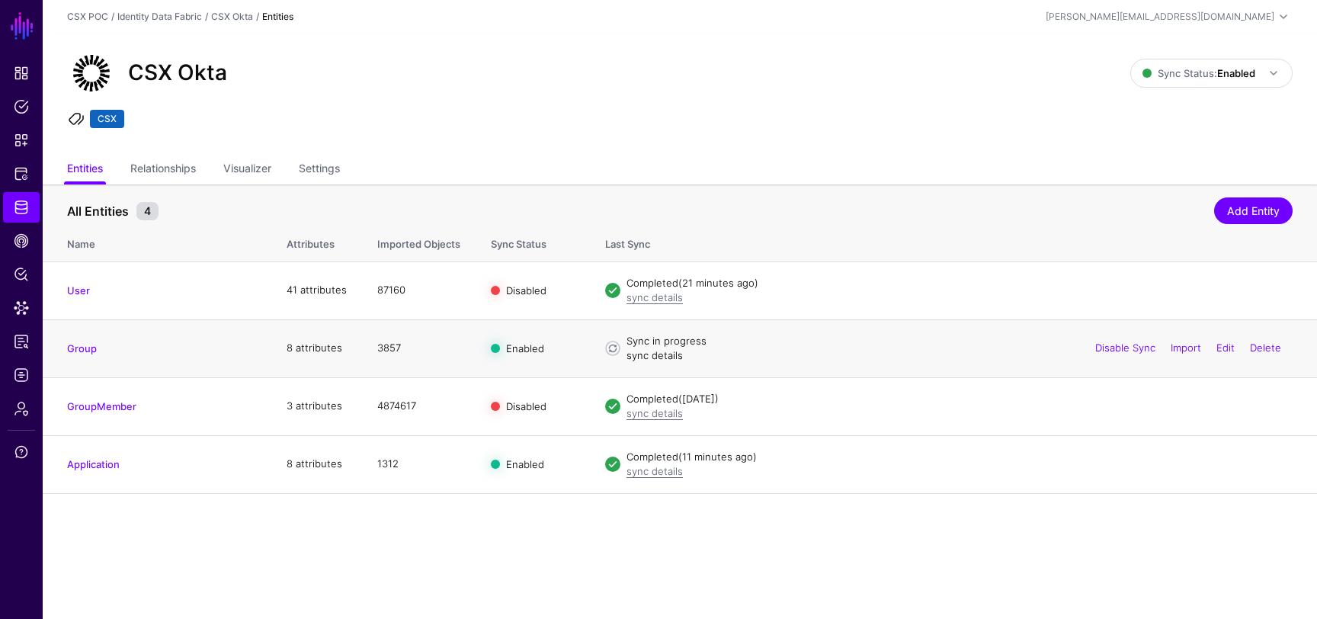
click at [657, 354] on link "sync details" at bounding box center [655, 355] width 56 height 12
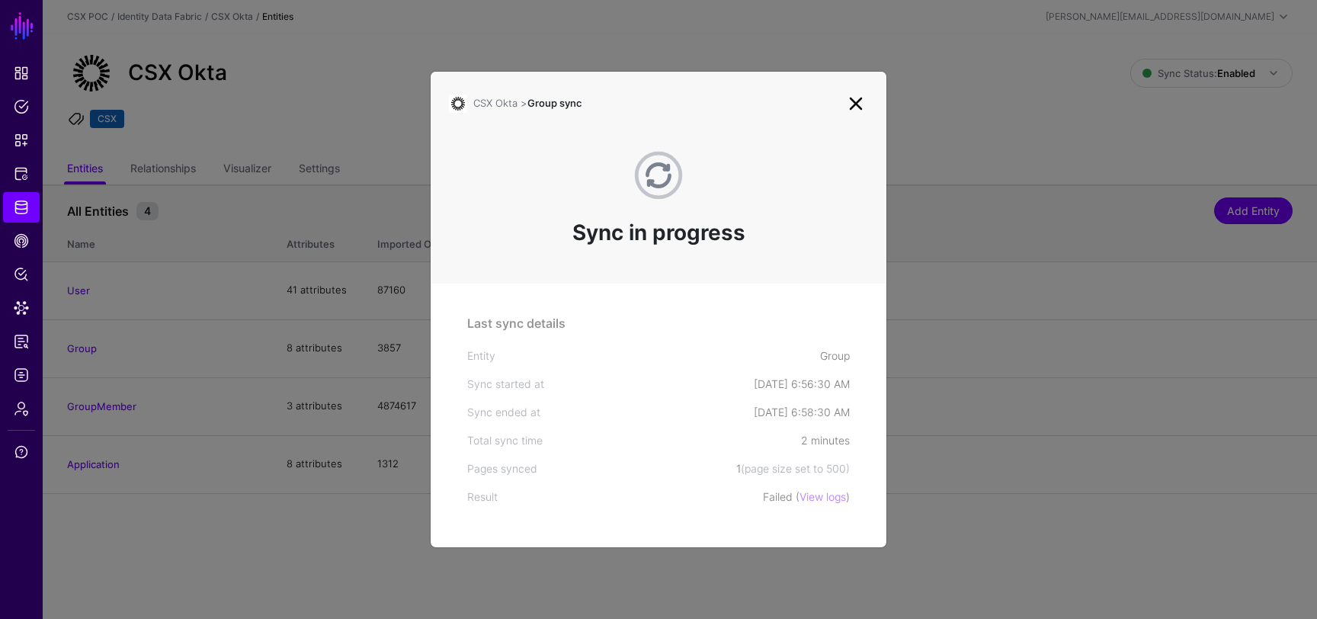
click at [851, 104] on link at bounding box center [856, 103] width 24 height 24
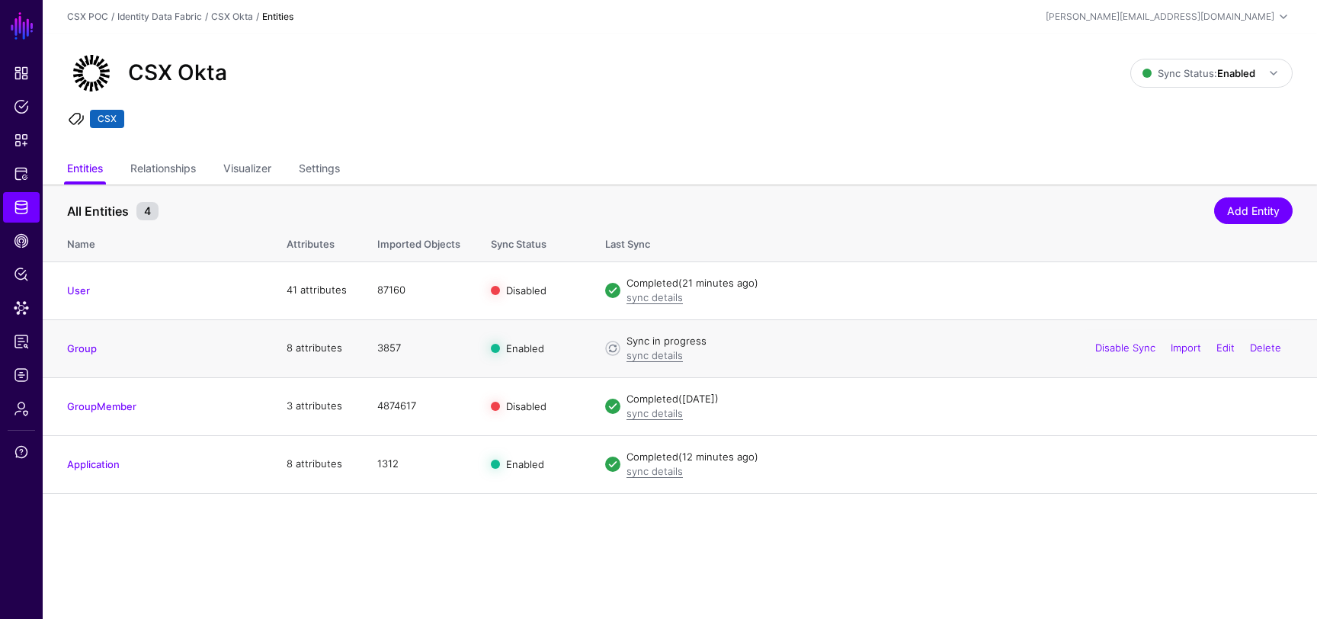
click at [82, 354] on h4 "Group" at bounding box center [161, 348] width 189 height 14
click at [78, 343] on link "Group" at bounding box center [82, 348] width 30 height 12
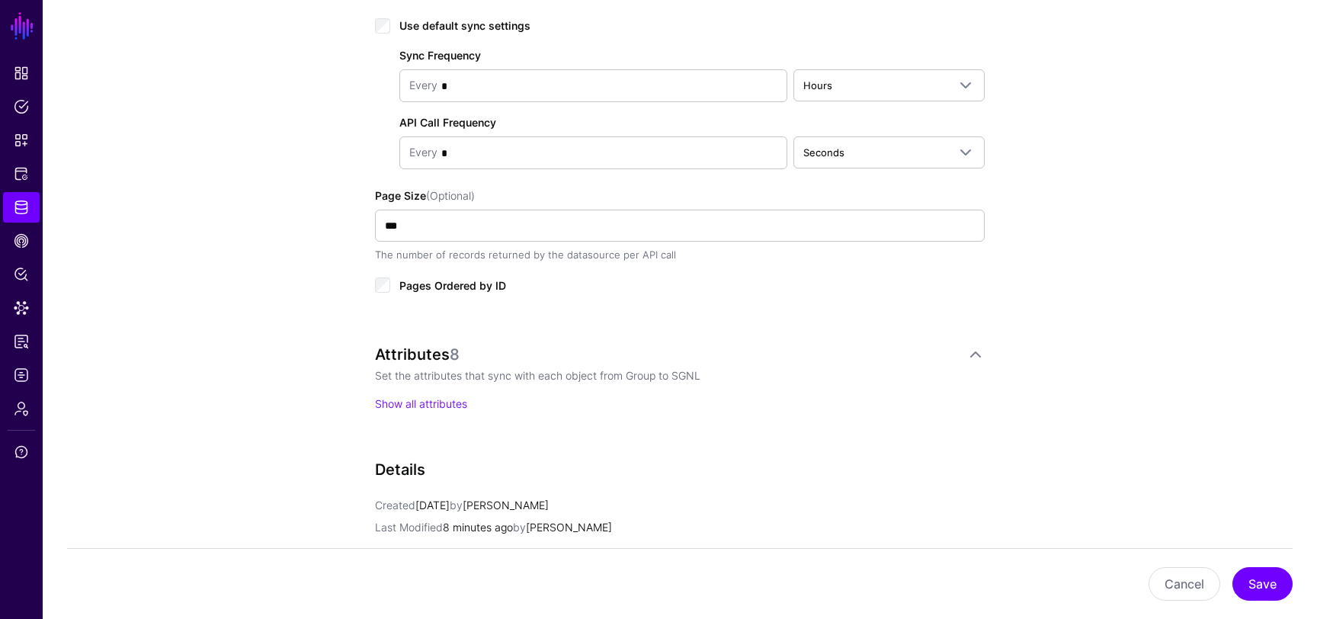
scroll to position [803, 0]
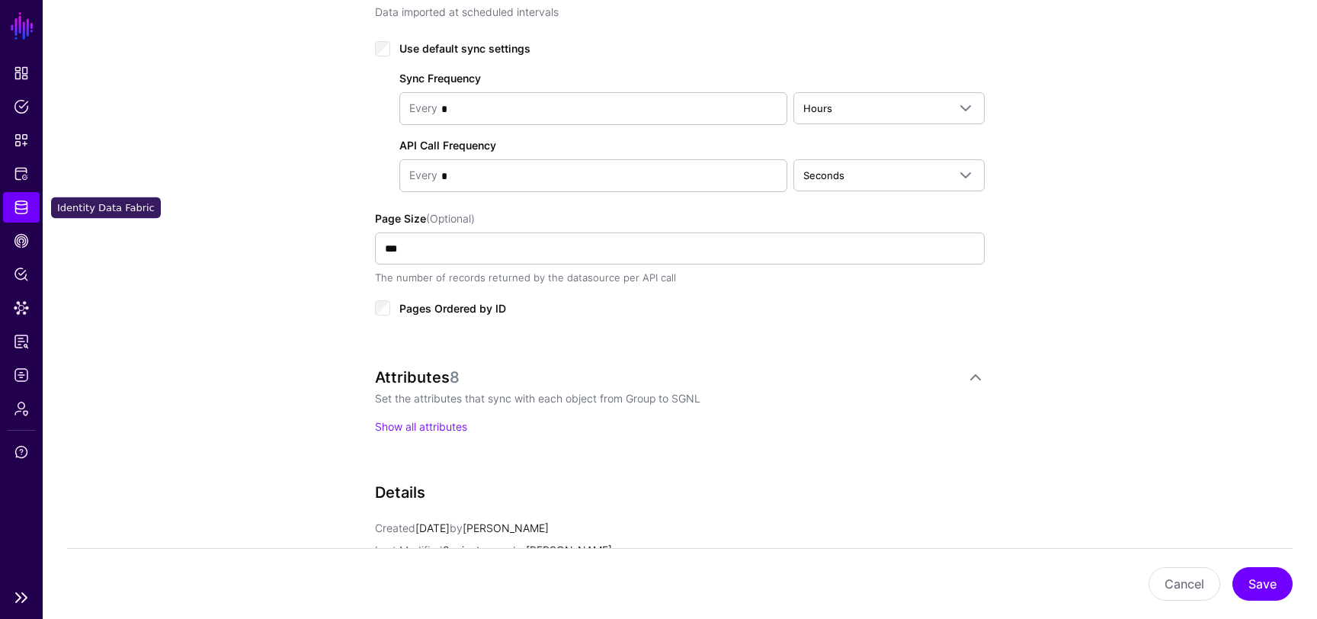
click at [27, 212] on span "Identity Data Fabric" at bounding box center [21, 207] width 15 height 15
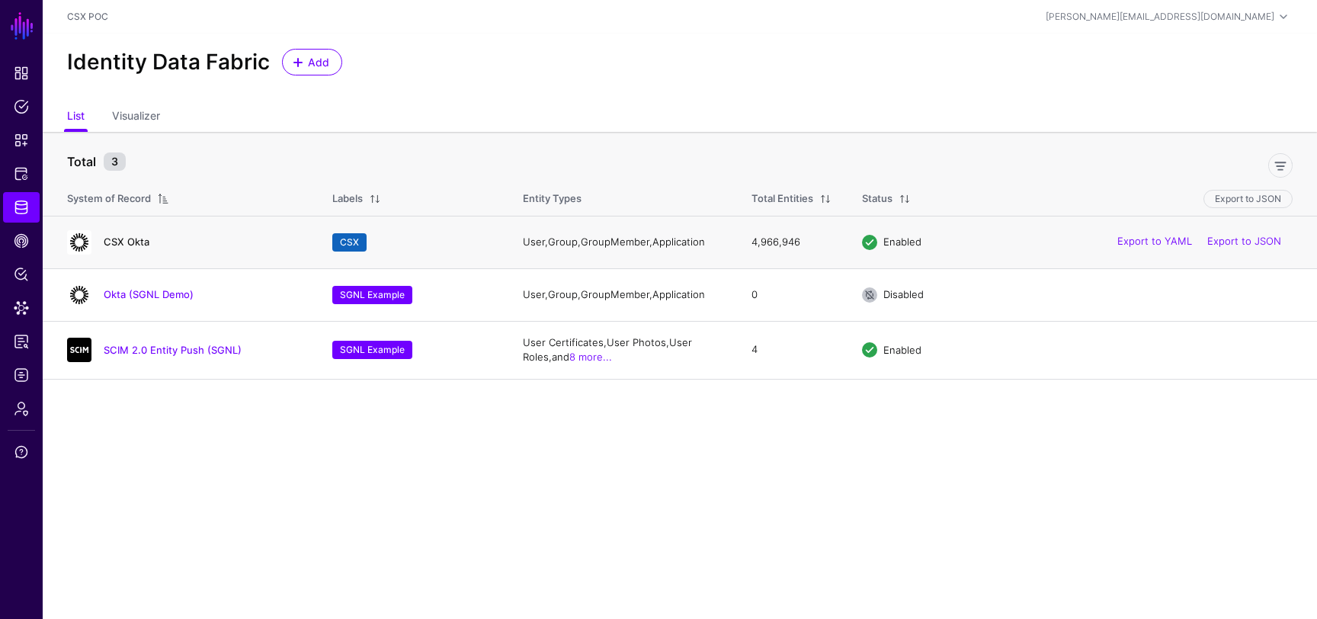
click at [120, 245] on link "CSX Okta" at bounding box center [127, 242] width 46 height 12
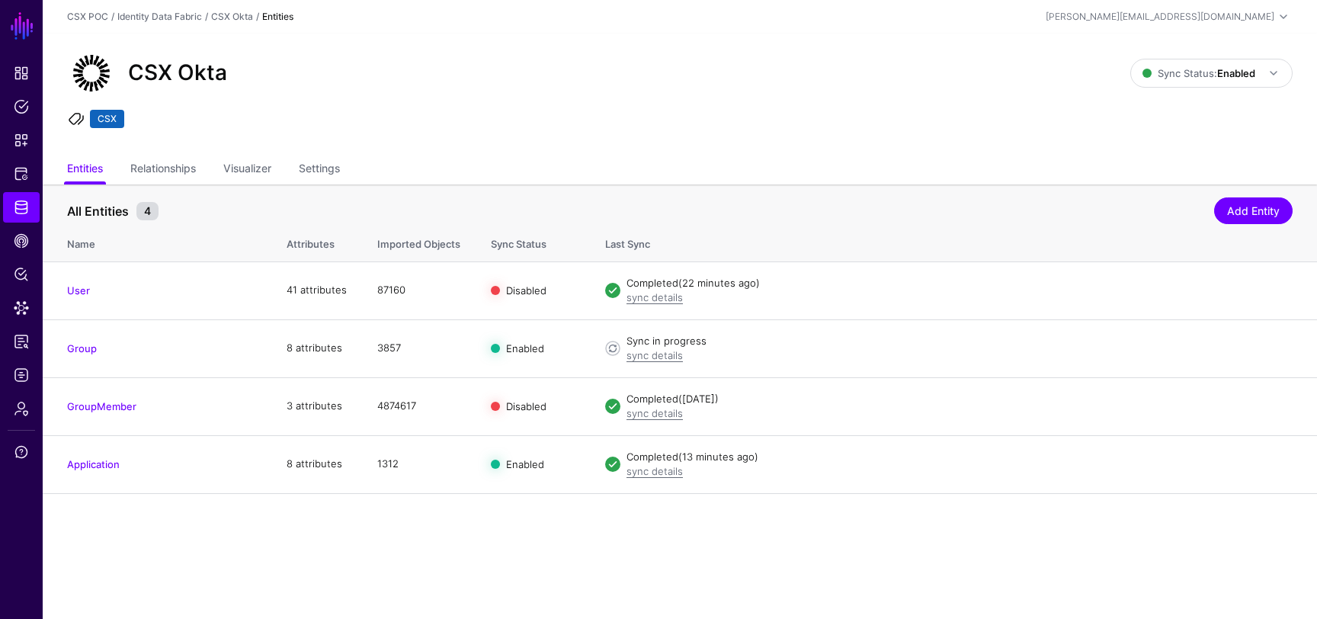
click at [468, 591] on main "SGNL Dashboard Policies Snippets Protected Systems Identity Data Fabric CAEP Hu…" at bounding box center [658, 309] width 1317 height 619
click at [654, 361] on link "sync details" at bounding box center [655, 355] width 56 height 12
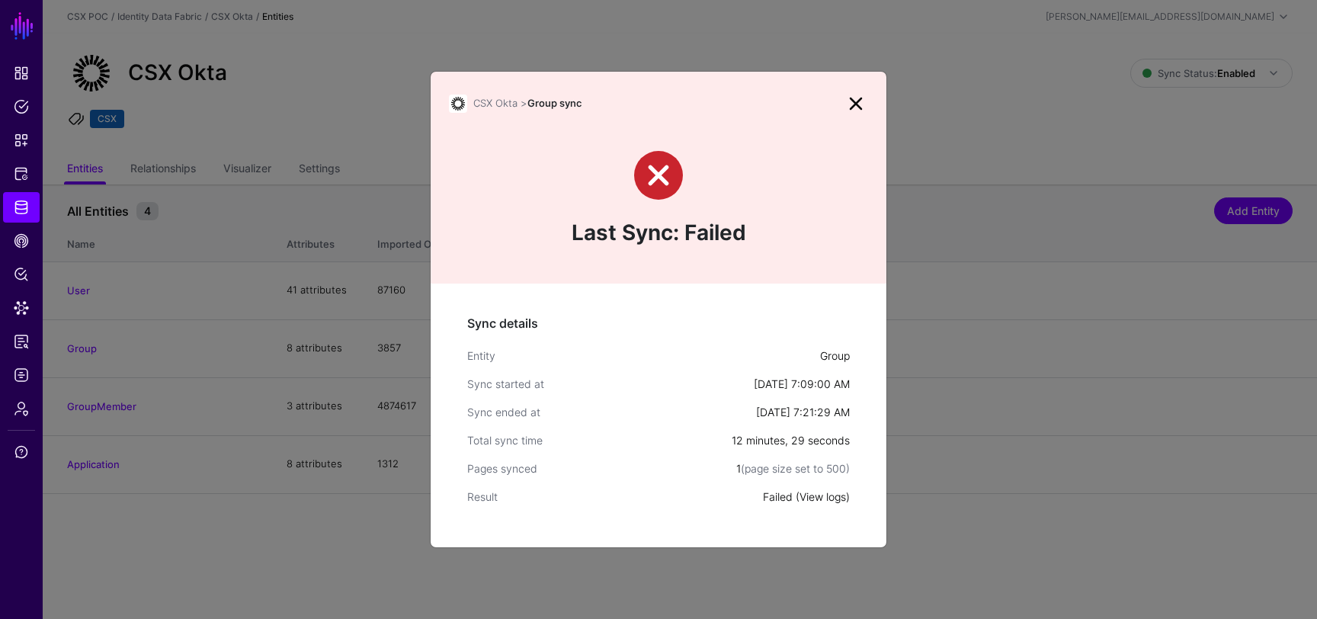
click at [816, 499] on link "View logs" at bounding box center [823, 496] width 46 height 13
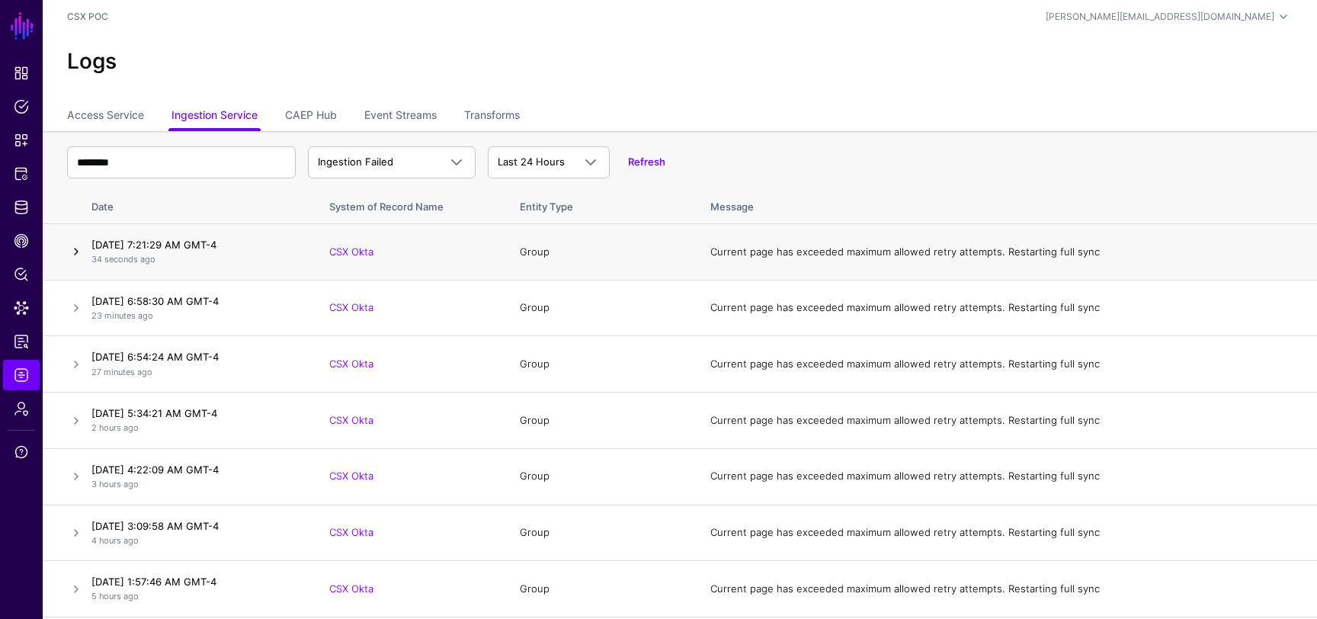
click at [79, 255] on link at bounding box center [76, 251] width 18 height 18
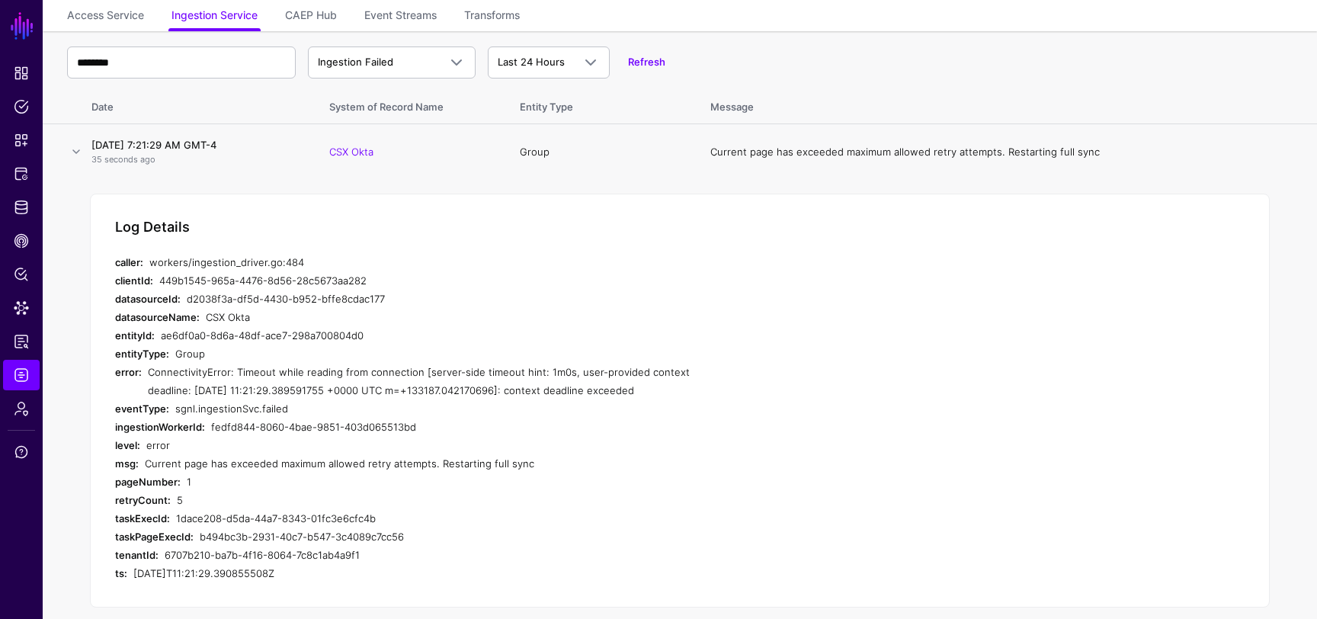
scroll to position [108, 0]
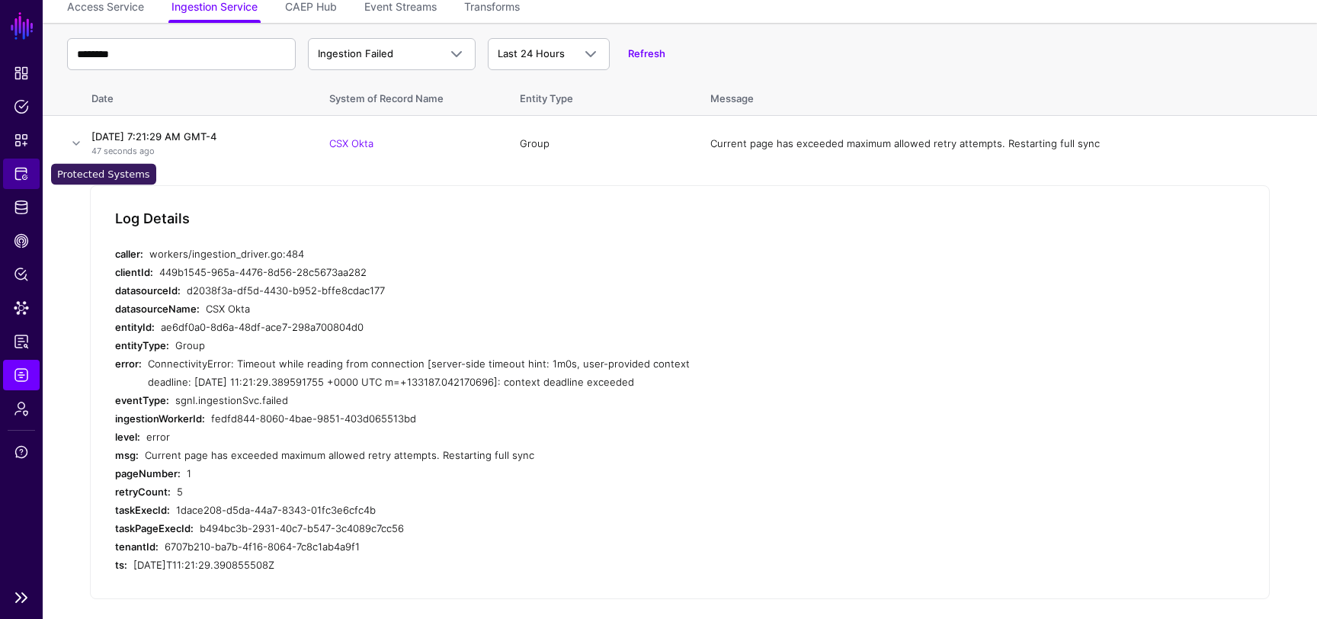
click at [18, 171] on span "Protected Systems" at bounding box center [21, 173] width 15 height 15
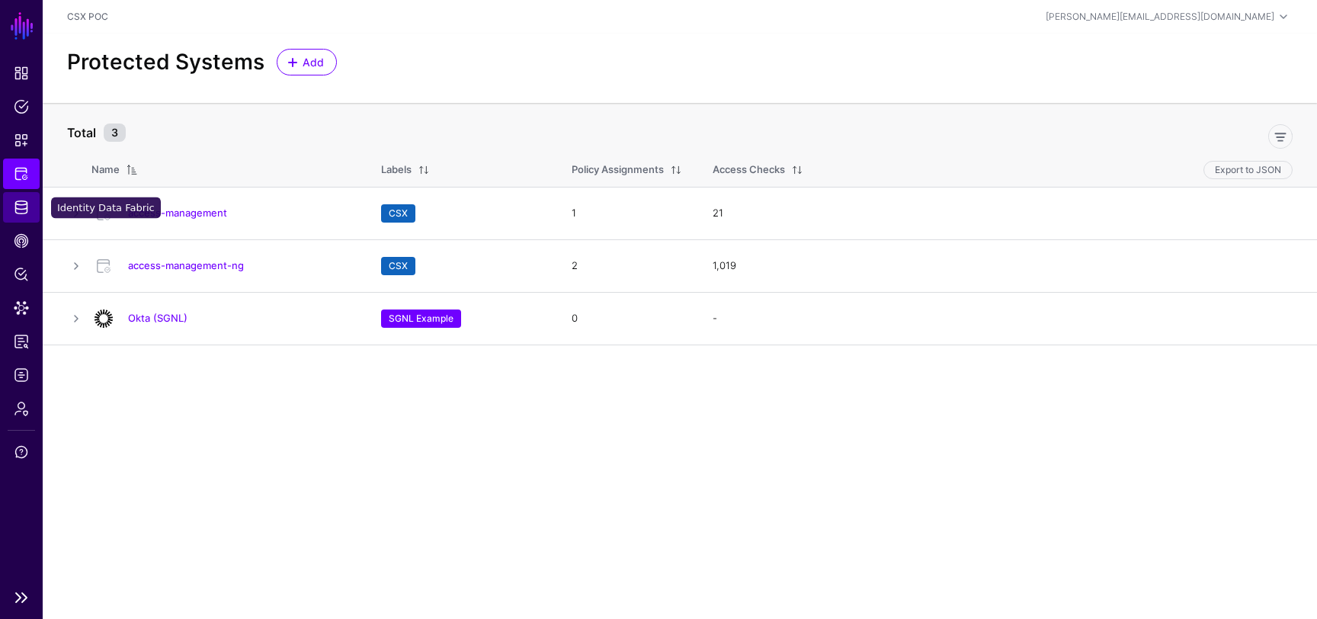
click at [19, 204] on span "Identity Data Fabric" at bounding box center [21, 207] width 15 height 15
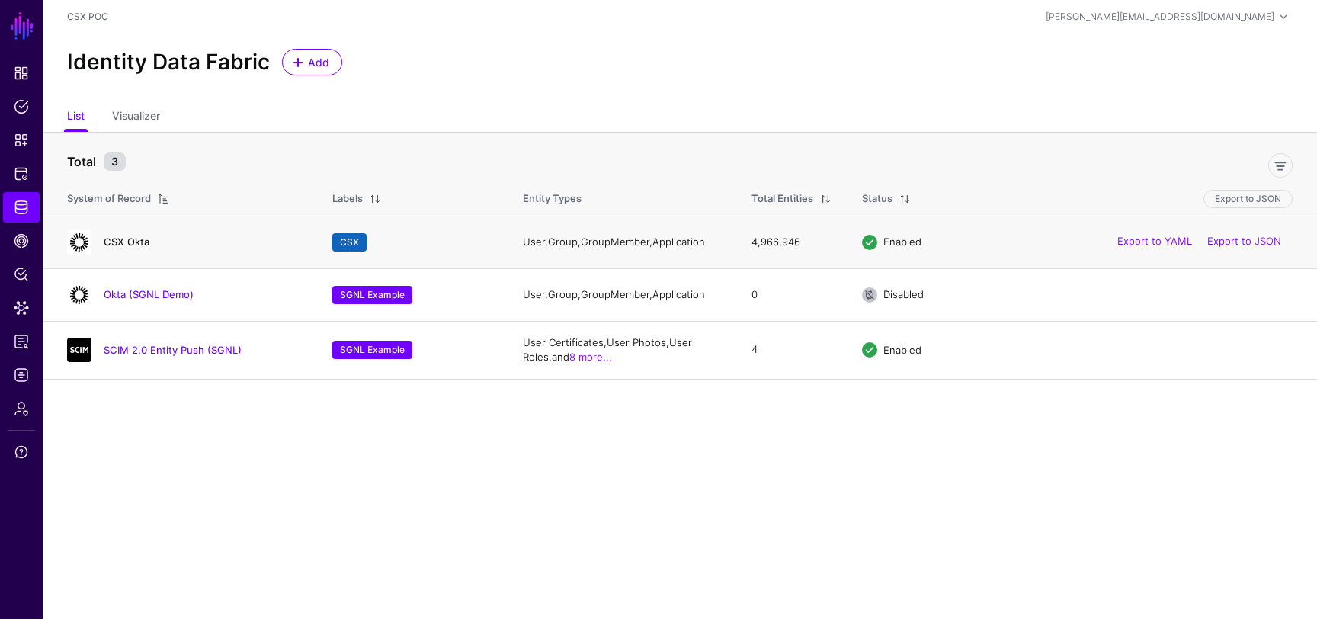
click at [131, 241] on link "CSX Okta" at bounding box center [127, 242] width 46 height 12
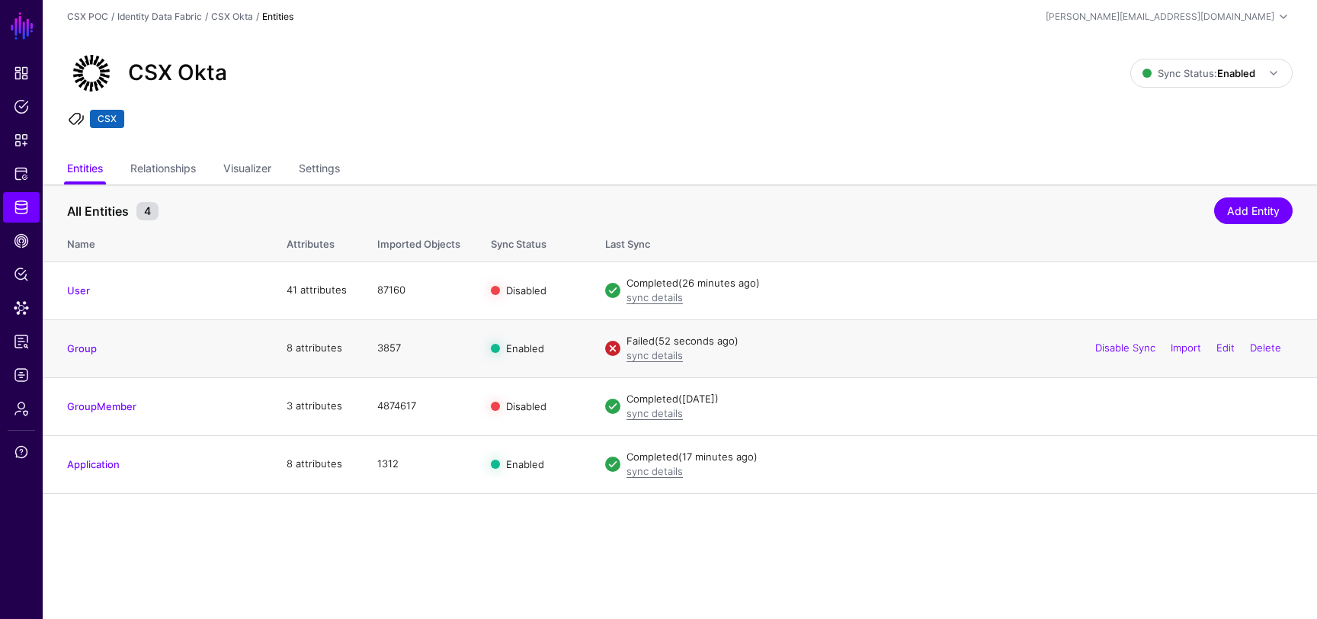
click at [98, 365] on td "Group" at bounding box center [157, 348] width 229 height 58
click at [85, 347] on link "Group" at bounding box center [82, 348] width 30 height 12
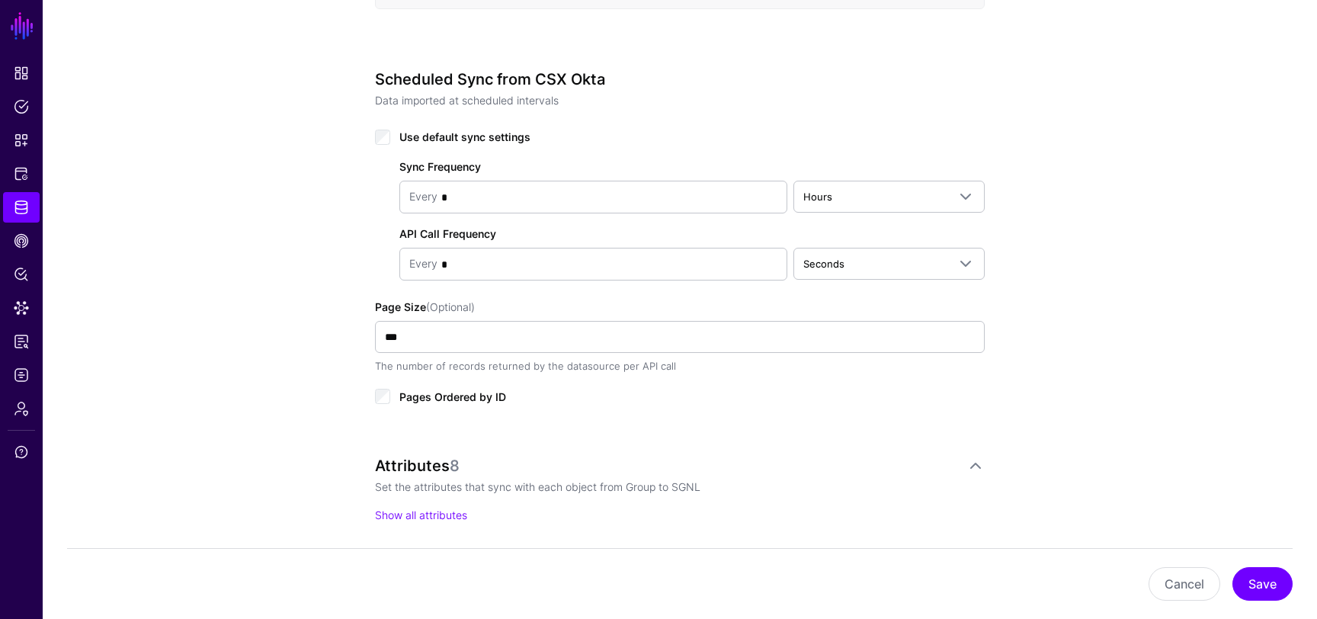
scroll to position [708, 0]
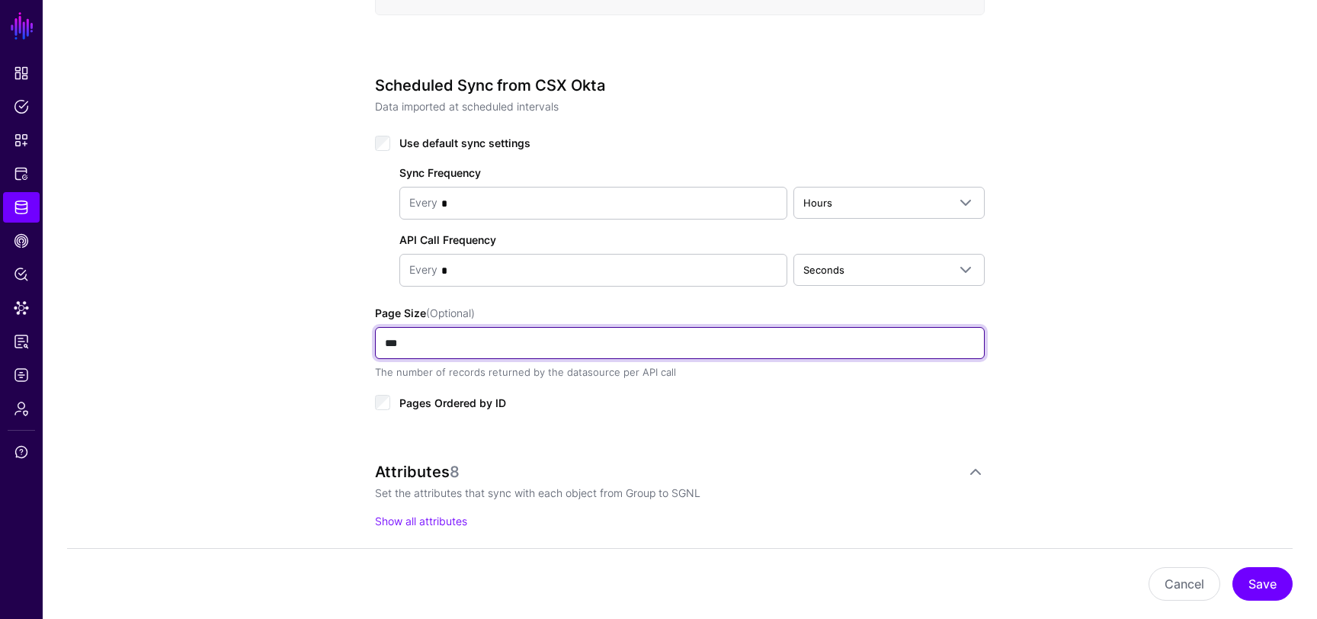
click at [393, 339] on input "***" at bounding box center [680, 343] width 610 height 32
type input "***"
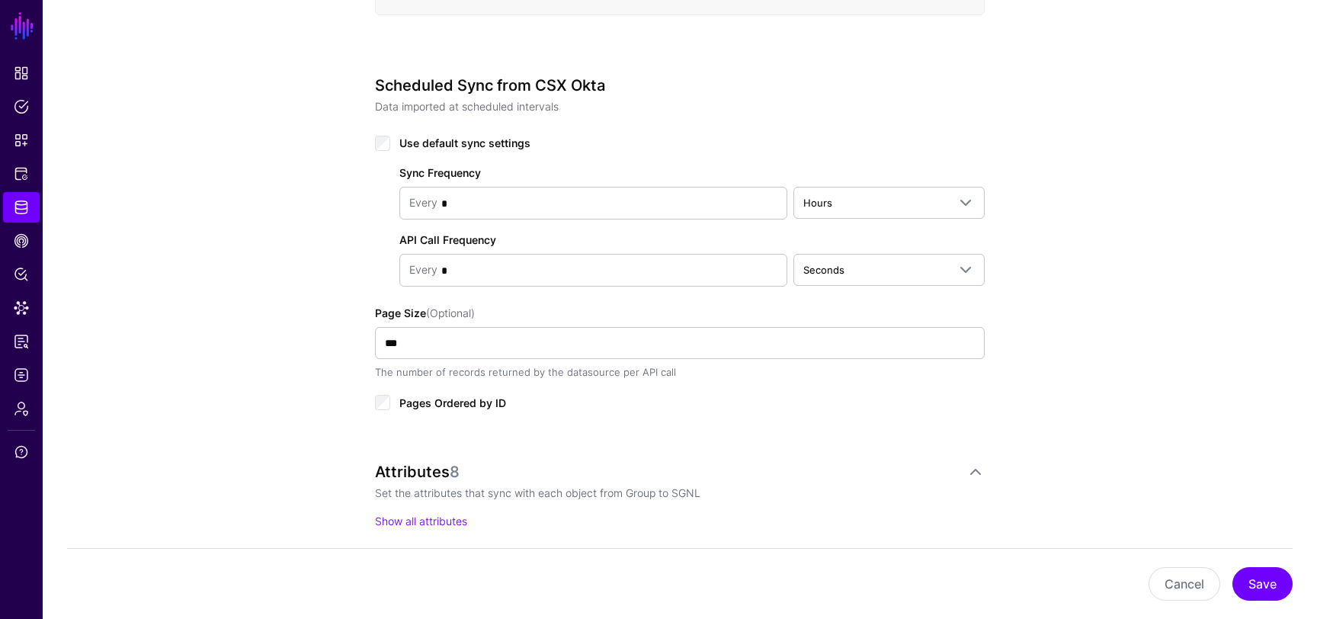
click at [825, 432] on div "Scheduled Sync from CSX Okta Data imported at scheduled intervals Use default s…" at bounding box center [680, 260] width 610 height 368
click at [1260, 583] on button "Save" at bounding box center [1263, 584] width 60 height 34
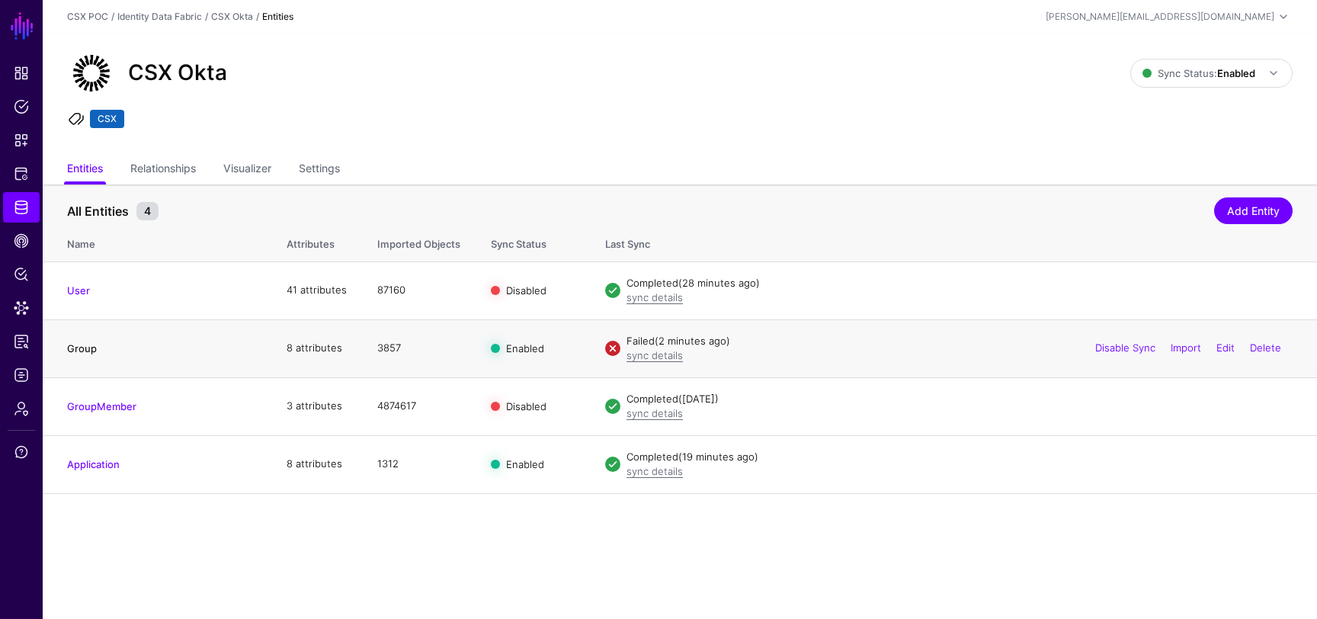
click at [88, 348] on link "Group" at bounding box center [82, 348] width 30 height 12
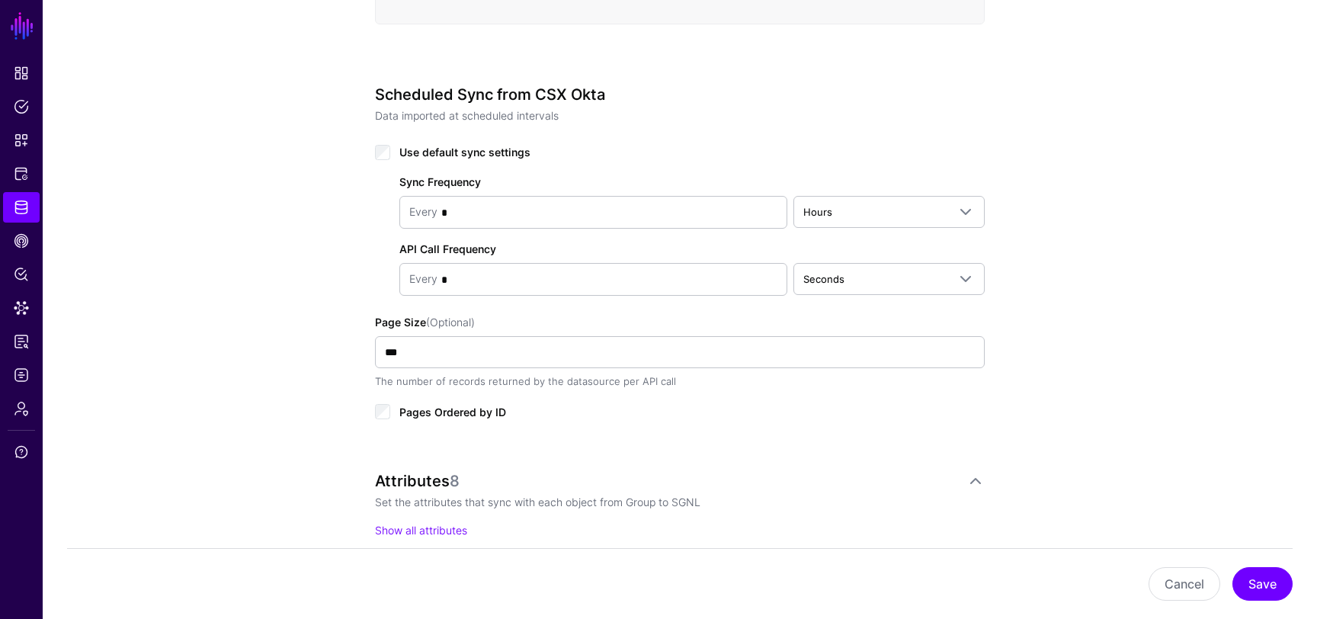
scroll to position [694, 0]
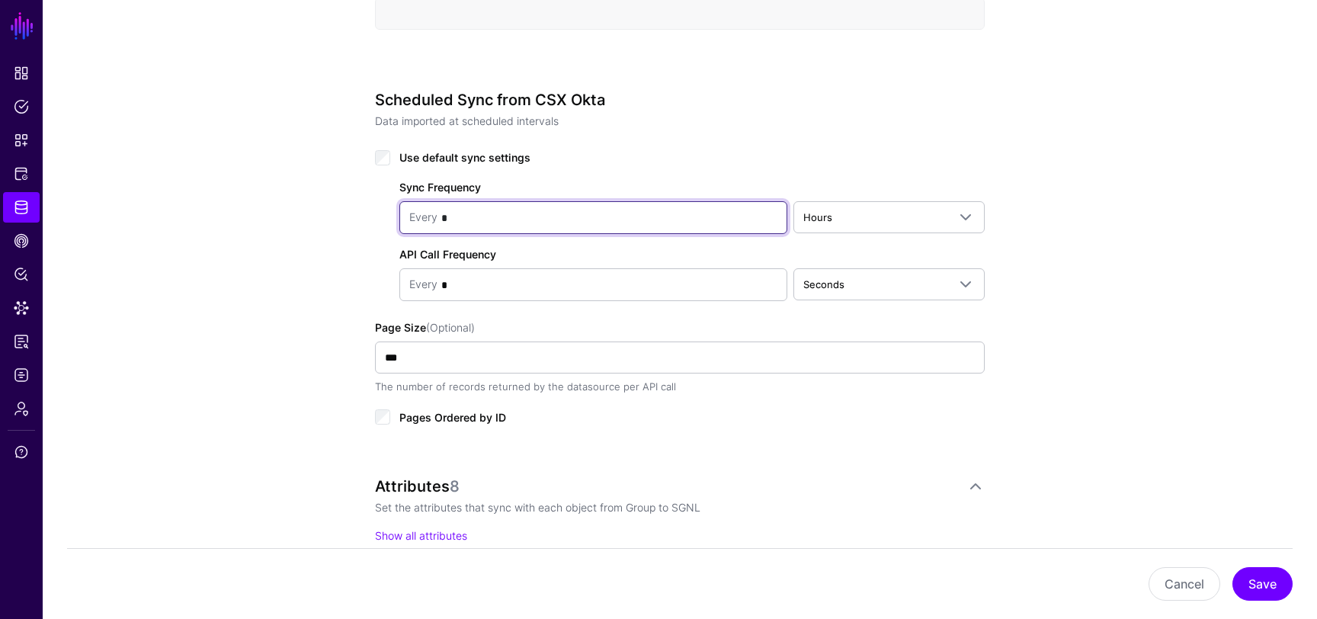
click at [531, 224] on input "*" at bounding box center [608, 218] width 340 height 30
type input "*"
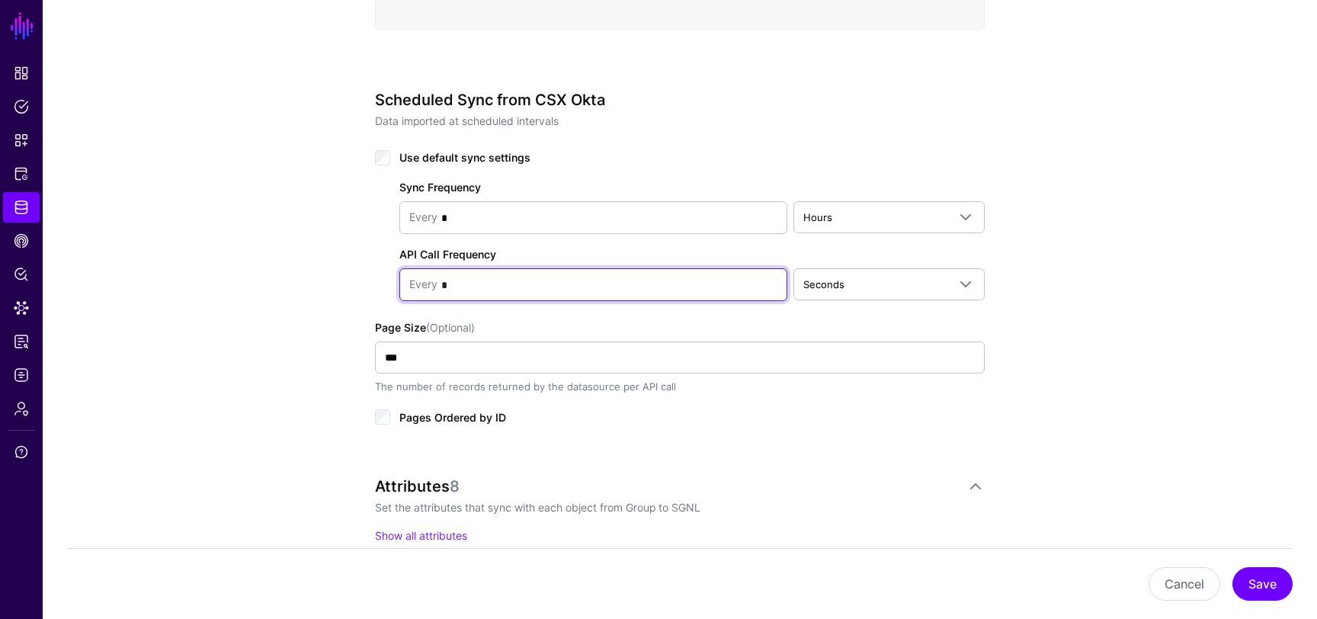
click at [527, 287] on input "*" at bounding box center [608, 285] width 340 height 30
type input "**"
click at [296, 372] on div "**********" at bounding box center [680, 209] width 1274 height 1557
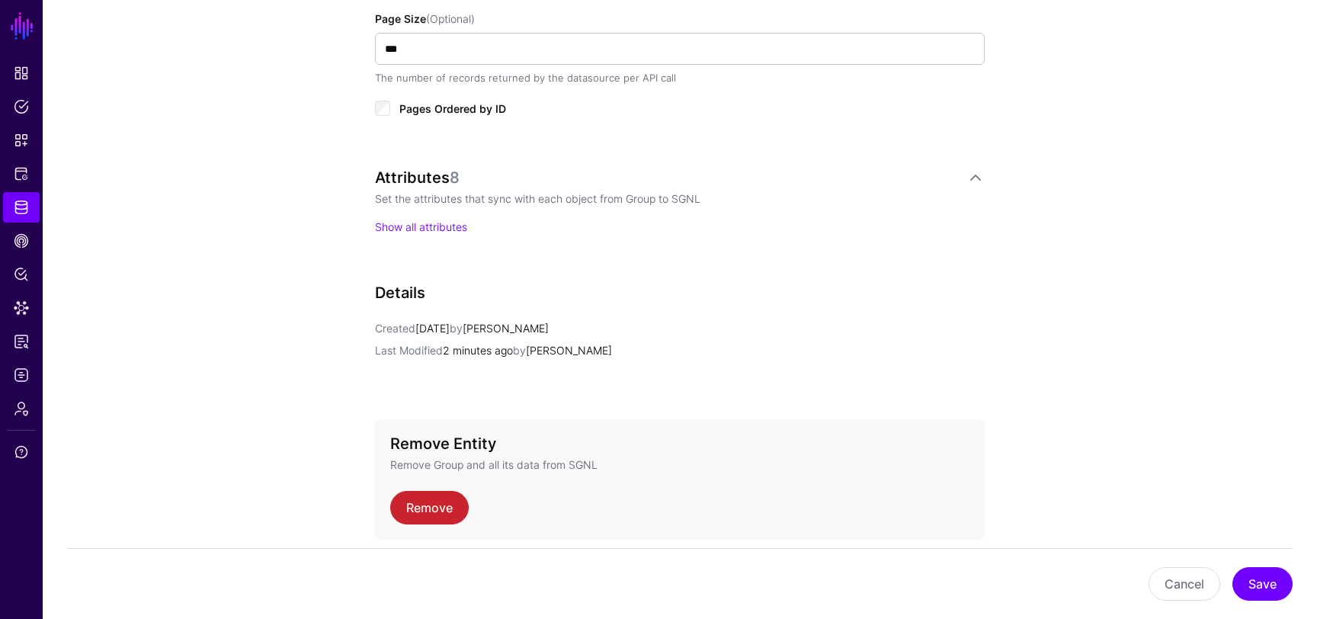
scroll to position [1061, 0]
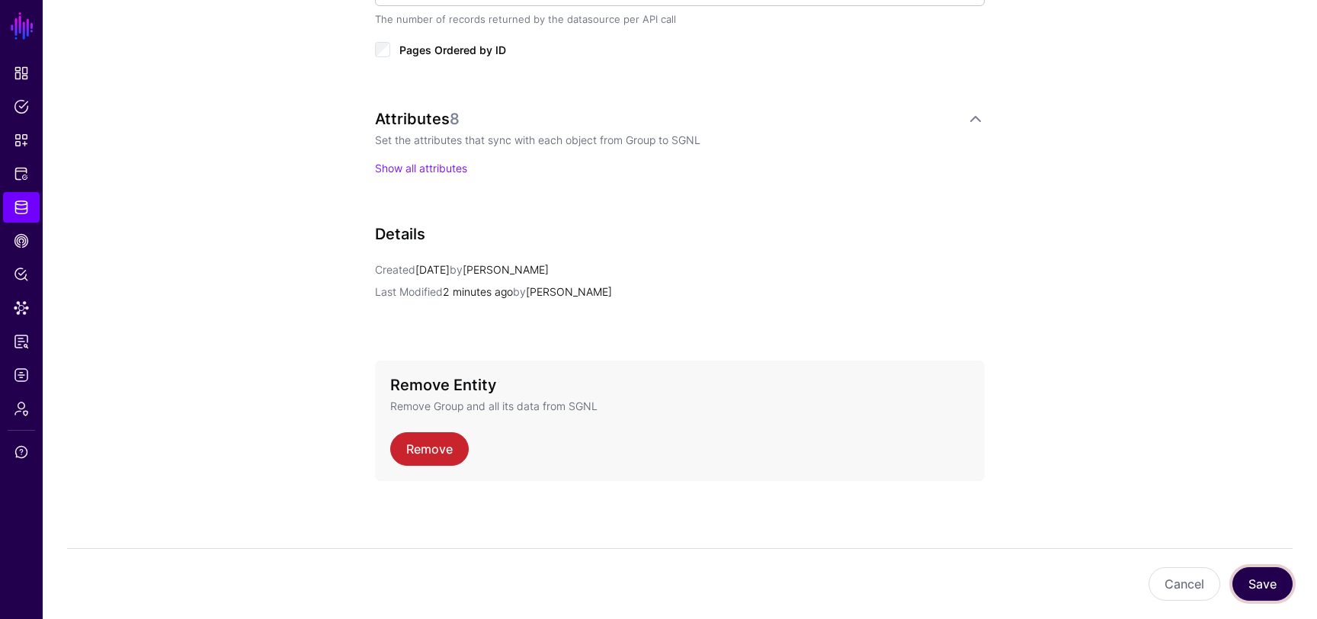
click at [1271, 576] on button "Save" at bounding box center [1263, 584] width 60 height 34
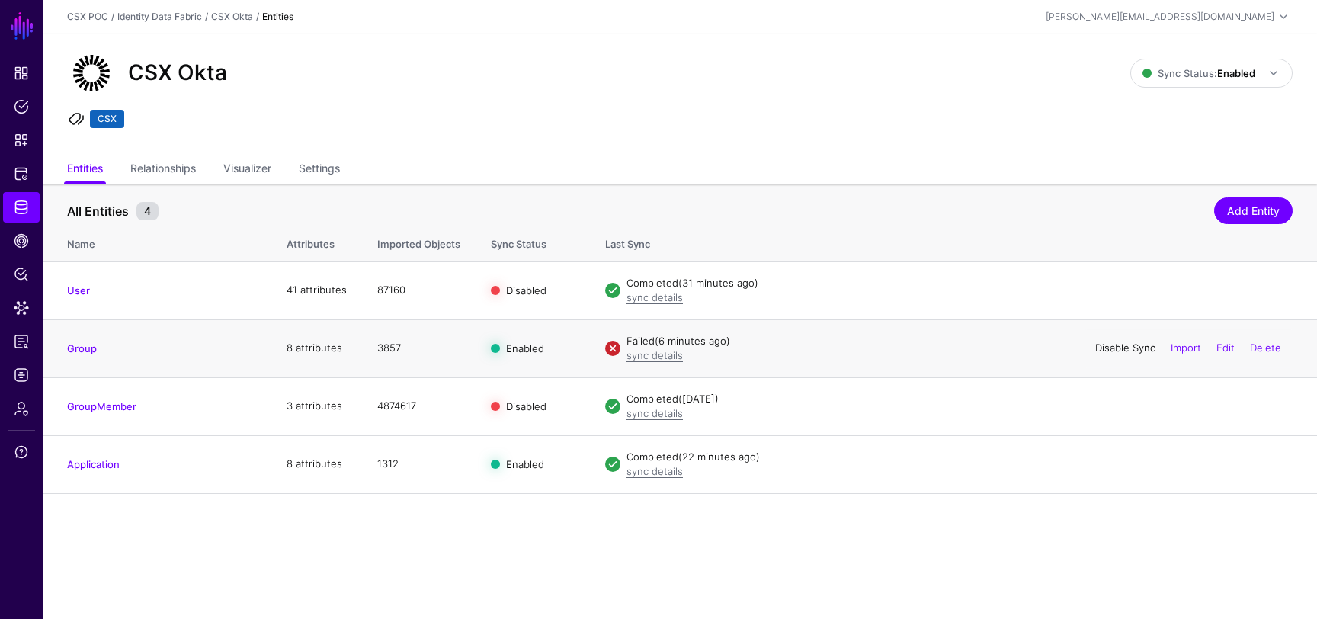
click at [1121, 353] on link "Disable Sync" at bounding box center [1125, 347] width 60 height 12
click at [1121, 353] on link "Enable Sync" at bounding box center [1127, 347] width 58 height 12
click at [193, 162] on link "Relationships" at bounding box center [163, 169] width 66 height 29
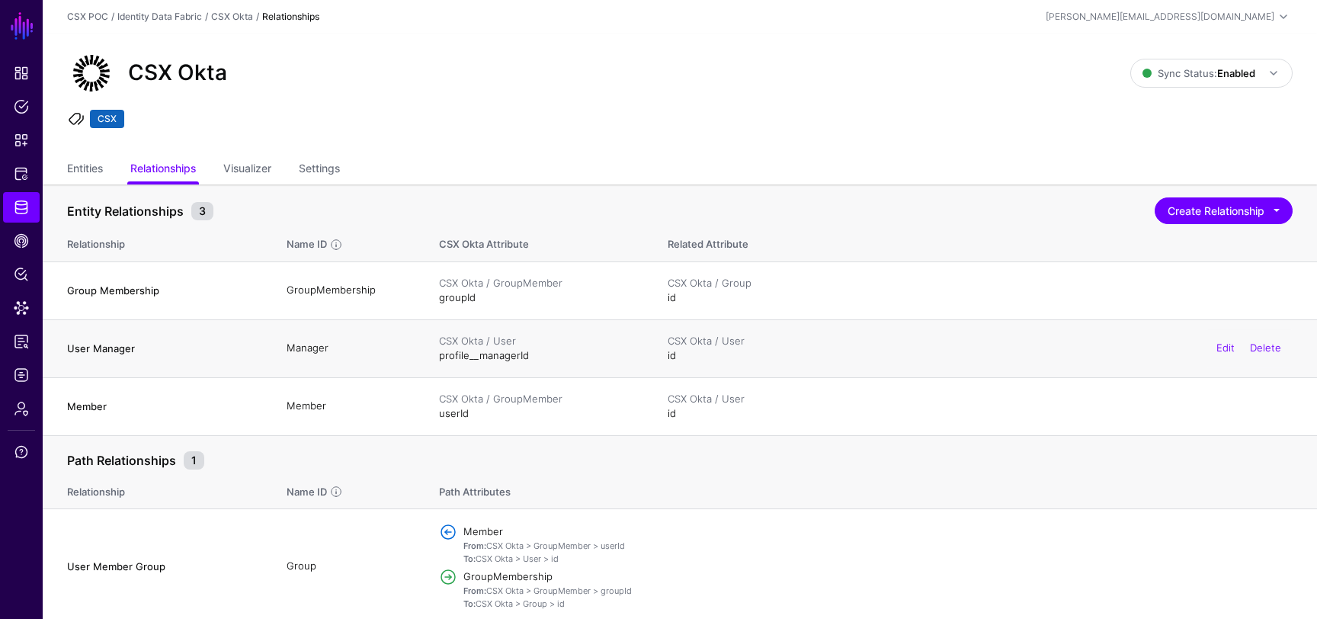
scroll to position [5, 0]
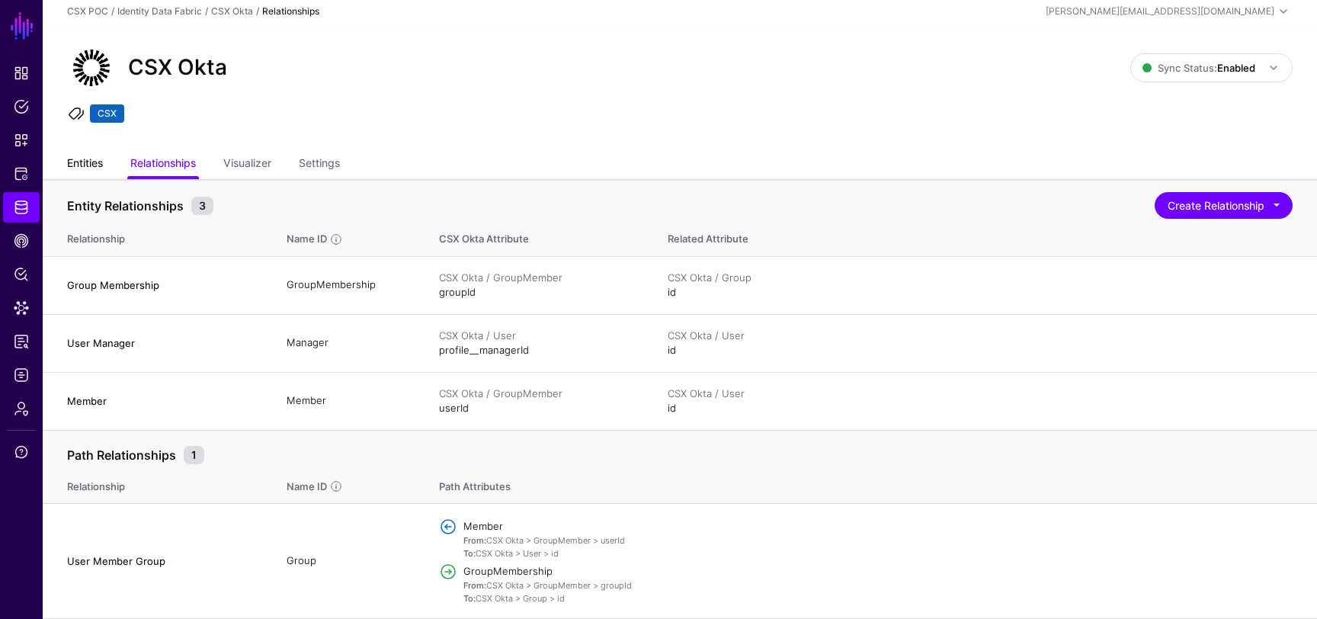
click at [94, 163] on link "Entities" at bounding box center [85, 164] width 36 height 29
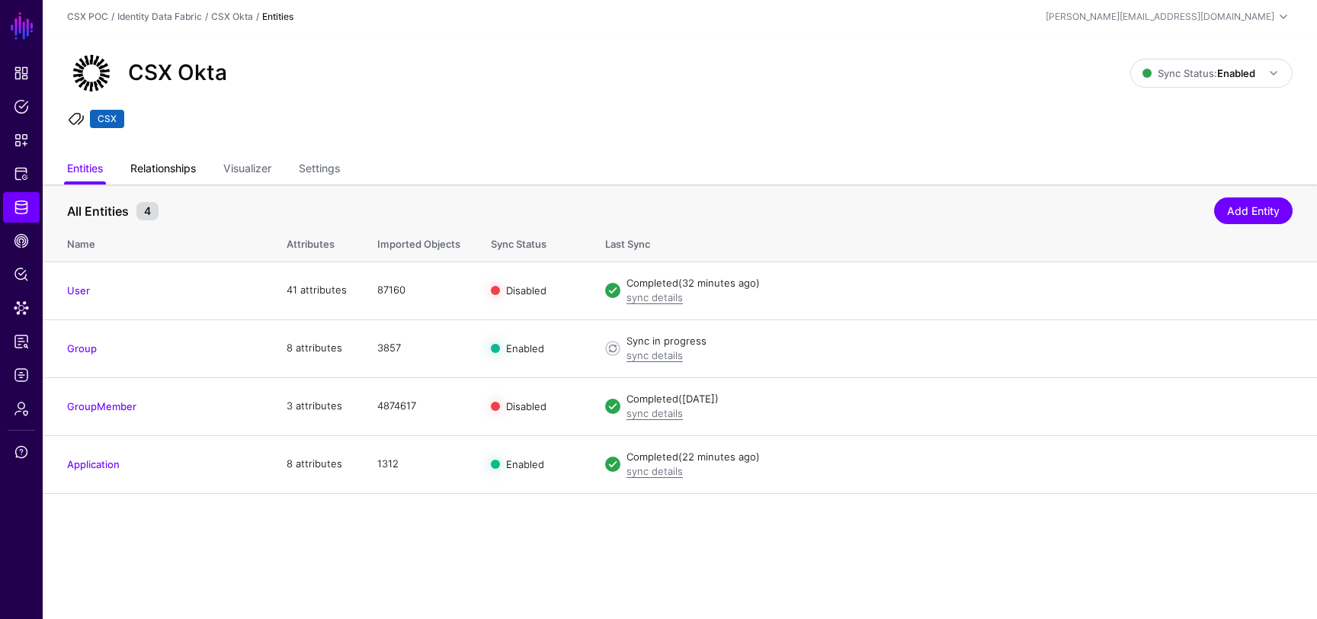
click at [172, 165] on link "Relationships" at bounding box center [163, 169] width 66 height 29
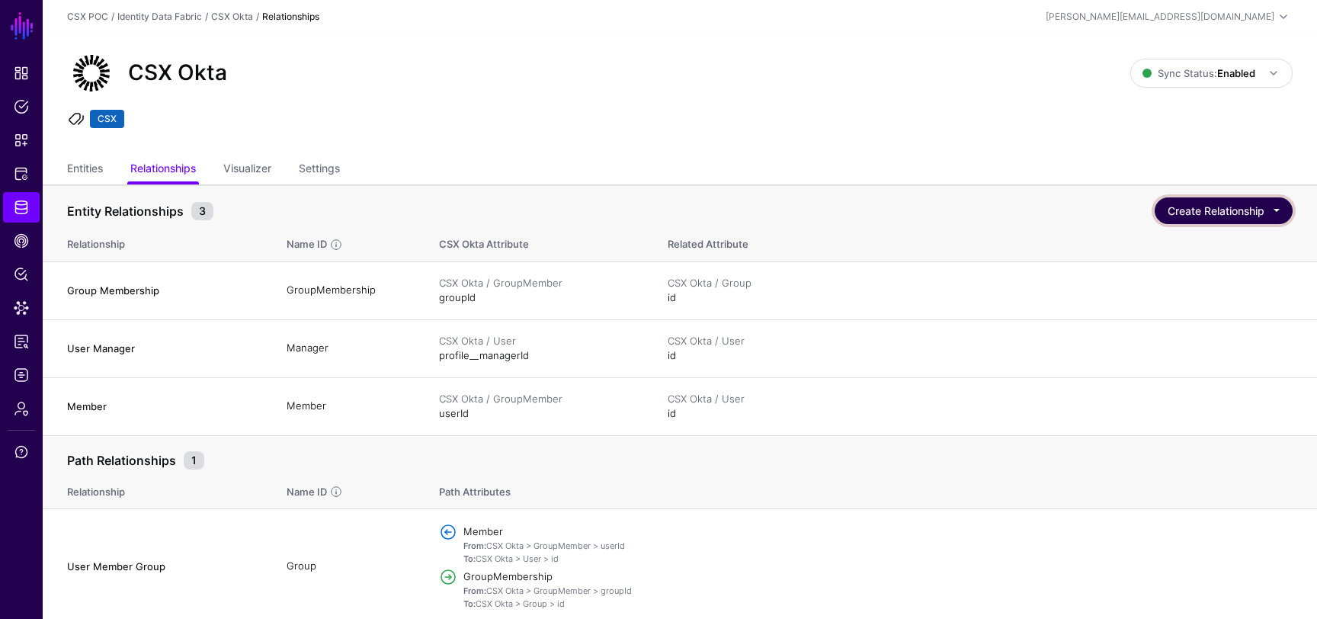
click at [1191, 203] on button "Create Relationship" at bounding box center [1224, 210] width 138 height 27
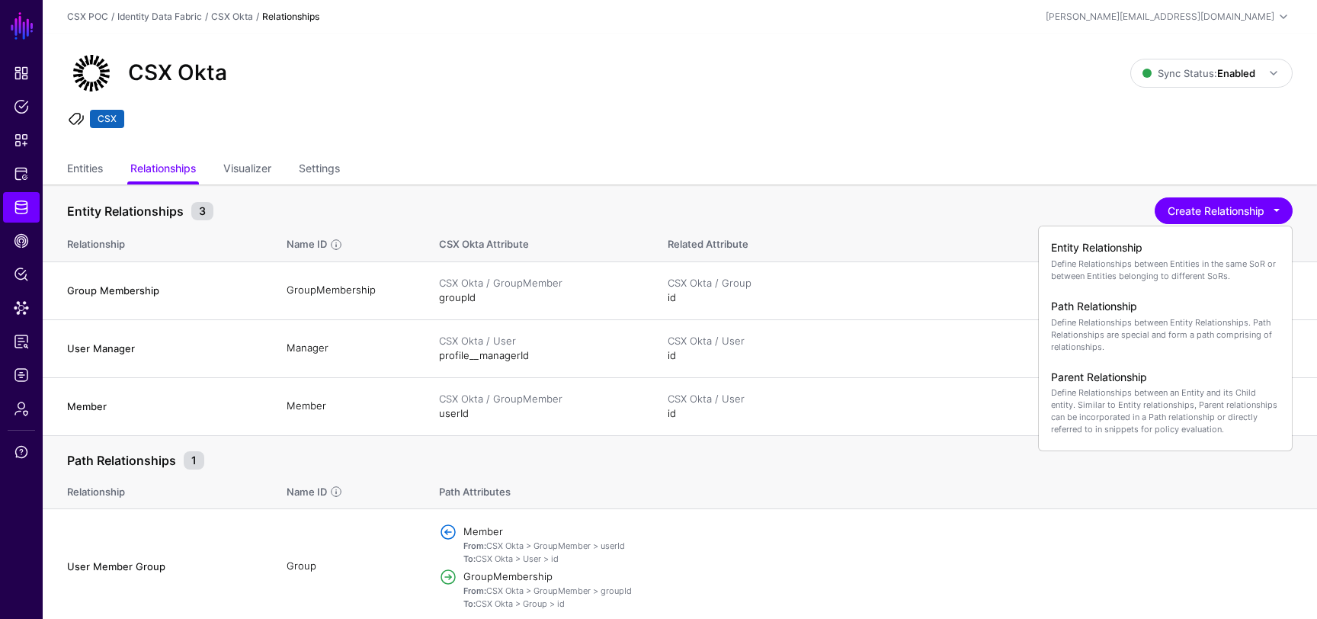
click at [913, 134] on div "CSX Okta Sync Status: Enabled Enabled Syncing active for all configured entitie…" at bounding box center [680, 95] width 1274 height 122
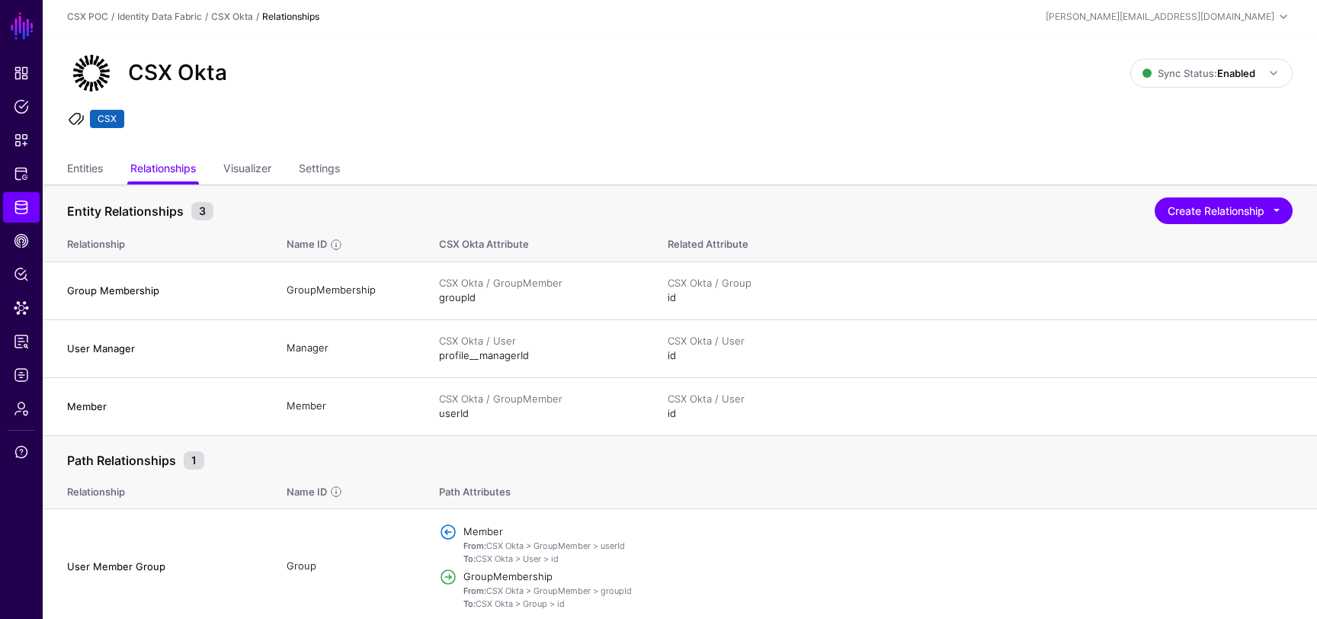
scroll to position [5, 0]
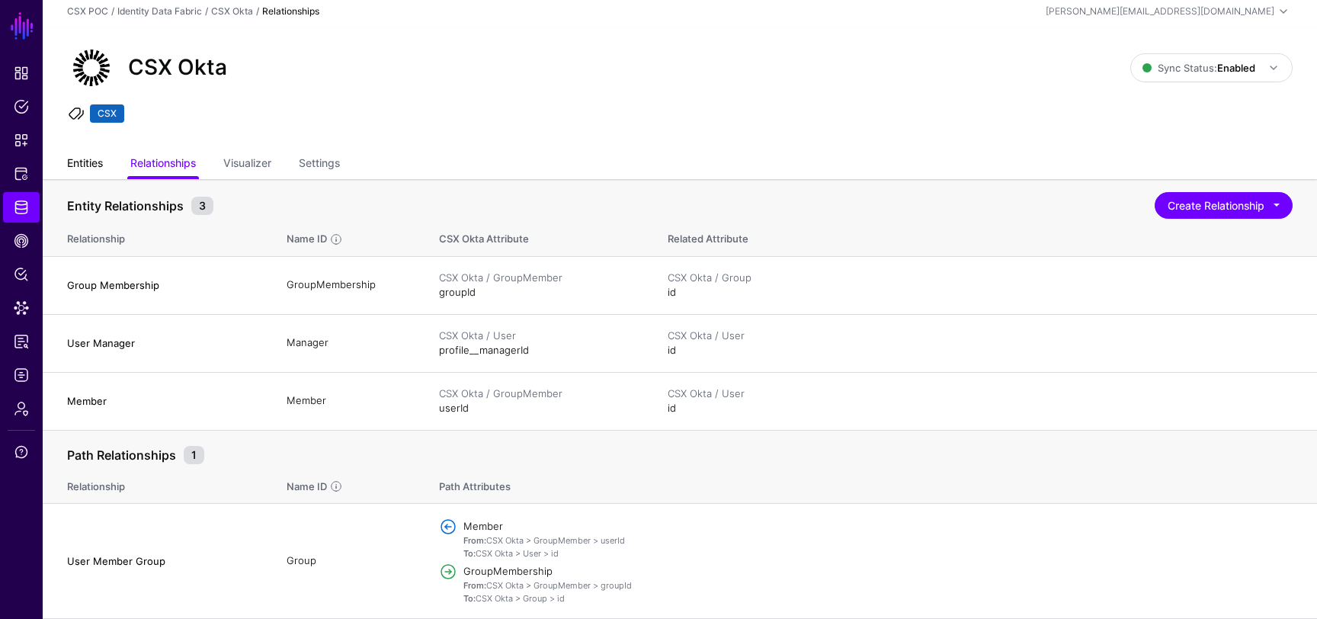
click at [94, 169] on link "Entities" at bounding box center [85, 164] width 36 height 29
